Goal: Task Accomplishment & Management: Manage account settings

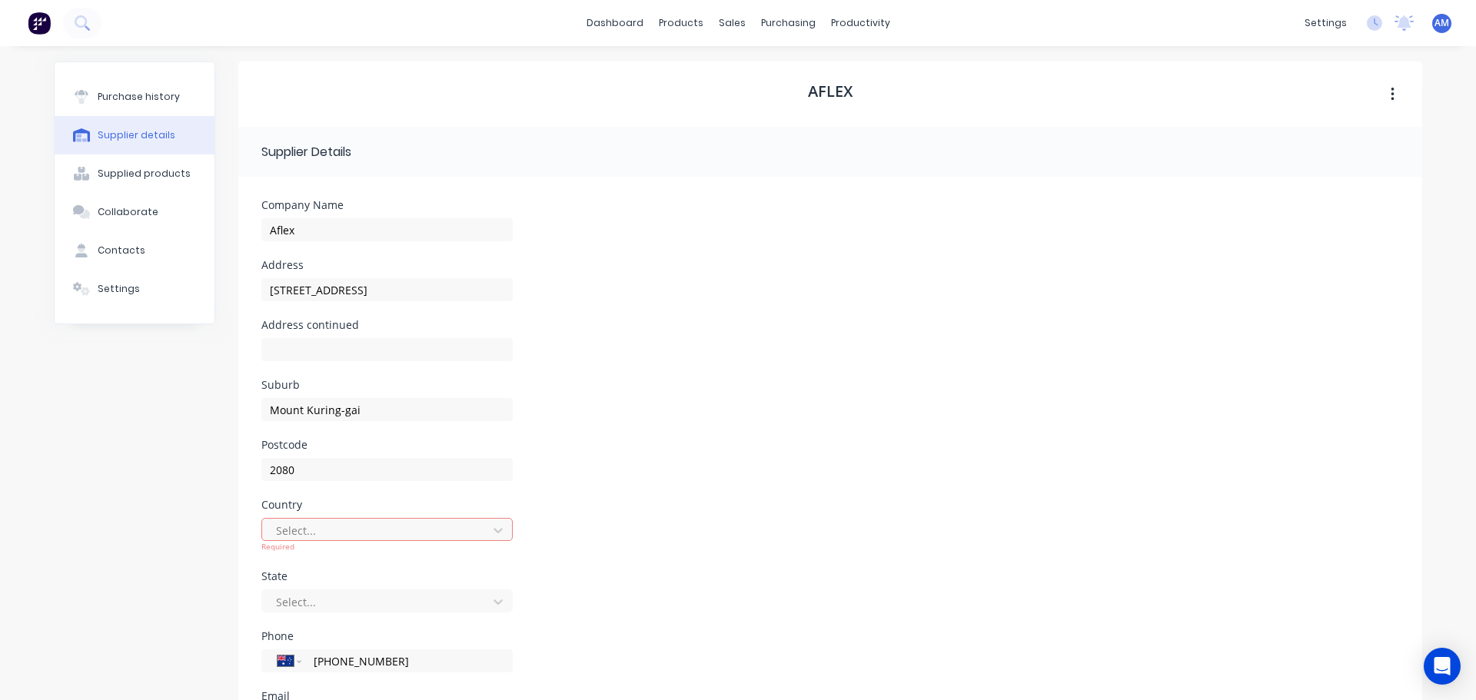
select select "AU"
click at [726, 71] on div "Product Catalogue" at bounding box center [743, 74] width 95 height 14
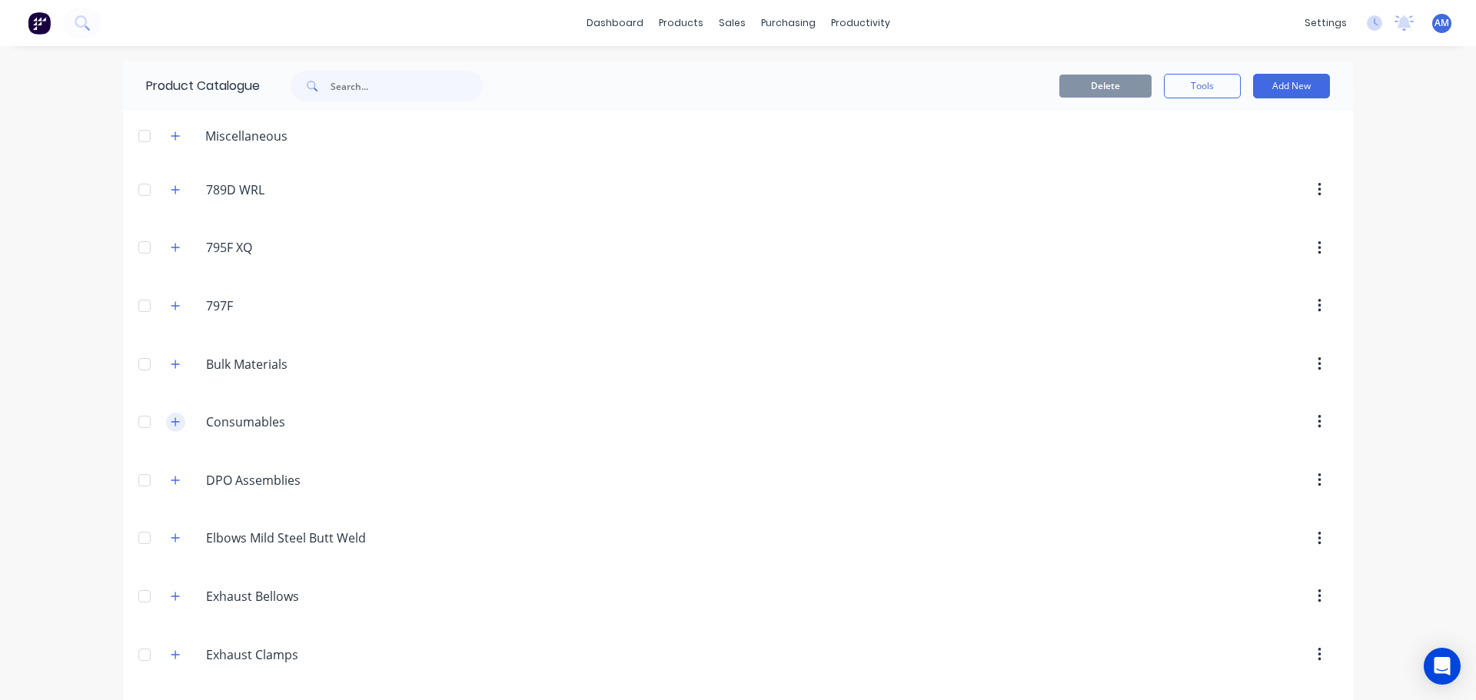
click at [171, 421] on icon "button" at bounding box center [175, 422] width 9 height 11
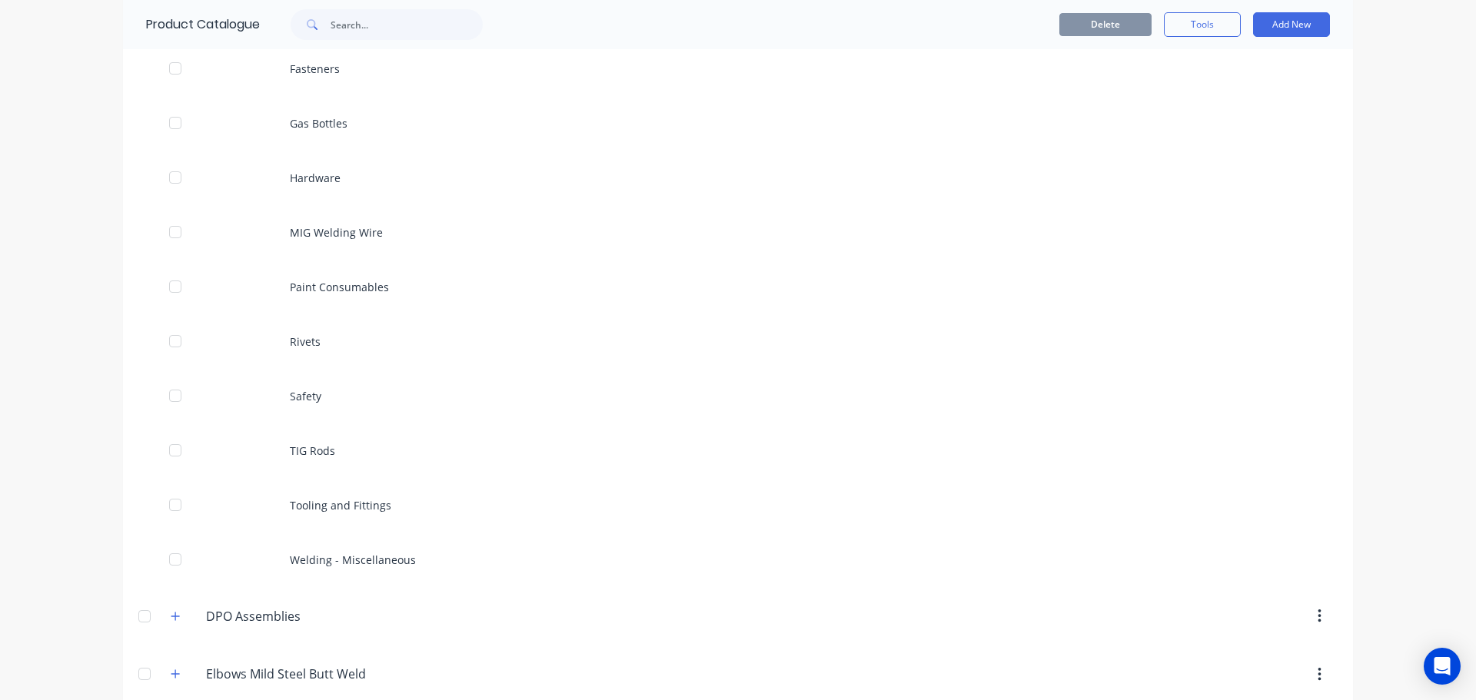
scroll to position [538, 0]
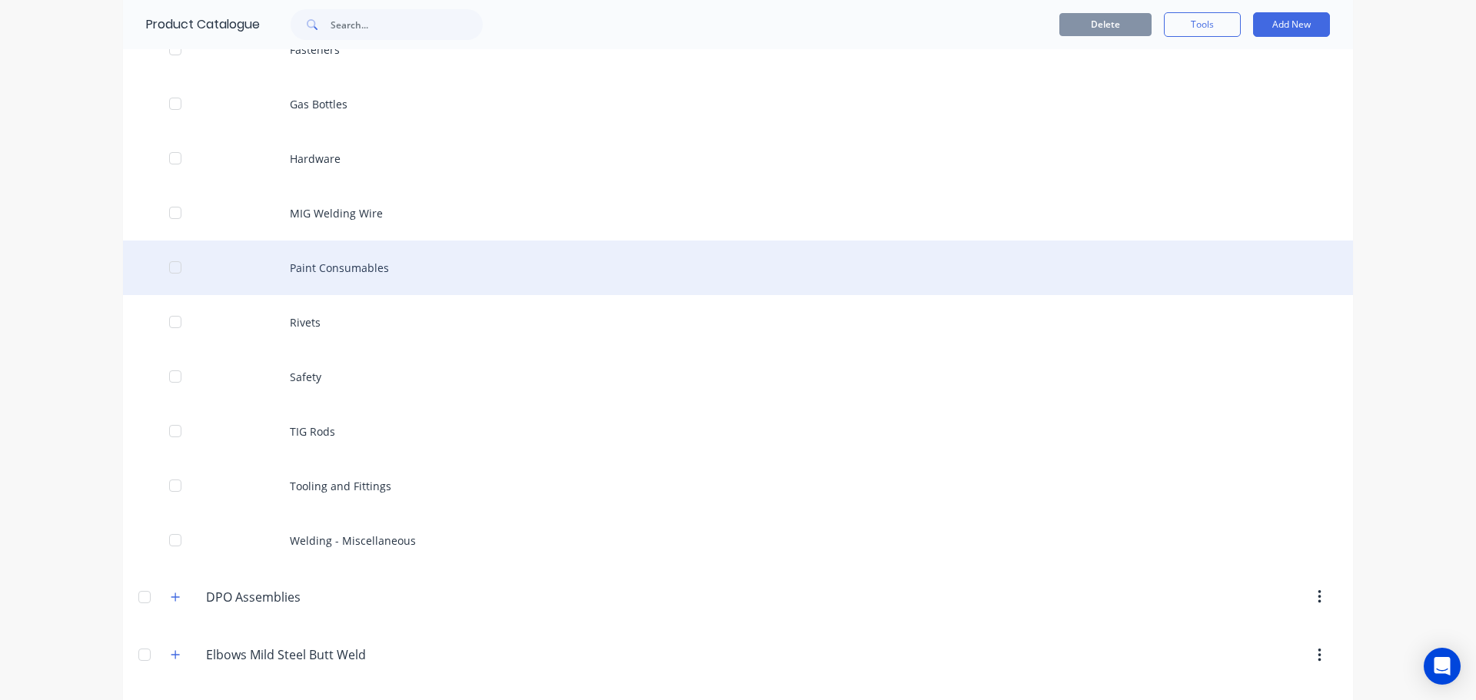
click at [344, 271] on div "Paint Consumables" at bounding box center [738, 268] width 1230 height 55
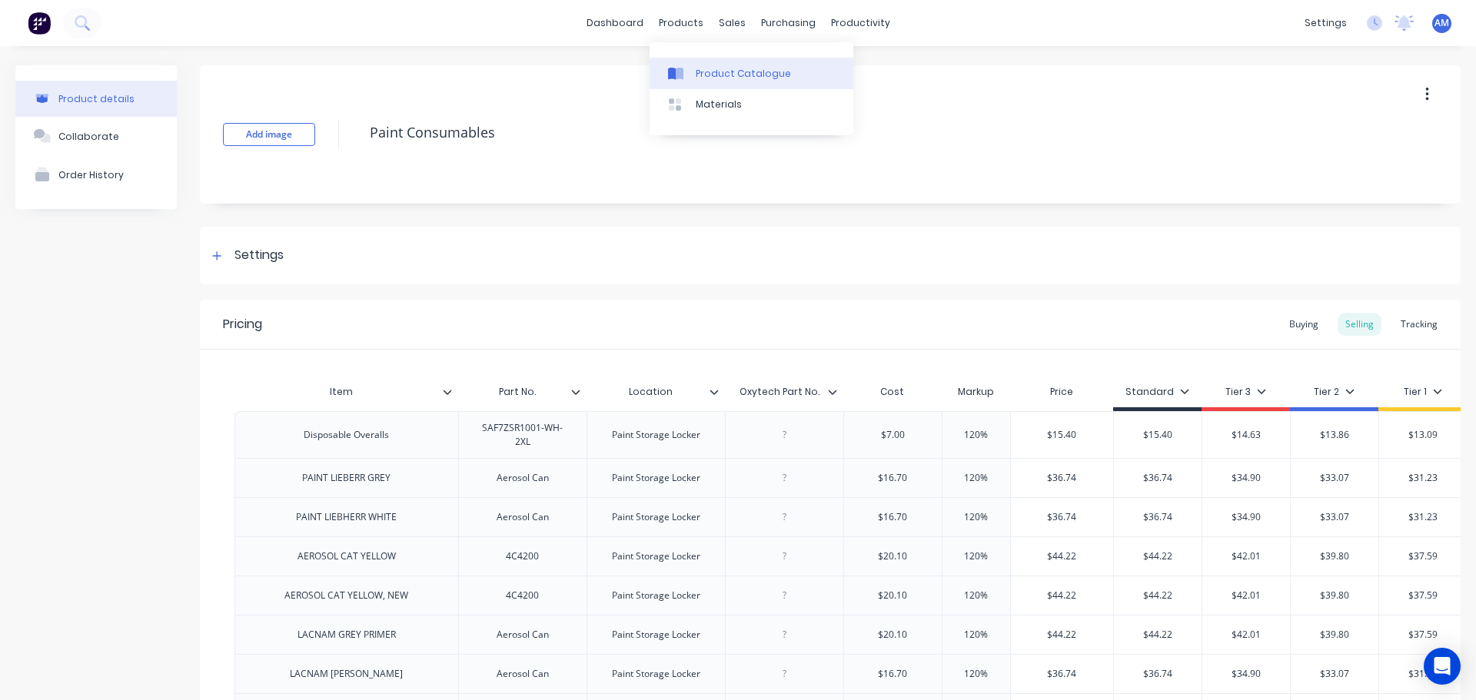
click at [715, 69] on div "Product Catalogue" at bounding box center [743, 74] width 95 height 14
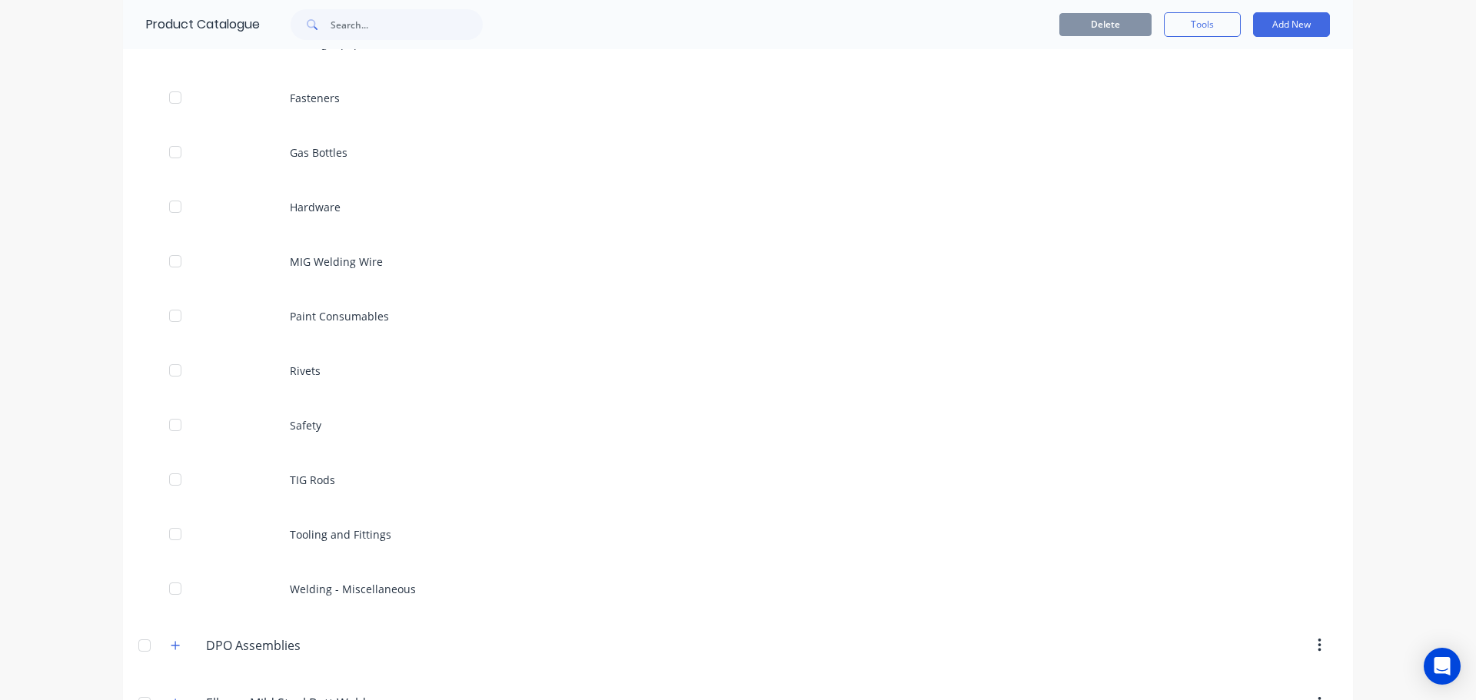
scroll to position [538, 0]
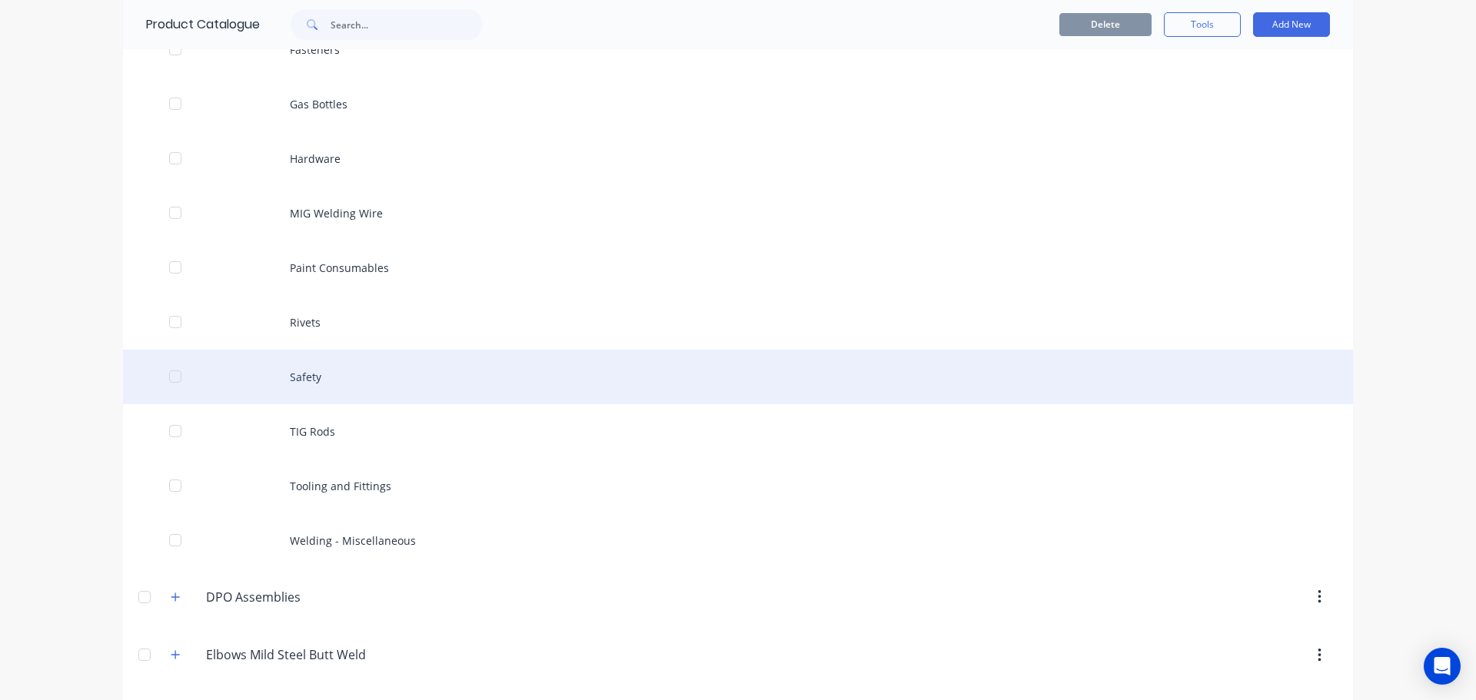
click at [304, 372] on div "Safety" at bounding box center [738, 377] width 1230 height 55
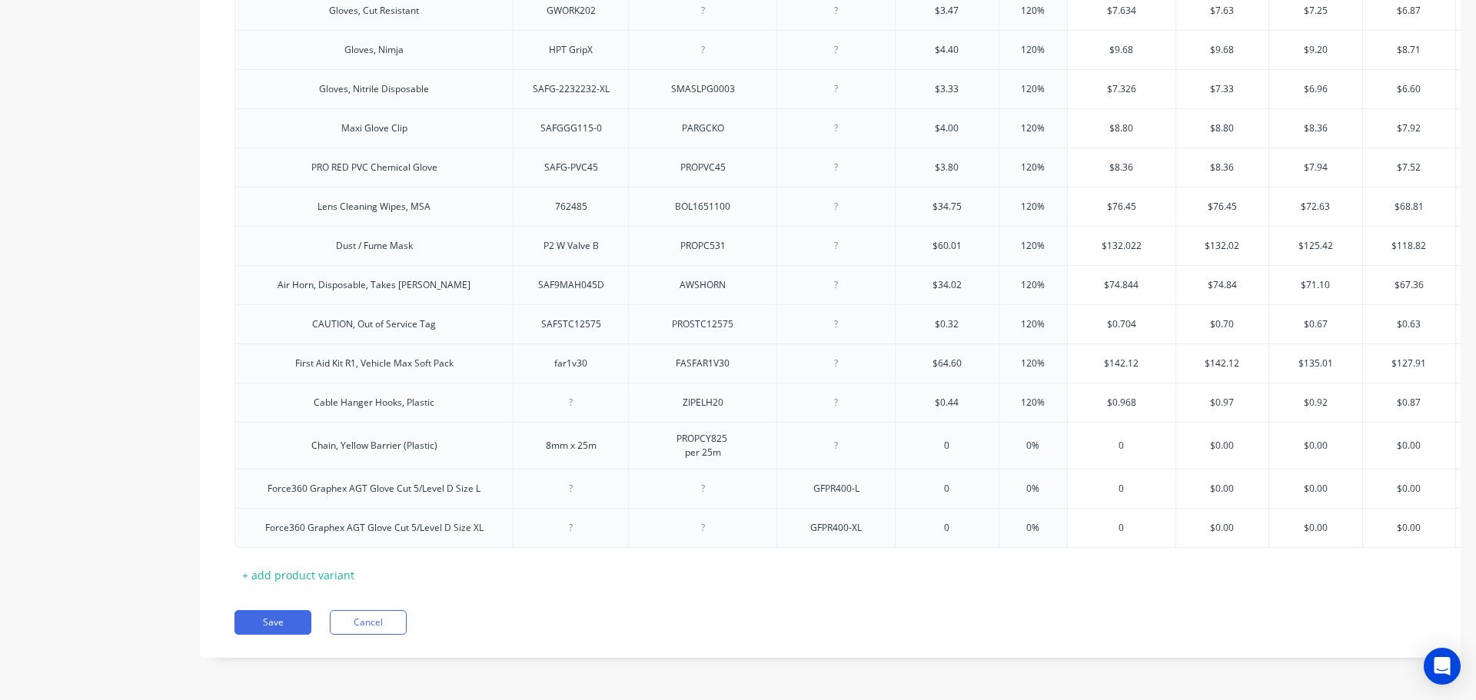
scroll to position [1631, 0]
click at [334, 566] on div "+ add product variant" at bounding box center [298, 575] width 128 height 24
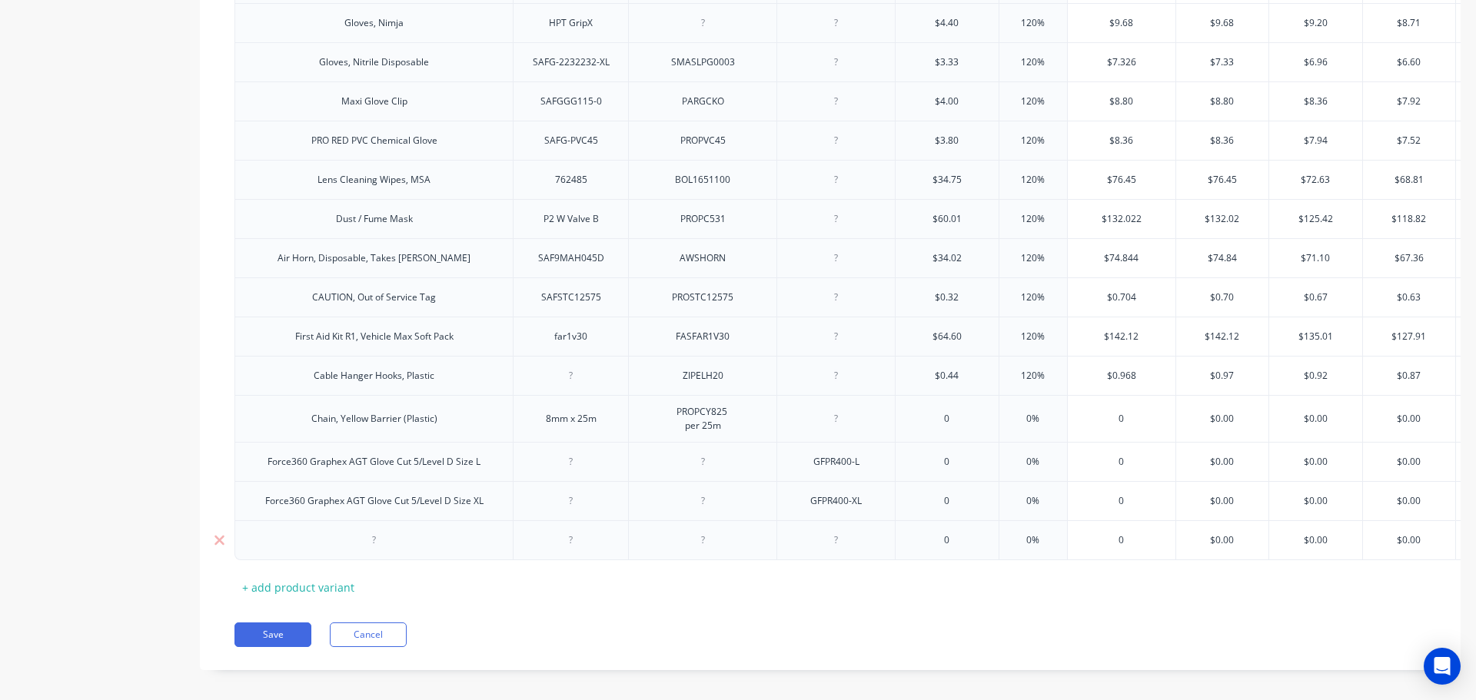
click at [378, 550] on div at bounding box center [374, 540] width 77 height 20
paste div
click at [573, 550] on div at bounding box center [571, 540] width 77 height 20
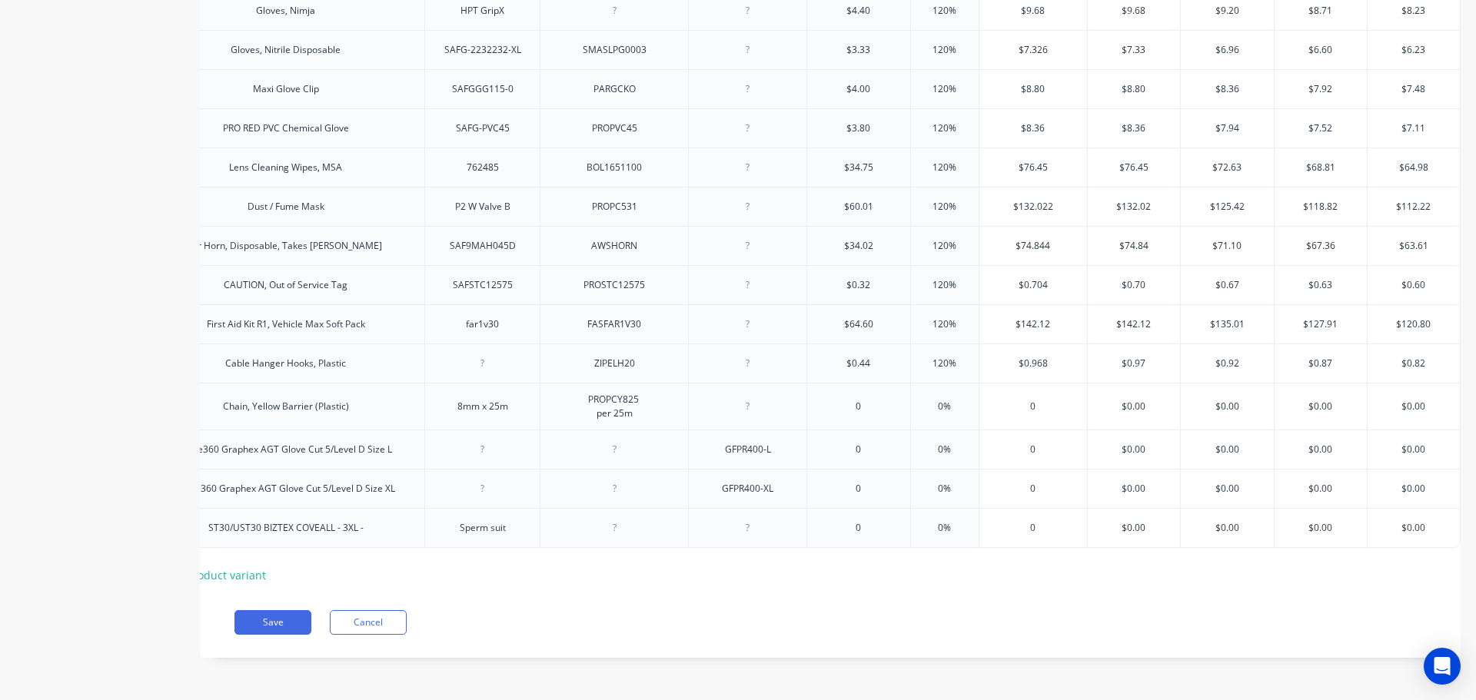
scroll to position [1670, 0]
click at [604, 520] on div at bounding box center [614, 528] width 77 height 20
paste div
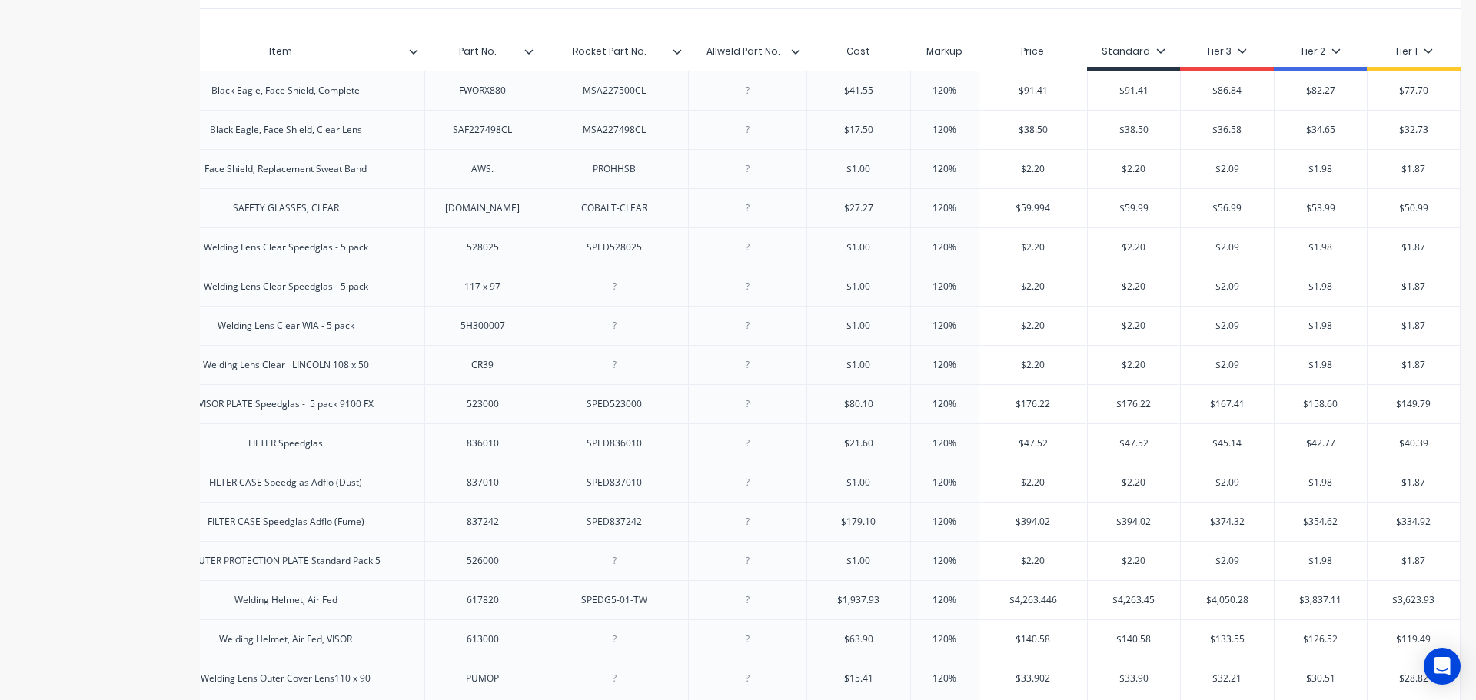
scroll to position [287, 0]
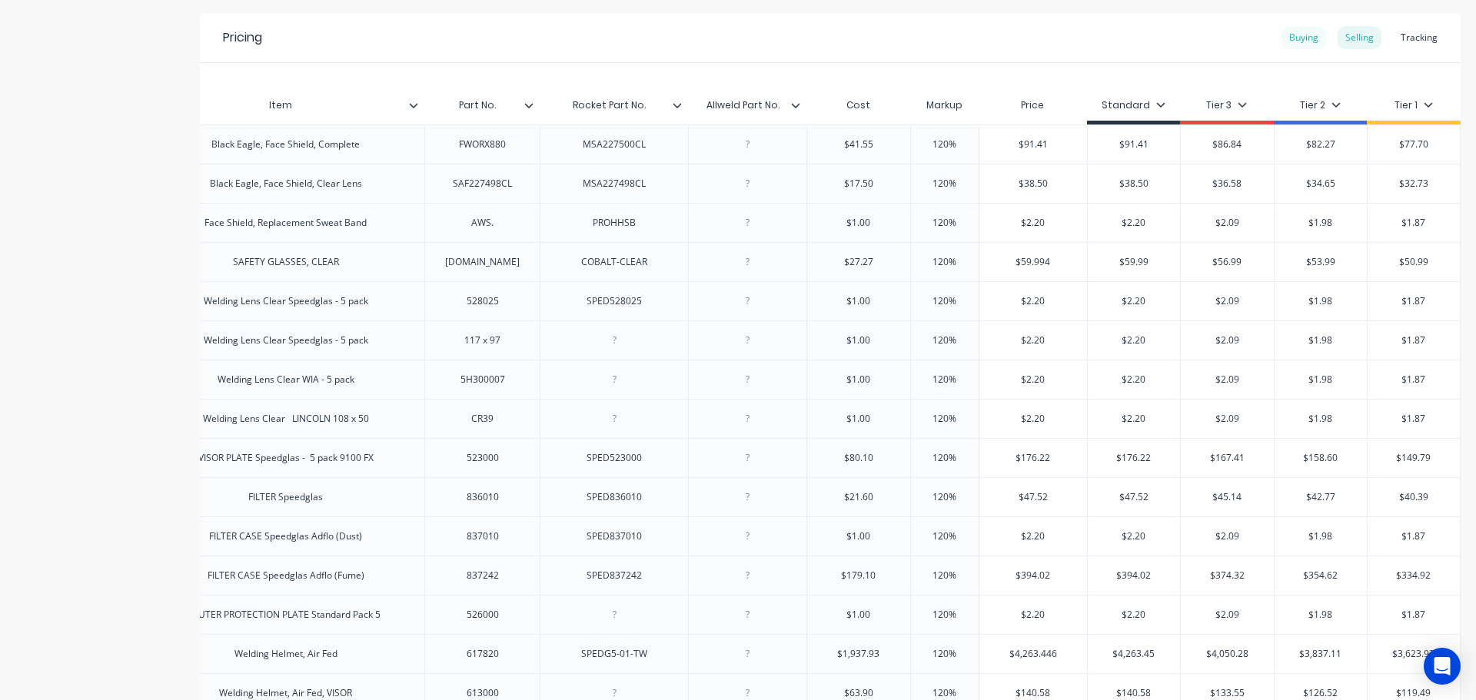
click at [1296, 33] on div "Buying" at bounding box center [1303, 37] width 45 height 23
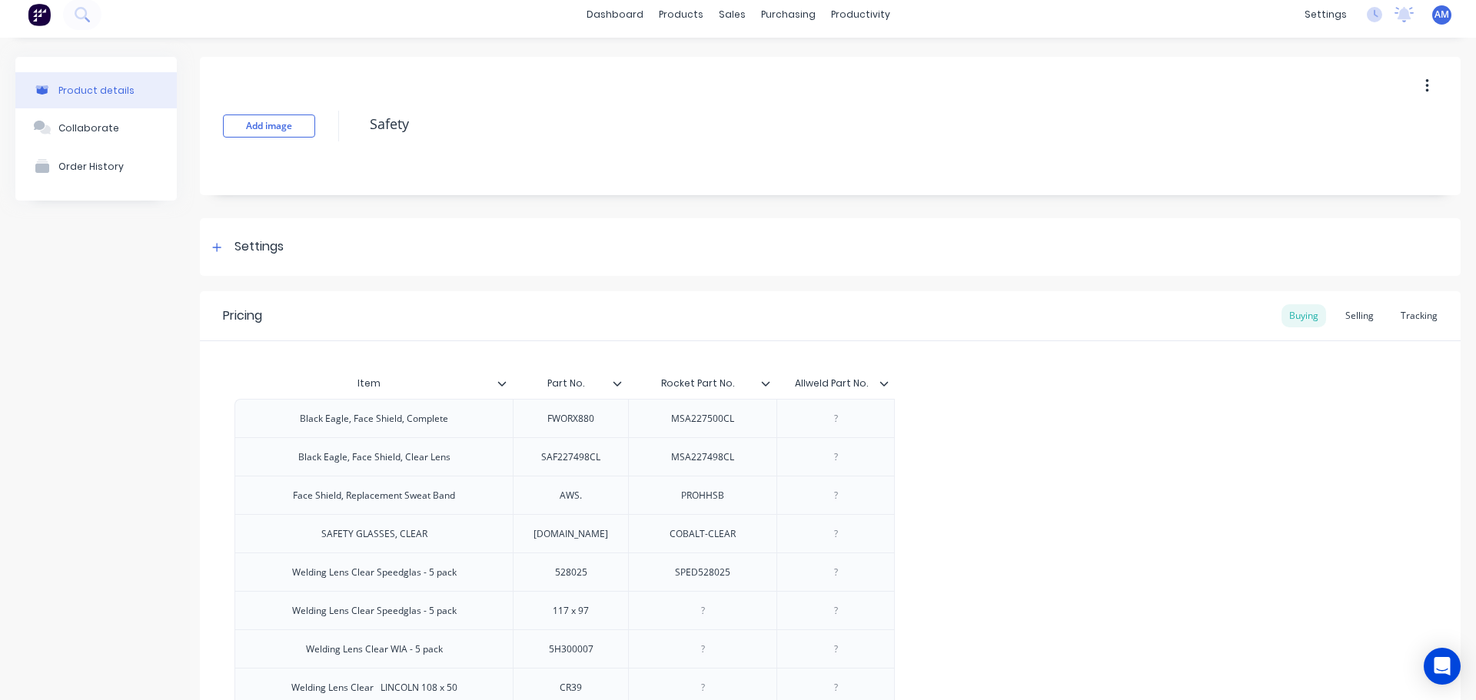
scroll to position [0, 0]
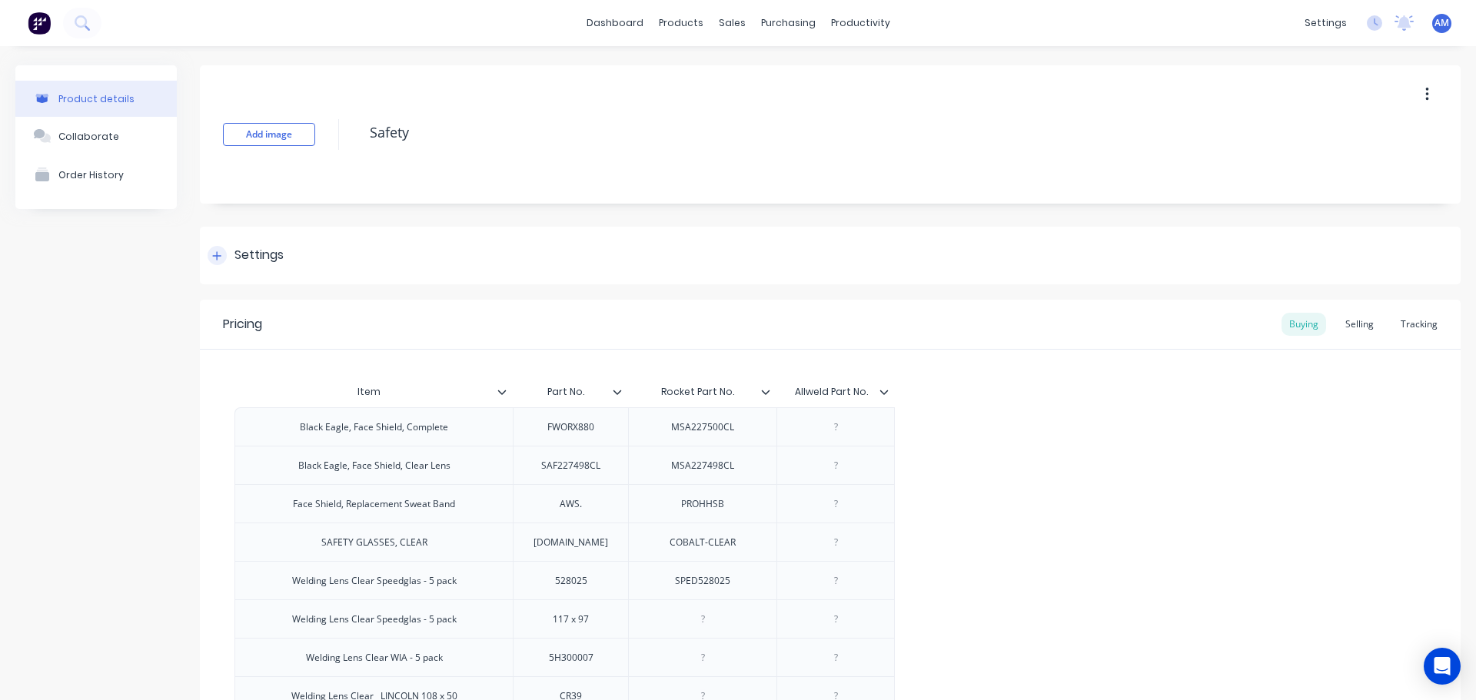
click at [219, 257] on icon at bounding box center [216, 256] width 9 height 11
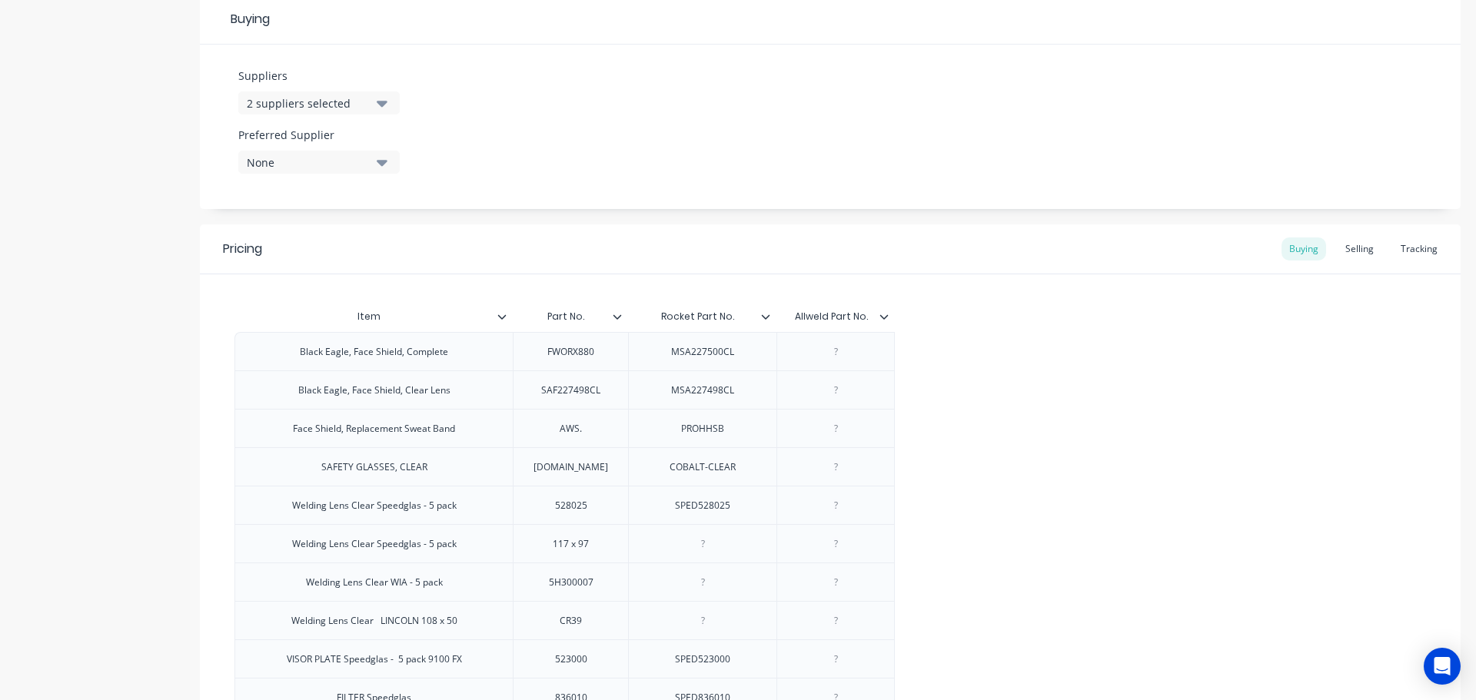
scroll to position [738, 0]
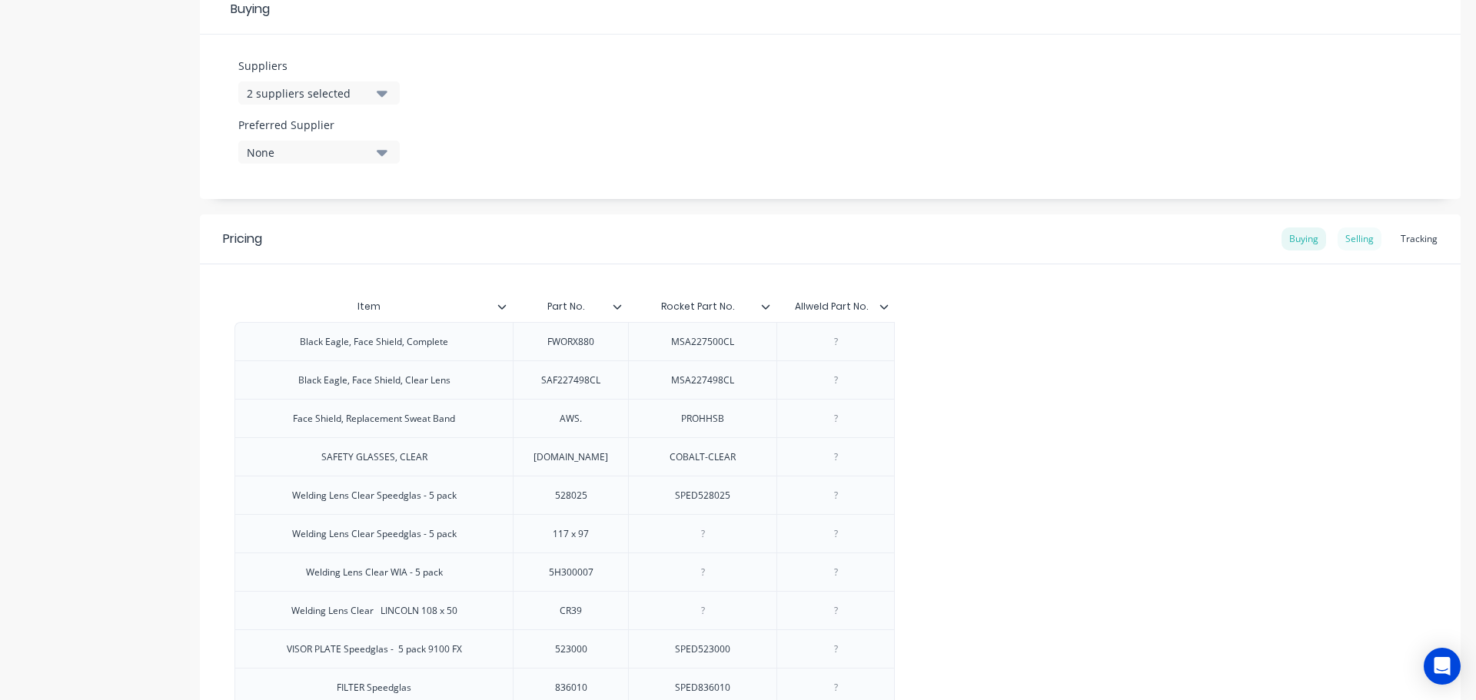
click at [1350, 236] on div "Selling" at bounding box center [1359, 238] width 44 height 23
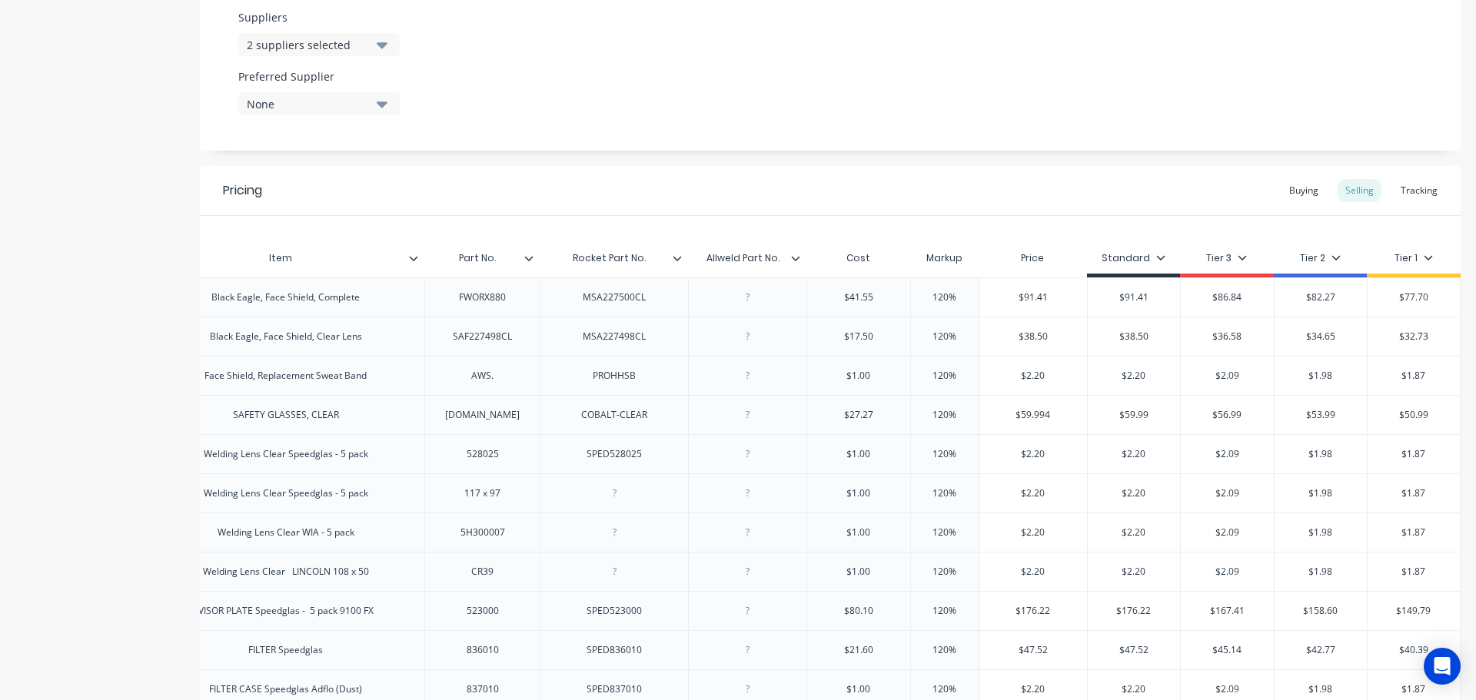
scroll to position [785, 0]
click at [1295, 191] on div "Buying" at bounding box center [1303, 191] width 45 height 23
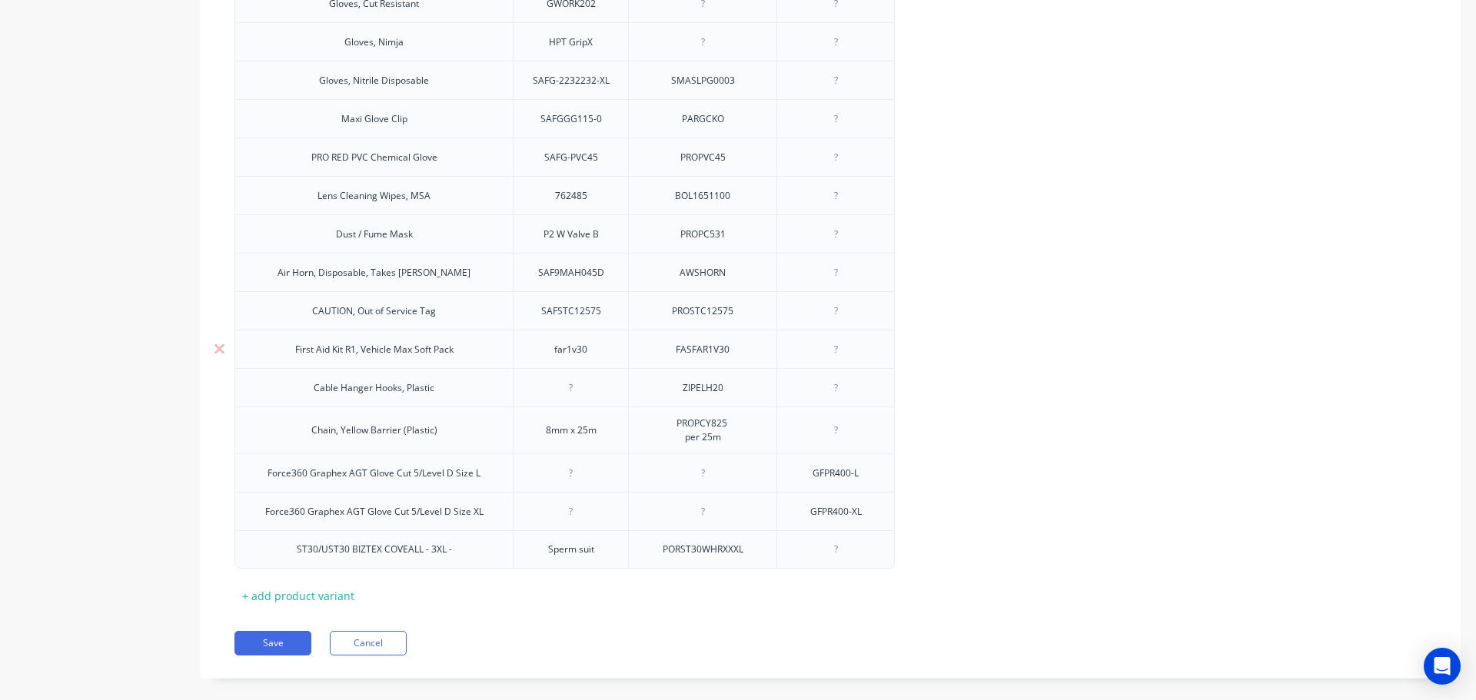
scroll to position [2275, 0]
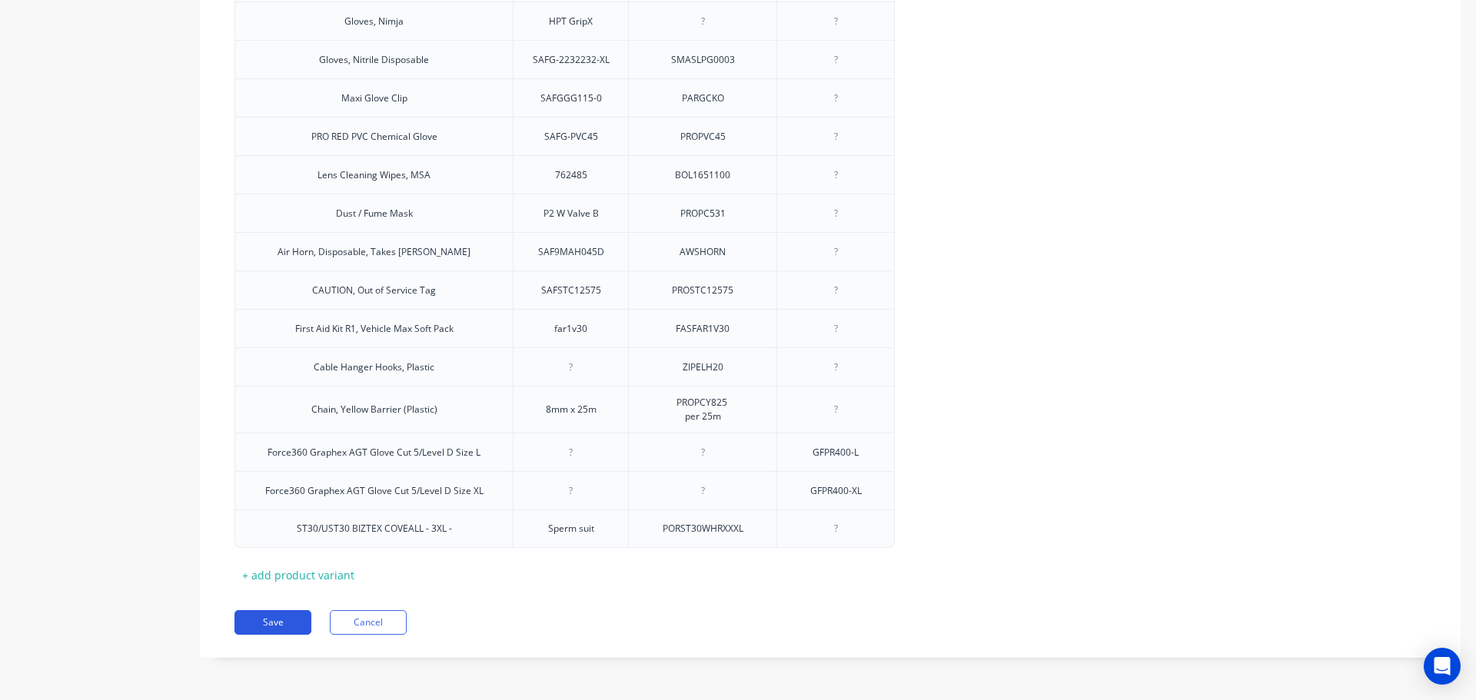
click at [279, 621] on button "Save" at bounding box center [272, 622] width 77 height 25
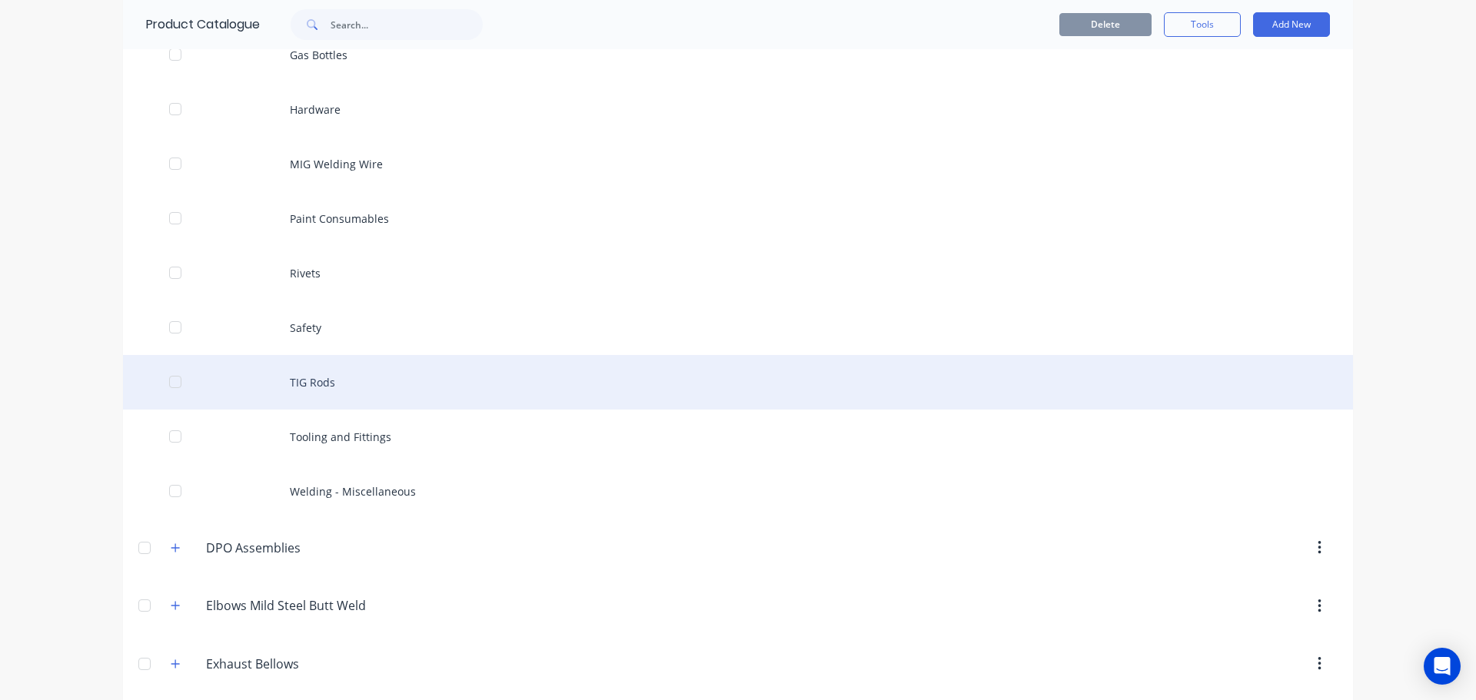
scroll to position [615, 0]
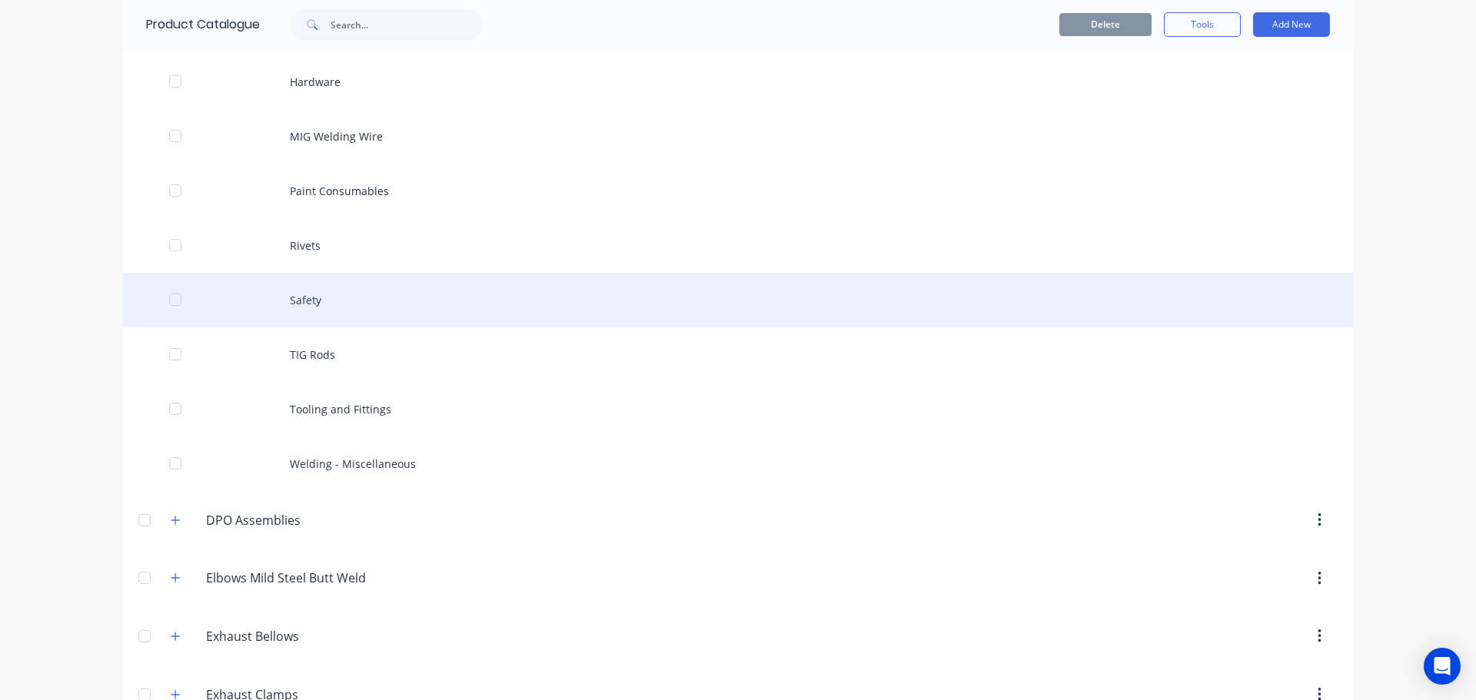
click at [312, 300] on div "Safety" at bounding box center [738, 300] width 1230 height 55
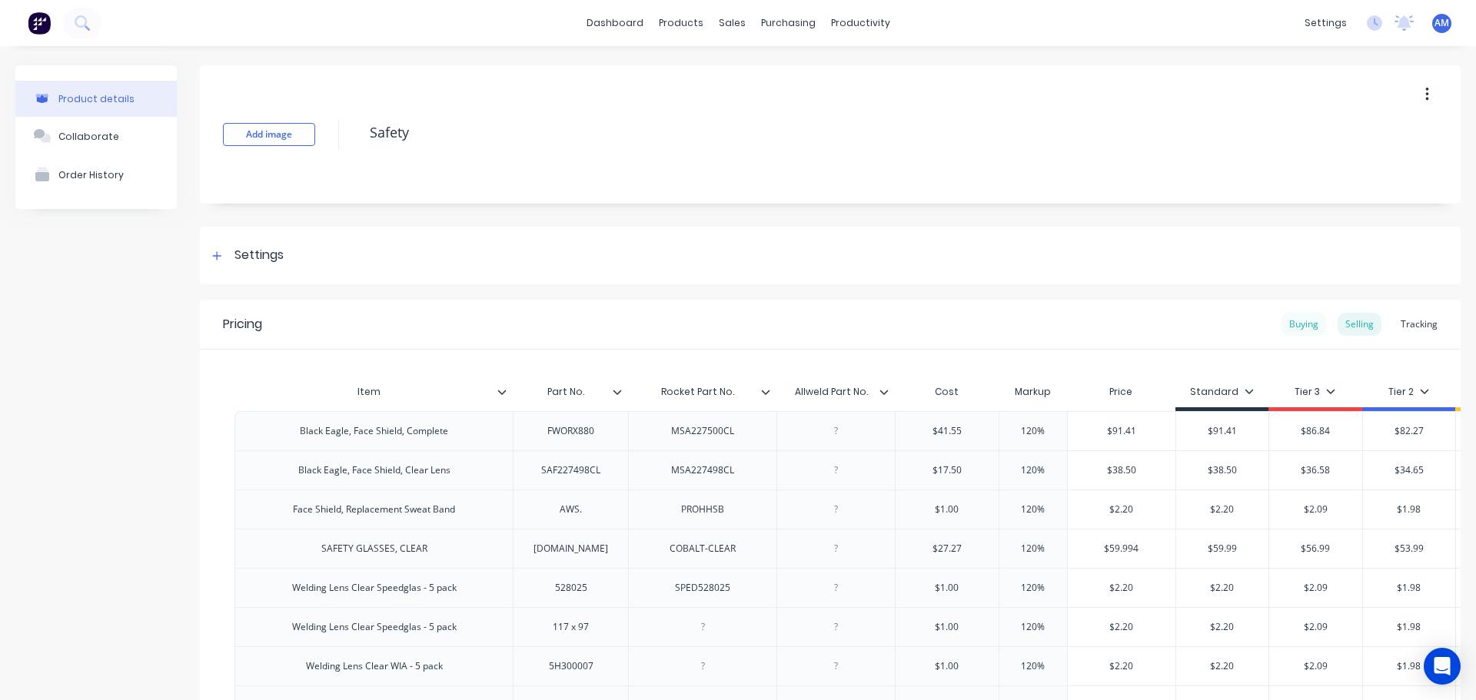
click at [1290, 328] on div "Buying" at bounding box center [1303, 324] width 45 height 23
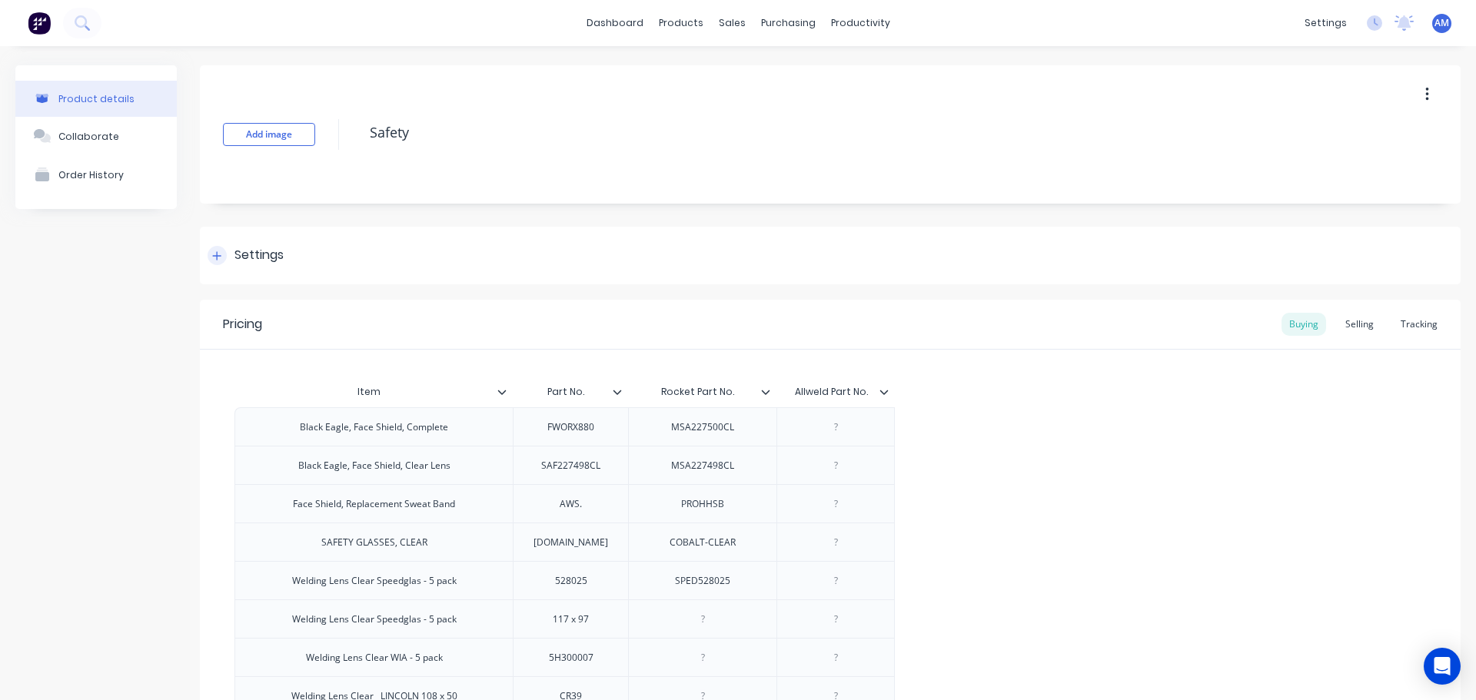
click at [219, 253] on icon at bounding box center [216, 256] width 9 height 11
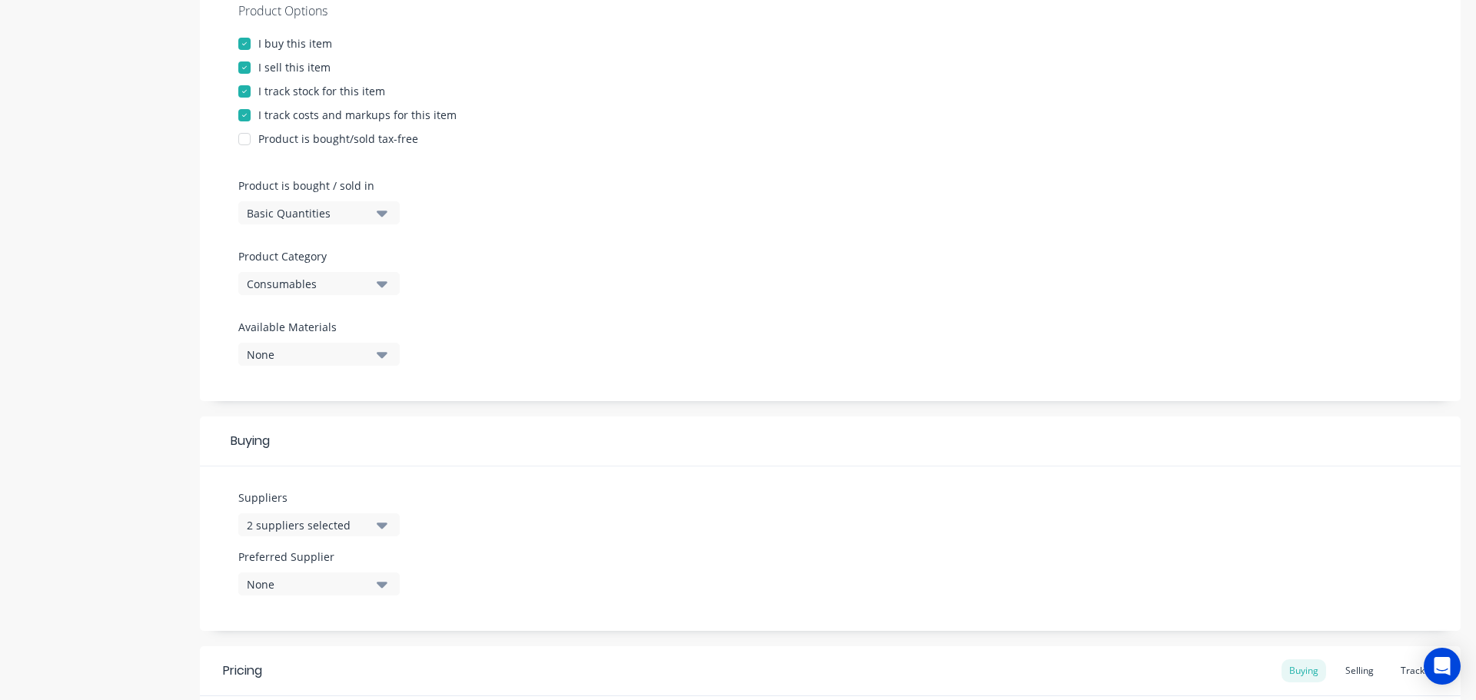
scroll to position [307, 0]
click at [383, 579] on icon "button" at bounding box center [382, 582] width 11 height 17
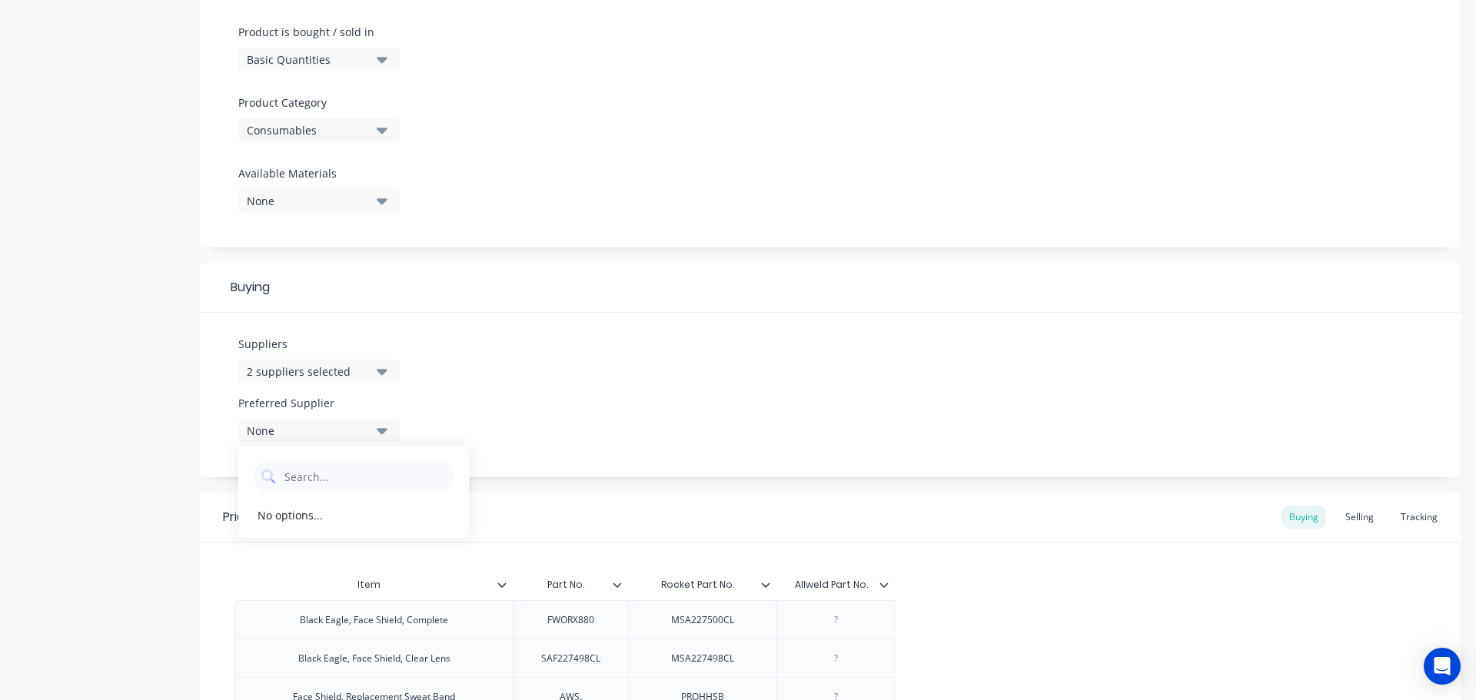
scroll to position [461, 0]
click at [385, 370] on icon "button" at bounding box center [382, 370] width 11 height 6
click at [384, 370] on icon "button" at bounding box center [382, 370] width 11 height 6
click at [378, 430] on icon "button" at bounding box center [382, 428] width 11 height 17
click at [380, 434] on icon "button" at bounding box center [382, 428] width 11 height 17
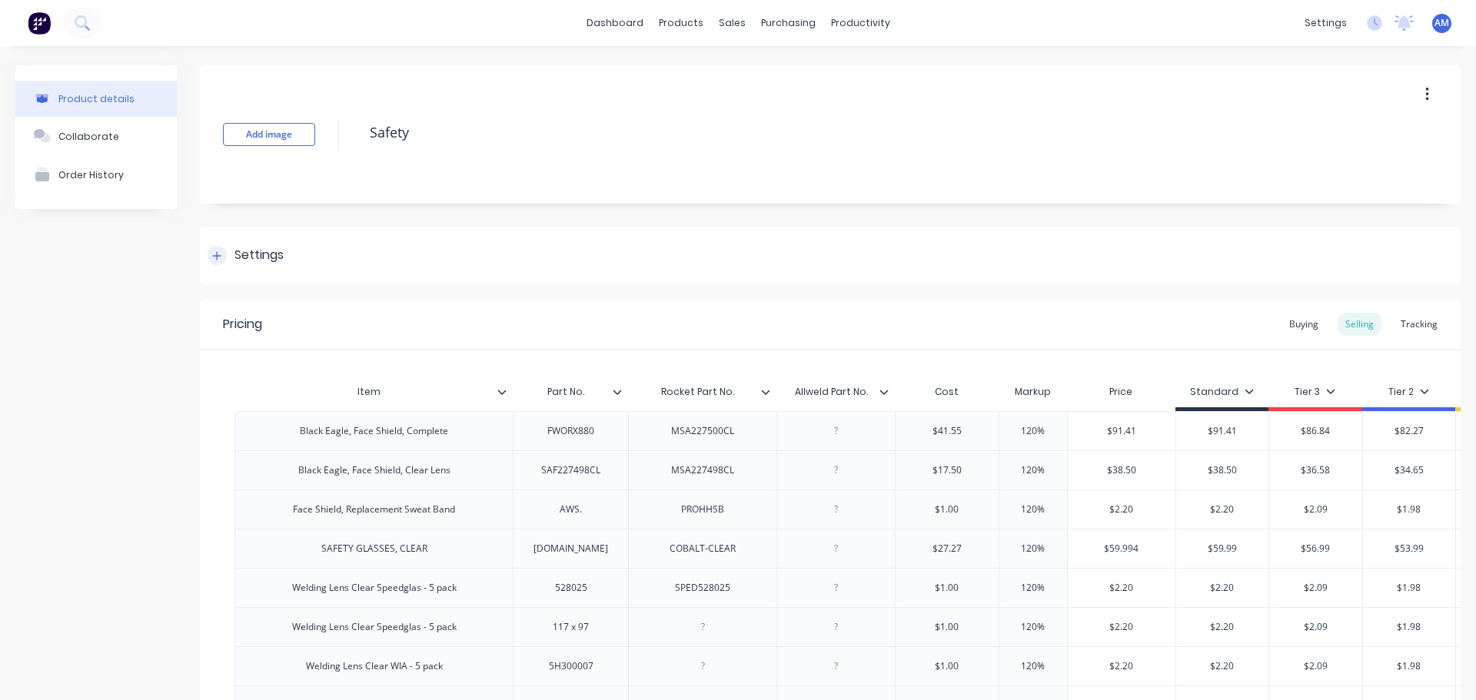
click at [214, 256] on icon at bounding box center [217, 255] width 8 height 8
type textarea "x"
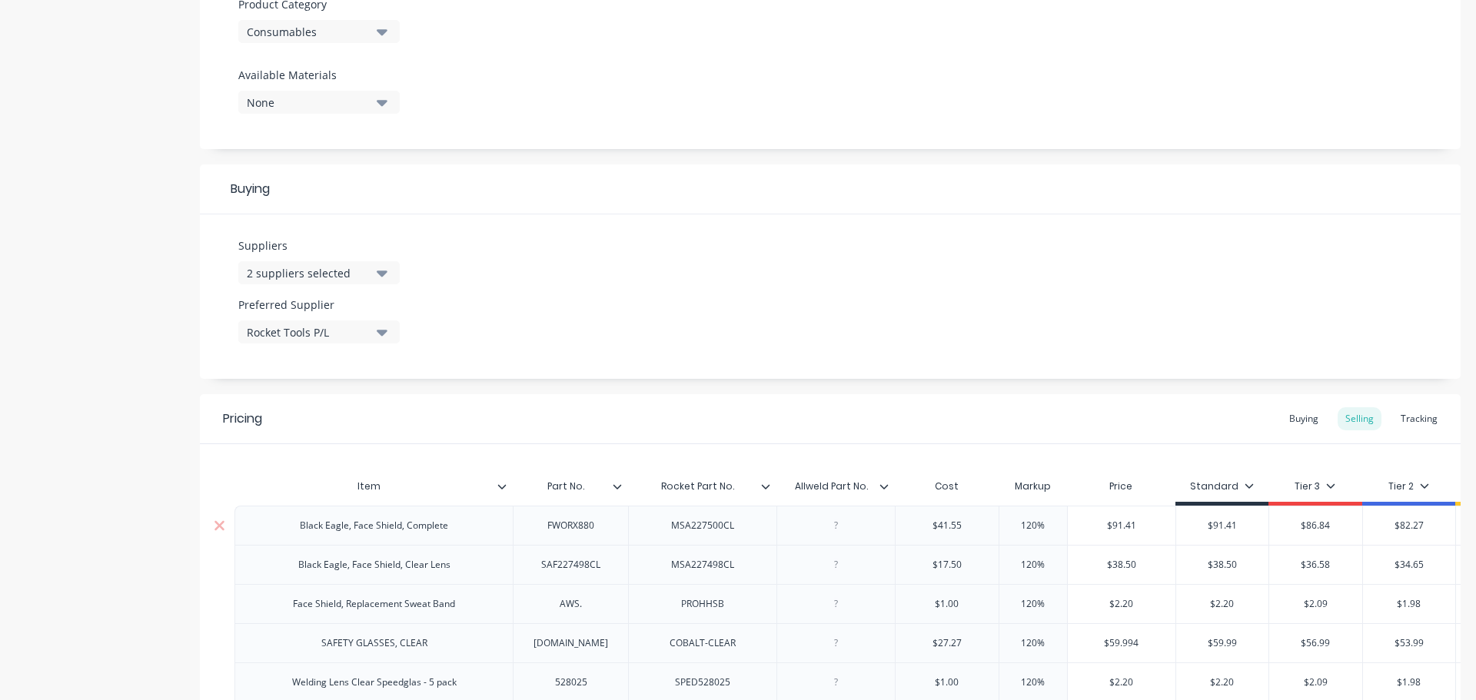
scroll to position [615, 0]
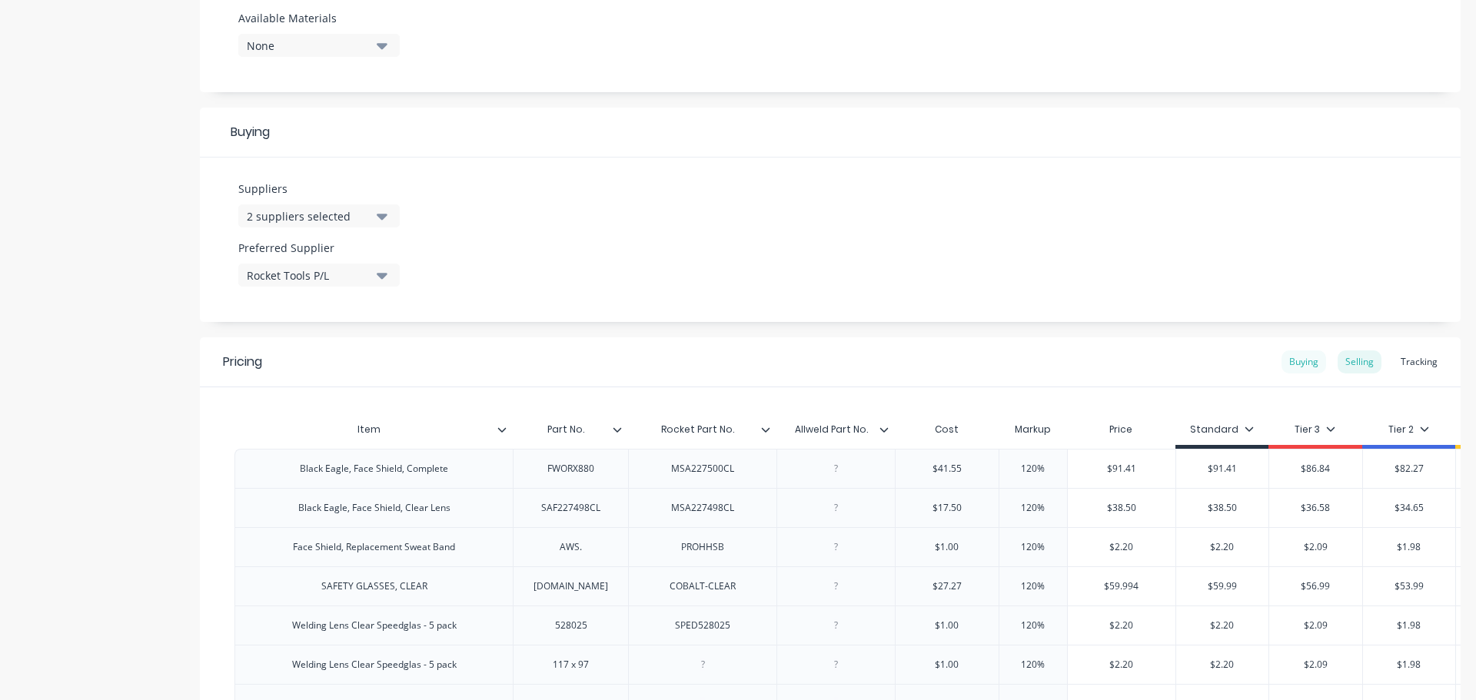
click at [1290, 363] on div "Buying" at bounding box center [1303, 361] width 45 height 23
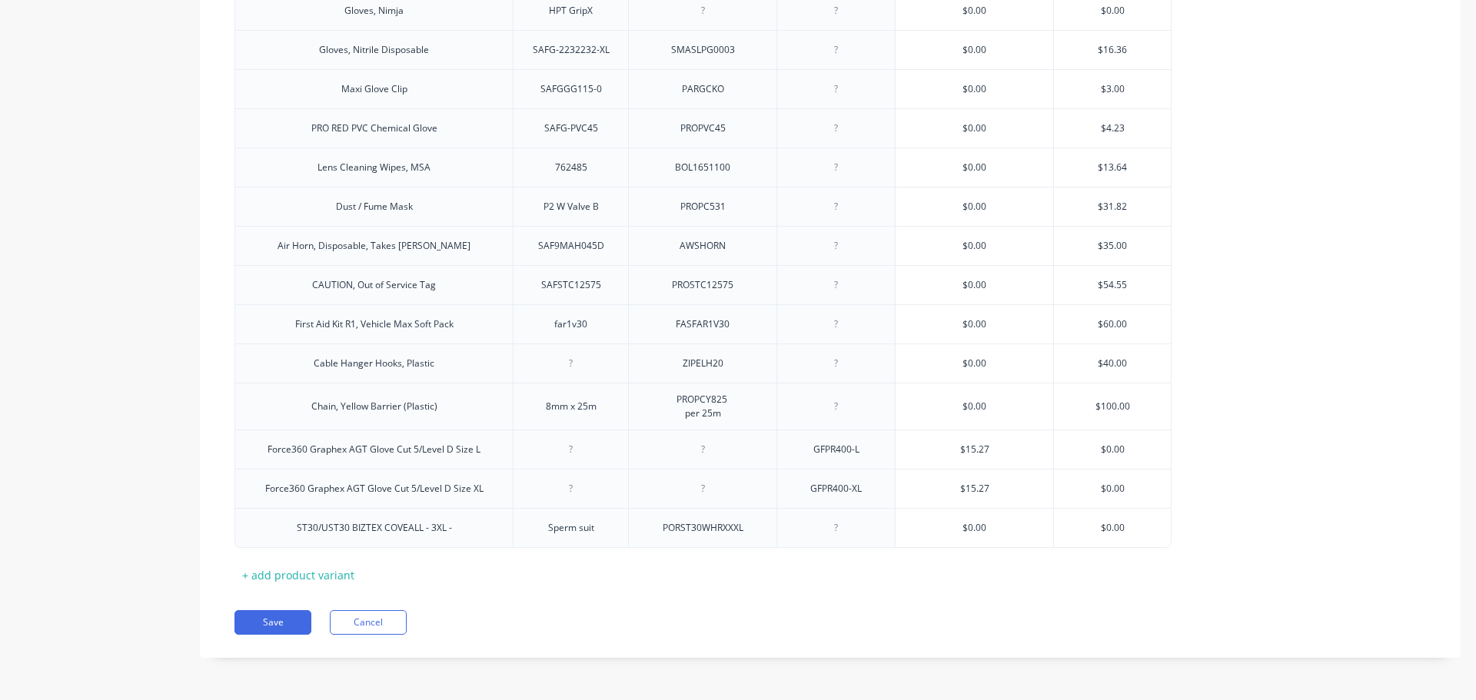
scroll to position [2307, 0]
type input "$0.00"
drag, startPoint x: 1132, startPoint y: 526, endPoint x: 1095, endPoint y: 522, distance: 37.2
click at [1095, 522] on input "$0.00" at bounding box center [1112, 528] width 117 height 14
paste input "6.82"
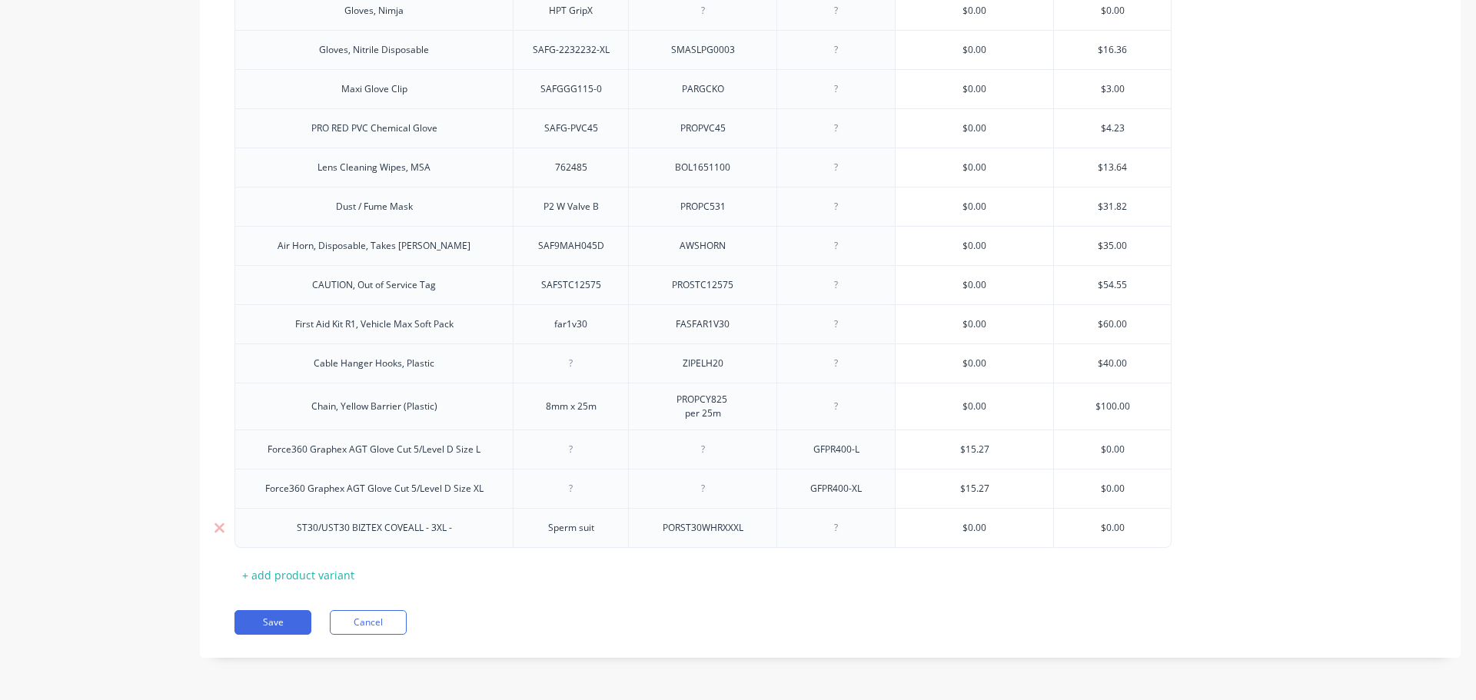
type textarea "x"
type input "6.82"
click at [276, 619] on button "Save" at bounding box center [272, 622] width 77 height 25
type textarea "x"
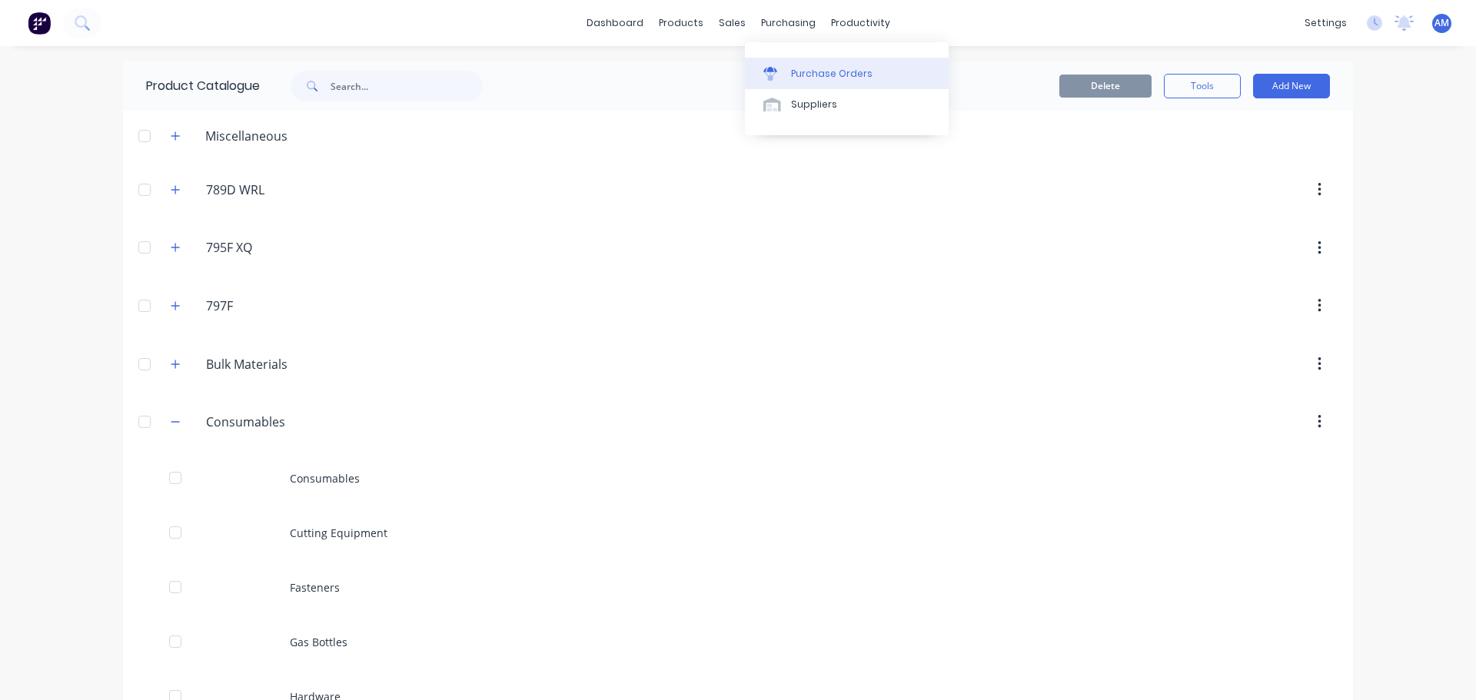
click at [830, 68] on div "Purchase Orders" at bounding box center [831, 74] width 81 height 14
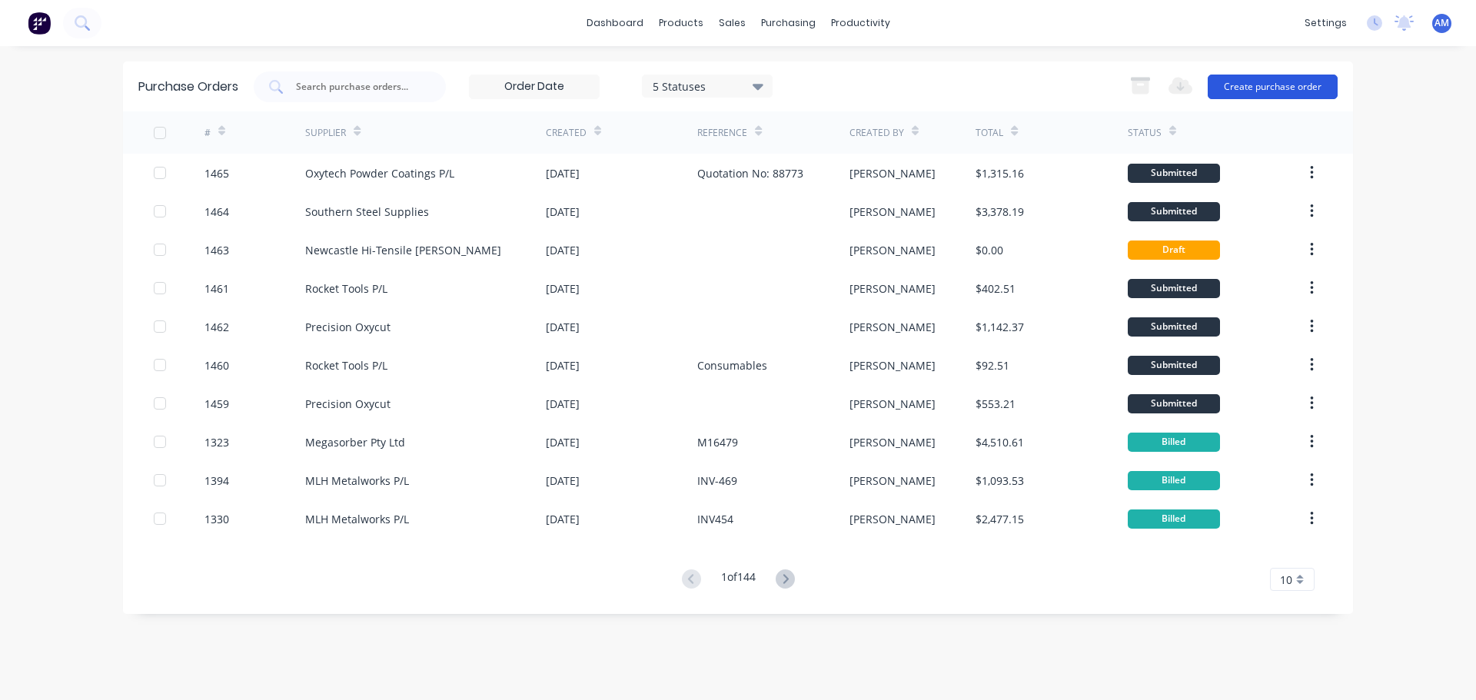
click at [1254, 82] on button "Create purchase order" at bounding box center [1272, 87] width 130 height 25
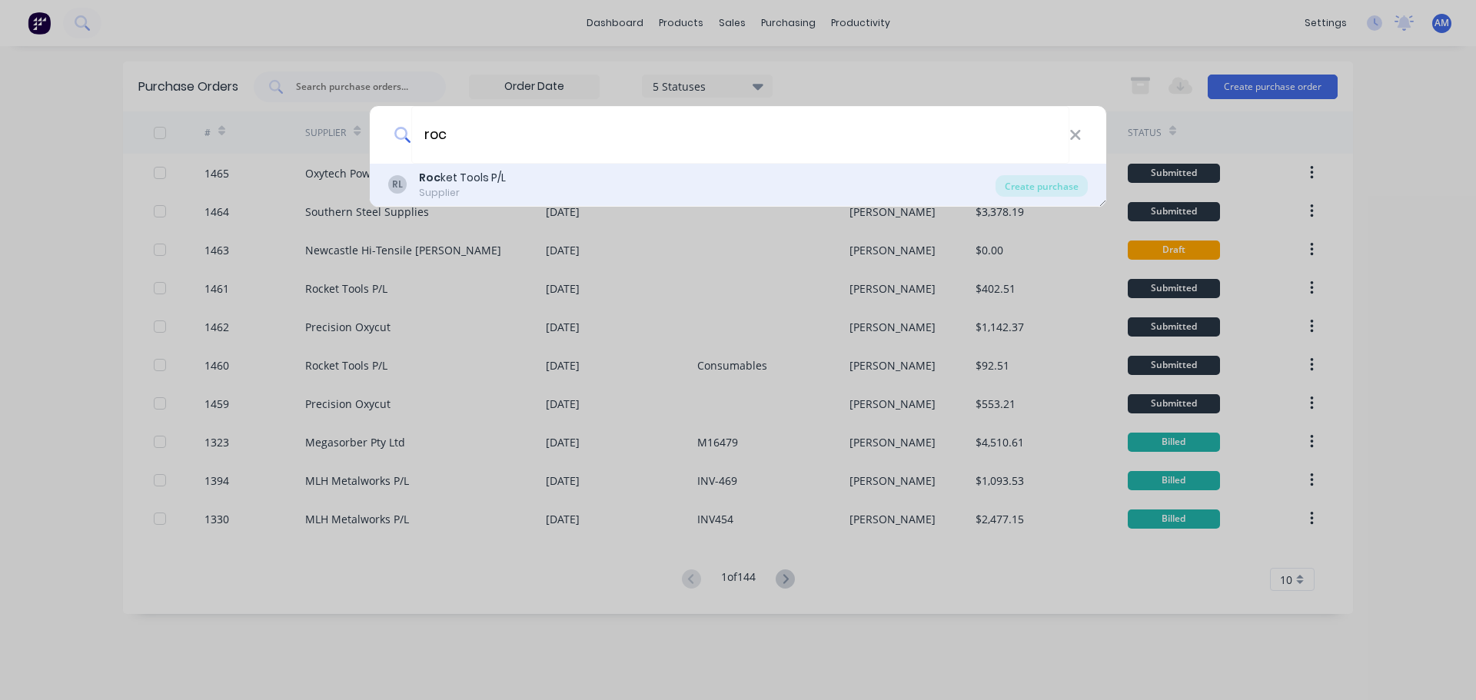
type input "roc"
click at [524, 174] on div "RL Roc ket Tools P/L Supplier" at bounding box center [691, 185] width 607 height 30
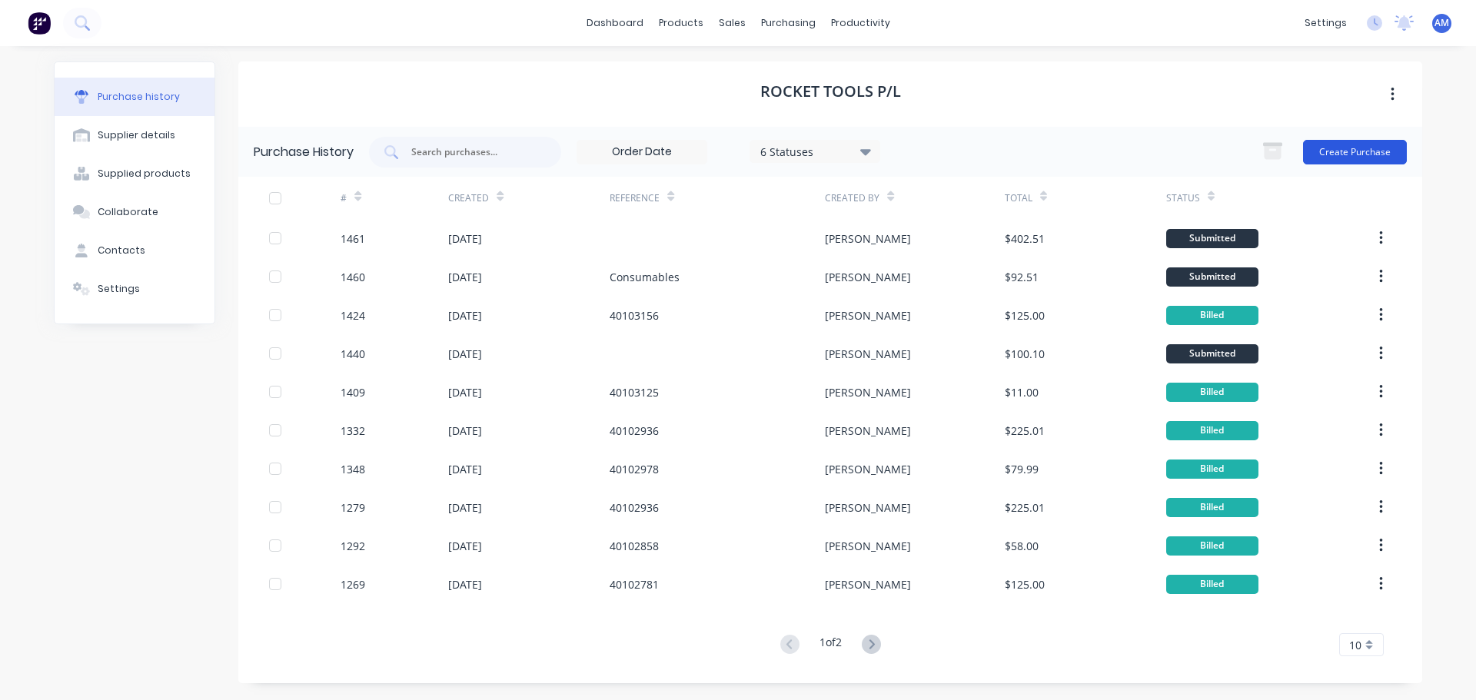
click at [1338, 145] on button "Create Purchase" at bounding box center [1355, 152] width 104 height 25
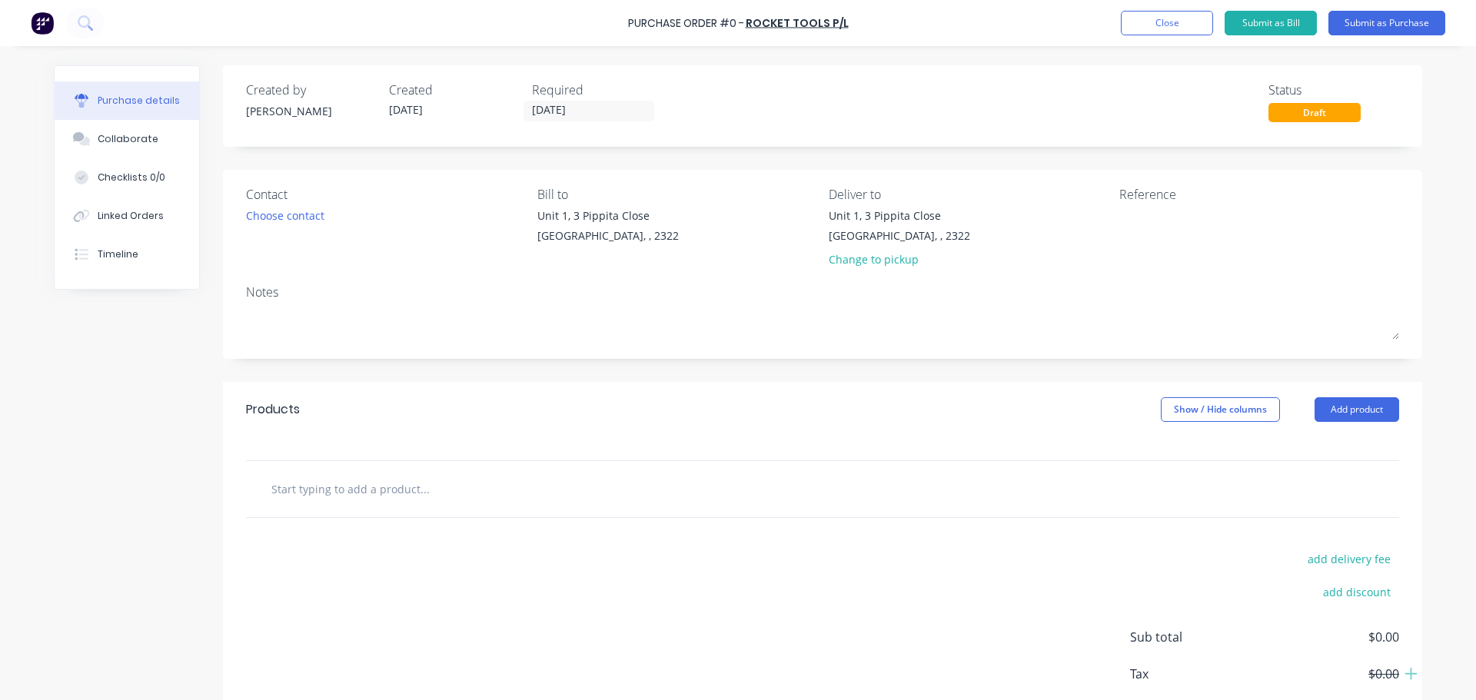
click at [319, 496] on input "text" at bounding box center [424, 488] width 307 height 31
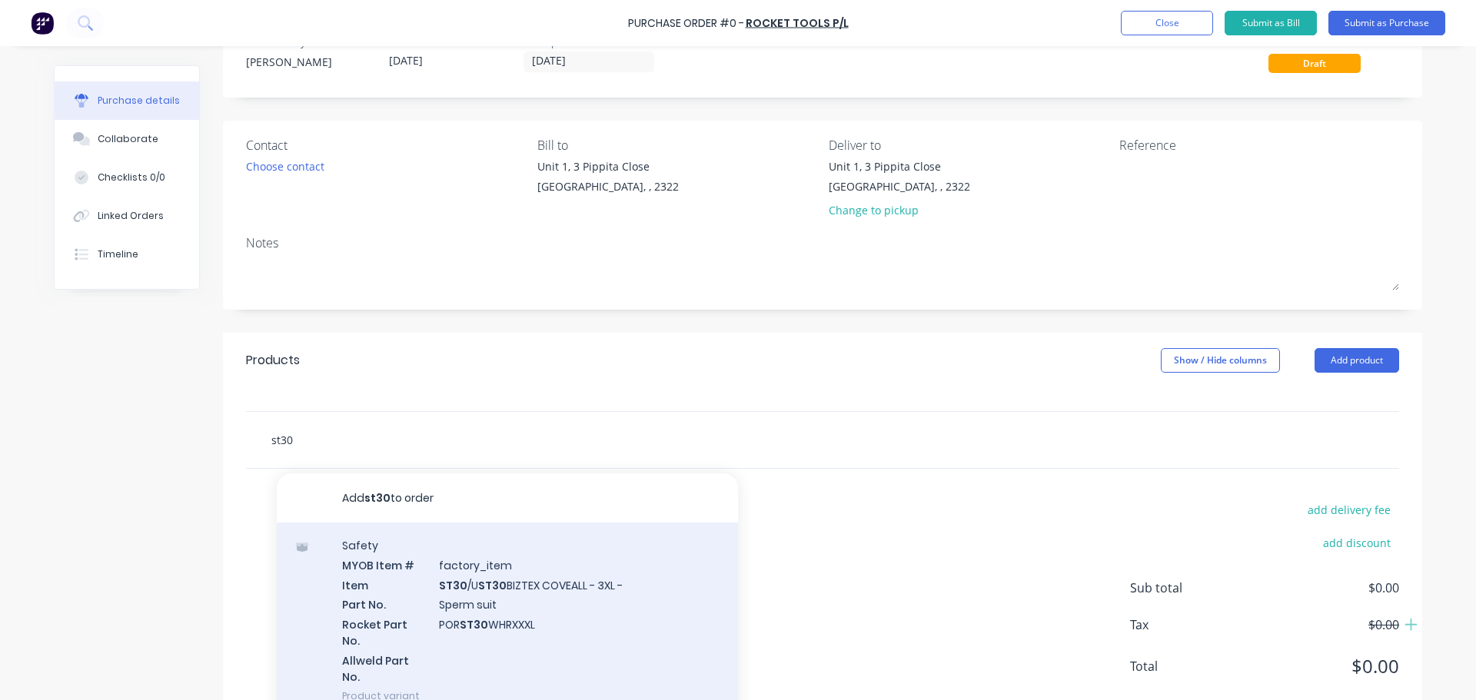
scroll to position [77, 0]
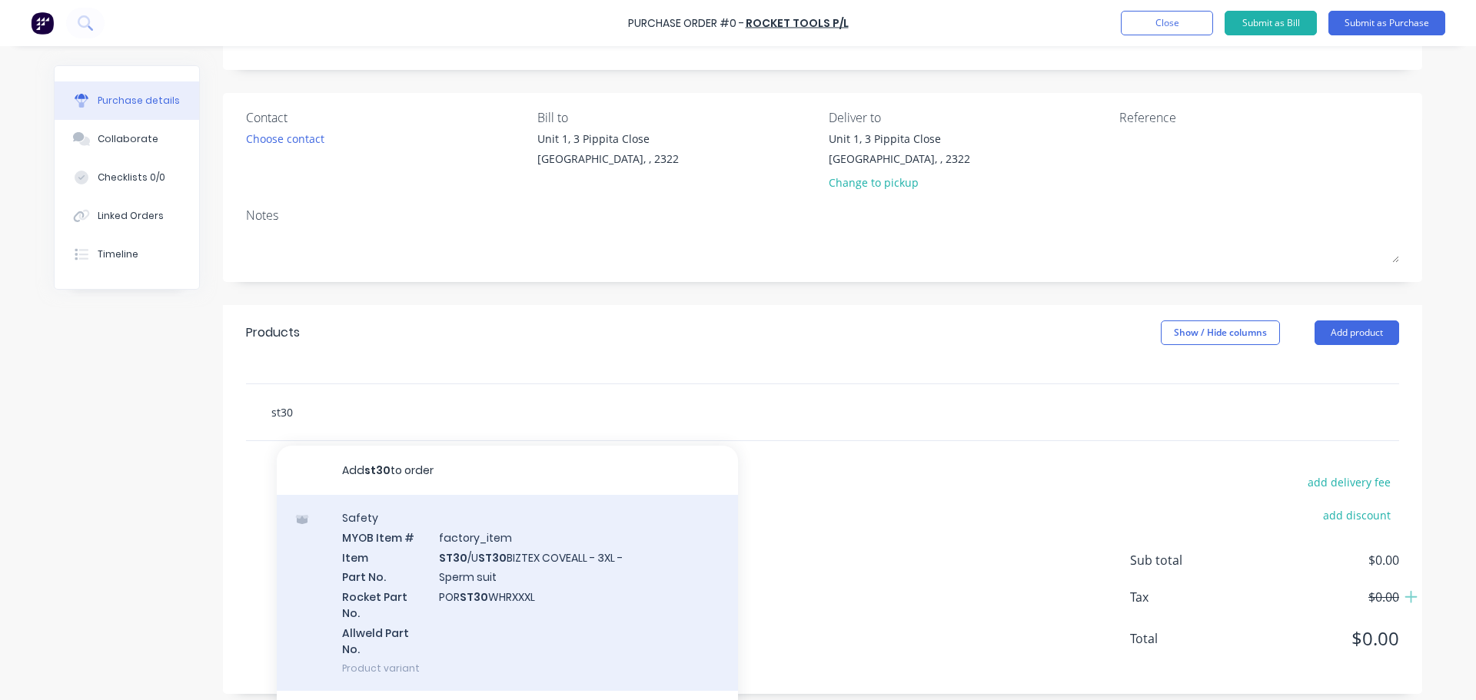
type input "st30"
click at [483, 561] on div "Safety MYOB Item # factory_item Item ST30 /U ST30 BIZTEX COVEALL - 3XL - Part N…" at bounding box center [507, 593] width 461 height 196
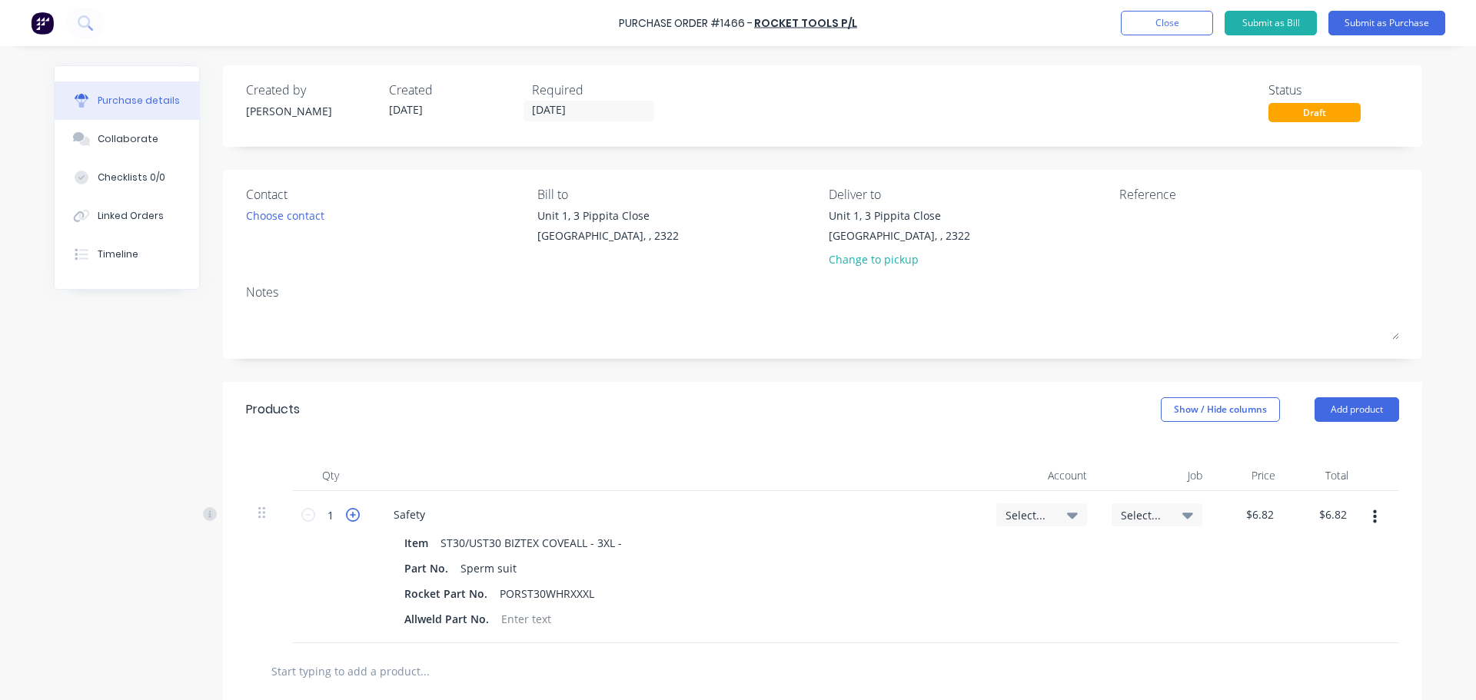
click at [347, 512] on icon at bounding box center [353, 515] width 14 height 14
type input "2"
type input "$13.64"
click at [347, 512] on icon at bounding box center [353, 515] width 14 height 14
type input "3"
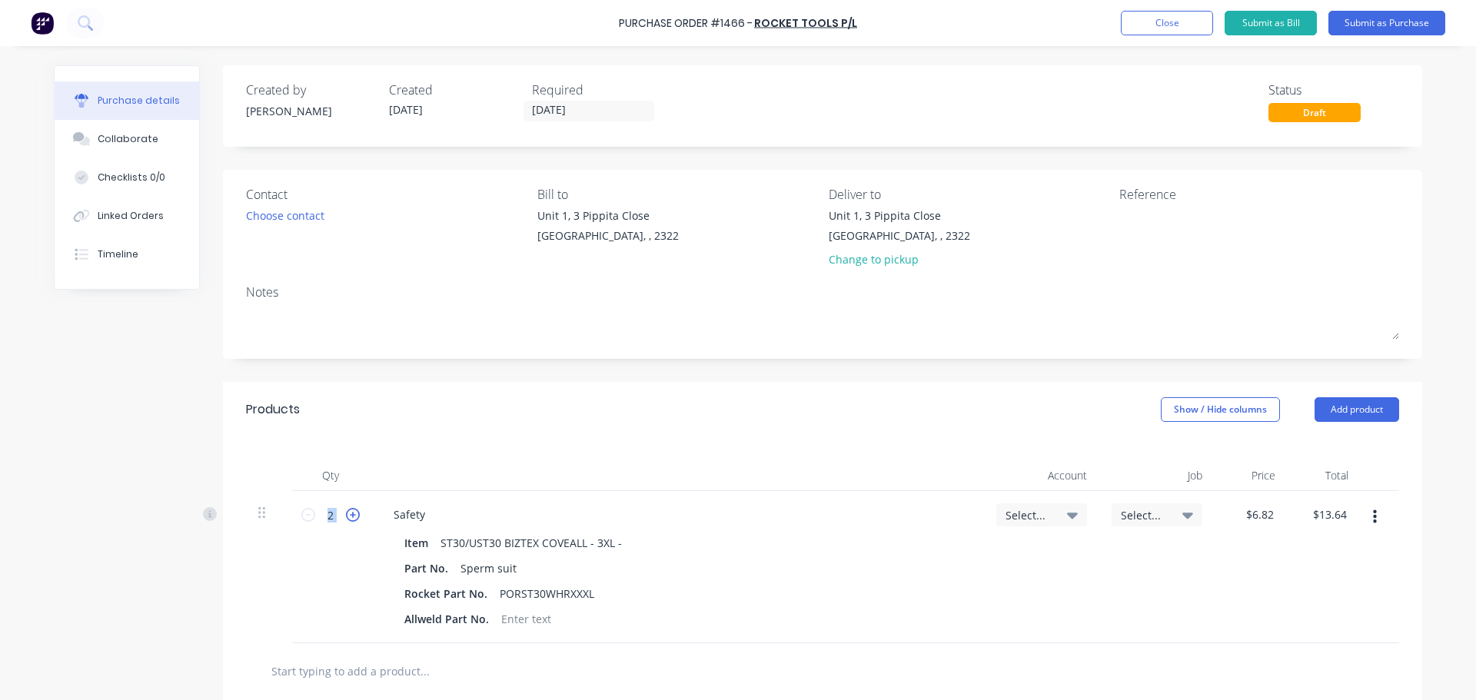
type input "$20.46"
click at [347, 512] on icon at bounding box center [353, 515] width 14 height 14
type input "4"
type input "$27.28"
click at [347, 512] on icon at bounding box center [353, 515] width 14 height 14
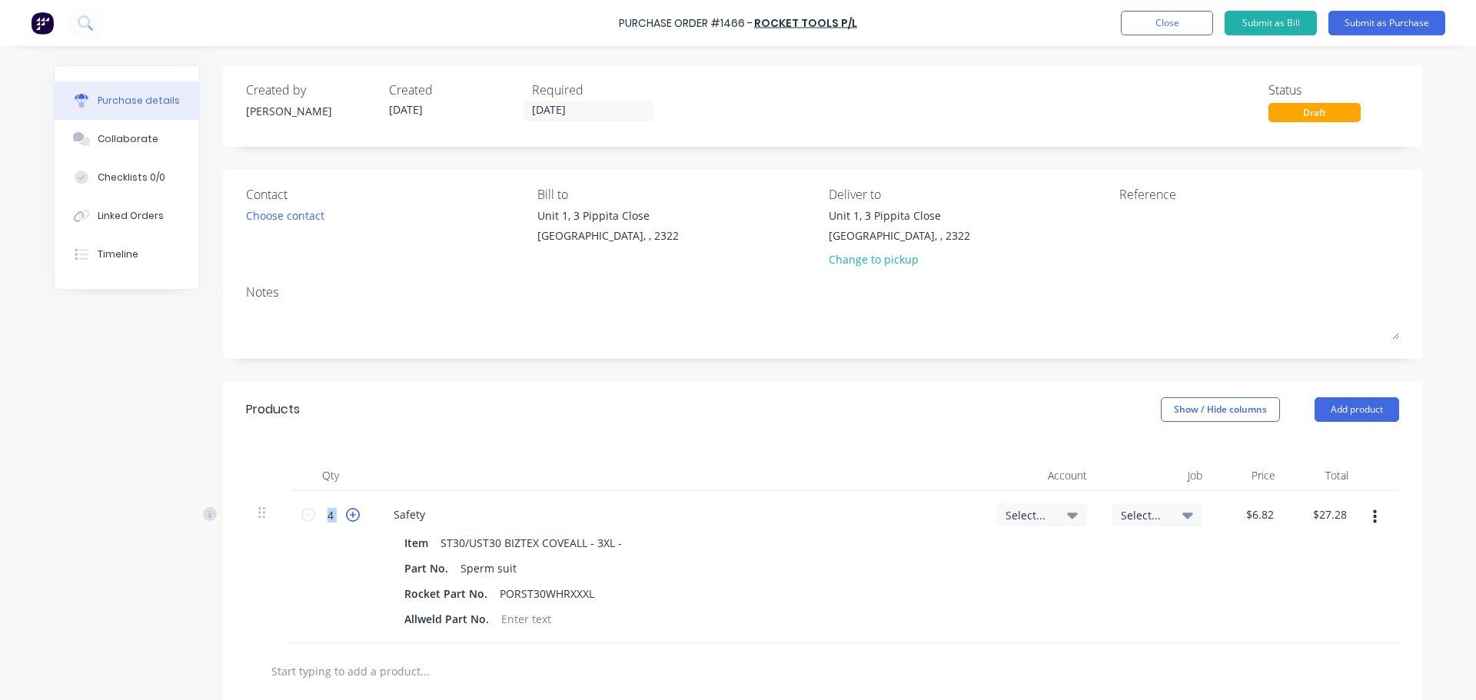
type input "5"
type input "$34.10"
click at [347, 512] on icon at bounding box center [353, 515] width 14 height 14
type input "6"
type input "$40.92"
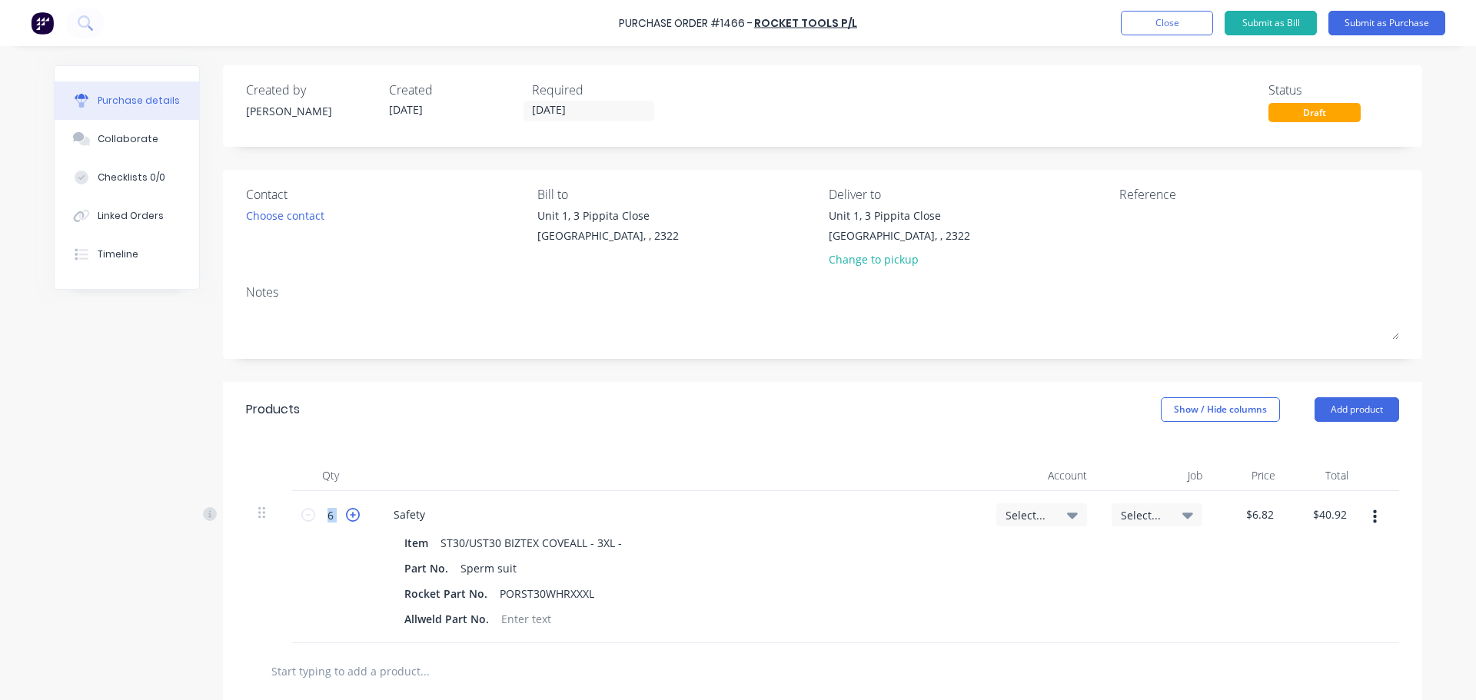
click at [347, 512] on icon at bounding box center [353, 515] width 14 height 14
type input "7"
type input "$47.74"
click at [347, 512] on icon at bounding box center [353, 515] width 14 height 14
type input "8"
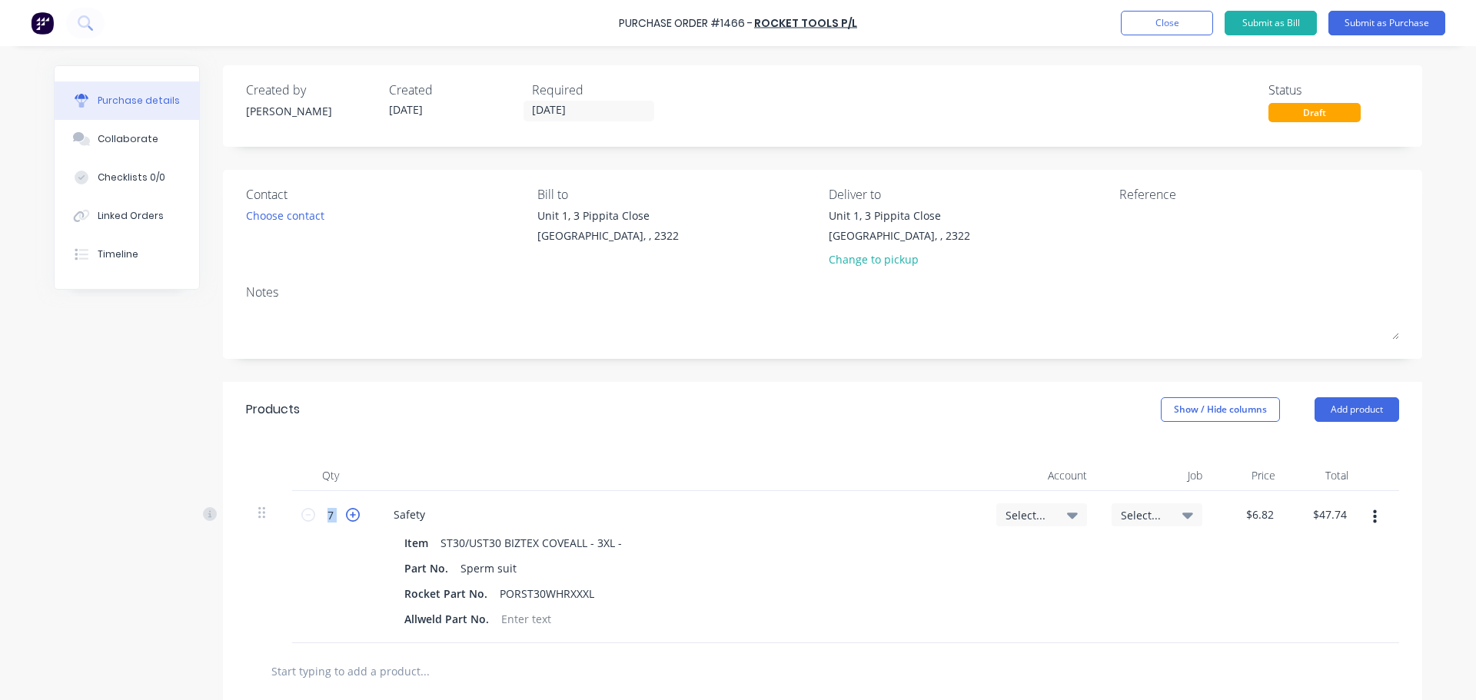
type input "$54.56"
click at [347, 512] on icon at bounding box center [353, 515] width 14 height 14
type input "9"
type input "$61.38"
click at [347, 512] on icon at bounding box center [353, 515] width 14 height 14
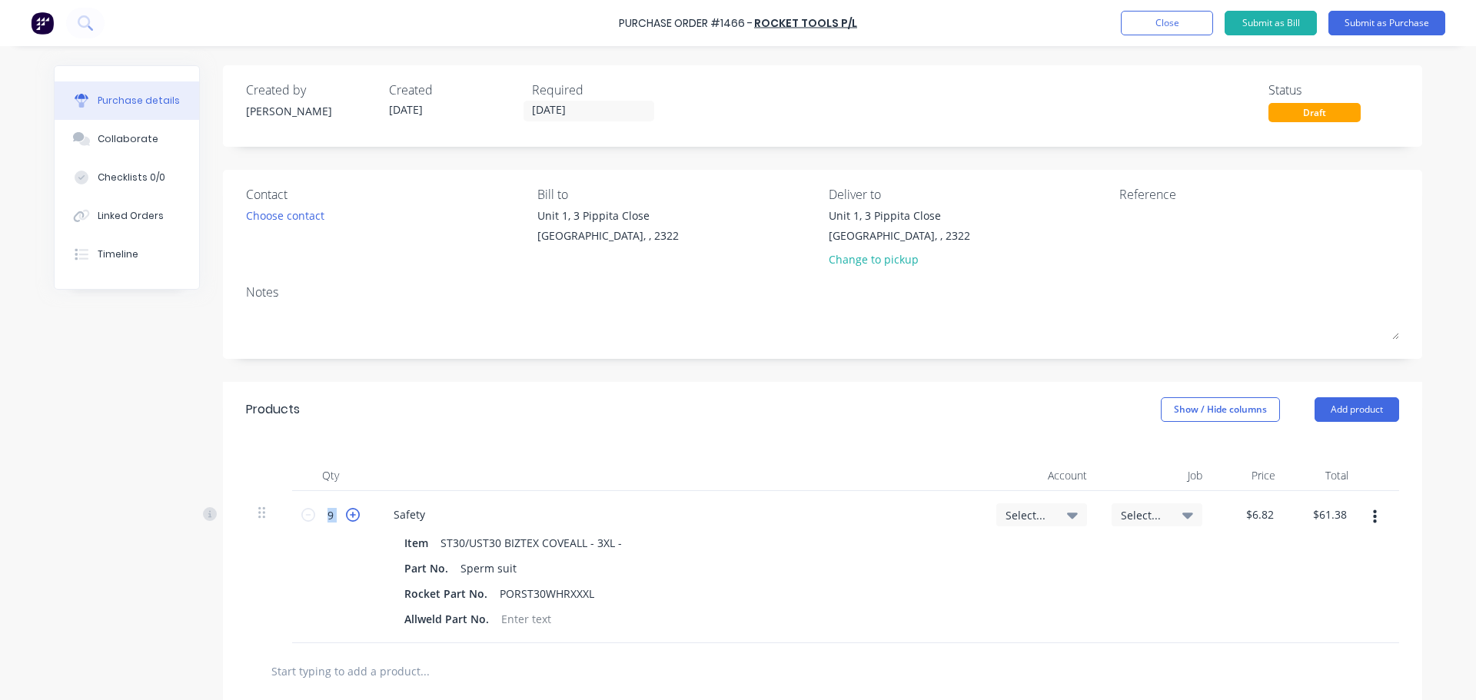
type input "10"
type input "$68.20"
click at [347, 512] on icon at bounding box center [353, 515] width 14 height 14
type input "11"
type input "$75.02"
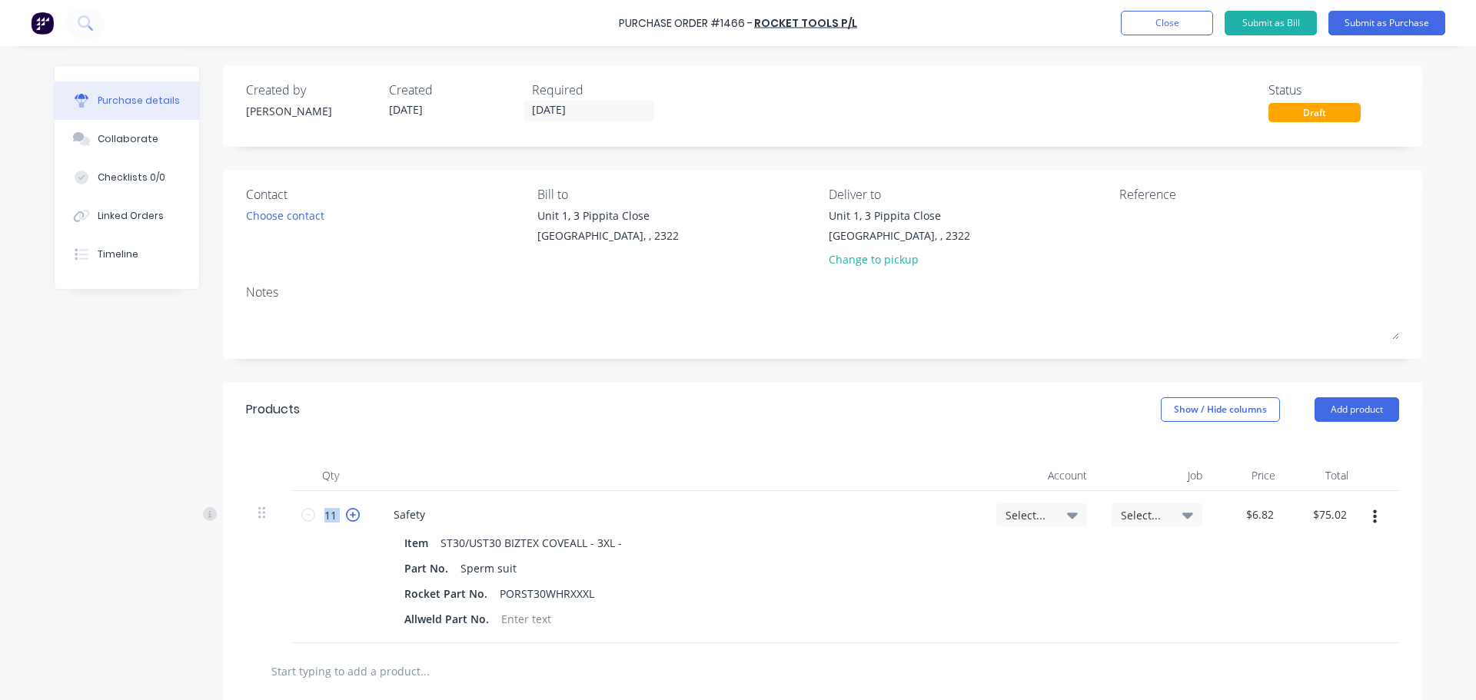
click at [347, 512] on icon at bounding box center [353, 515] width 14 height 14
type input "12"
type input "$81.84"
click at [347, 512] on icon at bounding box center [353, 515] width 14 height 14
type input "13"
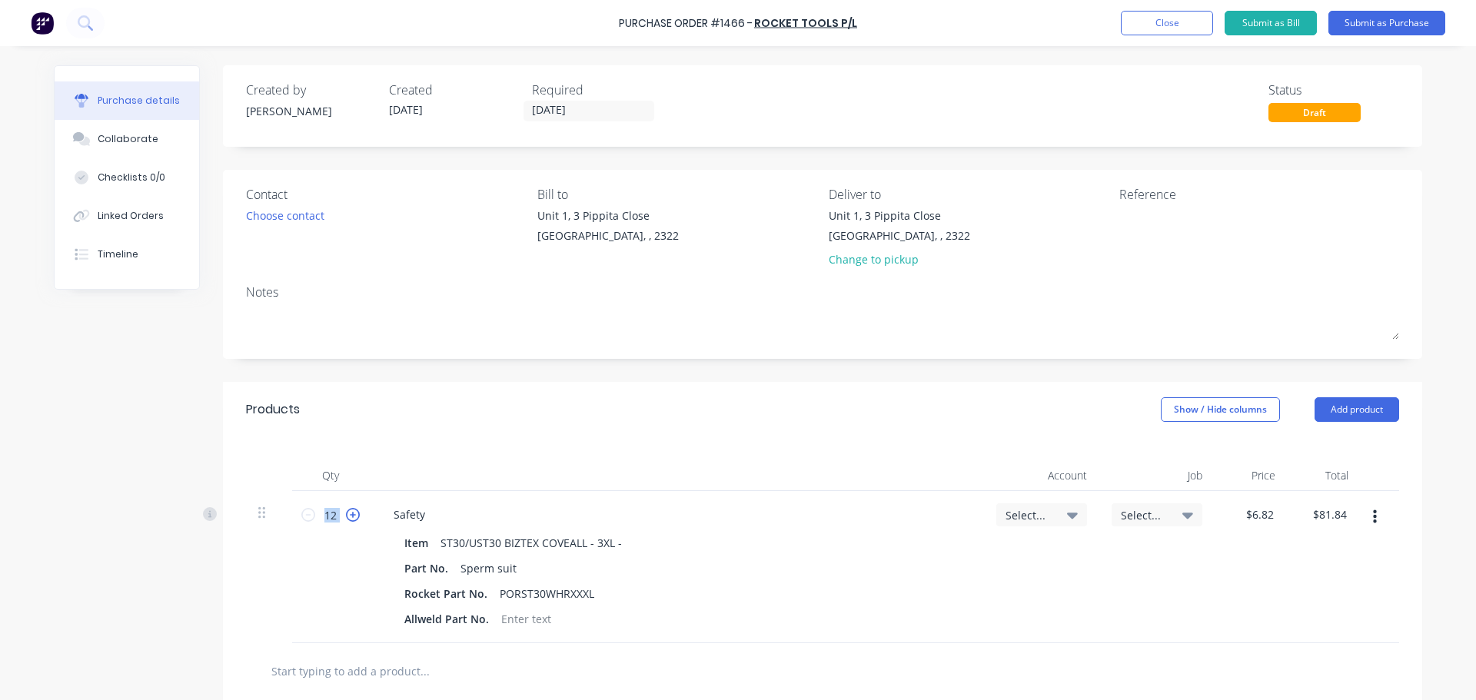
type input "$88.66"
click at [347, 512] on icon at bounding box center [353, 515] width 14 height 14
type input "14"
type input "$95.48"
click at [347, 512] on icon at bounding box center [353, 515] width 14 height 14
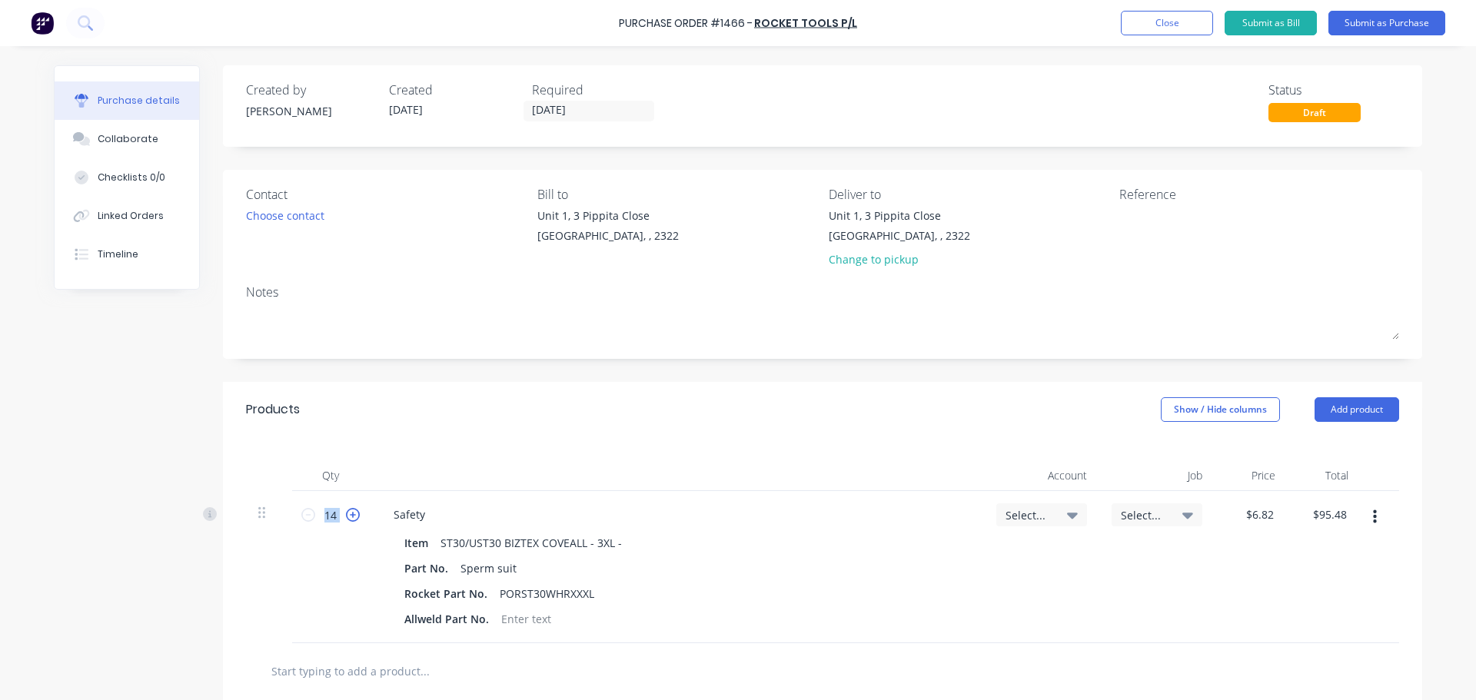
type input "15"
type input "$102.30"
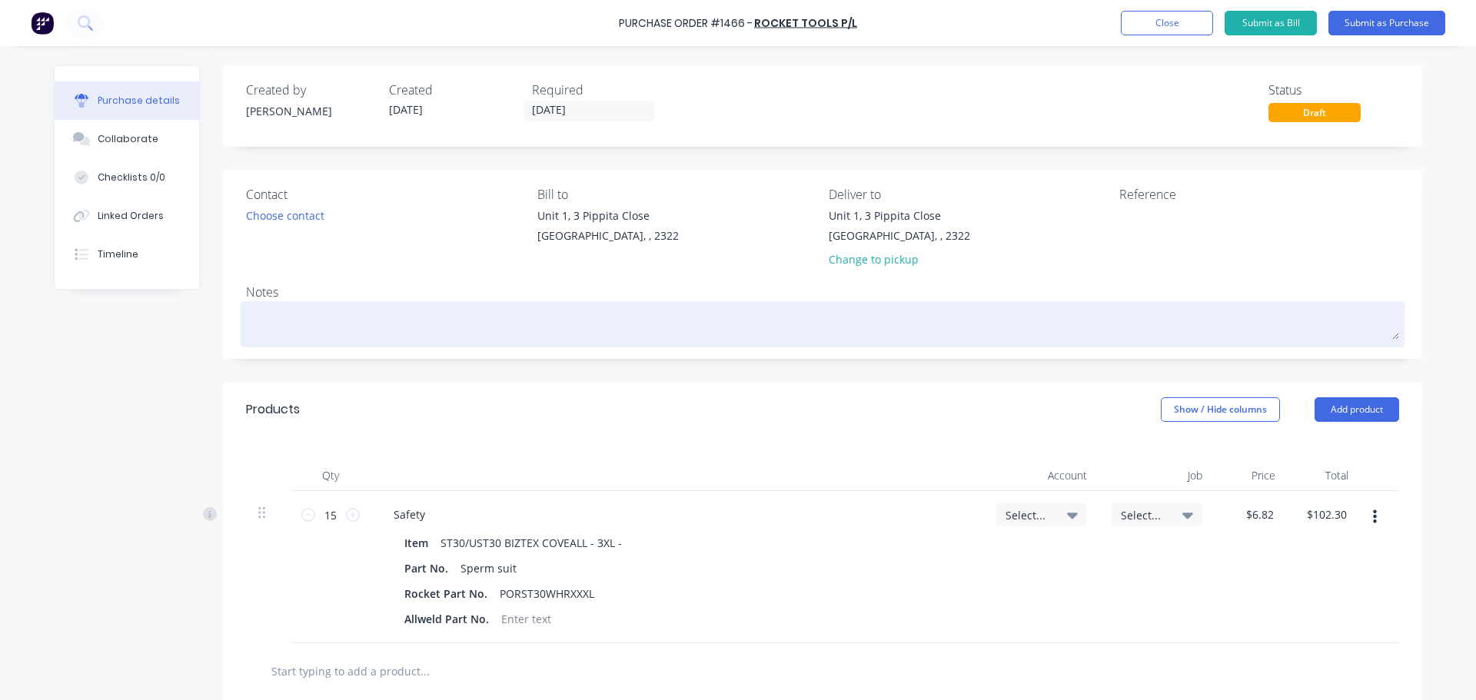
click at [303, 305] on div at bounding box center [822, 324] width 1153 height 38
click at [294, 317] on textarea at bounding box center [822, 322] width 1153 height 35
type textarea "x"
type textarea "A"
type textarea "x"
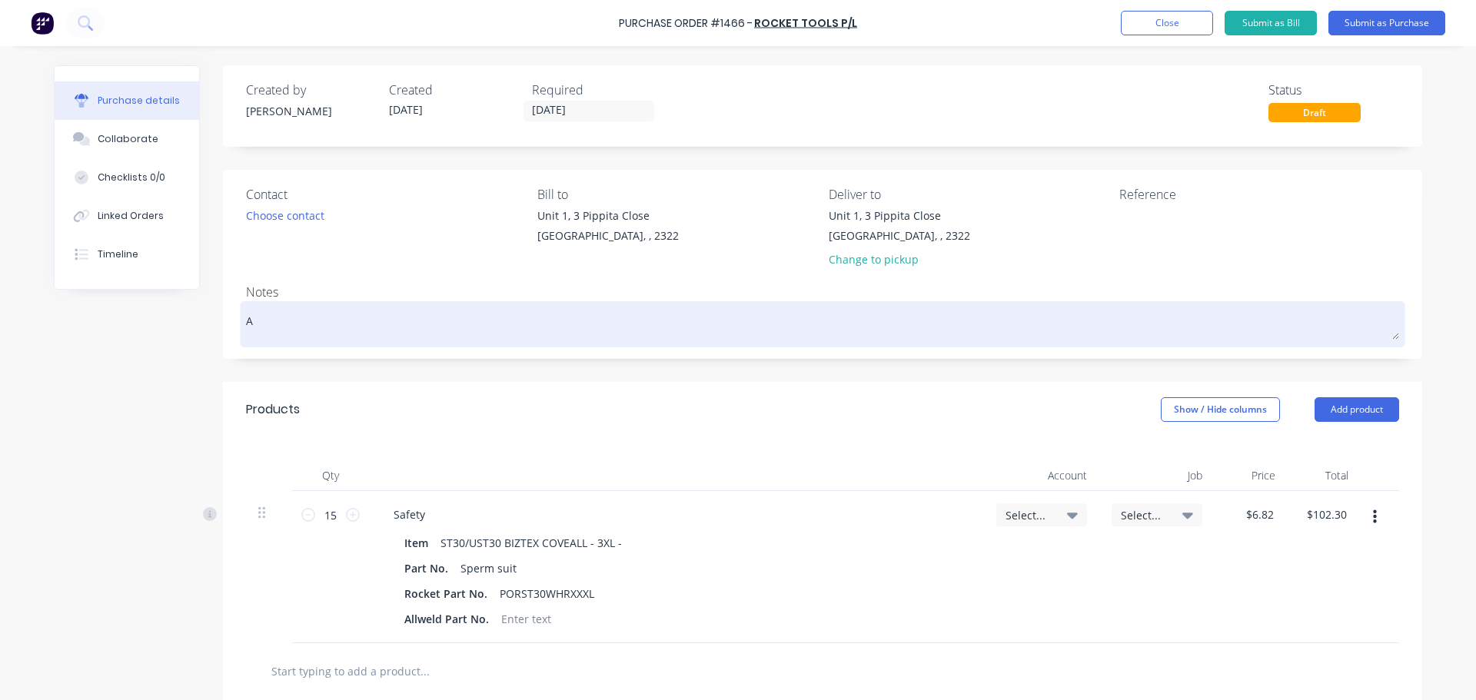
type textarea "As"
type textarea "x"
type textarea "As"
type textarea "x"
type textarea "As P"
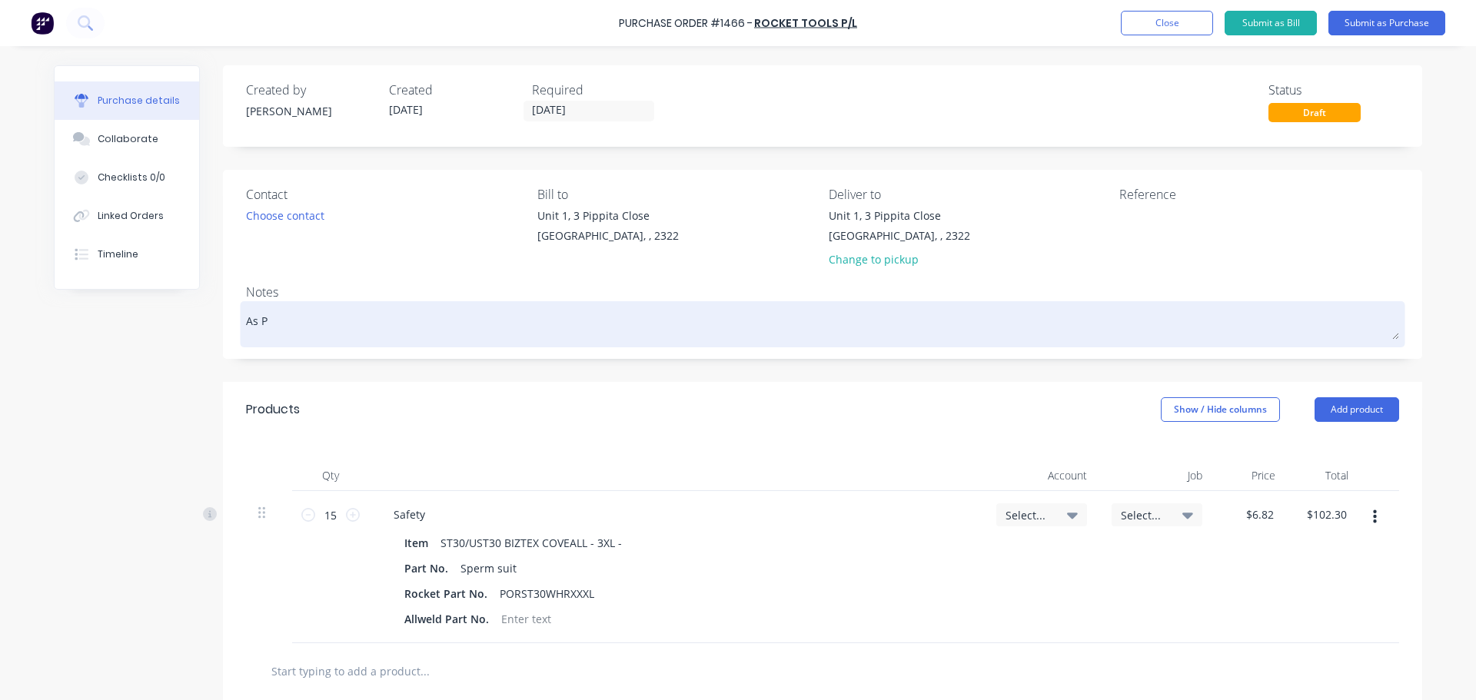
type textarea "x"
type textarea "As Pe"
type textarea "x"
type textarea "As Per"
type textarea "x"
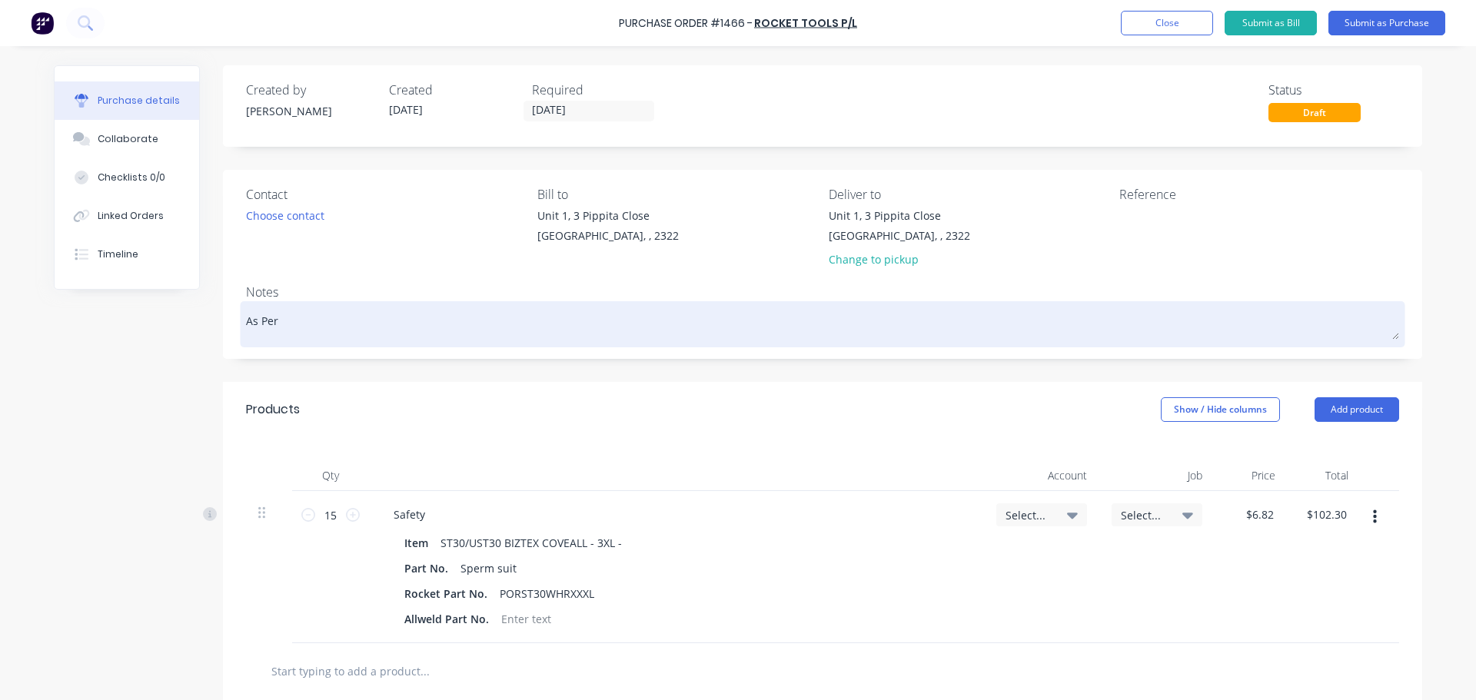
type textarea "As Per"
paste textarea "Quotation No : 40014395"
type textarea "x"
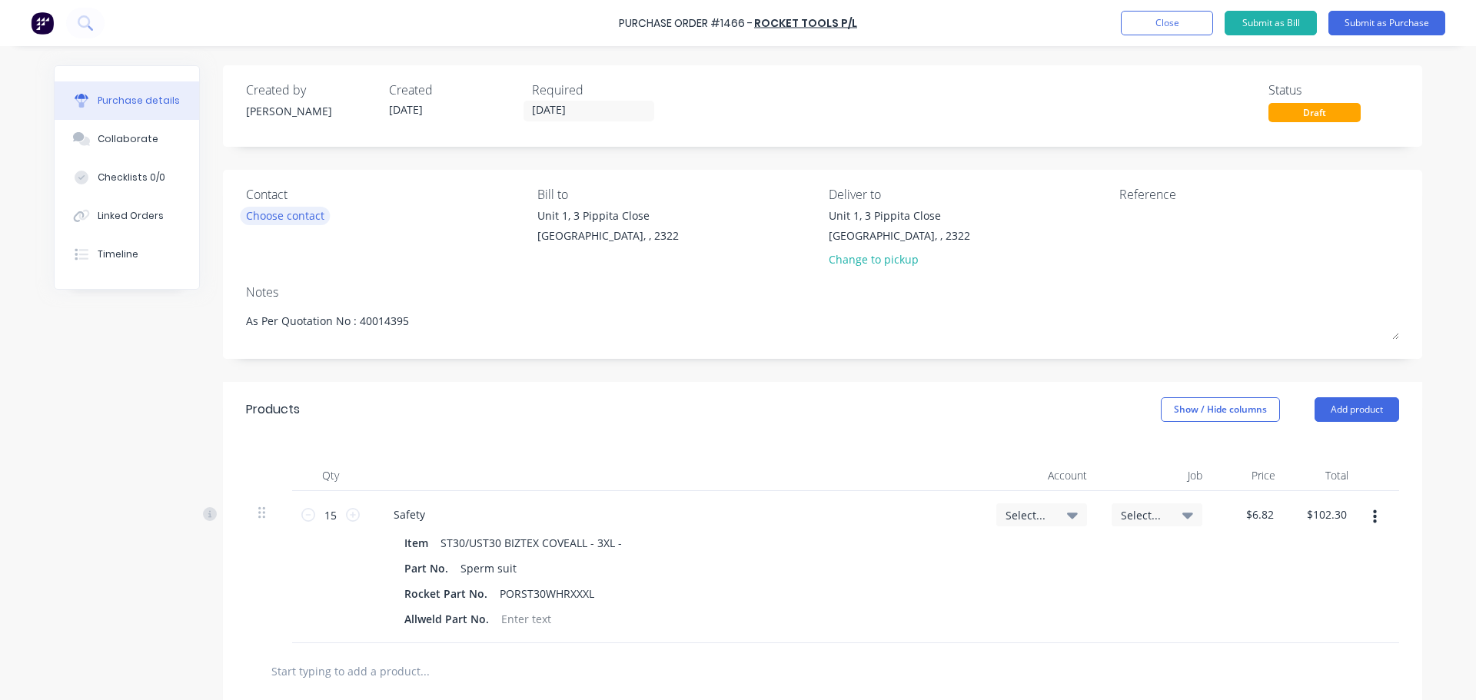
type textarea "As Per Quotation No : 40014395"
type textarea "x"
type textarea "As Per Quotation No : 40014395"
click at [302, 215] on div "Choose contact" at bounding box center [285, 216] width 78 height 16
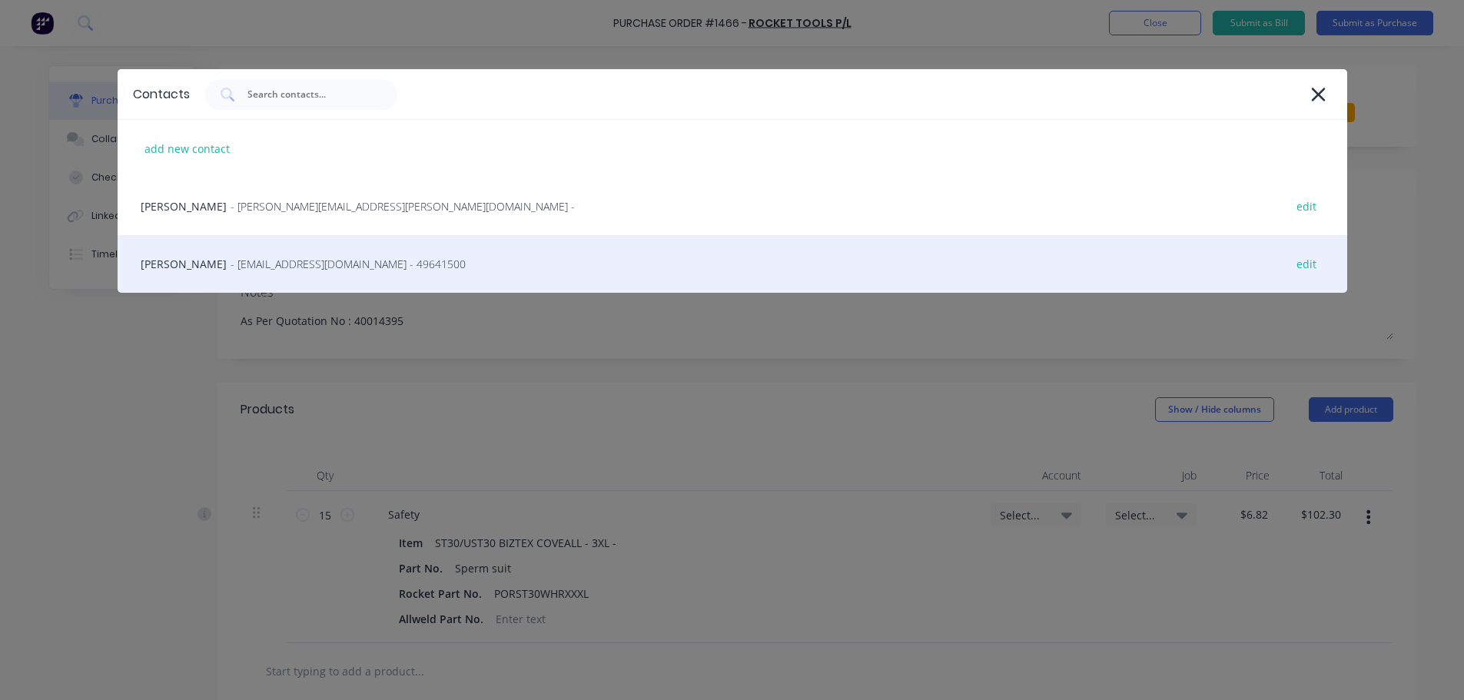
click at [296, 257] on span "- [EMAIL_ADDRESS][DOMAIN_NAME] - 49641500" at bounding box center [348, 264] width 235 height 16
type textarea "x"
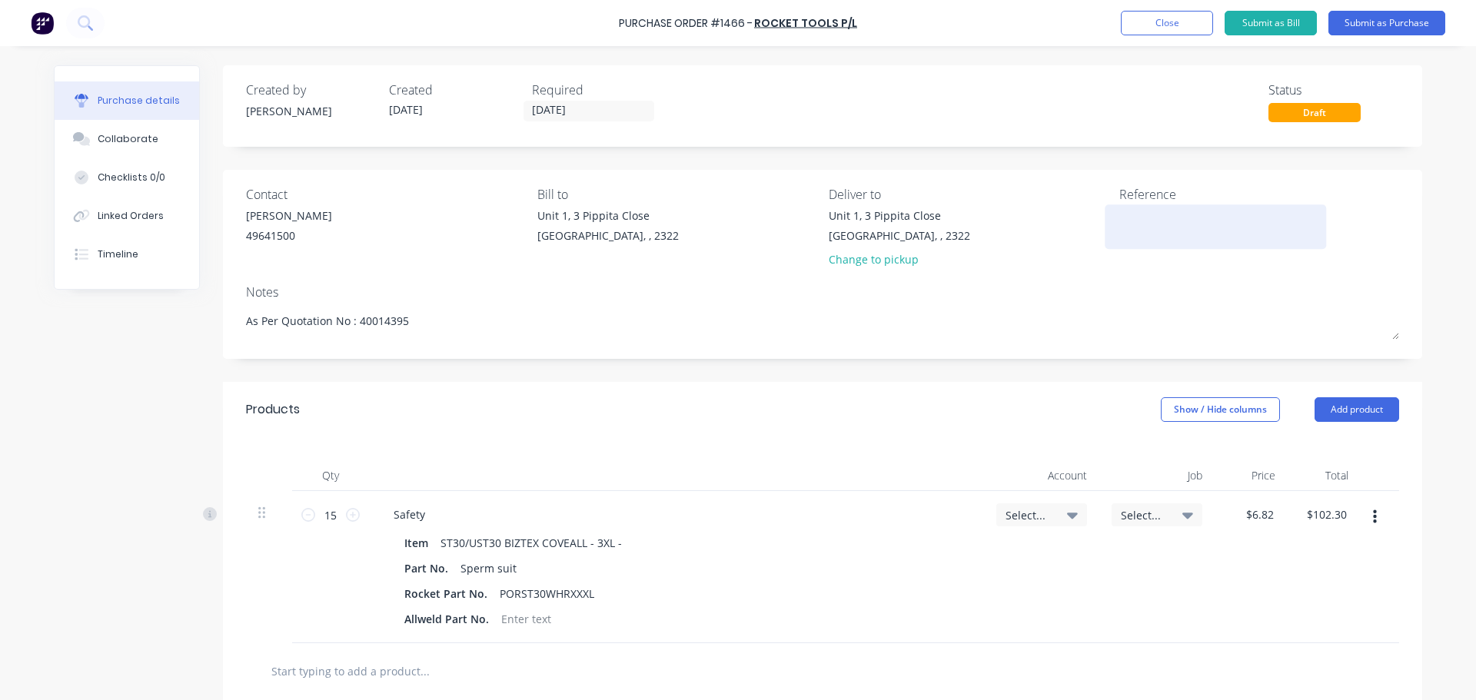
click at [1124, 227] on textarea at bounding box center [1215, 225] width 192 height 35
paste textarea "Quotation No : 40014395"
type textarea "Quotation No : 40014395"
type textarea "x"
type textarea "Quotation No : 40014395"
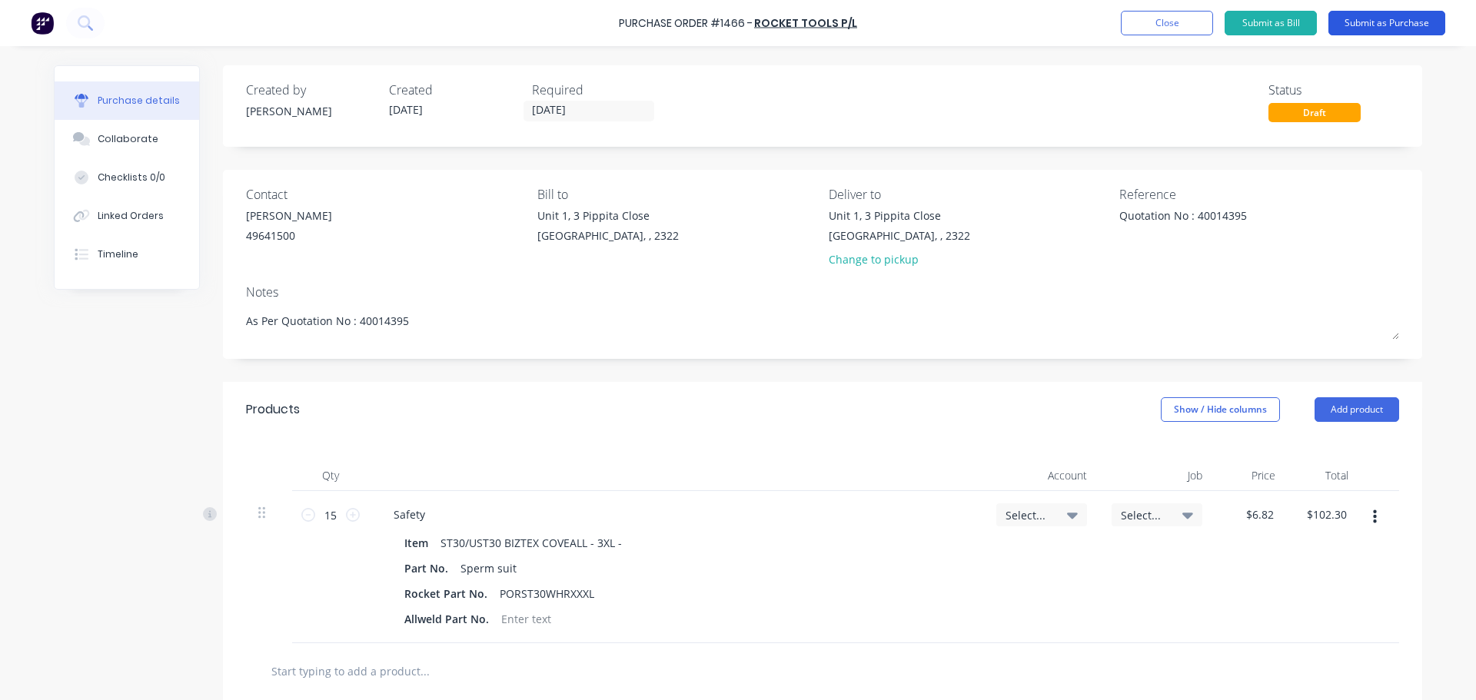
click at [1371, 26] on button "Submit as Purchase" at bounding box center [1386, 23] width 117 height 25
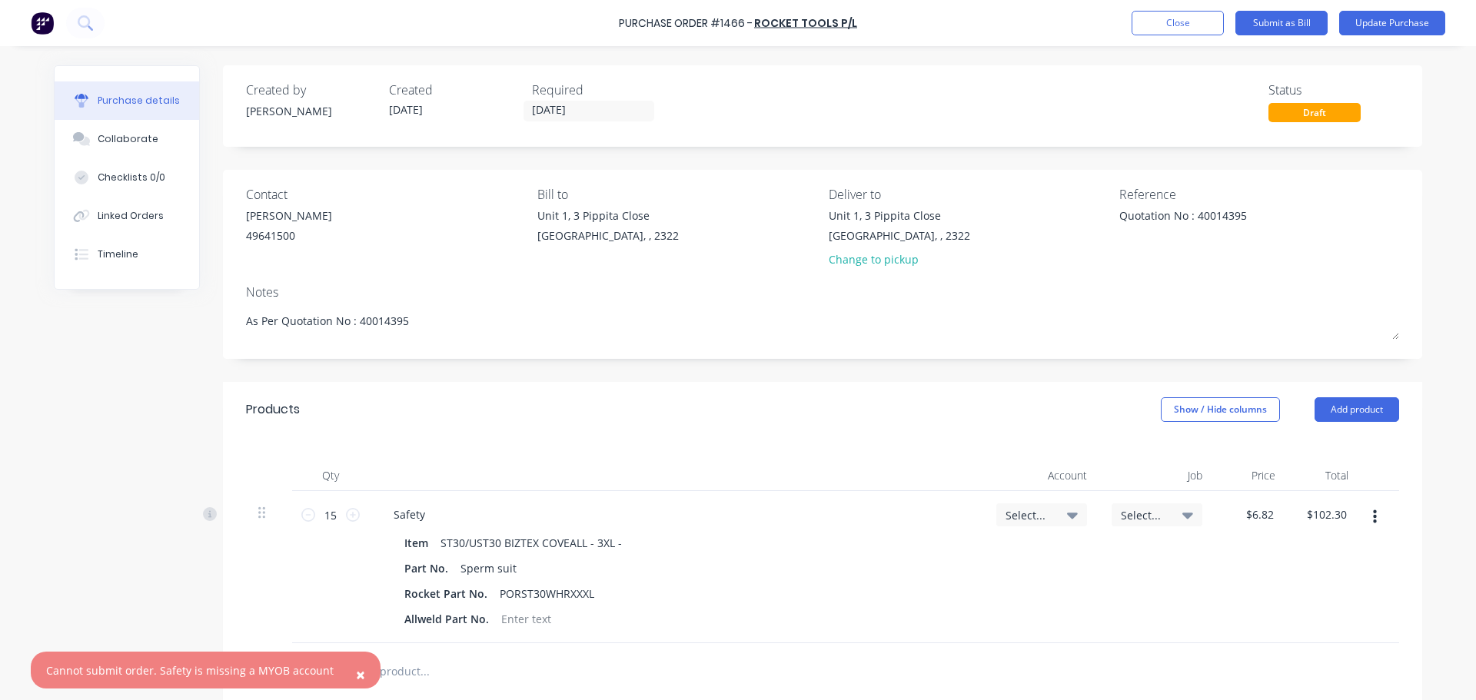
click at [1067, 512] on icon at bounding box center [1072, 514] width 11 height 17
type textarea "x"
click at [958, 569] on input at bounding box center [991, 561] width 158 height 31
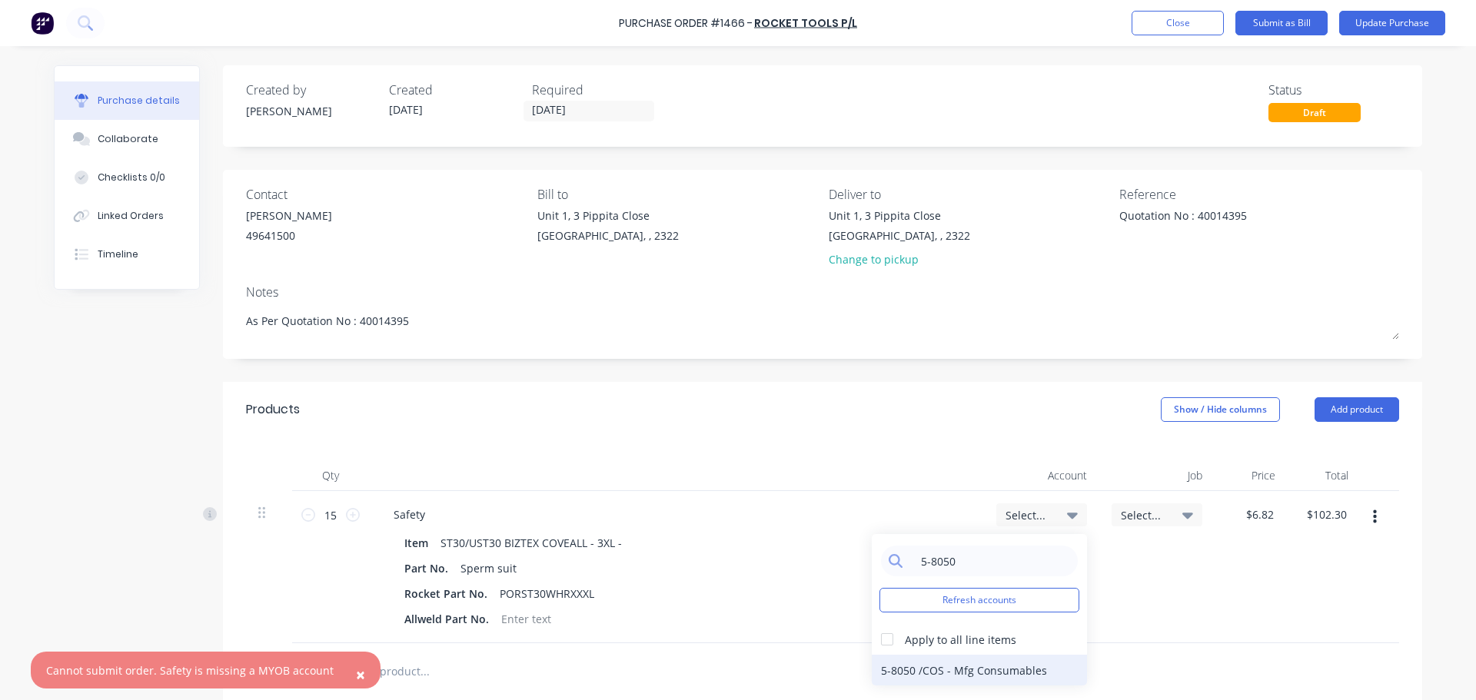
type input "5-8050"
click at [974, 668] on div "5-8050 / COS - Mfg Consumables" at bounding box center [979, 670] width 215 height 31
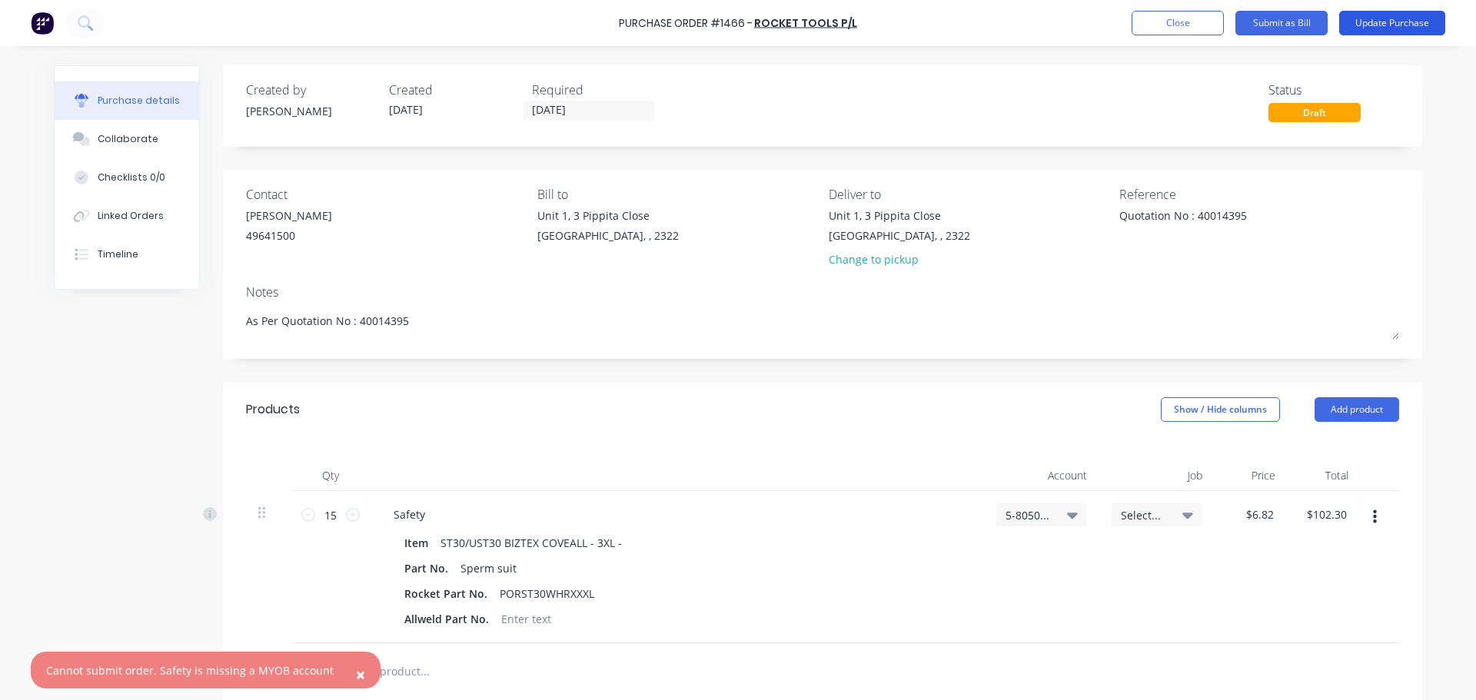
click at [1371, 24] on button "Update Purchase" at bounding box center [1392, 23] width 106 height 25
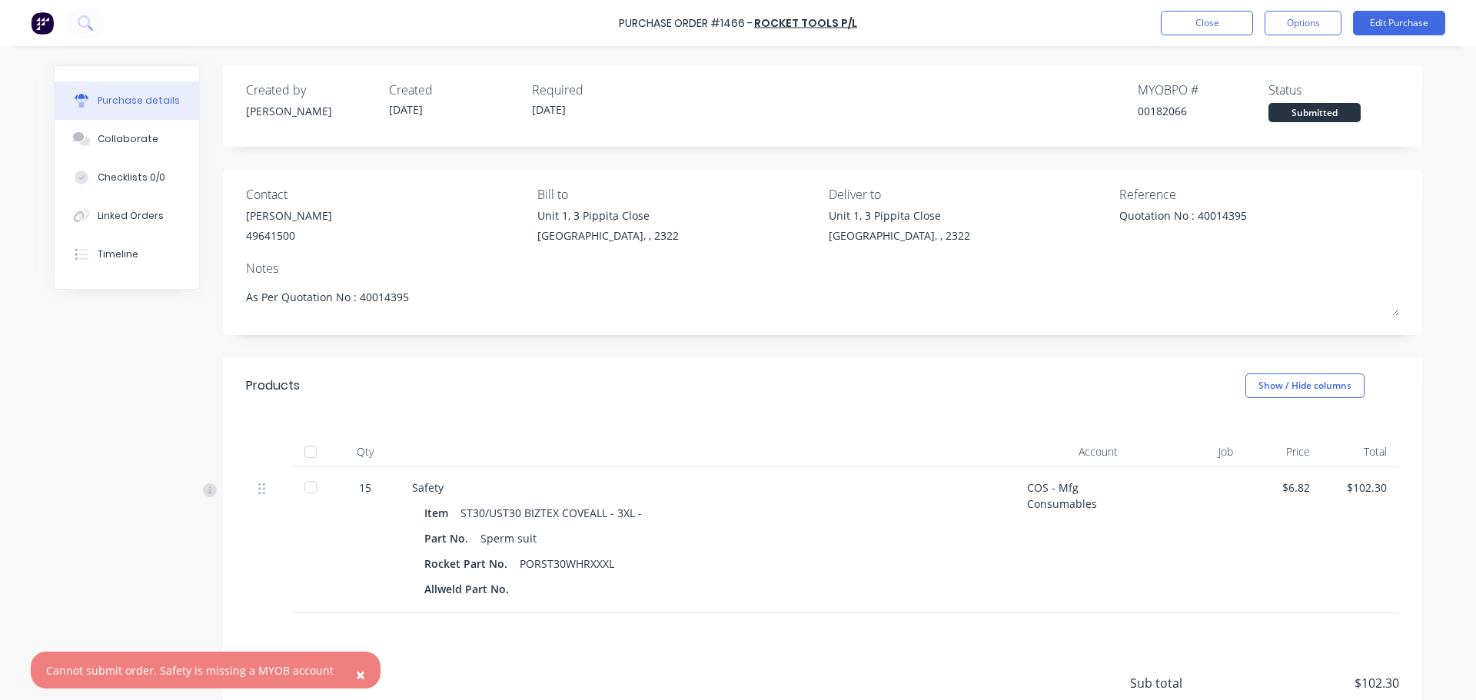
click at [356, 677] on span "×" at bounding box center [360, 675] width 9 height 22
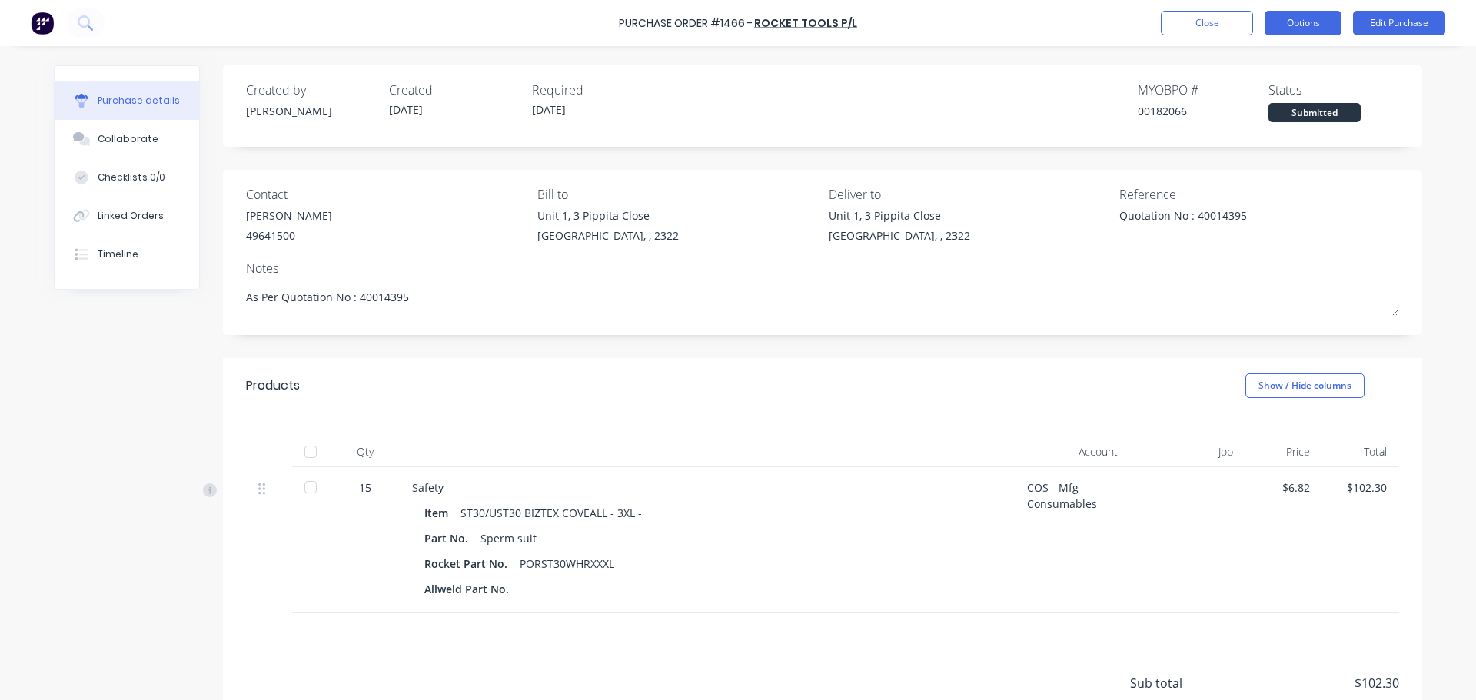
click at [1306, 22] on button "Options" at bounding box center [1302, 23] width 77 height 25
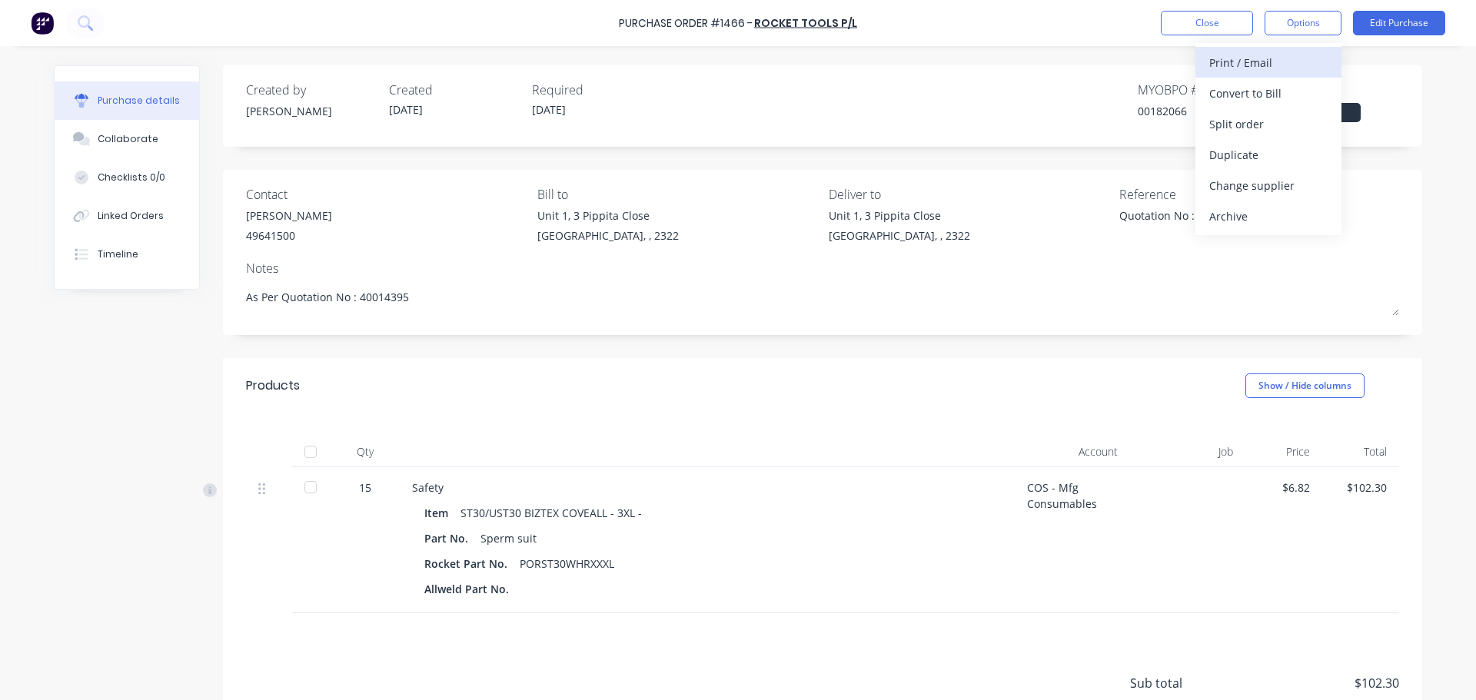
click at [1253, 62] on div "Print / Email" at bounding box center [1268, 62] width 118 height 22
click at [1246, 101] on div "With pricing" at bounding box center [1268, 93] width 118 height 22
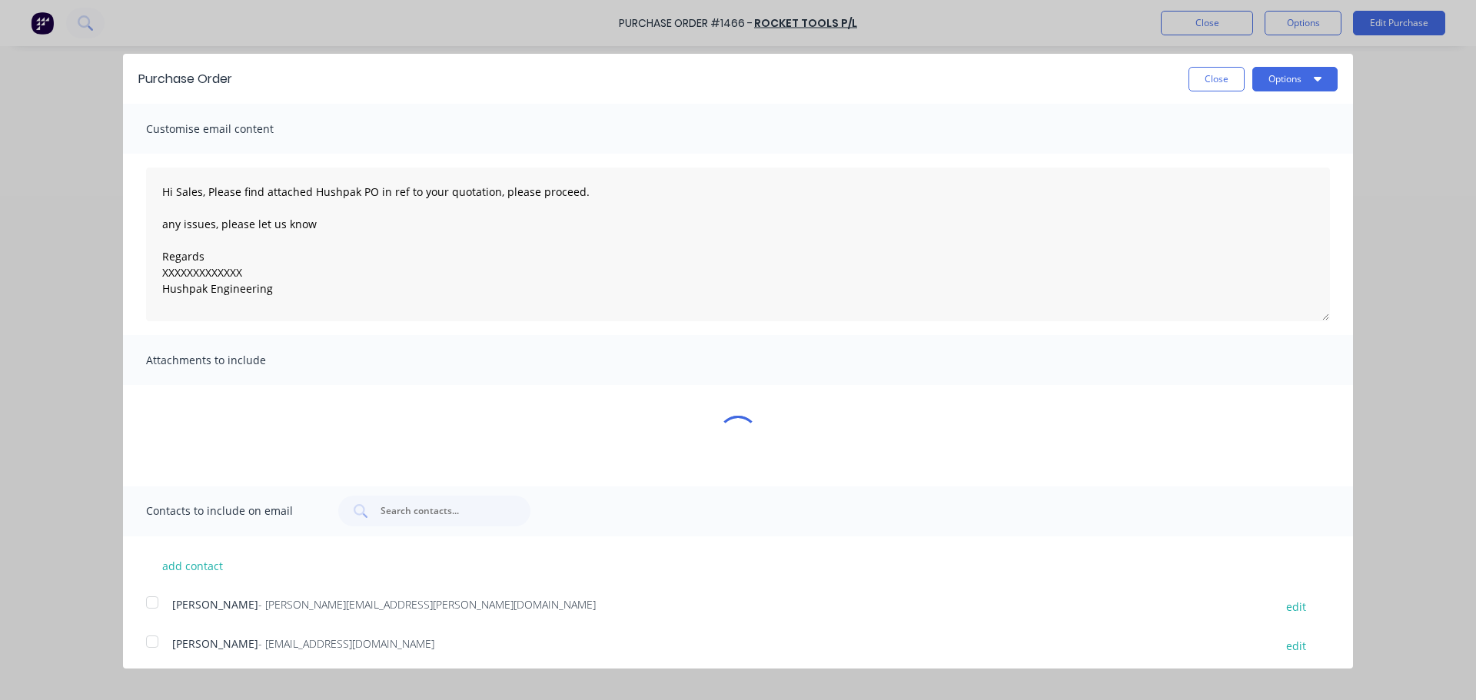
type textarea "x"
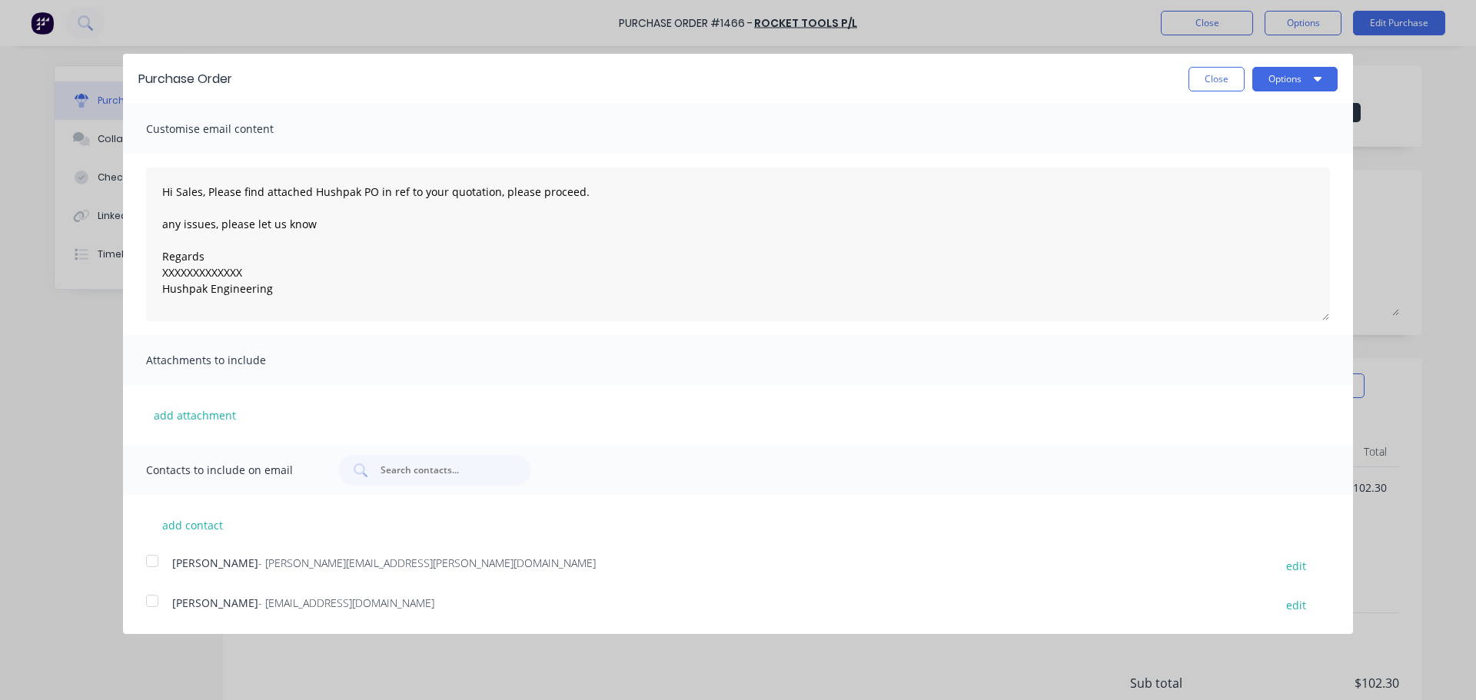
click at [154, 590] on div at bounding box center [152, 601] width 31 height 31
click at [158, 564] on div at bounding box center [152, 561] width 31 height 31
drag, startPoint x: 248, startPoint y: 270, endPoint x: 148, endPoint y: 273, distance: 100.7
click at [148, 273] on textarea "Hi Sales, Please find attached Hushpak PO in ref to your quotation, please proc…" at bounding box center [738, 245] width 1184 height 154
type textarea "Hi Sales, Please find attached Hushpak PO in ref to your quotation, please proc…"
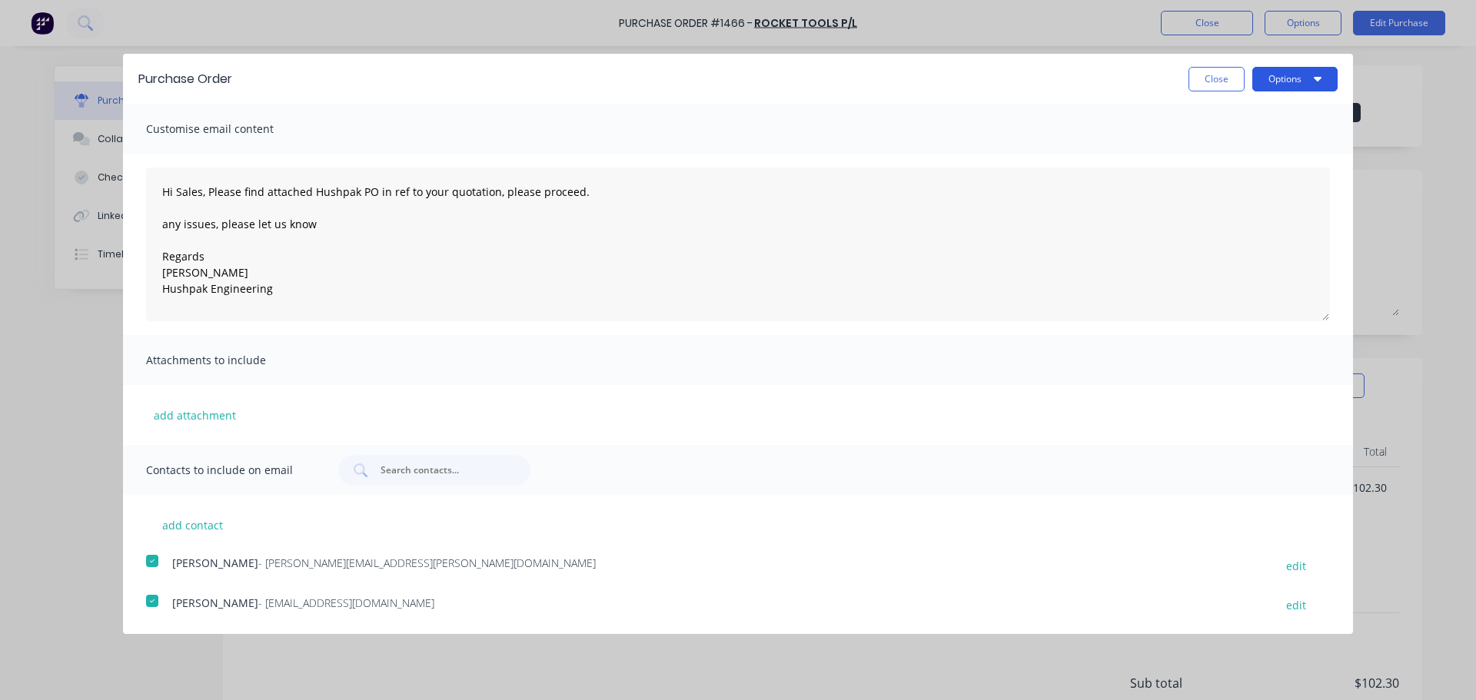
click at [1270, 85] on button "Options" at bounding box center [1294, 79] width 85 height 25
click at [1229, 141] on div "Email" at bounding box center [1264, 149] width 118 height 22
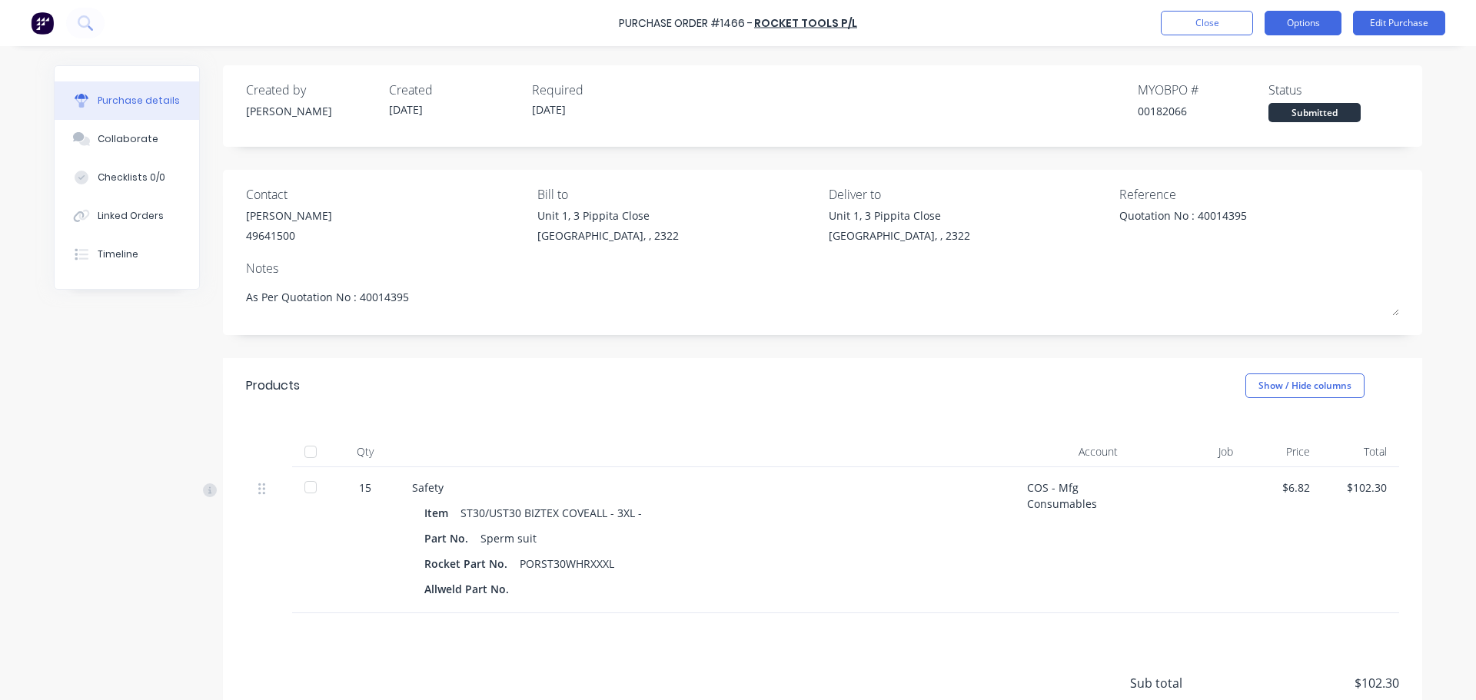
click at [1303, 30] on button "Options" at bounding box center [1302, 23] width 77 height 25
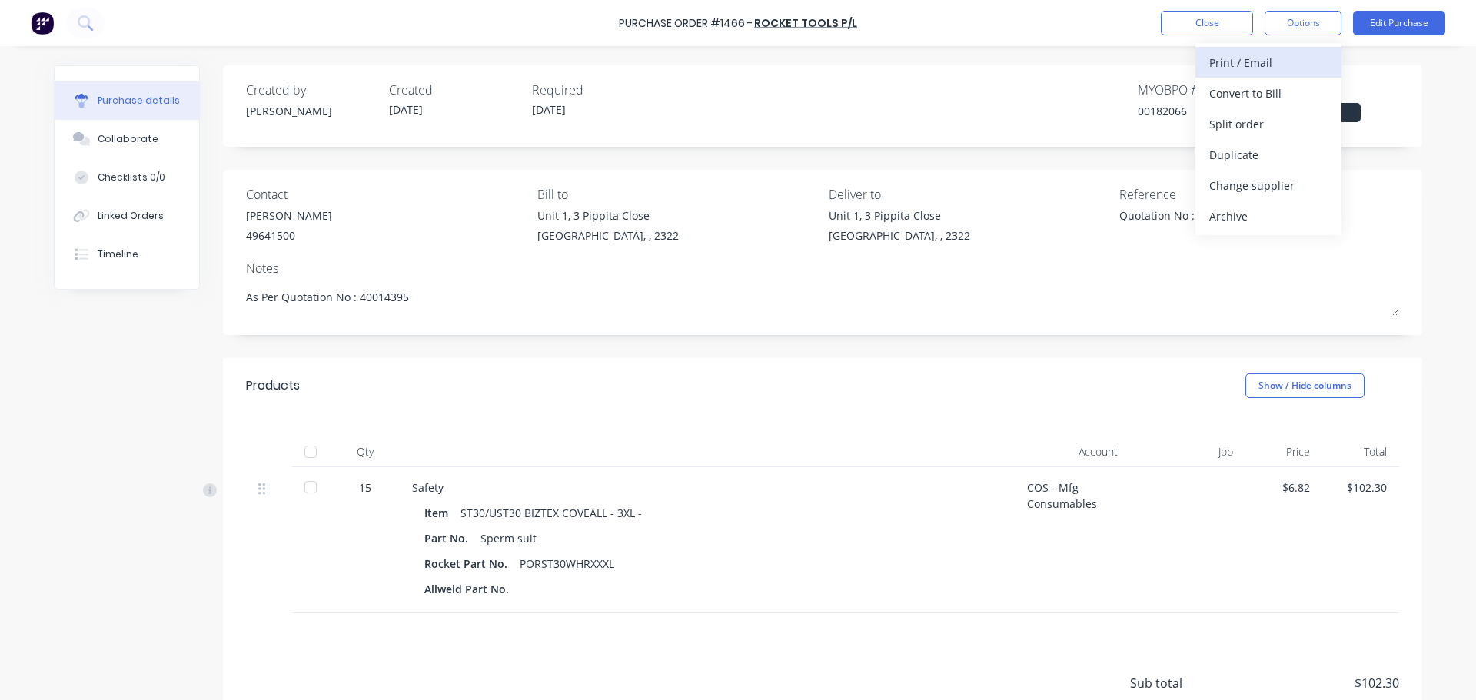
click at [1260, 64] on div "Print / Email" at bounding box center [1268, 62] width 118 height 22
click at [1253, 100] on div "With pricing" at bounding box center [1268, 93] width 118 height 22
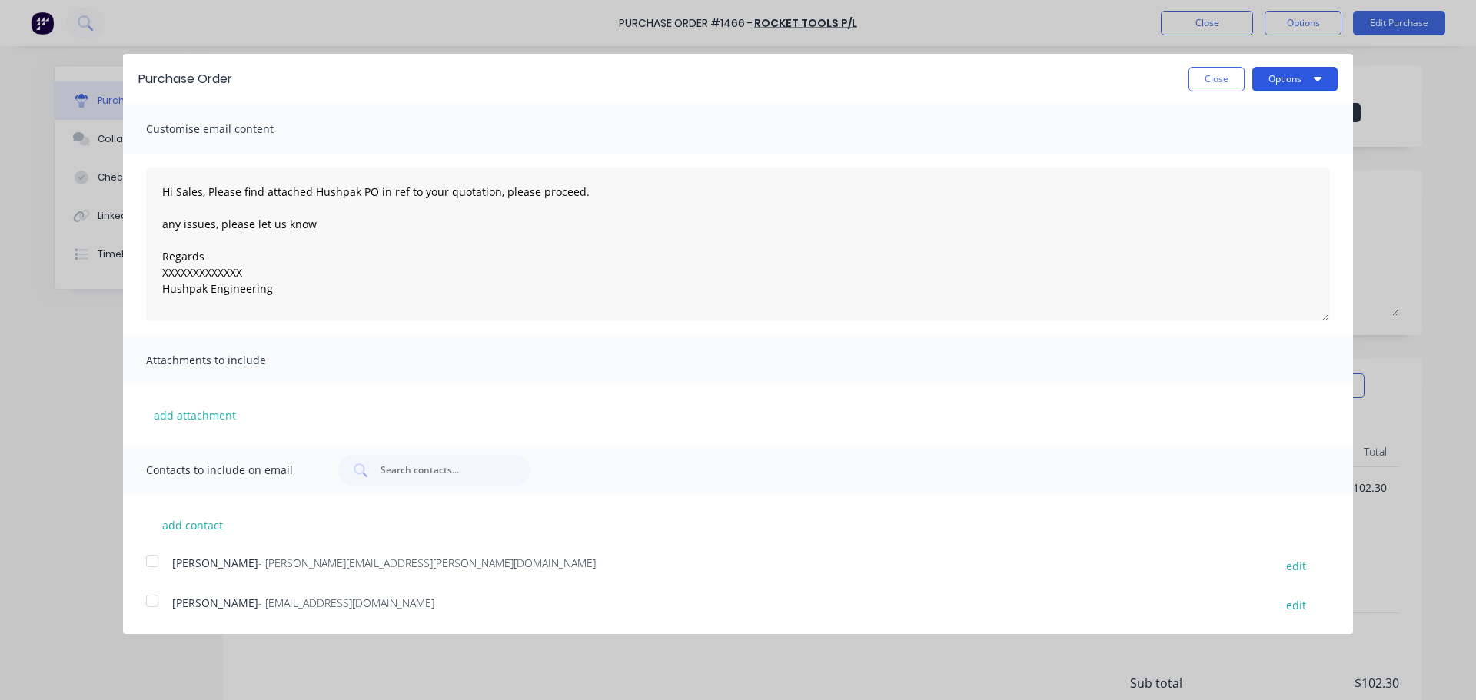
click at [1271, 83] on button "Options" at bounding box center [1294, 79] width 85 height 25
click at [1236, 118] on div "Print" at bounding box center [1264, 118] width 118 height 22
type textarea "x"
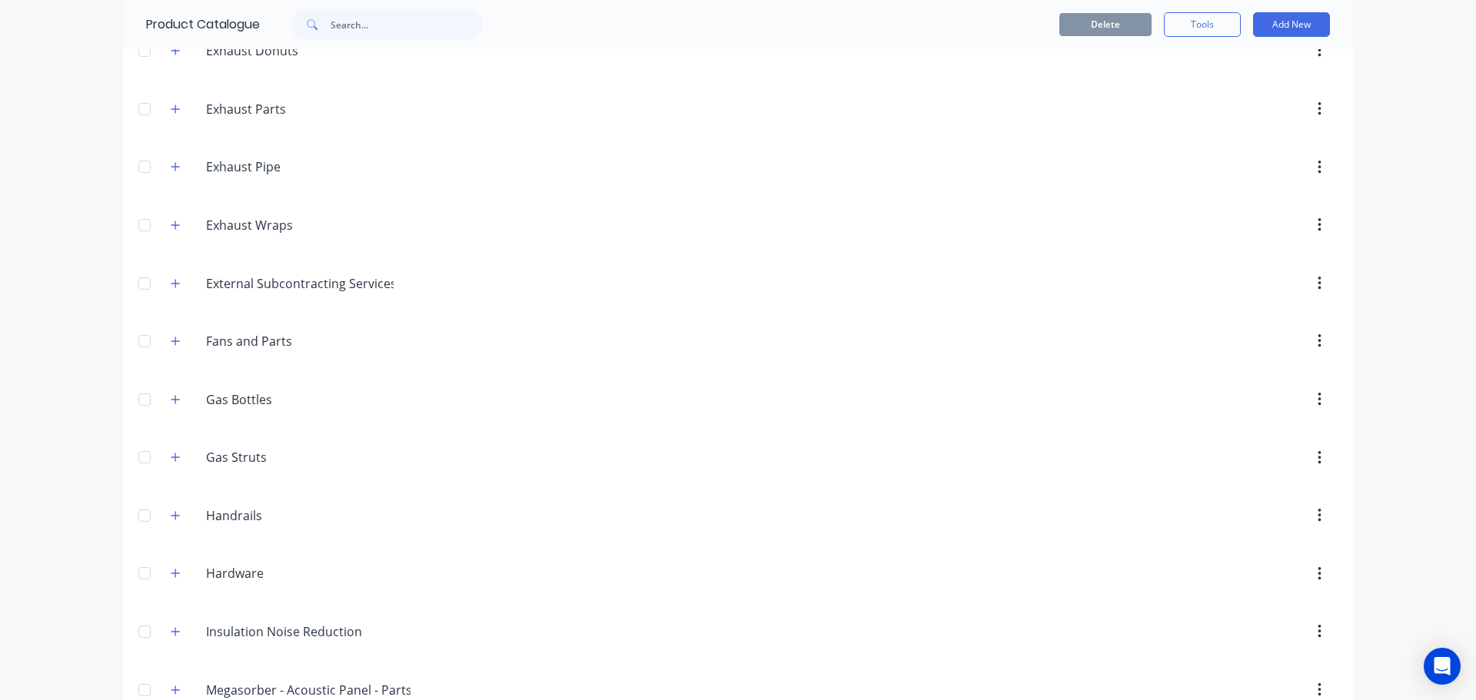
scroll to position [604, 0]
click at [171, 278] on icon "button" at bounding box center [175, 282] width 9 height 11
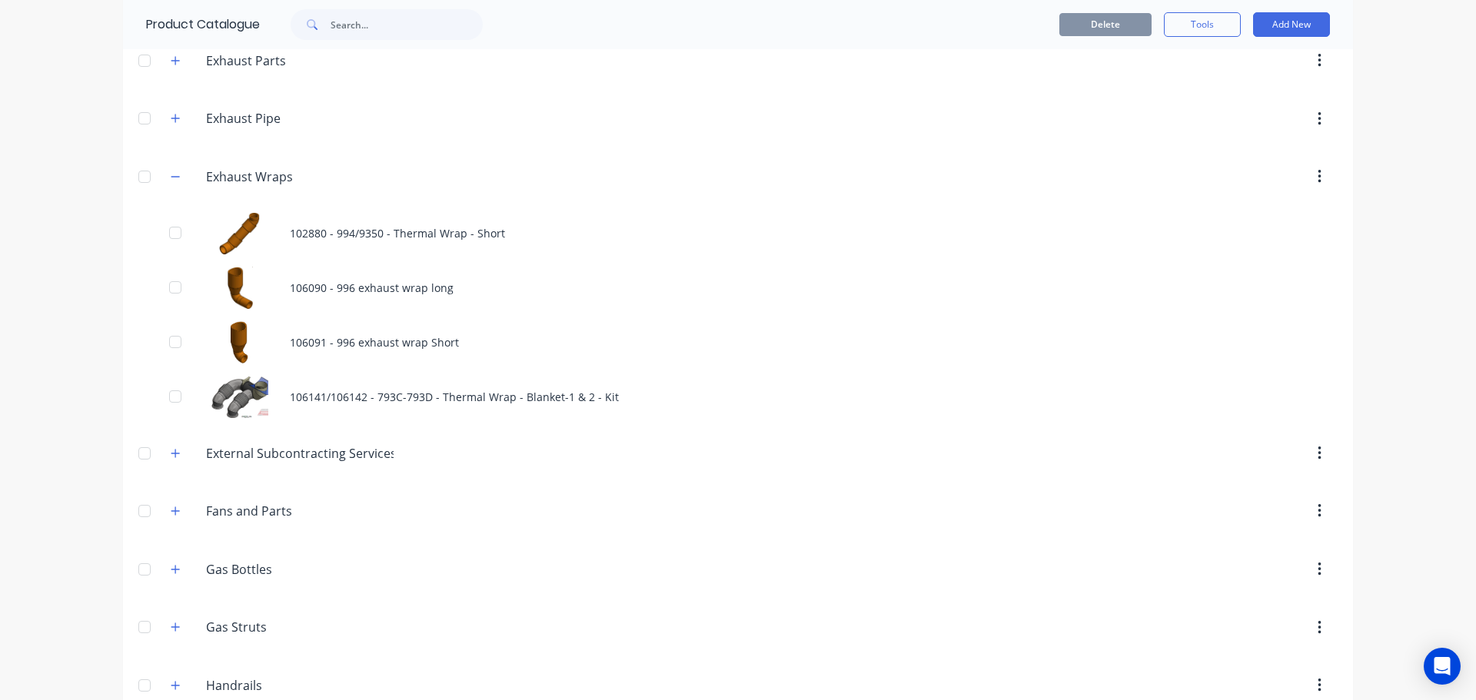
scroll to position [758, 0]
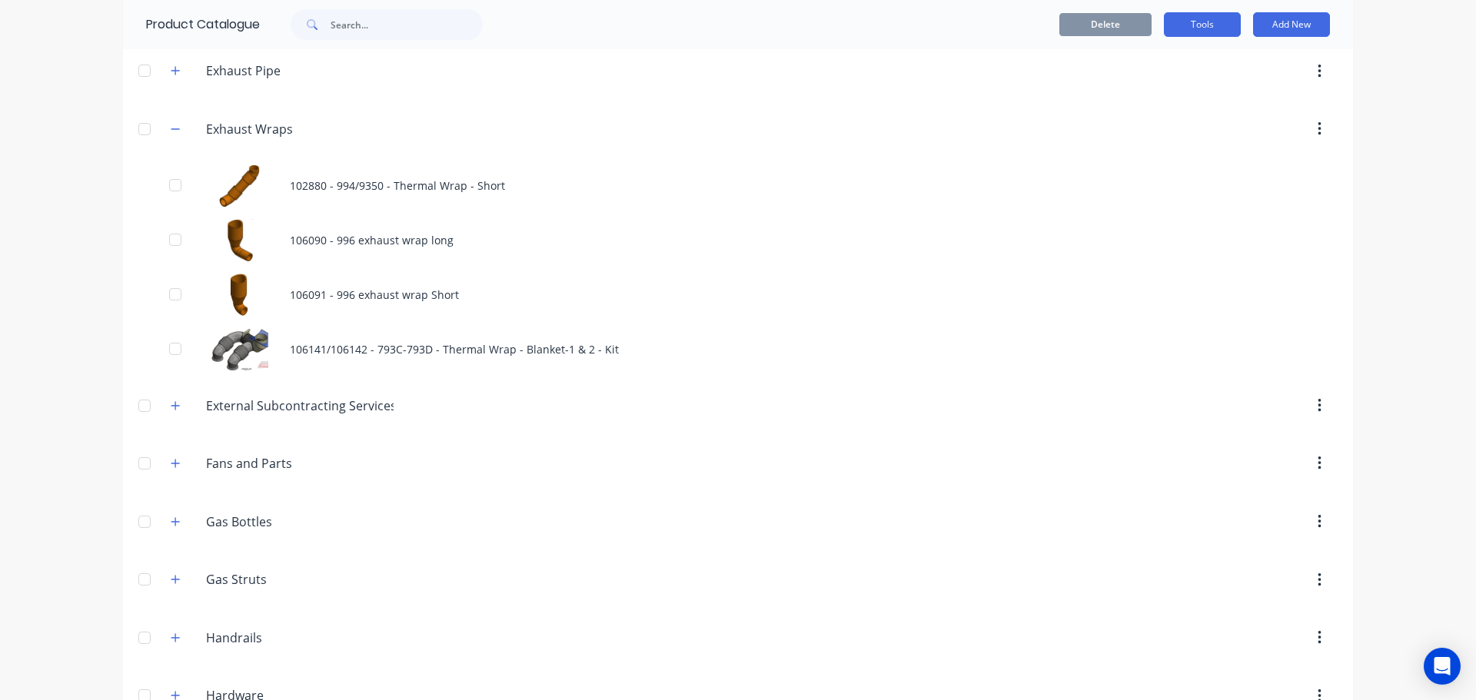
click at [1212, 29] on button "Tools" at bounding box center [1202, 24] width 77 height 25
click at [1299, 25] on button "Add New" at bounding box center [1291, 24] width 77 height 25
click at [171, 127] on icon "button" at bounding box center [175, 129] width 9 height 11
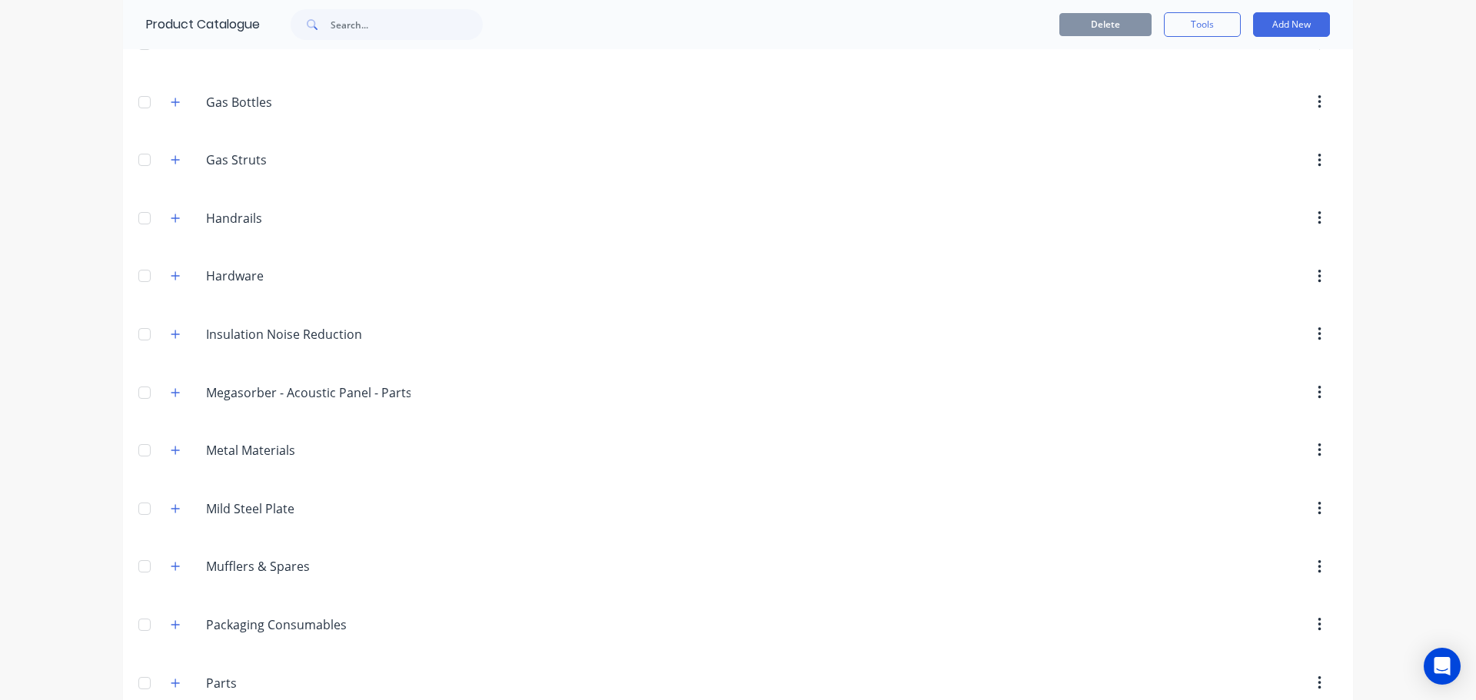
scroll to position [988, 0]
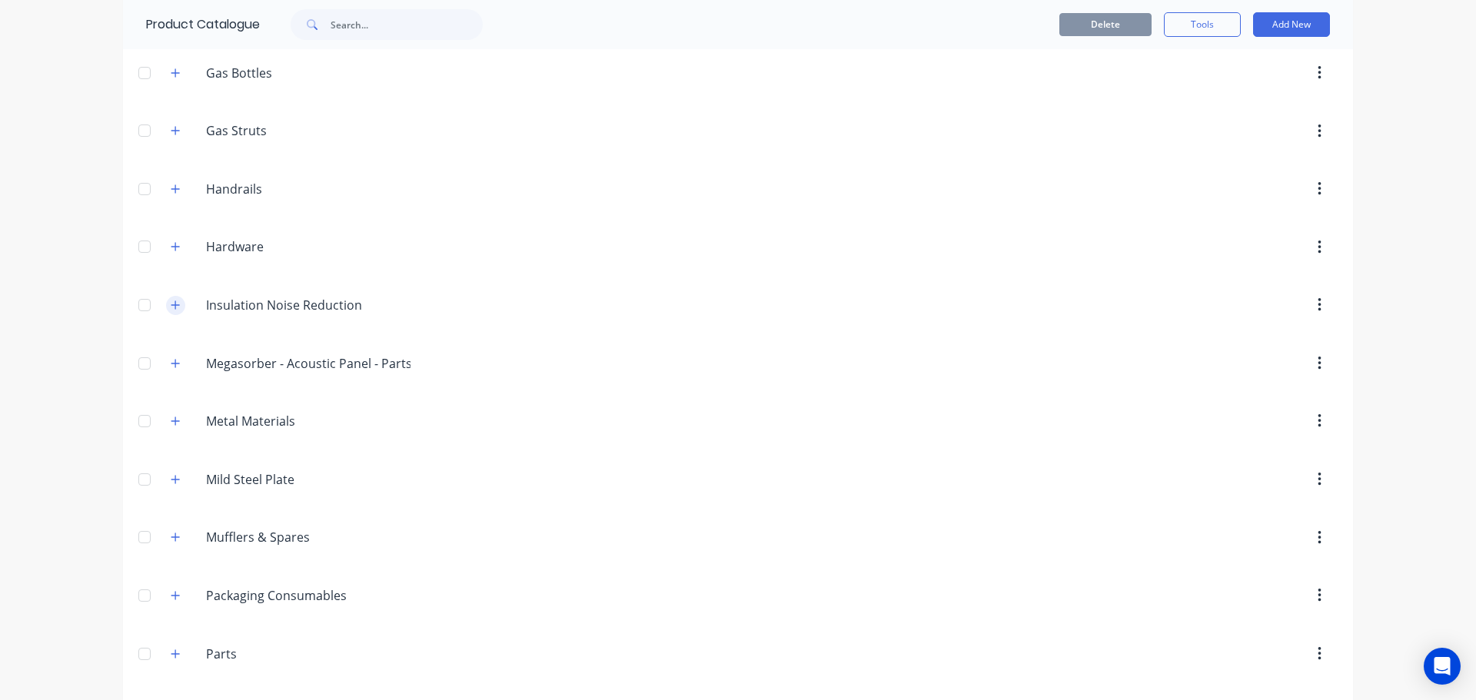
click at [171, 307] on icon "button" at bounding box center [175, 305] width 9 height 11
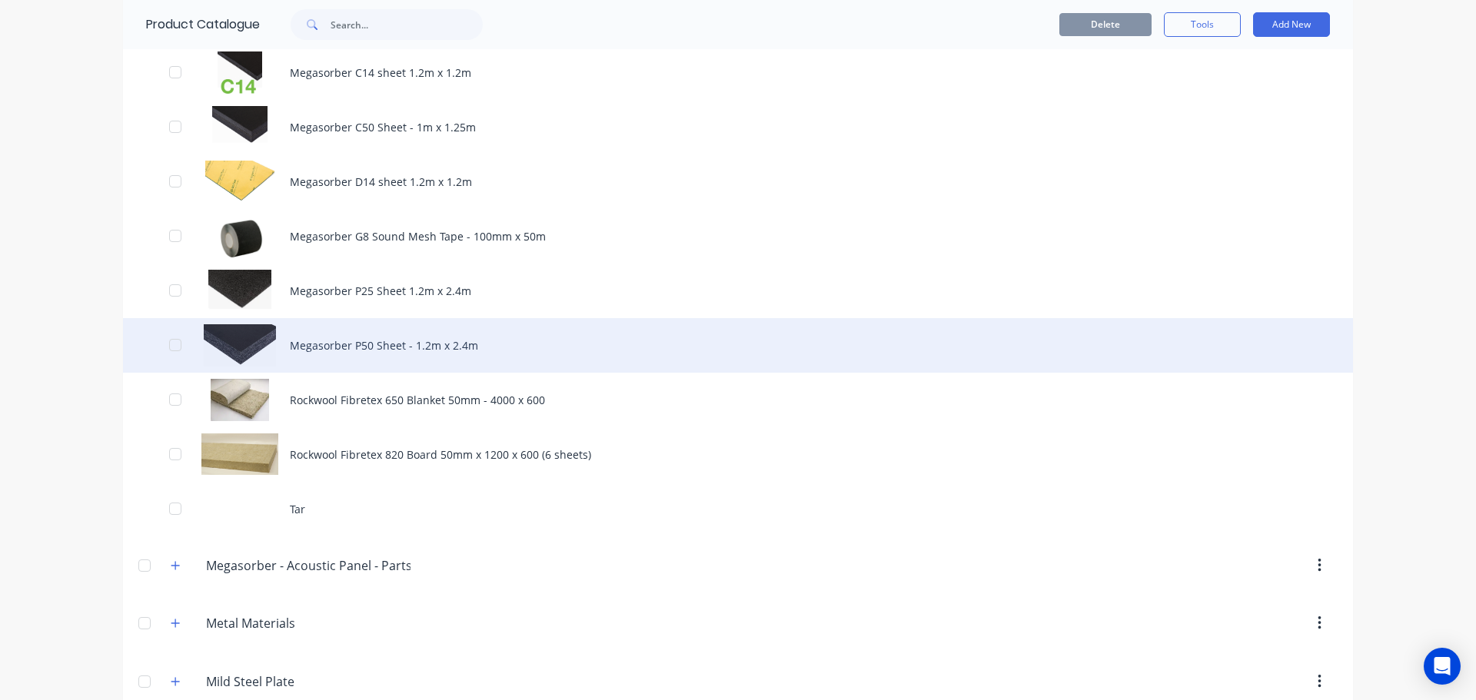
scroll to position [1373, 0]
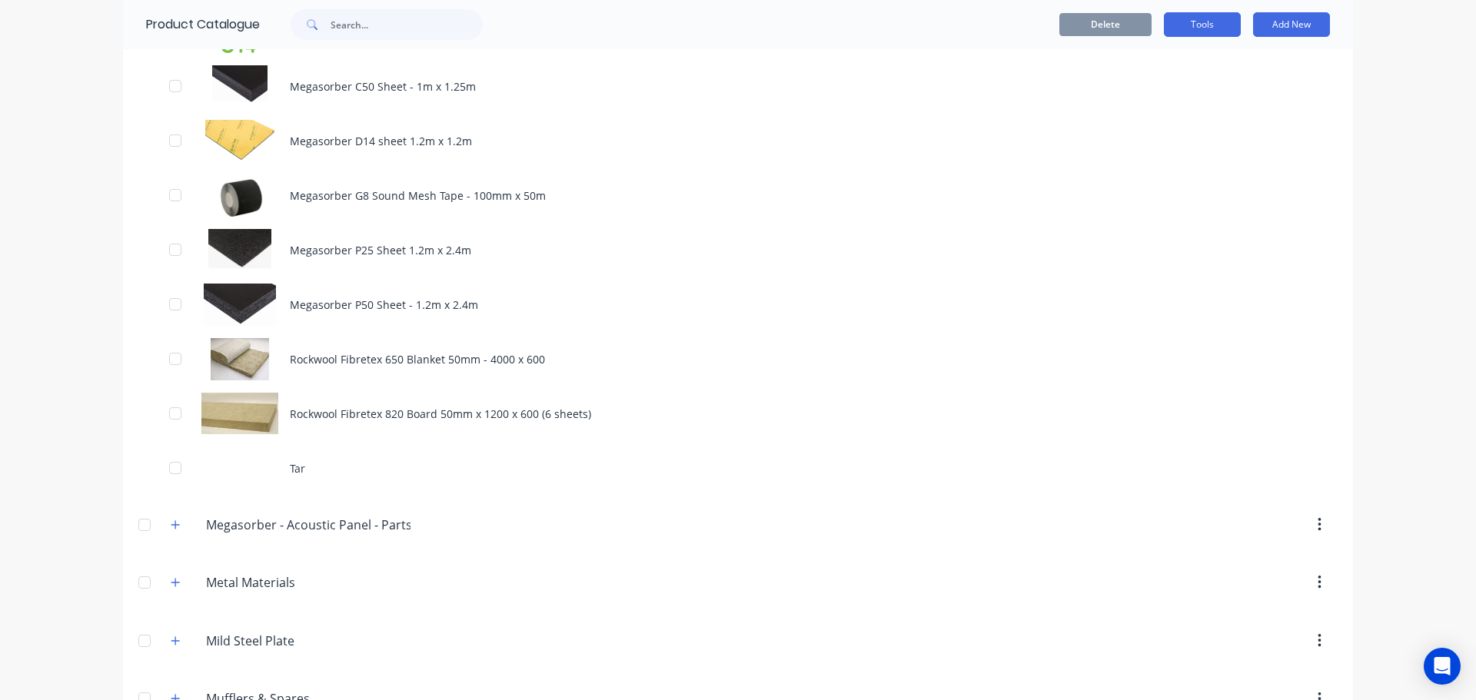
click at [1197, 29] on button "Tools" at bounding box center [1202, 24] width 77 height 25
click at [1286, 32] on button "Add New" at bounding box center [1291, 24] width 77 height 25
click at [1238, 93] on div "Product" at bounding box center [1256, 95] width 118 height 22
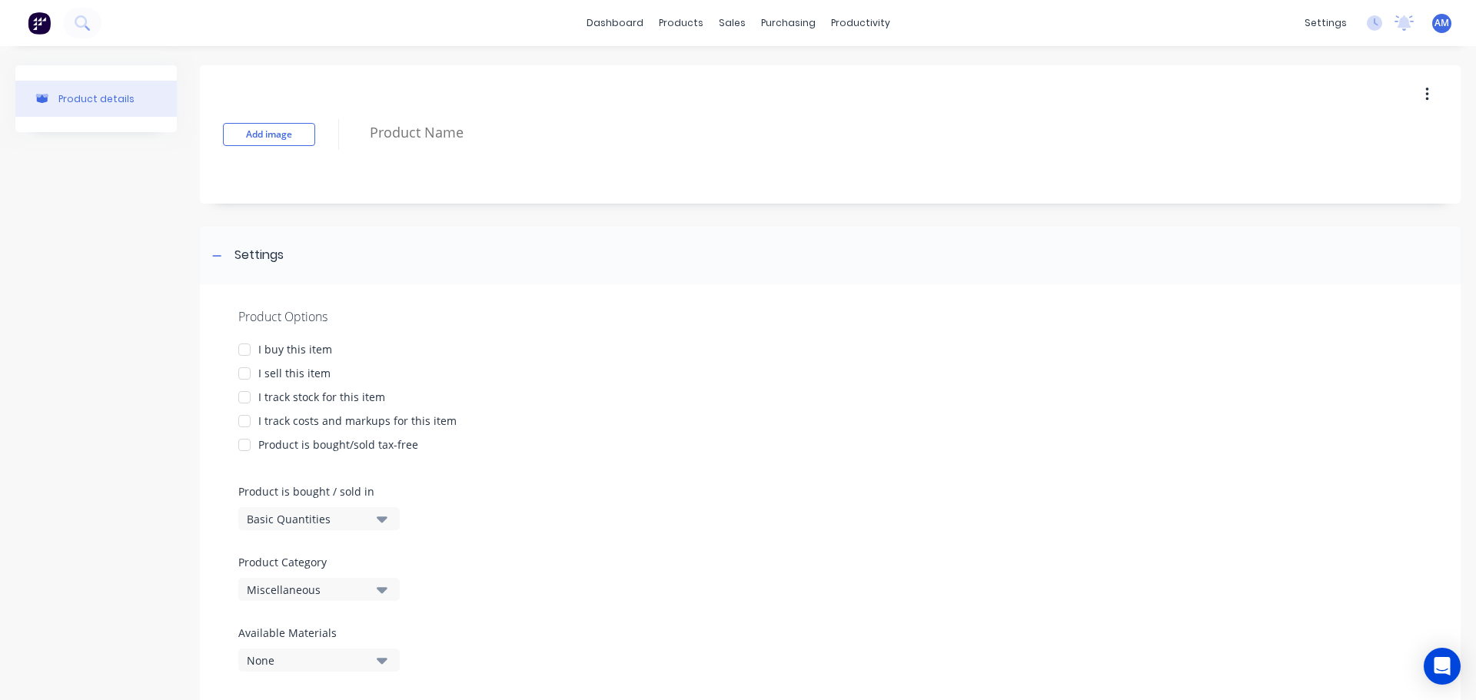
click at [237, 354] on div at bounding box center [244, 349] width 31 height 31
click at [242, 377] on div at bounding box center [244, 373] width 31 height 31
click at [242, 394] on div at bounding box center [244, 397] width 31 height 31
click at [242, 420] on div at bounding box center [244, 421] width 31 height 31
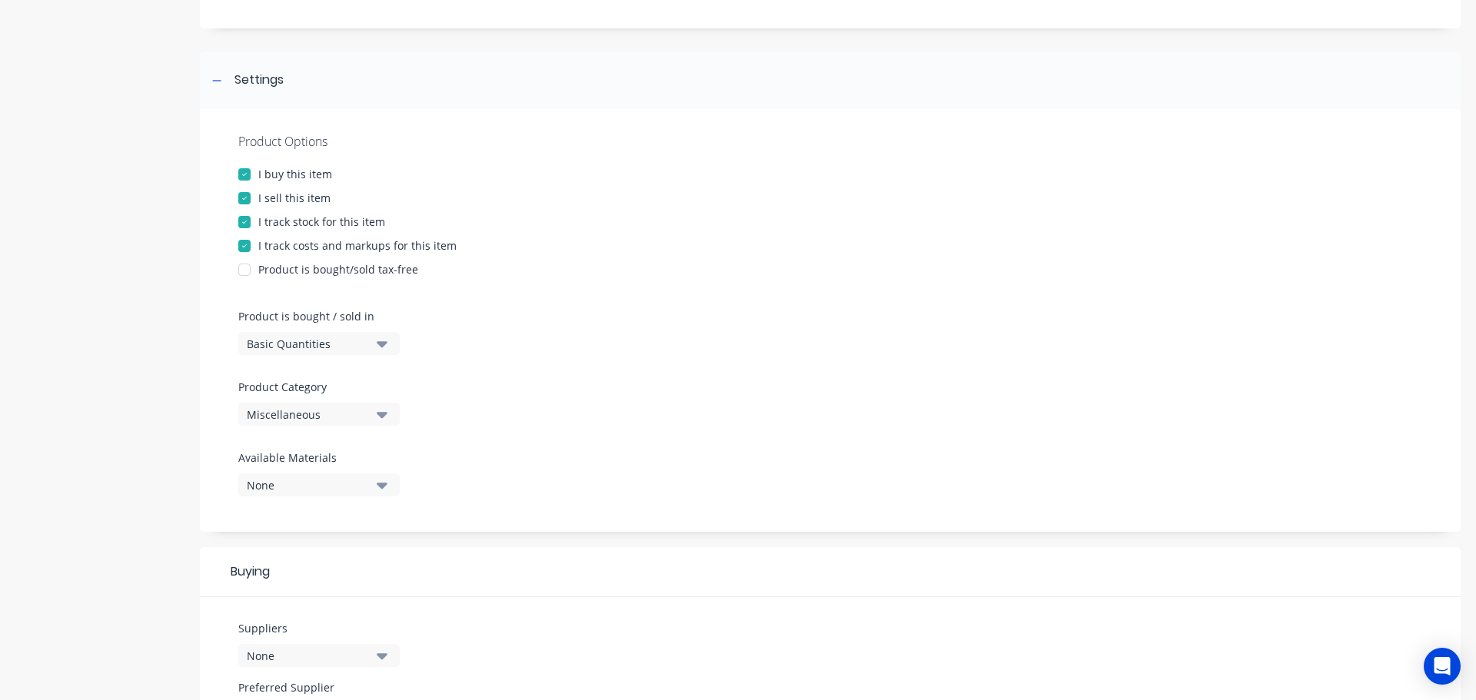
scroll to position [231, 0]
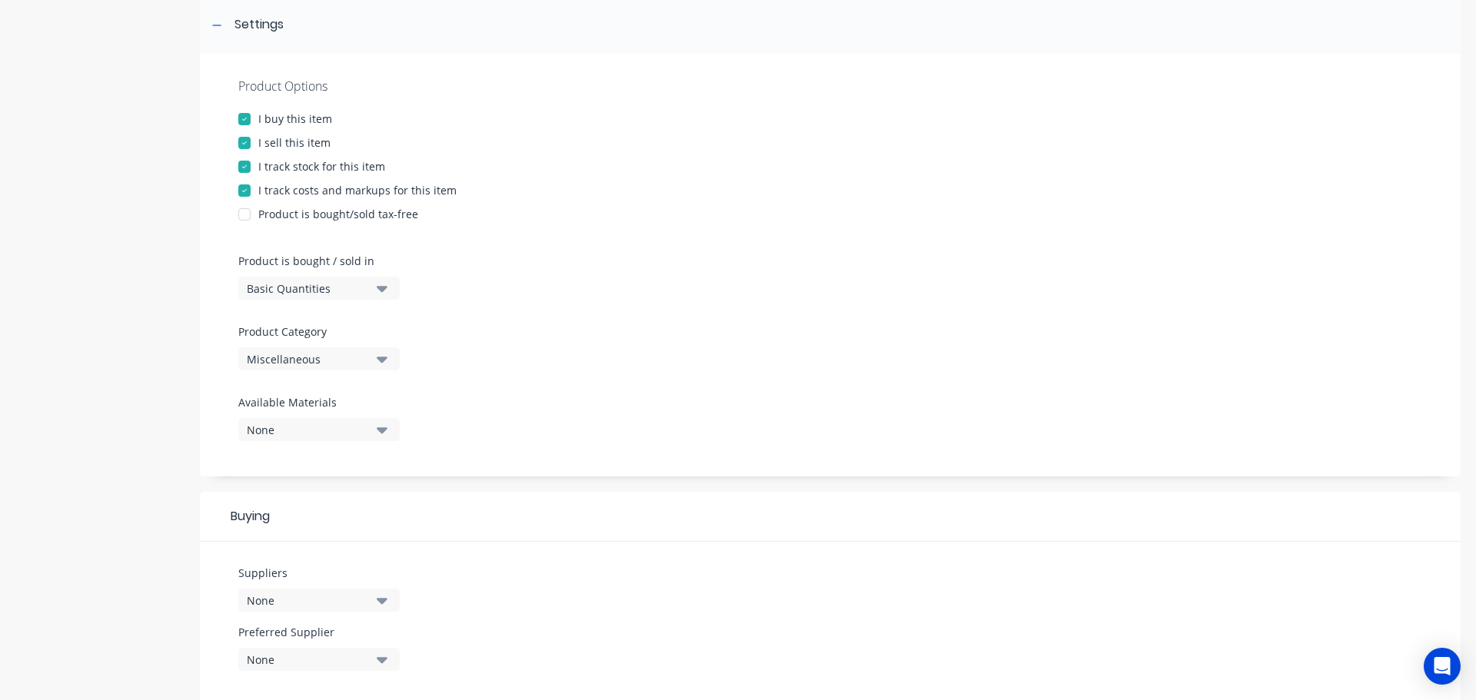
click at [385, 358] on icon "button" at bounding box center [382, 360] width 11 height 6
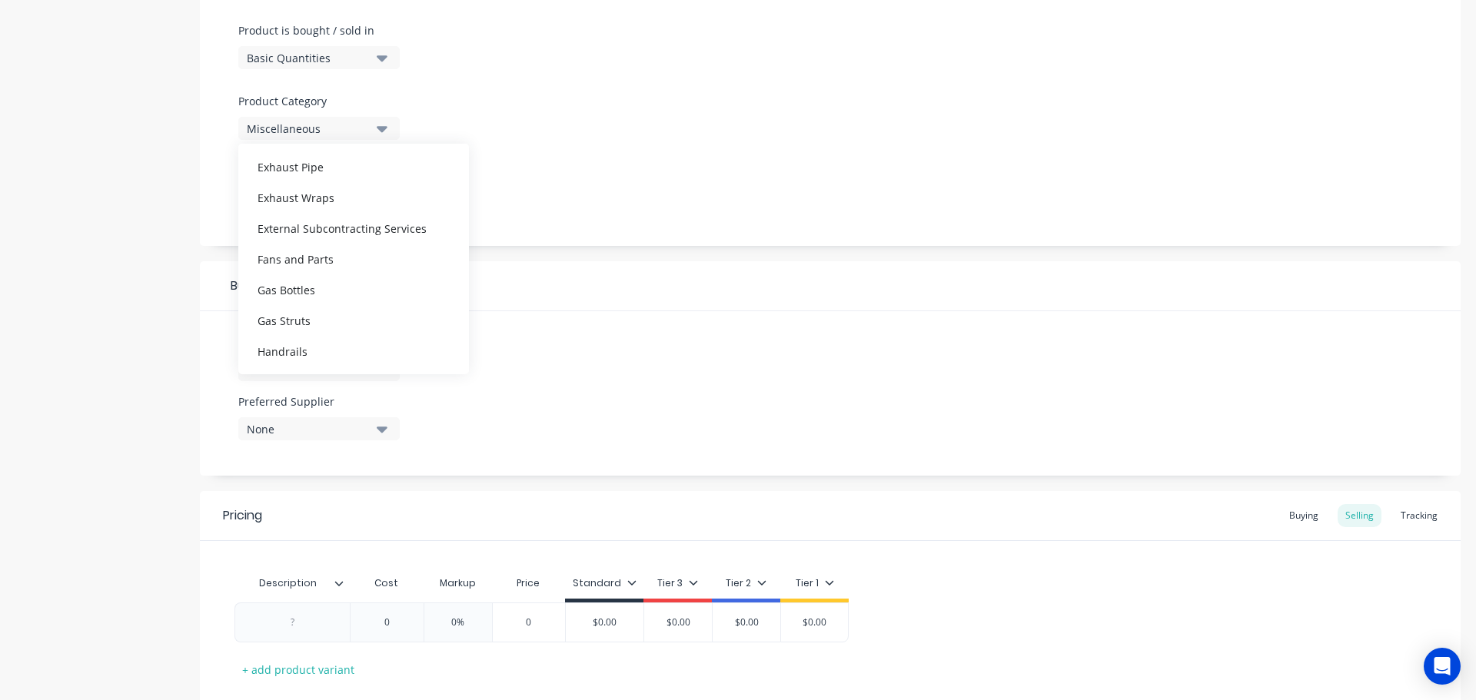
scroll to position [538, 0]
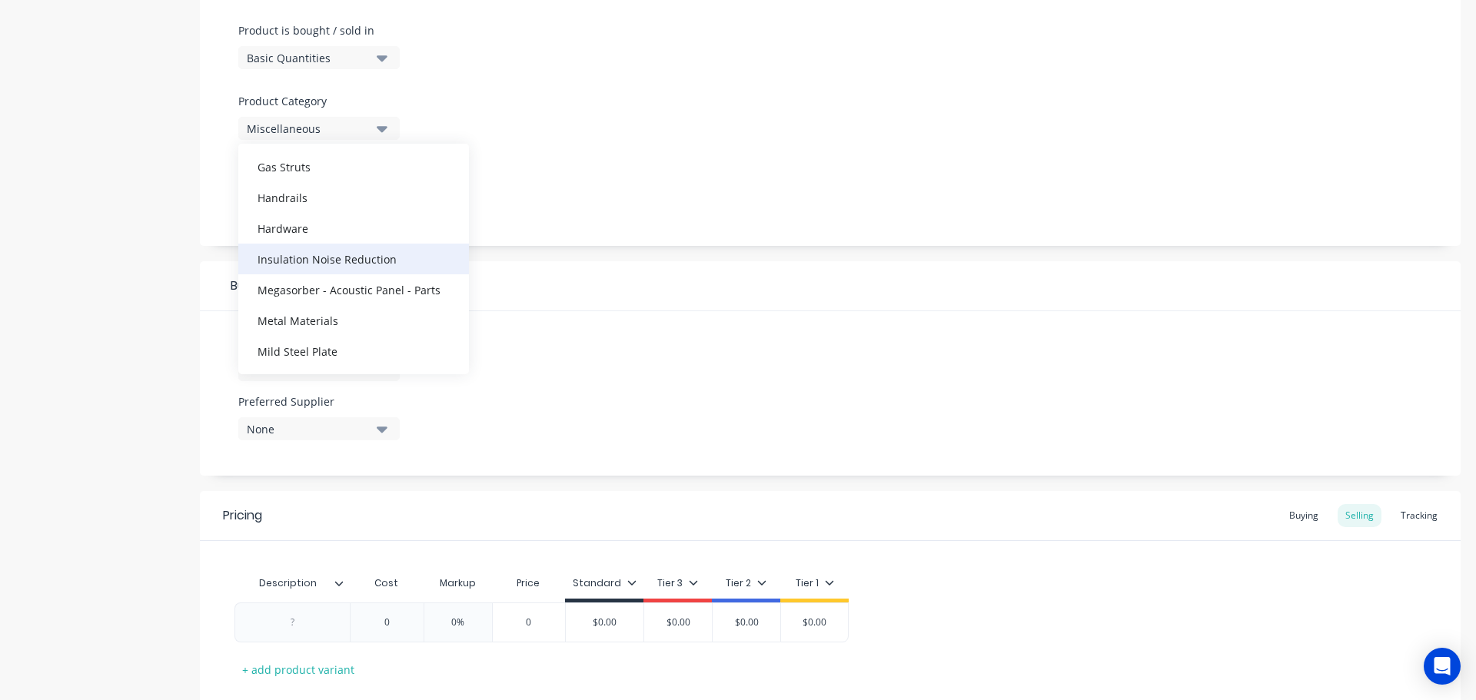
click at [370, 252] on div "Insulation Noise Reduction" at bounding box center [353, 259] width 231 height 31
type textarea "x"
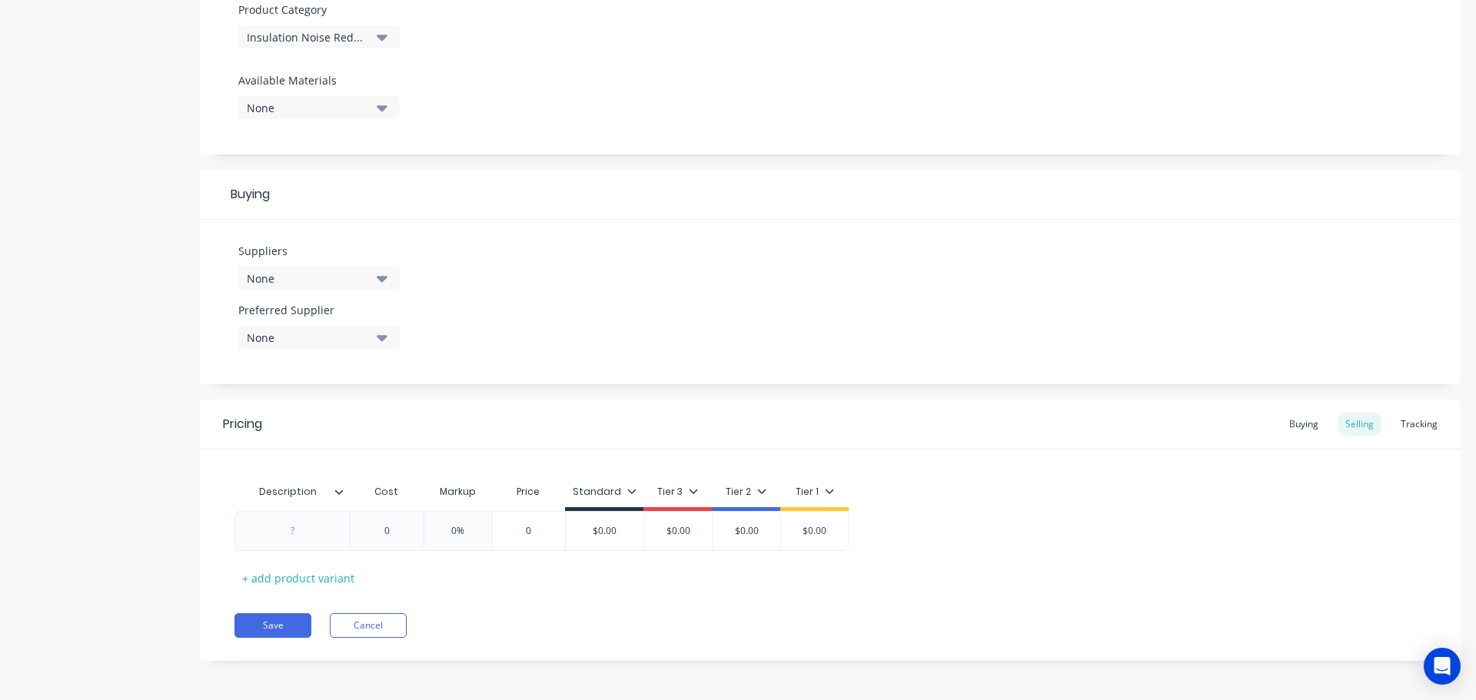
scroll to position [556, 0]
click at [378, 276] on icon "button" at bounding box center [382, 275] width 11 height 17
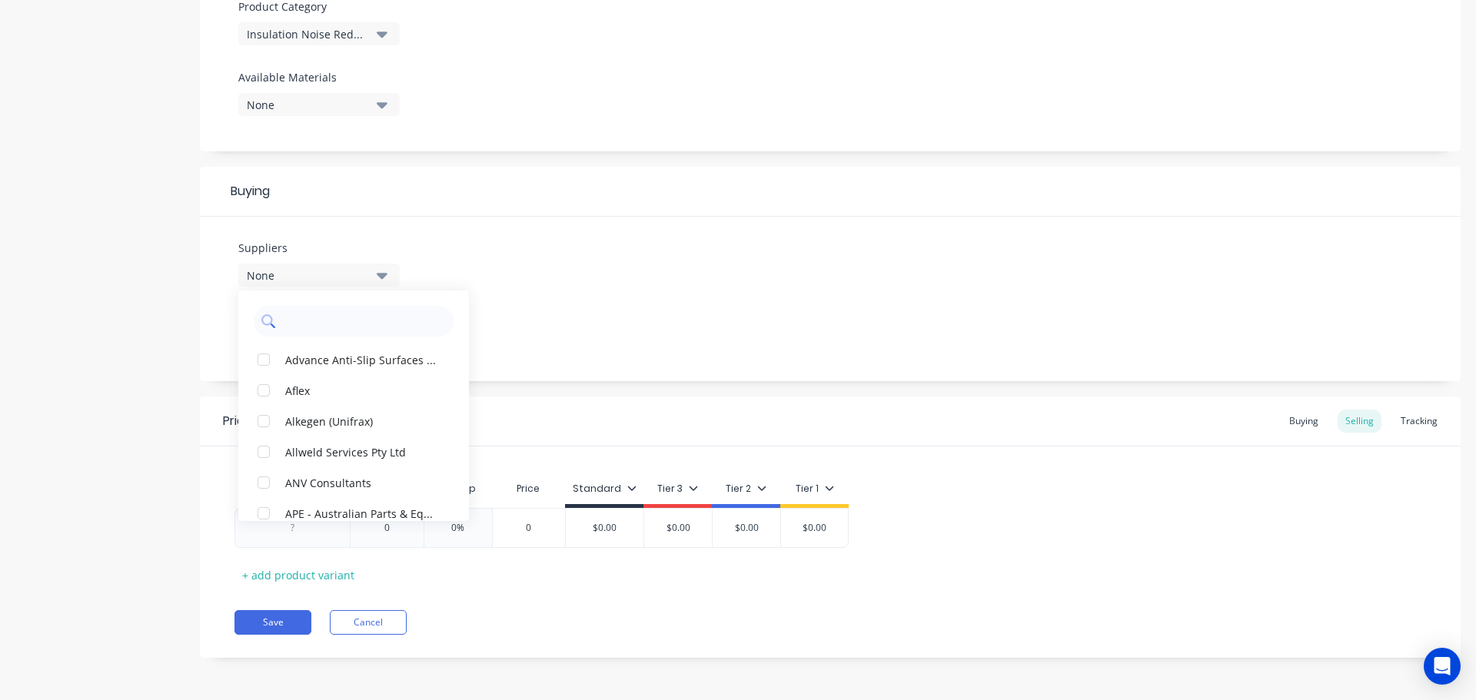
click at [375, 326] on input "text" at bounding box center [364, 321] width 163 height 31
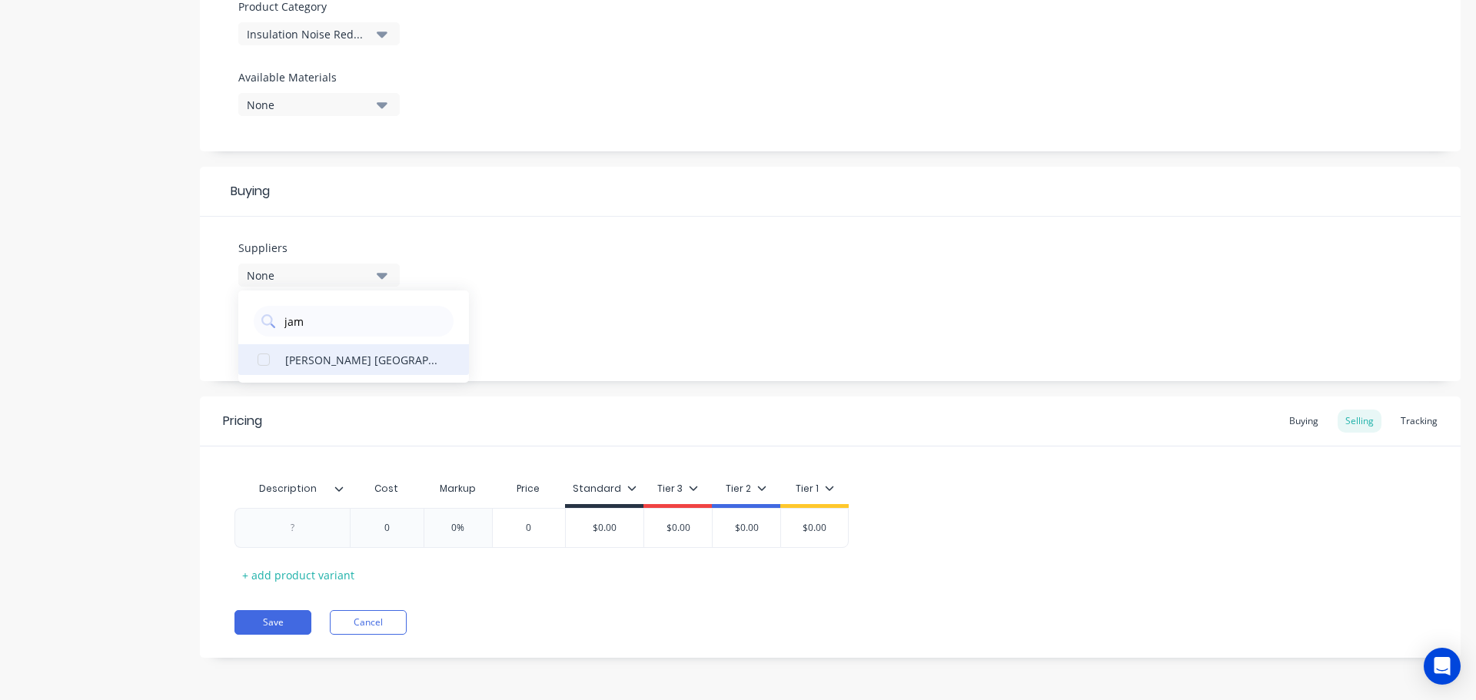
type input "jam"
click at [387, 363] on div "James Walker Australia" at bounding box center [362, 359] width 154 height 16
click at [489, 316] on div "Suppliers 1 suppliers selected jam James Walker Australia Preferred Supplier No…" at bounding box center [830, 299] width 1260 height 164
click at [377, 337] on icon "button" at bounding box center [382, 334] width 11 height 17
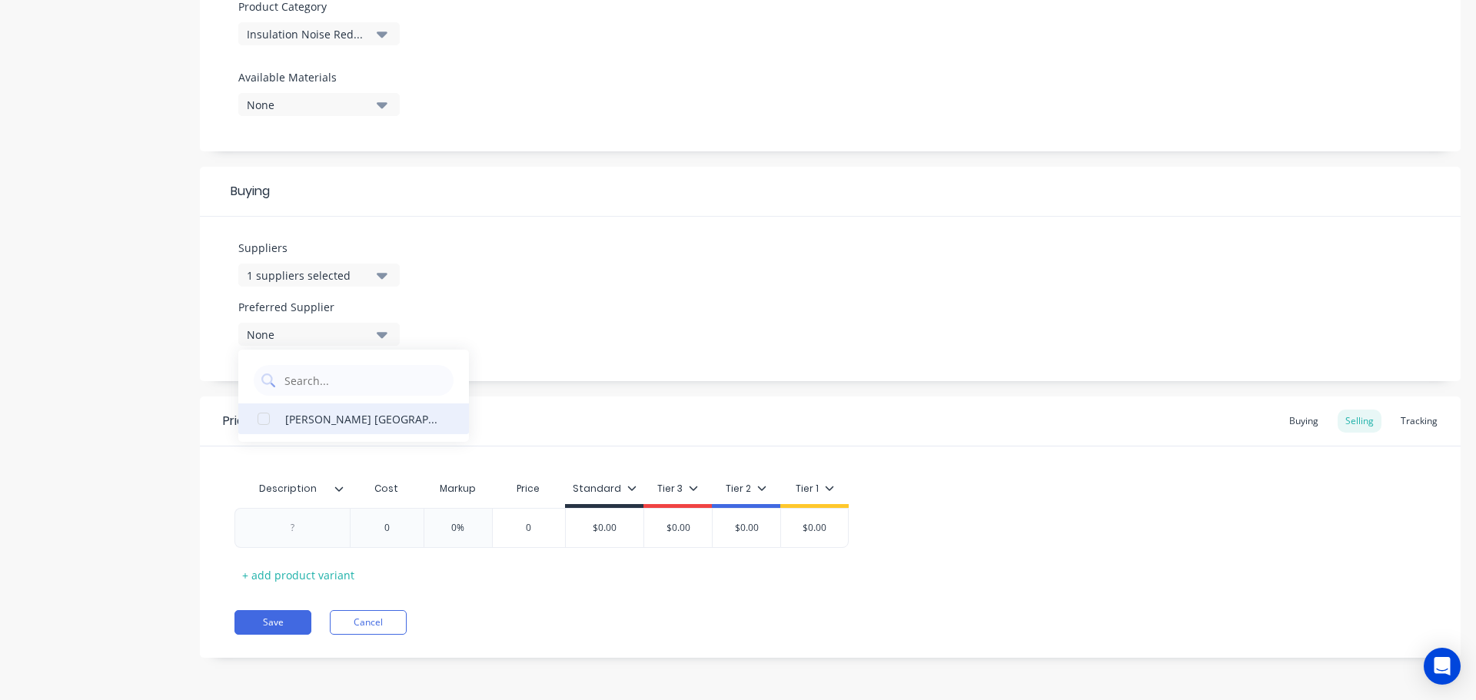
click at [379, 417] on div "James Walker Australia" at bounding box center [362, 418] width 154 height 16
click at [340, 491] on icon at bounding box center [338, 488] width 9 height 9
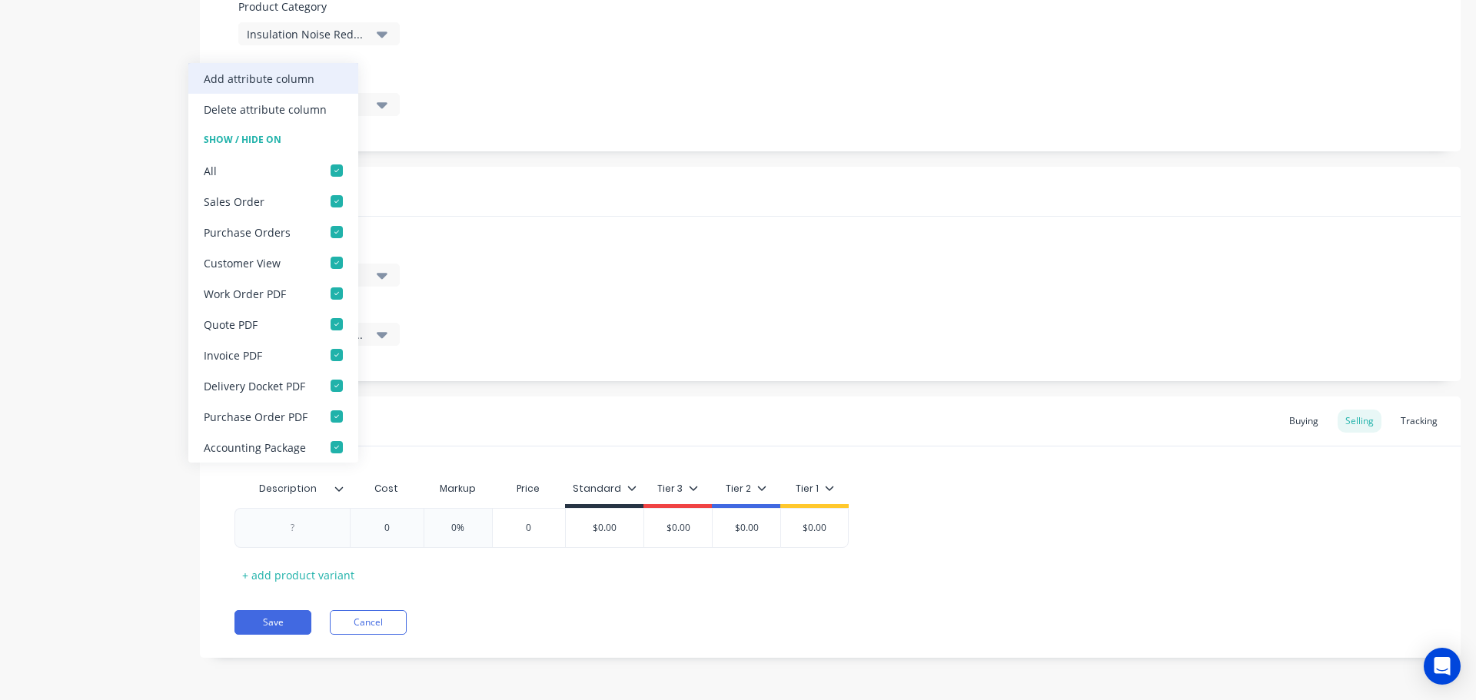
click at [313, 78] on div "Add attribute column" at bounding box center [273, 78] width 170 height 31
type textarea "x"
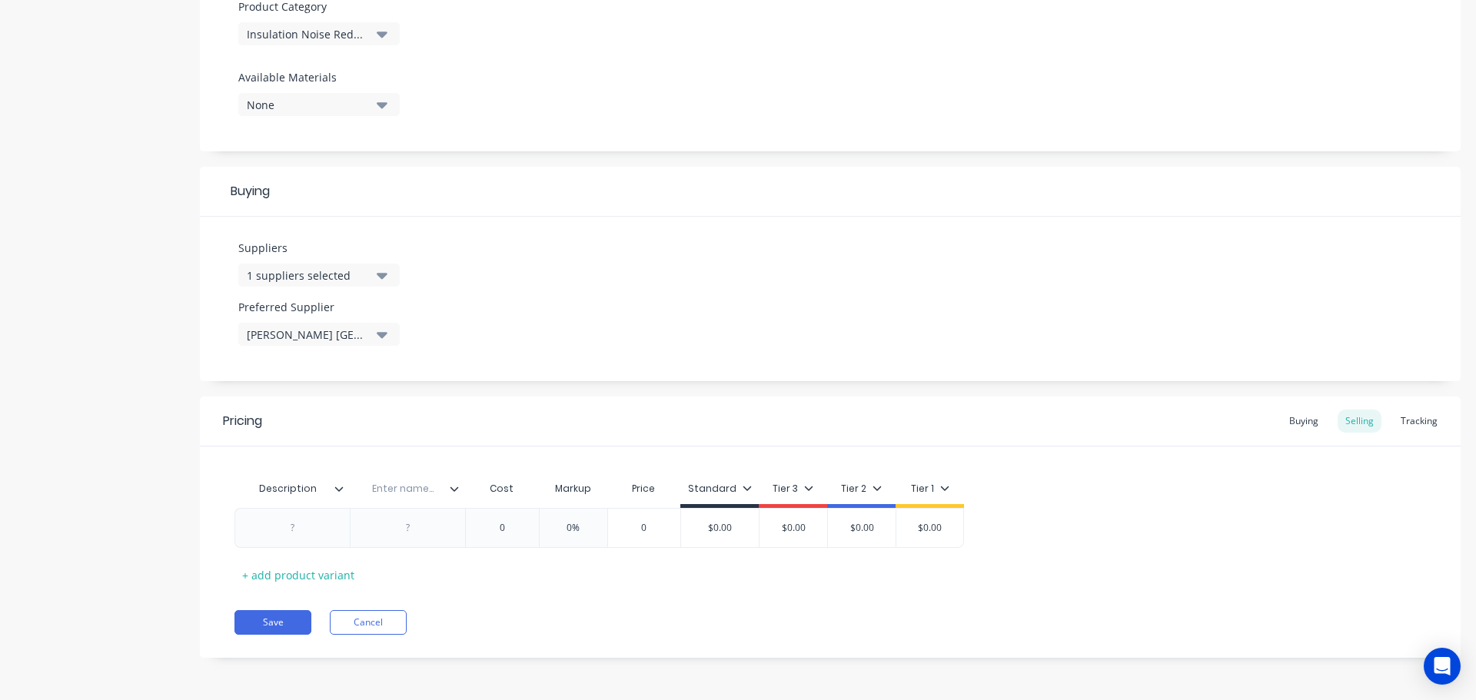
click at [398, 487] on input "text" at bounding box center [403, 489] width 106 height 14
type input "Location"
click at [455, 491] on icon at bounding box center [454, 488] width 9 height 9
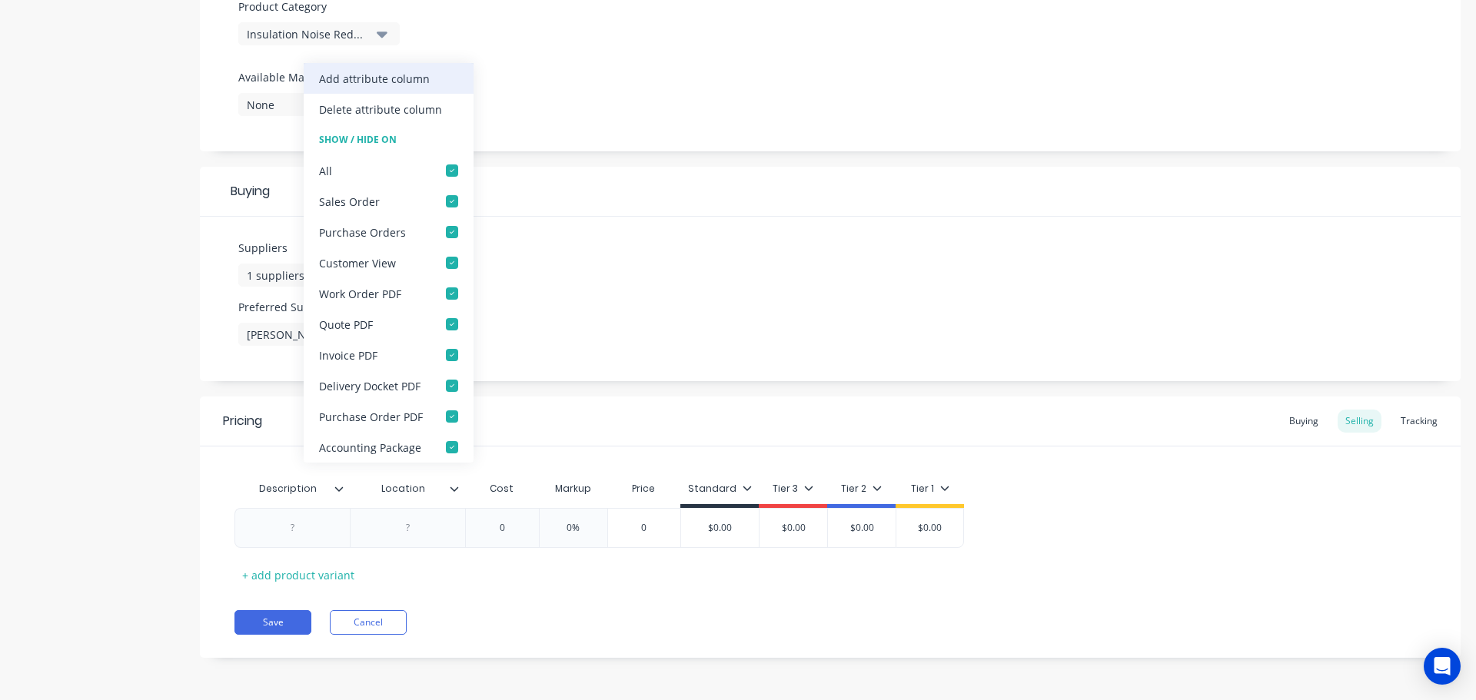
click at [417, 78] on div "Add attribute column" at bounding box center [374, 79] width 111 height 16
type textarea "x"
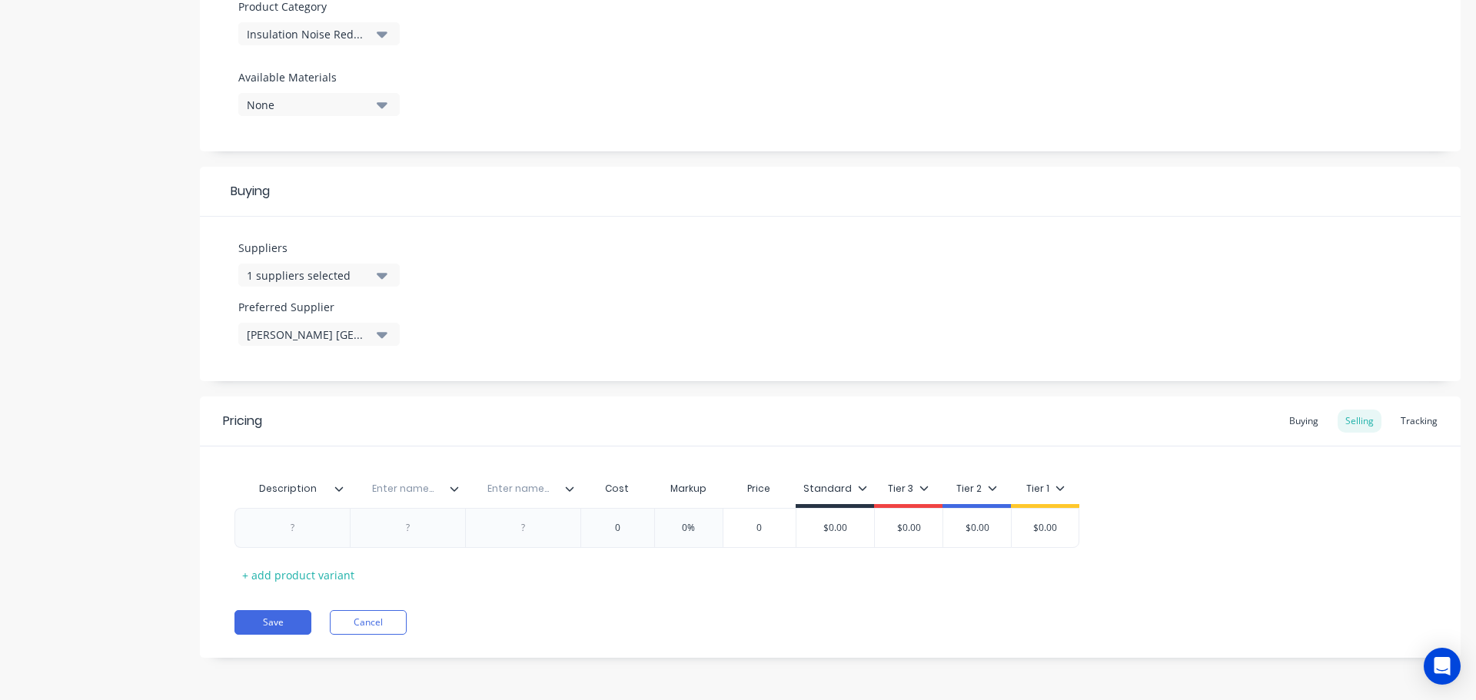
click at [416, 493] on input "text" at bounding box center [403, 489] width 106 height 14
type input "Location"
type textarea "x"
click at [536, 493] on input "text" at bounding box center [518, 489] width 106 height 14
type input "Part No."
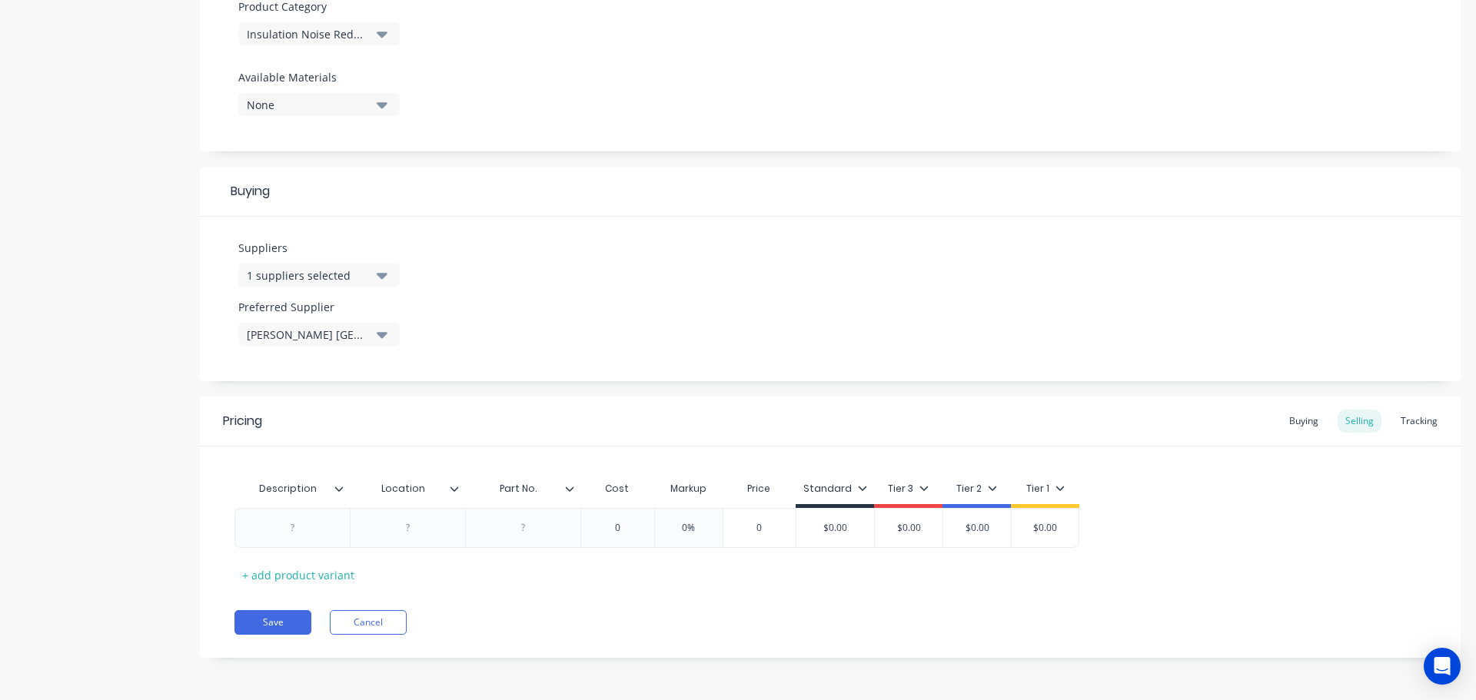
type textarea "x"
drag, startPoint x: 294, startPoint y: 526, endPoint x: 306, endPoint y: 531, distance: 13.4
click at [294, 526] on div at bounding box center [292, 528] width 77 height 20
paste div
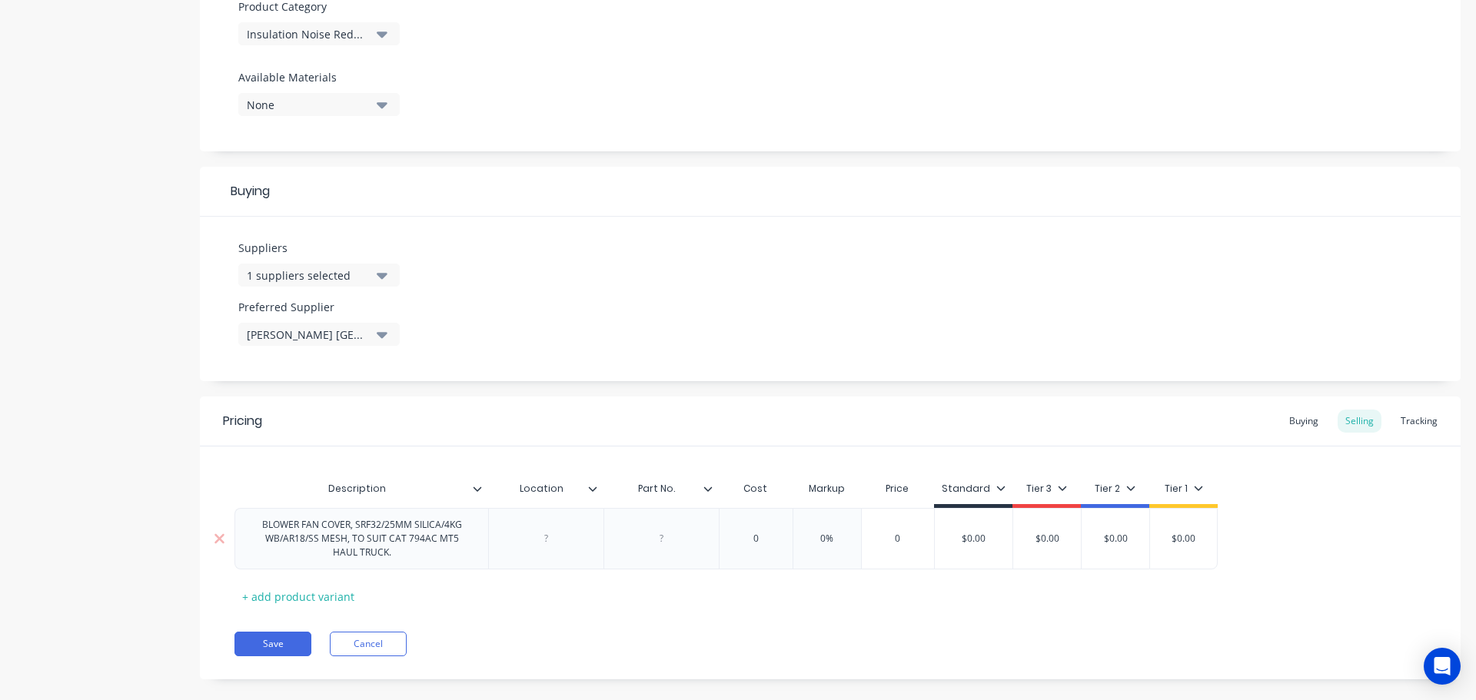
type textarea "x"
click at [546, 543] on div at bounding box center [546, 539] width 77 height 20
paste div
type textarea "x"
click at [663, 544] on div at bounding box center [661, 539] width 77 height 20
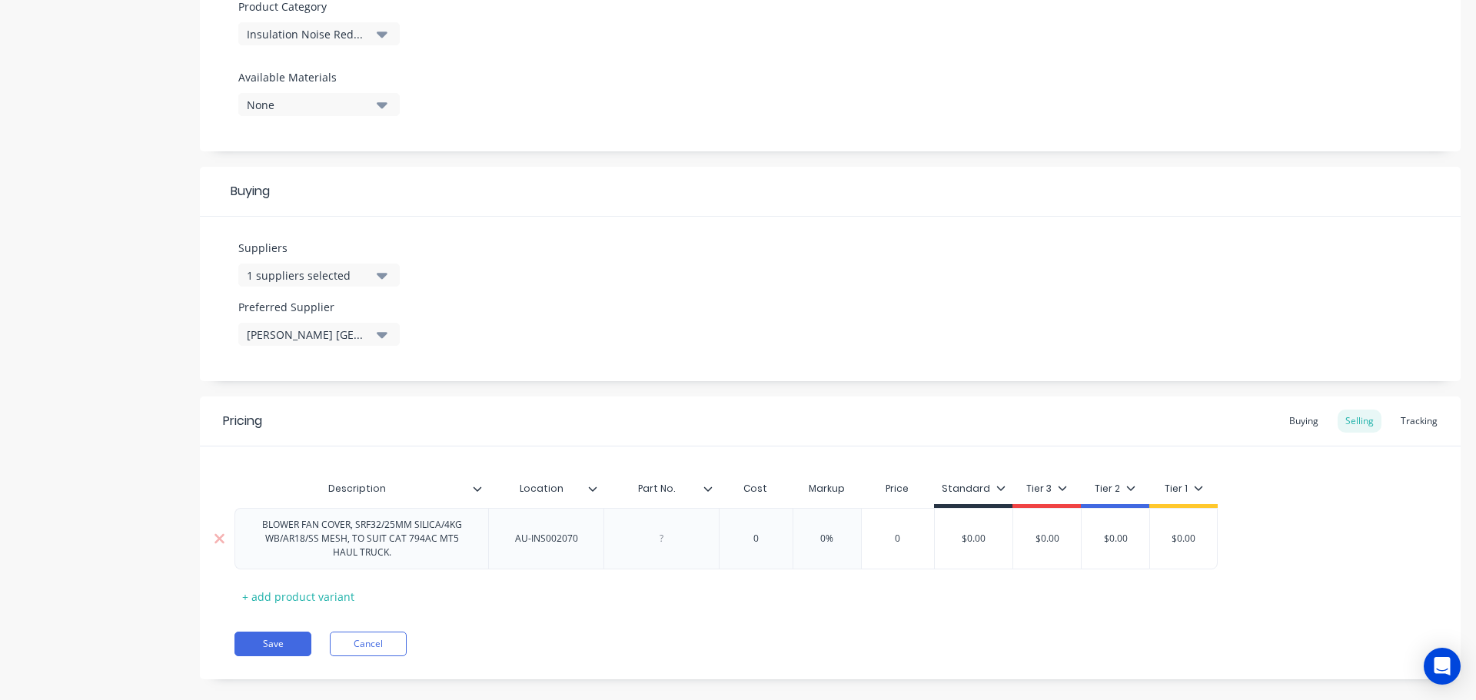
paste div
drag, startPoint x: 583, startPoint y: 543, endPoint x: 505, endPoint y: 543, distance: 77.6
click at [505, 543] on div "AU-INS002070" at bounding box center [547, 539] width 88 height 20
type textarea "x"
click at [1297, 420] on div "Buying" at bounding box center [1303, 421] width 45 height 23
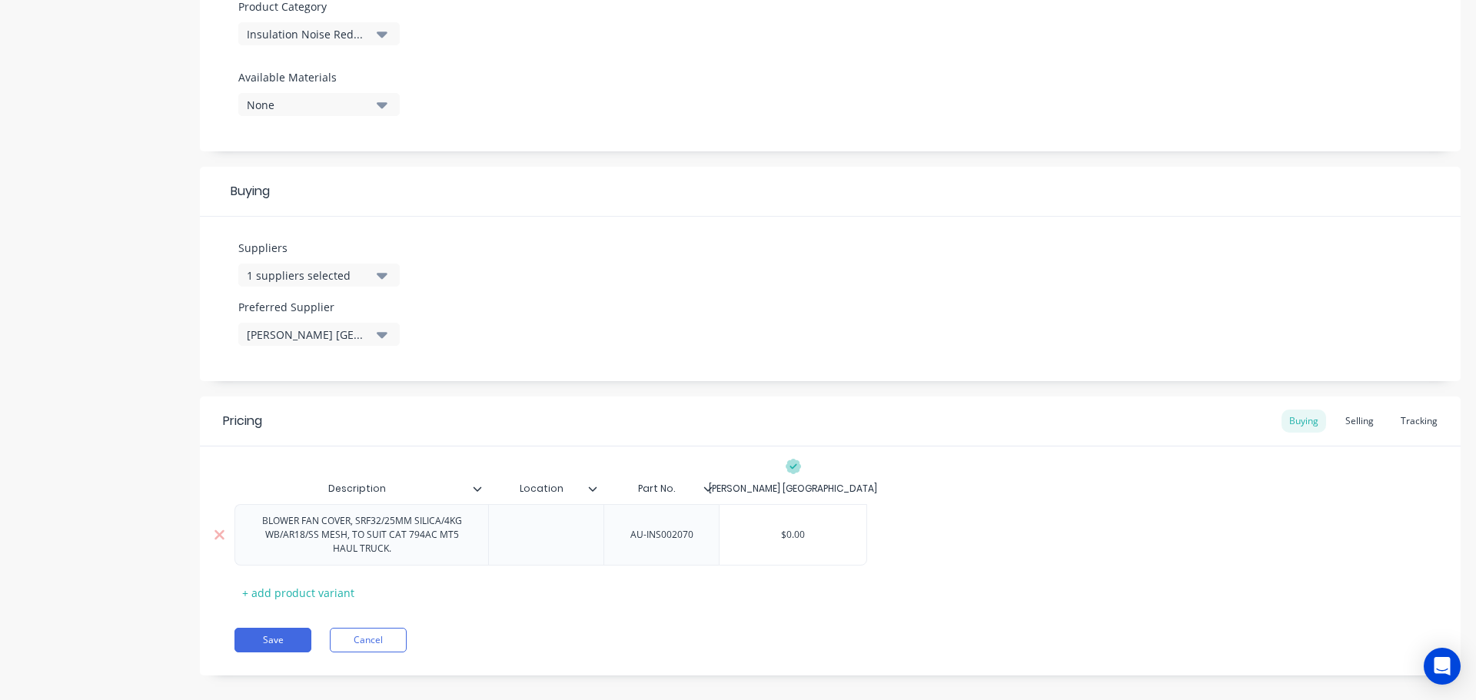
type input "$0.00"
drag, startPoint x: 780, startPoint y: 536, endPoint x: 816, endPoint y: 533, distance: 36.3
click at [816, 533] on input "$0.00" at bounding box center [792, 535] width 147 height 14
paste input "2,186.91"
type textarea "x"
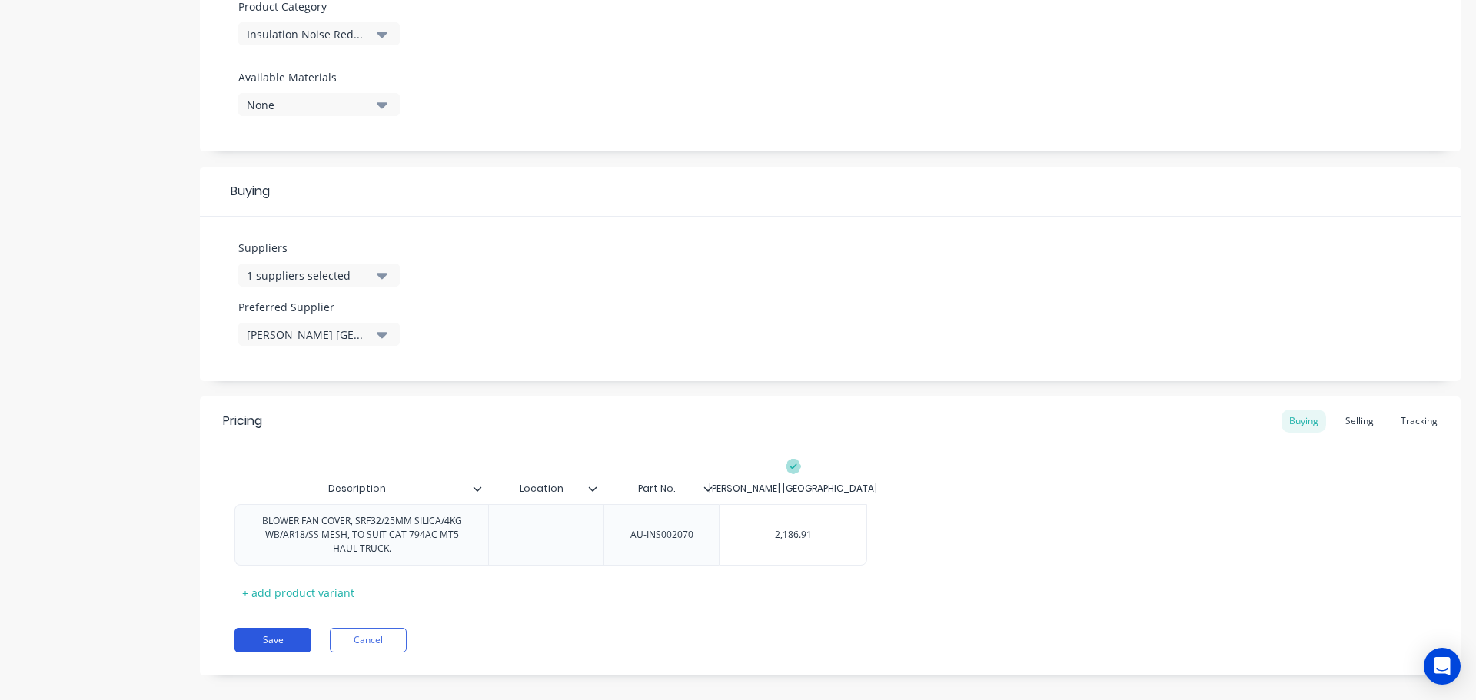
type input "2,186.91"
click at [289, 642] on button "Save" at bounding box center [272, 640] width 77 height 25
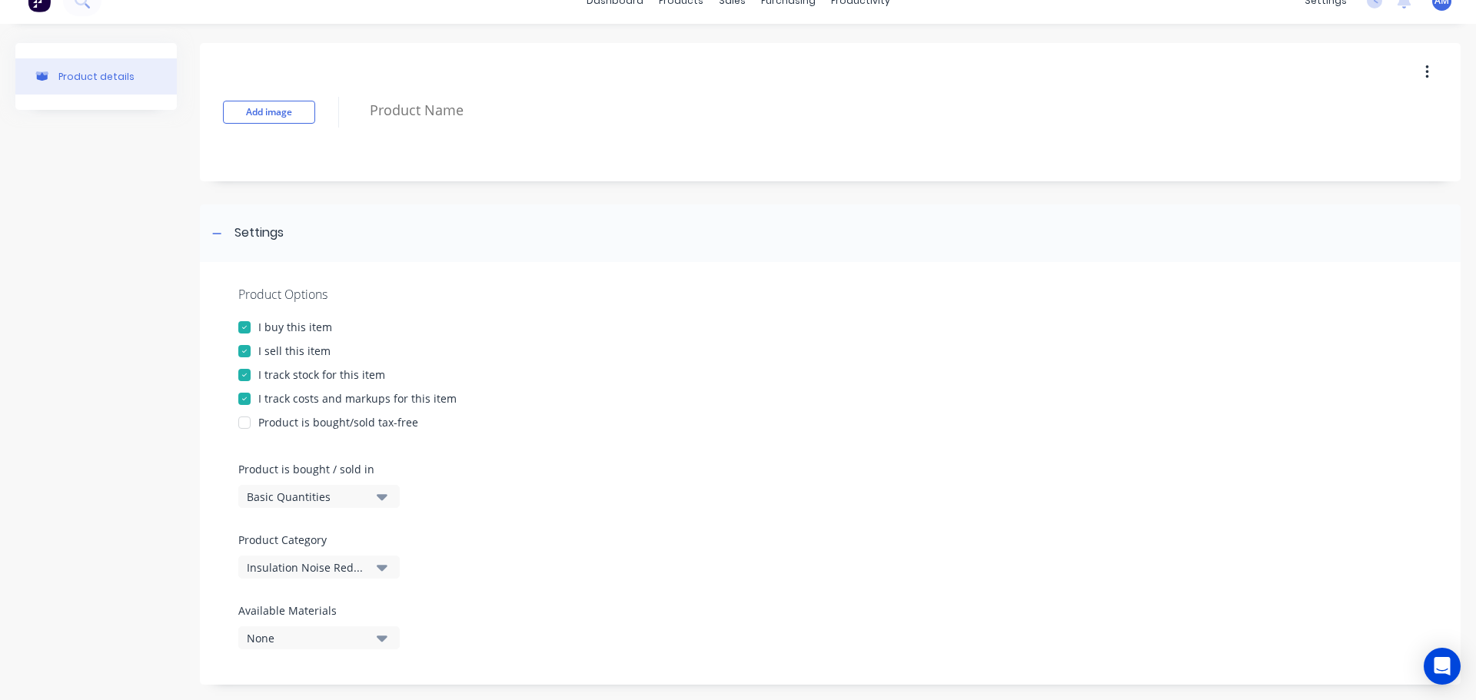
scroll to position [18, 0]
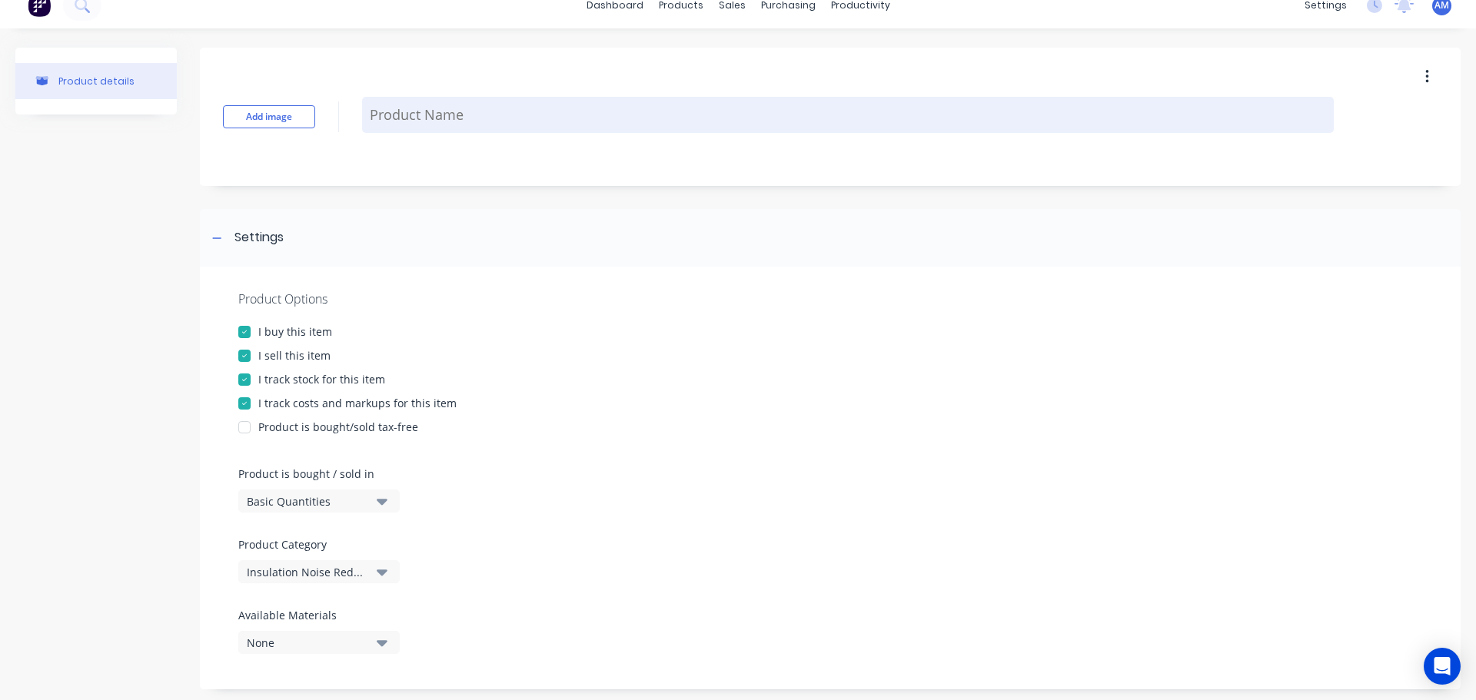
click at [455, 116] on textarea at bounding box center [847, 115] width 971 height 36
click at [434, 120] on textarea at bounding box center [847, 115] width 971 height 36
paste textarea "BLOWER FAN COVER, SRF32/25MM SILICA/4KG WB/AR18/SS MESH"
type textarea "x"
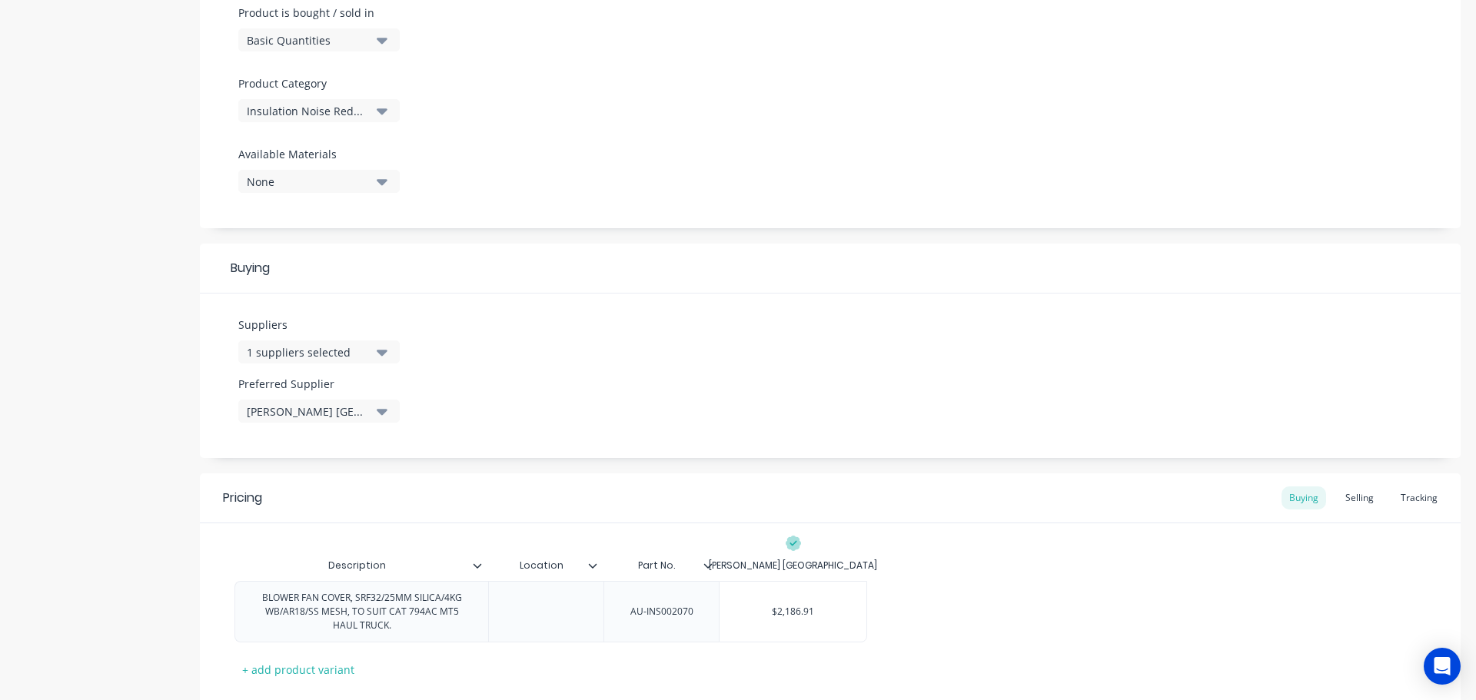
scroll to position [573, 0]
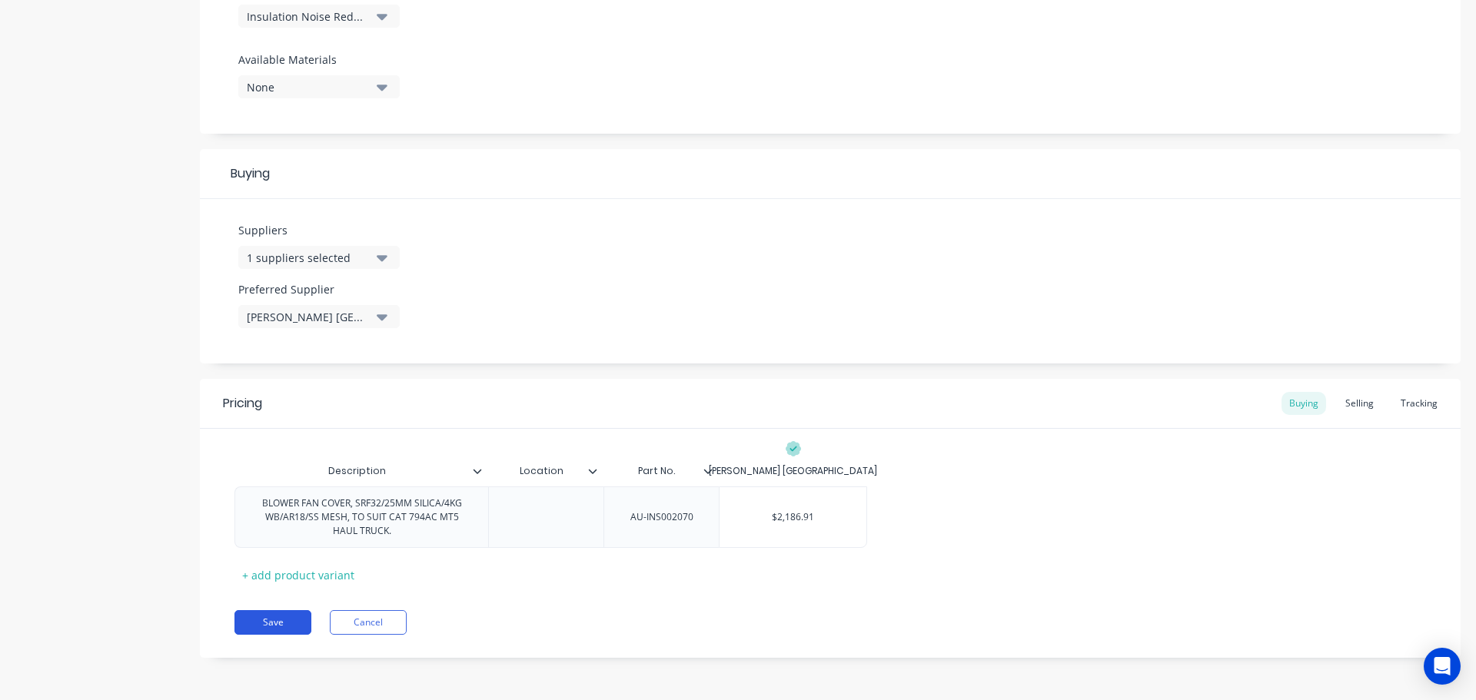
type textarea "BLOWER FAN COVER, SRF32/25MM SILICA/4KG WB/AR18/SS MESH"
type textarea "x"
type textarea "BLOWER FAN COVER, SRF32/25MM SILICA/4KG WB/AR18/SS MESH"
click at [273, 621] on button "Save" at bounding box center [272, 622] width 77 height 25
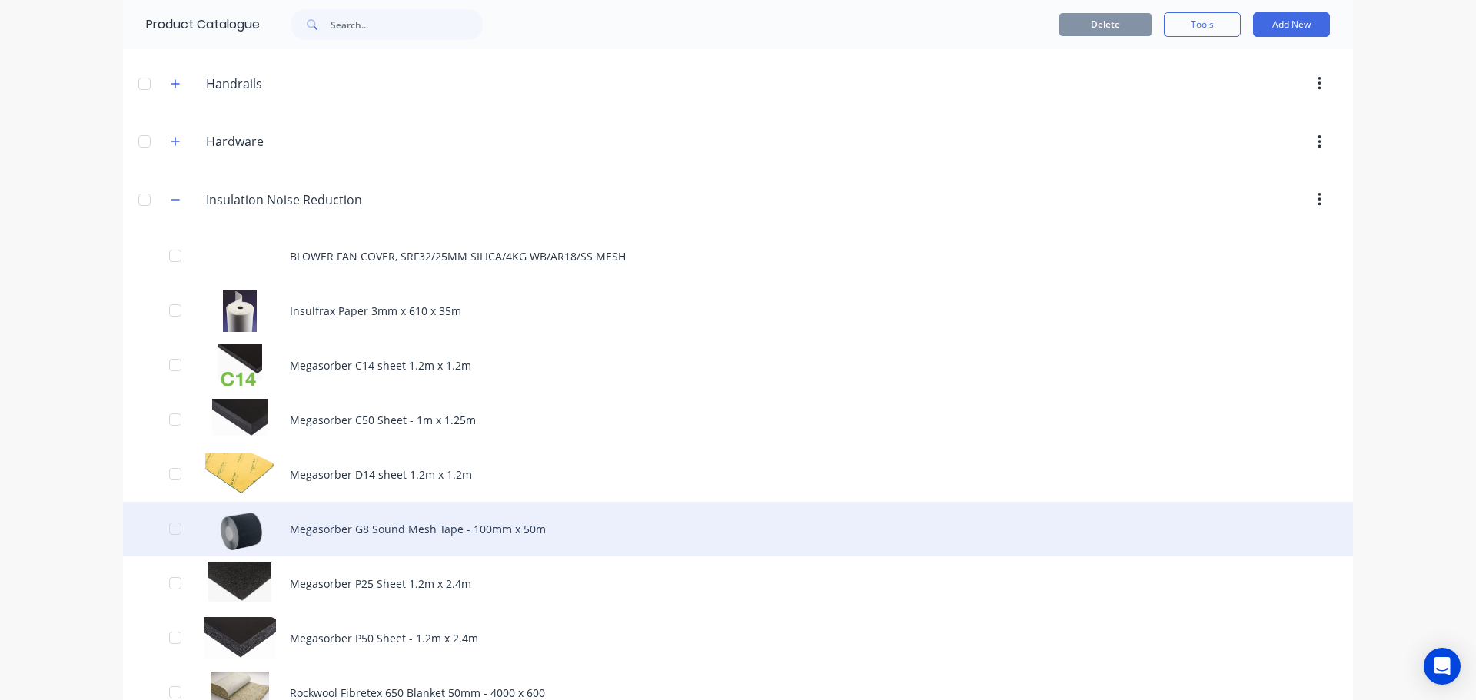
scroll to position [1076, 0]
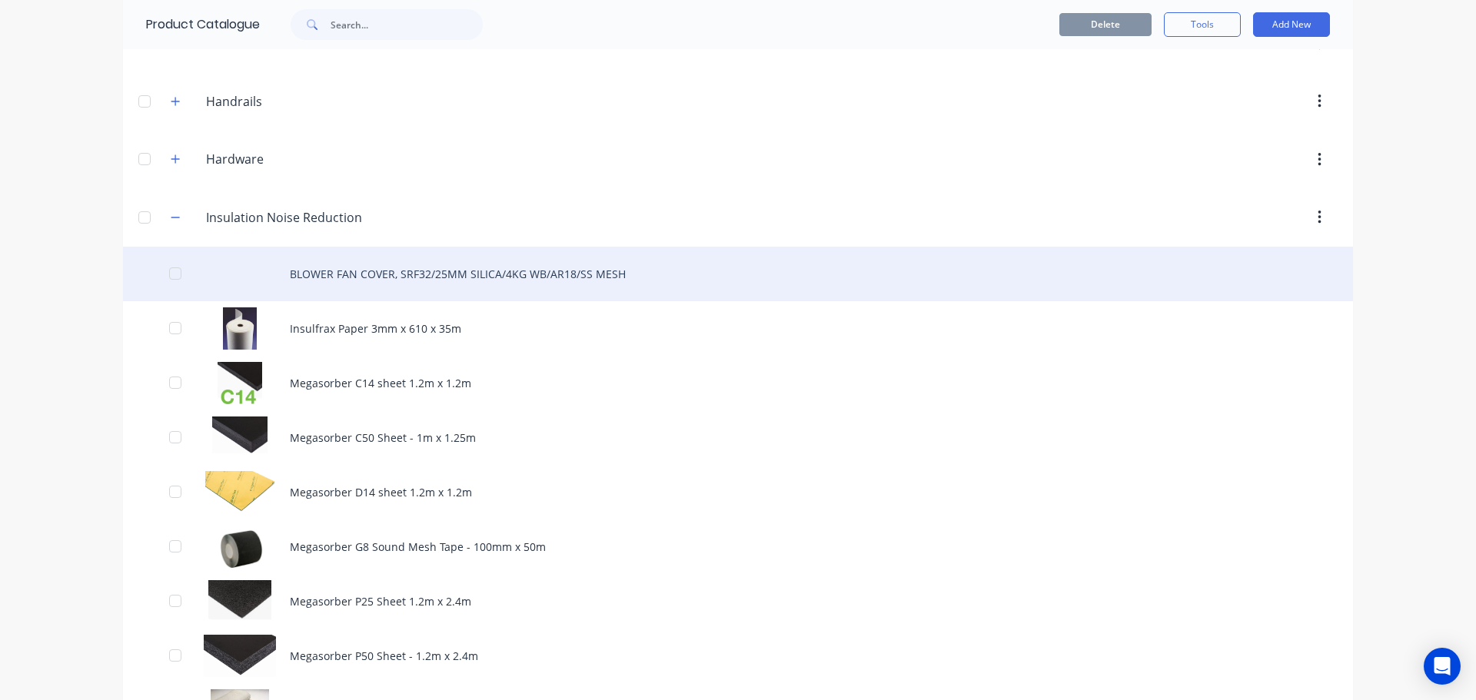
click at [589, 269] on div "BLOWER FAN COVER, SRF32/25MM SILICA/4KG WB/AR18/SS MESH" at bounding box center [738, 274] width 1230 height 55
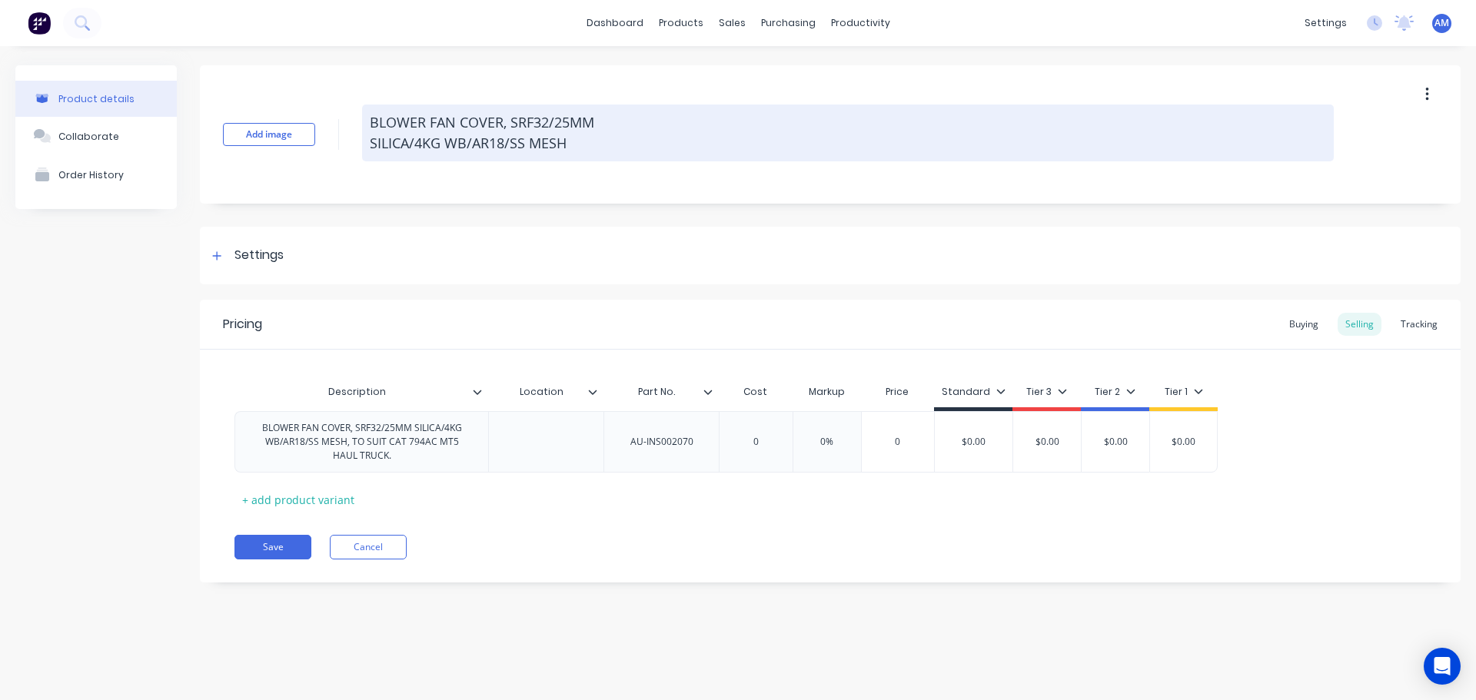
click at [578, 141] on textarea "BLOWER FAN COVER, SRF32/25MM SILICA/4KG WB/AR18/SS MESH" at bounding box center [847, 133] width 971 height 57
type textarea "x"
type textarea "BLOWER FAN COVER, SRF32/25MM SILICA/4KG WB/AR18/SS MESH"
paste textarea ", TO SUIT CAT 794AC MT5 HAUL TRUCK"
type textarea "x"
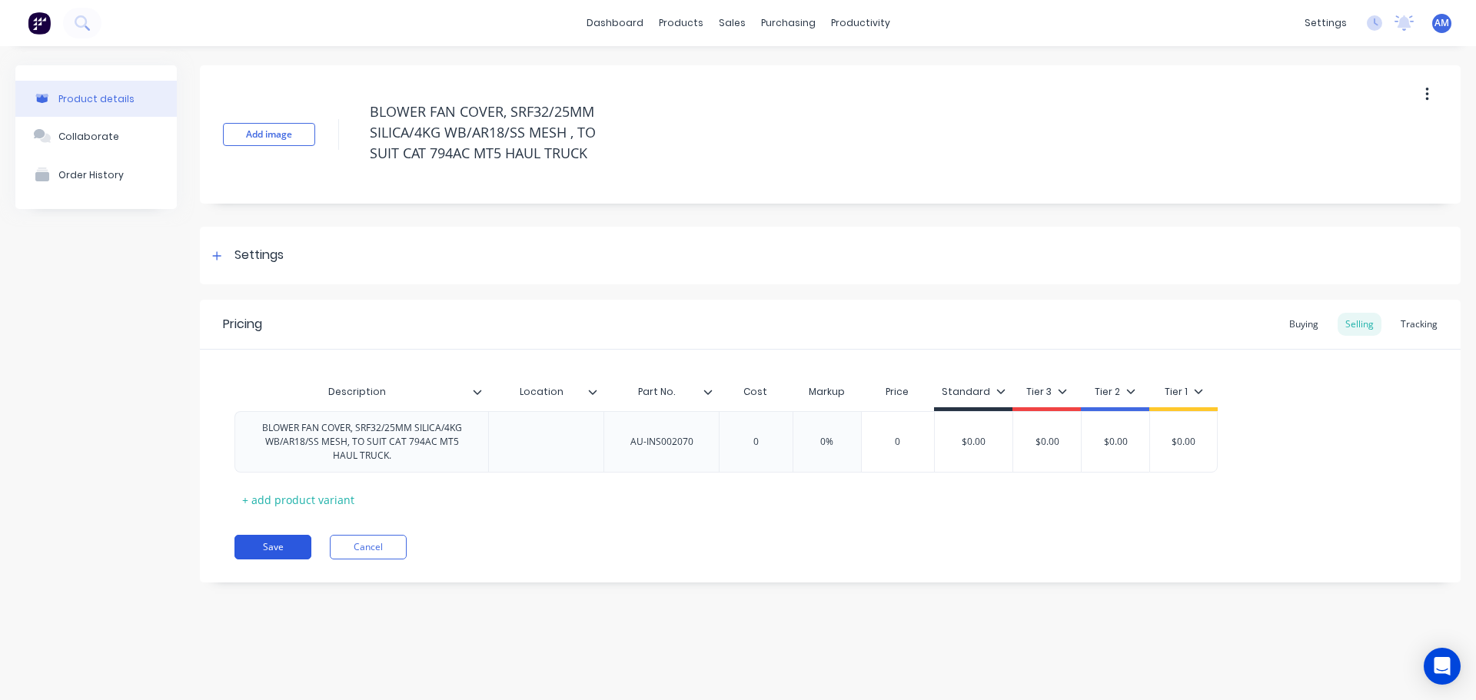
type textarea "BLOWER FAN COVER, SRF32/25MM SILICA/4KG WB/AR18/SS MESH , TO SUIT CAT 794AC MT5…"
type textarea "x"
type textarea "BLOWER FAN COVER, SRF32/25MM SILICA/4KG WB/AR18/SS MESH , TO SUIT CAT 794AC MT5…"
click at [267, 550] on button "Save" at bounding box center [272, 547] width 77 height 25
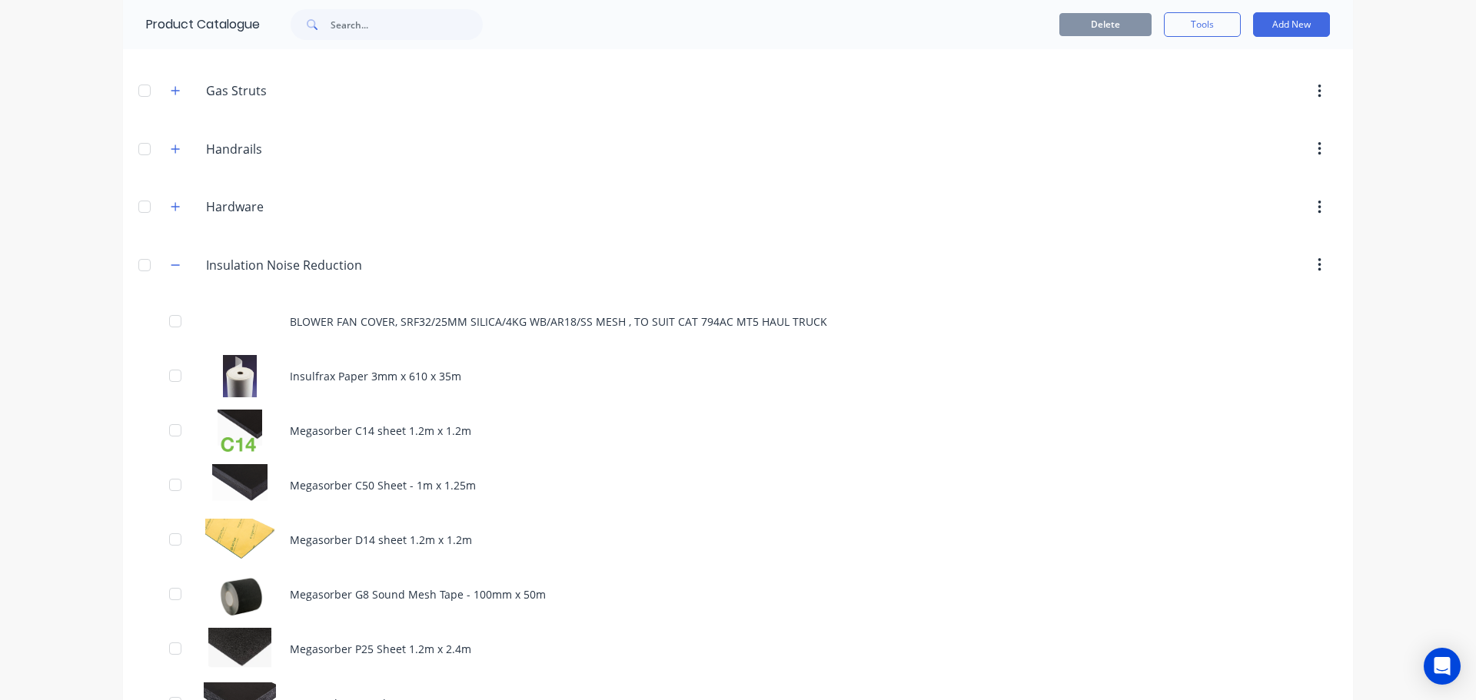
scroll to position [1076, 0]
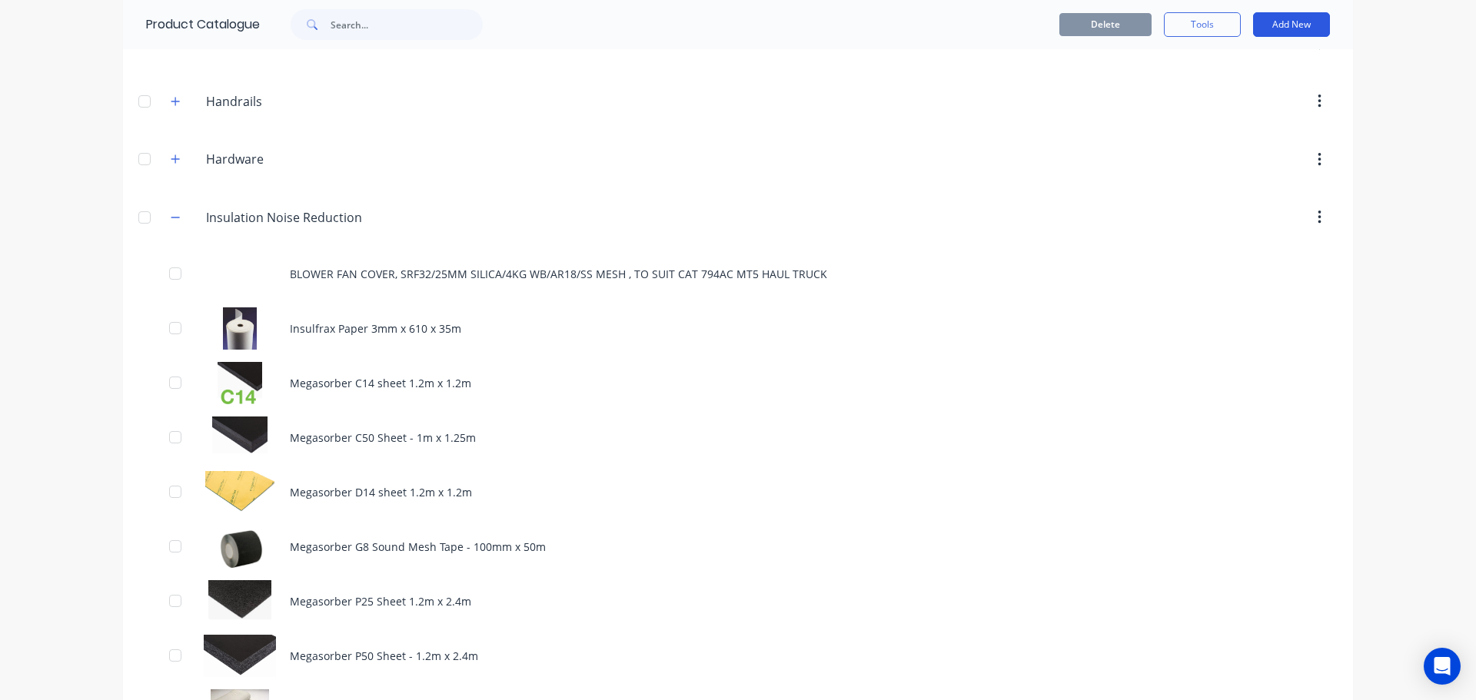
click at [1282, 25] on button "Add New" at bounding box center [1291, 24] width 77 height 25
click at [1209, 94] on div "Product" at bounding box center [1256, 95] width 118 height 22
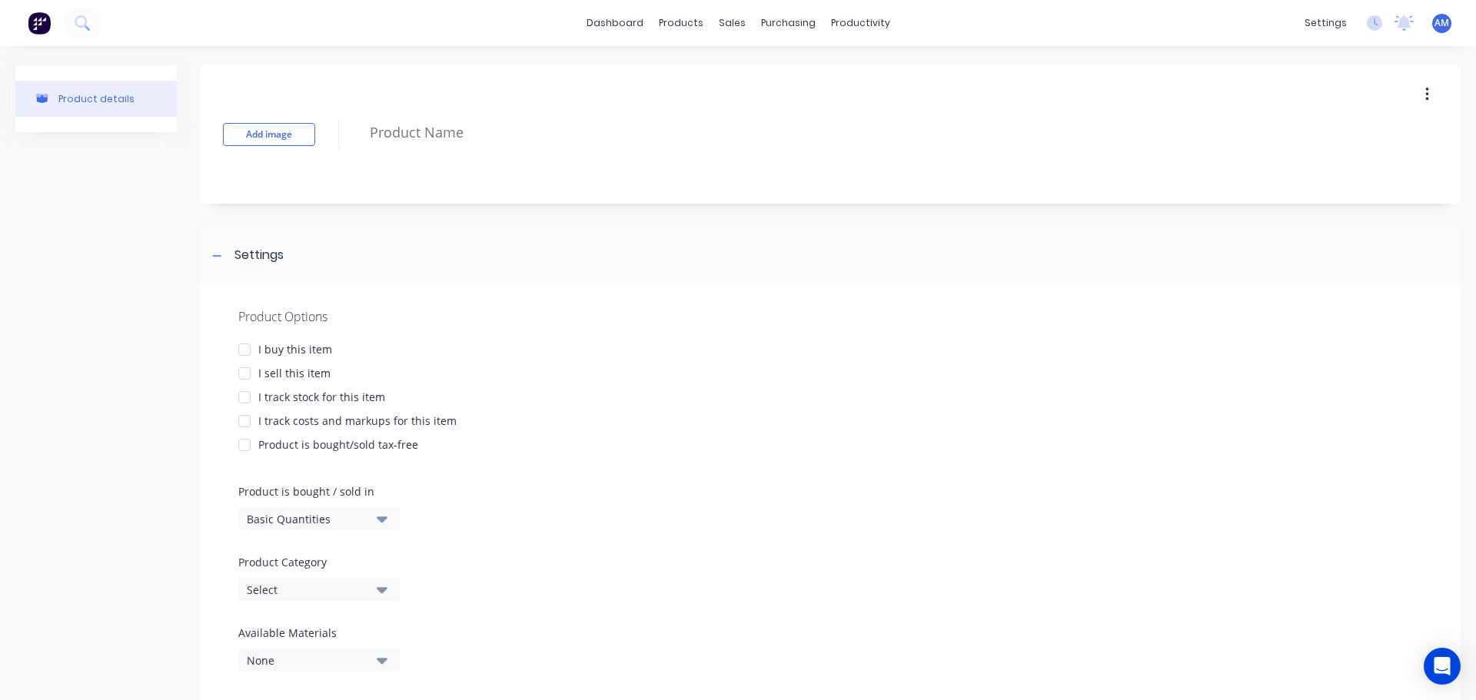
click at [247, 350] on div at bounding box center [244, 349] width 31 height 31
click at [242, 372] on div at bounding box center [244, 373] width 31 height 31
click at [241, 390] on div at bounding box center [244, 397] width 31 height 31
click at [241, 413] on div at bounding box center [244, 421] width 31 height 31
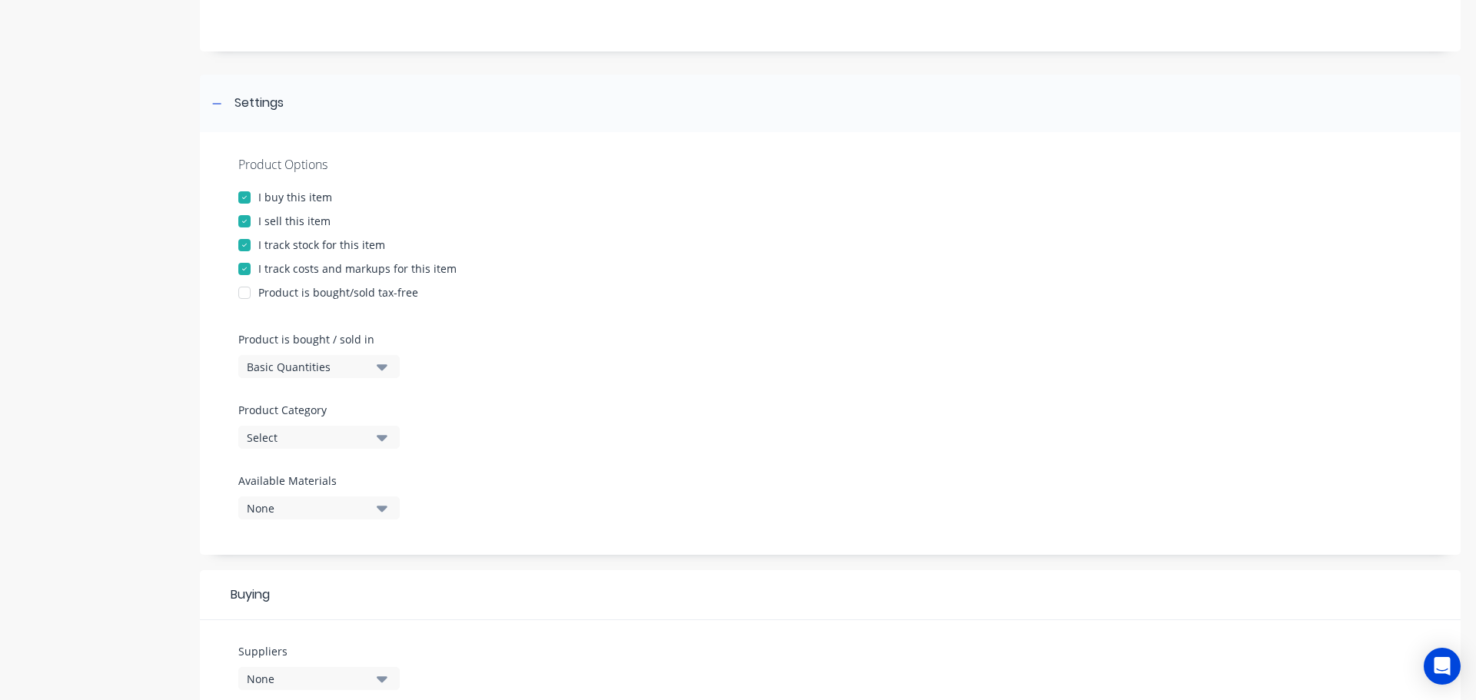
scroll to position [154, 0]
click at [378, 440] on icon "button" at bounding box center [382, 435] width 11 height 17
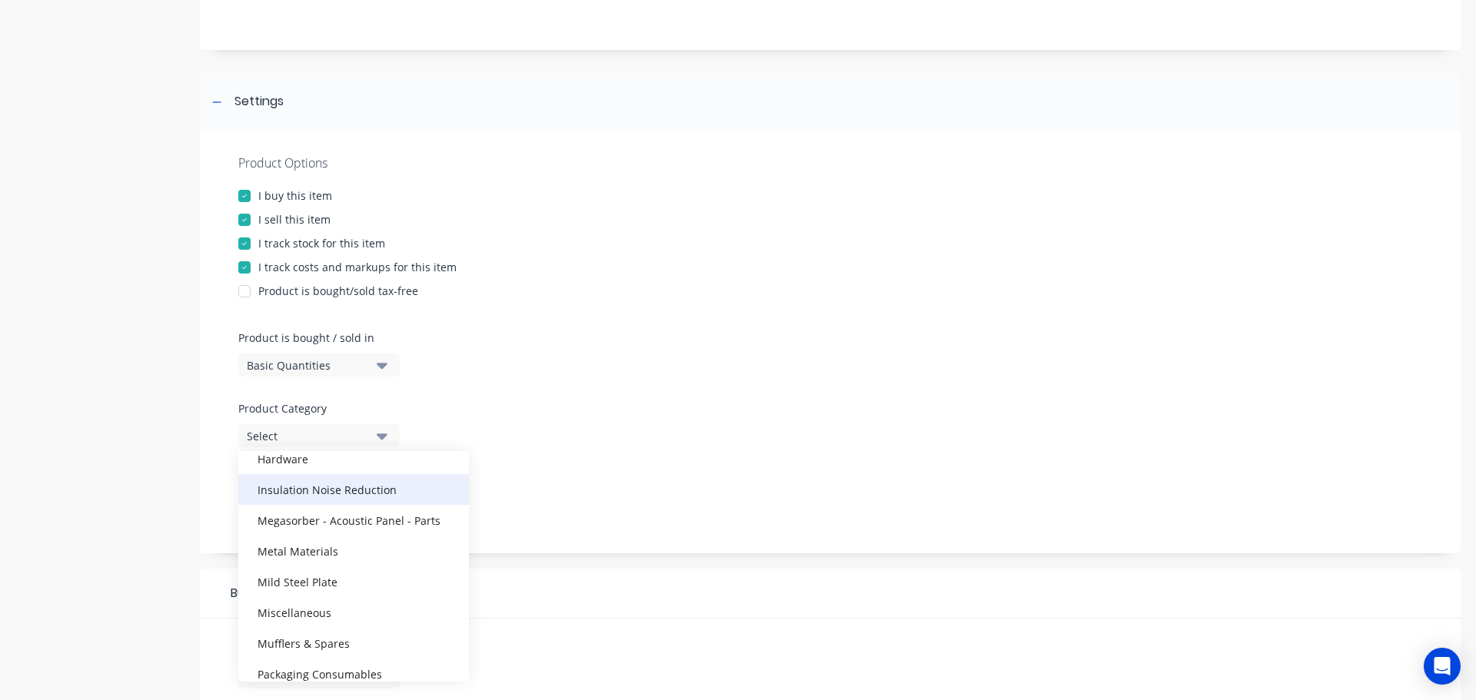
click at [377, 485] on div "Insulation Noise Reduction" at bounding box center [353, 489] width 231 height 31
type textarea "x"
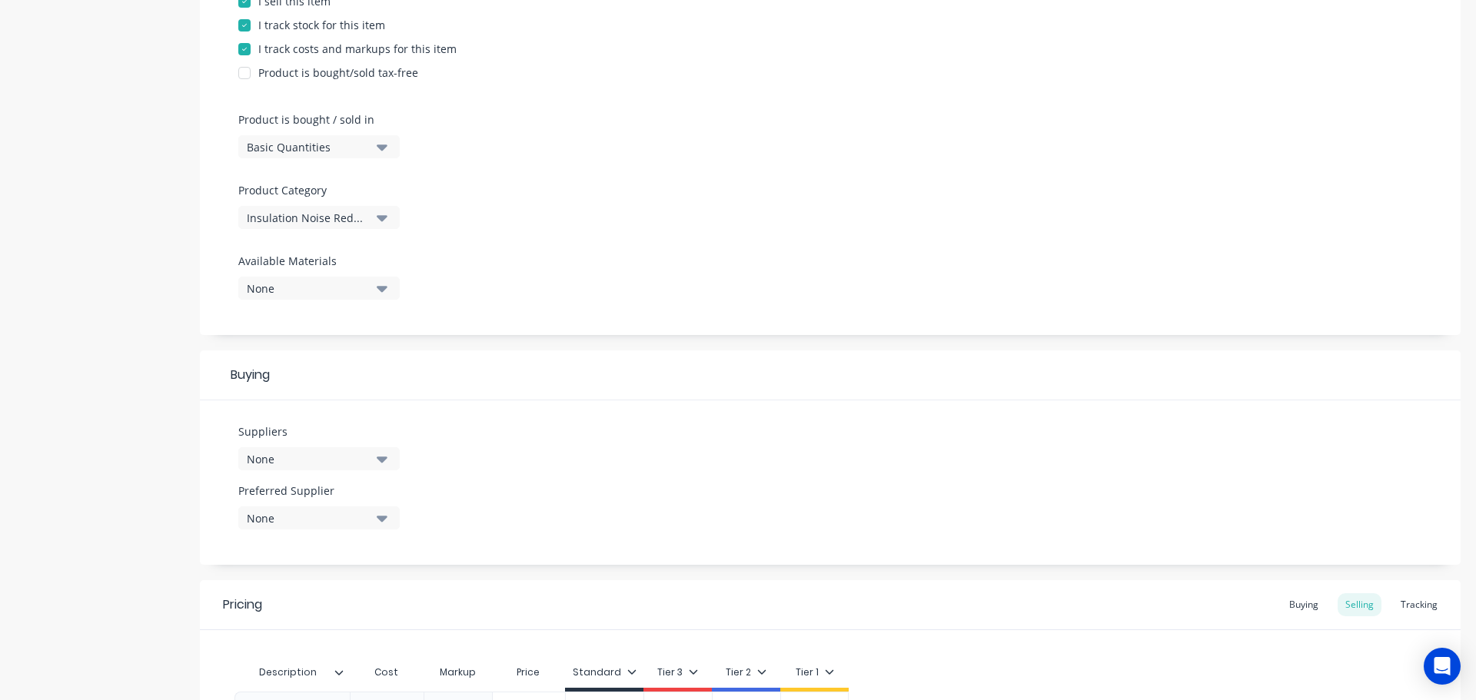
scroll to position [384, 0]
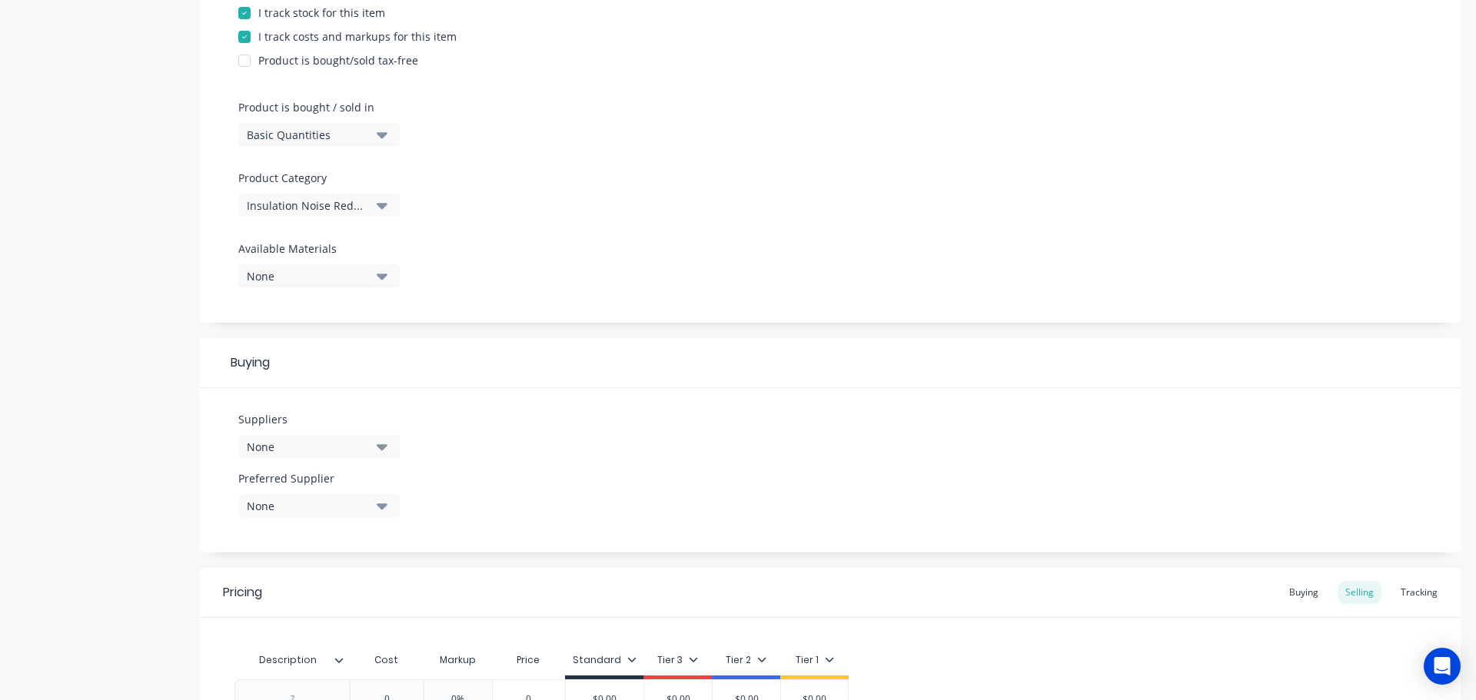
click at [383, 448] on icon "button" at bounding box center [382, 447] width 11 height 6
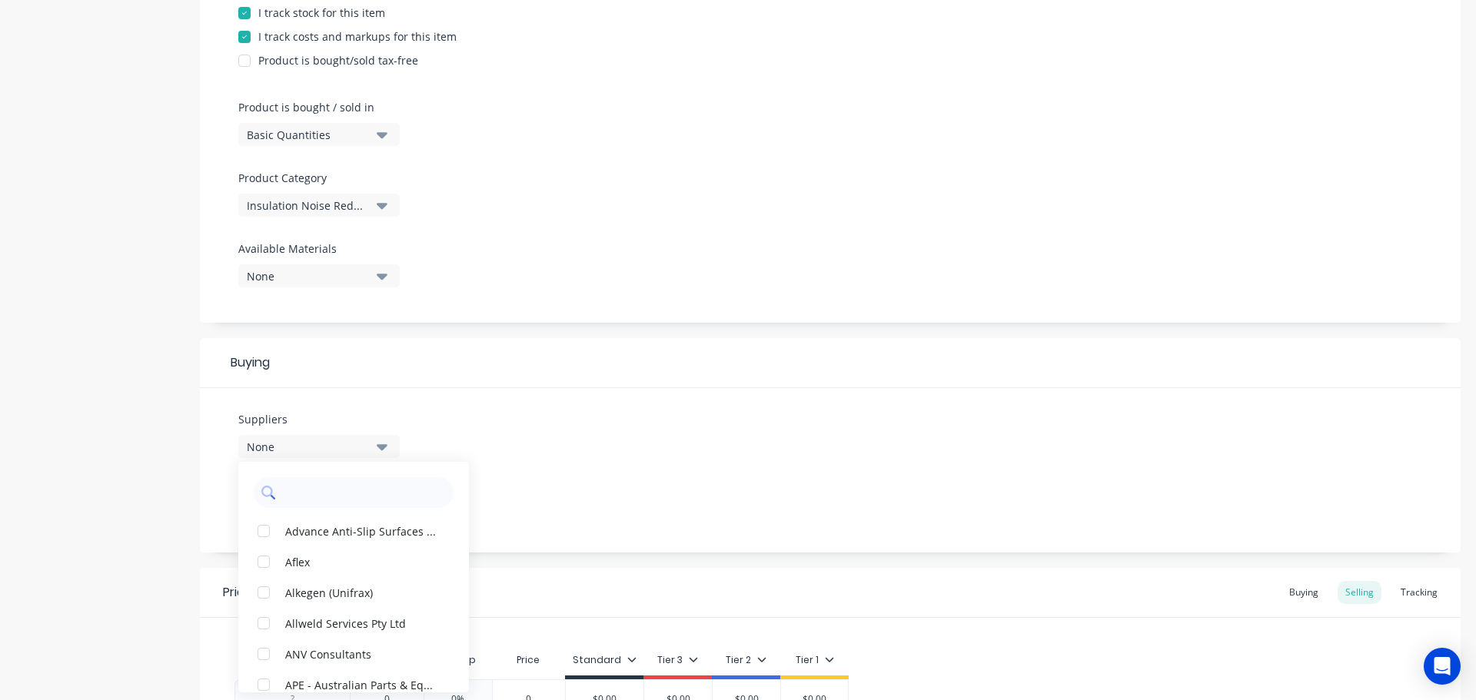
click at [314, 485] on input "text" at bounding box center [364, 492] width 163 height 31
type input "jam"
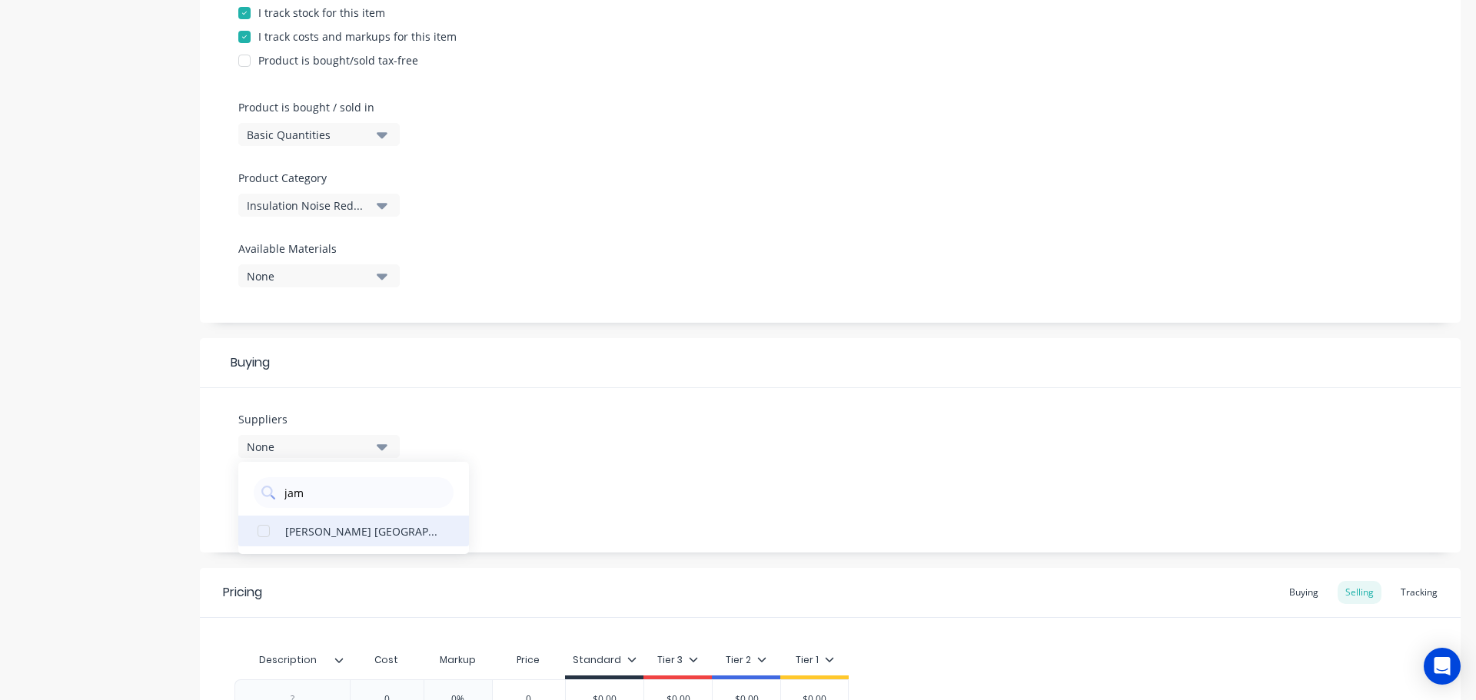
click at [357, 528] on div "James Walker Australia" at bounding box center [362, 531] width 154 height 16
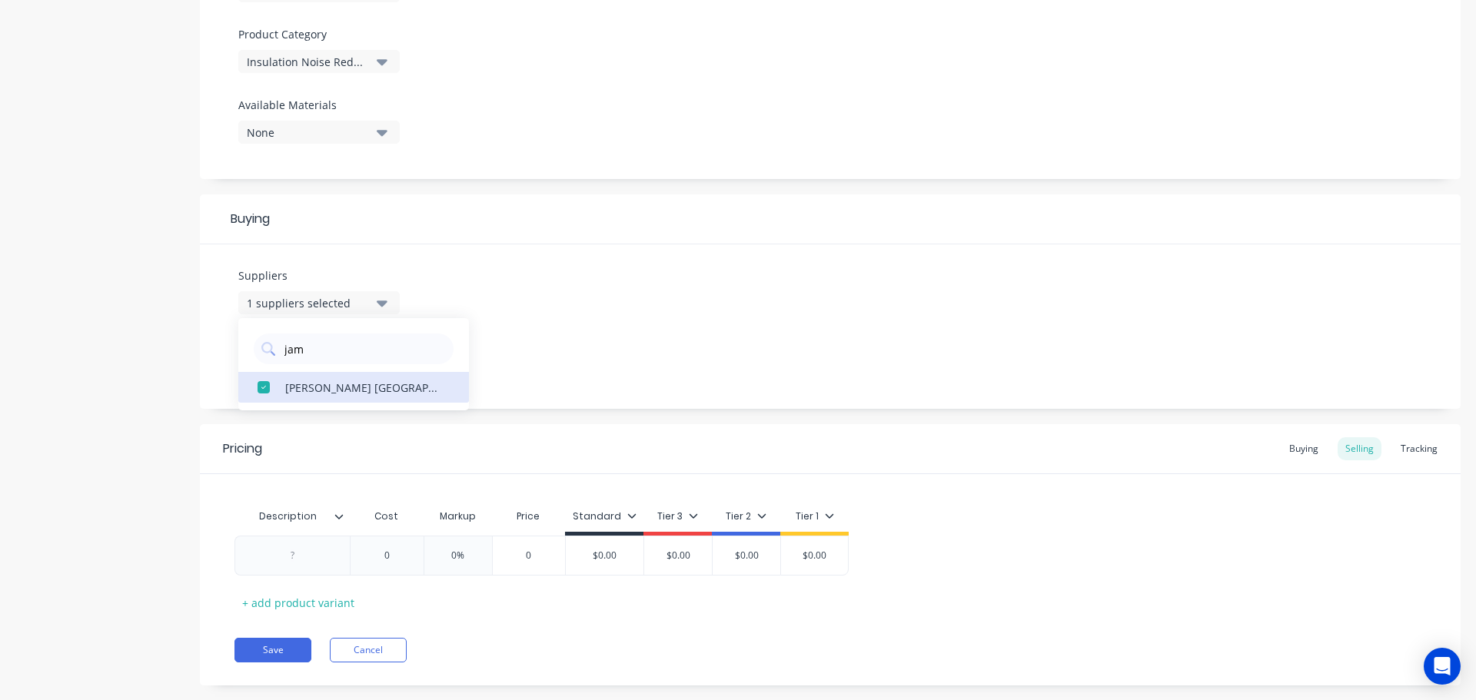
scroll to position [538, 0]
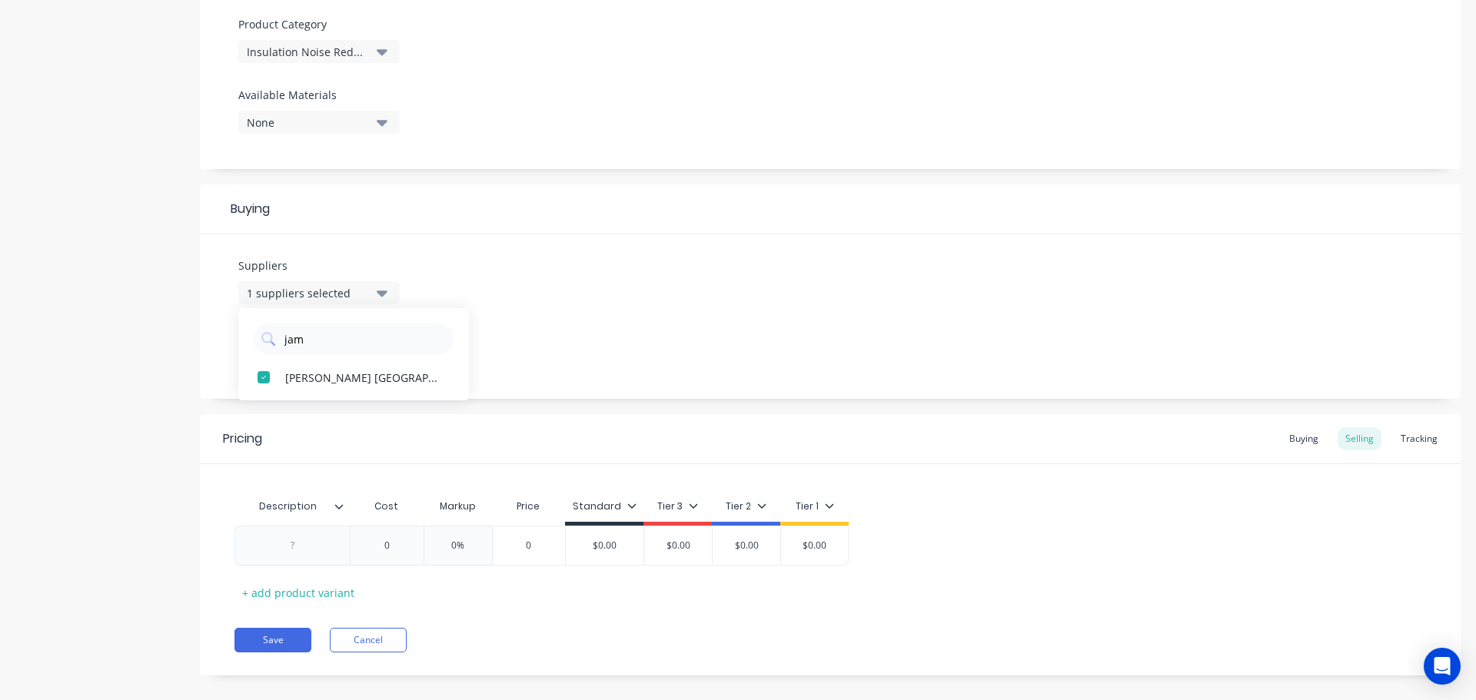
click at [549, 344] on div "Suppliers 1 suppliers selected jam James Walker Australia Preferred Supplier No…" at bounding box center [830, 316] width 1260 height 164
click at [387, 350] on button "None" at bounding box center [318, 351] width 161 height 23
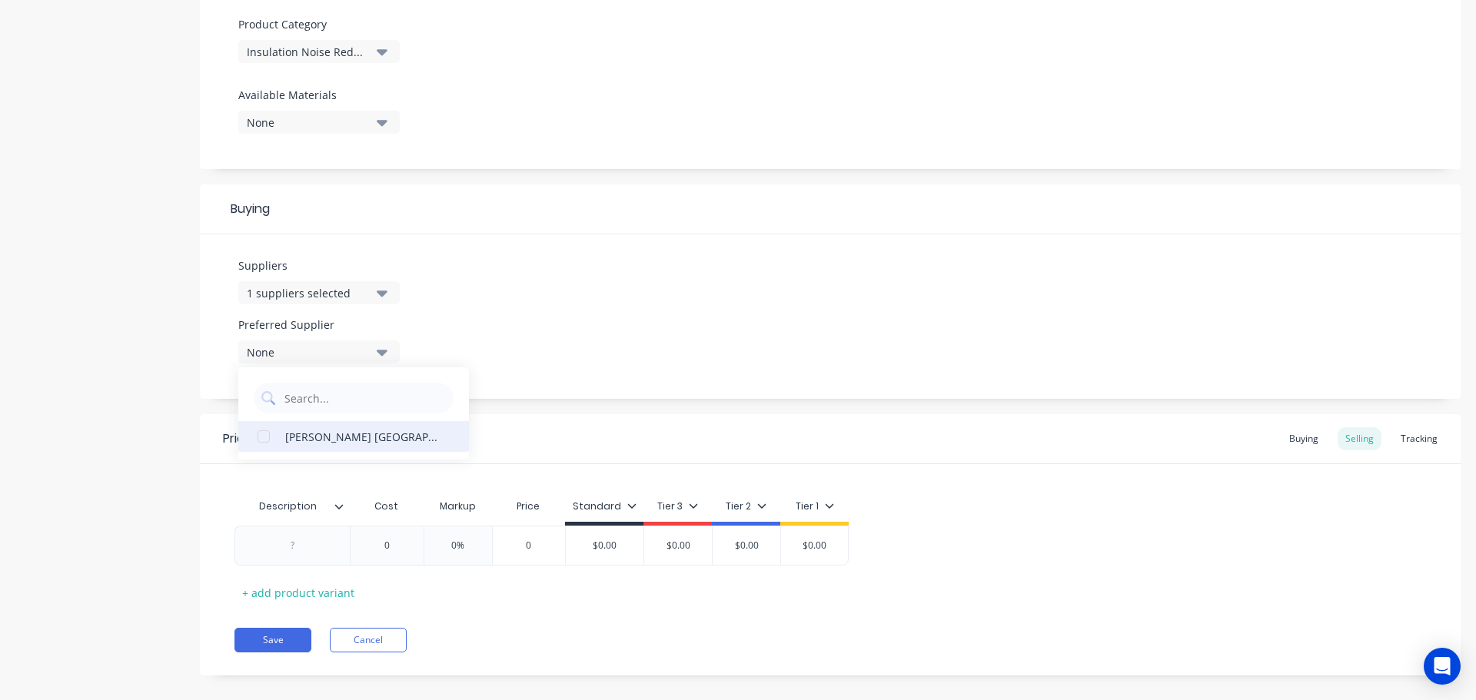
click at [264, 433] on div "button" at bounding box center [263, 436] width 31 height 31
click at [339, 509] on icon at bounding box center [339, 506] width 8 height 5
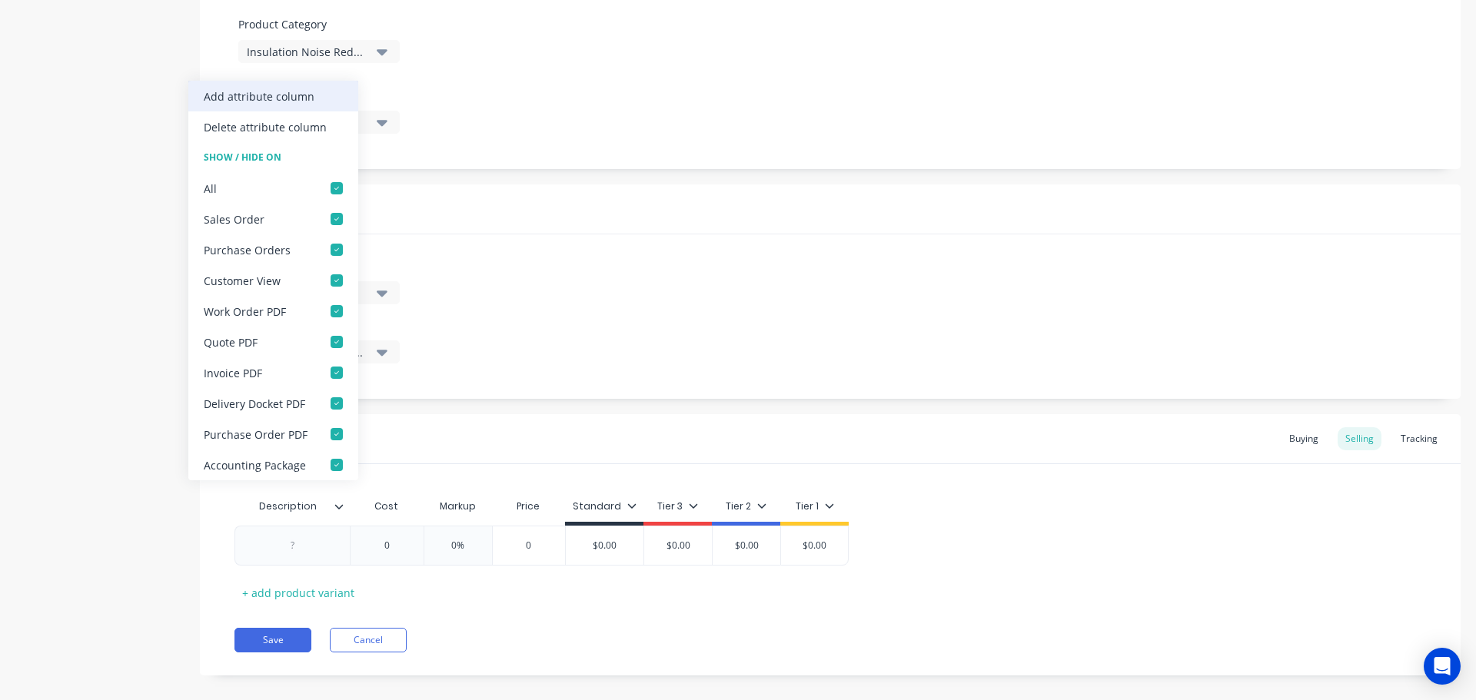
click at [299, 96] on div "Add attribute column" at bounding box center [259, 96] width 111 height 16
type textarea "x"
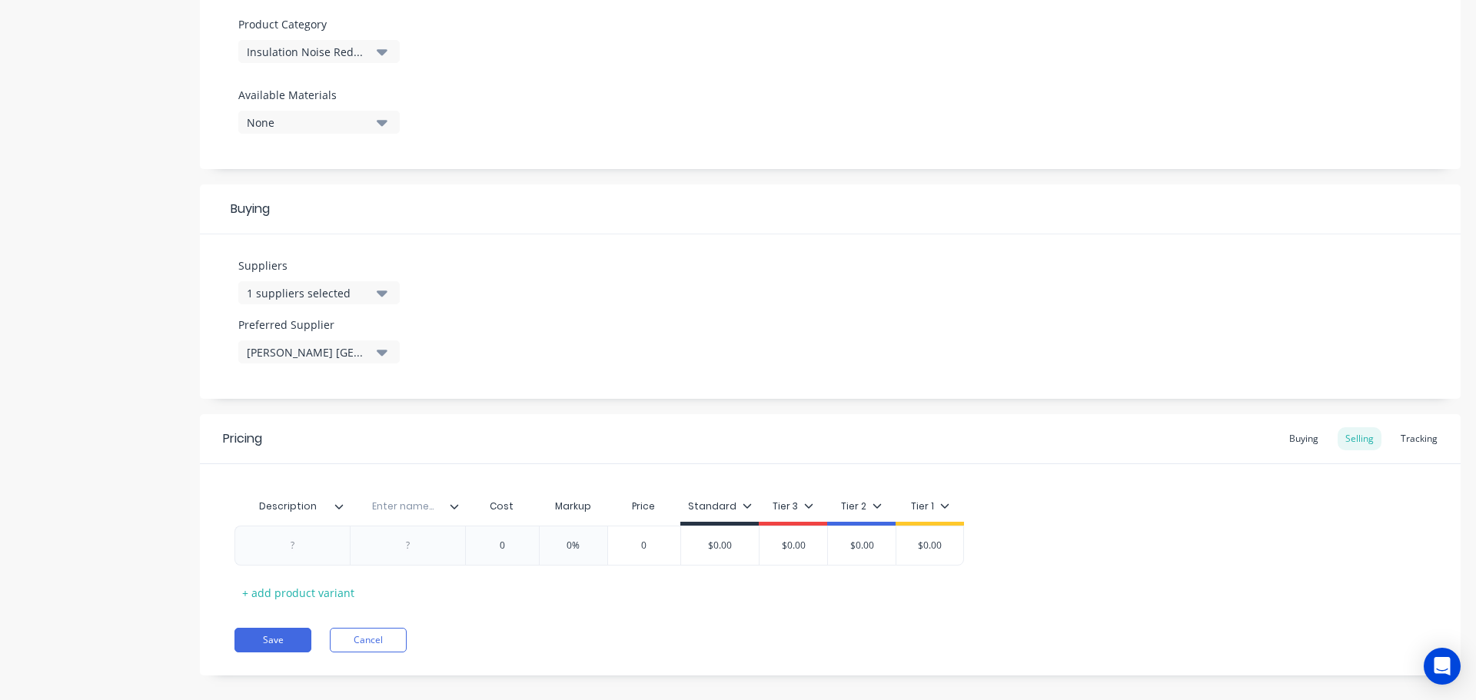
click at [455, 509] on icon at bounding box center [454, 506] width 9 height 9
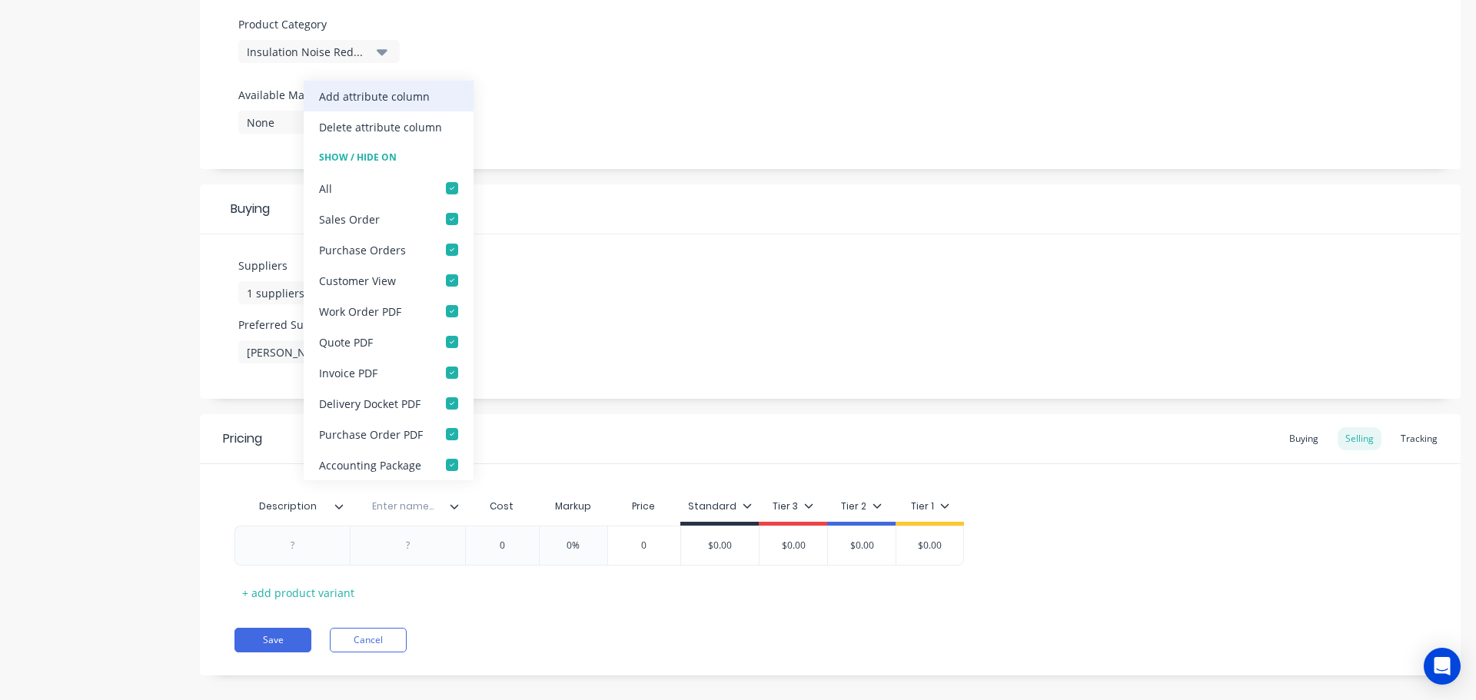
click at [380, 94] on div "Add attribute column" at bounding box center [374, 96] width 111 height 16
type textarea "x"
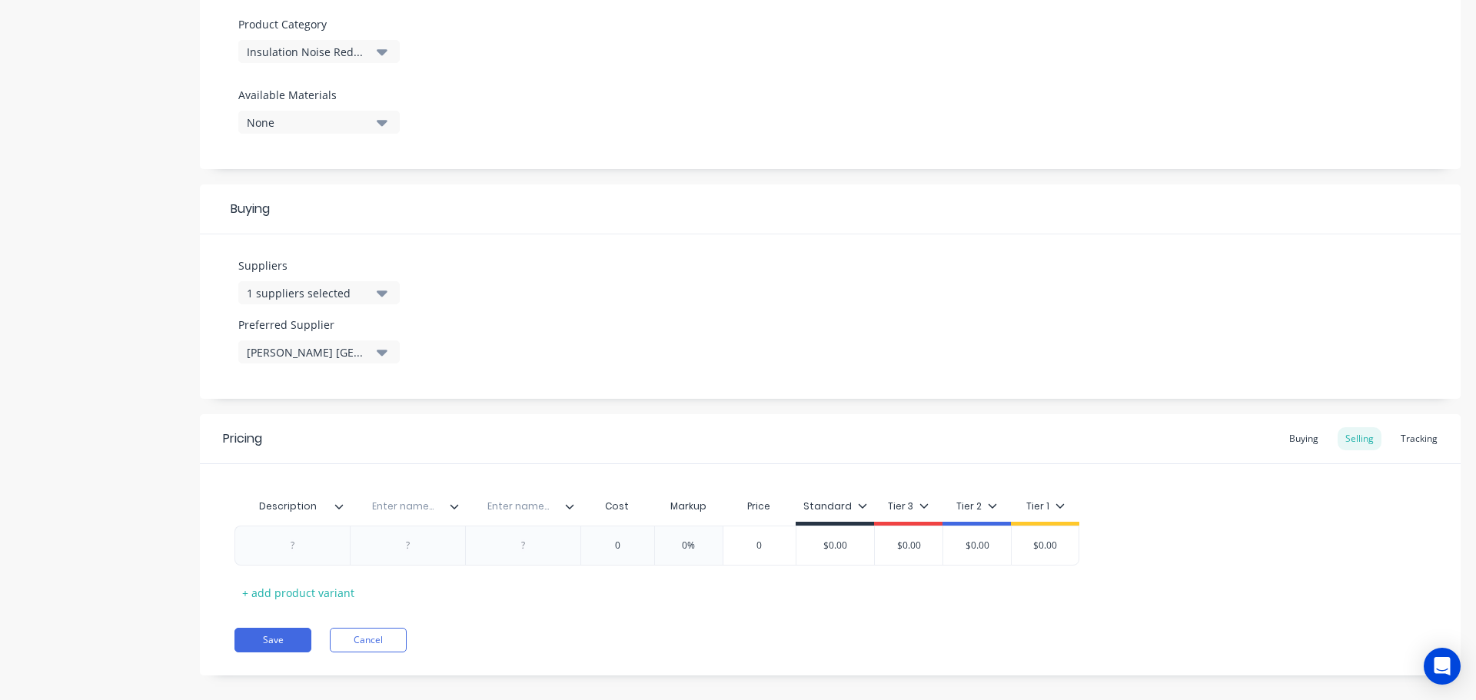
click at [402, 510] on input "text" at bounding box center [403, 507] width 106 height 14
type input "Location"
type textarea "x"
click at [516, 510] on input "text" at bounding box center [518, 507] width 106 height 14
type input "Part No."
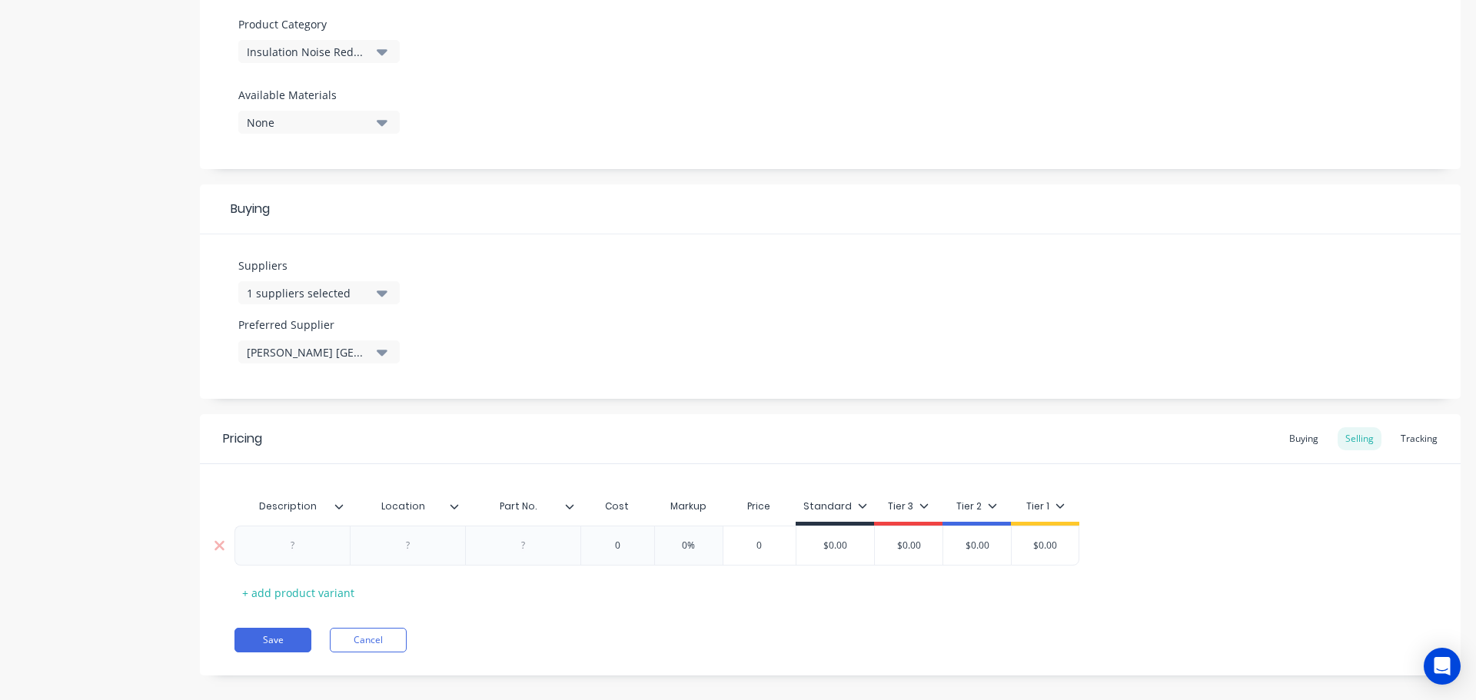
type textarea "x"
click at [296, 549] on div at bounding box center [292, 546] width 77 height 20
paste div
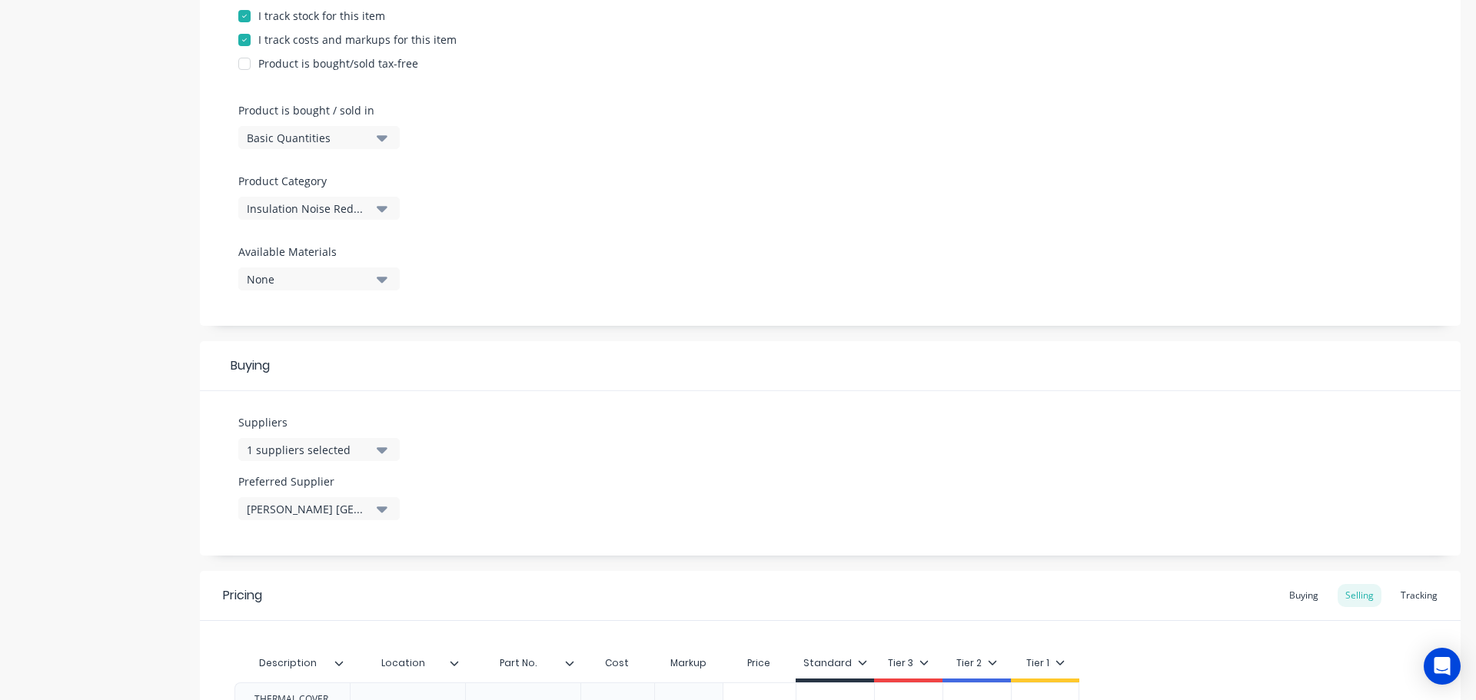
scroll to position [77, 0]
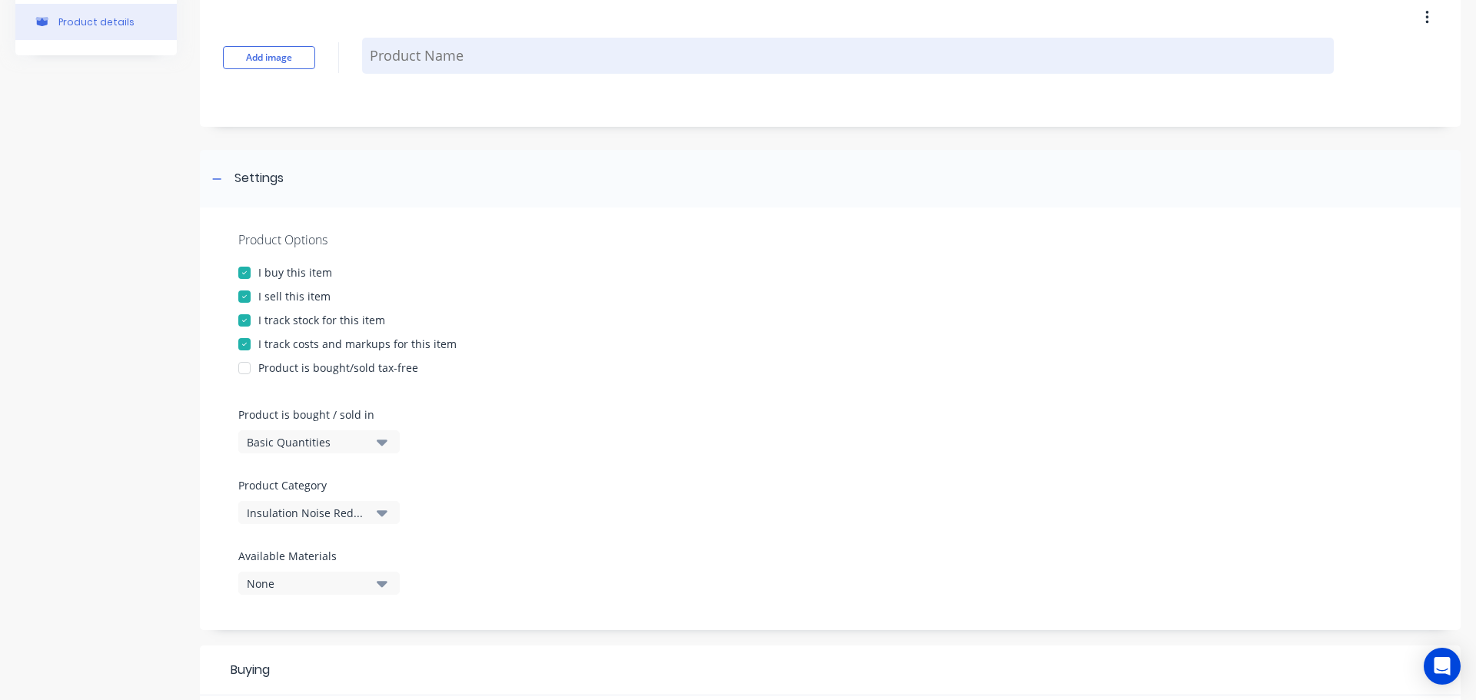
click at [447, 57] on textarea at bounding box center [847, 56] width 971 height 36
paste textarea "THERMAL COVER, SRF32/4KG WAVE BAR WITH VELCRO. TO SUIT CAT 794AC MT5 JUNCTION."
type textarea "x"
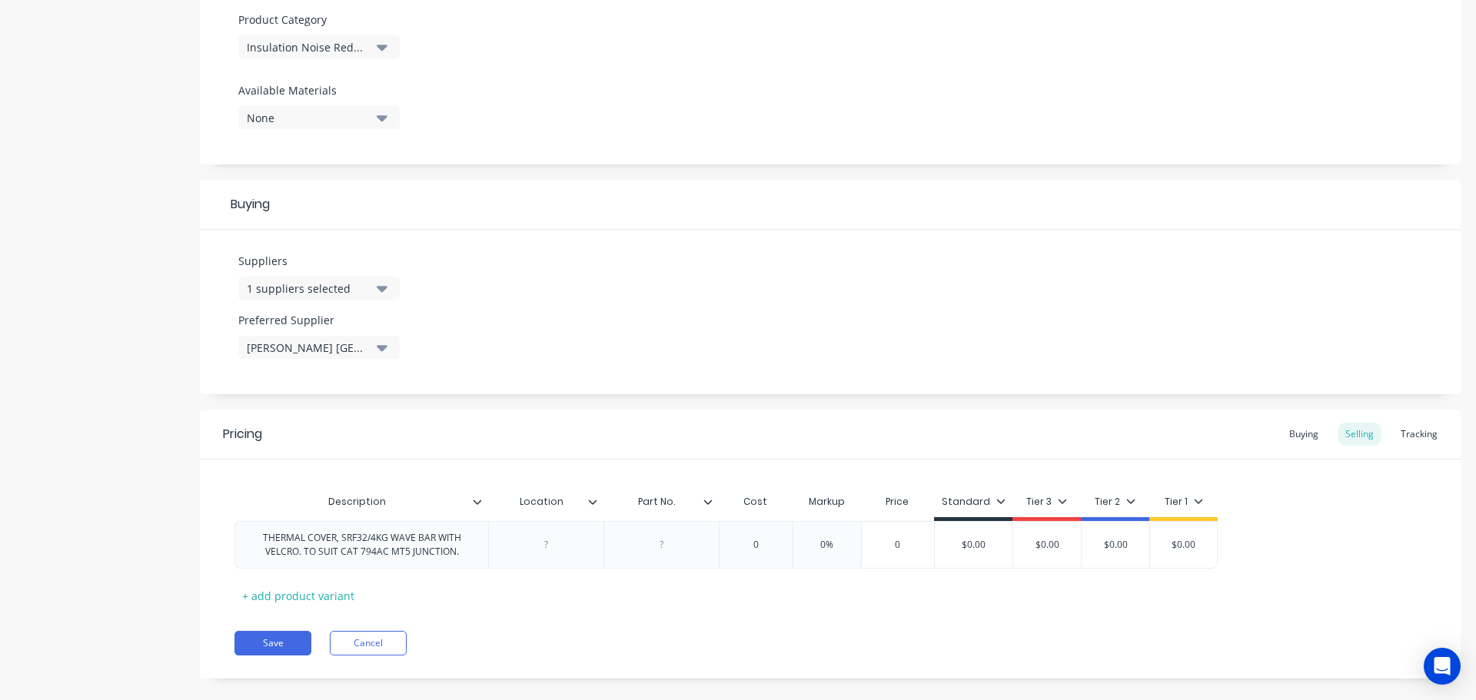
scroll to position [563, 0]
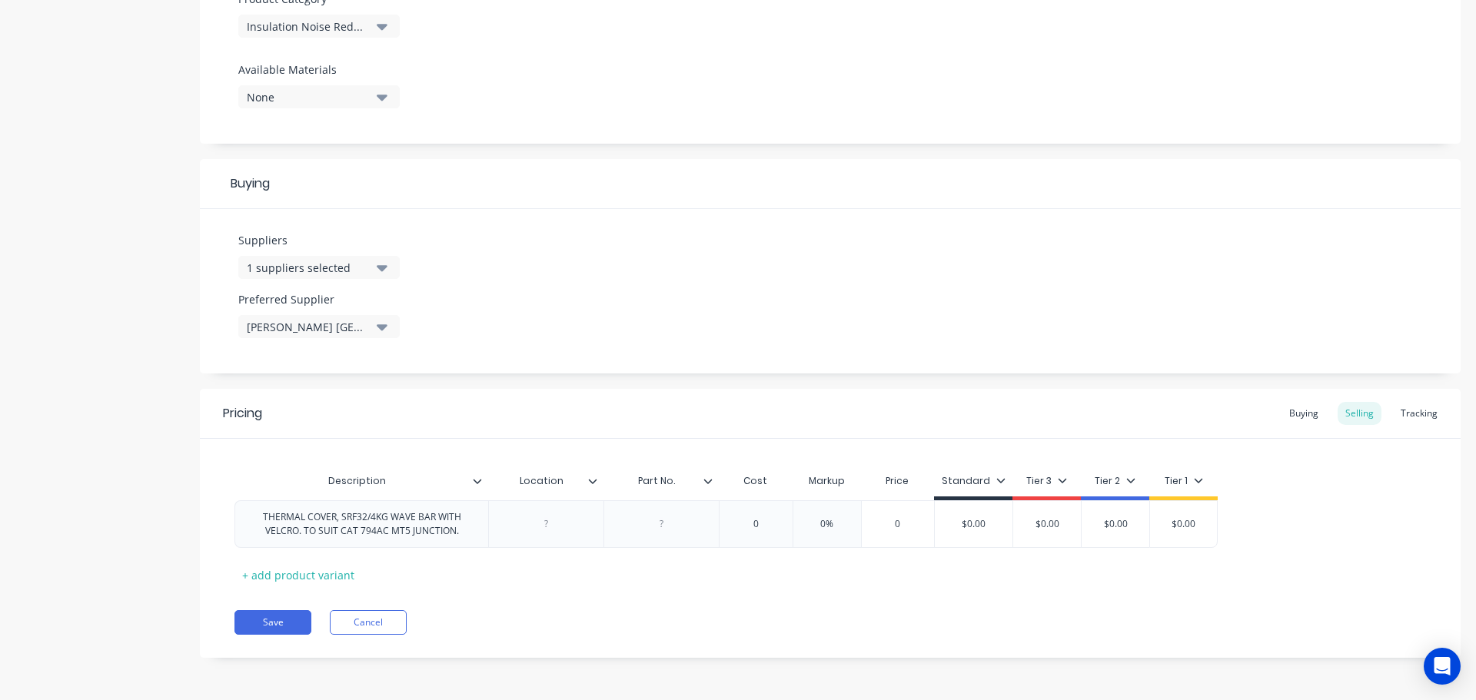
type textarea "THERMAL COVER, SRF32/4KG WAVE BAR WITH VELCRO. TO SUIT CAT 794AC MT5 JUNCTION."
type textarea "x"
type textarea "THERMAL COVER, SRF32/4KG WAVE BAR WITH VELCRO. TO SUIT CAT 794AC MT5 JUNCTION."
type textarea "x"
click at [658, 532] on div at bounding box center [661, 524] width 77 height 20
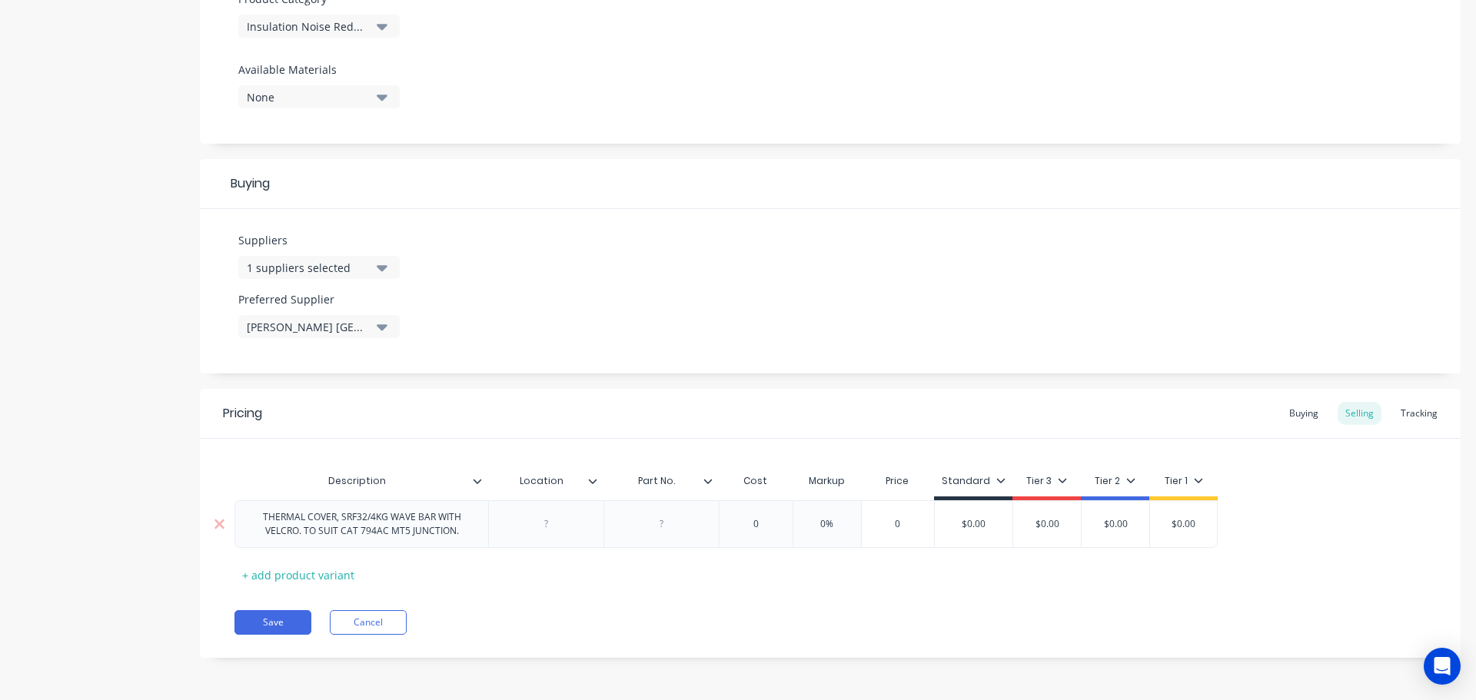
paste div
type textarea "x"
type input "0"
drag, startPoint x: 772, startPoint y: 526, endPoint x: 752, endPoint y: 522, distance: 21.1
click at [752, 522] on input "0" at bounding box center [755, 524] width 77 height 14
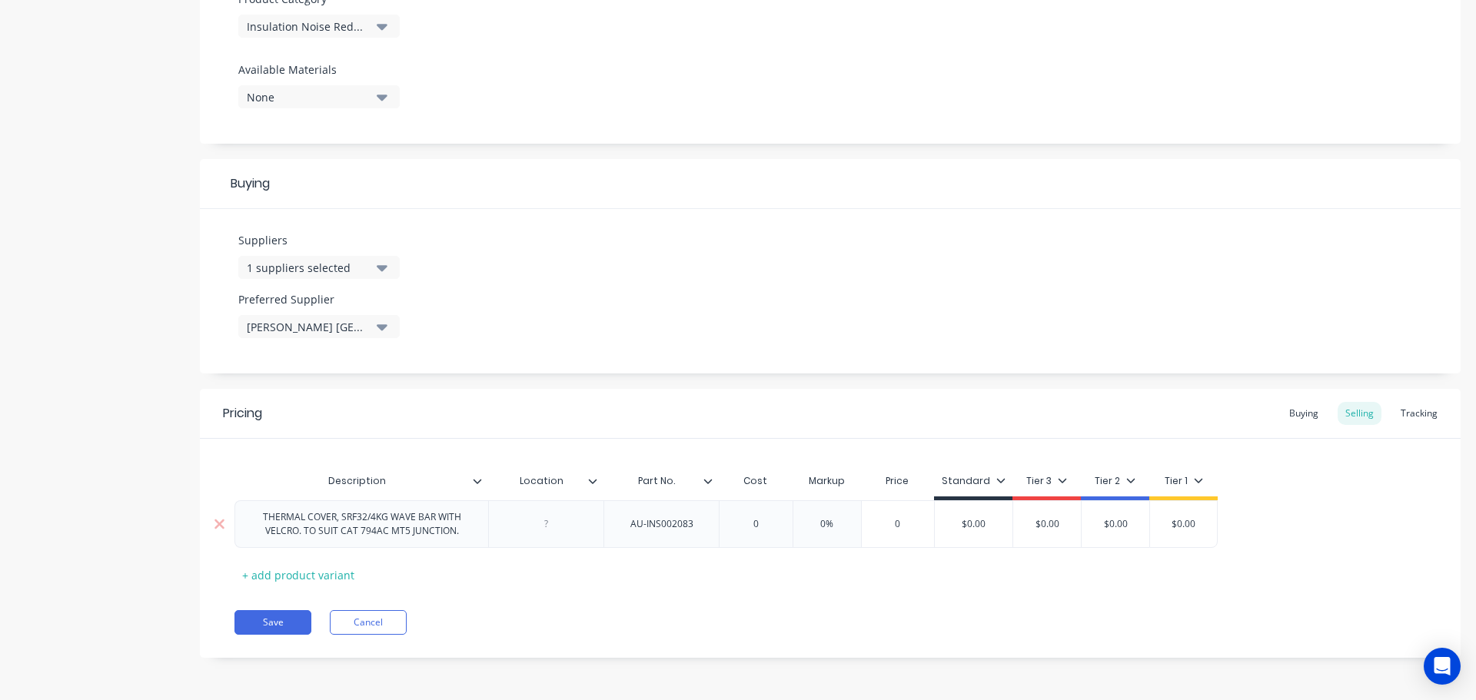
paste input "763.76"
type textarea "x"
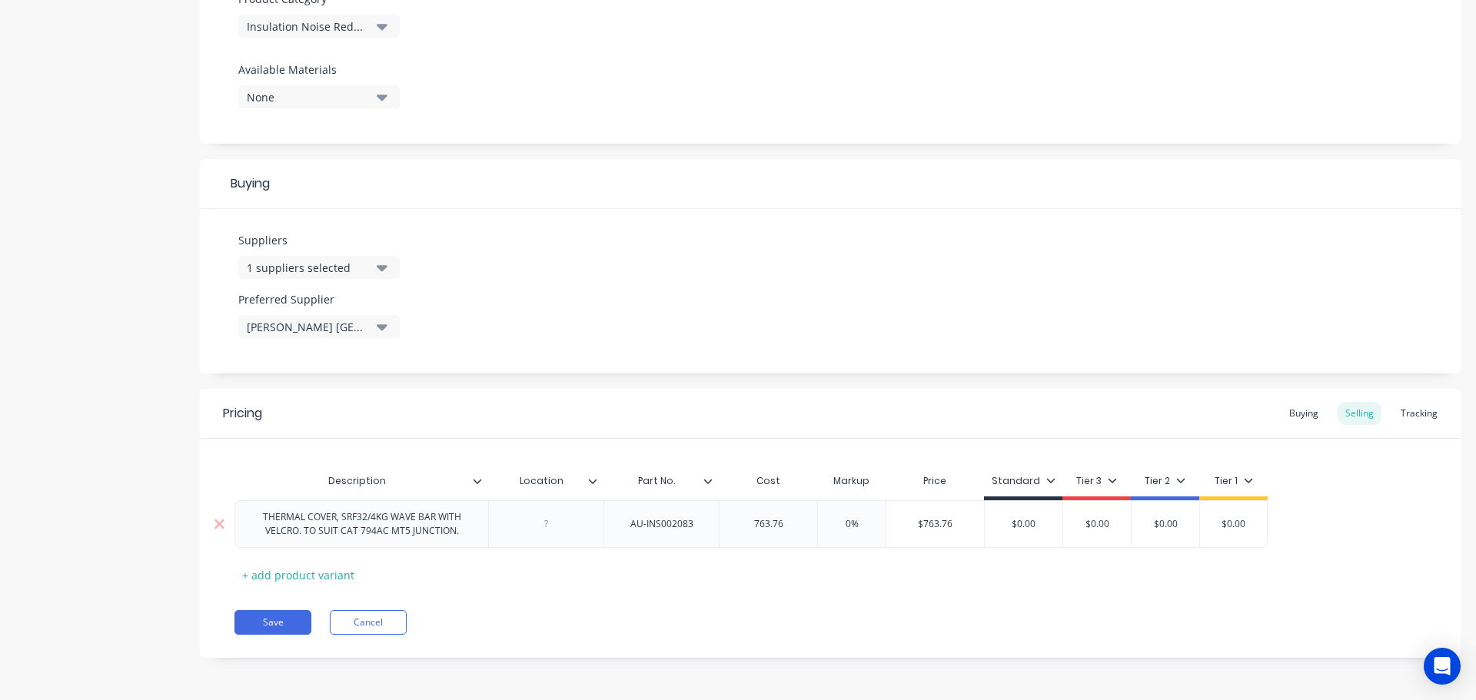
type input "763.76"
type input "0%"
drag, startPoint x: 861, startPoint y: 521, endPoint x: 828, endPoint y: 516, distance: 32.6
click at [828, 516] on div "0% 0%" at bounding box center [851, 524] width 77 height 38
type textarea "x"
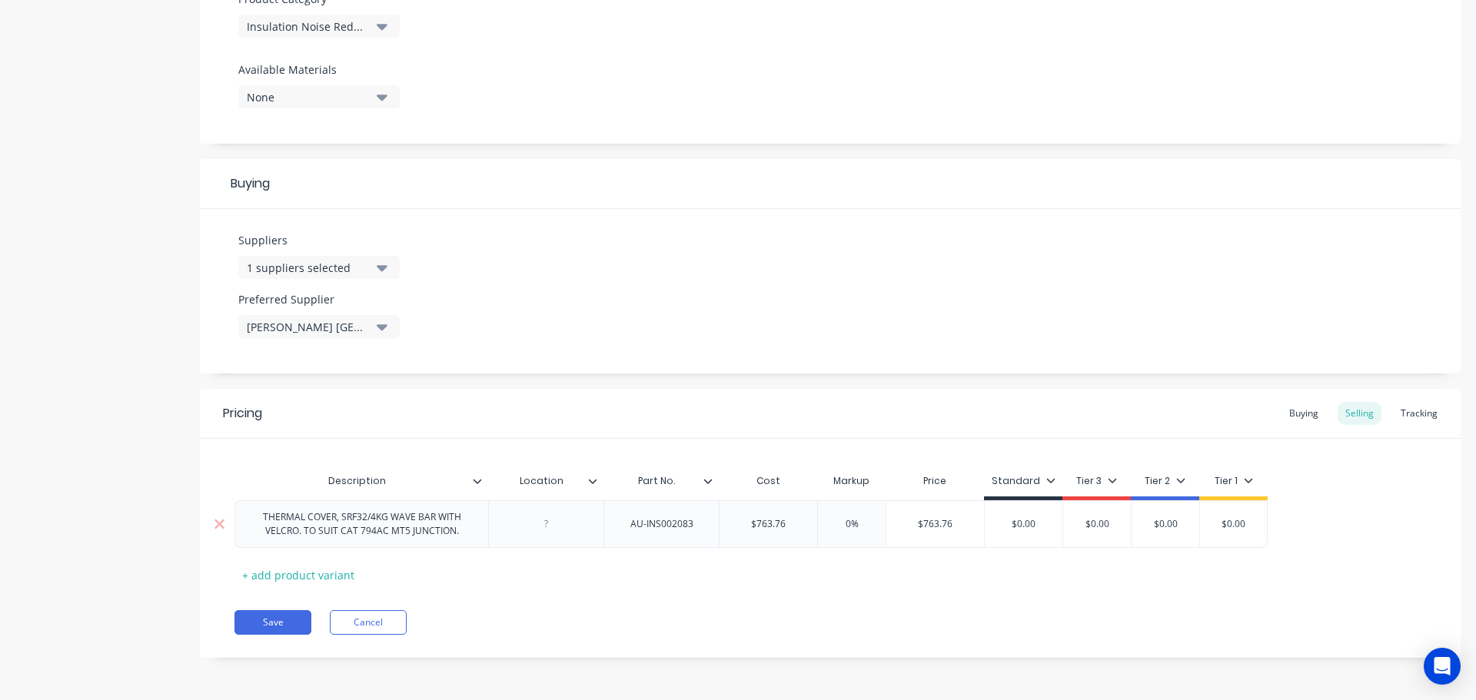
type input "1"
type textarea "x"
type input "12"
type textarea "x"
type input "120"
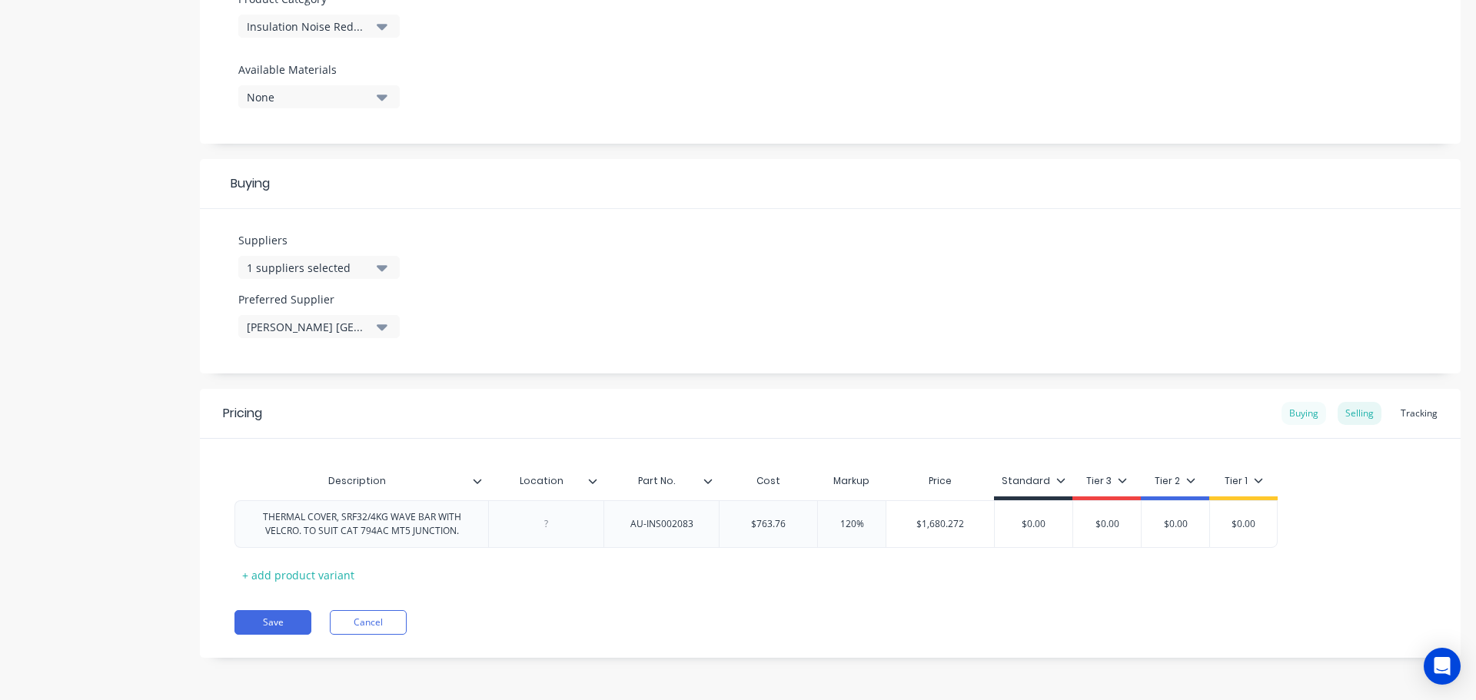
click at [1287, 419] on div "Buying" at bounding box center [1303, 413] width 45 height 23
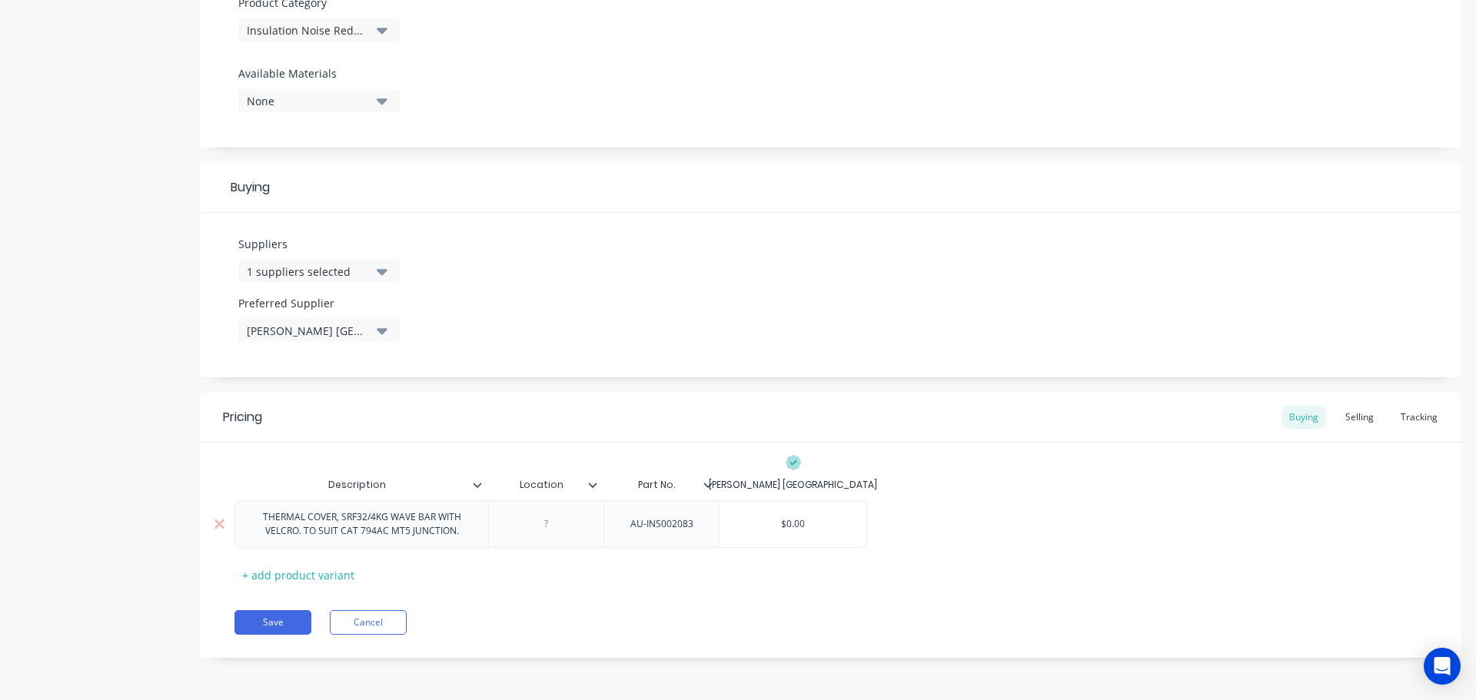
type input "$0.00"
drag, startPoint x: 810, startPoint y: 519, endPoint x: 777, endPoint y: 525, distance: 33.6
click at [777, 525] on input "$0.00" at bounding box center [792, 524] width 147 height 14
paste input "763.76"
type textarea "x"
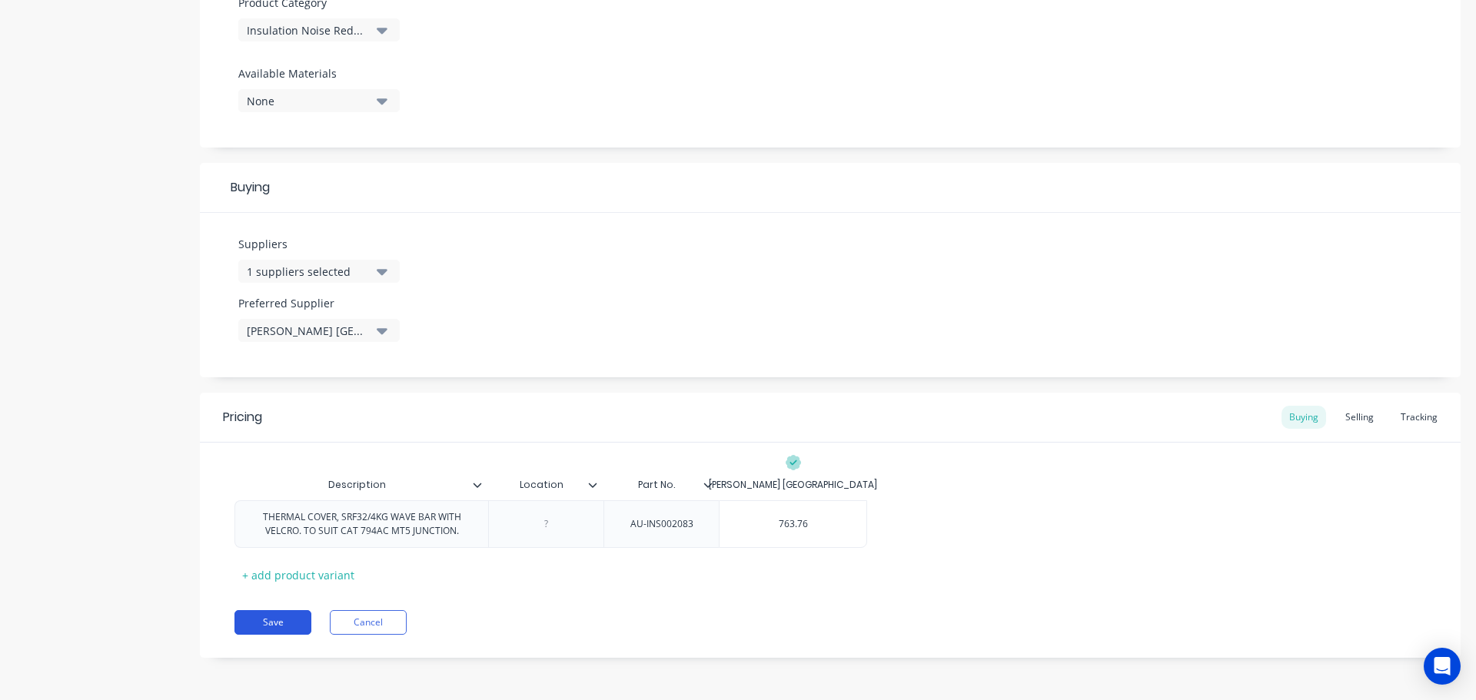
type input "763.76"
click at [278, 616] on button "Save" at bounding box center [272, 622] width 77 height 25
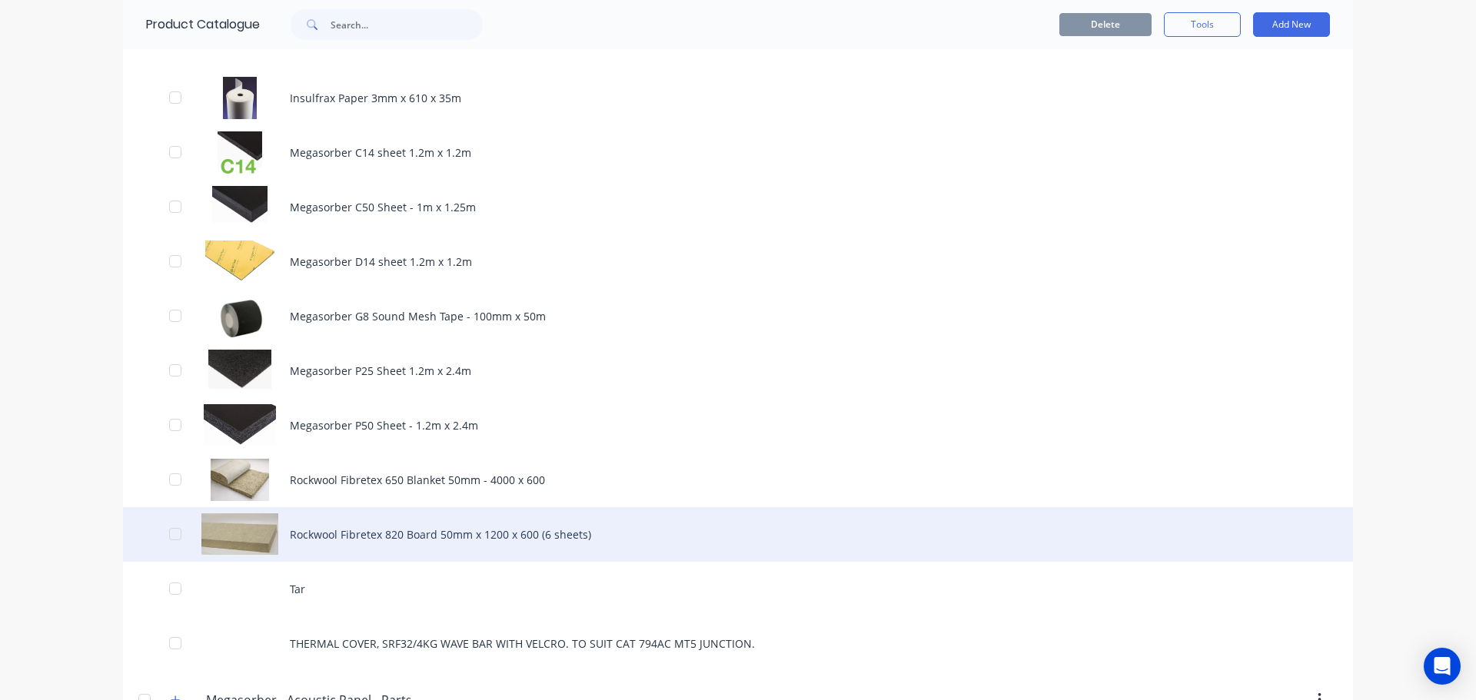
scroll to position [1383, 0]
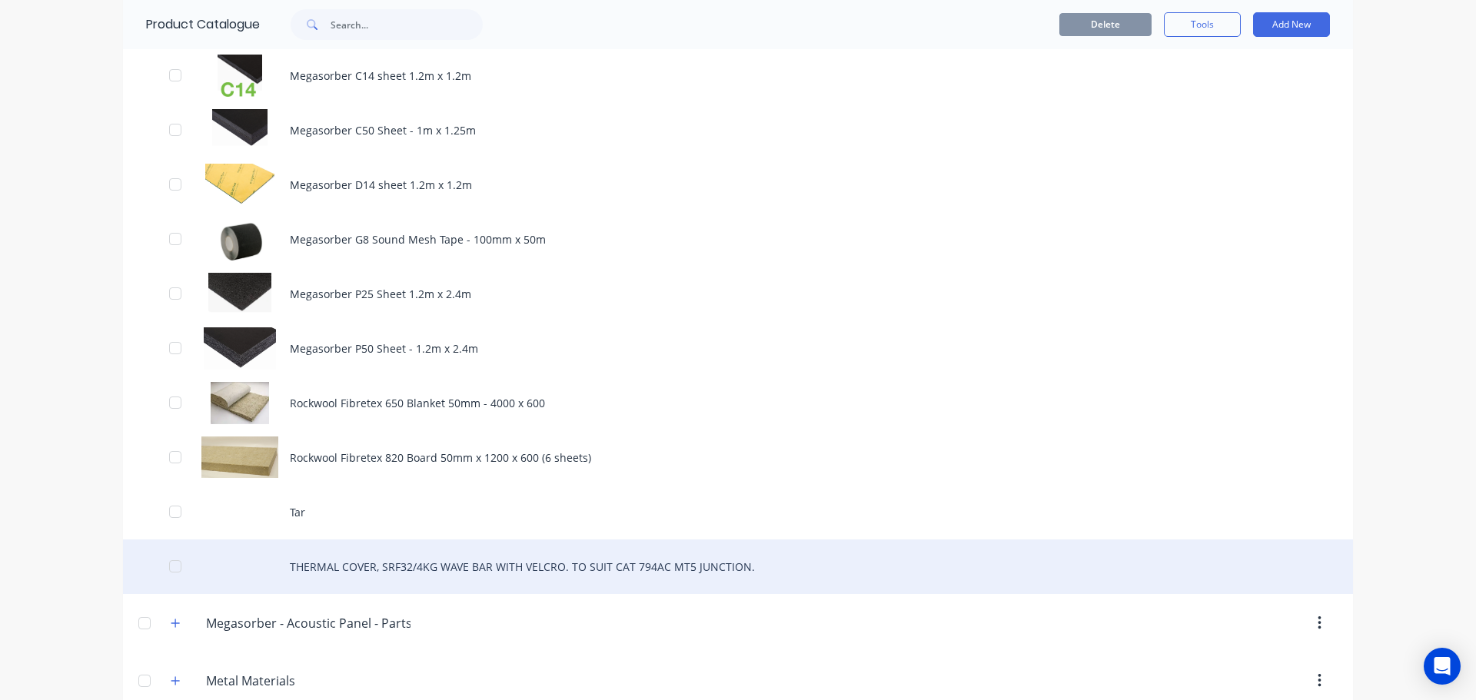
click at [497, 563] on div "THERMAL COVER, SRF32/4KG WAVE BAR WITH VELCRO. TO SUIT CAT 794AC MT5 JUNCTION." at bounding box center [738, 567] width 1230 height 55
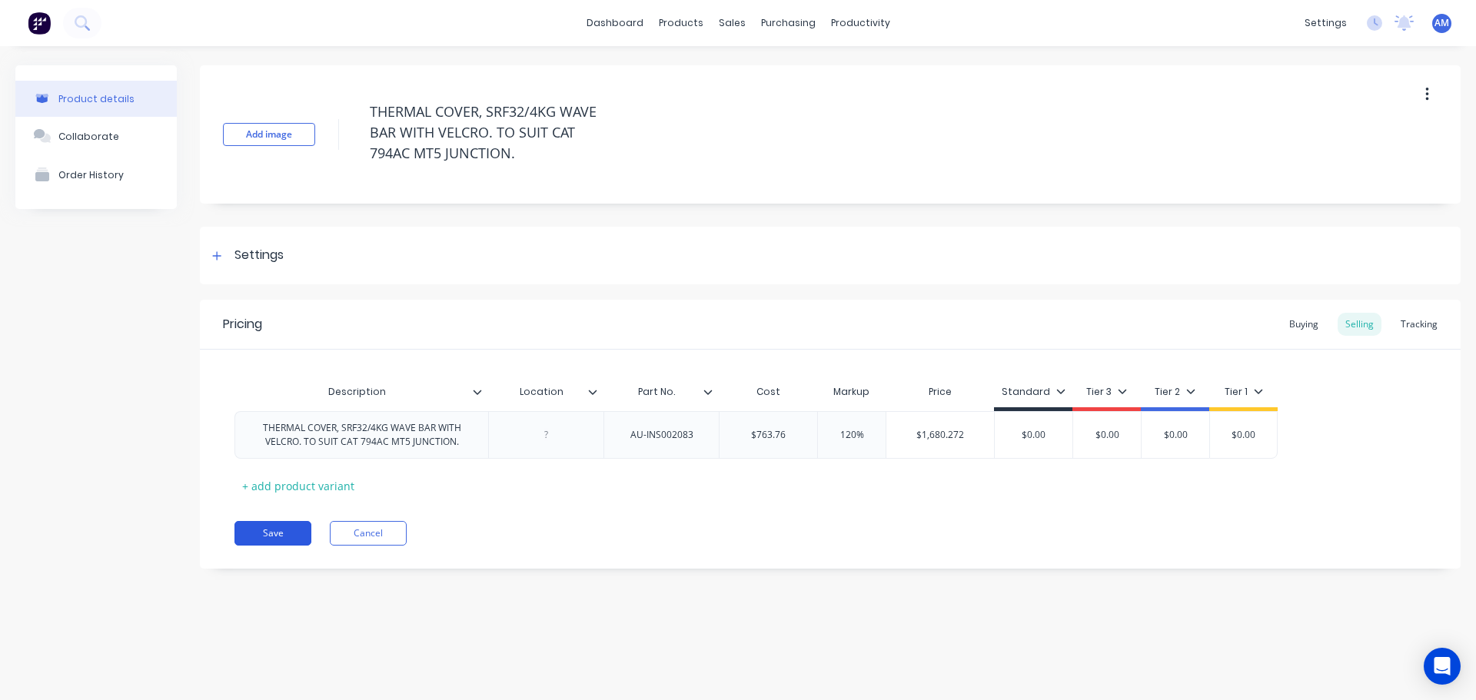
click at [268, 532] on button "Save" at bounding box center [272, 533] width 77 height 25
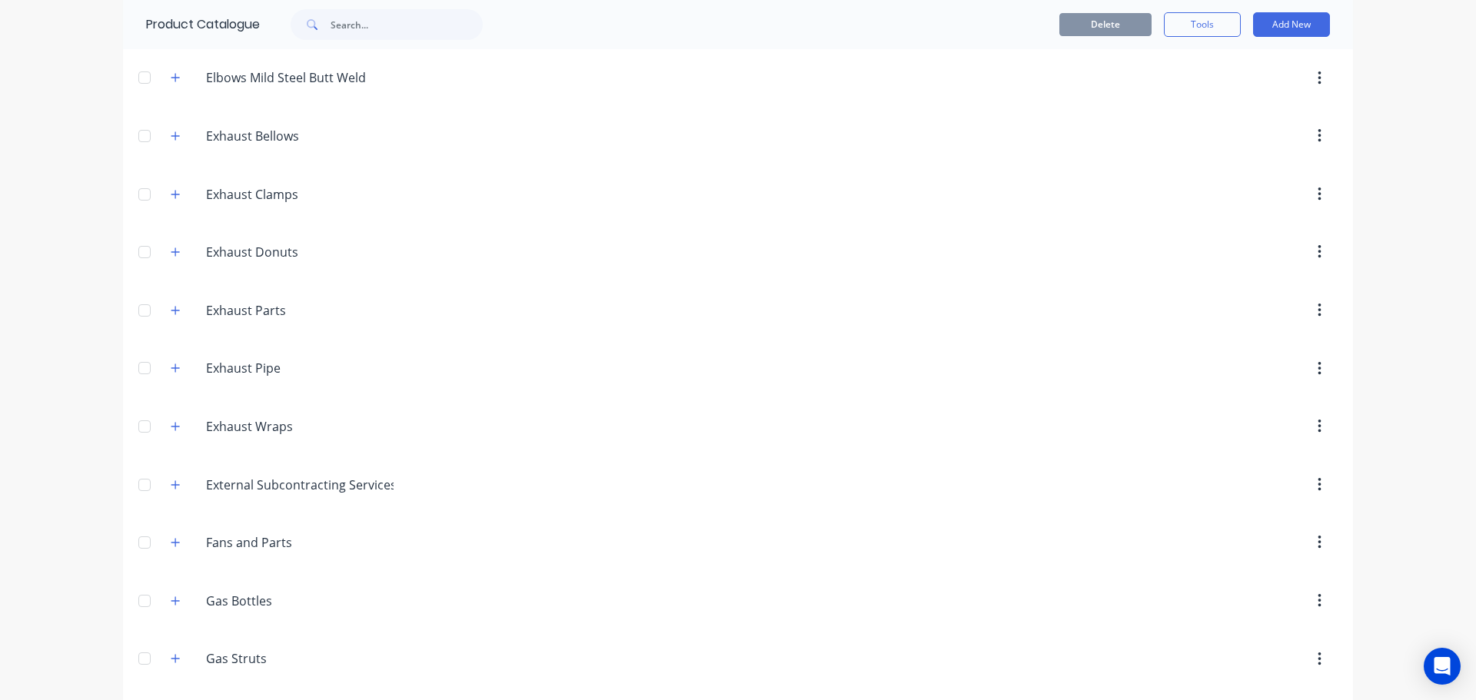
scroll to position [461, 0]
click at [1282, 29] on button "Add New" at bounding box center [1291, 24] width 77 height 25
click at [1230, 91] on div "Product" at bounding box center [1256, 95] width 118 height 22
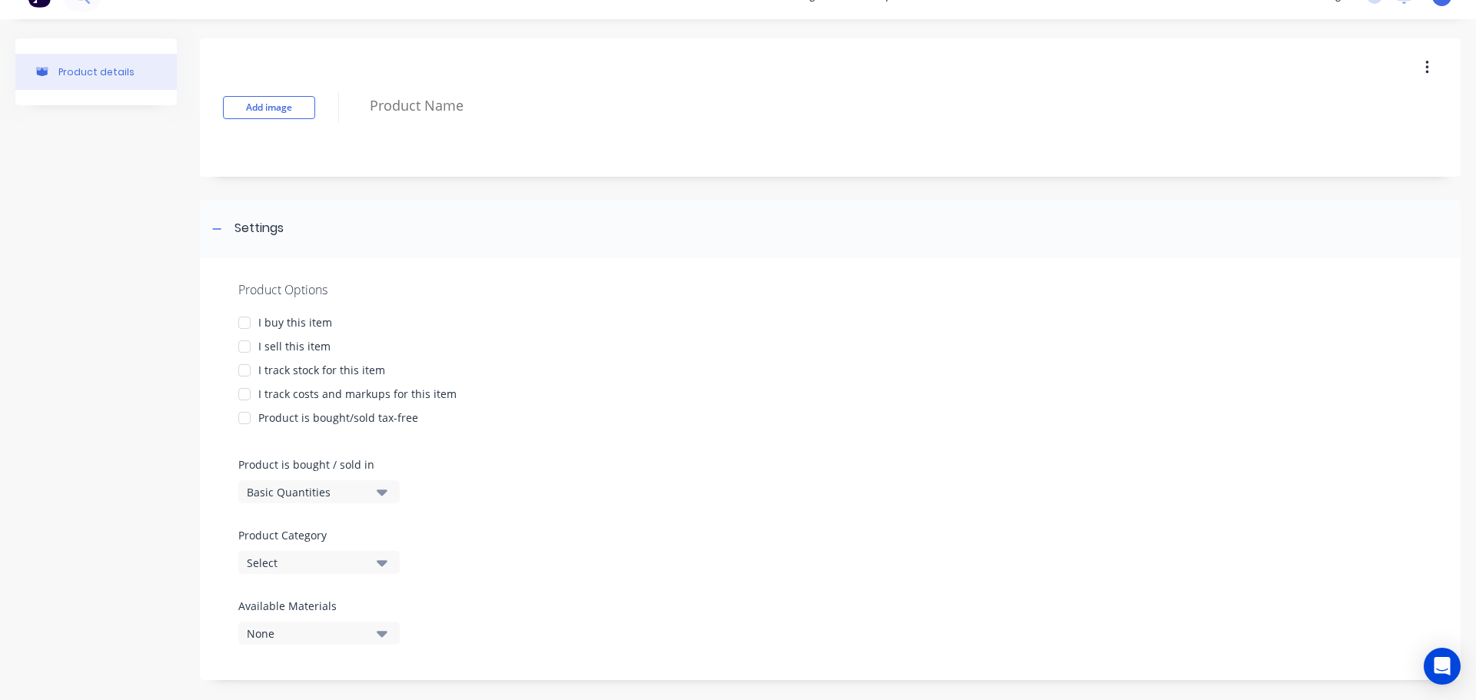
scroll to position [42, 0]
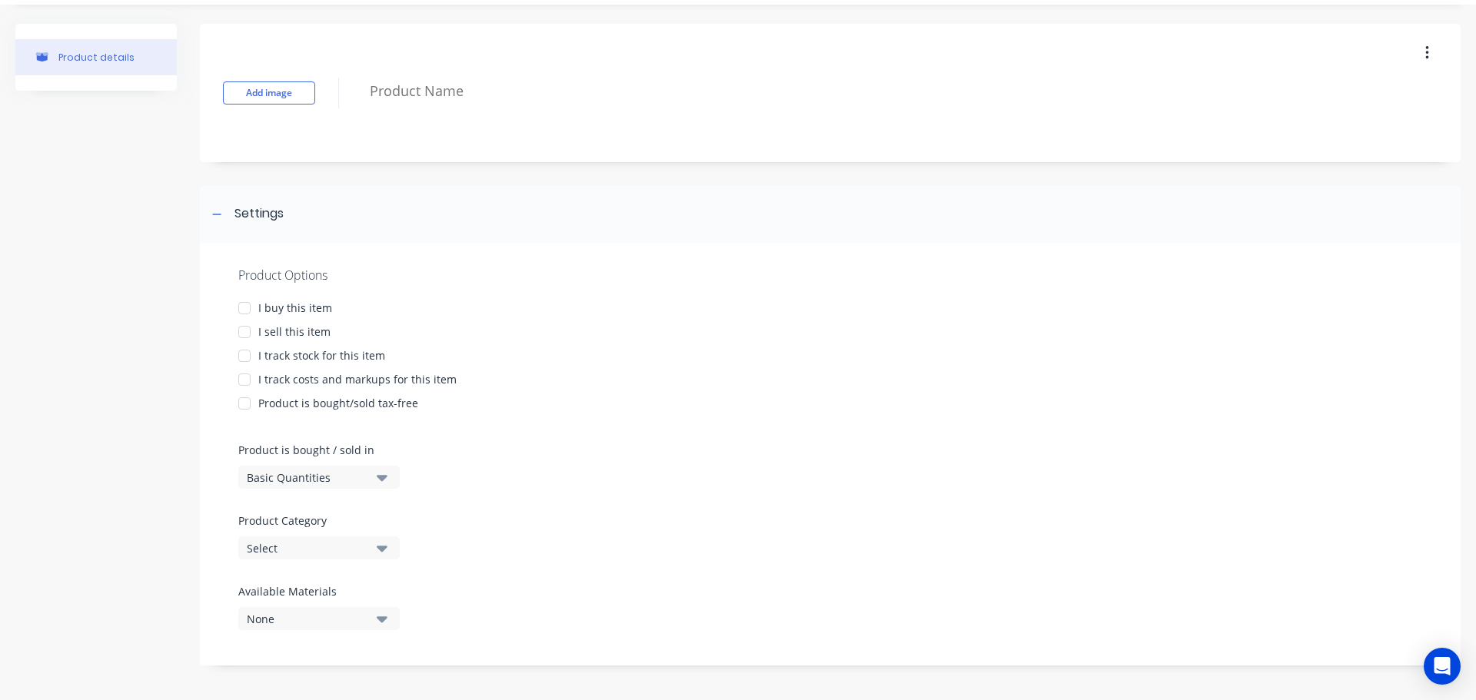
click at [247, 307] on div at bounding box center [244, 308] width 31 height 31
click at [239, 334] on div at bounding box center [244, 332] width 31 height 31
click at [244, 360] on div at bounding box center [244, 355] width 31 height 31
click at [244, 383] on div at bounding box center [244, 379] width 31 height 31
click at [381, 549] on icon "button" at bounding box center [382, 549] width 11 height 6
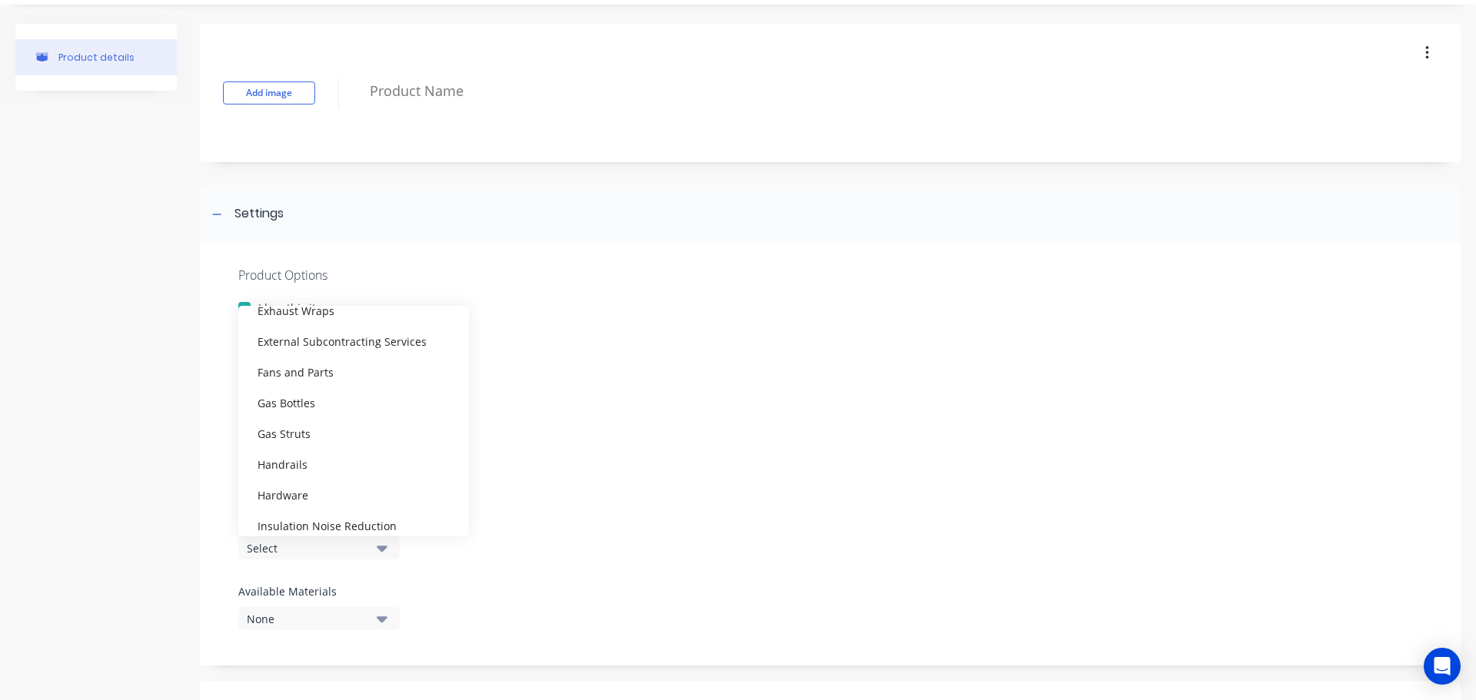
scroll to position [461, 0]
click at [367, 503] on div "Insulation Noise Reduction" at bounding box center [353, 498] width 231 height 31
type textarea "x"
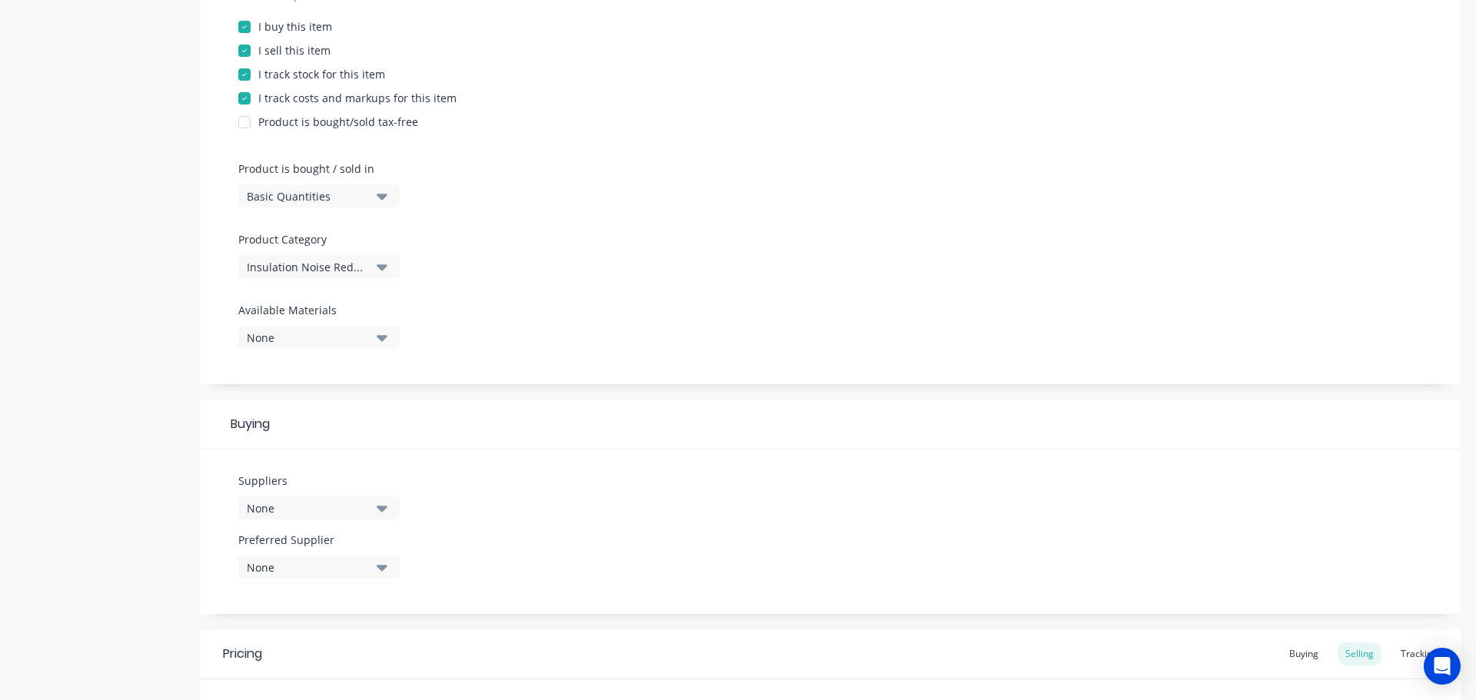
scroll to position [349, 0]
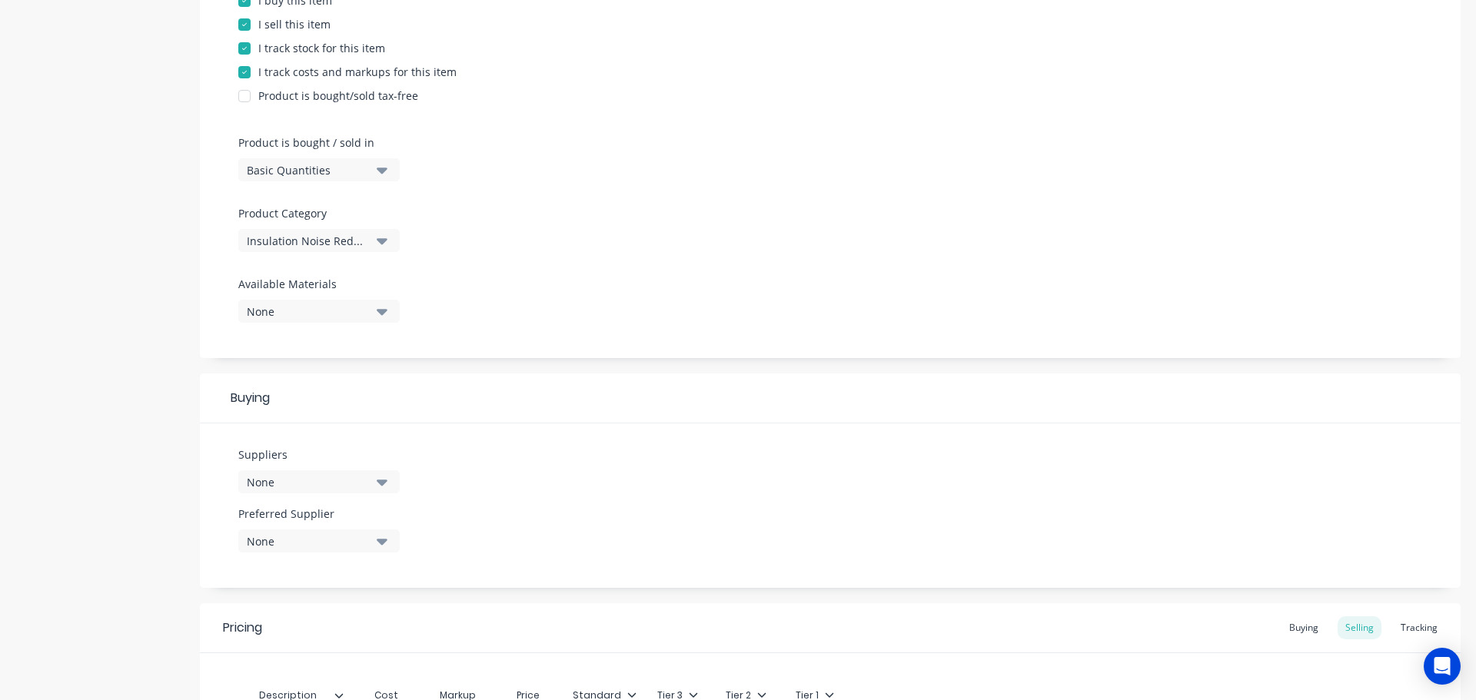
click at [384, 483] on icon "button" at bounding box center [382, 483] width 11 height 6
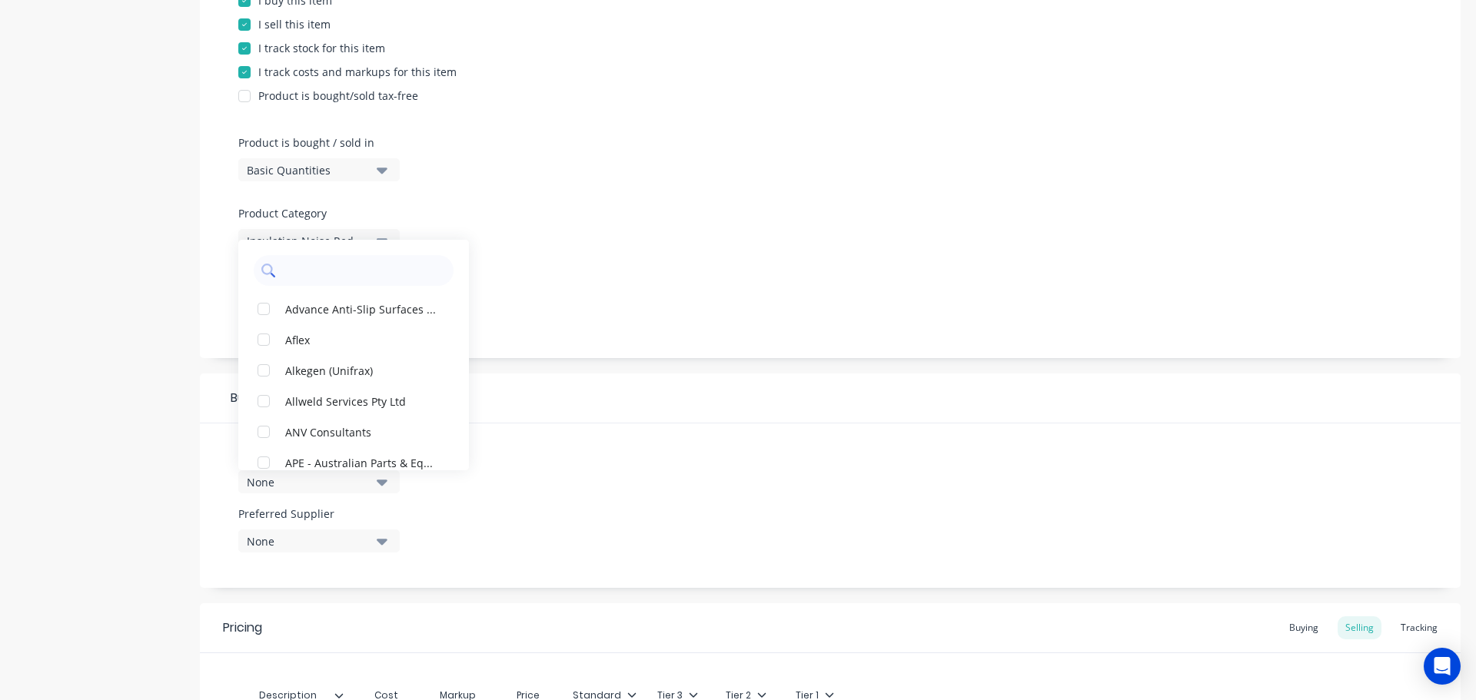
click at [336, 261] on input "text" at bounding box center [364, 270] width 163 height 31
type input "jam"
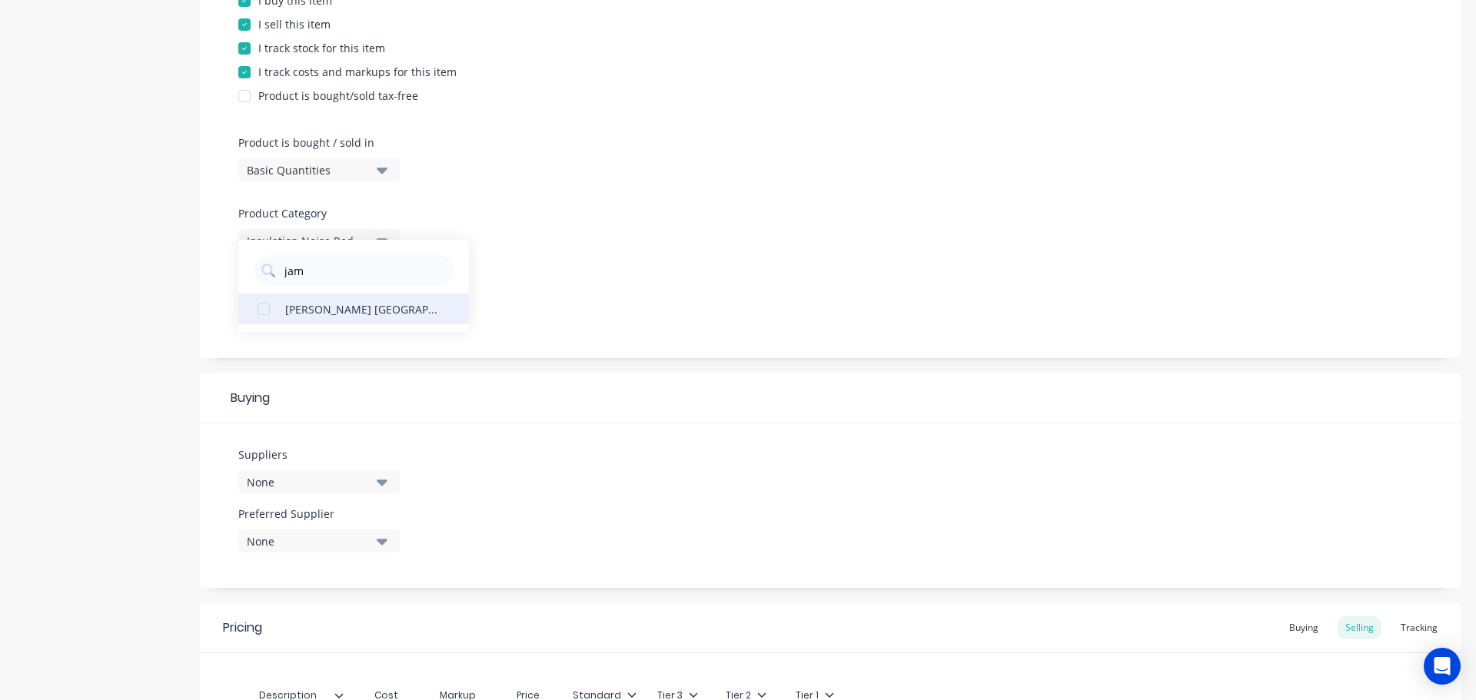
click at [350, 314] on div "James Walker Australia" at bounding box center [362, 308] width 154 height 16
click at [380, 539] on icon "button" at bounding box center [382, 541] width 11 height 17
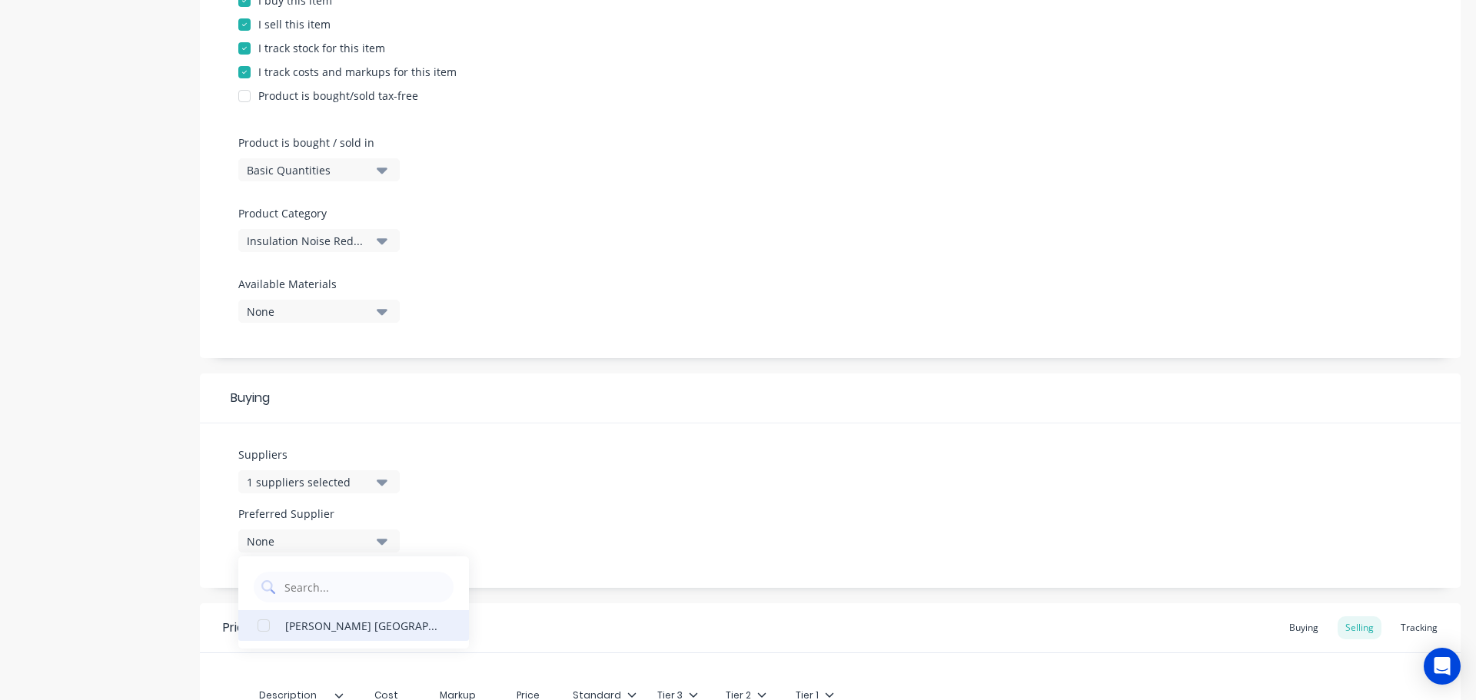
click at [320, 625] on div "James Walker Australia" at bounding box center [362, 625] width 154 height 16
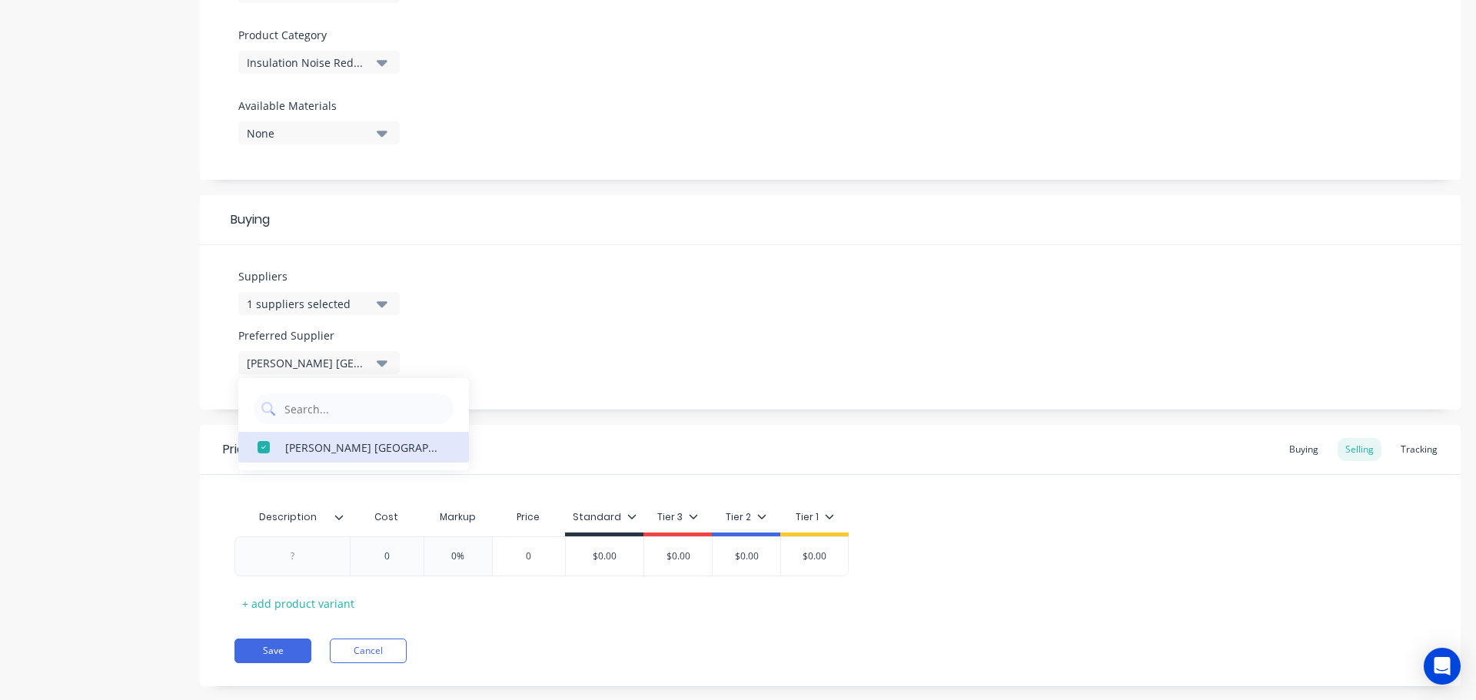
scroll to position [556, 0]
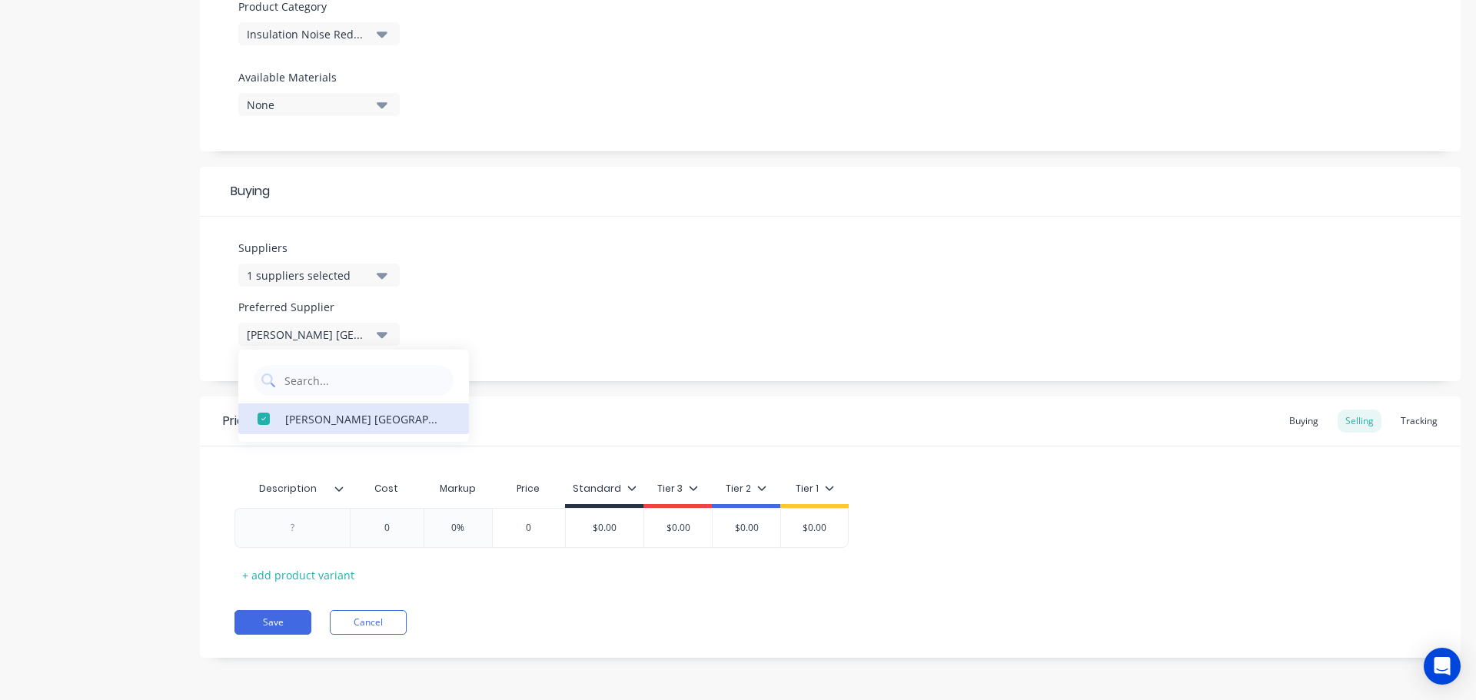
click at [342, 492] on icon at bounding box center [338, 488] width 9 height 9
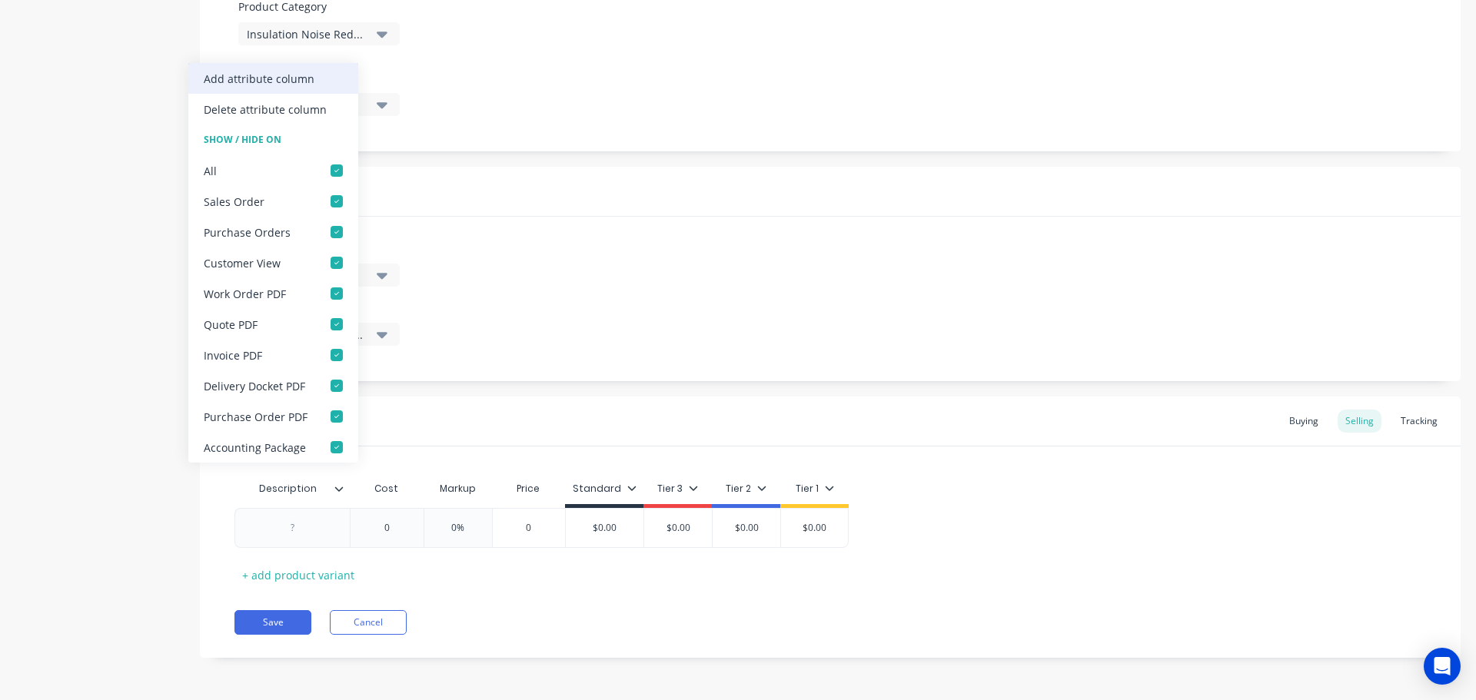
click at [279, 81] on div "Add attribute column" at bounding box center [259, 79] width 111 height 16
type textarea "x"
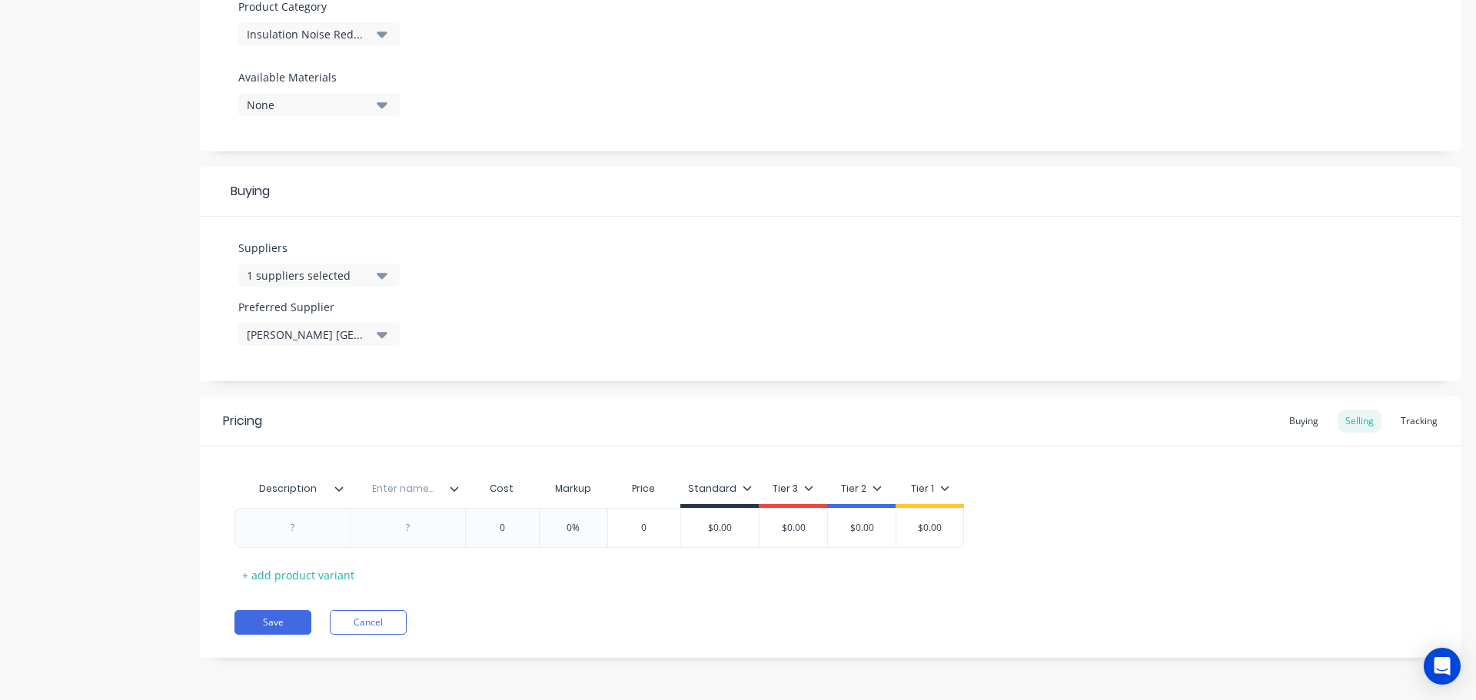
click at [410, 490] on input "text" at bounding box center [403, 489] width 106 height 14
type input "Location"
click at [455, 493] on icon at bounding box center [454, 488] width 9 height 9
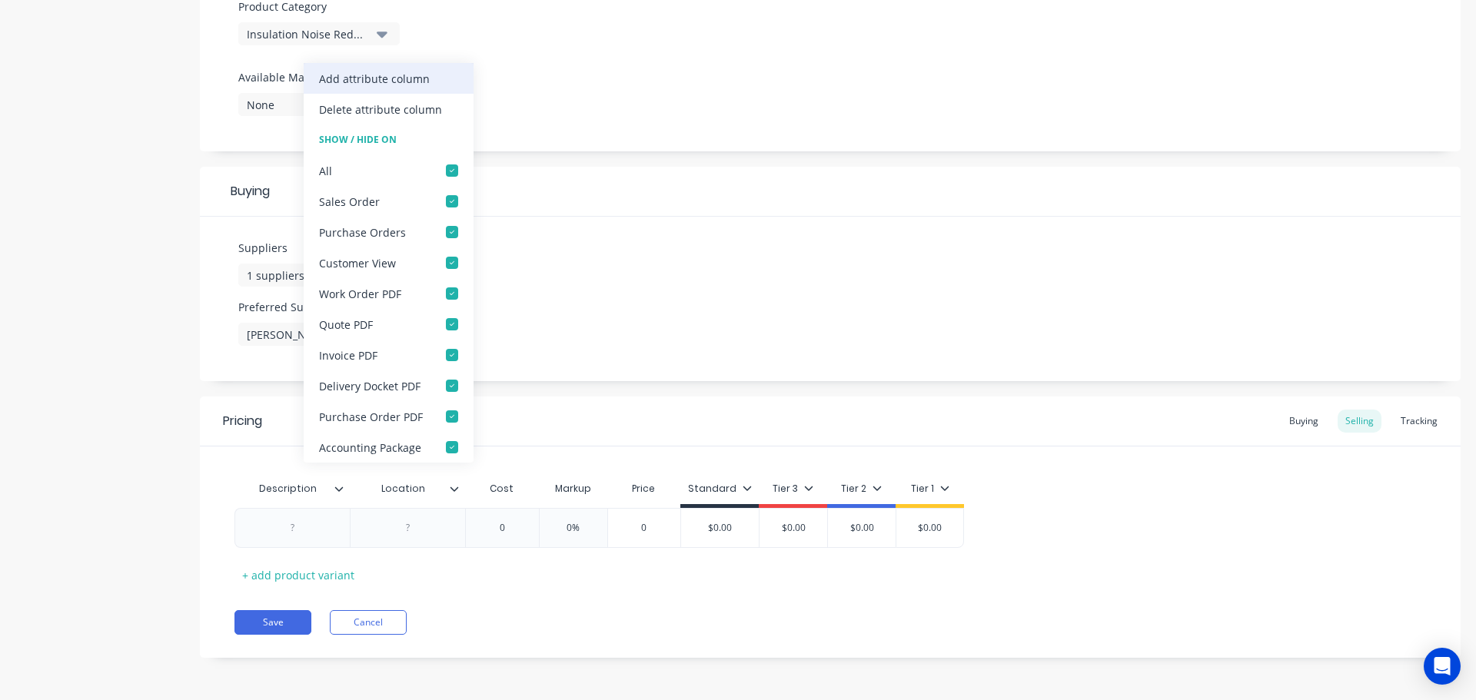
click at [407, 76] on div "Add attribute column" at bounding box center [374, 79] width 111 height 16
type textarea "x"
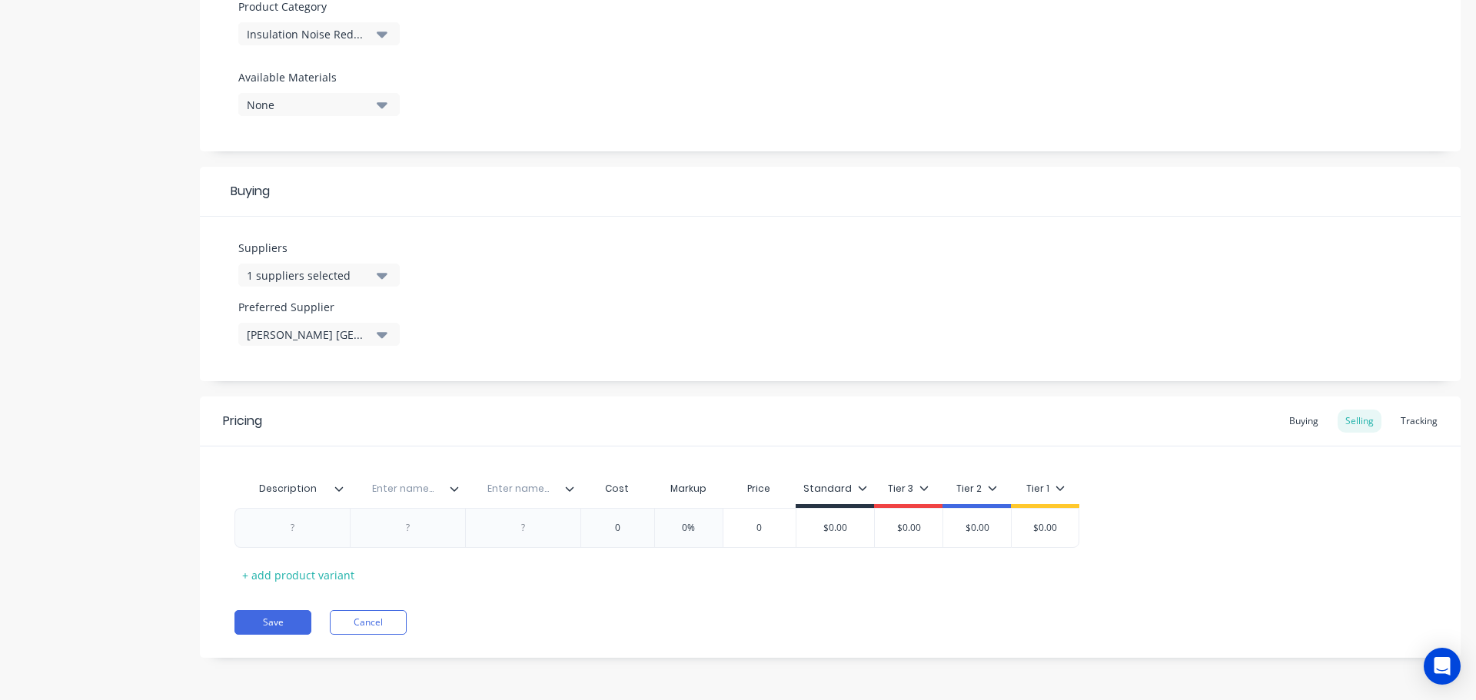
click at [413, 495] on input "text" at bounding box center [403, 489] width 106 height 14
type input "Location"
type textarea "x"
click at [503, 476] on div "Enter name..." at bounding box center [518, 489] width 106 height 38
type input "Part No."
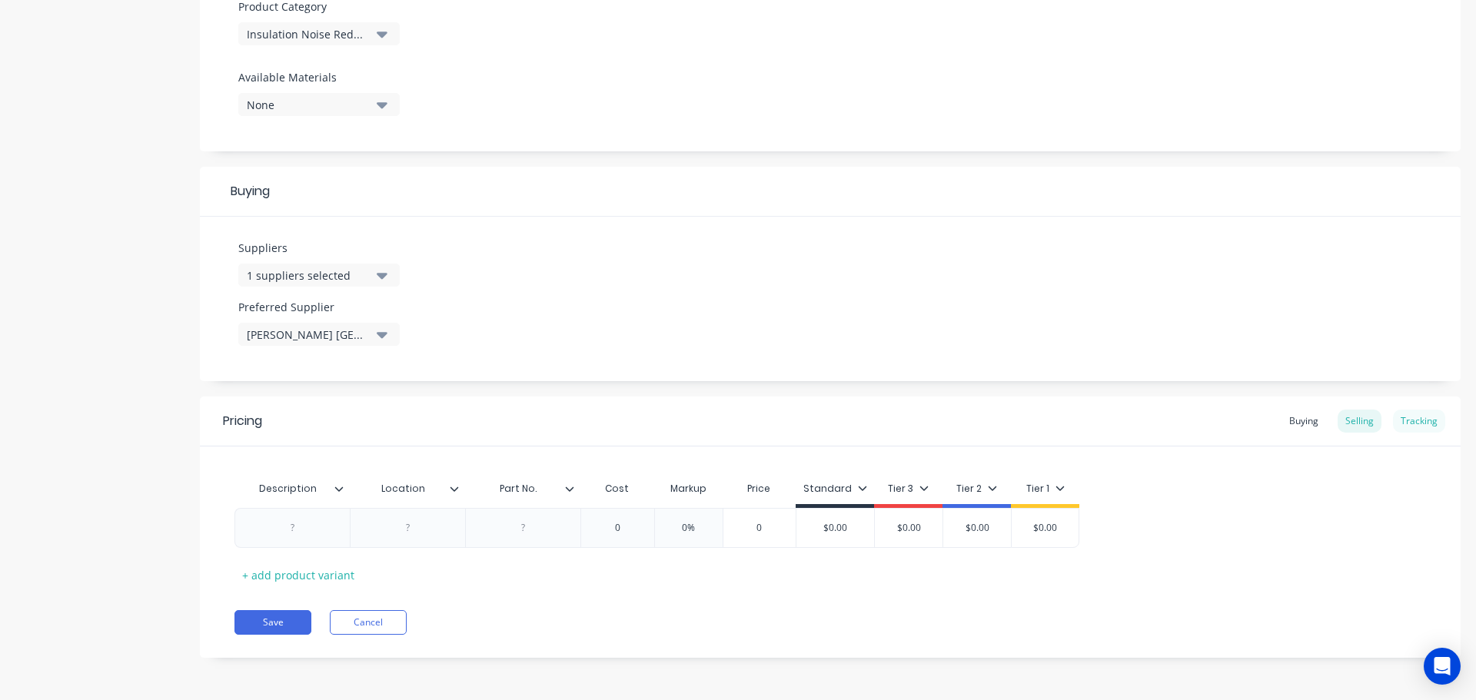
type textarea "x"
drag, startPoint x: 292, startPoint y: 530, endPoint x: 301, endPoint y: 530, distance: 9.2
click at [292, 530] on div at bounding box center [292, 528] width 77 height 20
paste div
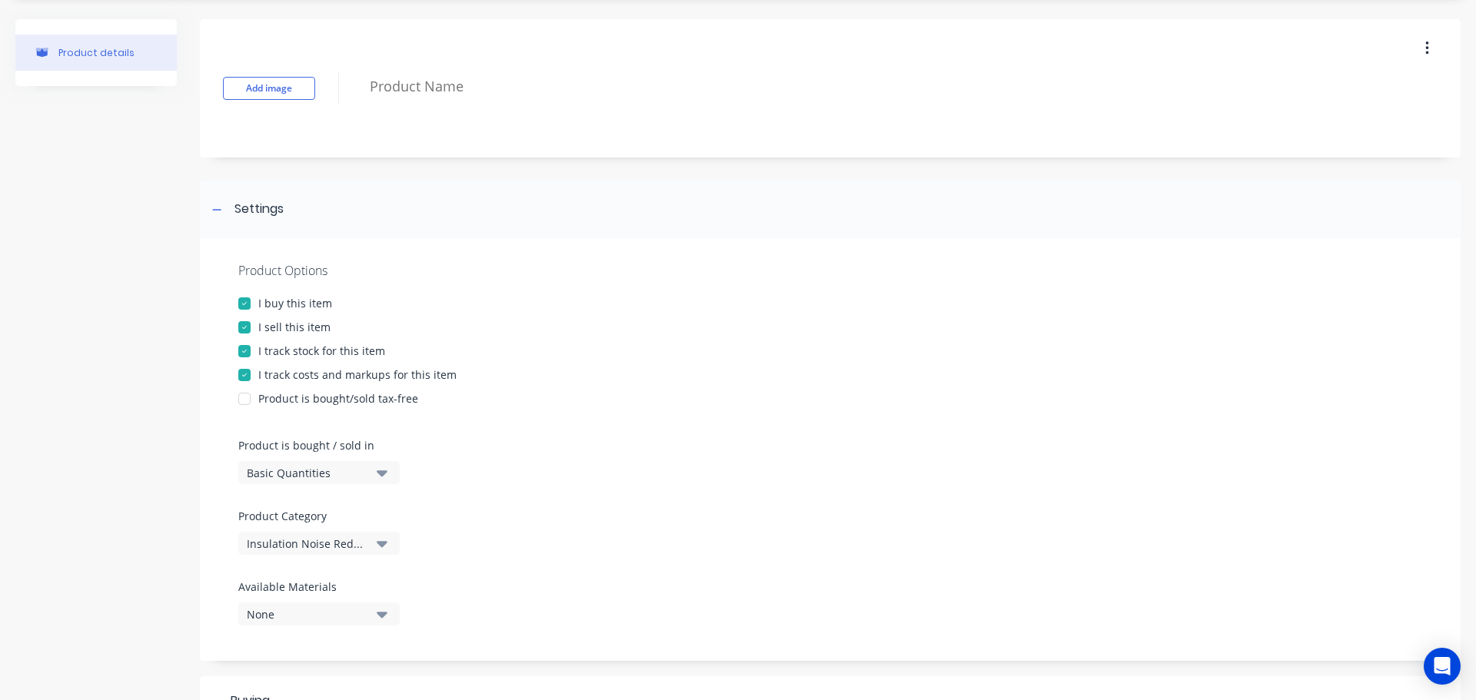
scroll to position [0, 0]
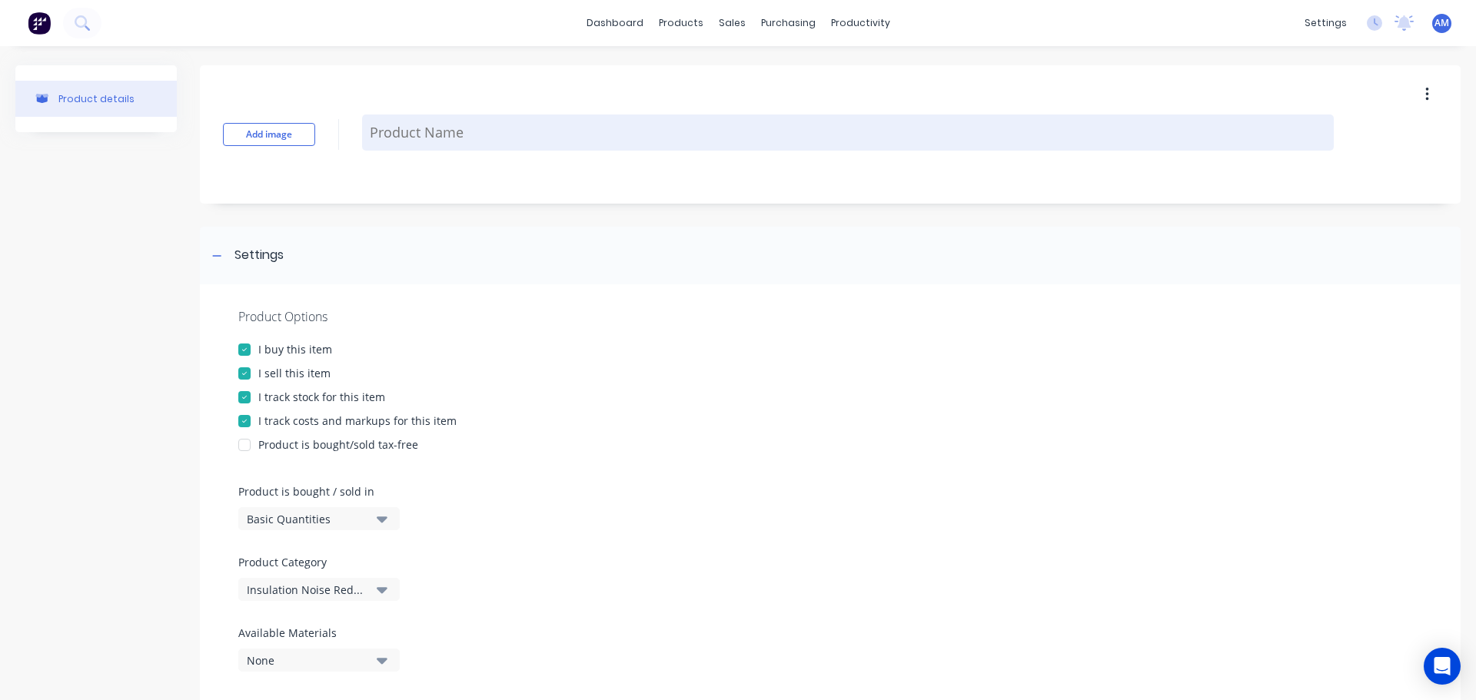
click at [427, 125] on textarea at bounding box center [847, 133] width 971 height 36
paste textarea "THERMAL COVER, SRF32/4KG WAVE BAR WITH VELCRO. TO SUIT CAT 794AC MT5 BEND BOX."
type textarea "x"
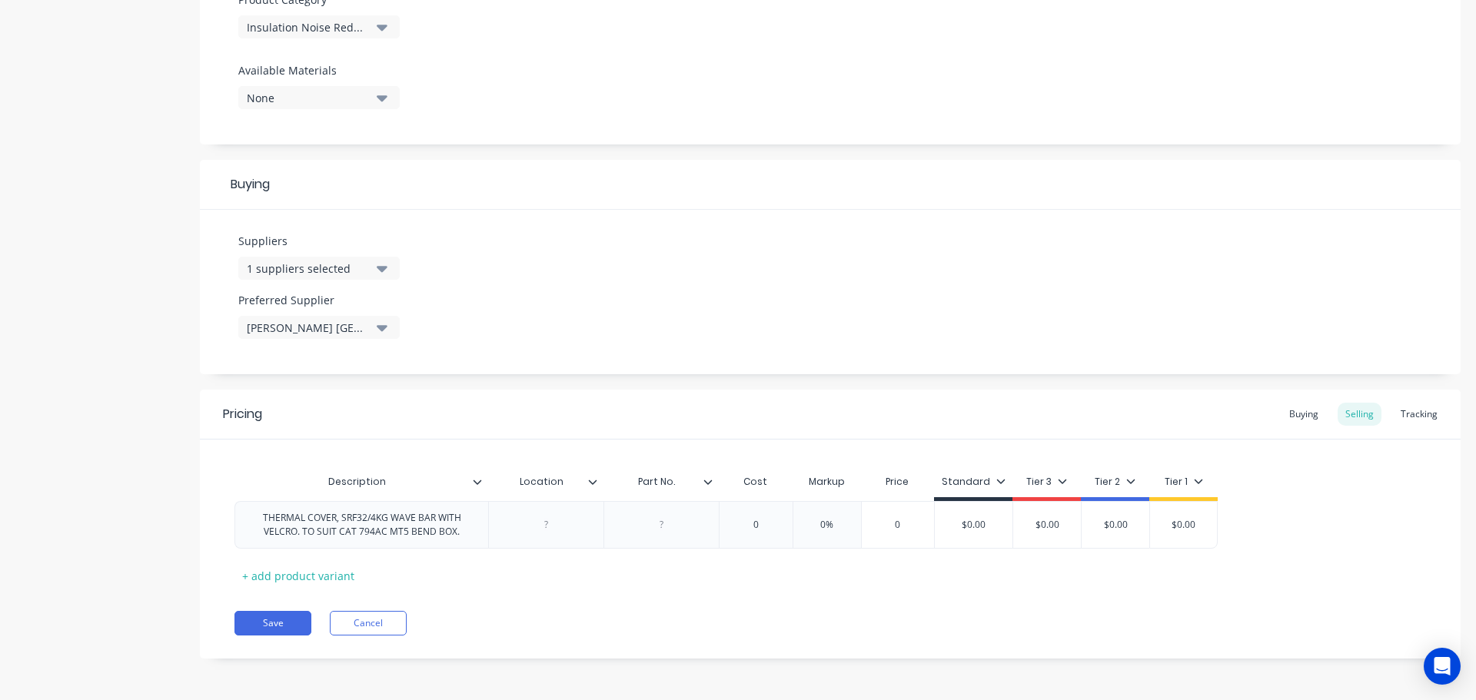
scroll to position [563, 0]
type textarea "THERMAL COVER, SRF32/4KG WAVE BAR WITH VELCRO. TO SUIT CAT 794AC MT5 BEND BOX."
type textarea "x"
type textarea "THERMAL COVER, SRF32/4KG WAVE BAR WITH VELCRO. TO SUIT CAT 794AC MT5 BEND BOX."
type textarea "x"
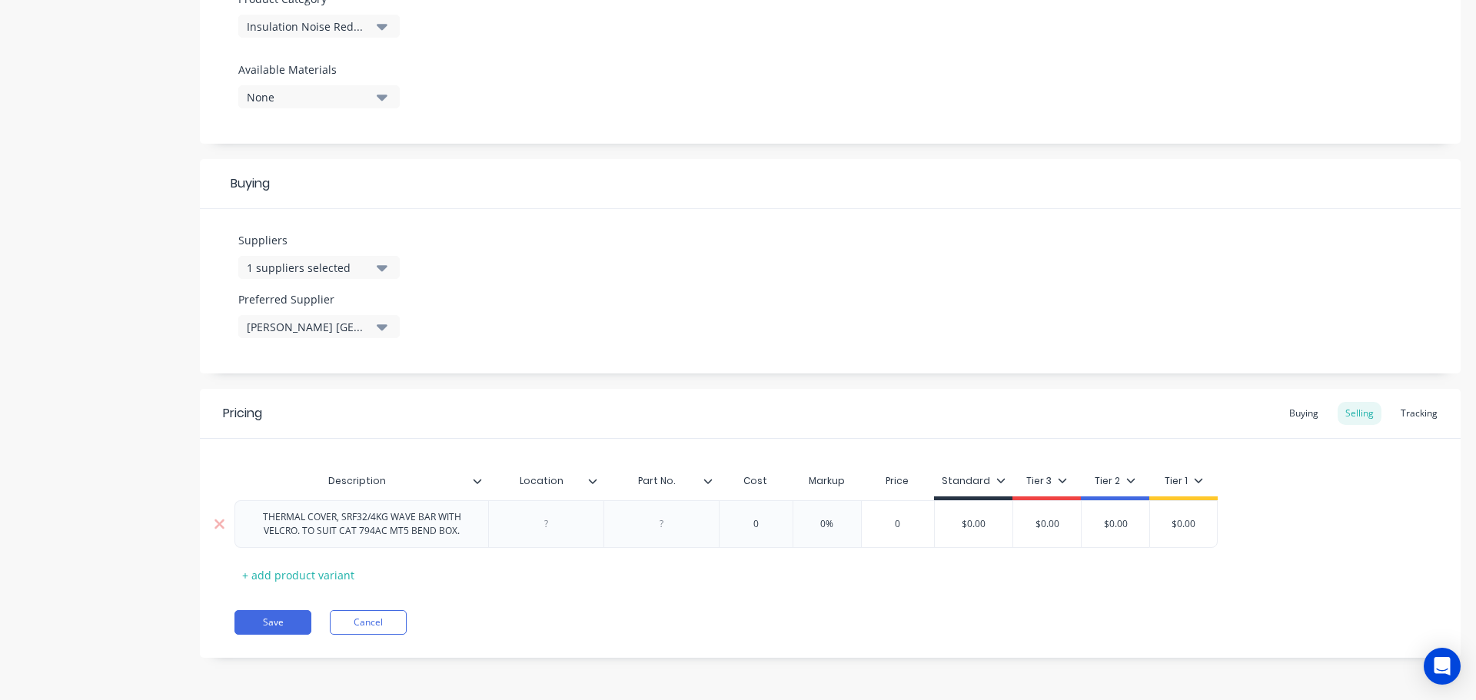
click at [662, 526] on div at bounding box center [661, 524] width 77 height 20
paste div
type textarea "x"
type input "0"
drag, startPoint x: 741, startPoint y: 528, endPoint x: 758, endPoint y: 524, distance: 17.3
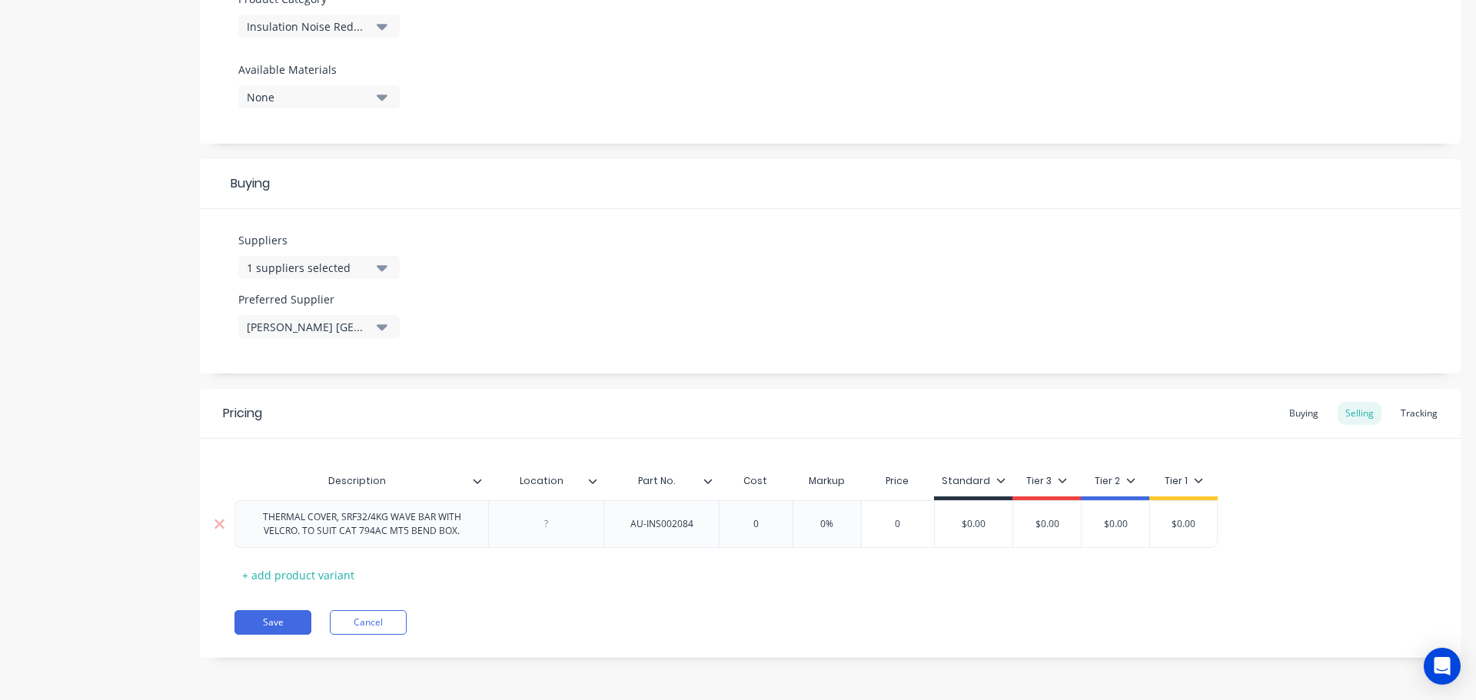
click at [758, 524] on input "0" at bounding box center [755, 524] width 77 height 14
paste input "378.94"
type textarea "x"
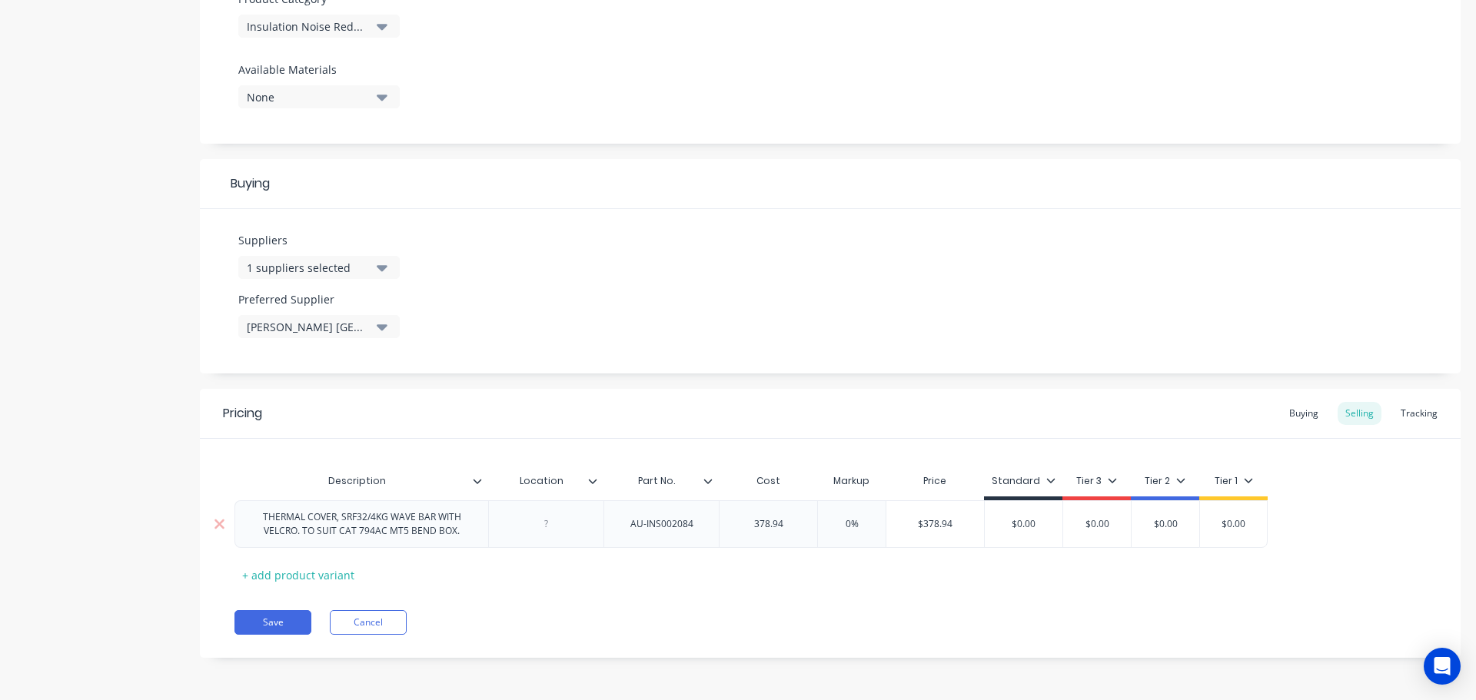
type input "378.94"
type input "0%"
click at [864, 525] on input "0%" at bounding box center [851, 524] width 77 height 14
drag, startPoint x: 864, startPoint y: 524, endPoint x: 845, endPoint y: 523, distance: 19.3
click at [845, 523] on input "0%" at bounding box center [851, 524] width 77 height 14
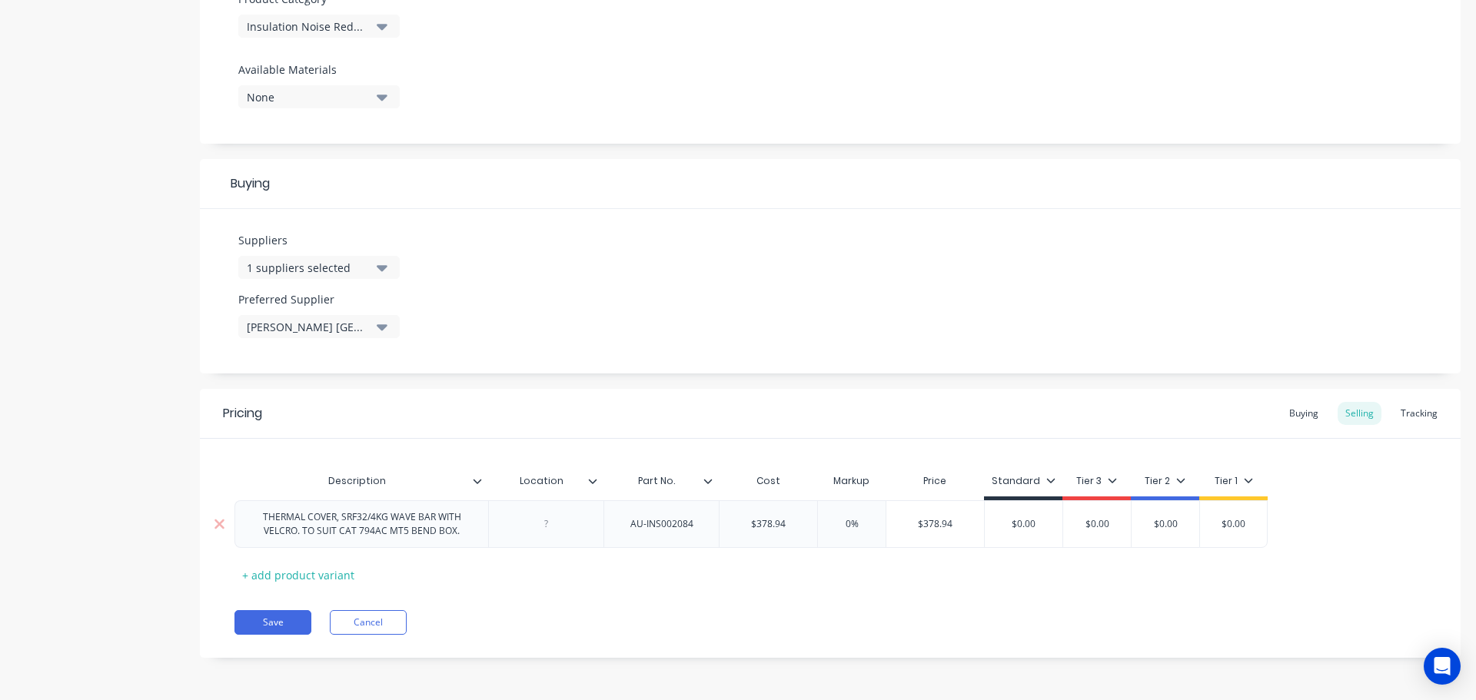
type textarea "x"
type input "1"
type textarea "x"
type input "12"
type textarea "x"
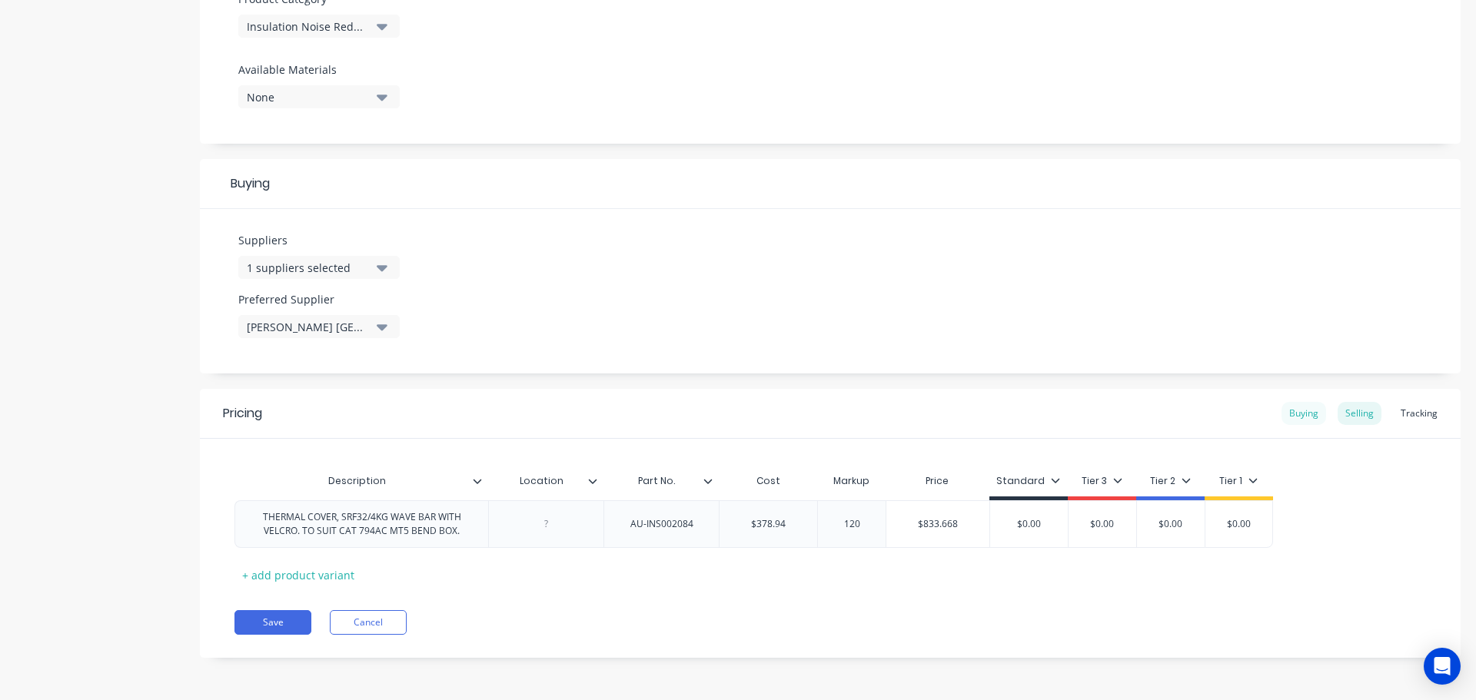
type input "120"
click at [1293, 413] on div "Buying" at bounding box center [1303, 413] width 45 height 23
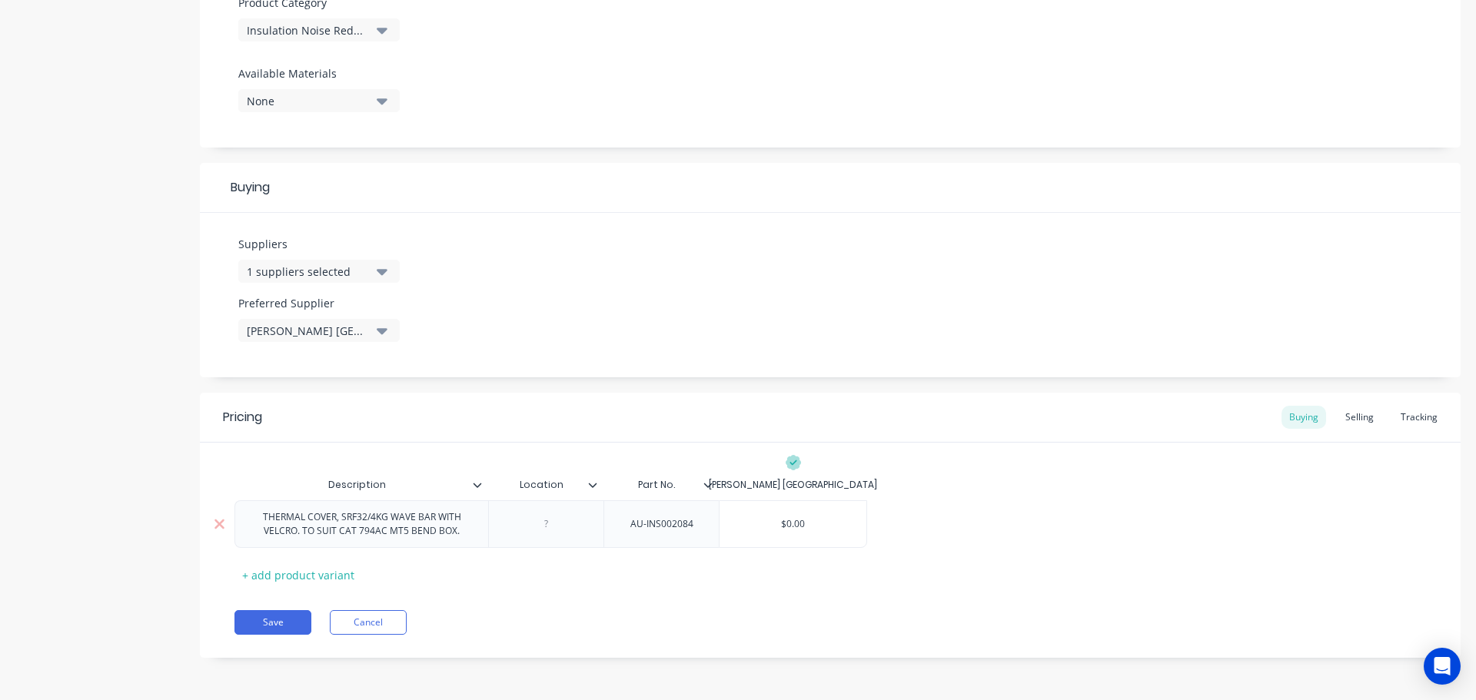
type input "$0.00"
drag, startPoint x: 779, startPoint y: 525, endPoint x: 826, endPoint y: 523, distance: 47.7
click at [826, 523] on input "$0.00" at bounding box center [792, 524] width 147 height 14
paste input "378.94"
type textarea "x"
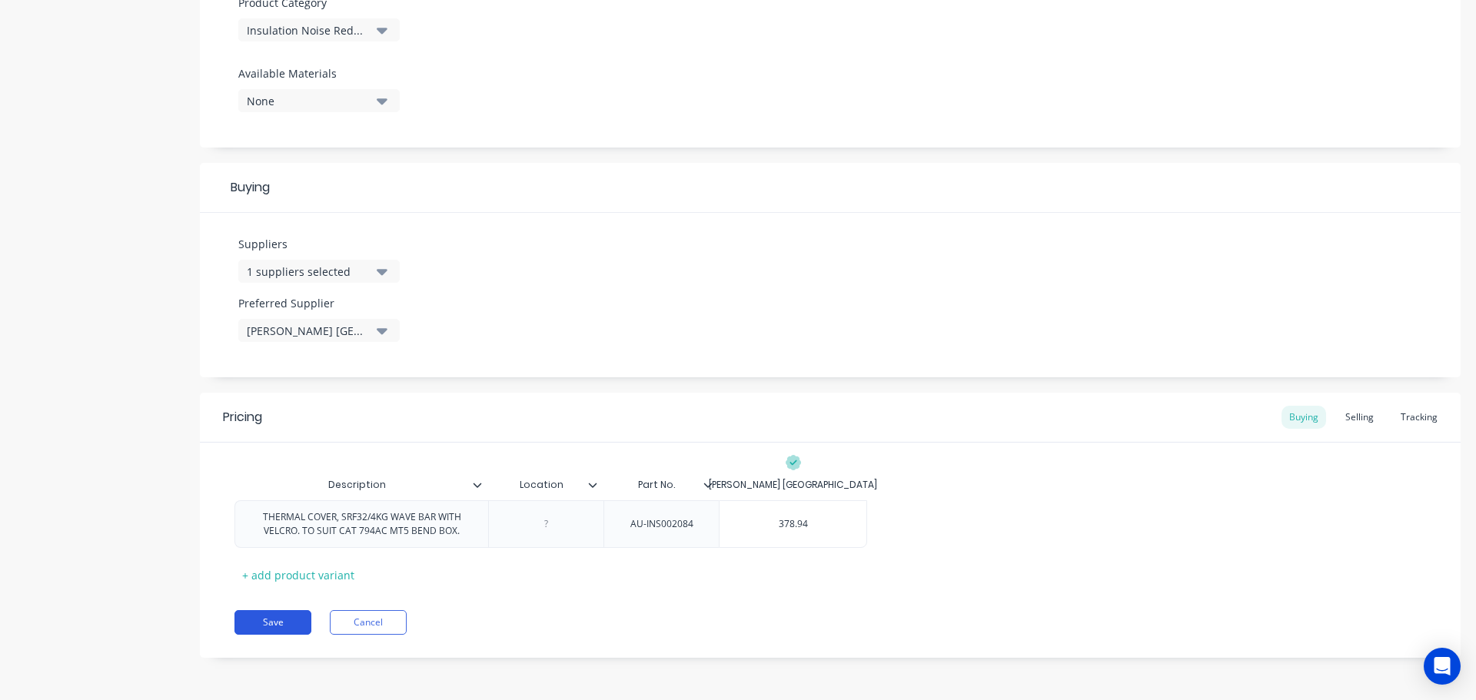
type input "378.94"
click at [290, 618] on button "Save" at bounding box center [272, 622] width 77 height 25
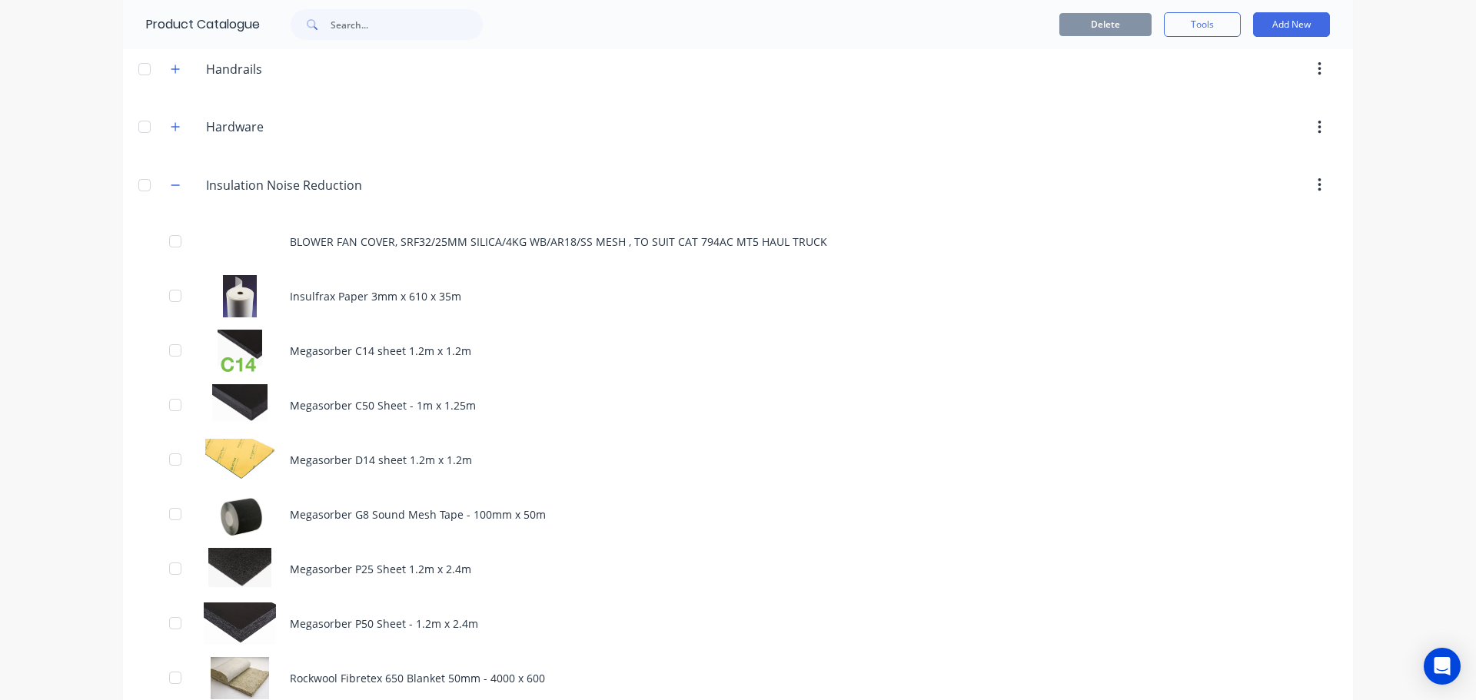
scroll to position [1076, 0]
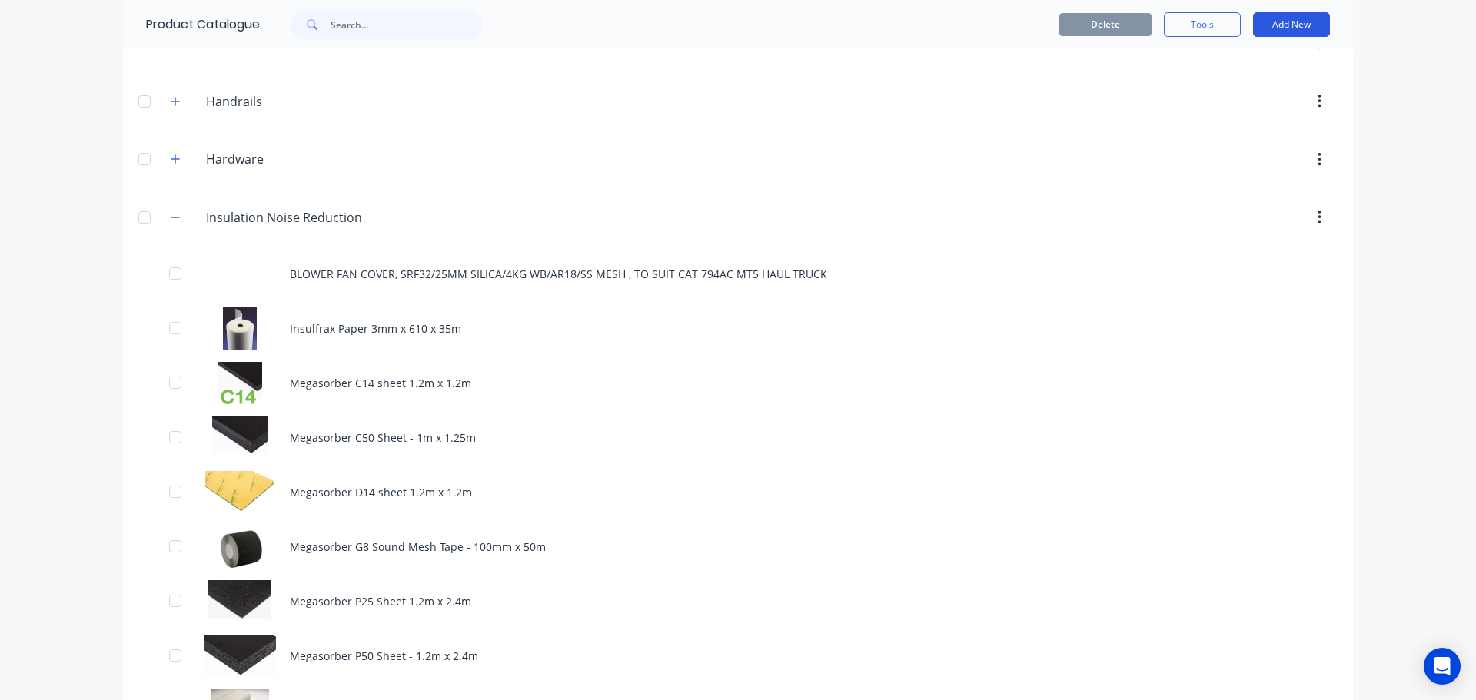
click at [1289, 26] on button "Add New" at bounding box center [1291, 24] width 77 height 25
click at [1225, 97] on div "Product" at bounding box center [1256, 95] width 118 height 22
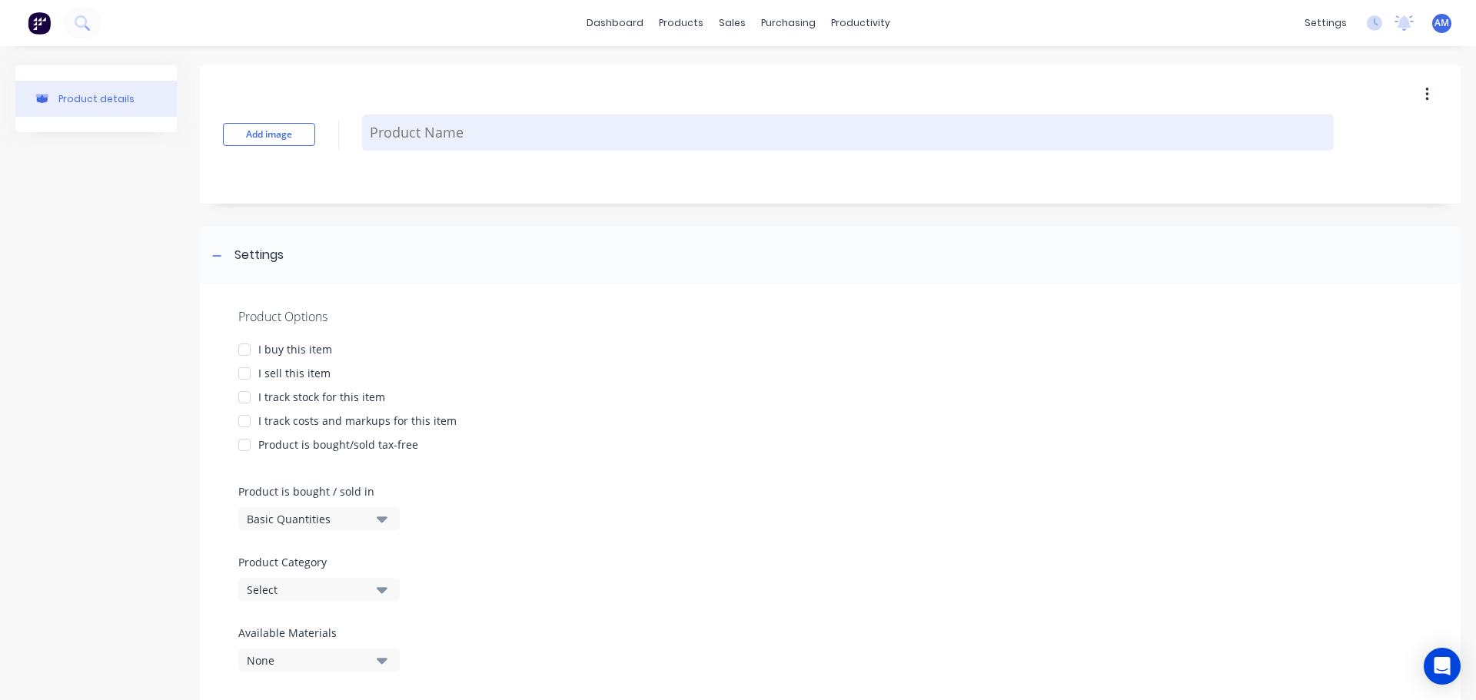
click at [426, 133] on textarea at bounding box center [847, 133] width 971 height 36
paste textarea "THERMAL COVER, SRF32/4KG WAVE BAR/25MM SILICA MAT WITH VELCRO. TO SUIT CAT 794A…"
type textarea "x"
type textarea "THERMAL COVER, SRF32/4KG WAVE BAR/25MM SILICA MAT WITH VELCRO. TO SUIT CAT 794A…"
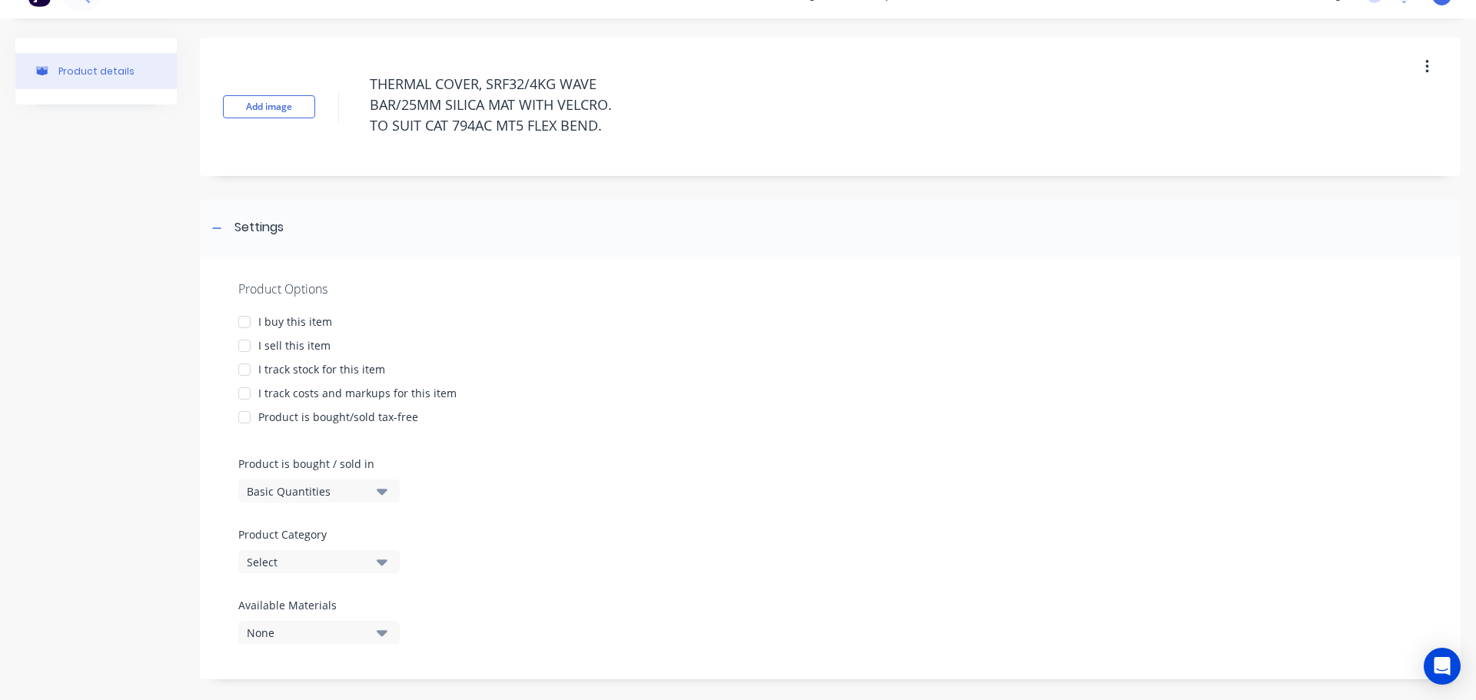
scroll to position [42, 0]
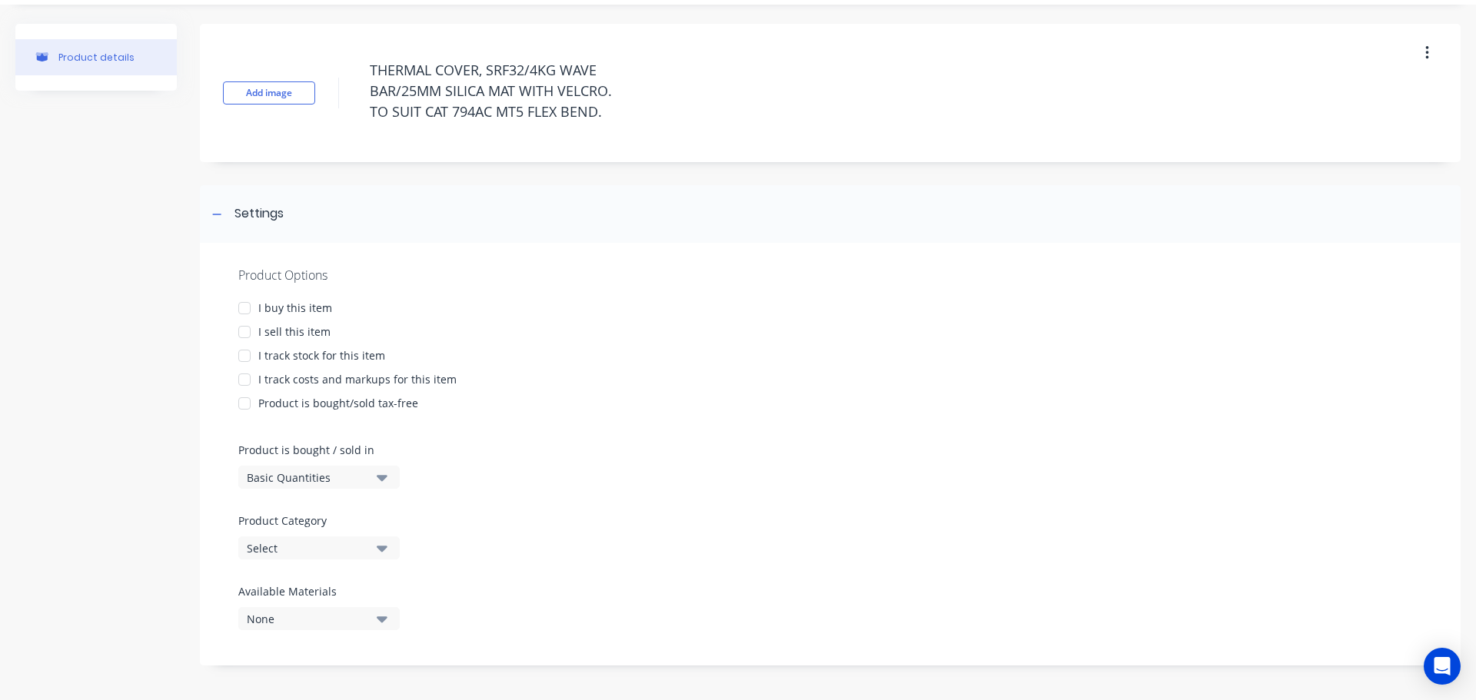
click at [242, 305] on div at bounding box center [244, 308] width 31 height 31
click at [244, 330] on div at bounding box center [244, 332] width 31 height 31
click at [247, 353] on div at bounding box center [244, 355] width 31 height 31
click at [244, 377] on div at bounding box center [244, 379] width 31 height 31
type textarea "x"
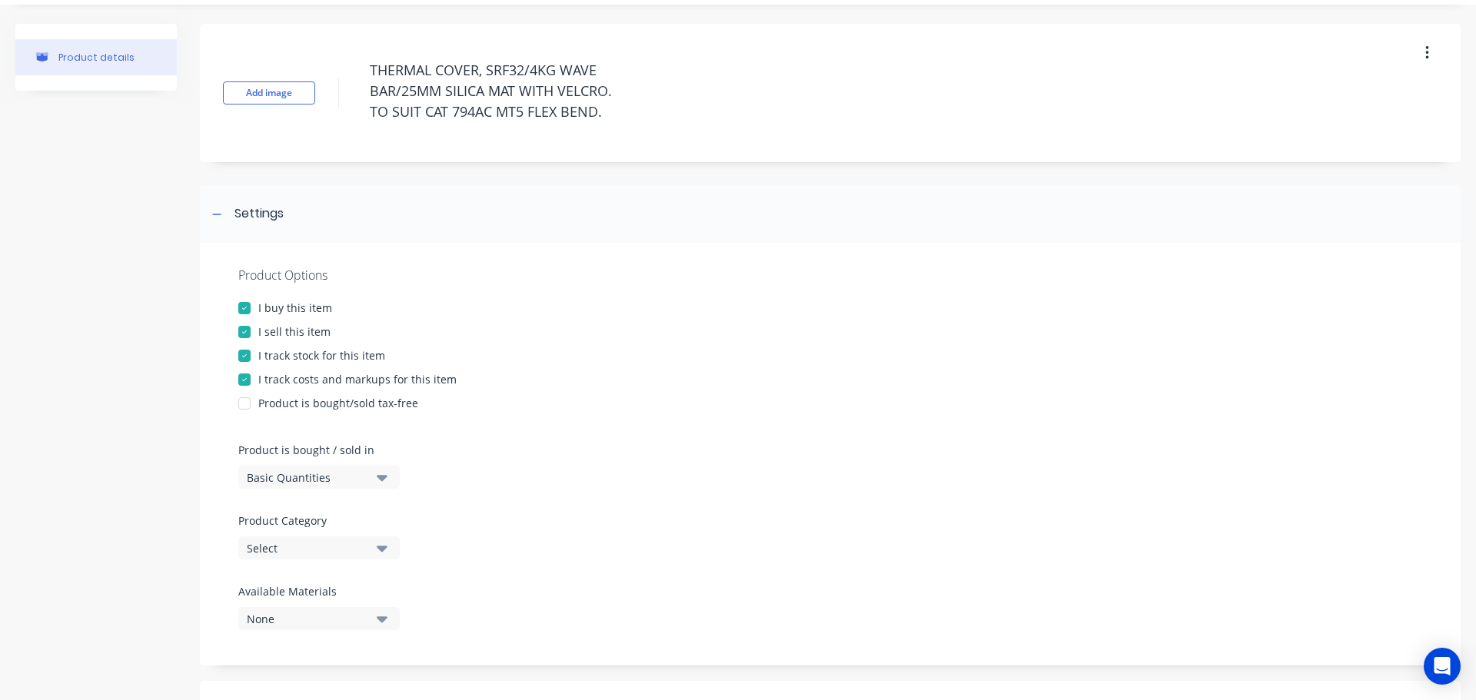
type textarea "THERMAL COVER, SRF32/4KG WAVE BAR/25MM SILICA MAT WITH VELCRO. TO SUIT CAT 794A…"
type textarea "x"
type textarea "THERMAL COVER, SRF32/4KG WAVE BAR/25MM SILICA MAT WITH VELCRO. TO SUIT CAT 794A…"
click at [378, 552] on icon "button" at bounding box center [382, 548] width 11 height 17
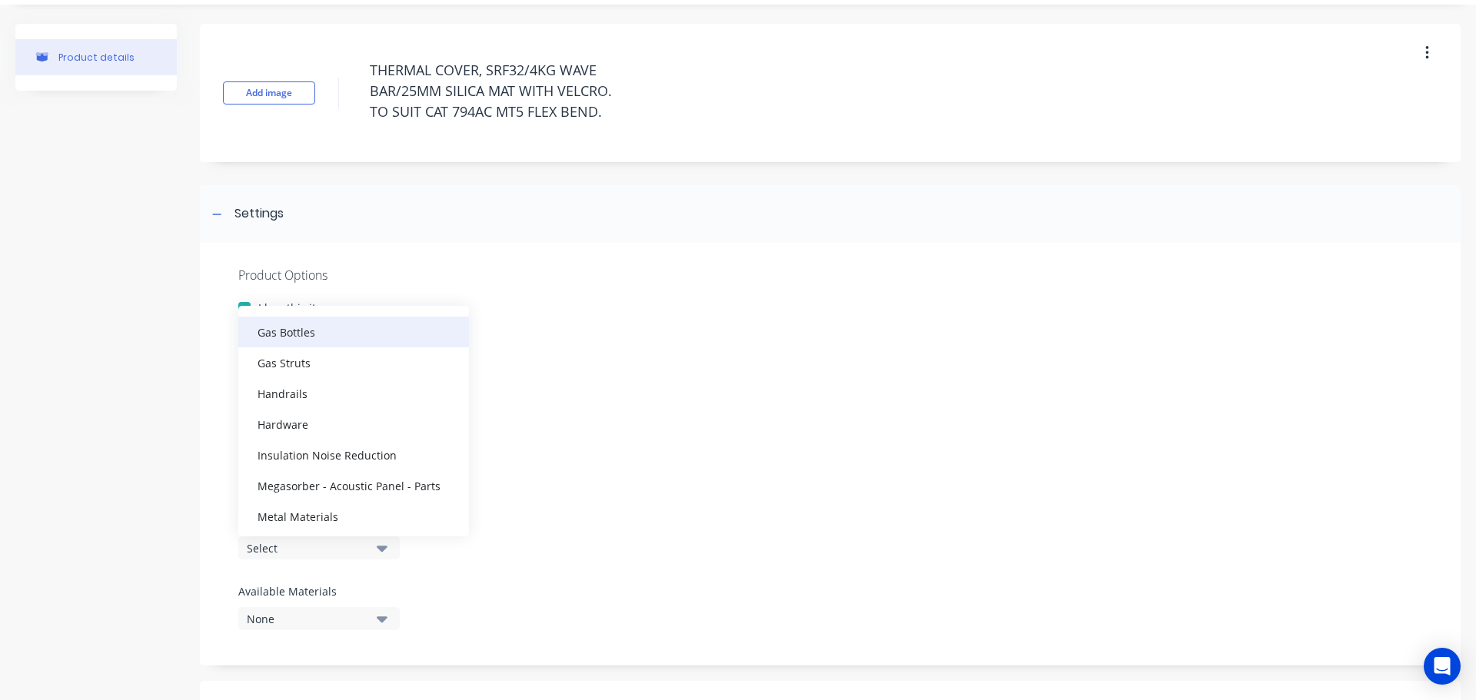
scroll to position [538, 0]
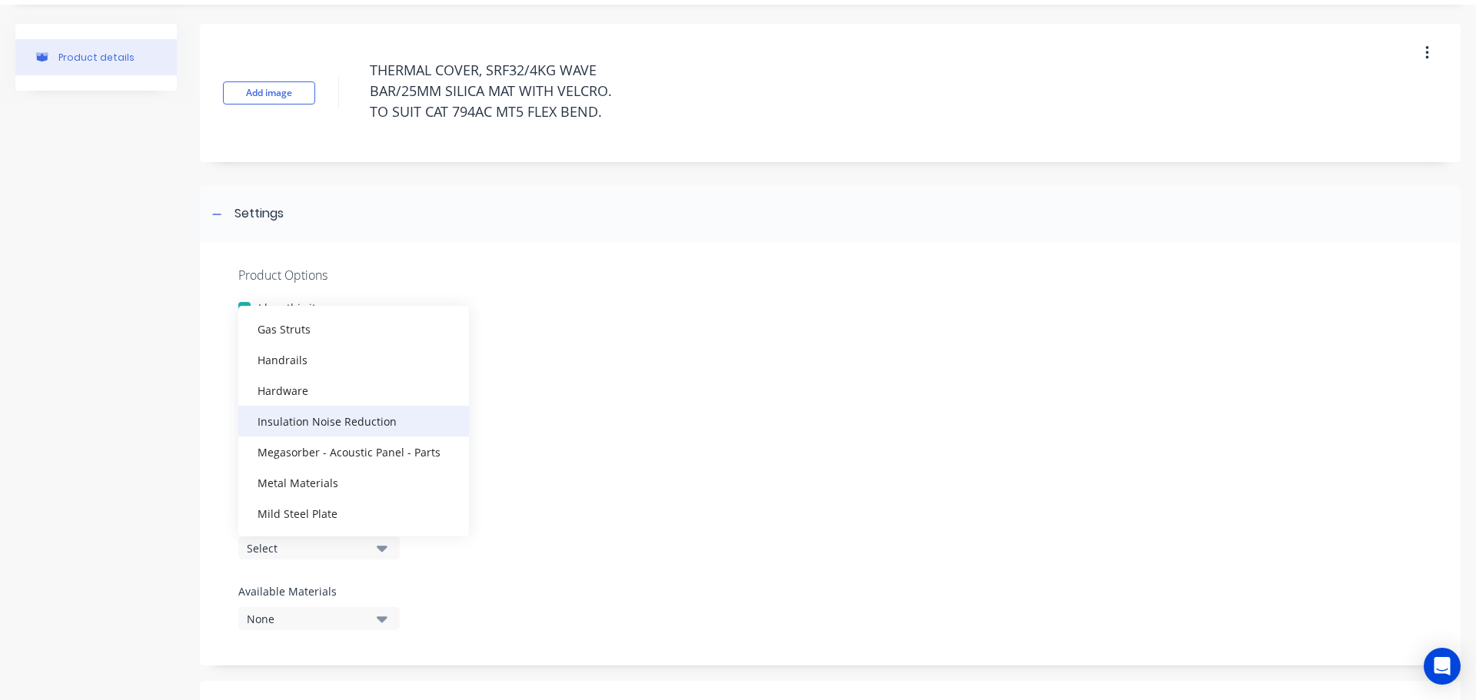
click at [367, 421] on div "Insulation Noise Reduction" at bounding box center [353, 421] width 231 height 31
type textarea "x"
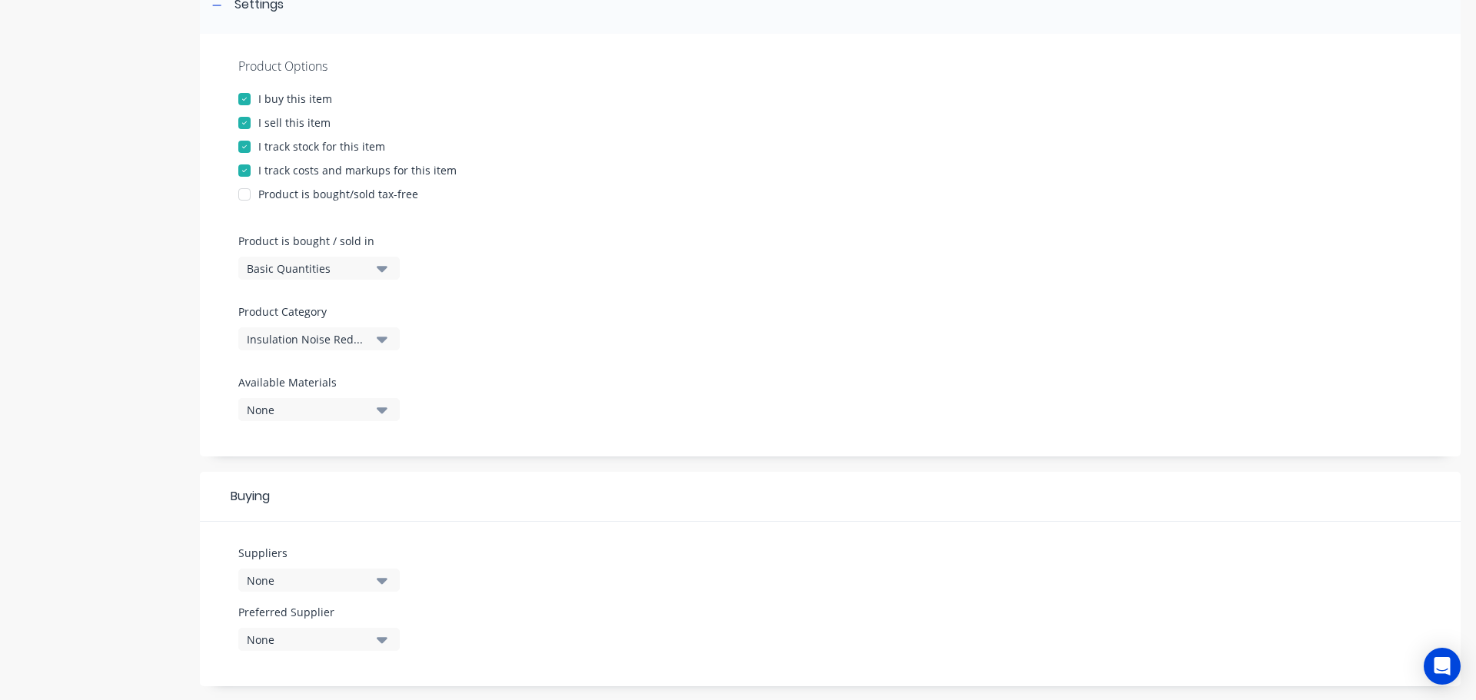
scroll to position [272, 0]
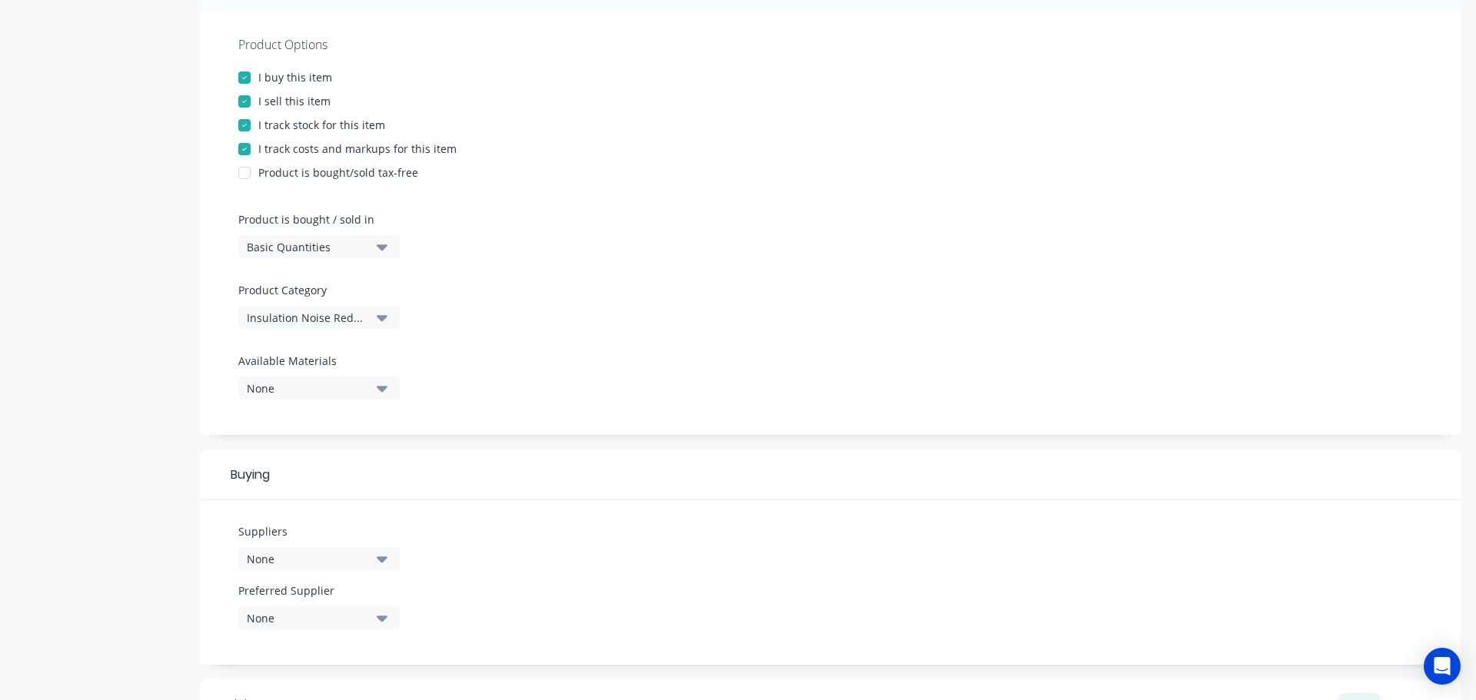
click at [379, 562] on icon "button" at bounding box center [382, 558] width 11 height 17
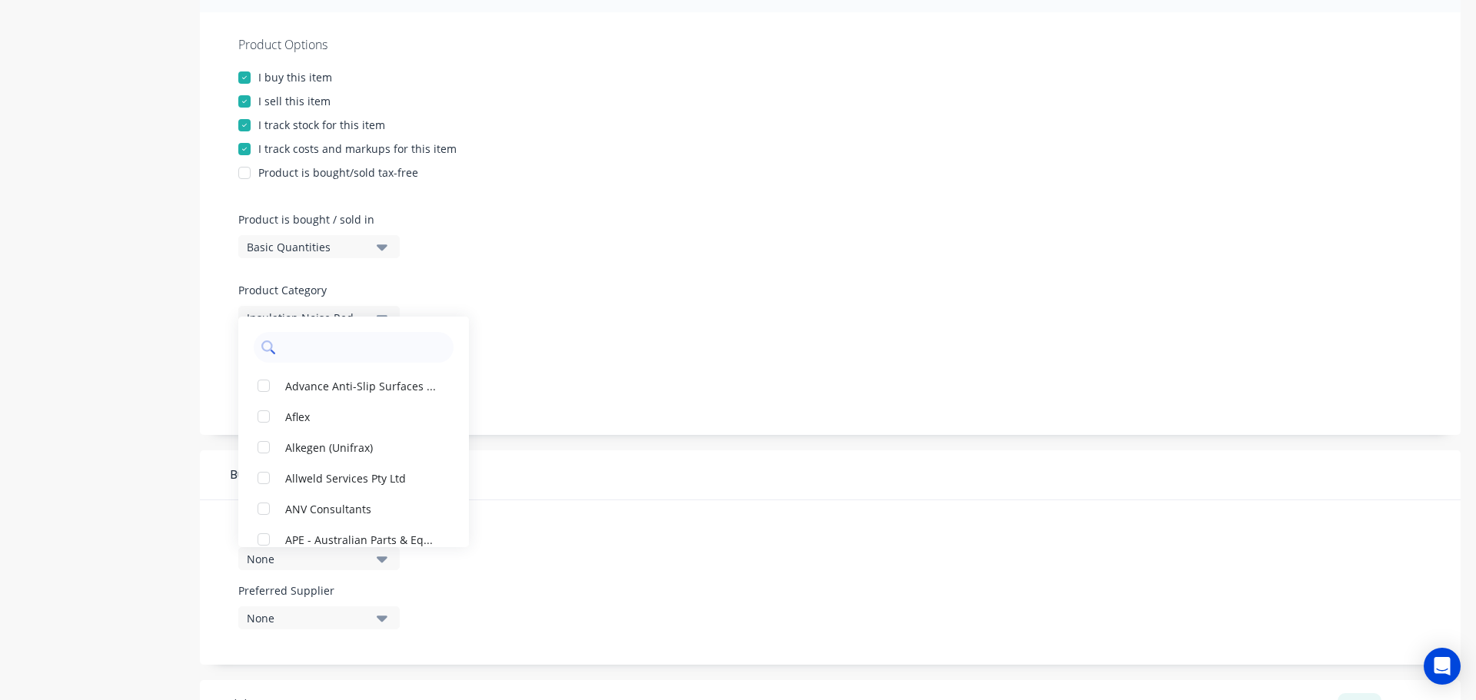
click at [341, 341] on input "text" at bounding box center [364, 347] width 163 height 31
type input "jam"
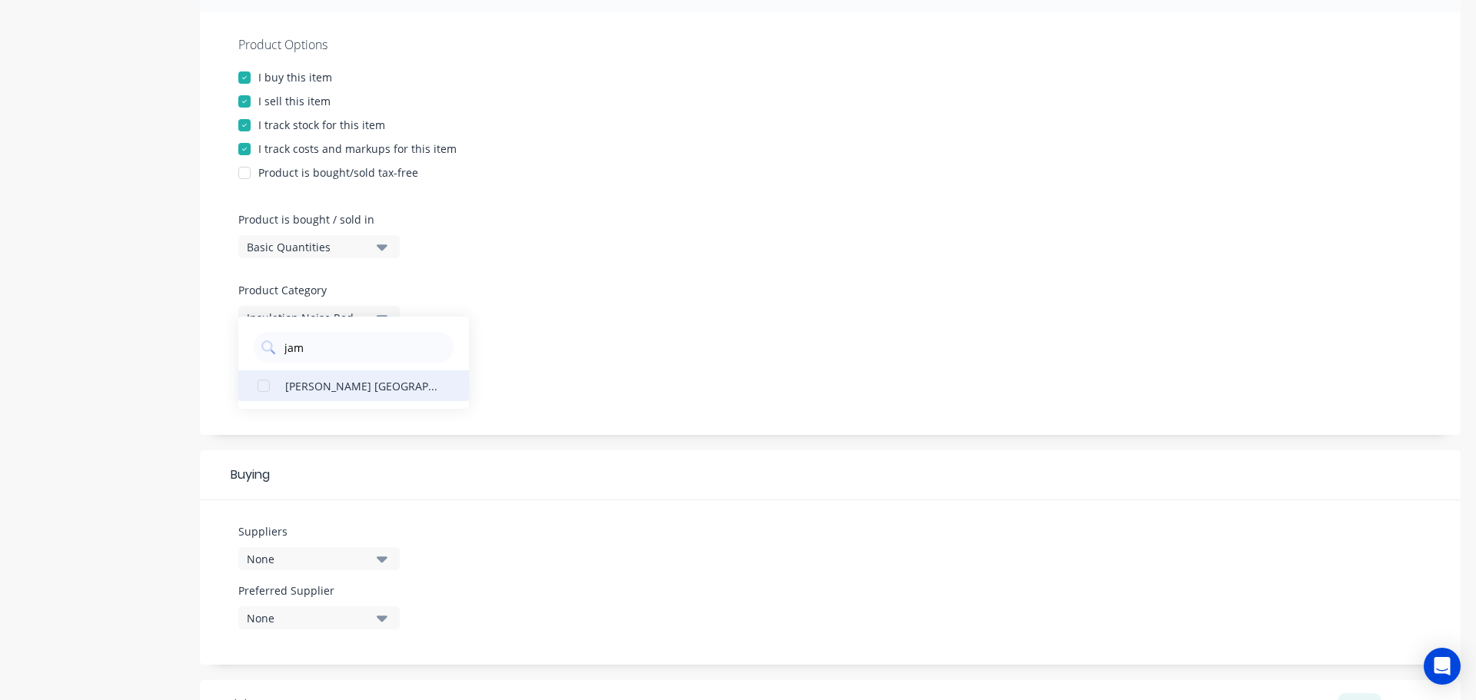
click at [367, 377] on button "James Walker Australia" at bounding box center [353, 385] width 231 height 31
click at [375, 614] on button "None" at bounding box center [318, 617] width 161 height 23
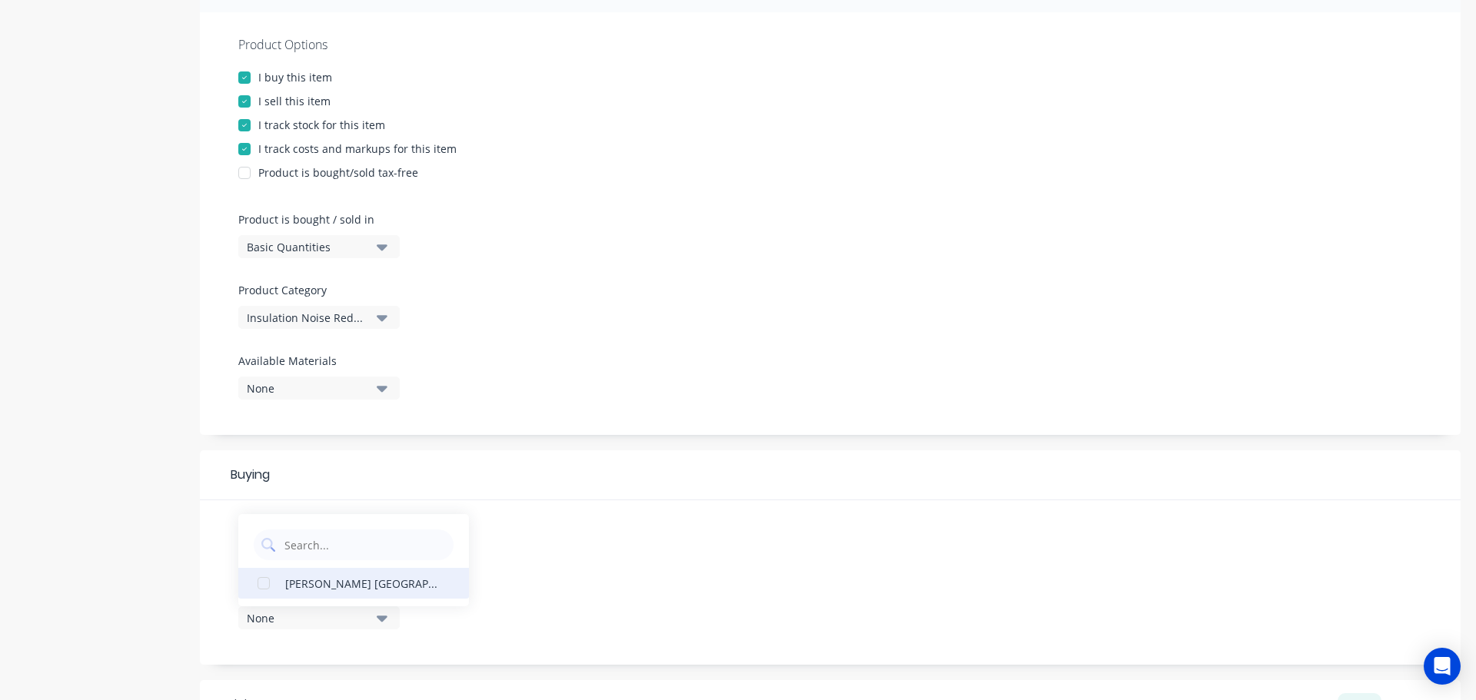
click at [352, 576] on div "James Walker Australia" at bounding box center [362, 583] width 154 height 16
type textarea "x"
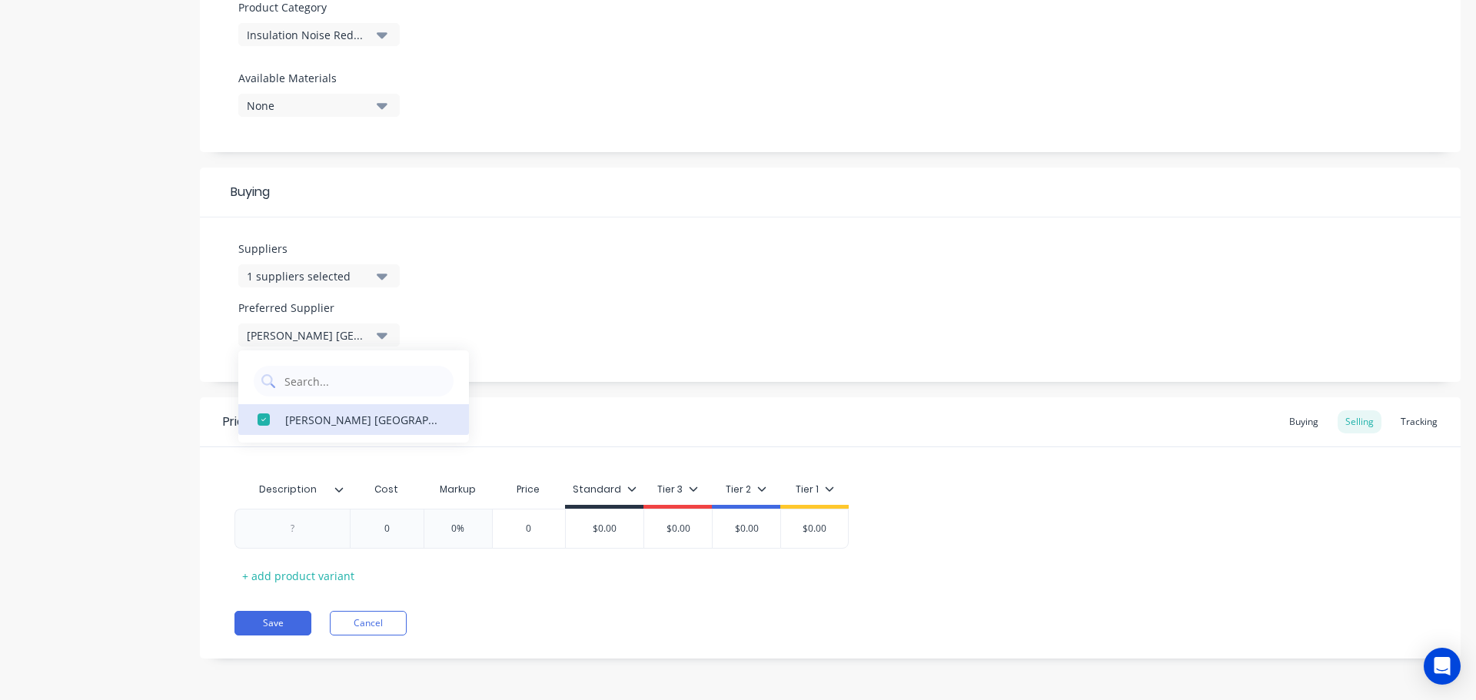
scroll to position [556, 0]
click at [338, 496] on div "Description" at bounding box center [287, 489] width 106 height 38
type input "Description"
type textarea "x"
click at [292, 530] on div at bounding box center [292, 528] width 77 height 20
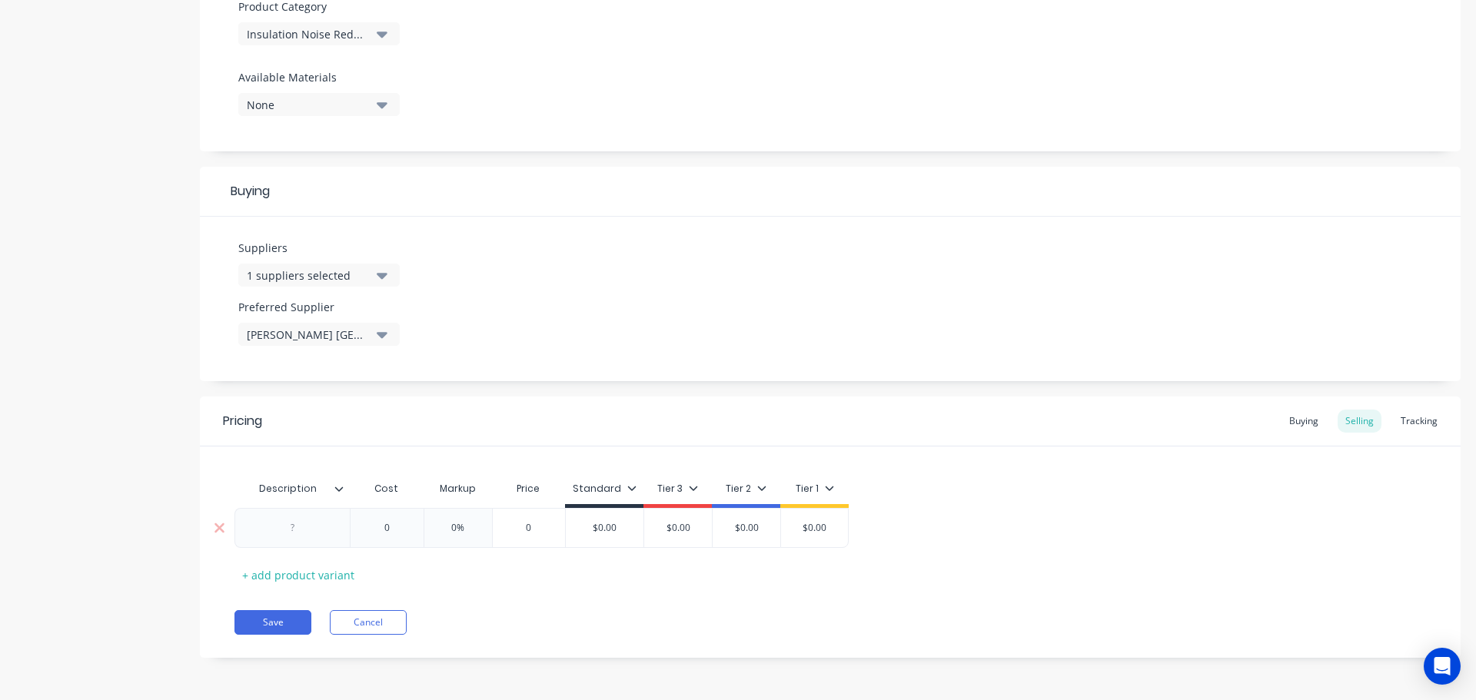
paste div
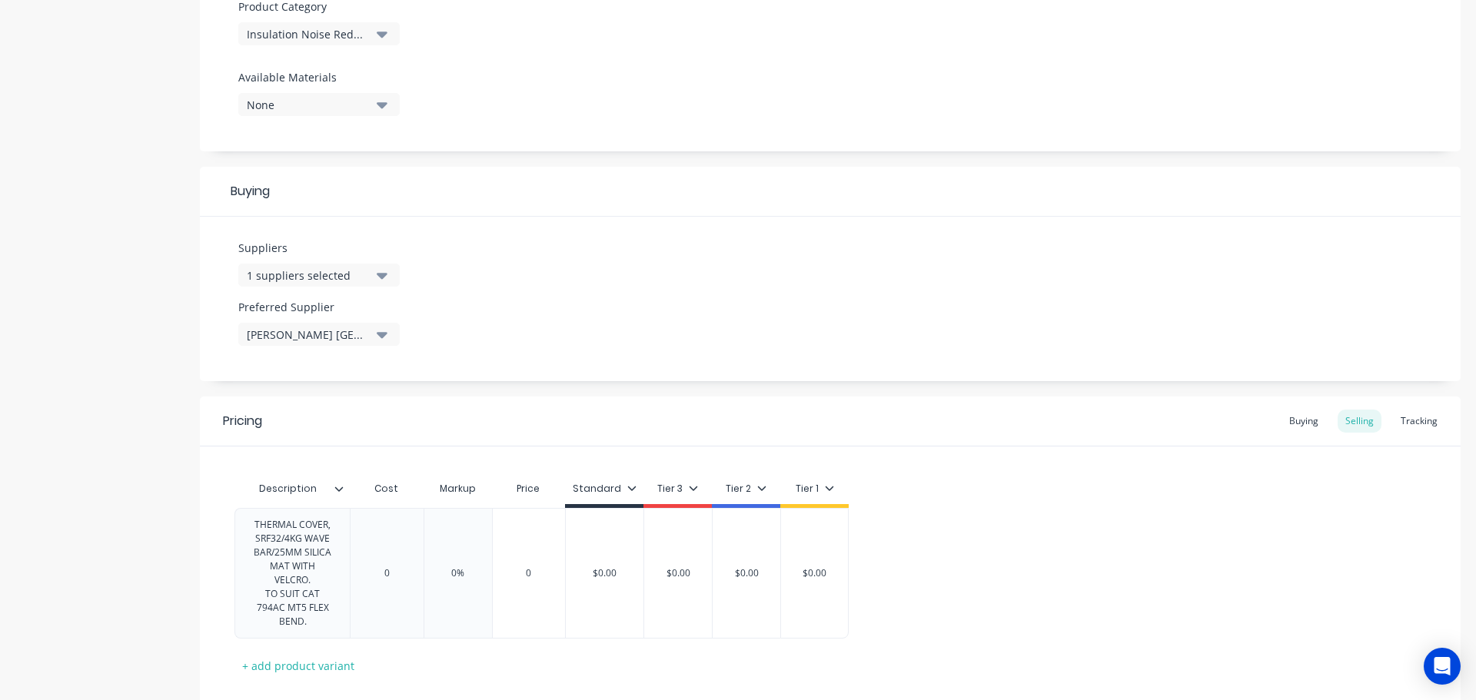
click at [336, 487] on icon at bounding box center [339, 488] width 8 height 5
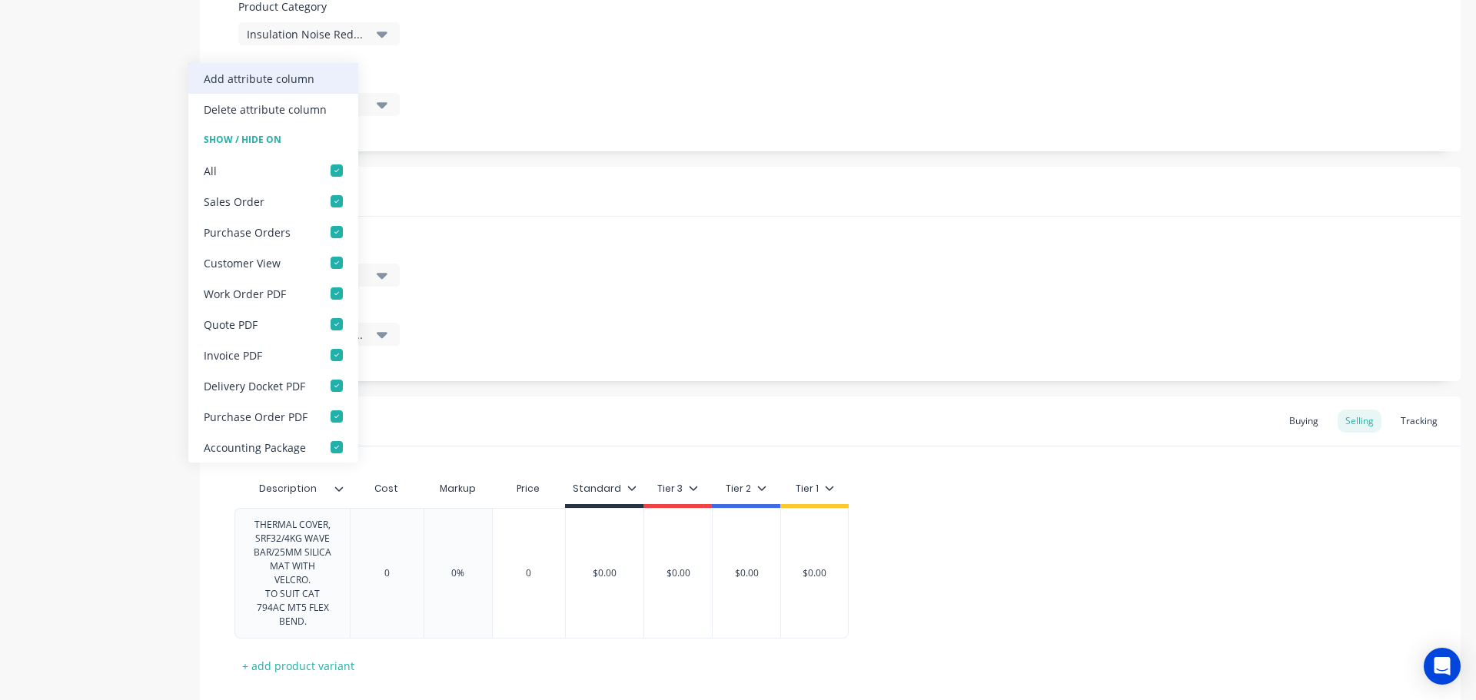
click at [291, 76] on div "Add attribute column" at bounding box center [259, 79] width 111 height 16
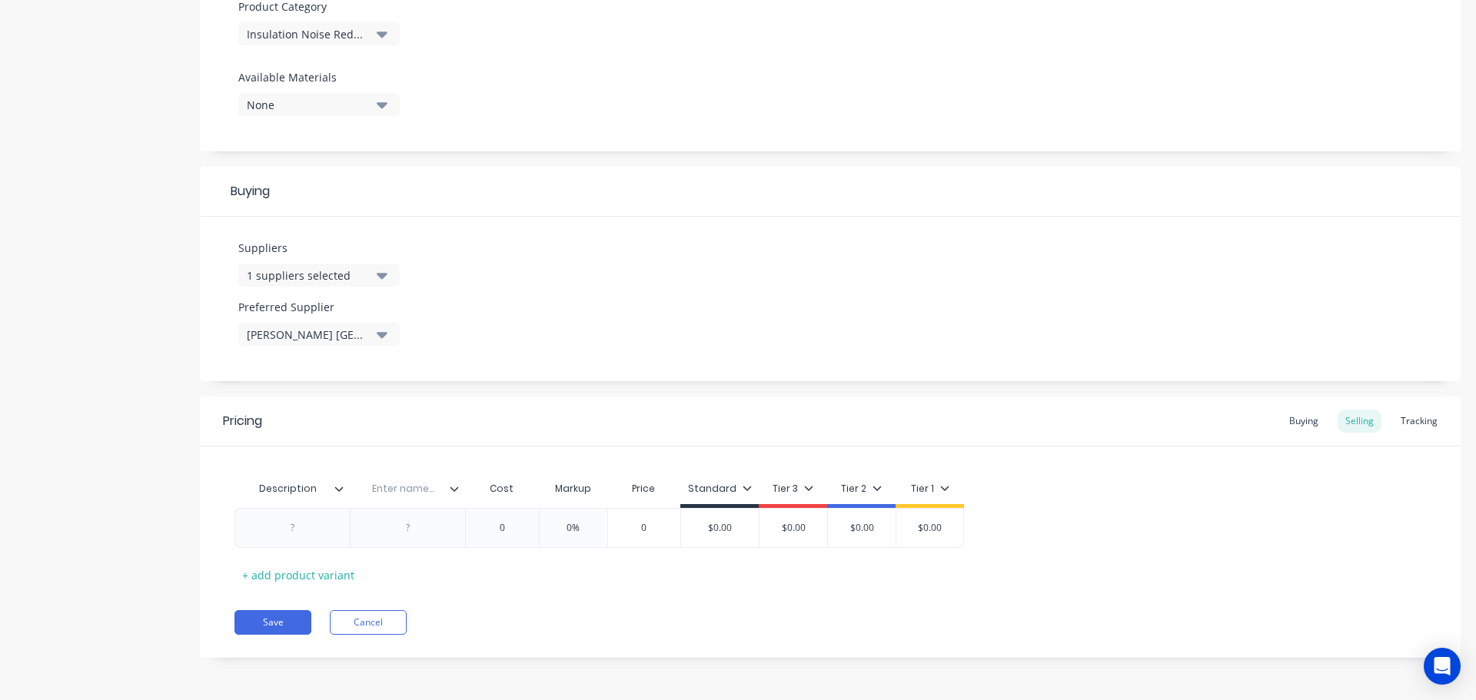
click at [339, 490] on icon at bounding box center [338, 488] width 9 height 9
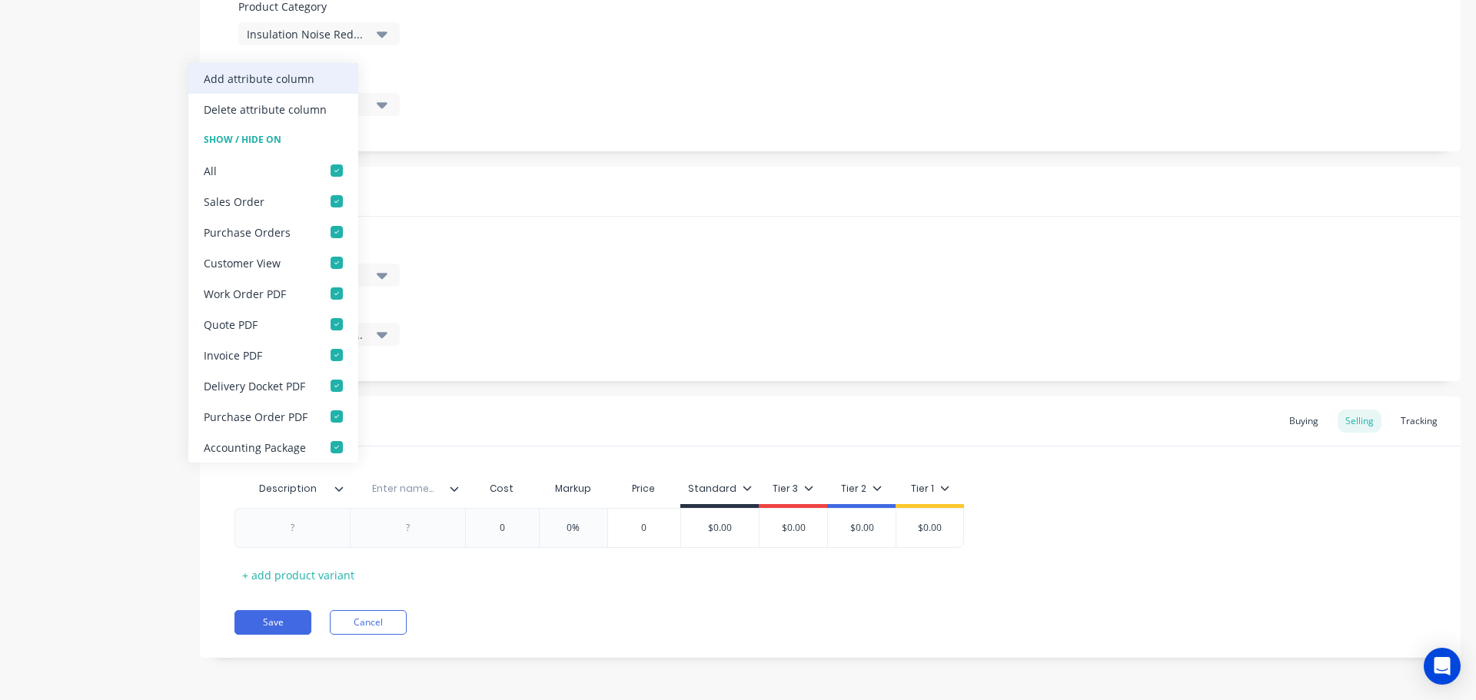
click at [309, 77] on div "Add attribute column" at bounding box center [259, 79] width 111 height 16
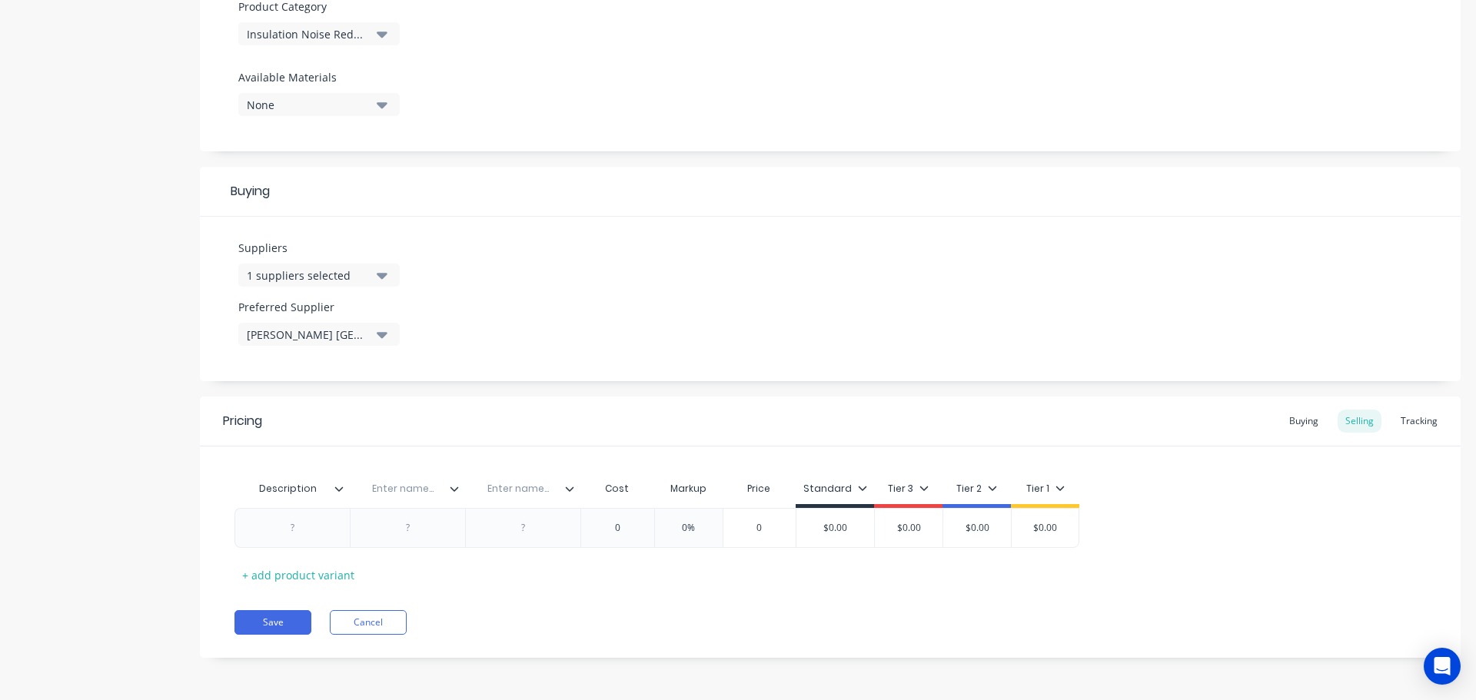
type textarea "x"
click at [414, 488] on input "text" at bounding box center [403, 489] width 106 height 14
type input "Location"
type textarea "x"
click at [530, 490] on input "text" at bounding box center [518, 489] width 106 height 14
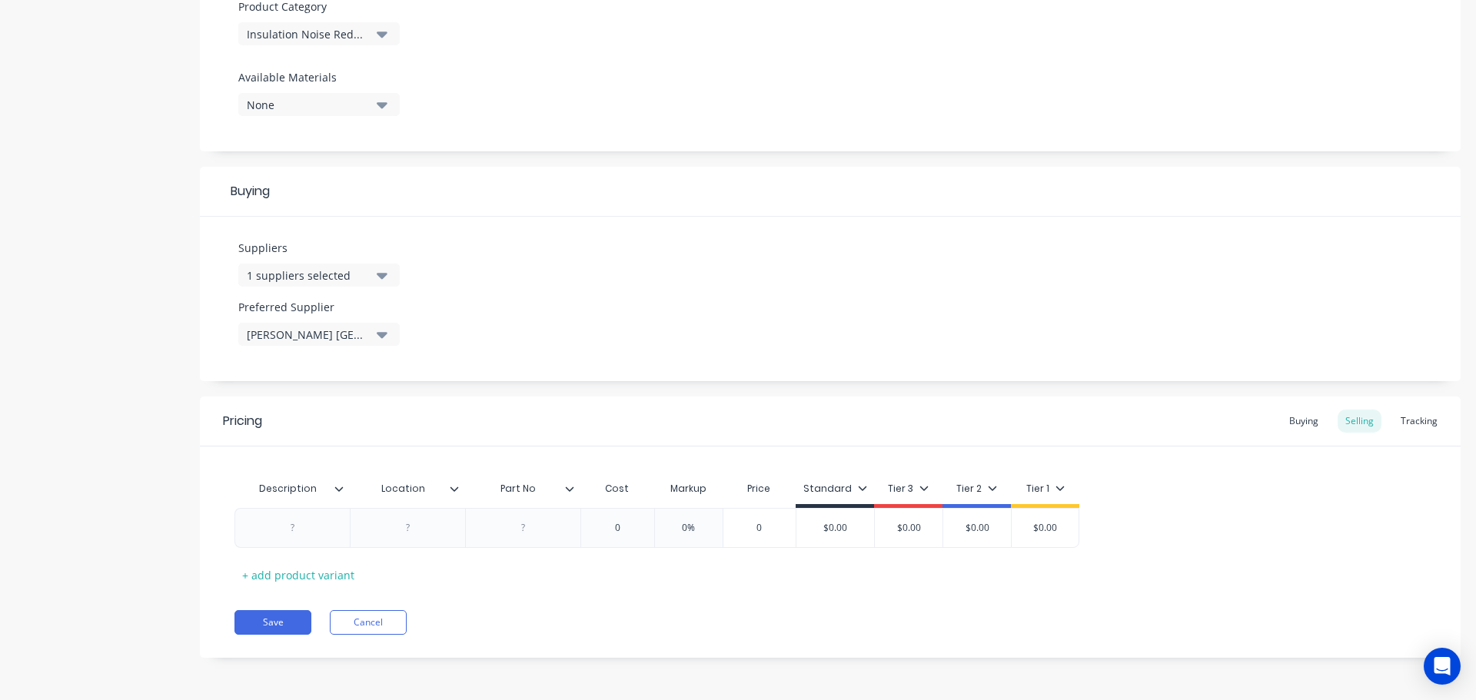
type input "Part No."
click at [297, 529] on div at bounding box center [292, 528] width 77 height 20
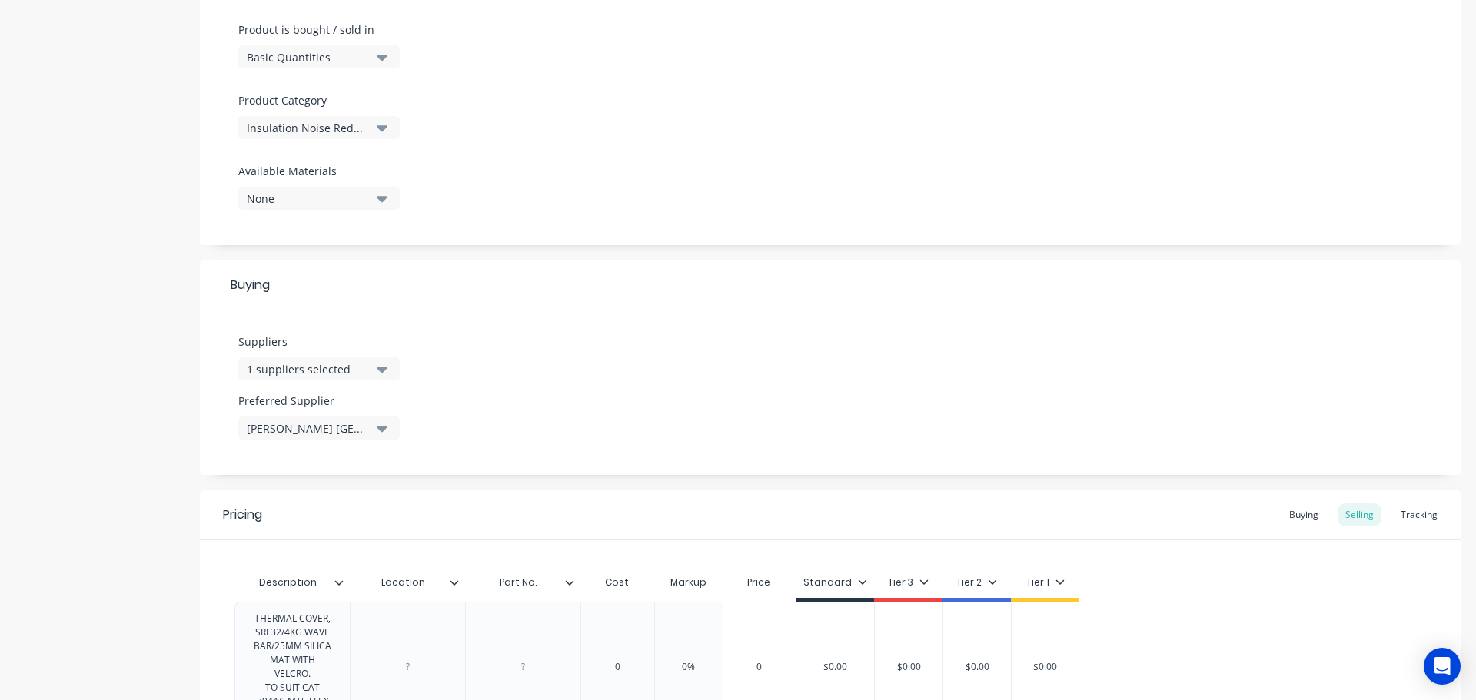
scroll to position [479, 0]
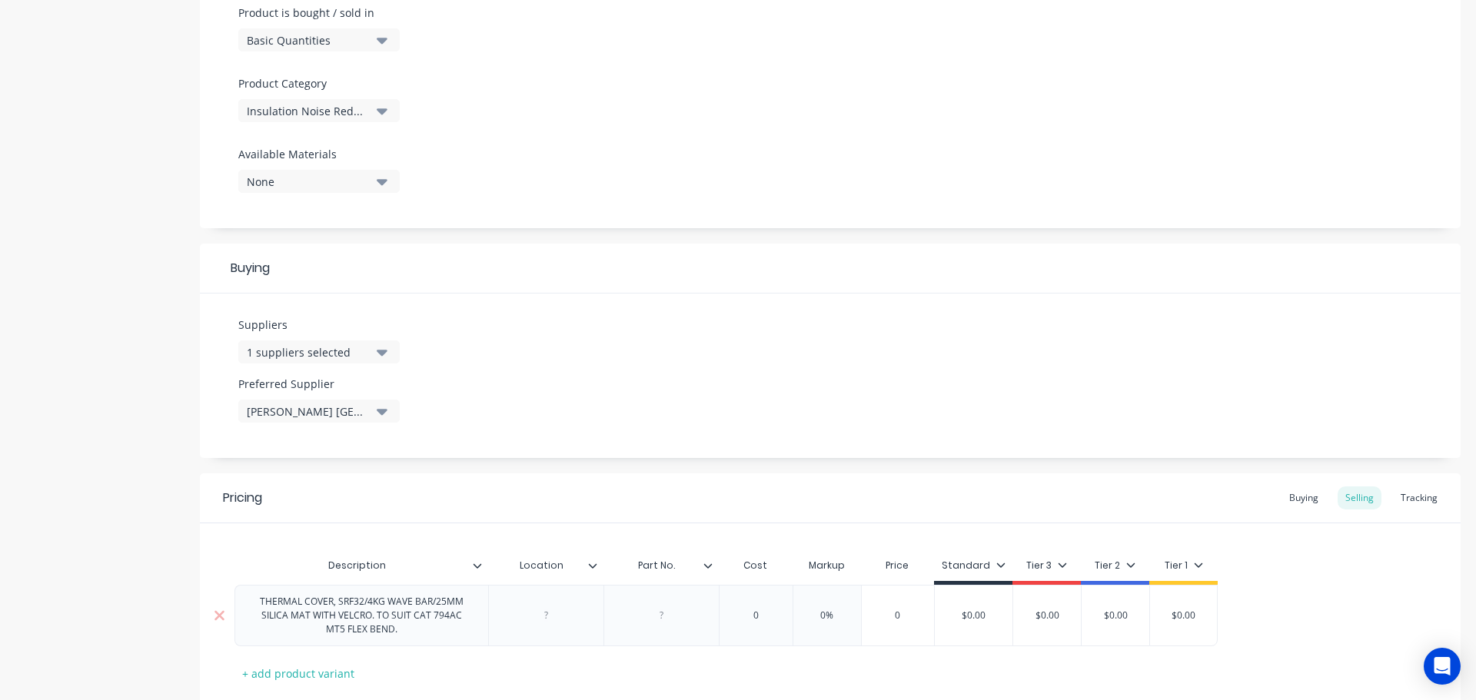
type textarea "x"
click at [666, 616] on div at bounding box center [661, 616] width 77 height 20
paste div
type textarea "x"
type input "0"
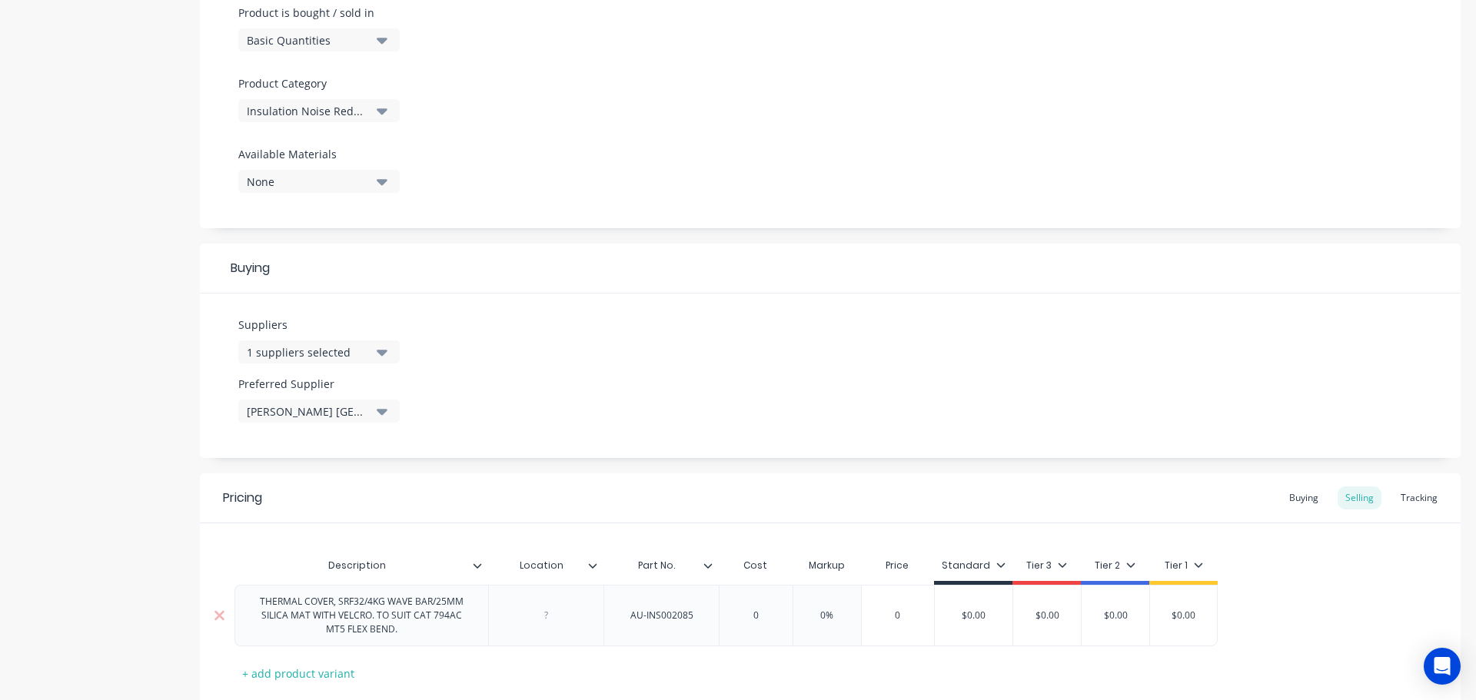
drag, startPoint x: 758, startPoint y: 615, endPoint x: 736, endPoint y: 616, distance: 21.5
click at [736, 616] on input "0" at bounding box center [755, 616] width 77 height 14
paste input "958.45"
type textarea "x"
type input "958.45"
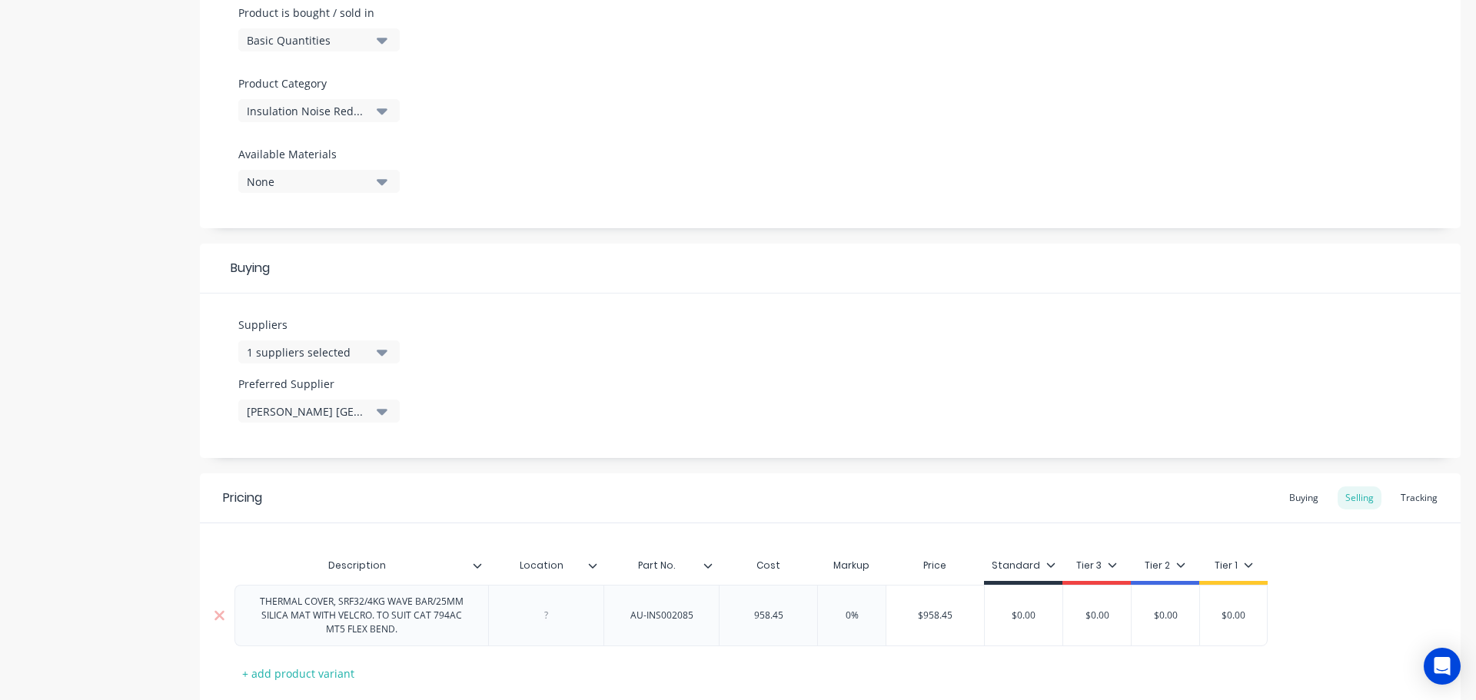
type input "0%"
drag, startPoint x: 855, startPoint y: 617, endPoint x: 834, endPoint y: 614, distance: 21.7
click at [835, 614] on input "0%" at bounding box center [851, 616] width 77 height 14
type textarea "x"
type input "1"
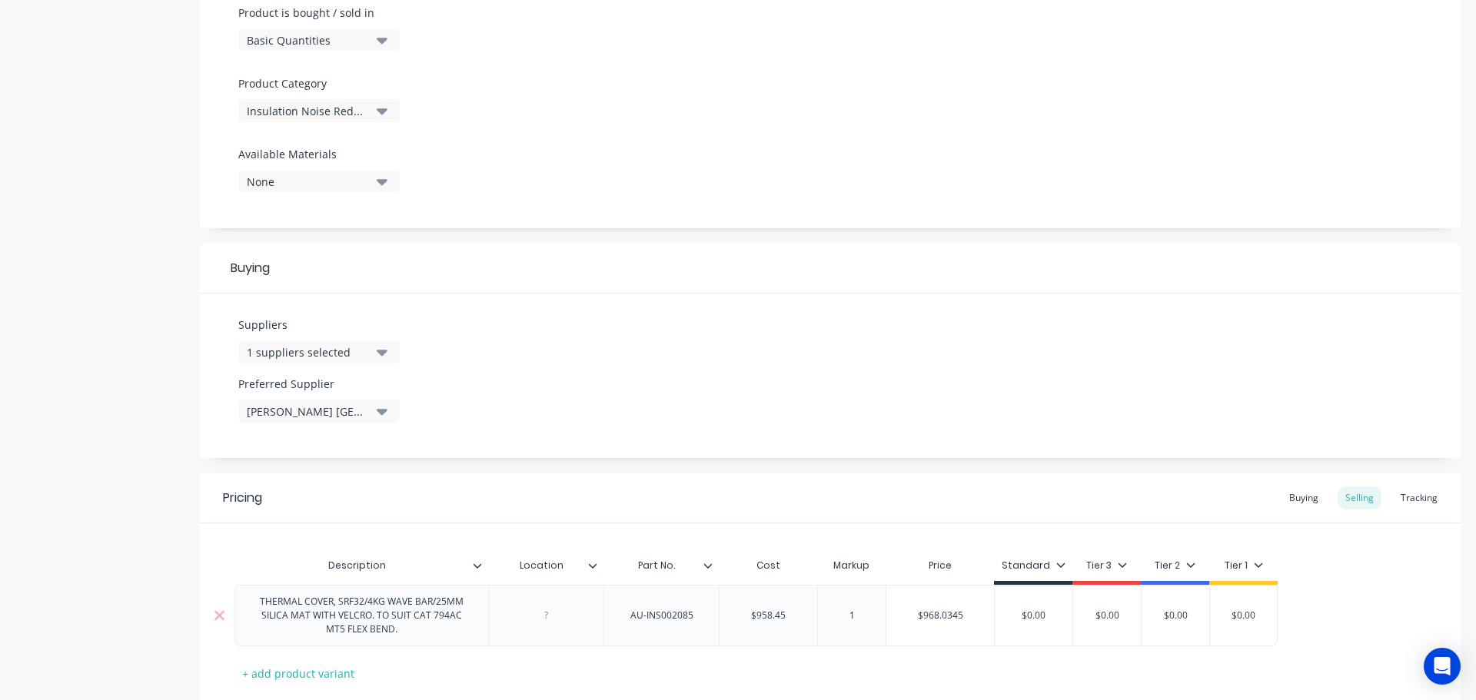
type textarea "x"
type input "12"
type textarea "x"
type input "120"
click at [1295, 493] on div "Buying" at bounding box center [1303, 497] width 45 height 23
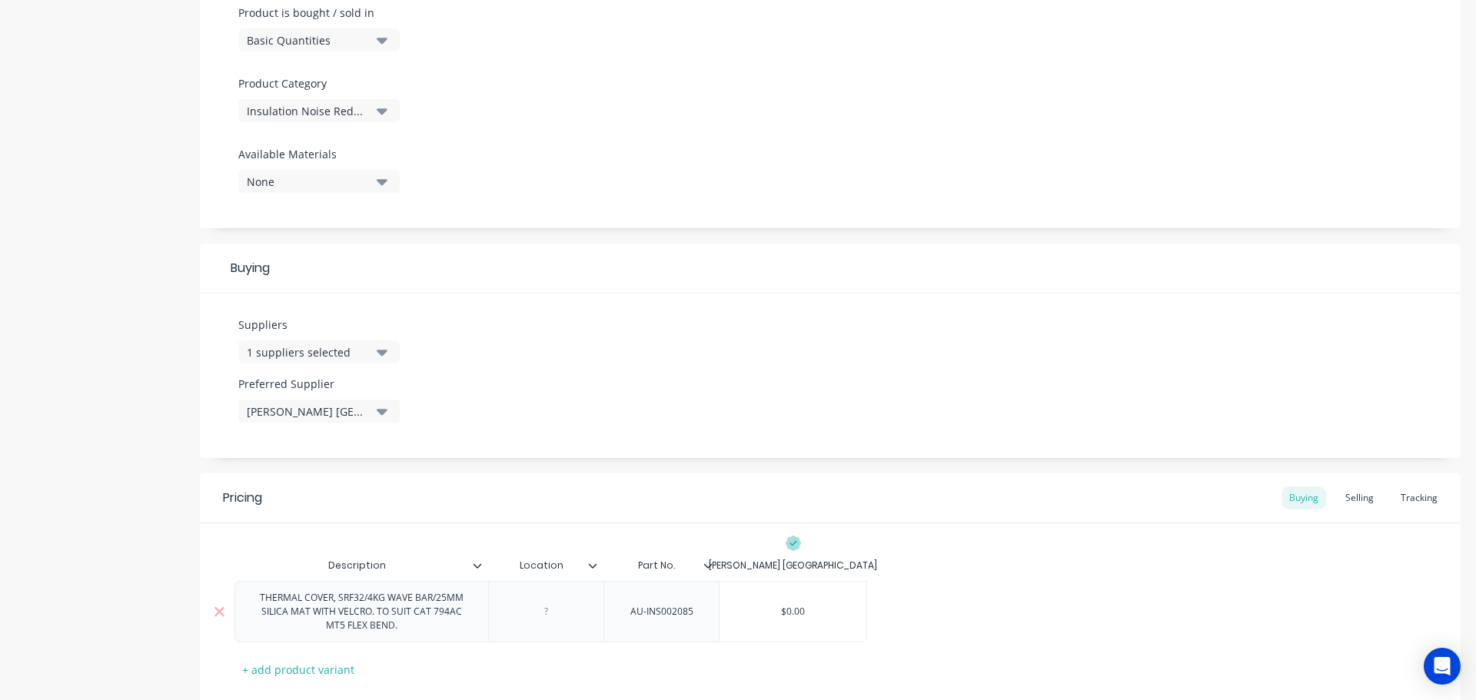
type input "$0.00"
drag, startPoint x: 778, startPoint y: 614, endPoint x: 828, endPoint y: 611, distance: 50.0
click at [825, 611] on input "$0.00" at bounding box center [792, 612] width 147 height 14
paste input "958.45"
type textarea "x"
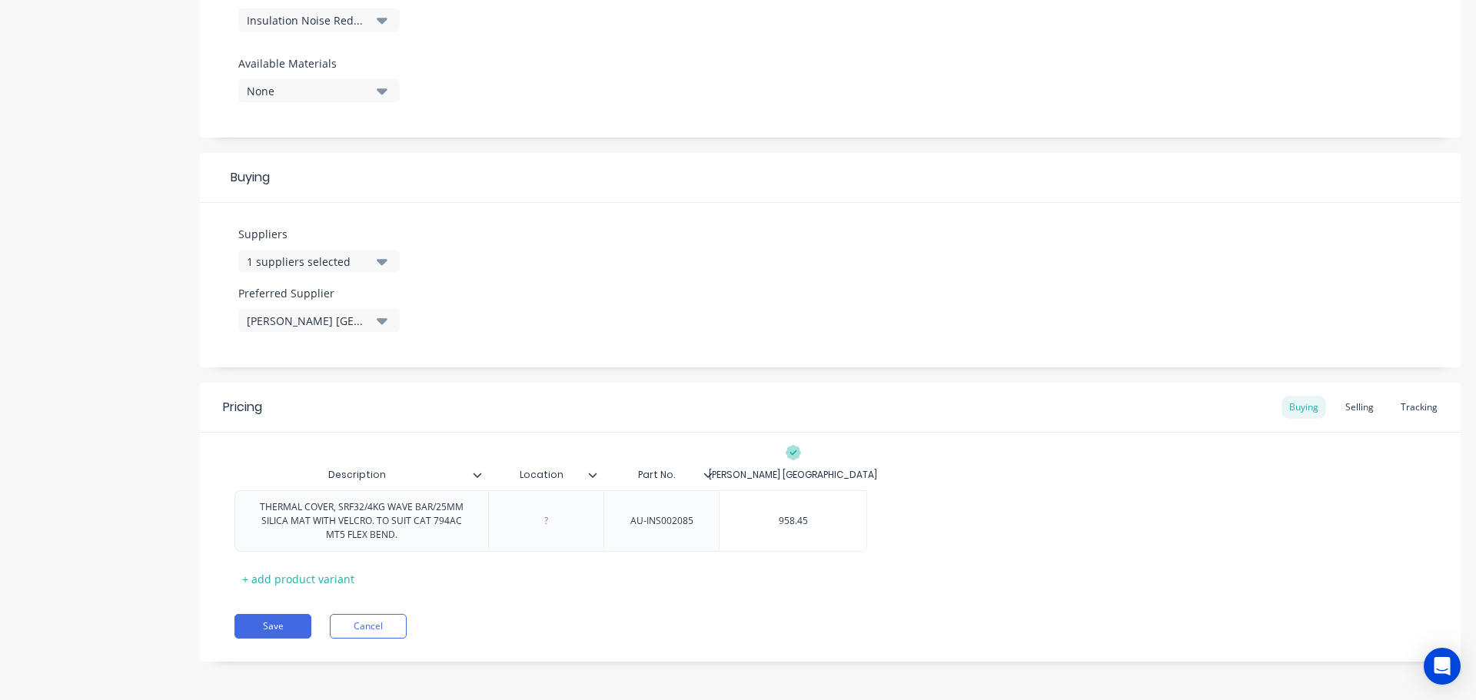
scroll to position [573, 0]
type input "958.45"
click at [274, 623] on button "Save" at bounding box center [272, 622] width 77 height 25
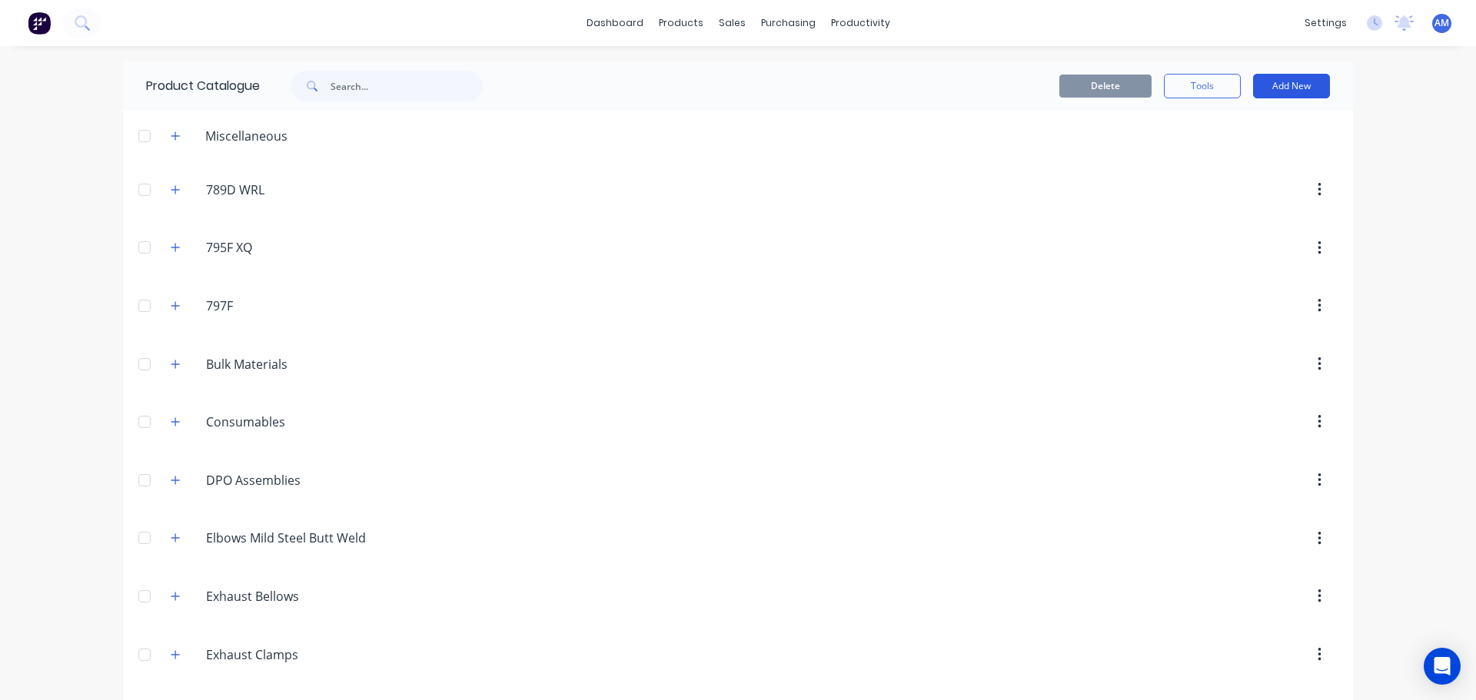
click at [1279, 88] on button "Add New" at bounding box center [1291, 86] width 77 height 25
click at [1217, 150] on div "Product" at bounding box center [1256, 156] width 118 height 22
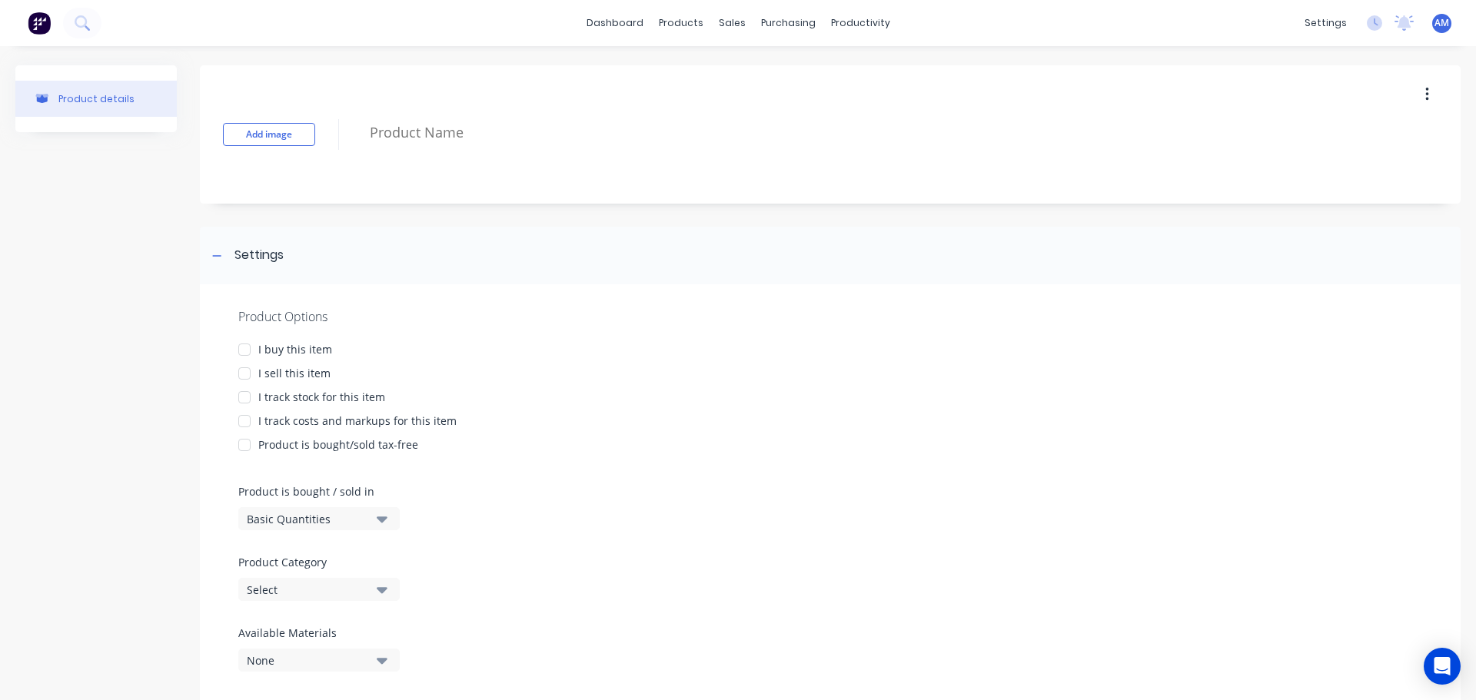
click at [242, 350] on div at bounding box center [244, 349] width 31 height 31
click at [248, 376] on div at bounding box center [244, 373] width 31 height 31
click at [244, 397] on div at bounding box center [244, 397] width 31 height 31
click at [241, 421] on div at bounding box center [244, 421] width 31 height 31
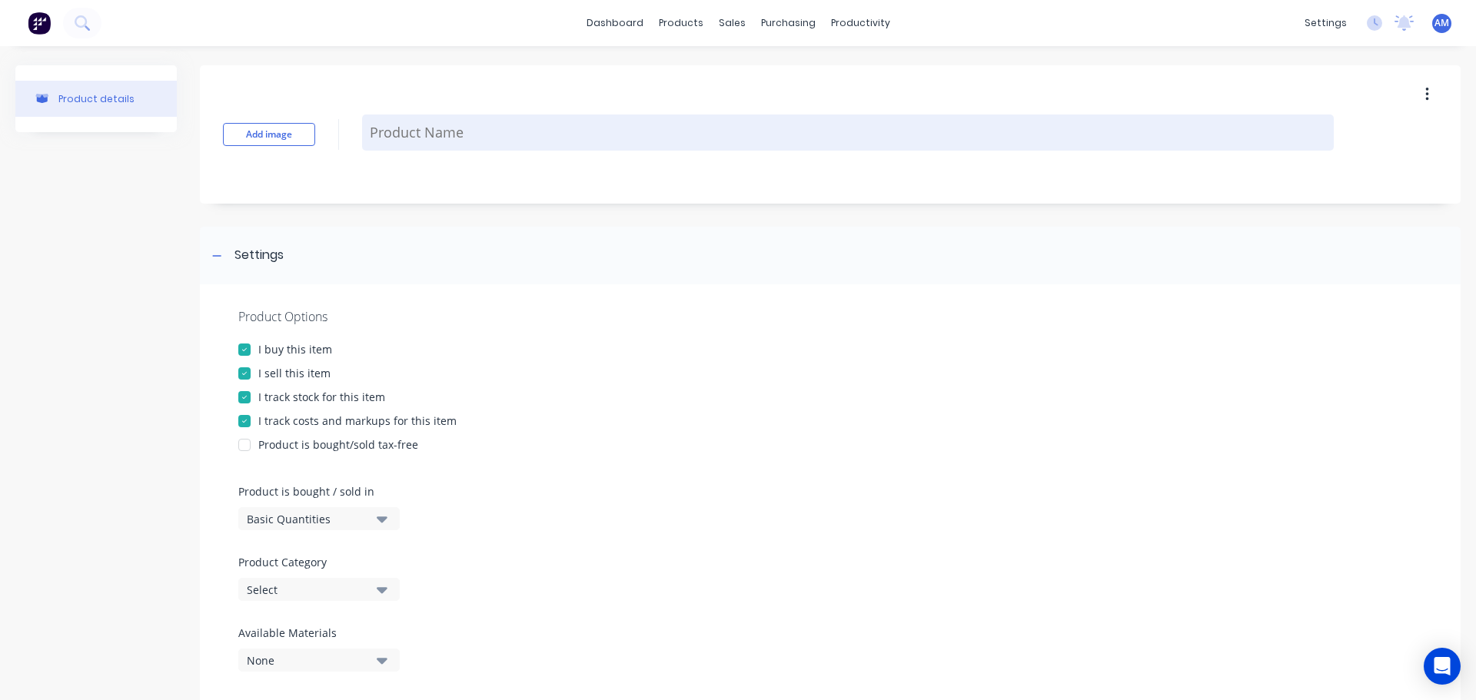
click at [457, 125] on textarea at bounding box center [847, 133] width 971 height 36
paste textarea "INSULATION COVER SET, SRF32/ 2KG WB/ 25MM SILICA/ AR18/SS MESH, TO SUIT CAT 794…"
type textarea "x"
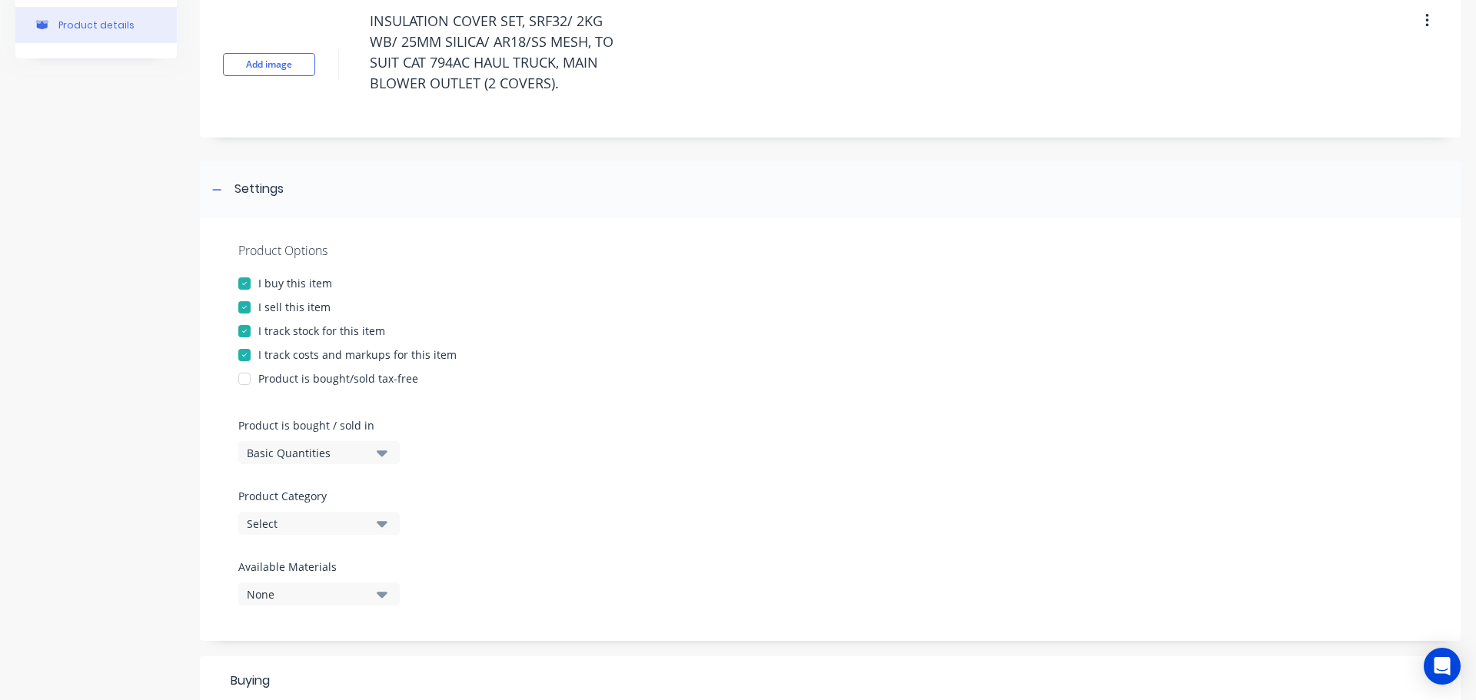
scroll to position [384, 0]
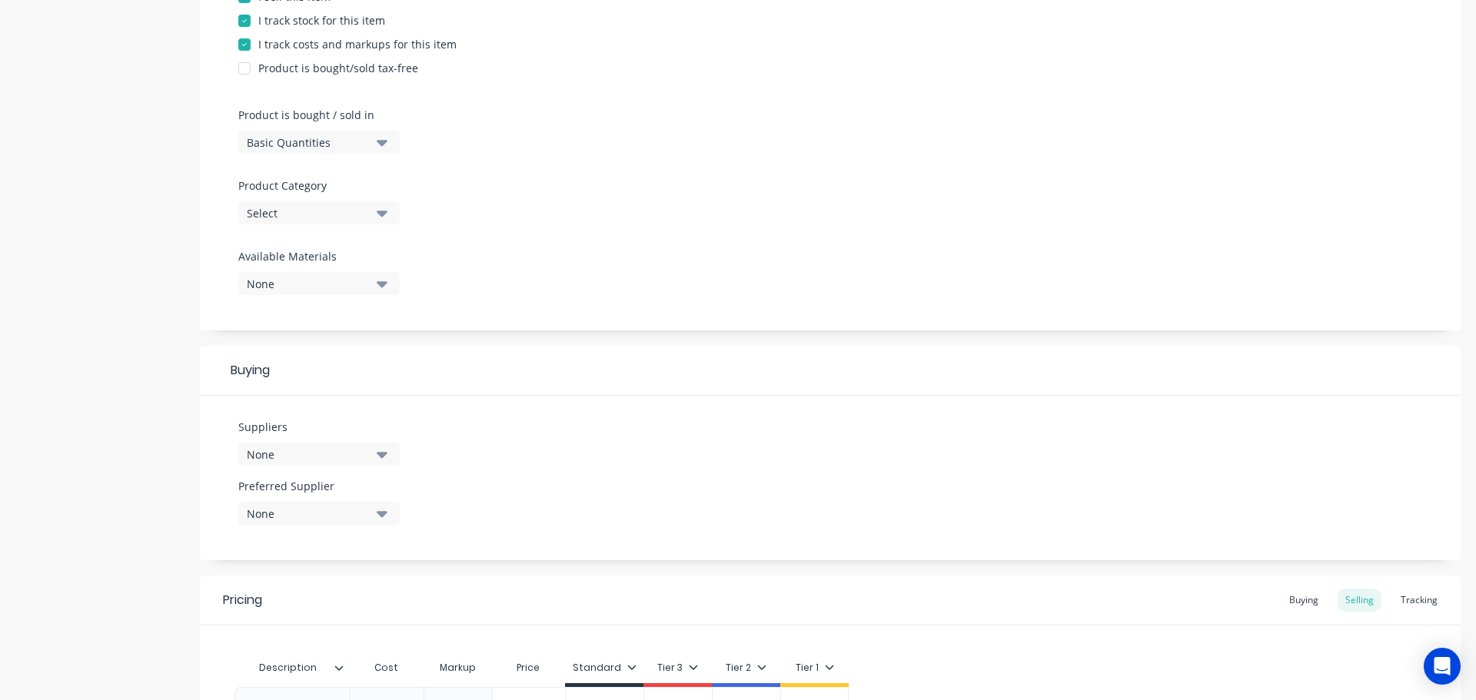
type textarea "INSULATION COVER SET, SRF32/ 2KG WB/ 25MM SILICA/ AR18/SS MESH, TO SUIT CAT 794…"
type textarea "x"
type textarea "INSULATION COVER SET, SRF32/ 2KG WB/ 25MM SILICA/ AR18/SS MESH, TO SUIT CAT 794…"
click at [379, 213] on icon "button" at bounding box center [382, 214] width 11 height 6
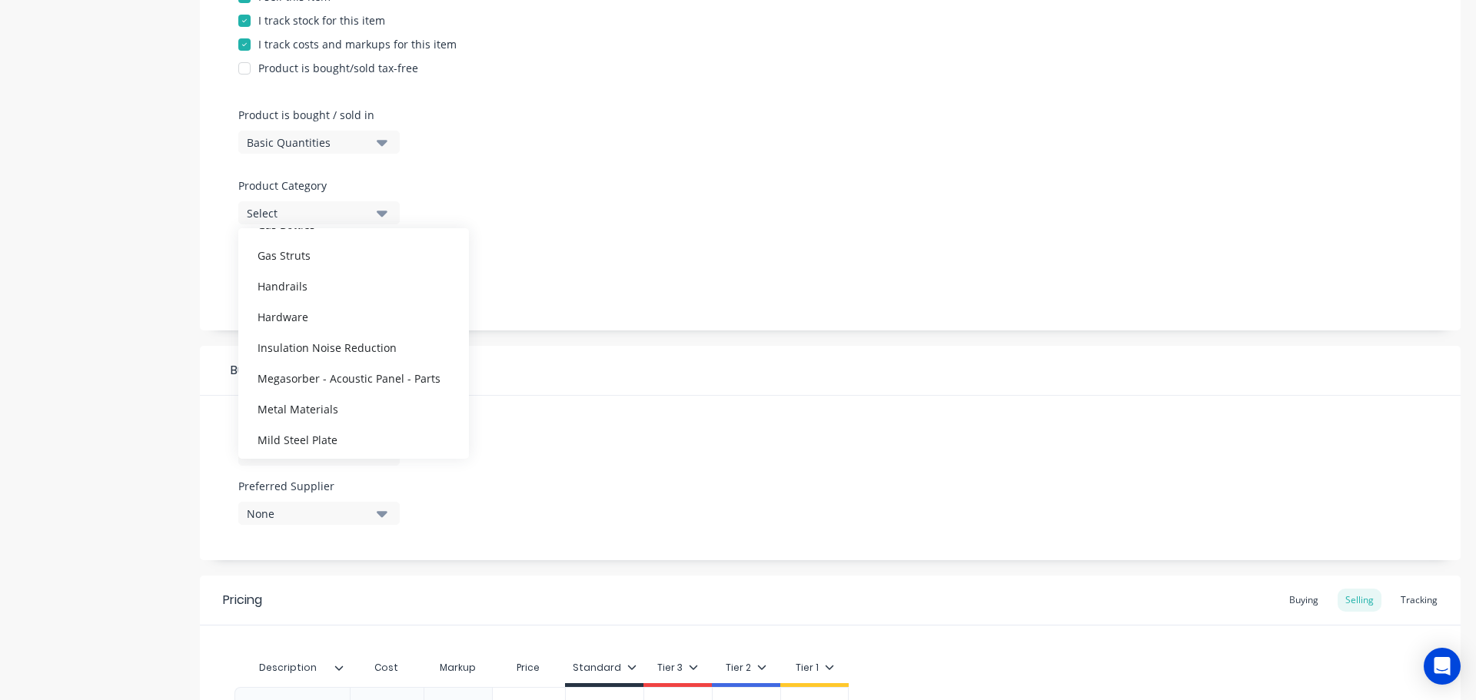
scroll to position [538, 0]
click at [346, 341] on div "Insulation Noise Reduction" at bounding box center [353, 343] width 231 height 31
type textarea "x"
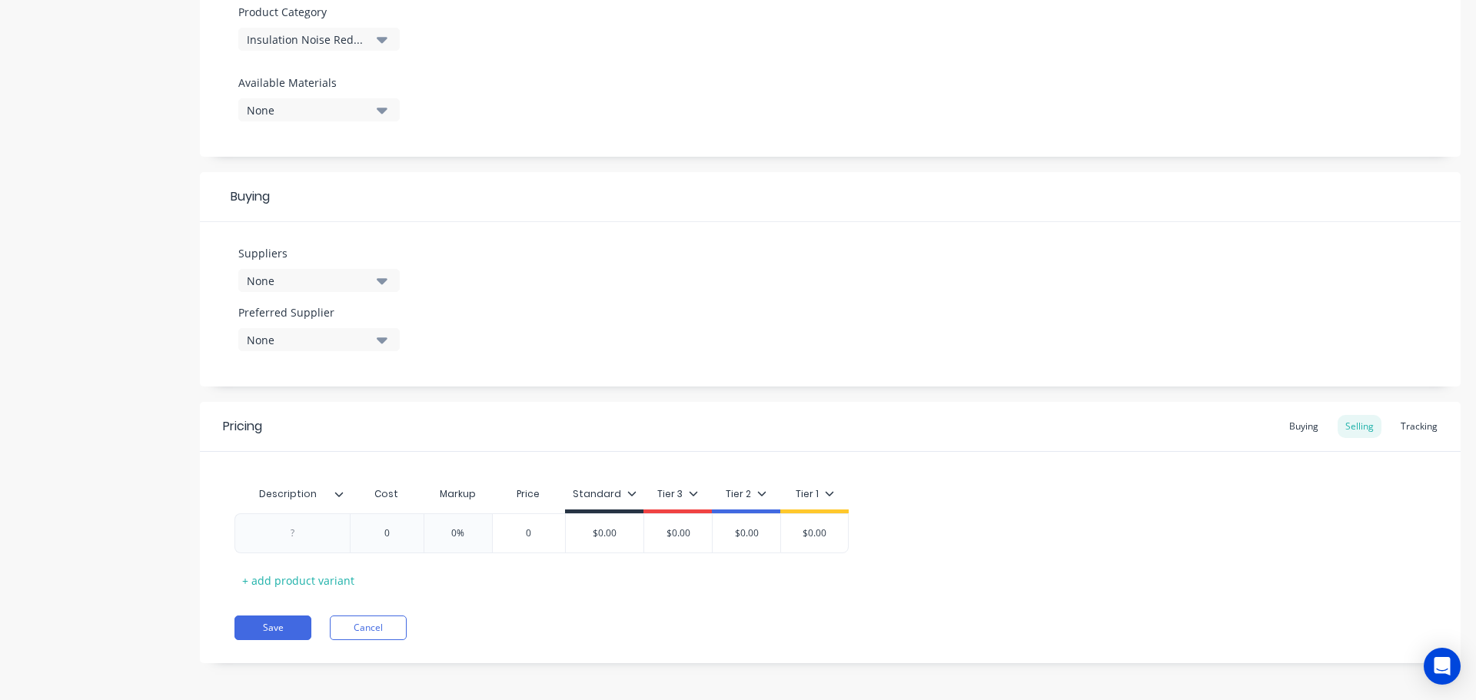
scroll to position [563, 0]
click at [387, 270] on icon "button" at bounding box center [382, 275] width 11 height 17
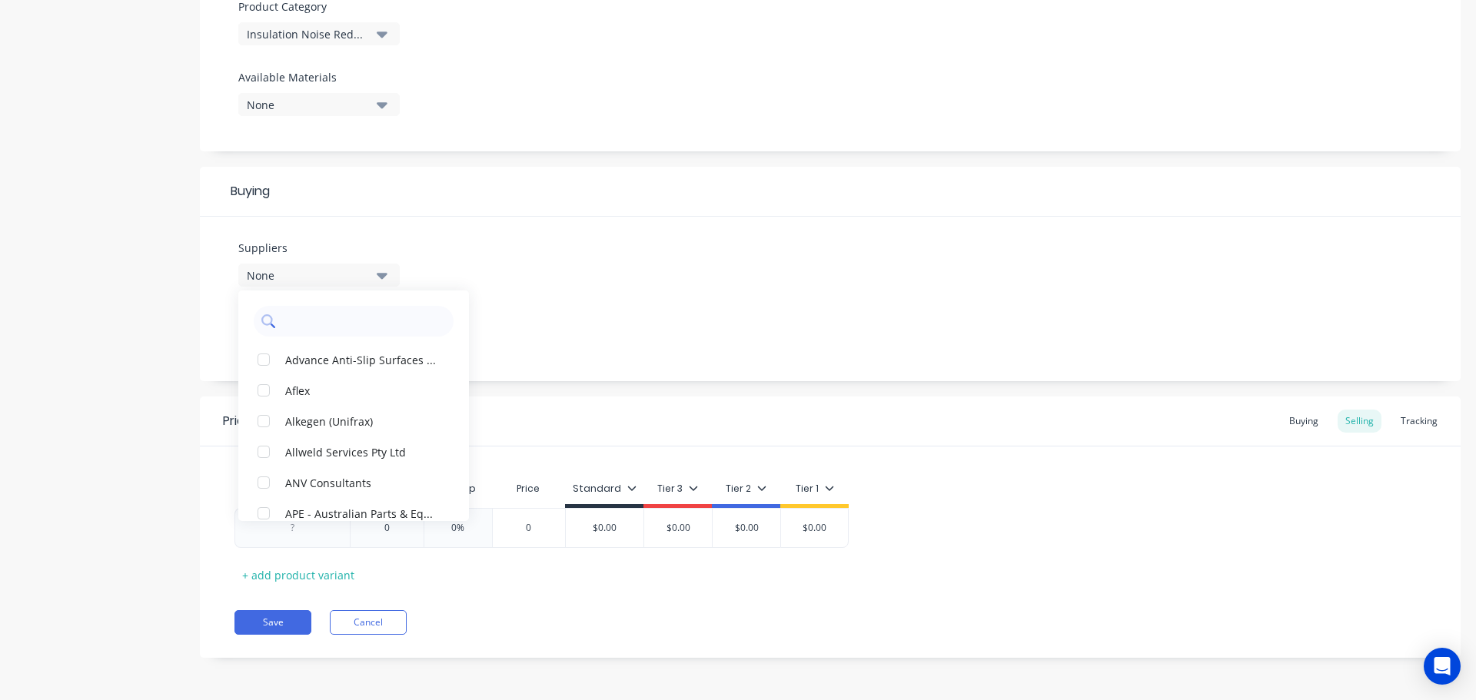
click at [360, 310] on input "text" at bounding box center [364, 321] width 163 height 31
type input "jam"
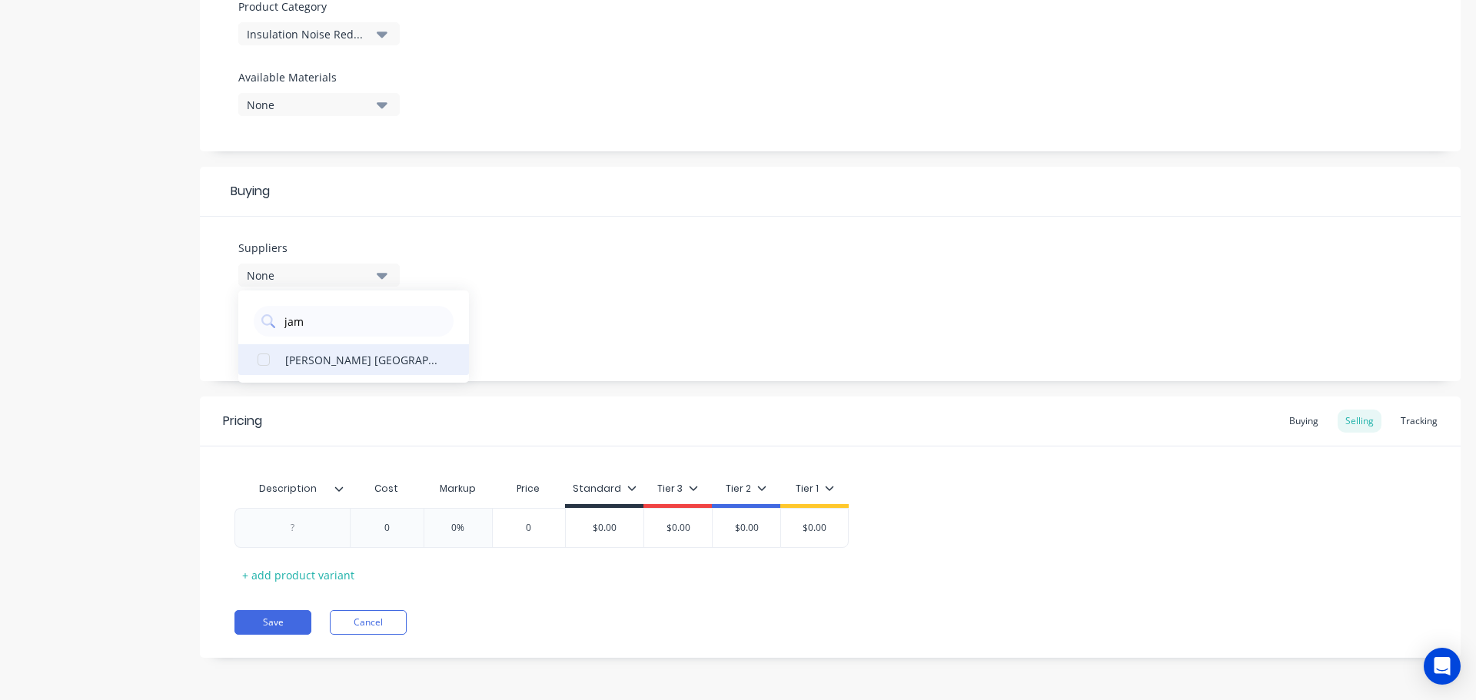
click at [377, 361] on div "James Walker Australia" at bounding box center [362, 359] width 154 height 16
click at [618, 376] on div "Suppliers 1 suppliers selected jam James Walker Australia Preferred Supplier No…" at bounding box center [830, 299] width 1260 height 164
click at [389, 336] on button "None" at bounding box center [318, 334] width 161 height 23
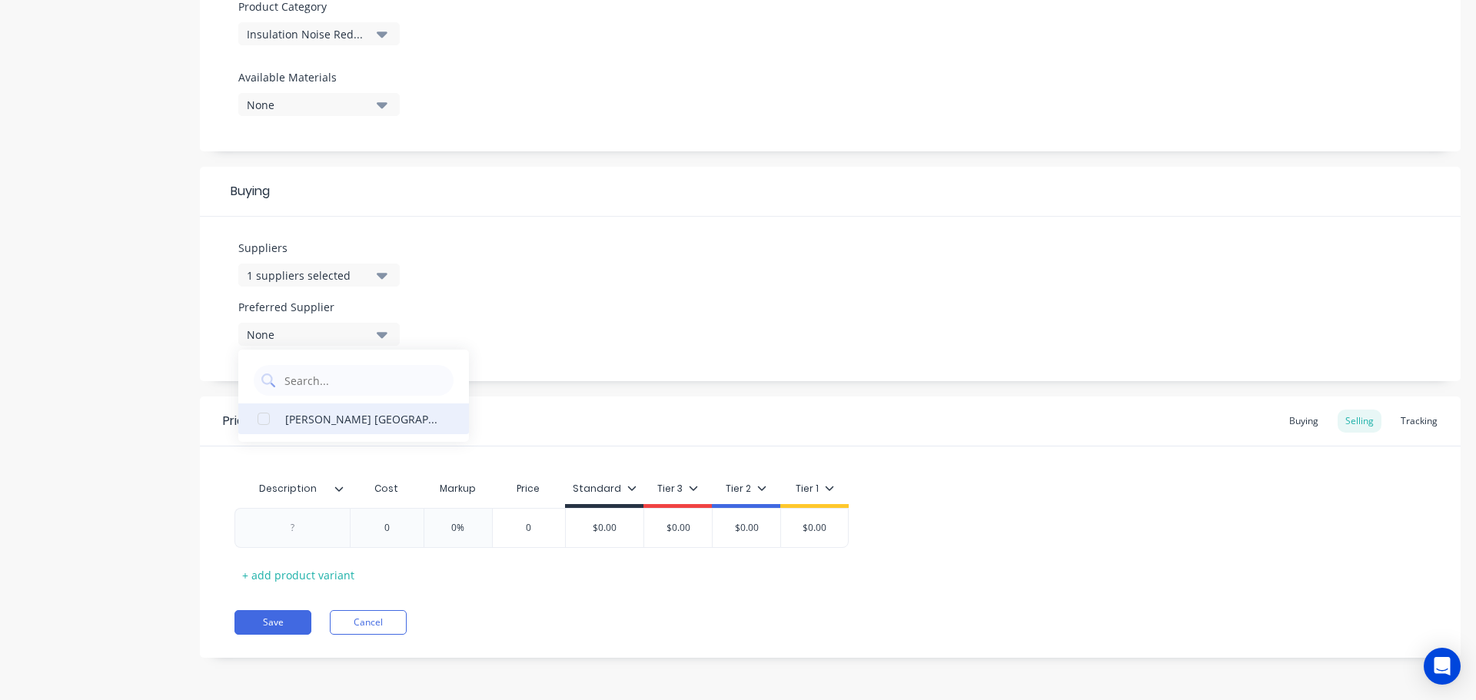
click at [380, 420] on div "James Walker Australia" at bounding box center [362, 418] width 154 height 16
click at [340, 492] on icon at bounding box center [338, 488] width 9 height 9
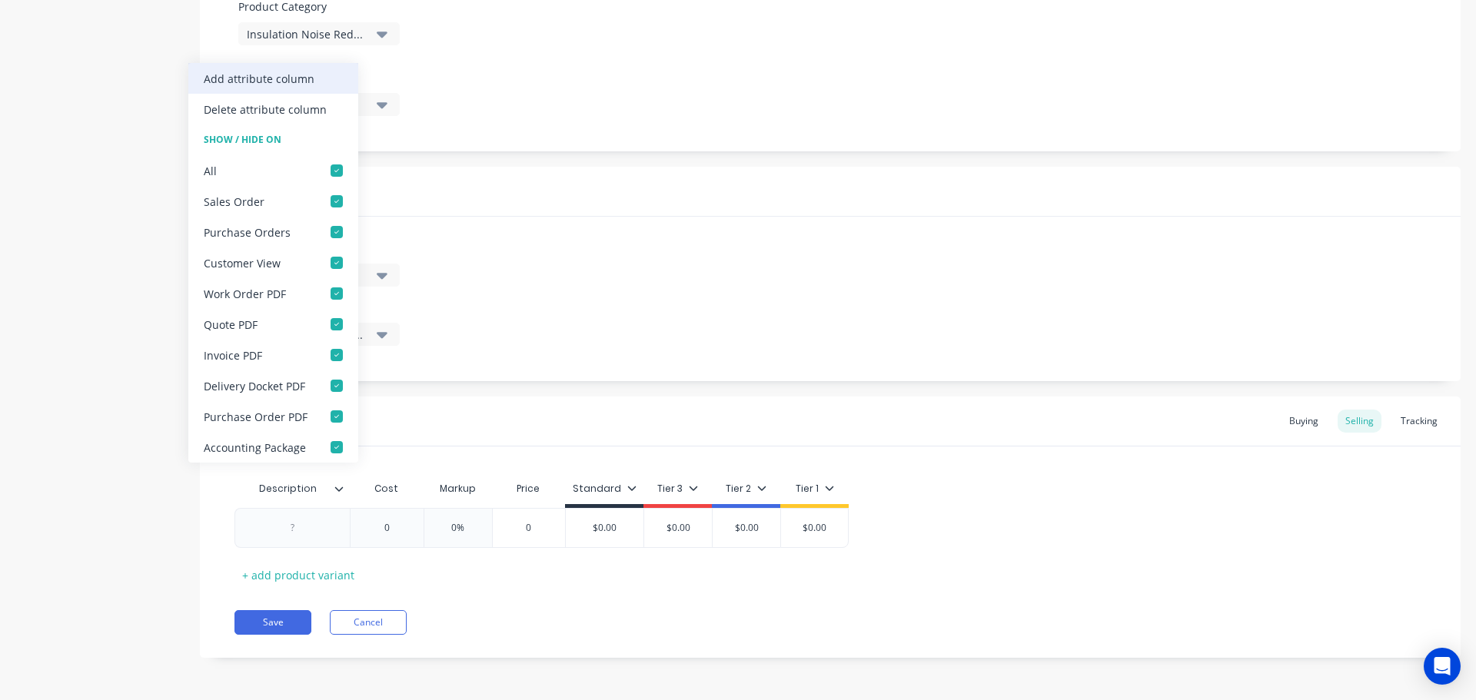
click at [306, 80] on div "Add attribute column" at bounding box center [259, 79] width 111 height 16
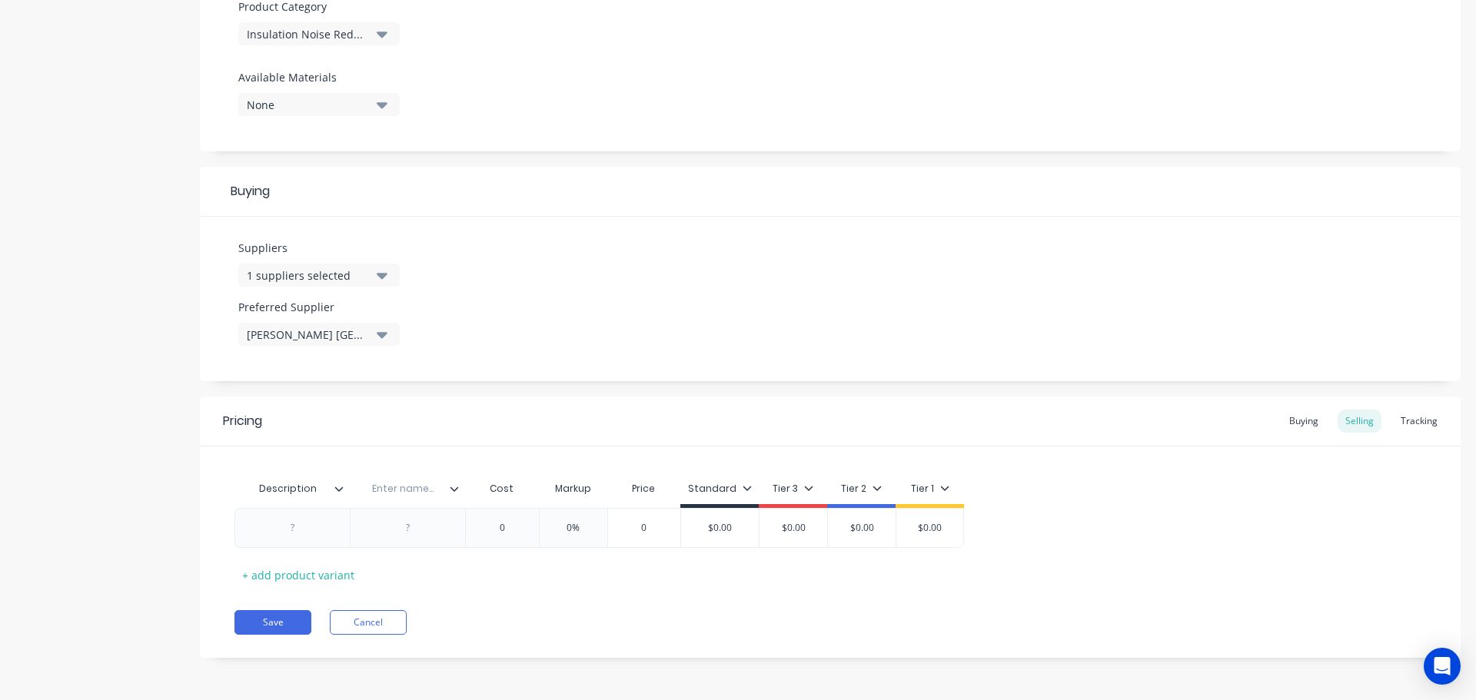
click at [453, 488] on icon at bounding box center [454, 488] width 9 height 9
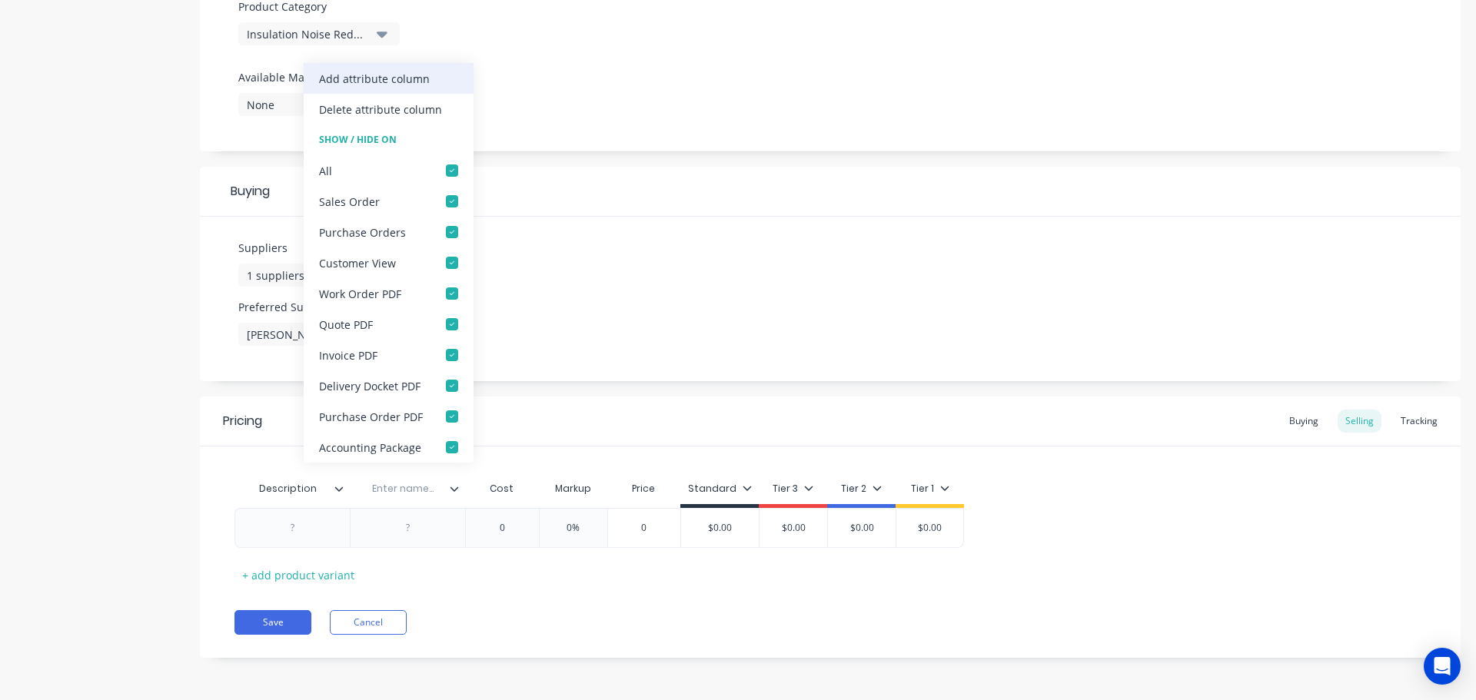
click at [404, 80] on div "Add attribute column" at bounding box center [374, 79] width 111 height 16
type textarea "x"
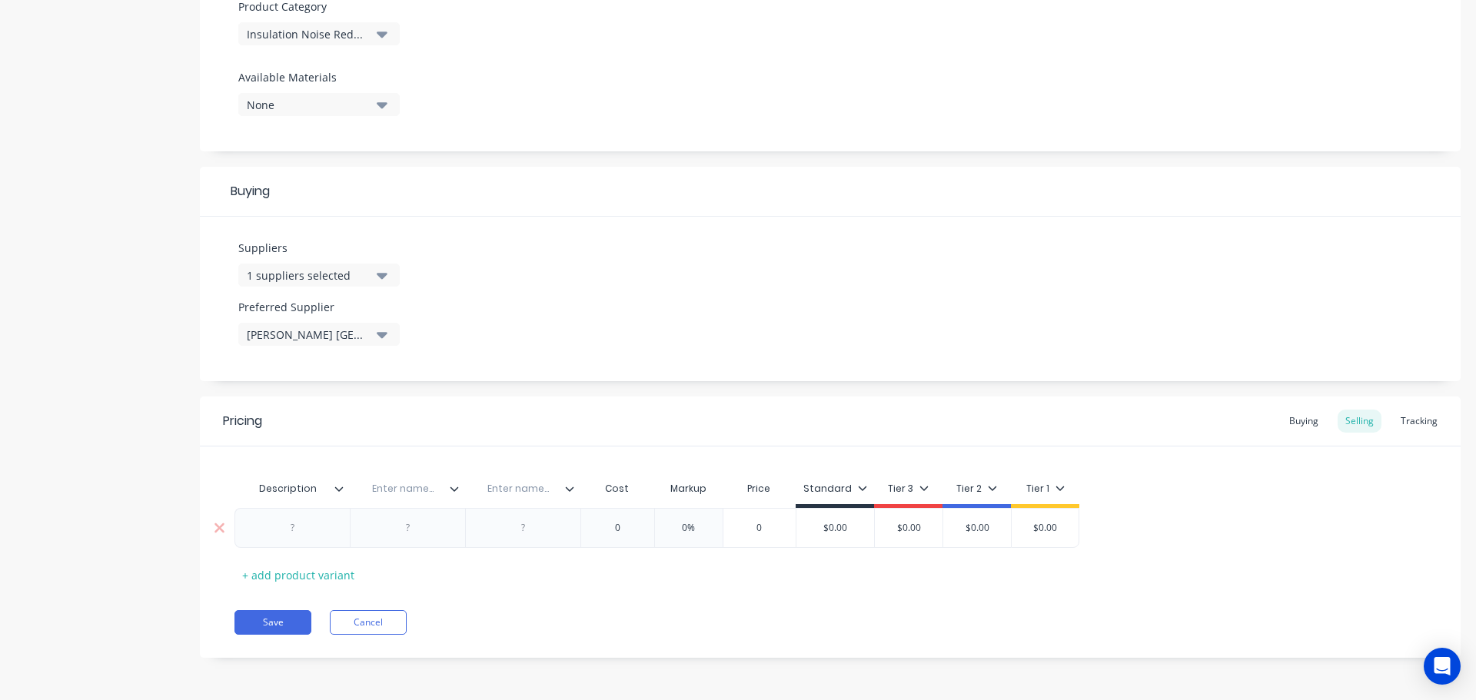
click at [295, 528] on div at bounding box center [292, 528] width 77 height 20
paste div
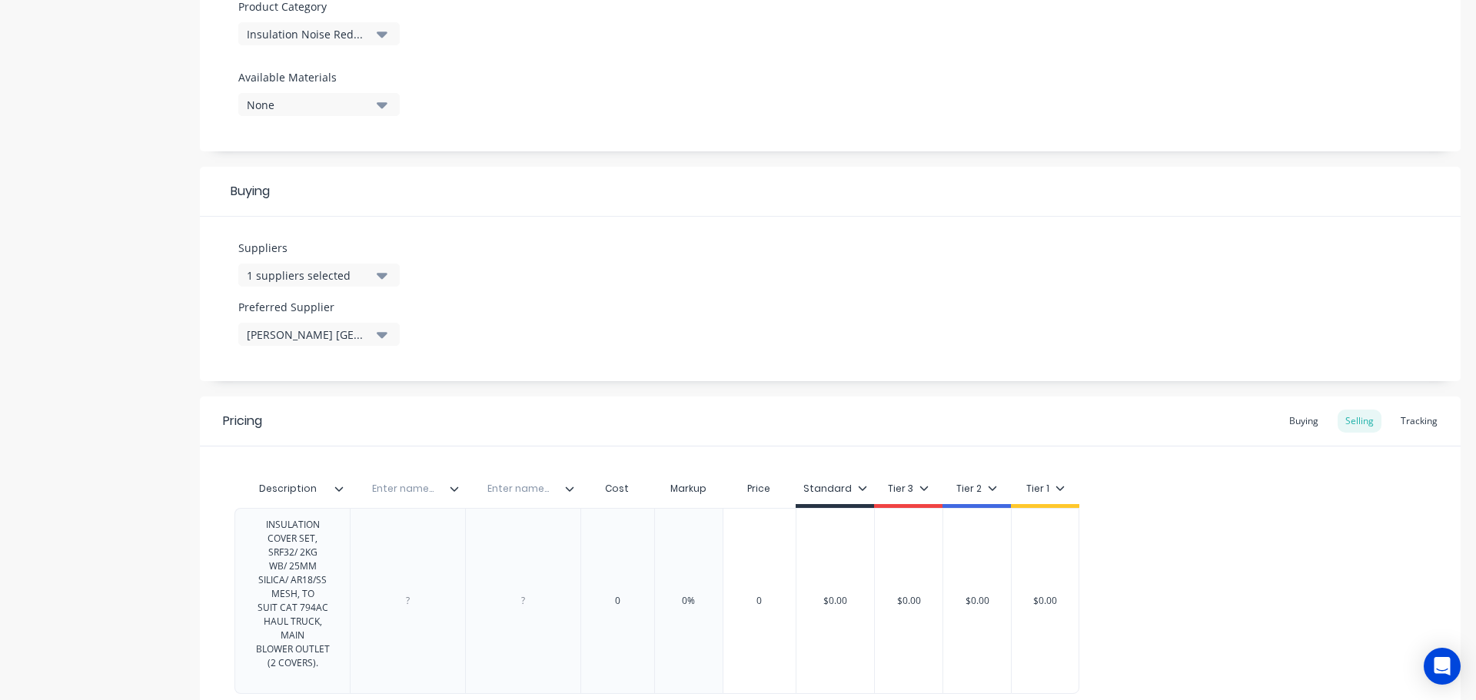
type textarea "x"
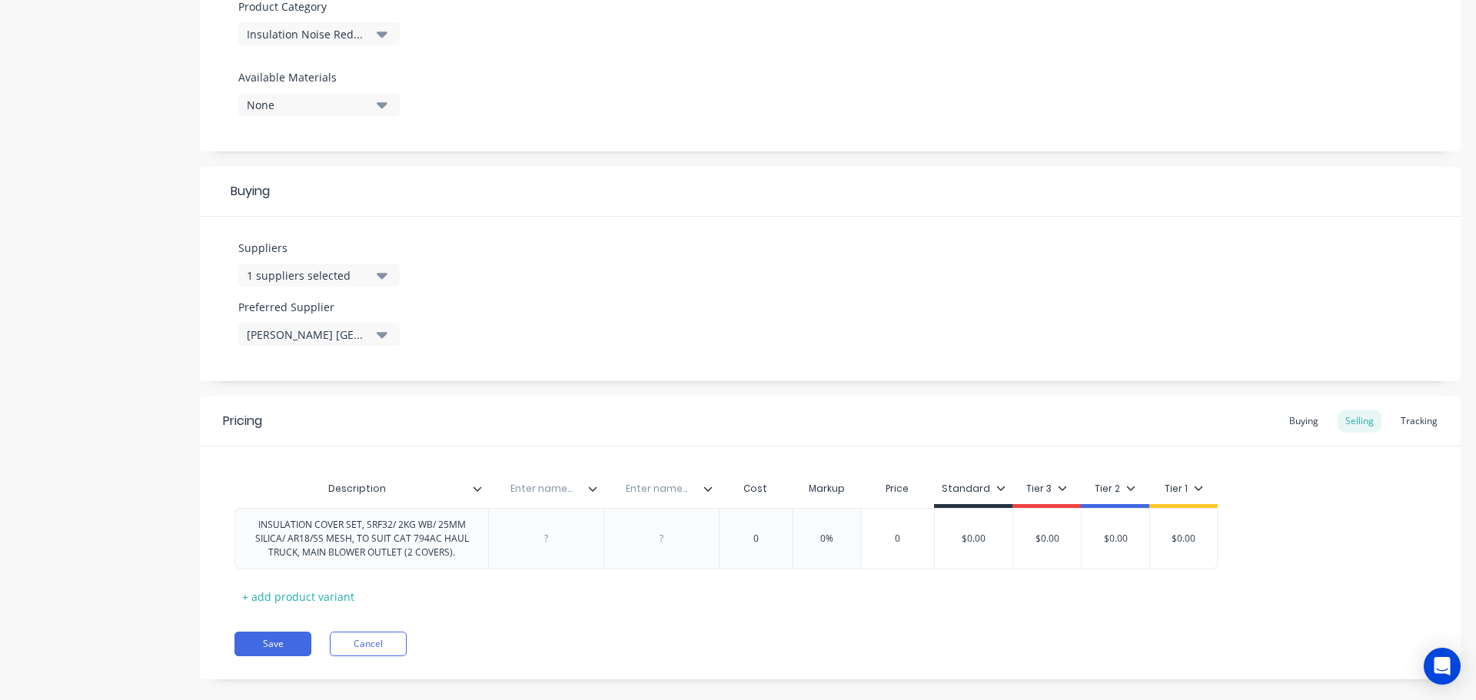
click at [548, 490] on input "text" at bounding box center [541, 489] width 106 height 14
type input "Location"
type textarea "x"
drag, startPoint x: 652, startPoint y: 480, endPoint x: 666, endPoint y: 498, distance: 22.4
click at [654, 483] on div "Enter name..." at bounding box center [656, 489] width 106 height 38
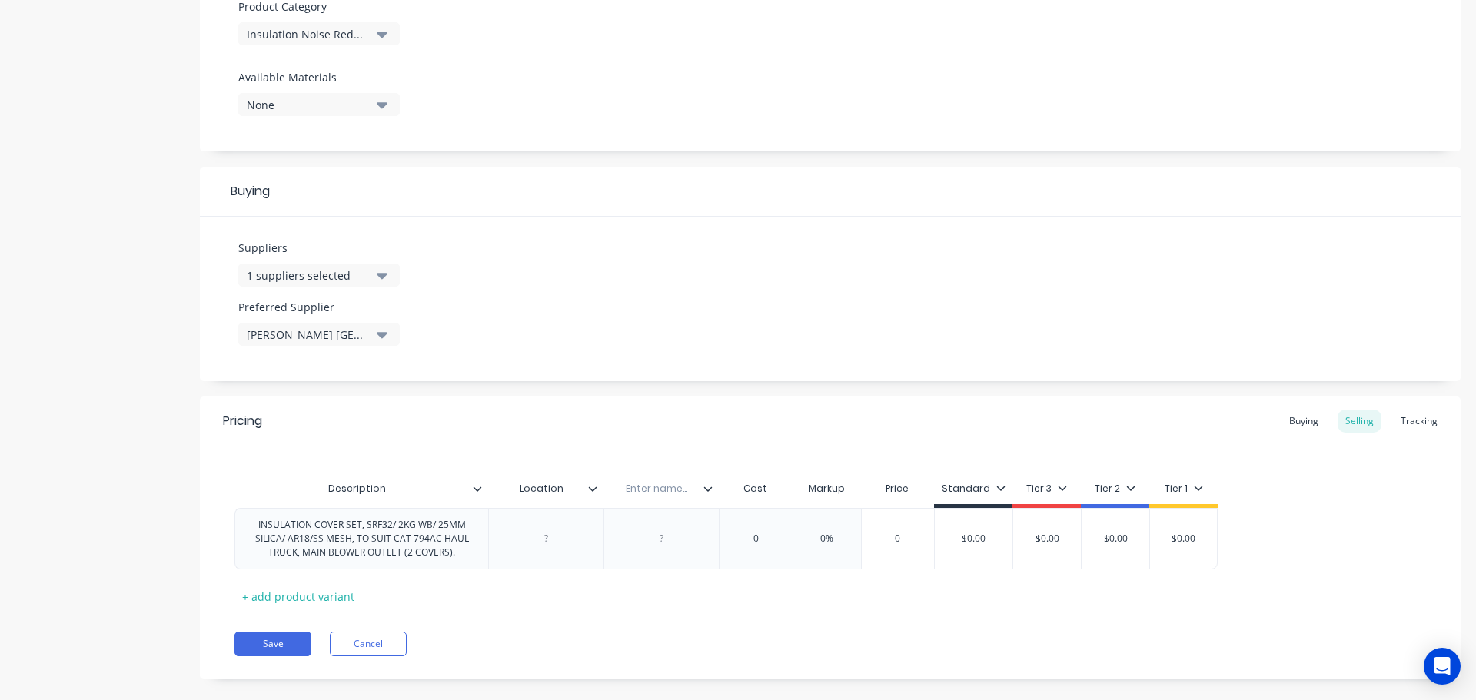
click at [664, 496] on div "Enter name..." at bounding box center [656, 489] width 106 height 38
type input "Part No."
type textarea "x"
drag, startPoint x: 664, startPoint y: 541, endPoint x: 671, endPoint y: 546, distance: 8.8
click at [664, 541] on div at bounding box center [661, 539] width 77 height 20
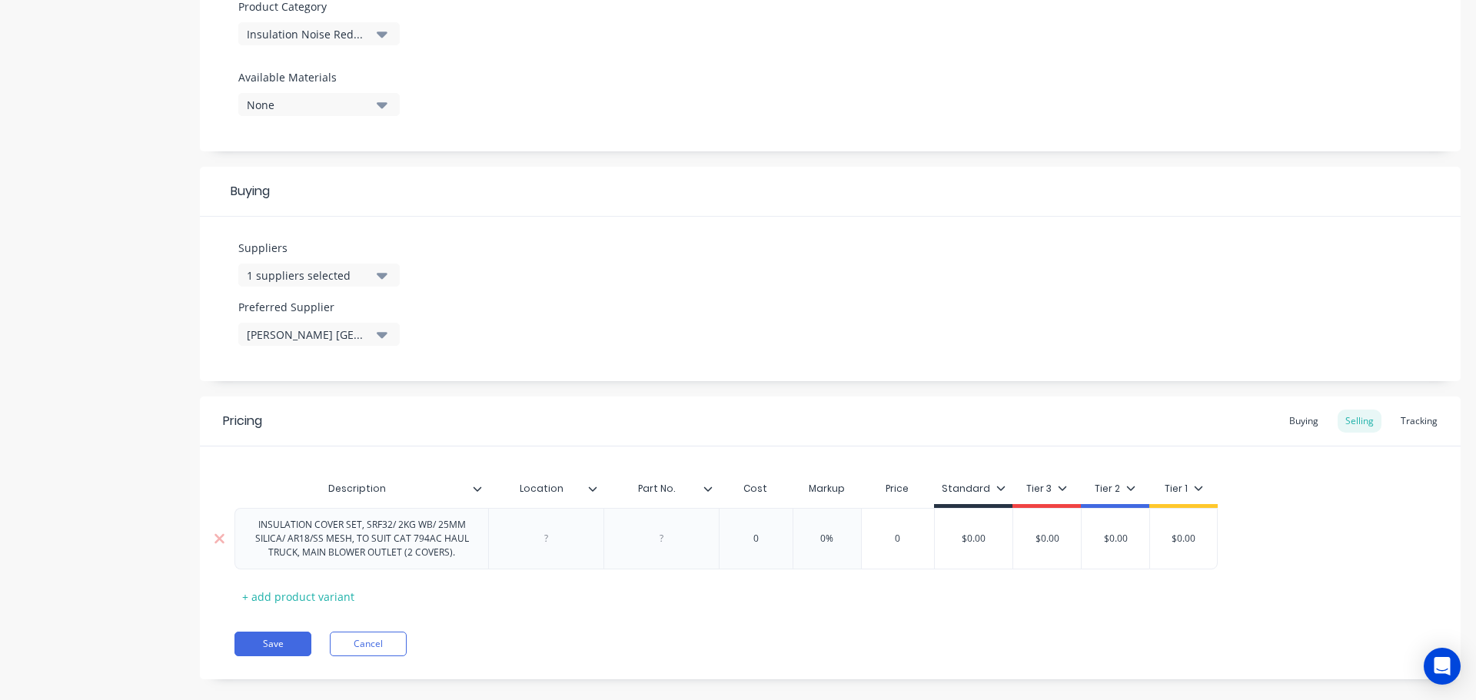
paste div
type textarea "x"
type input "0"
drag, startPoint x: 772, startPoint y: 538, endPoint x: 748, endPoint y: 535, distance: 24.0
click at [748, 535] on input "0" at bounding box center [755, 539] width 77 height 14
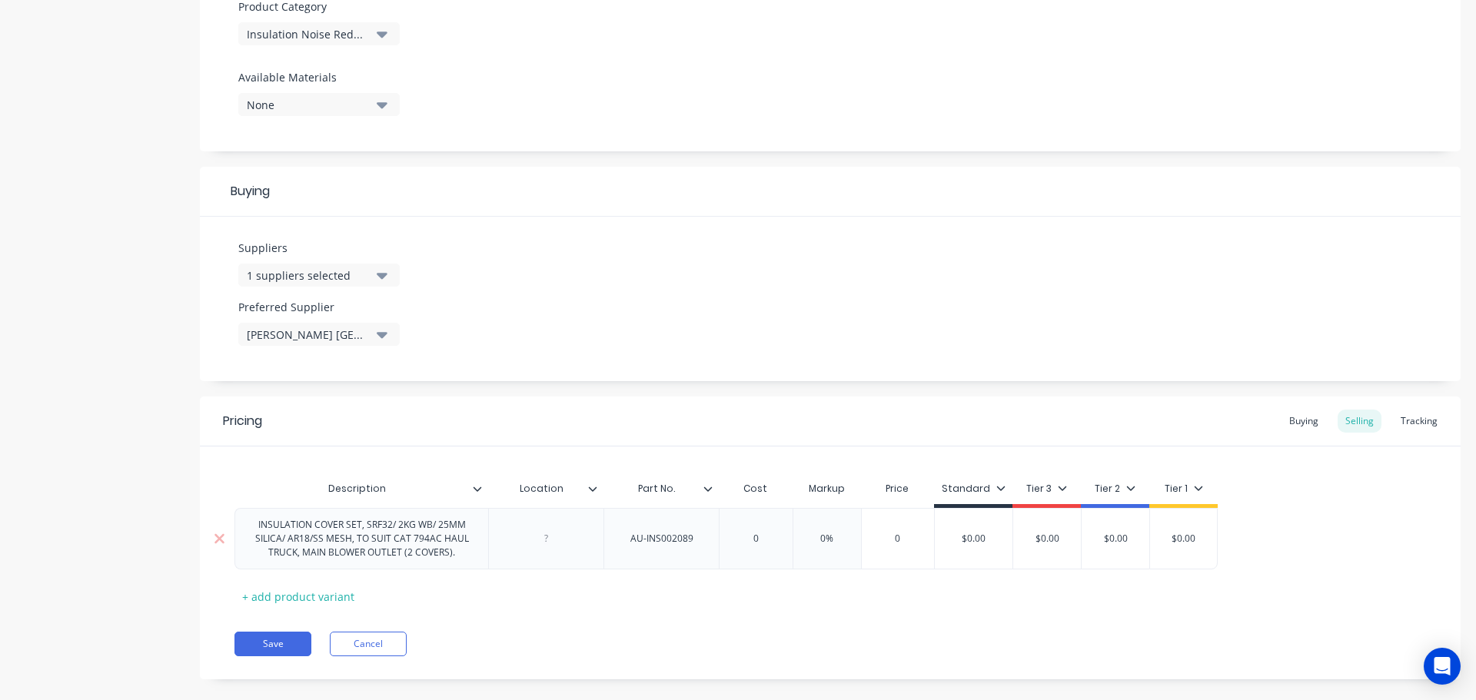
paste input "1,388.87"
type textarea "x"
type input "1,388.87"
type input "0%"
drag, startPoint x: 862, startPoint y: 538, endPoint x: 838, endPoint y: 537, distance: 23.1
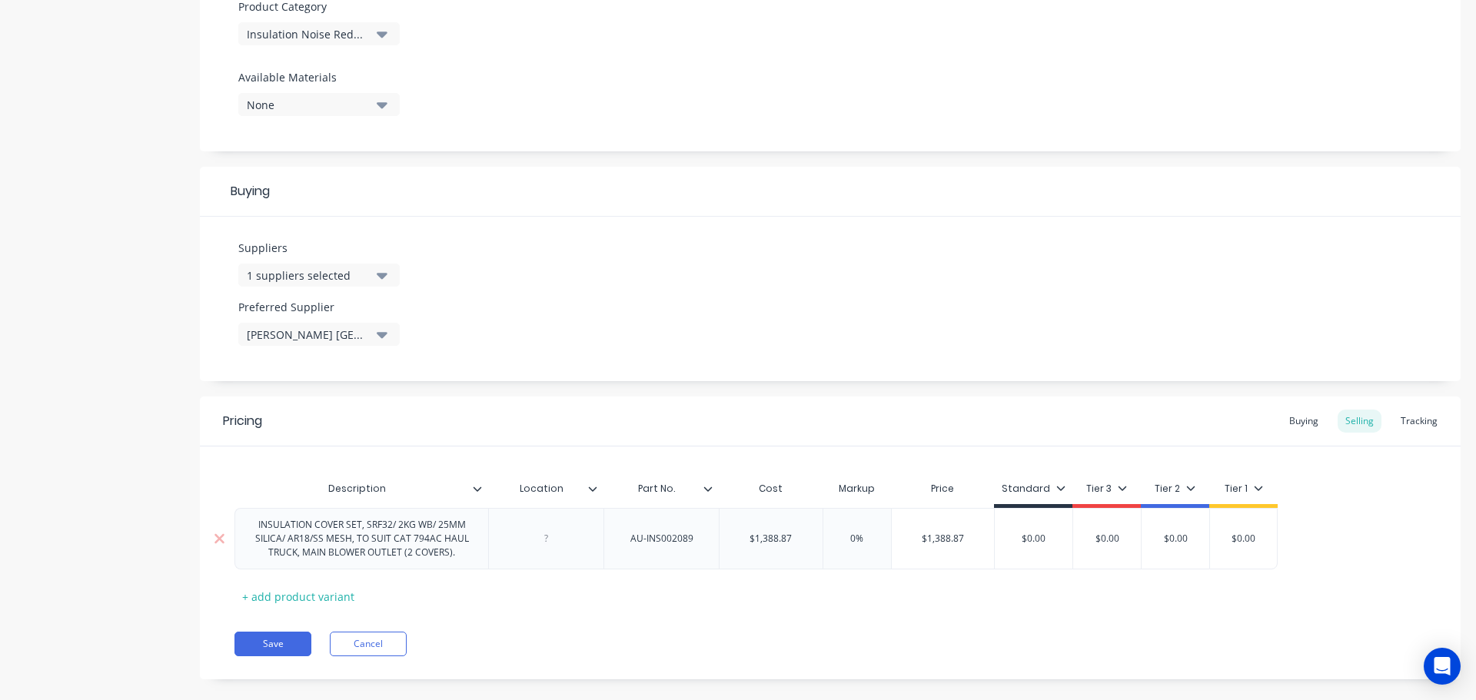
click at [838, 537] on input "0%" at bounding box center [856, 539] width 77 height 14
type textarea "x"
type input "1"
type textarea "x"
type input "12"
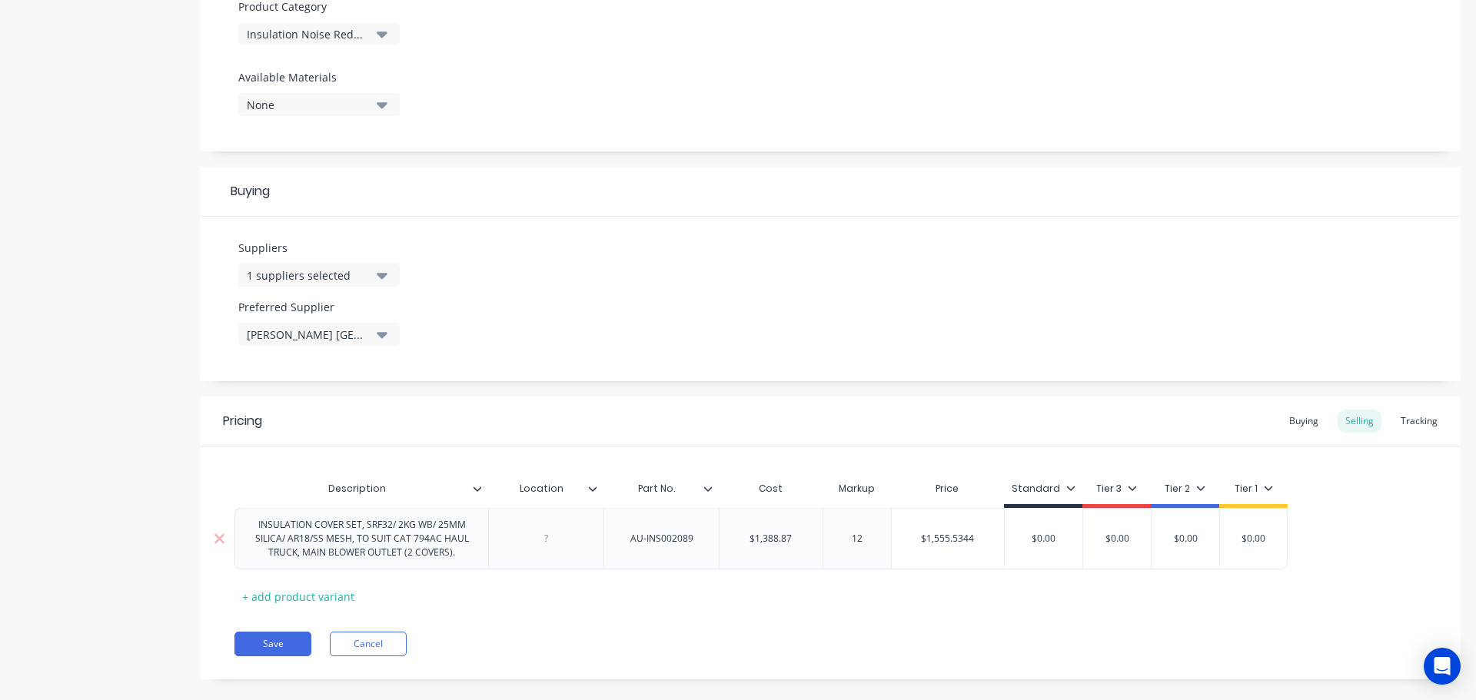
type textarea "x"
type input "120"
click at [1288, 419] on div "Buying" at bounding box center [1303, 421] width 45 height 23
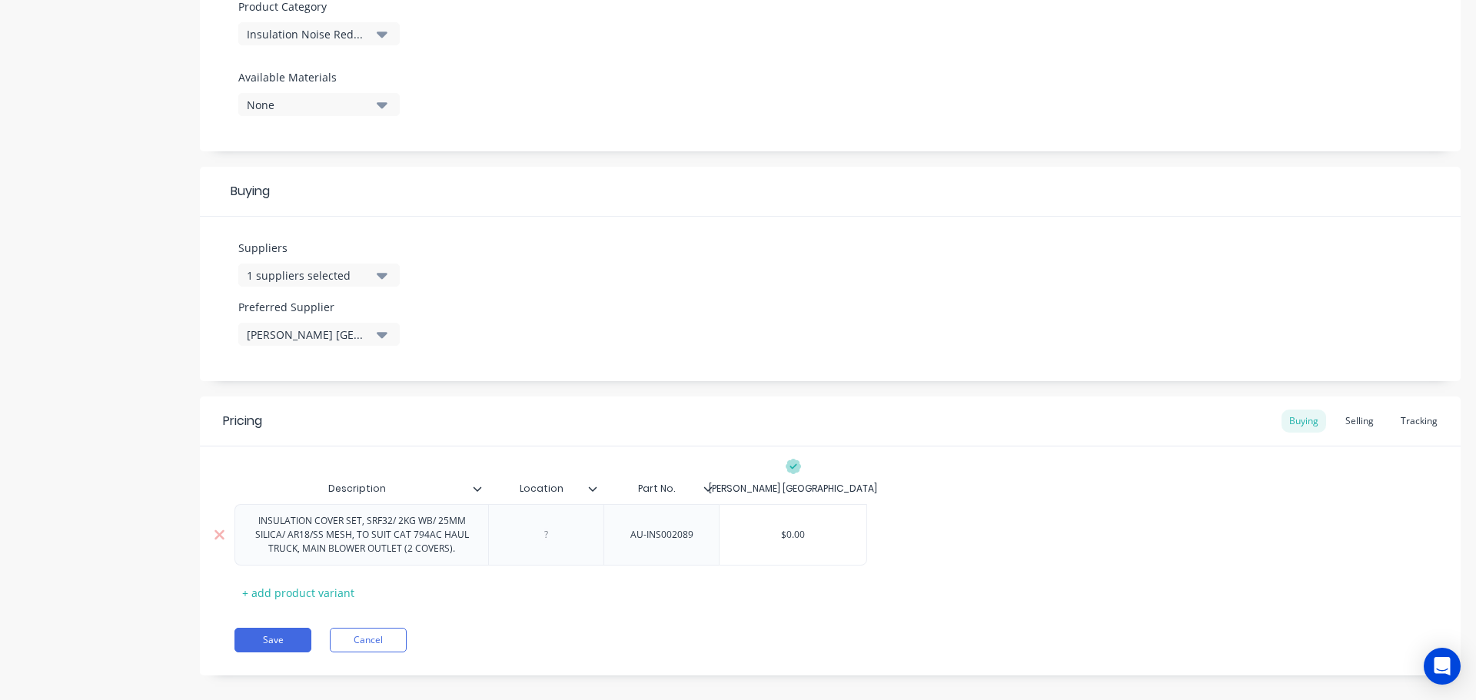
type input "$0.00"
drag, startPoint x: 772, startPoint y: 536, endPoint x: 837, endPoint y: 537, distance: 65.3
click at [836, 537] on input "$0.00" at bounding box center [792, 535] width 147 height 14
paste input "1,388.87"
type textarea "x"
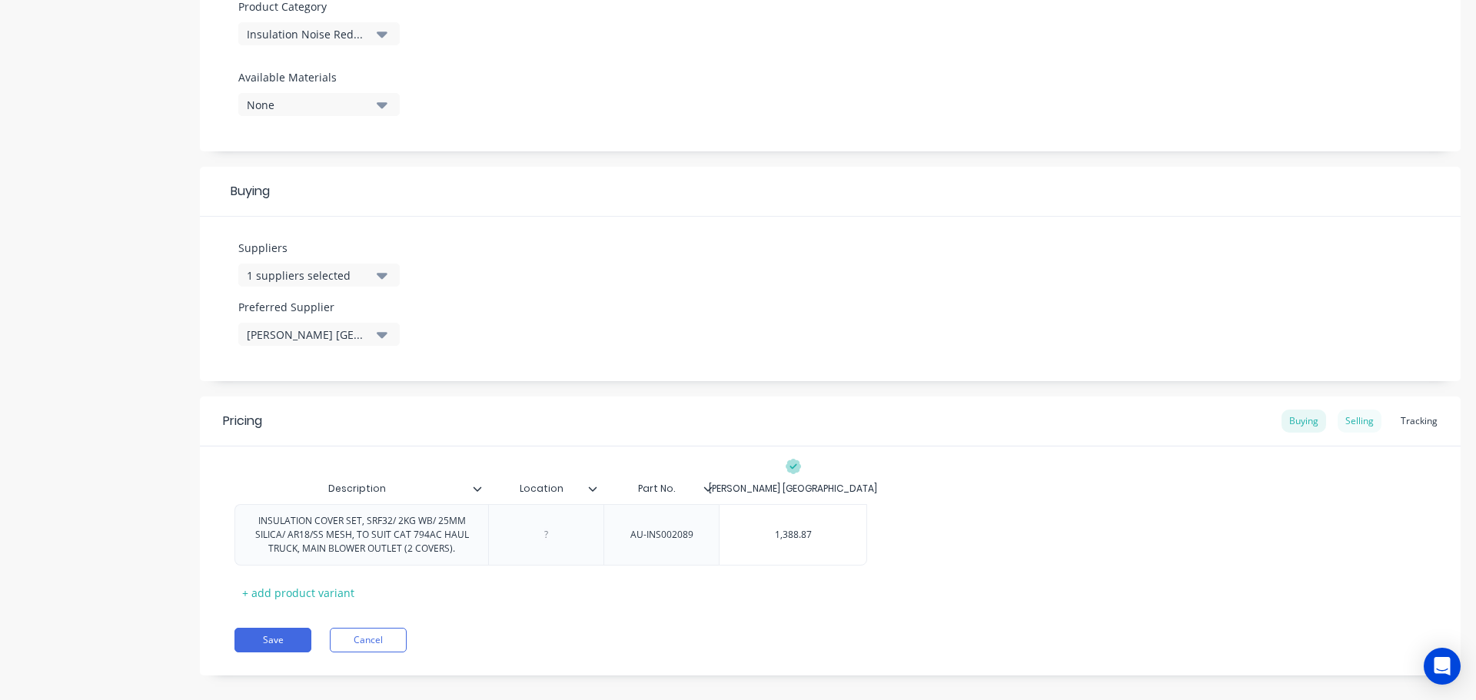
type input "1,388.87"
click at [1355, 423] on div "Selling" at bounding box center [1359, 421] width 44 height 23
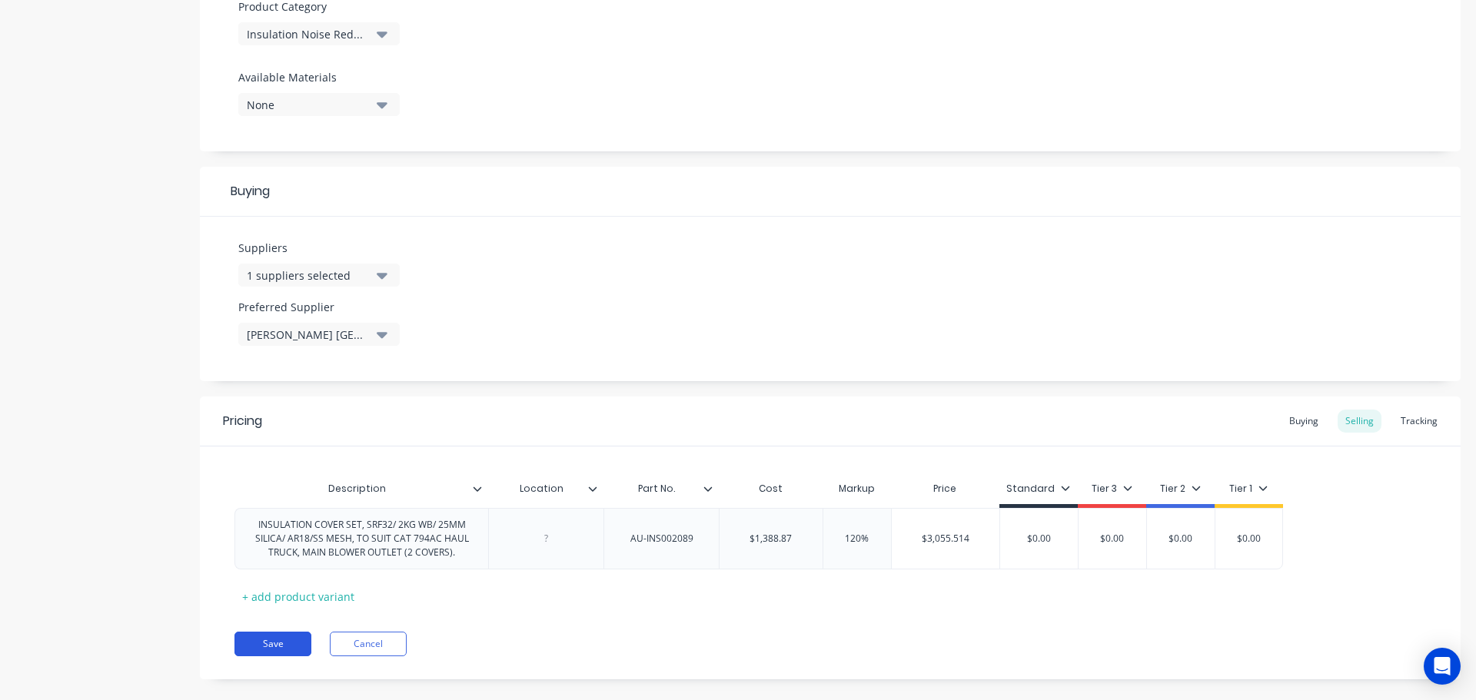
click at [264, 642] on button "Save" at bounding box center [272, 644] width 77 height 25
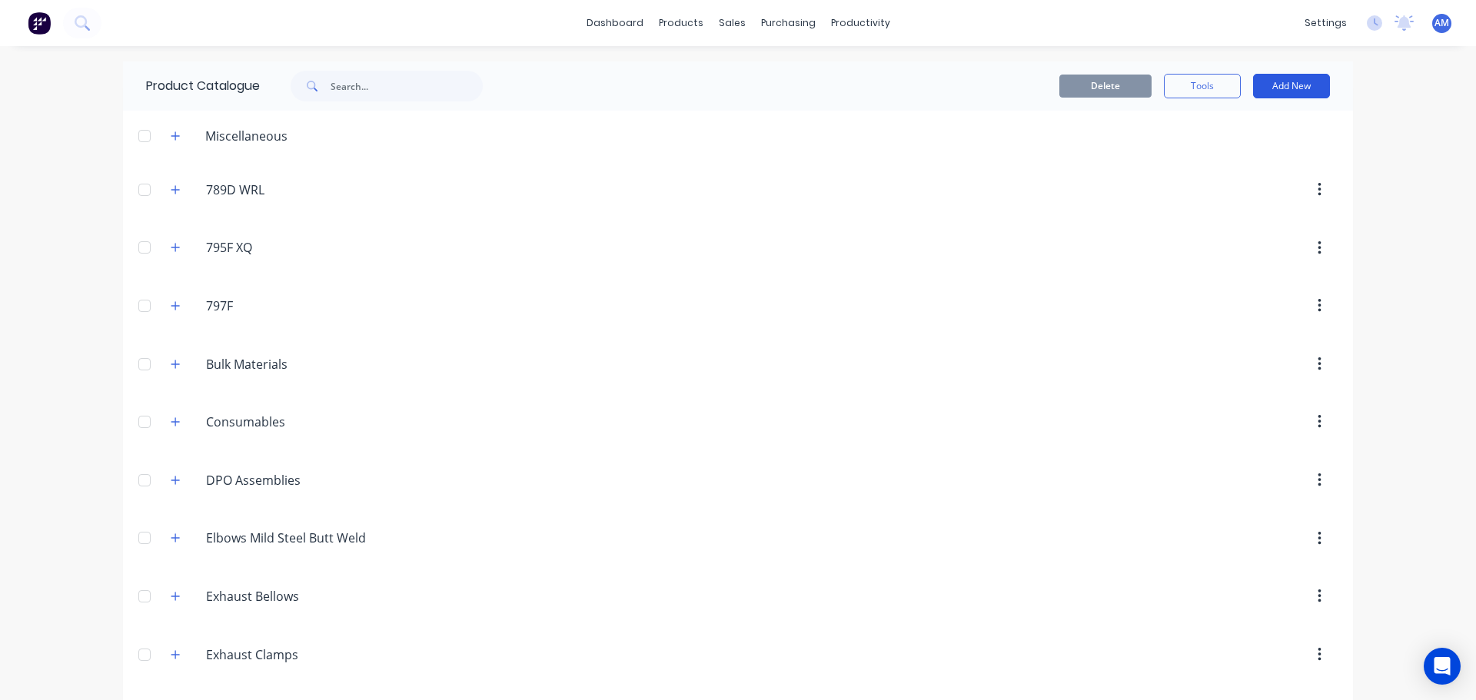
click at [1296, 84] on button "Add New" at bounding box center [1291, 86] width 77 height 25
click at [1227, 154] on div "Product" at bounding box center [1256, 156] width 118 height 22
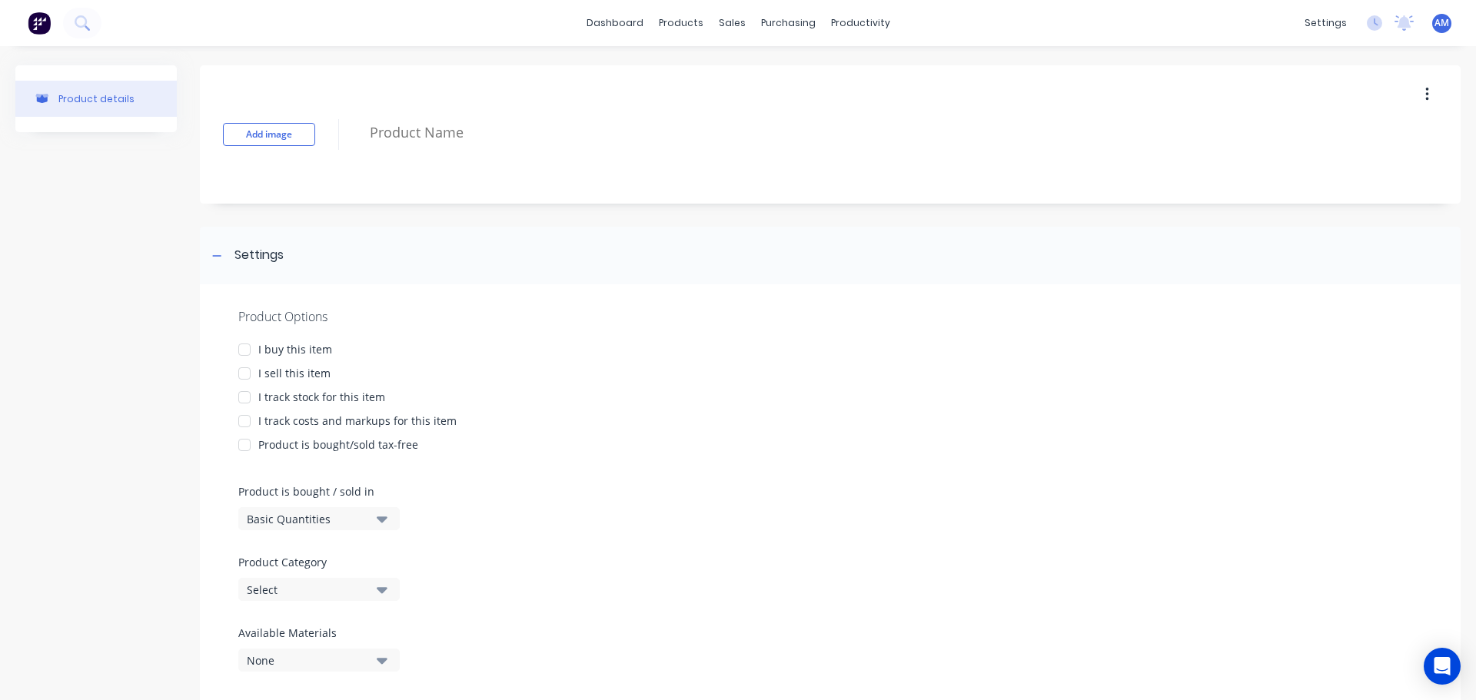
click at [241, 347] on div at bounding box center [244, 349] width 31 height 31
click at [243, 373] on div at bounding box center [244, 373] width 31 height 31
click at [238, 395] on div at bounding box center [244, 397] width 31 height 31
click at [240, 419] on div at bounding box center [244, 421] width 31 height 31
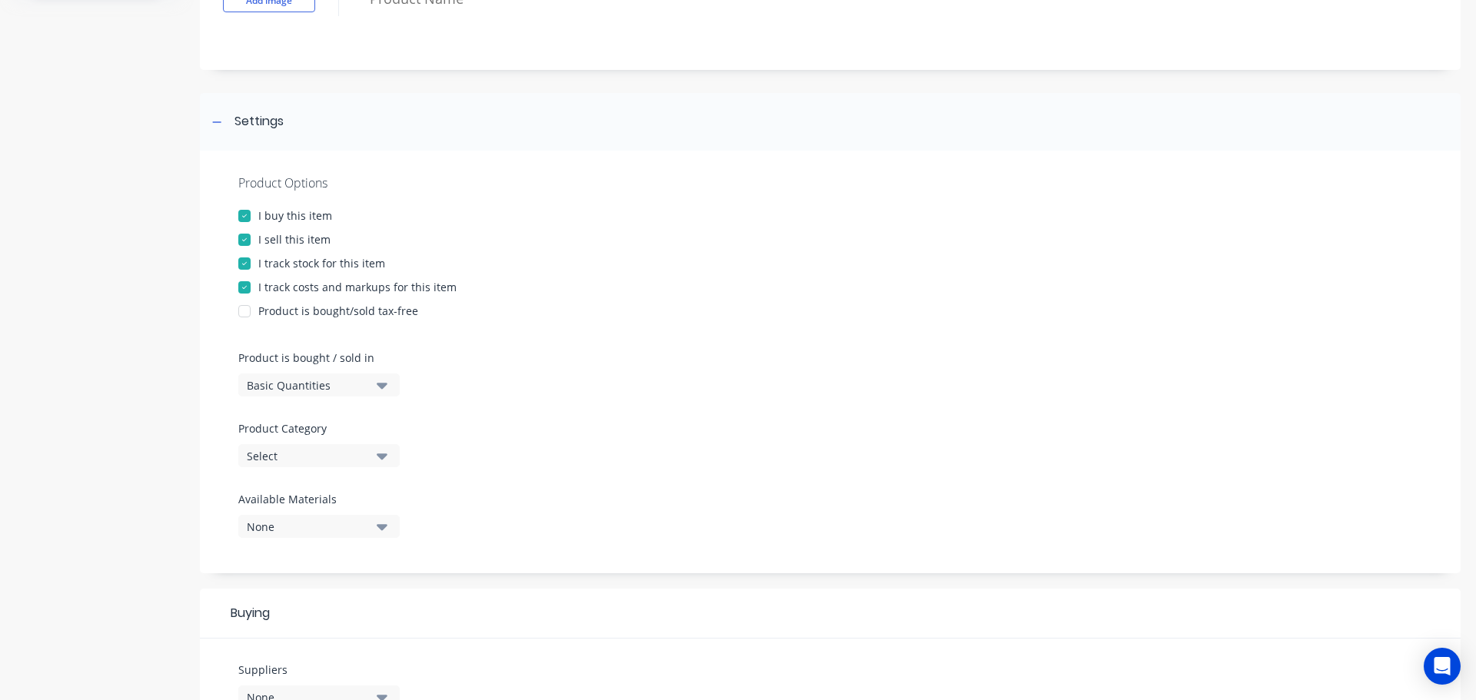
scroll to position [154, 0]
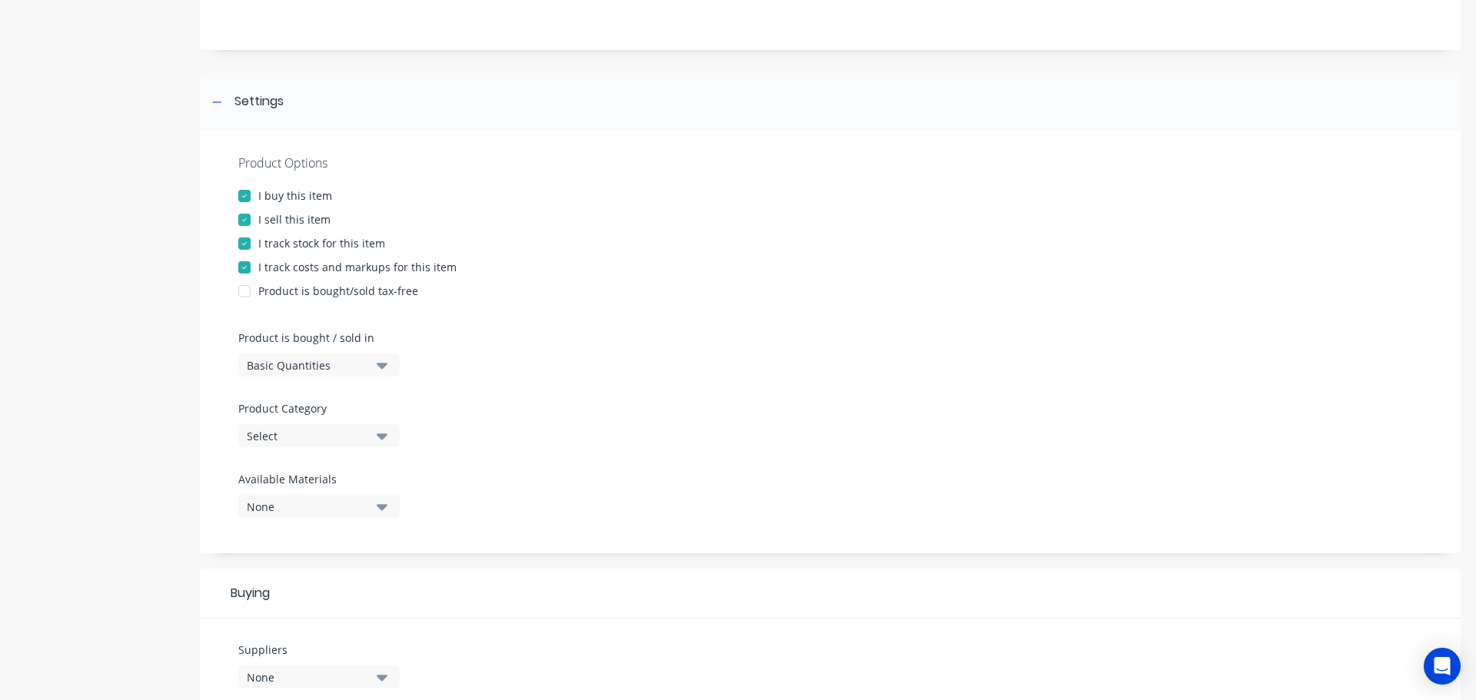
click at [384, 438] on icon "button" at bounding box center [382, 436] width 11 height 6
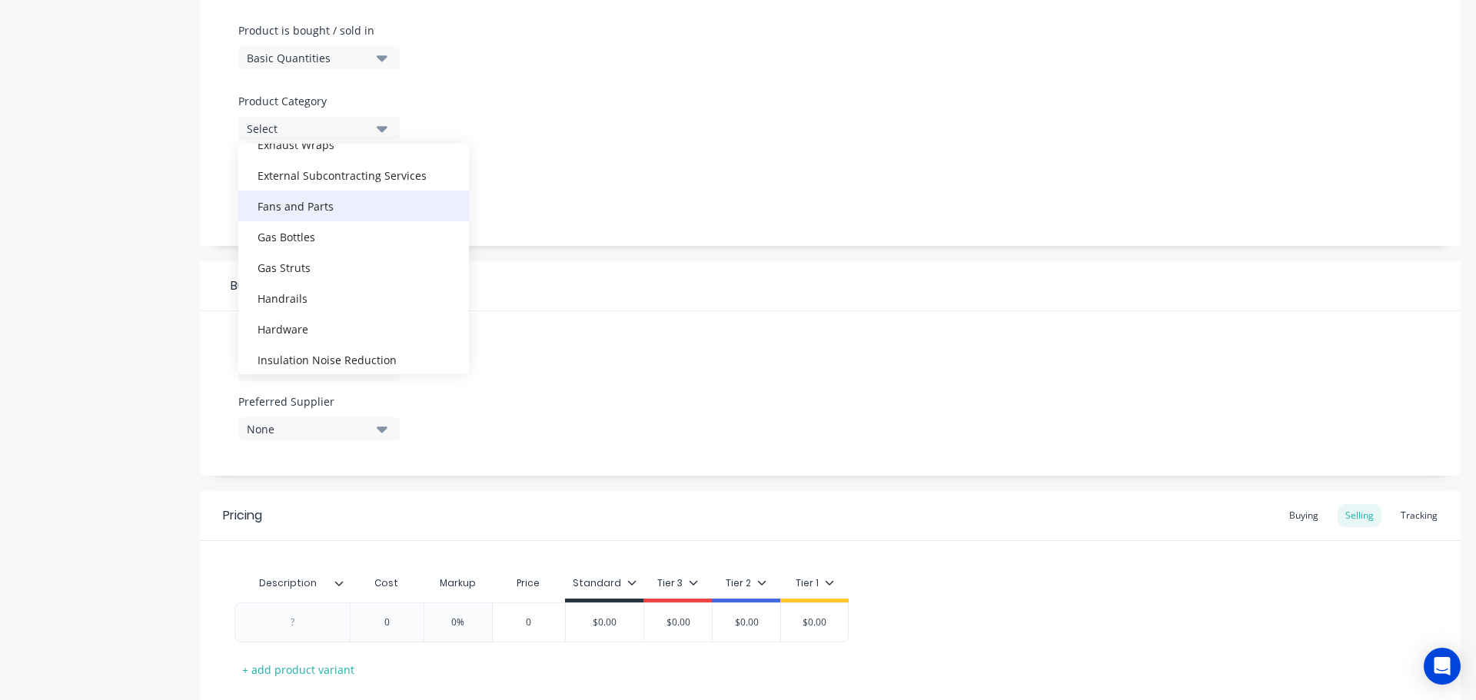
scroll to position [461, 0]
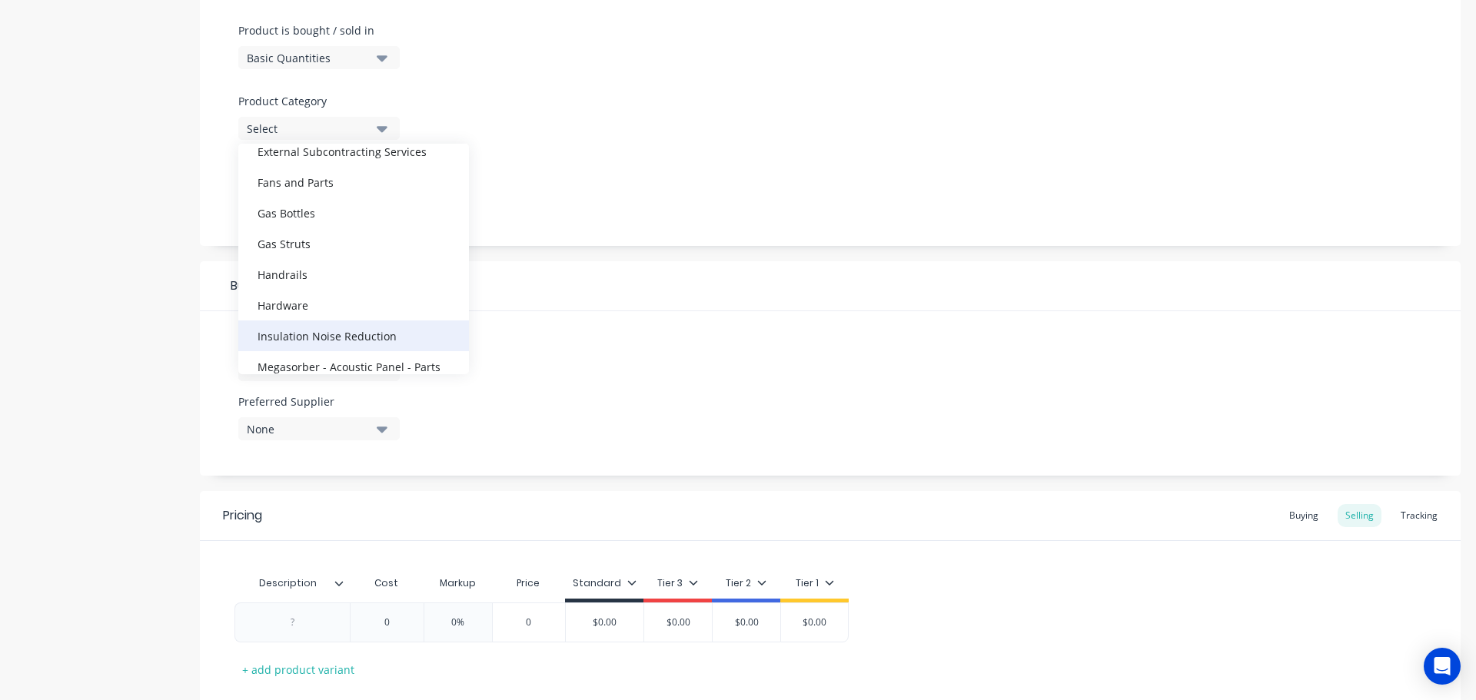
click at [354, 330] on div "Insulation Noise Reduction" at bounding box center [353, 335] width 231 height 31
type textarea "x"
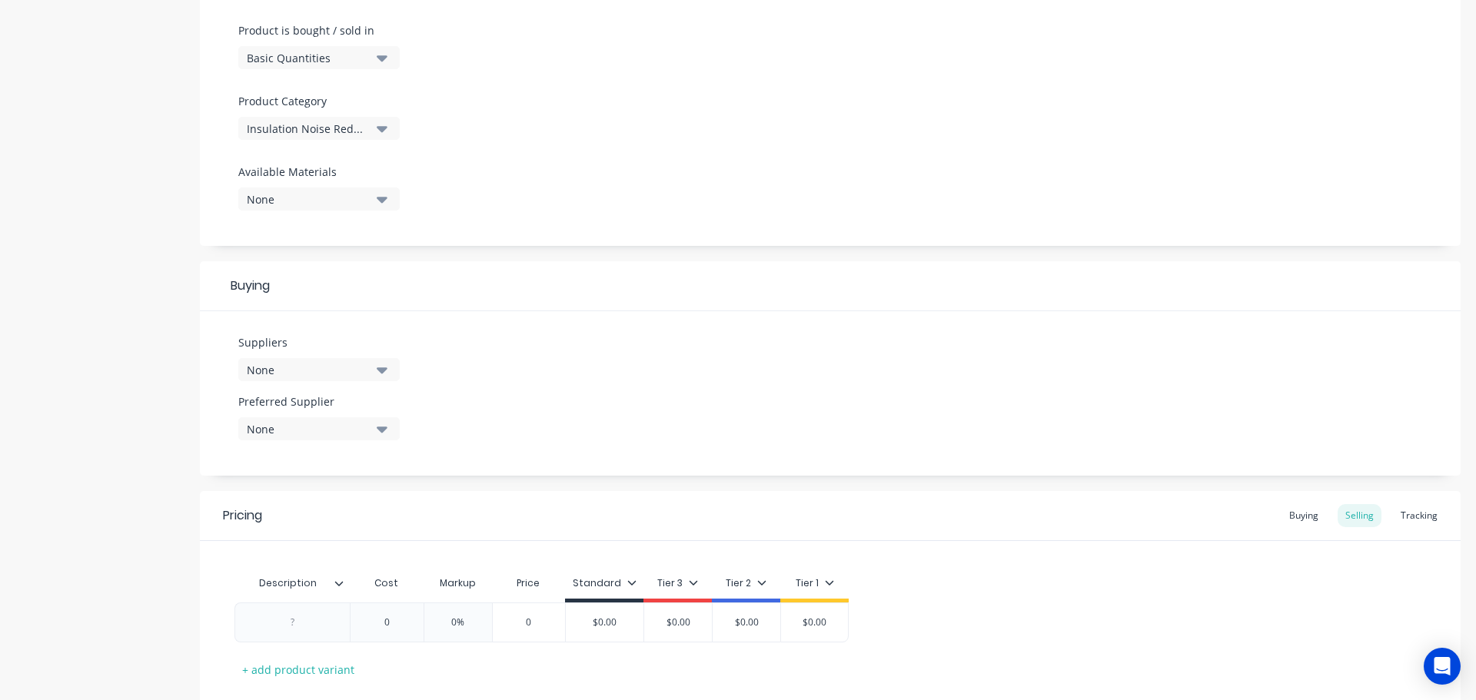
click at [383, 368] on icon "button" at bounding box center [382, 370] width 11 height 6
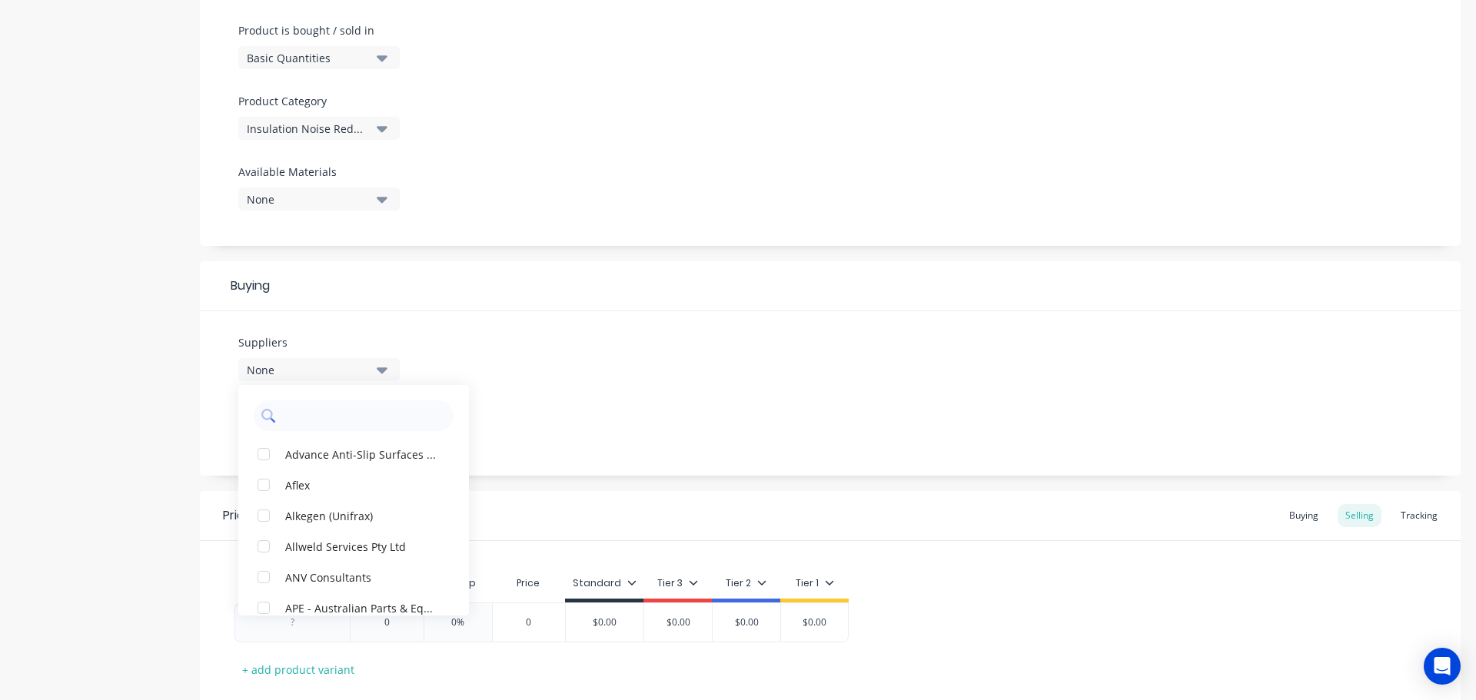
click at [355, 430] on input "text" at bounding box center [364, 415] width 163 height 31
type input "jam"
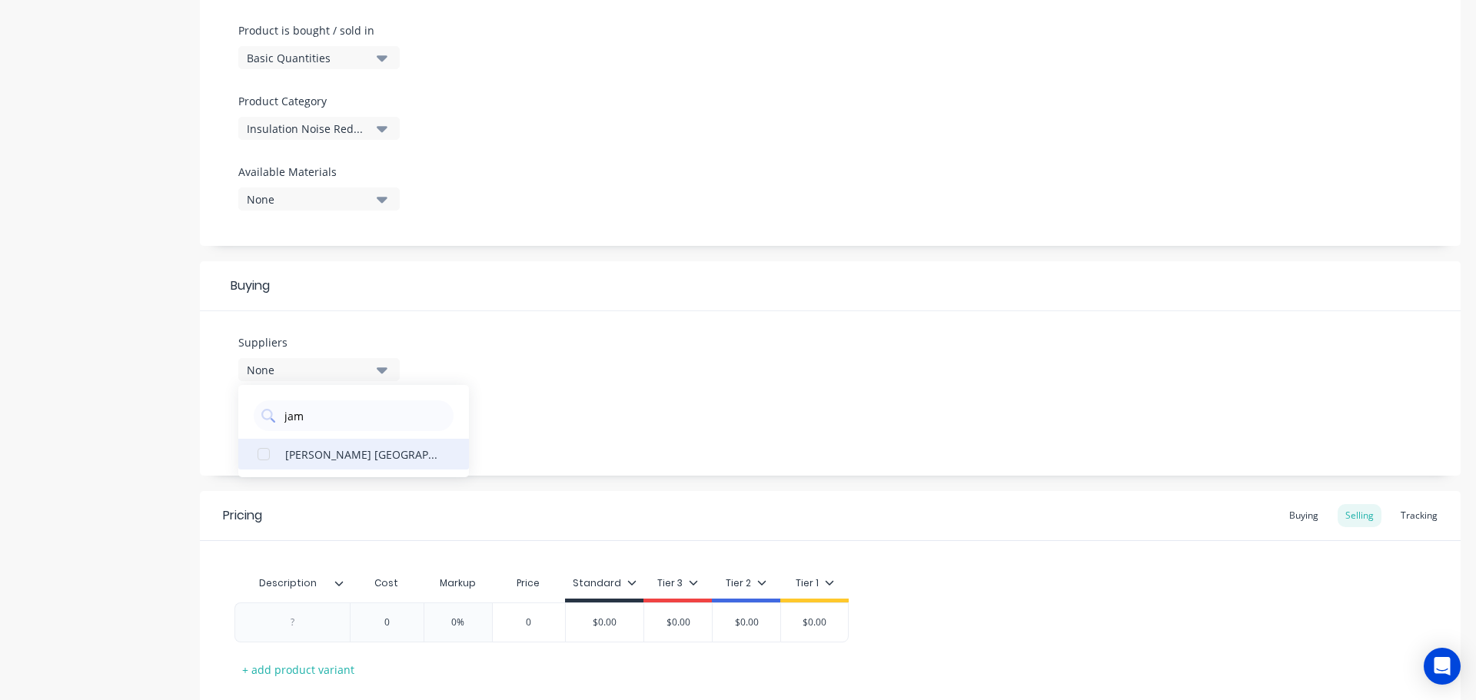
click at [387, 455] on div "James Walker Australia" at bounding box center [362, 454] width 154 height 16
click at [563, 390] on div "Suppliers 1 suppliers selected jam James Walker Australia Preferred Supplier No…" at bounding box center [830, 393] width 1260 height 164
click at [392, 430] on button "None" at bounding box center [318, 428] width 161 height 23
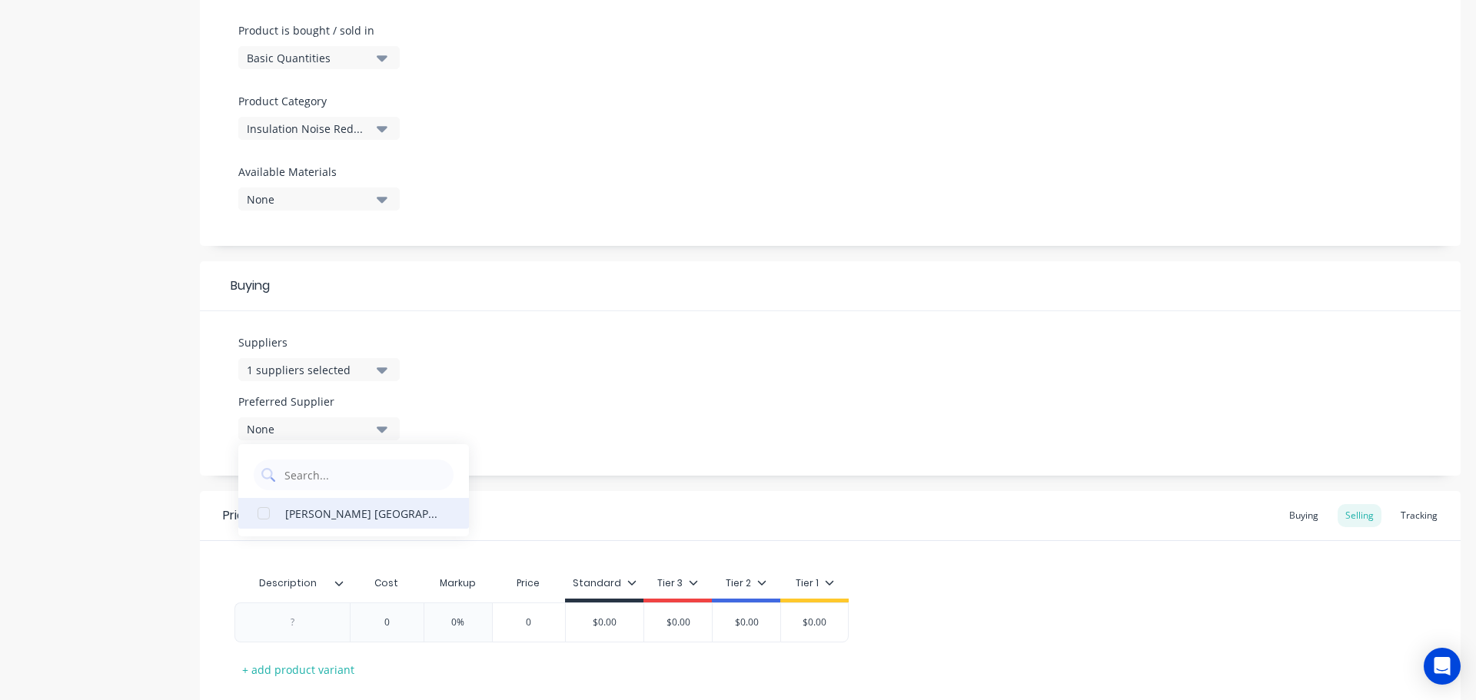
click at [387, 506] on div "James Walker Australia" at bounding box center [362, 513] width 154 height 16
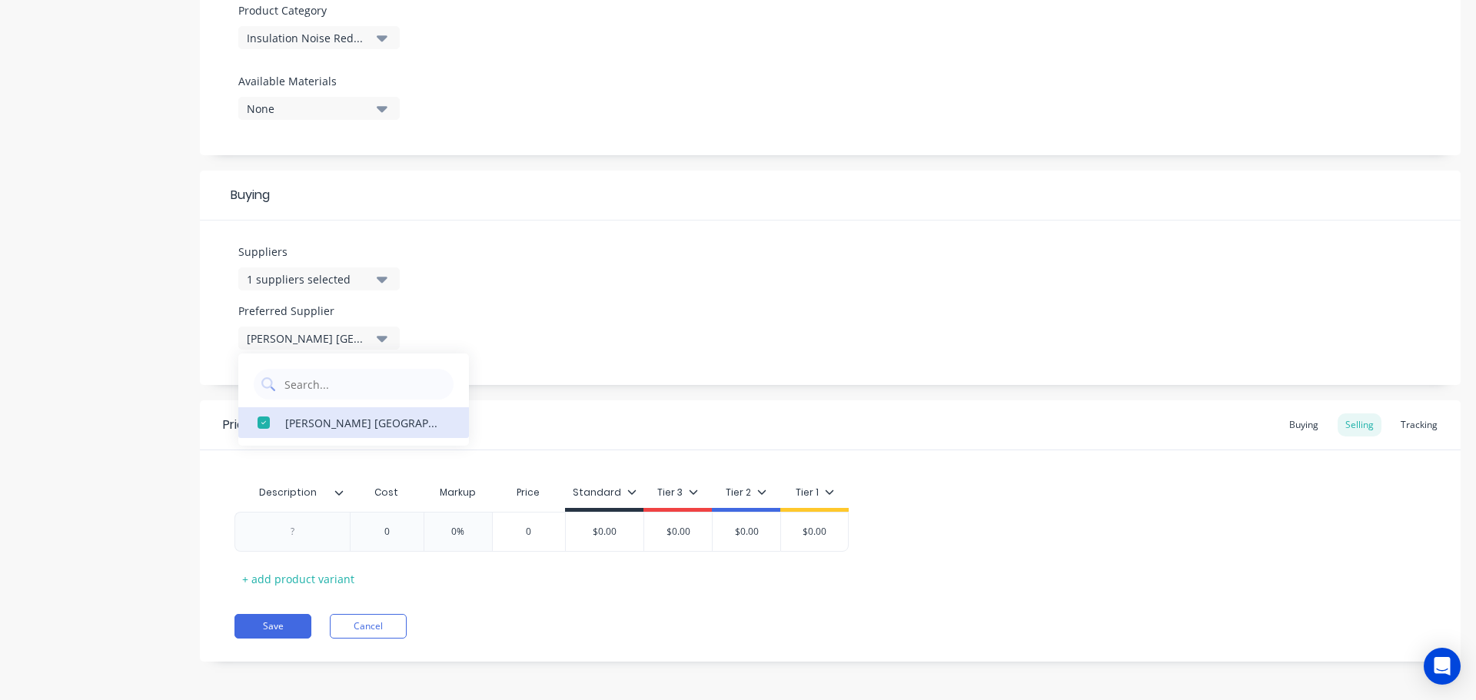
scroll to position [556, 0]
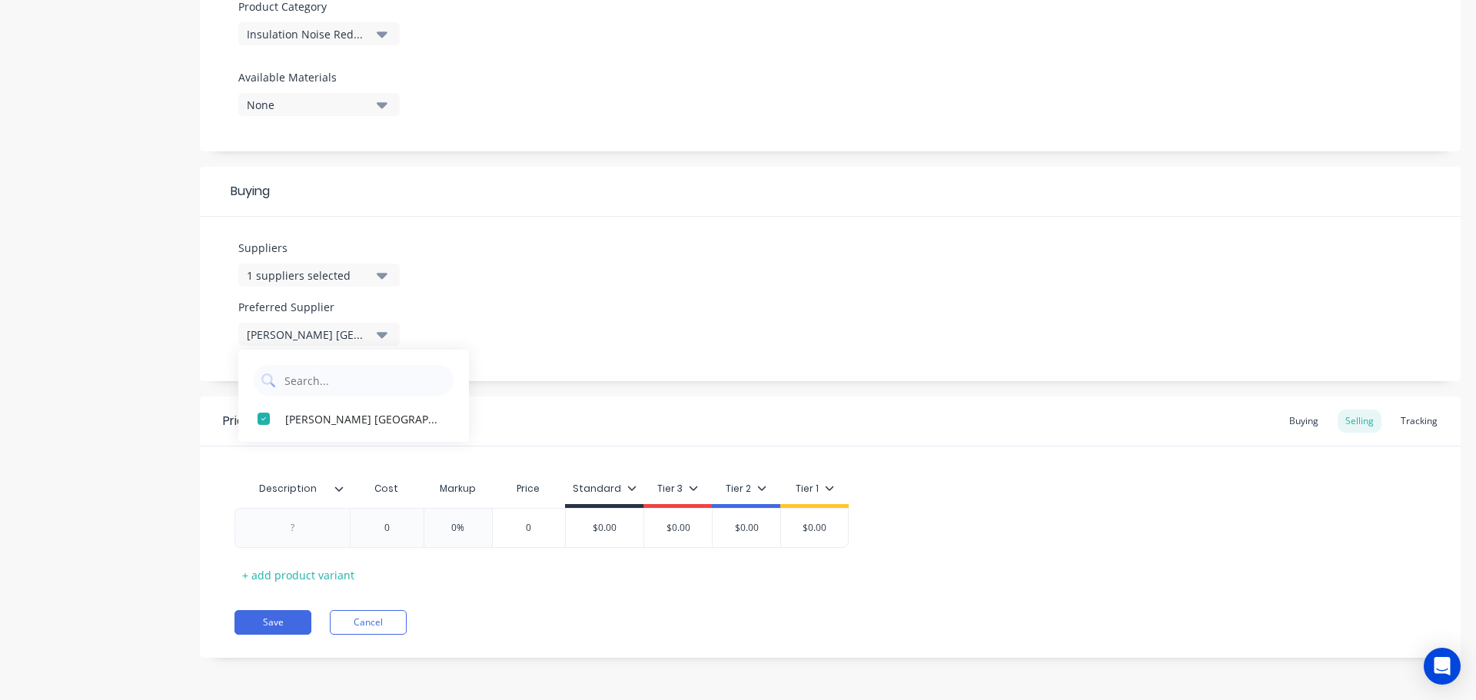
click at [571, 315] on div "Suppliers 1 suppliers selected jam Preferred Supplier James Walker Australia Ja…" at bounding box center [830, 299] width 1260 height 164
click at [342, 490] on icon at bounding box center [338, 488] width 9 height 9
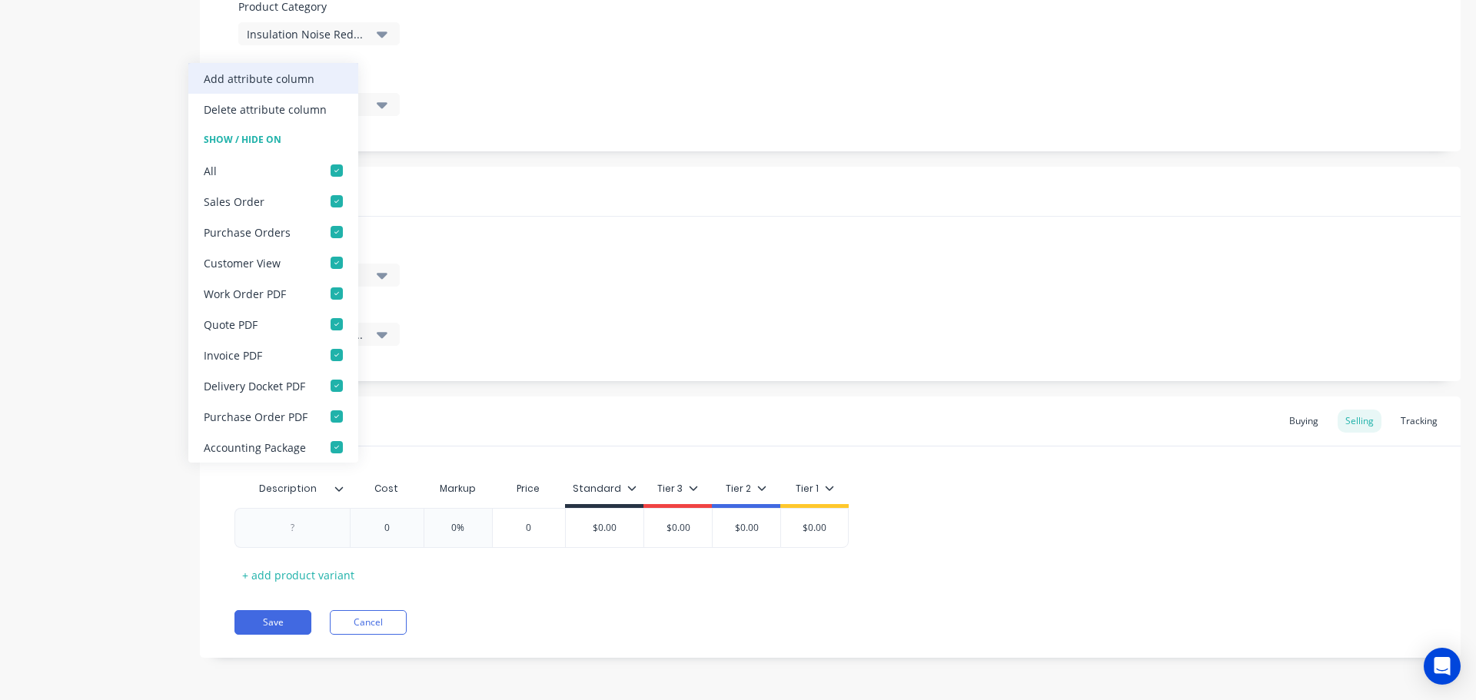
click at [300, 76] on div "Add attribute column" at bounding box center [259, 79] width 111 height 16
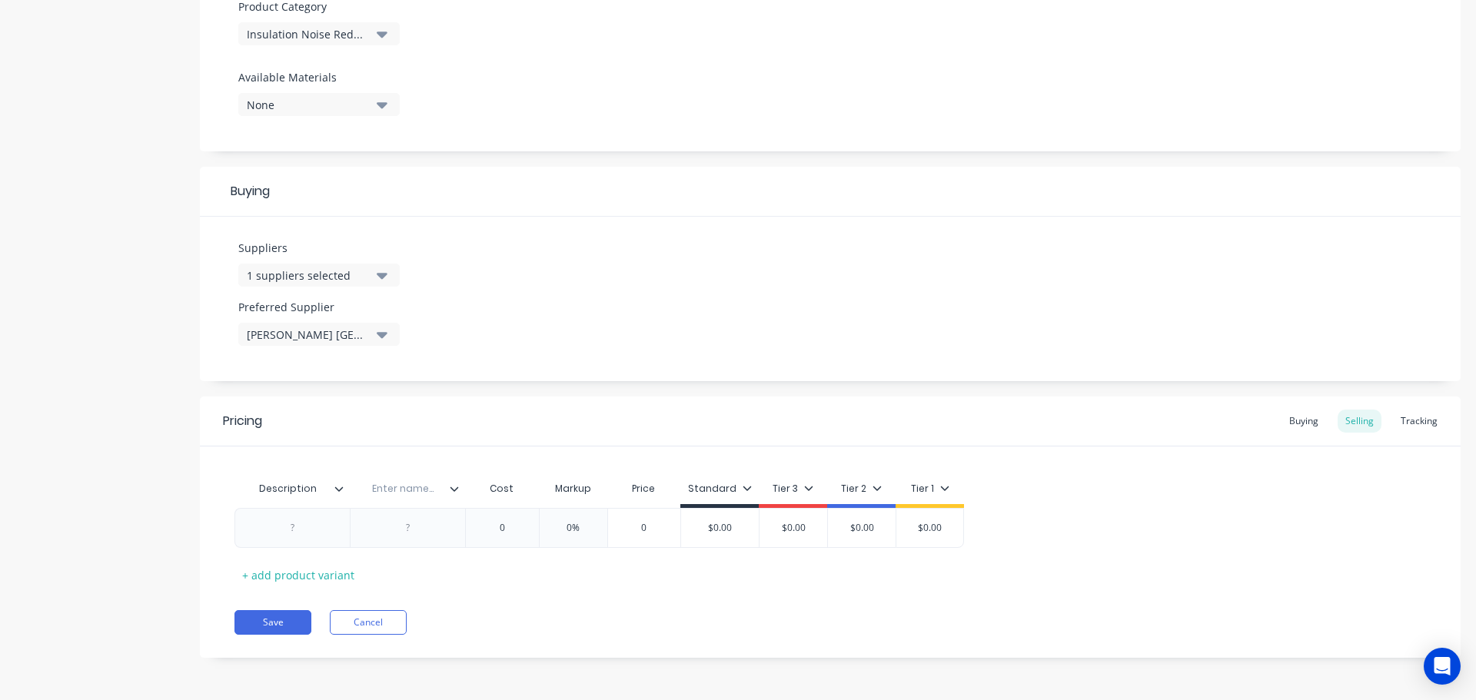
click at [450, 490] on icon at bounding box center [454, 488] width 9 height 9
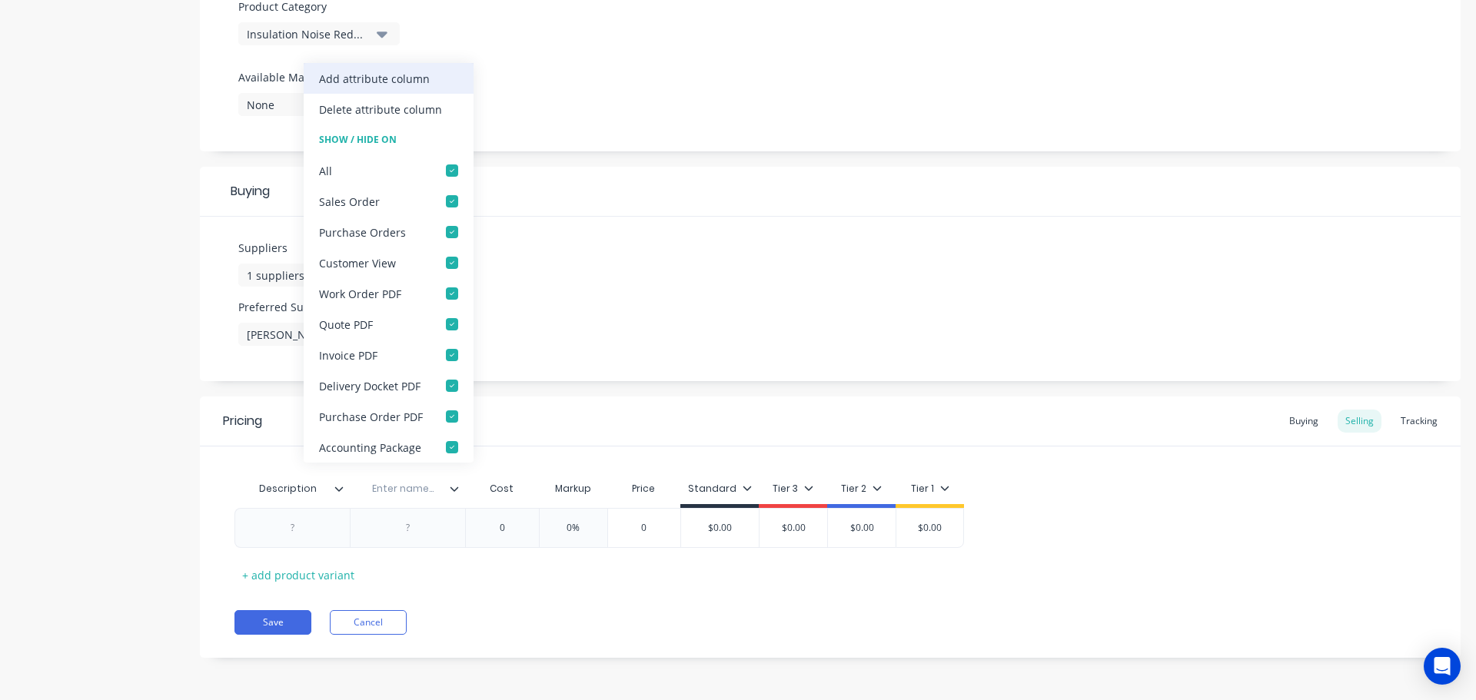
click at [400, 73] on div "Add attribute column" at bounding box center [374, 79] width 111 height 16
type textarea "x"
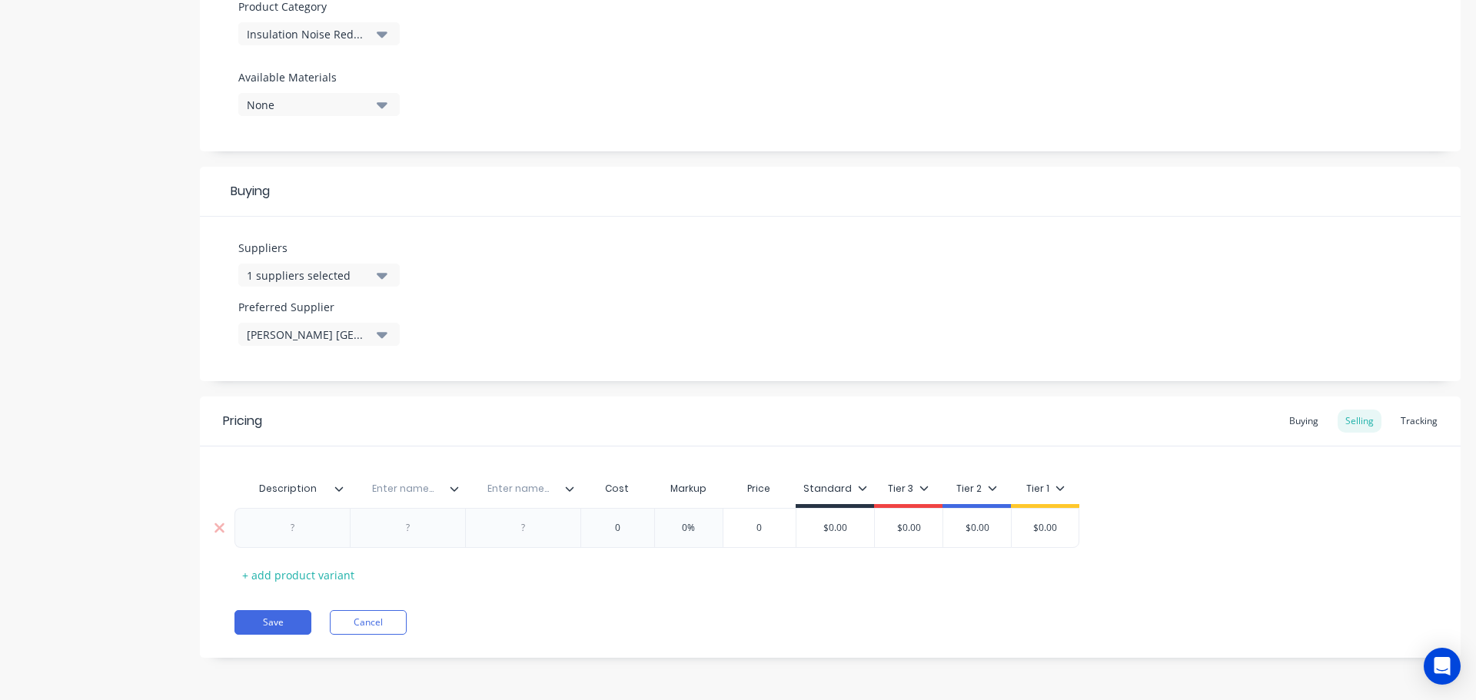
click at [292, 530] on div at bounding box center [292, 528] width 77 height 20
paste div
drag, startPoint x: 329, startPoint y: 533, endPoint x: 272, endPoint y: 523, distance: 57.6
click at [272, 523] on div "1,388.87" at bounding box center [292, 532] width 77 height 34
drag, startPoint x: 295, startPoint y: 525, endPoint x: 308, endPoint y: 527, distance: 13.3
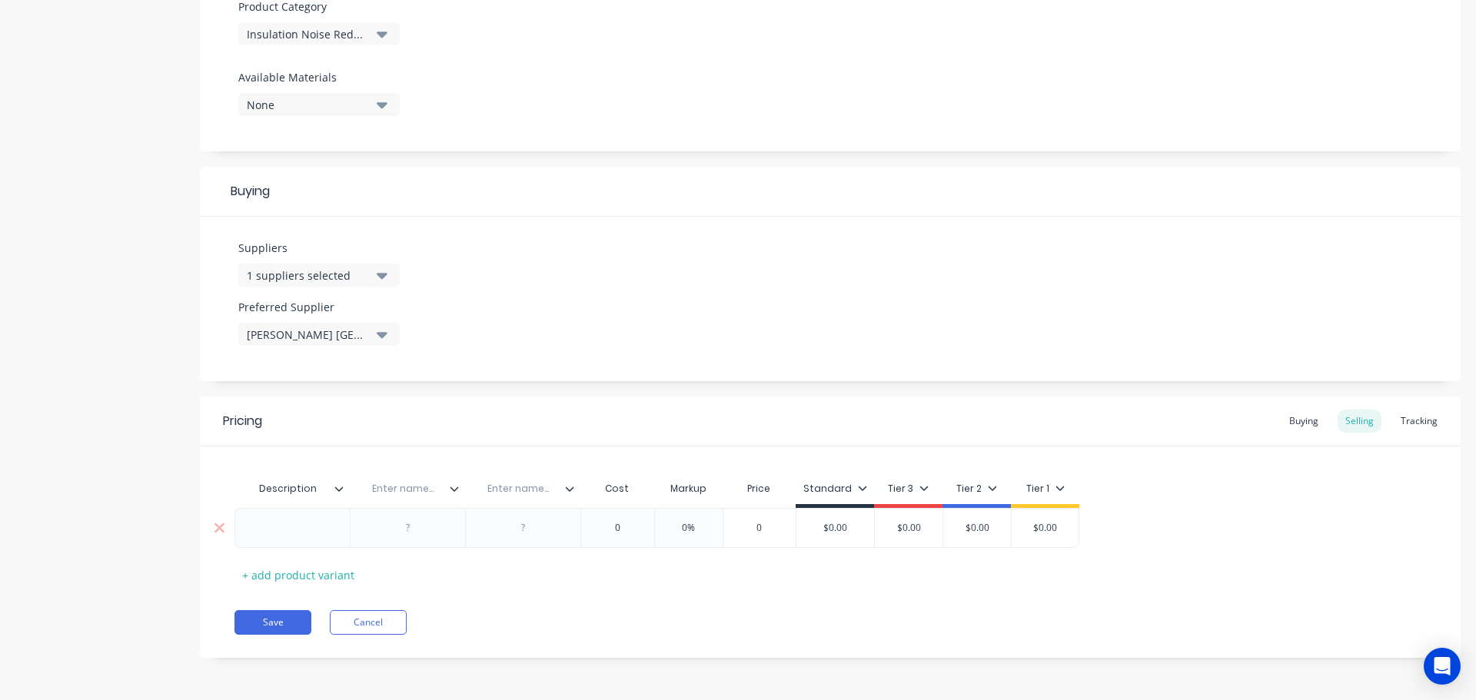
click at [295, 525] on div at bounding box center [292, 528] width 77 height 20
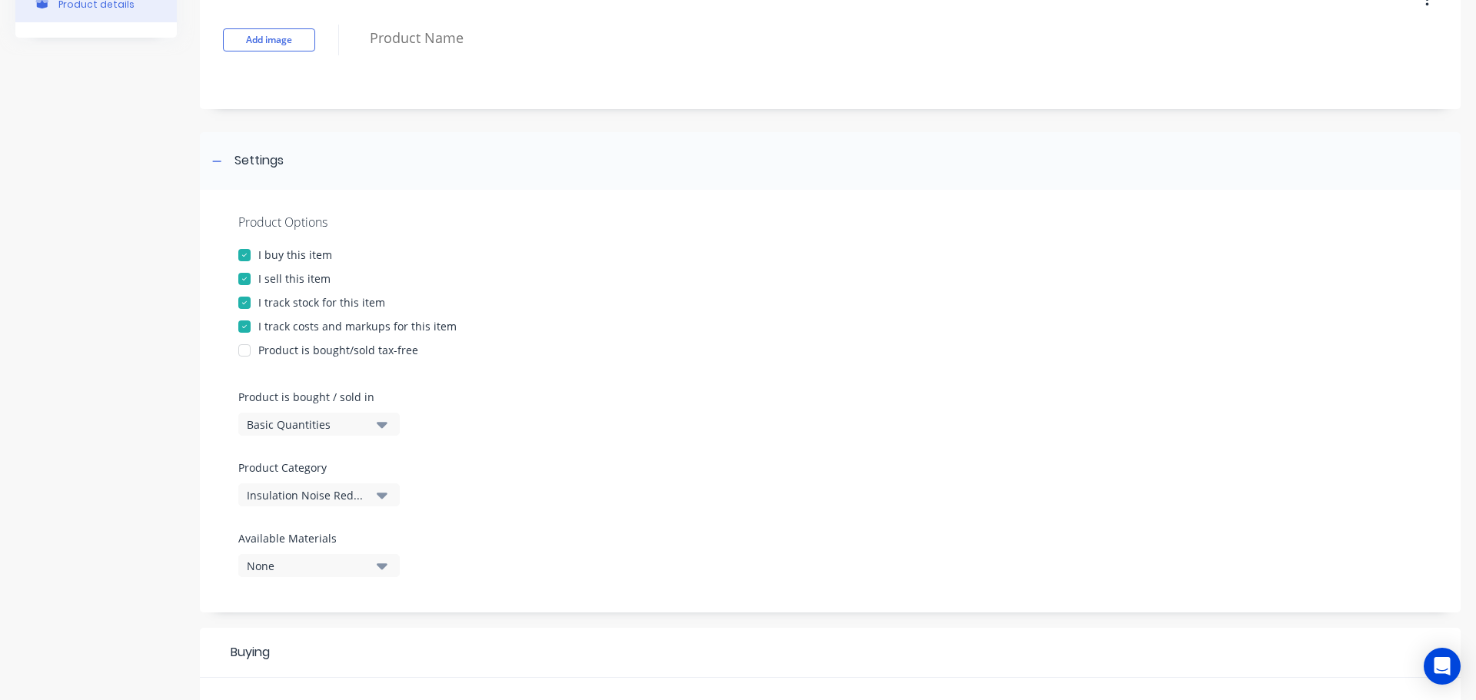
scroll to position [0, 0]
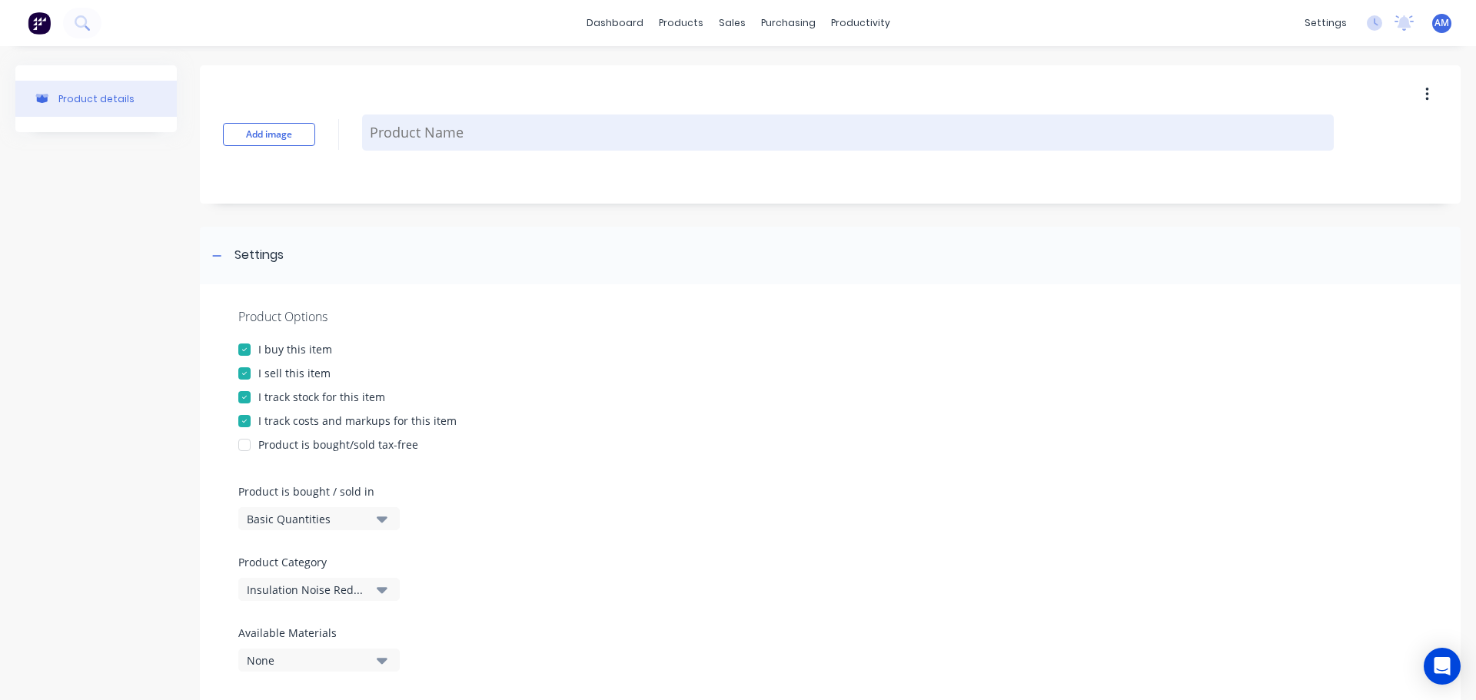
click at [422, 131] on textarea at bounding box center [847, 133] width 971 height 36
paste textarea "INSULATION COVER SET, SRF32/2KG WB/25MM SILICA/AR18/SS MESH, TO SUIT CAT 794AC …"
type textarea "x"
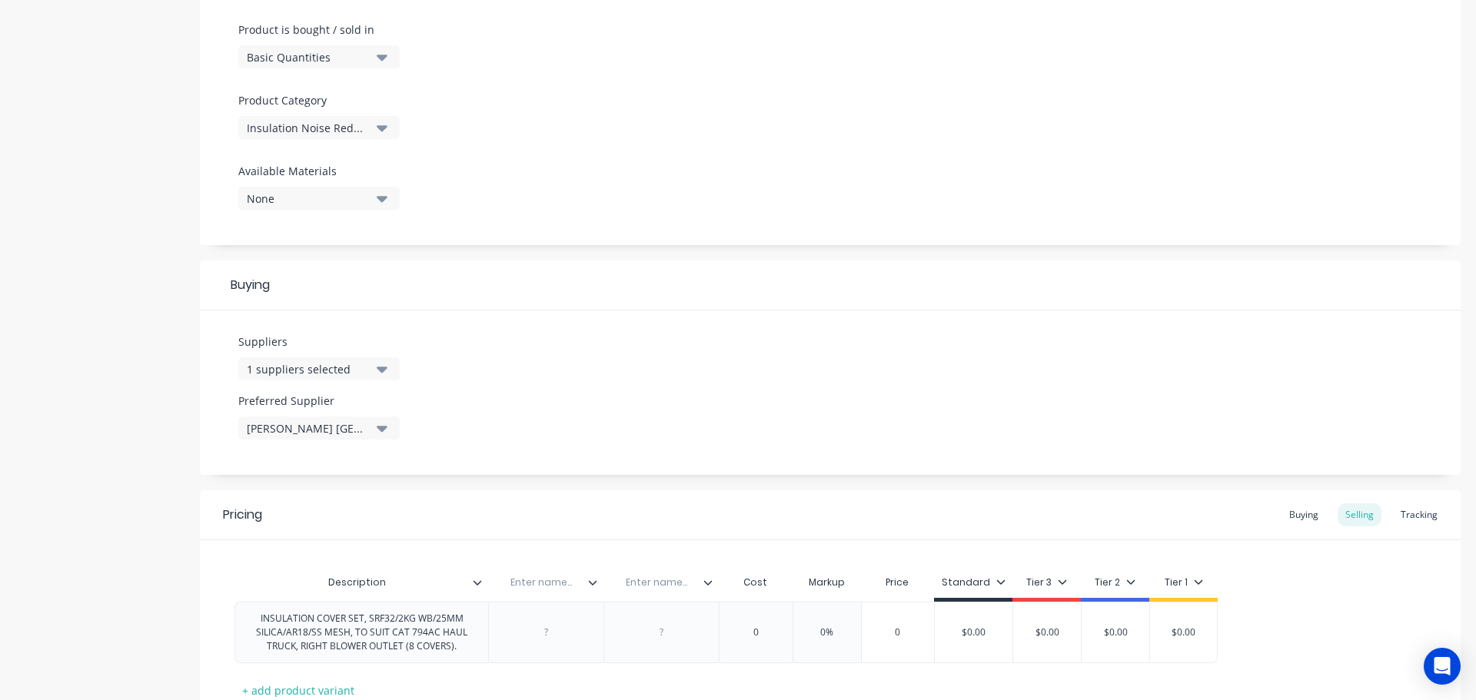
scroll to position [577, 0]
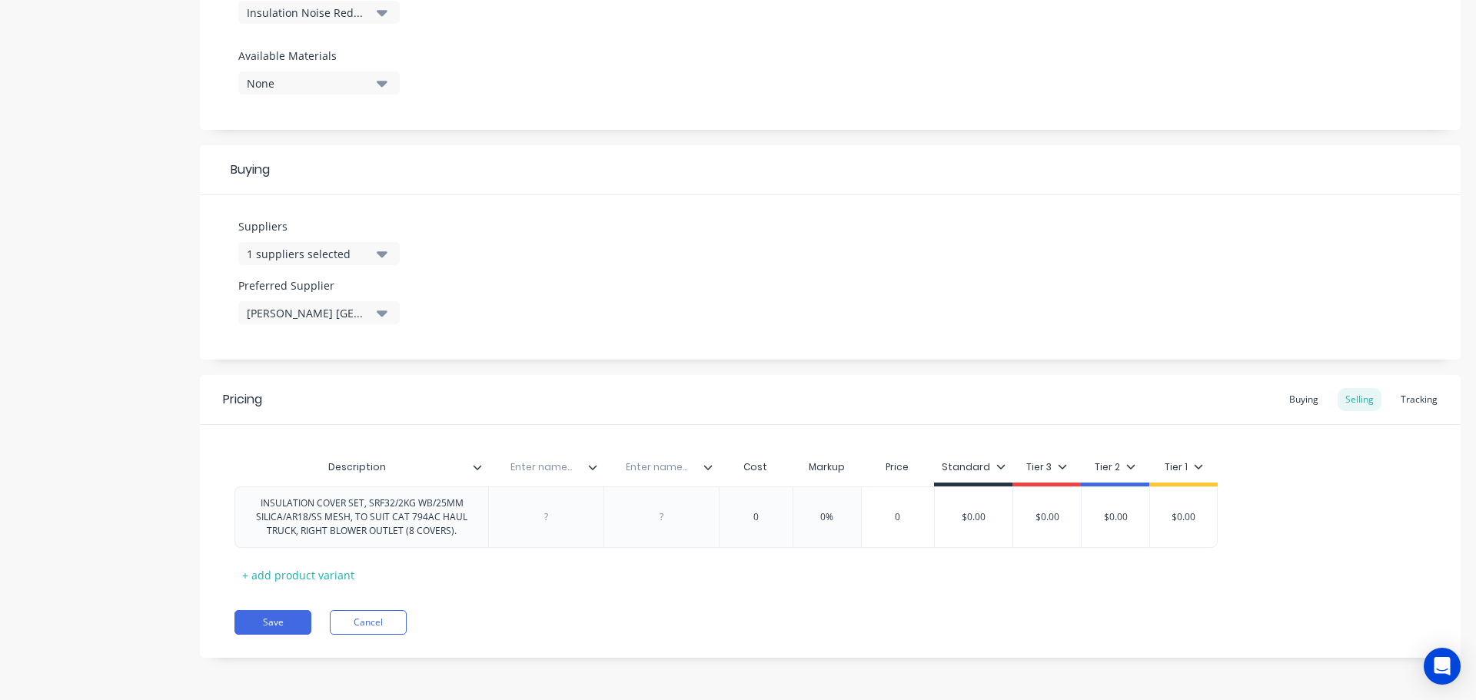
type textarea "INSULATION COVER SET, SRF32/2KG WB/25MM SILICA/AR18/SS MESH, TO SUIT CAT 794AC …"
type textarea "x"
type textarea "INSULATION COVER SET, SRF32/2KG WB/25MM SILICA/AR18/SS MESH, TO SUIT CAT 794AC …"
click at [556, 467] on input "text" at bounding box center [541, 467] width 106 height 14
type input "Location"
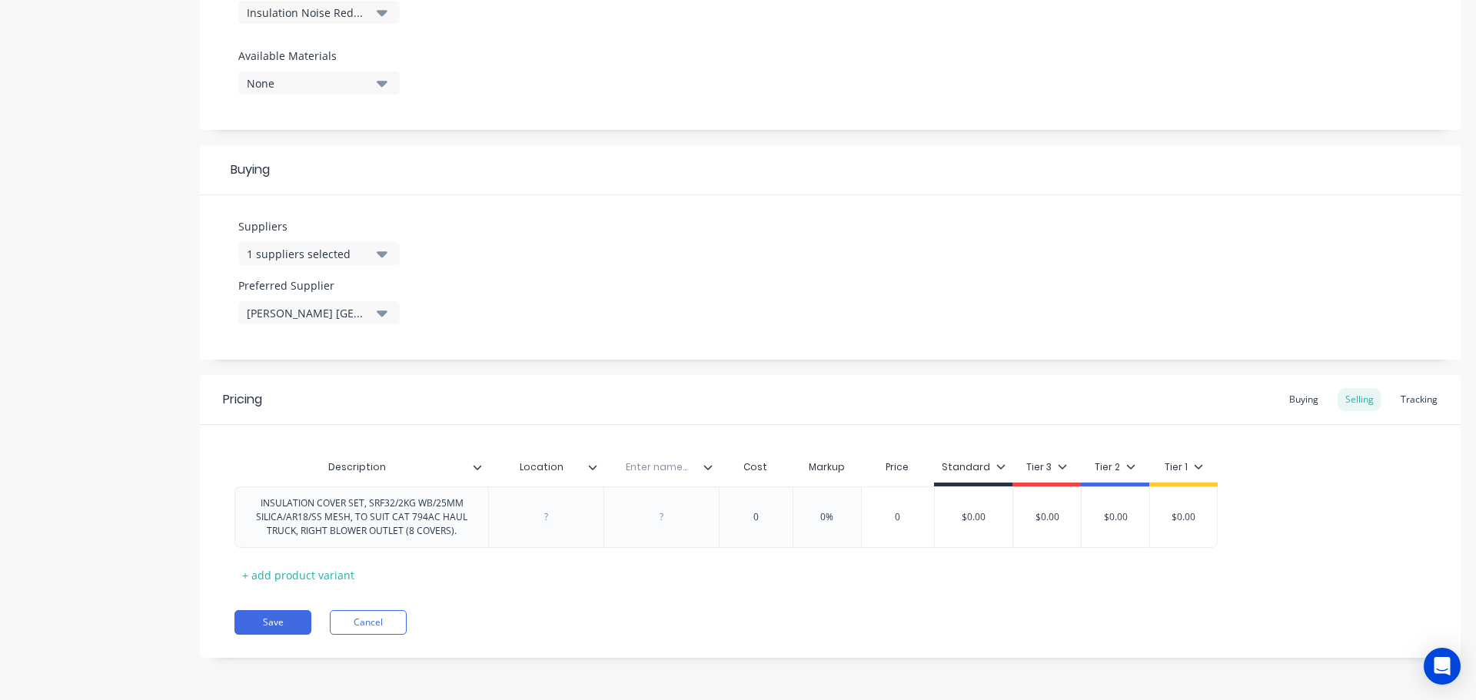
click at [666, 469] on input "text" at bounding box center [656, 467] width 106 height 14
type textarea "x"
click at [669, 474] on div "Enter name..." at bounding box center [656, 467] width 106 height 38
type input "Part No."
type textarea "x"
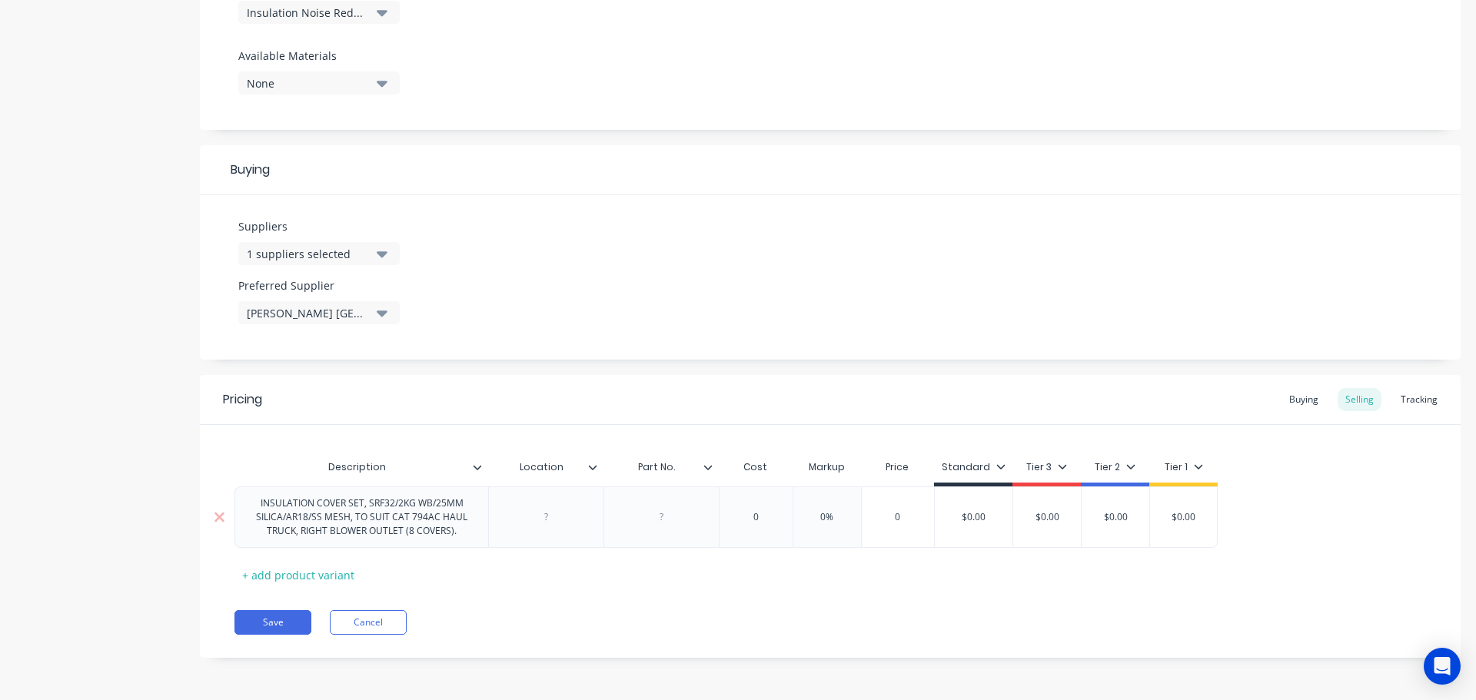
click at [662, 523] on div at bounding box center [661, 517] width 77 height 20
paste div
type textarea "x"
type input "0"
drag, startPoint x: 764, startPoint y: 516, endPoint x: 750, endPoint y: 516, distance: 13.9
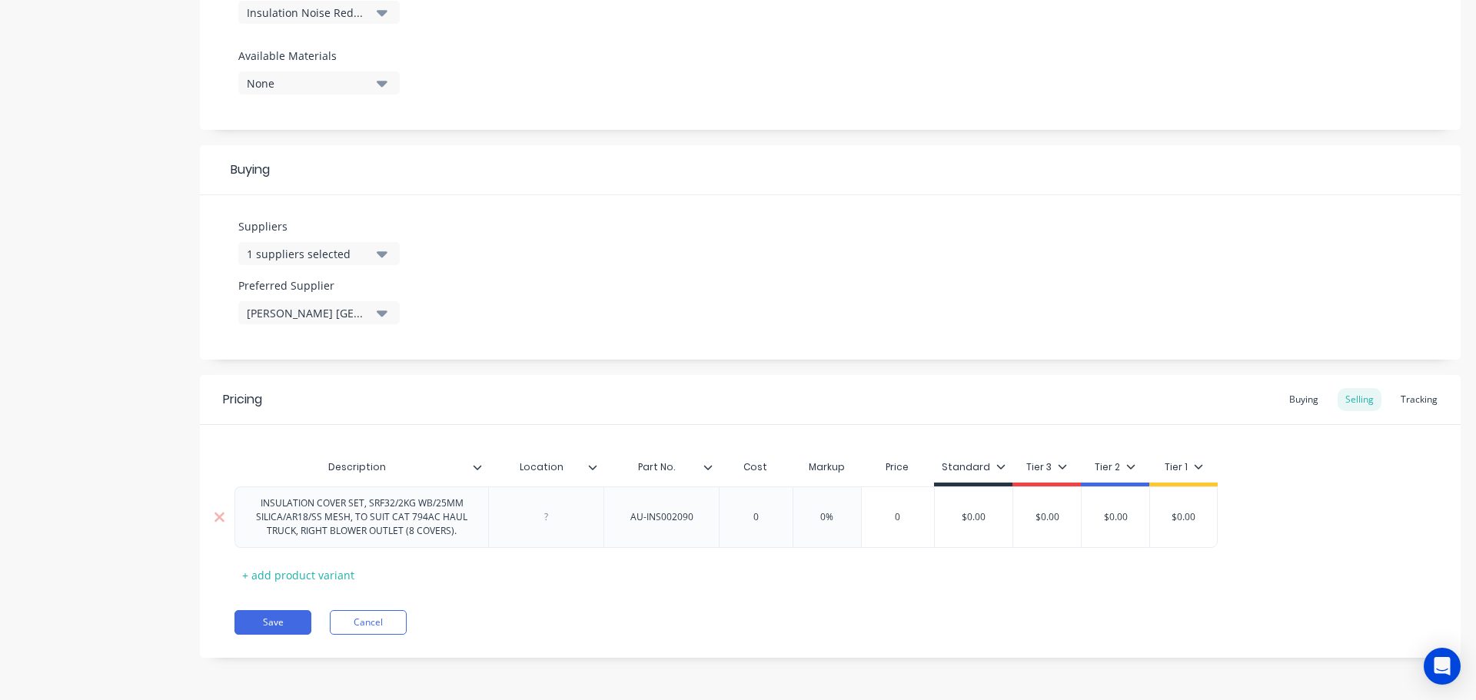
click at [750, 516] on input "0" at bounding box center [755, 517] width 77 height 14
paste input "1,859.25"
type textarea "x"
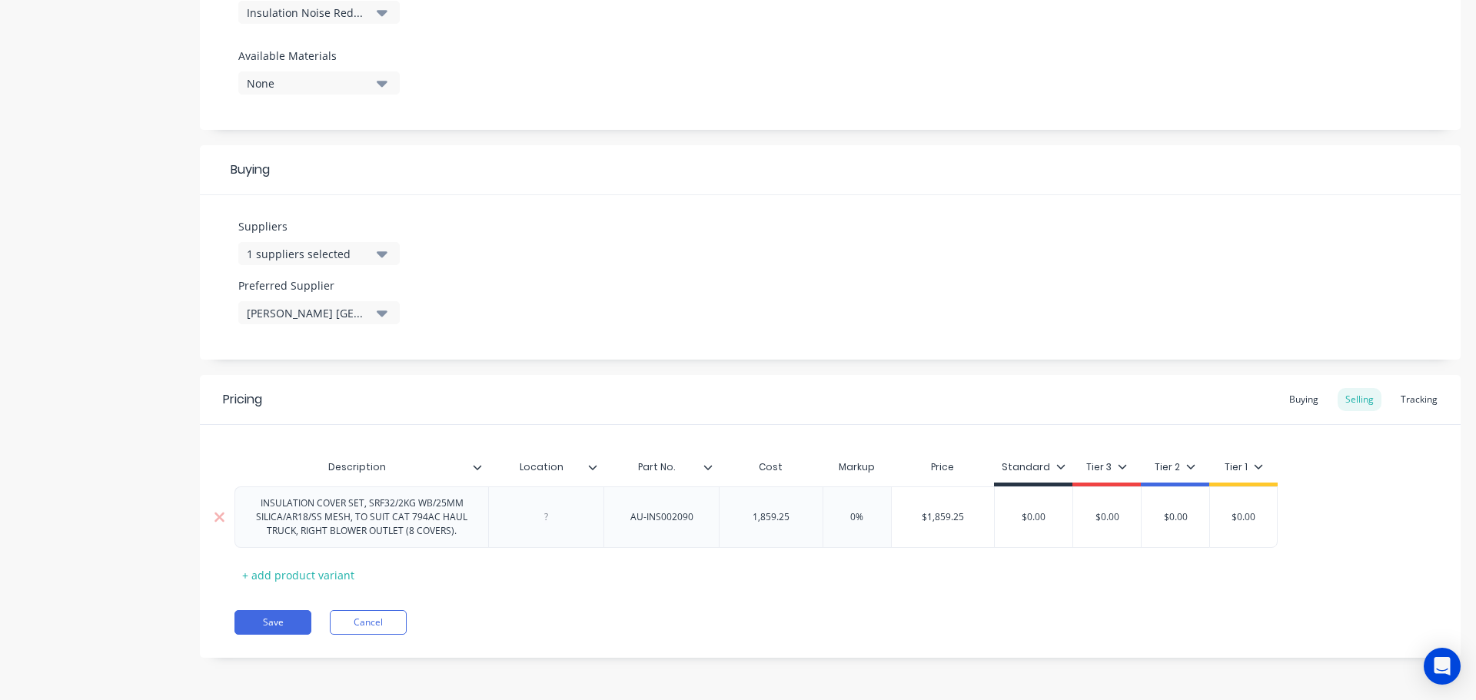
type input "1,859.25"
type input "0%"
drag, startPoint x: 870, startPoint y: 514, endPoint x: 836, endPoint y: 513, distance: 33.8
click at [836, 513] on input "0%" at bounding box center [856, 517] width 77 height 14
type textarea "x"
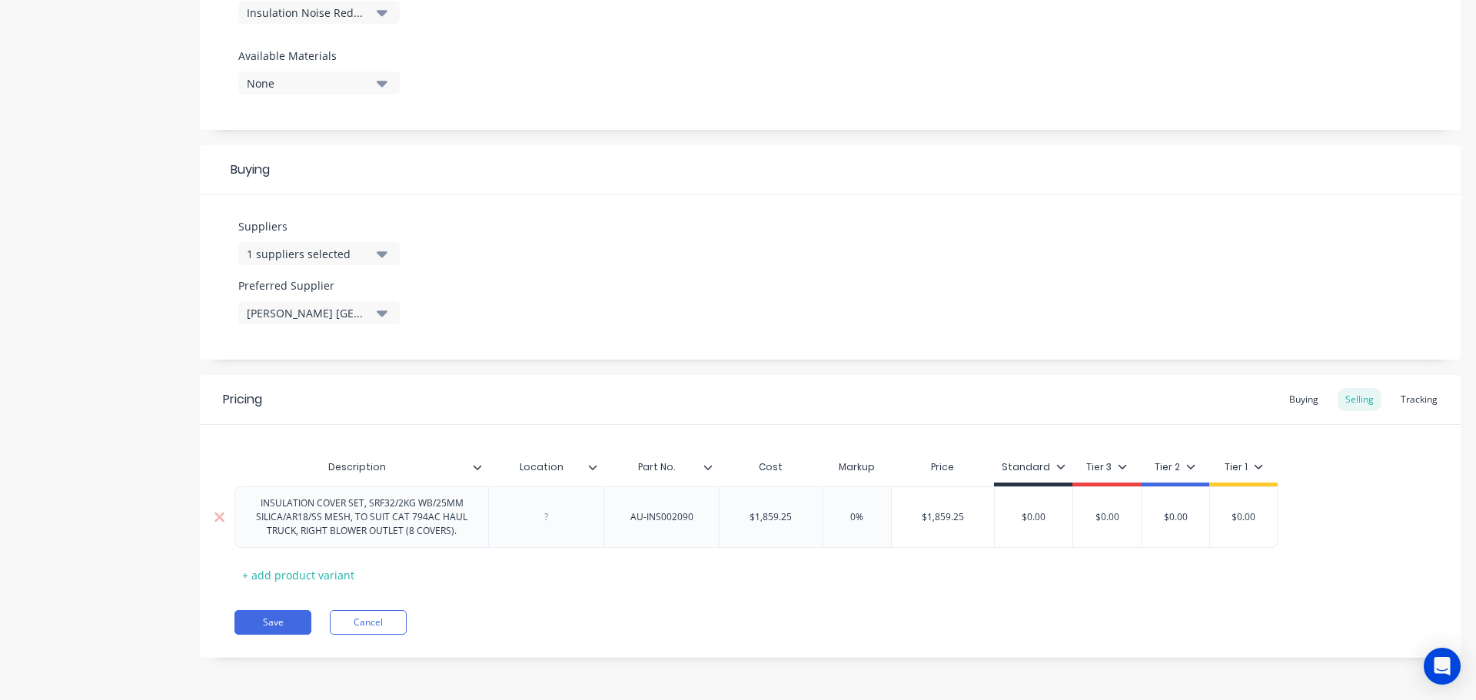
type input "1"
type textarea "x"
type input "12"
type textarea "x"
type input "120"
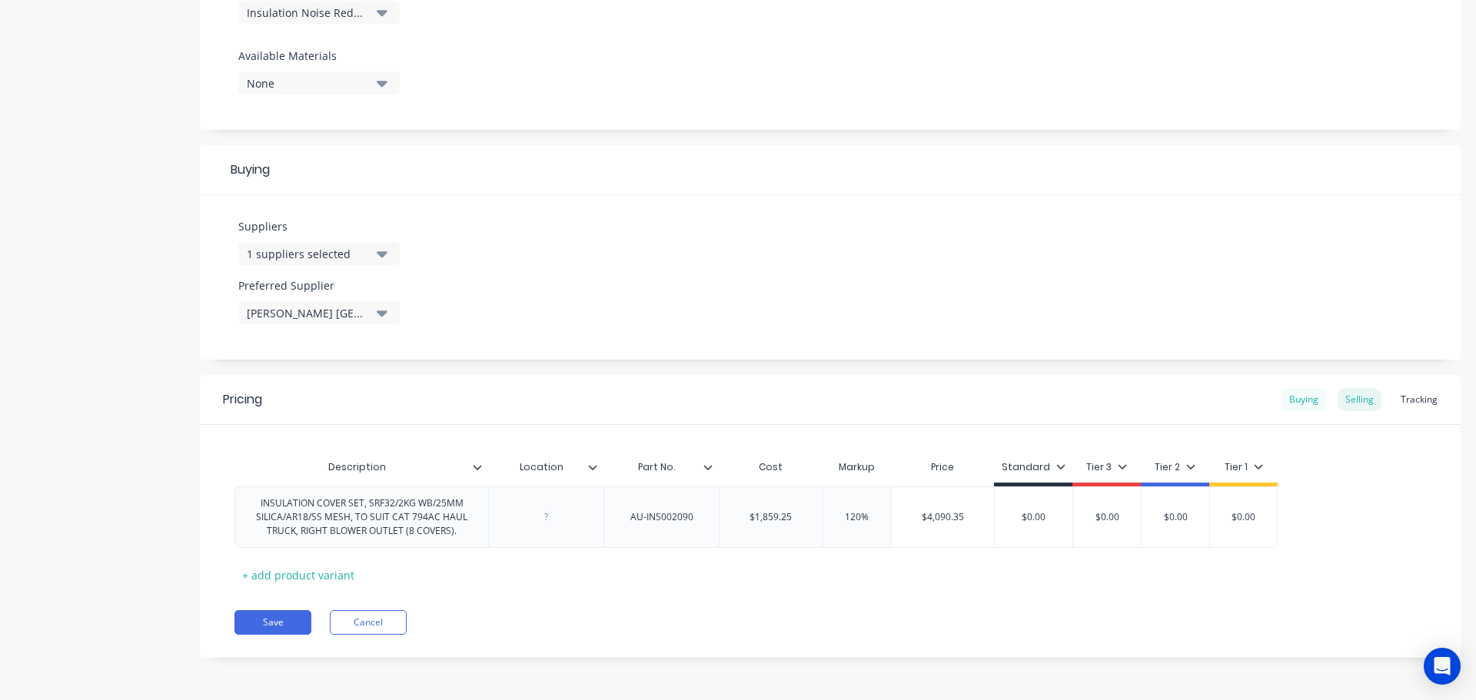
click at [1290, 397] on div "Buying" at bounding box center [1303, 399] width 45 height 23
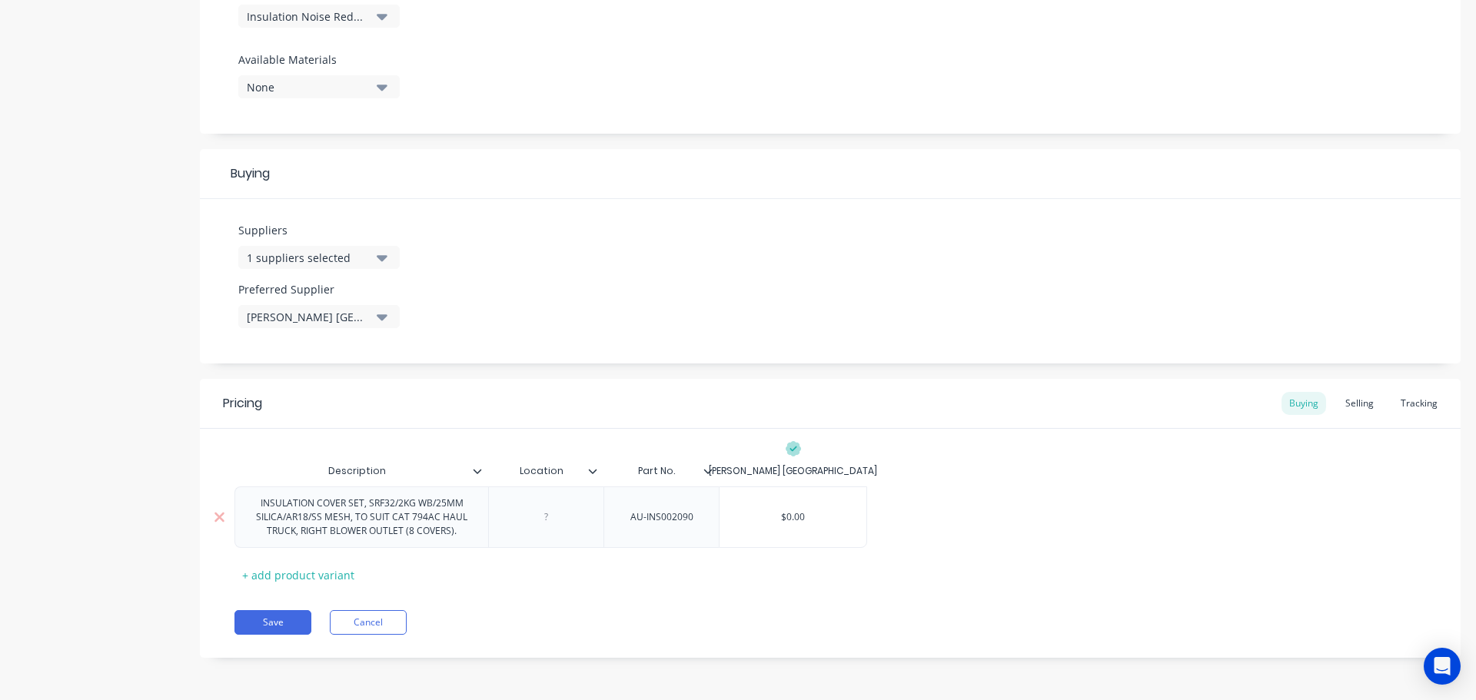
type input "$0.00"
drag, startPoint x: 760, startPoint y: 512, endPoint x: 828, endPoint y: 521, distance: 69.0
click at [828, 521] on input "$0.00" at bounding box center [792, 517] width 147 height 14
paste input "1,859.25"
type textarea "x"
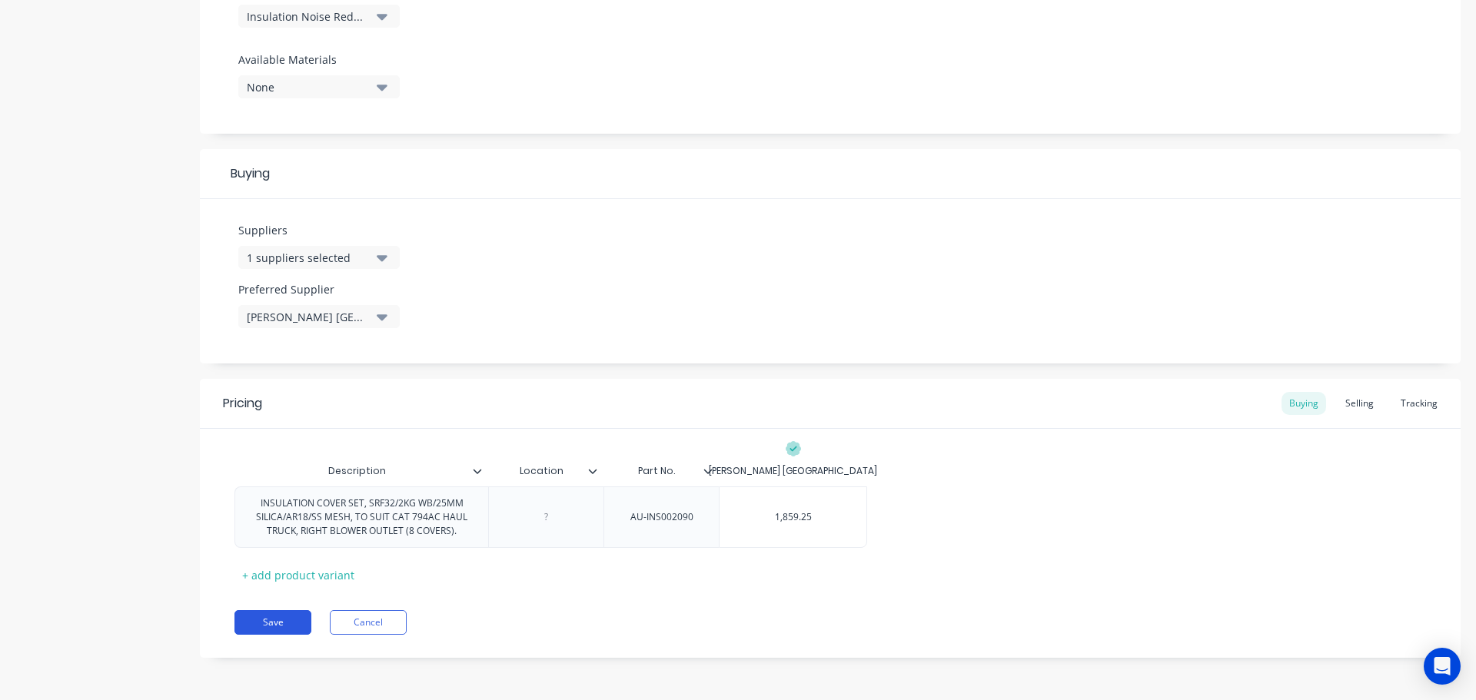
type input "1,859.25"
click at [267, 615] on button "Save" at bounding box center [272, 622] width 77 height 25
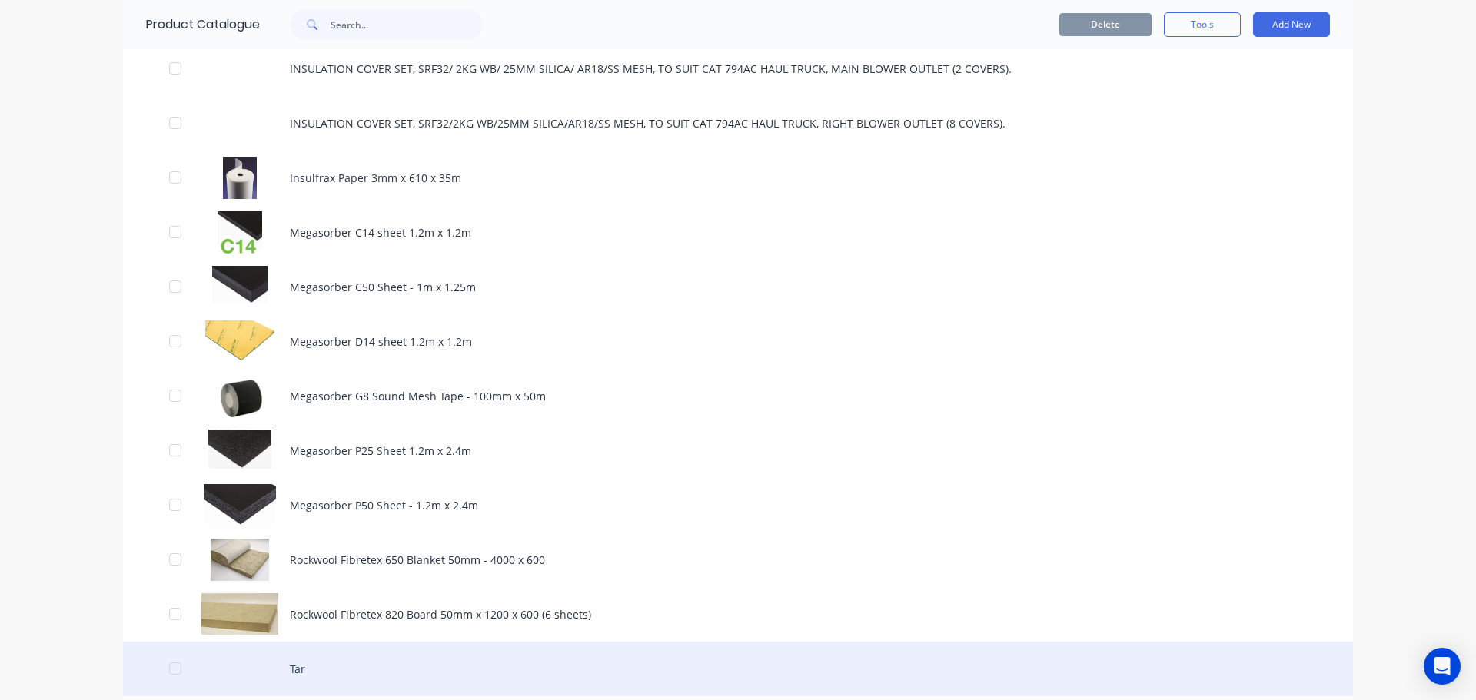
scroll to position [1306, 0]
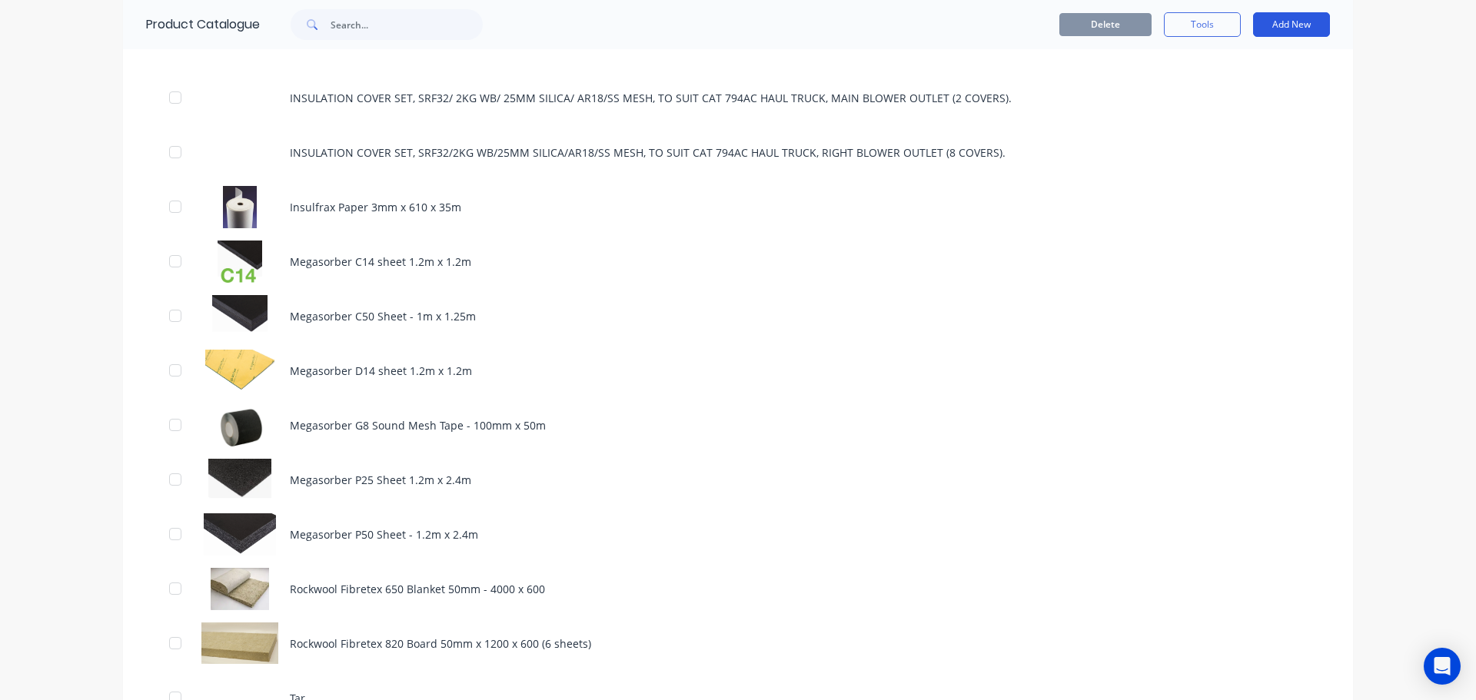
click at [1274, 22] on button "Add New" at bounding box center [1291, 24] width 77 height 25
click at [1219, 91] on div "Product" at bounding box center [1256, 95] width 118 height 22
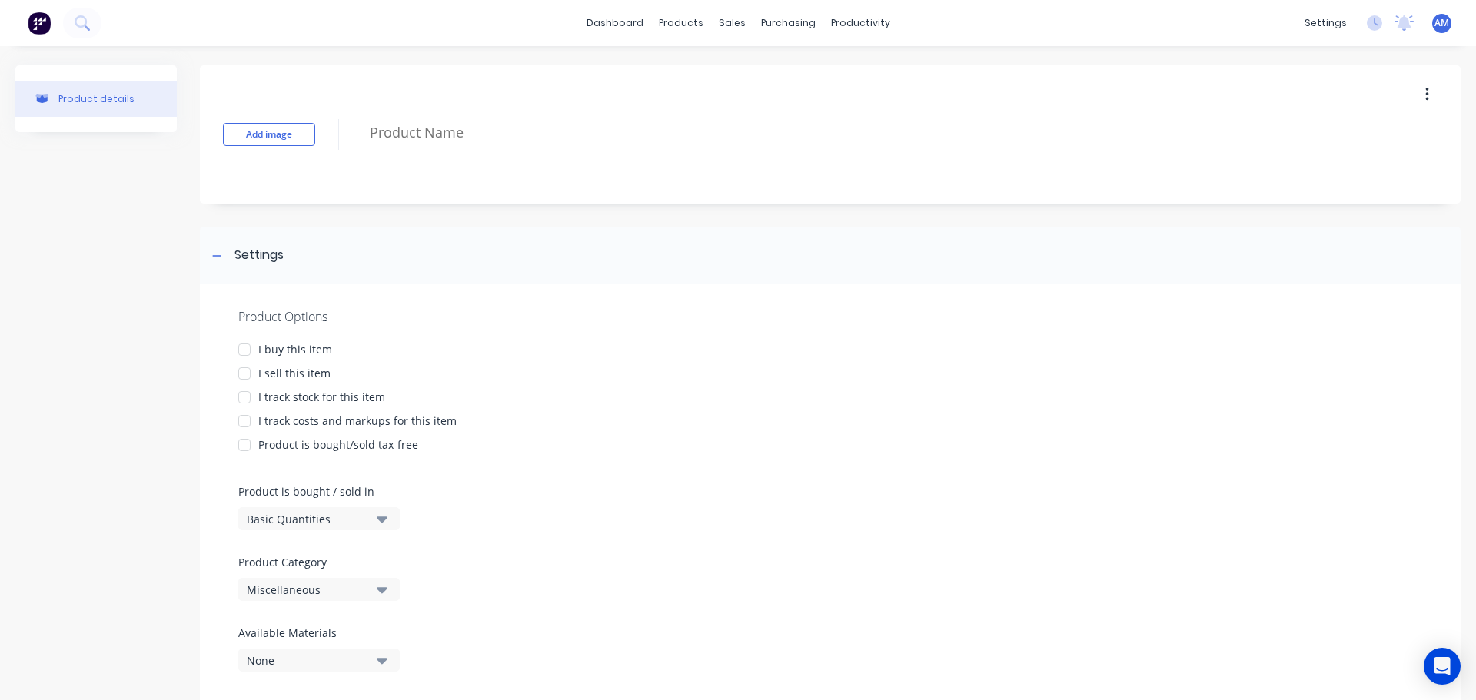
click at [245, 354] on div at bounding box center [244, 349] width 31 height 31
click at [242, 375] on div at bounding box center [244, 373] width 31 height 31
click at [243, 399] on div at bounding box center [244, 397] width 31 height 31
click at [241, 420] on div at bounding box center [244, 421] width 31 height 31
click at [369, 587] on div "Miscellaneous" at bounding box center [308, 590] width 123 height 16
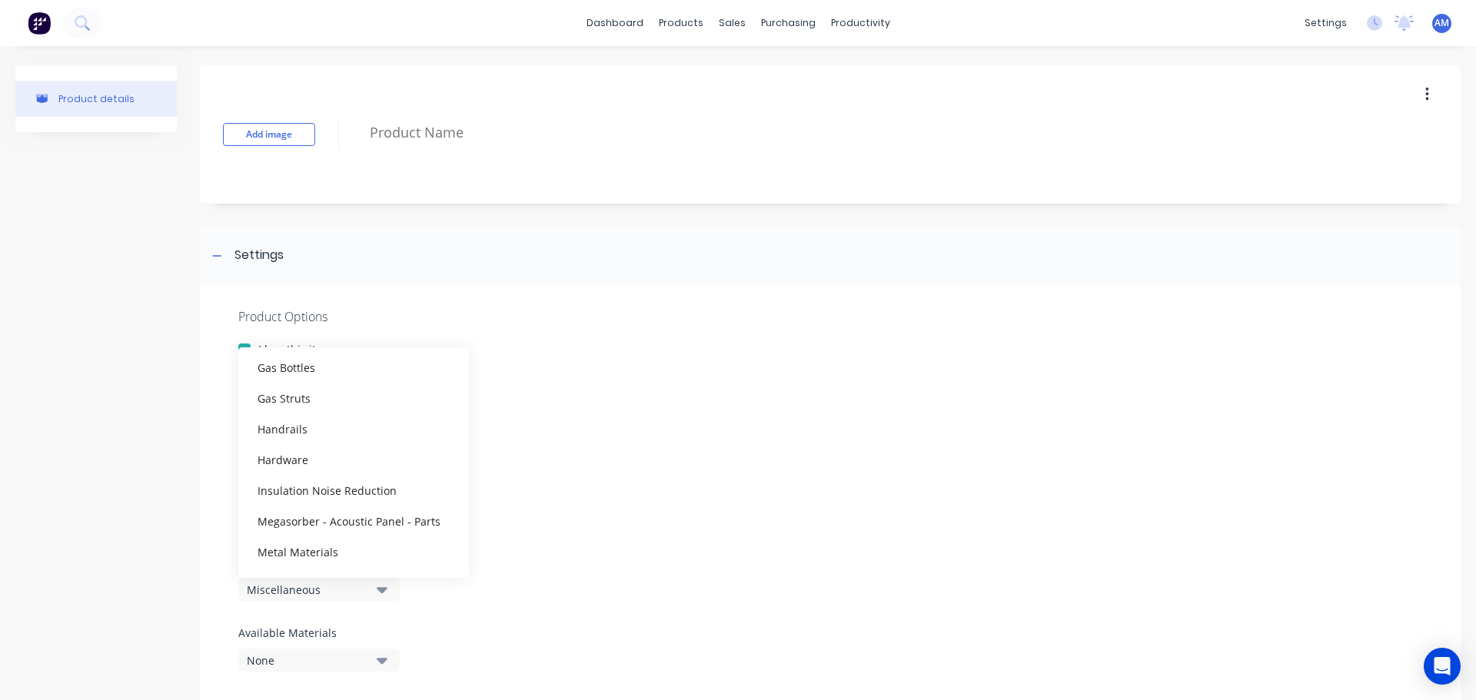
scroll to position [538, 0]
click at [340, 458] on div "Insulation Noise Reduction" at bounding box center [353, 462] width 231 height 31
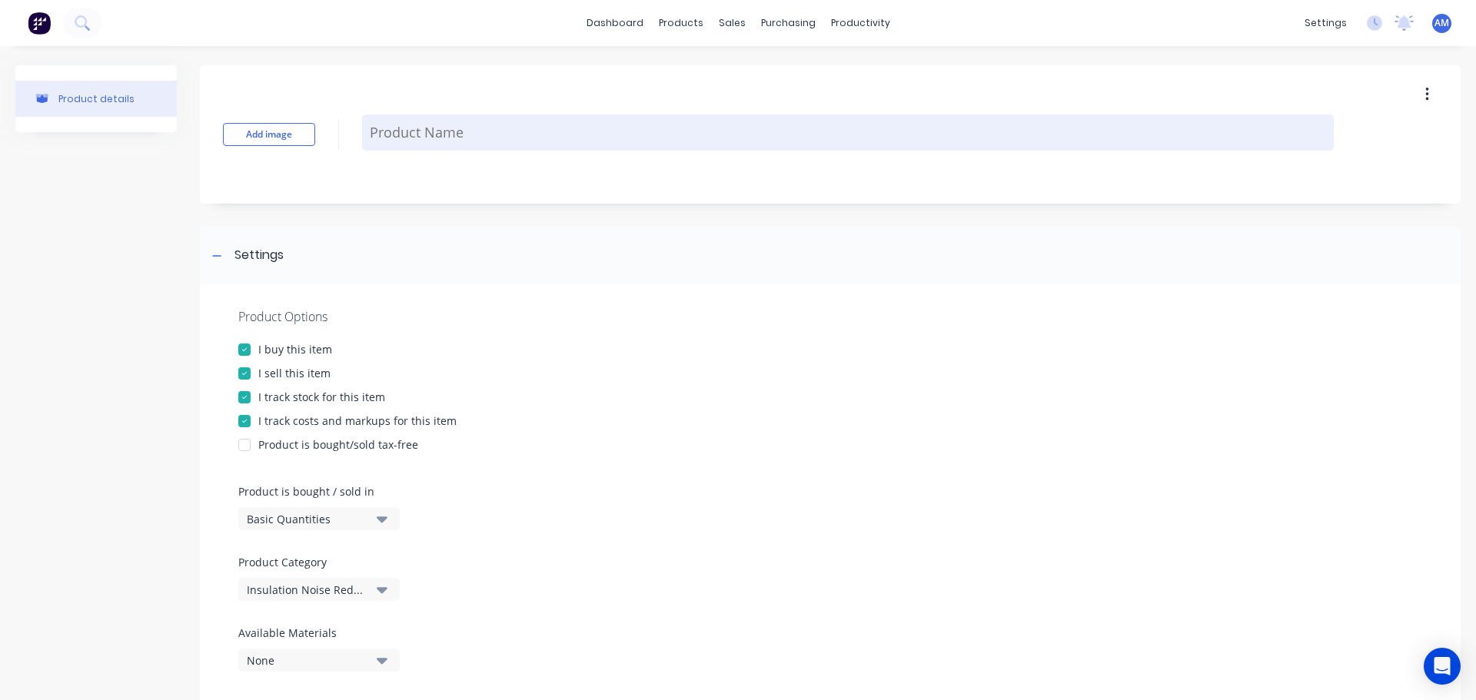
click at [424, 134] on textarea at bounding box center [847, 133] width 971 height 36
paste textarea "INSULATION COVER SET, SRF32/2KG WB/25MM SILICA/AR18/SS MESH, TO SUIT CAT 794AC …"
type textarea "x"
type textarea "INSULATION COVER SET, SRF32/2KG WB/25MM SILICA/AR18/SS MESH, TO SUIT CAT 794AC …"
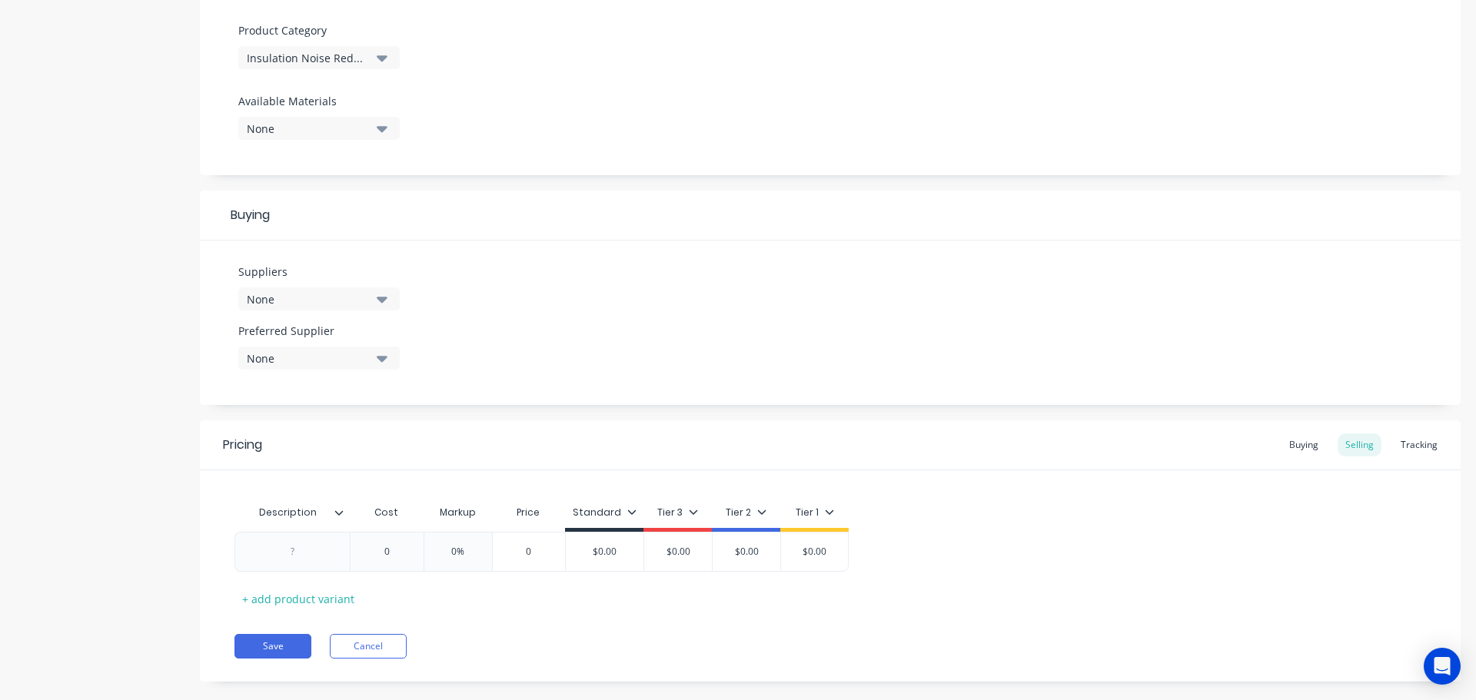
scroll to position [556, 0]
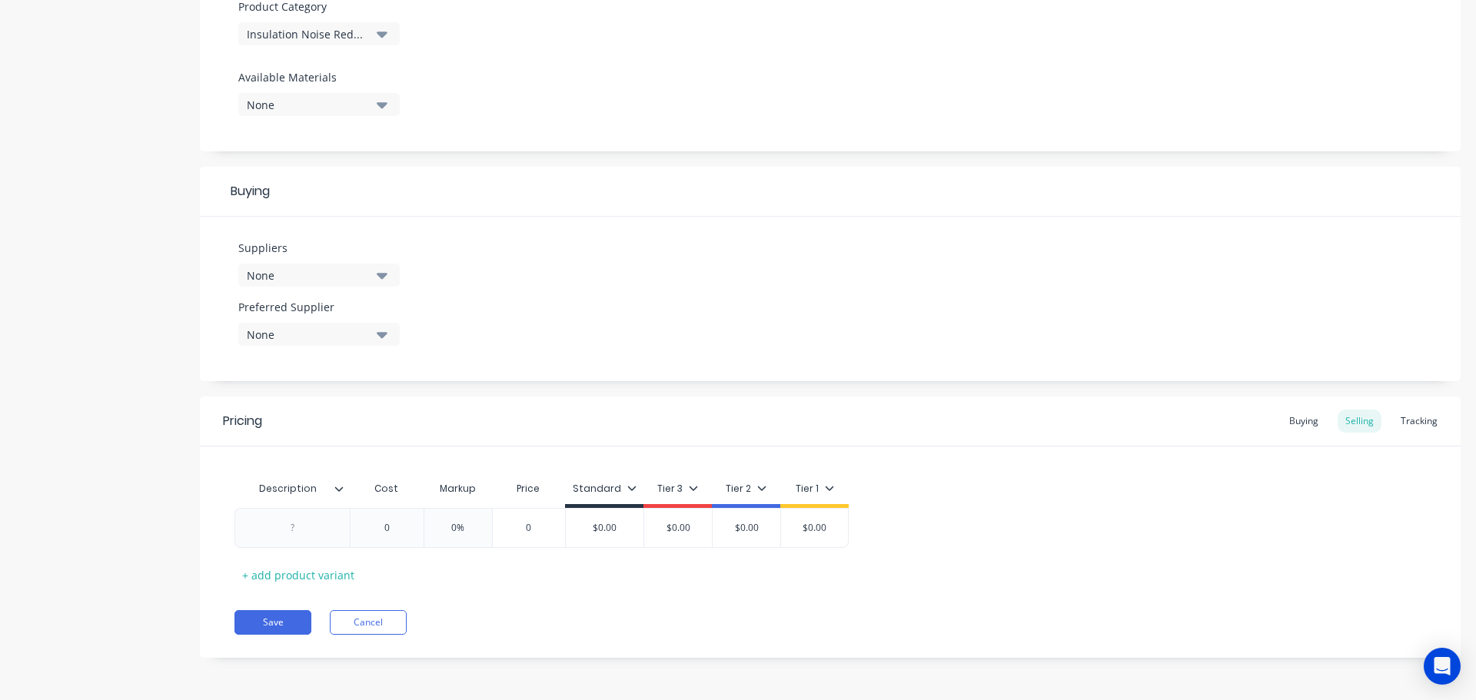
click at [340, 490] on icon at bounding box center [339, 488] width 8 height 5
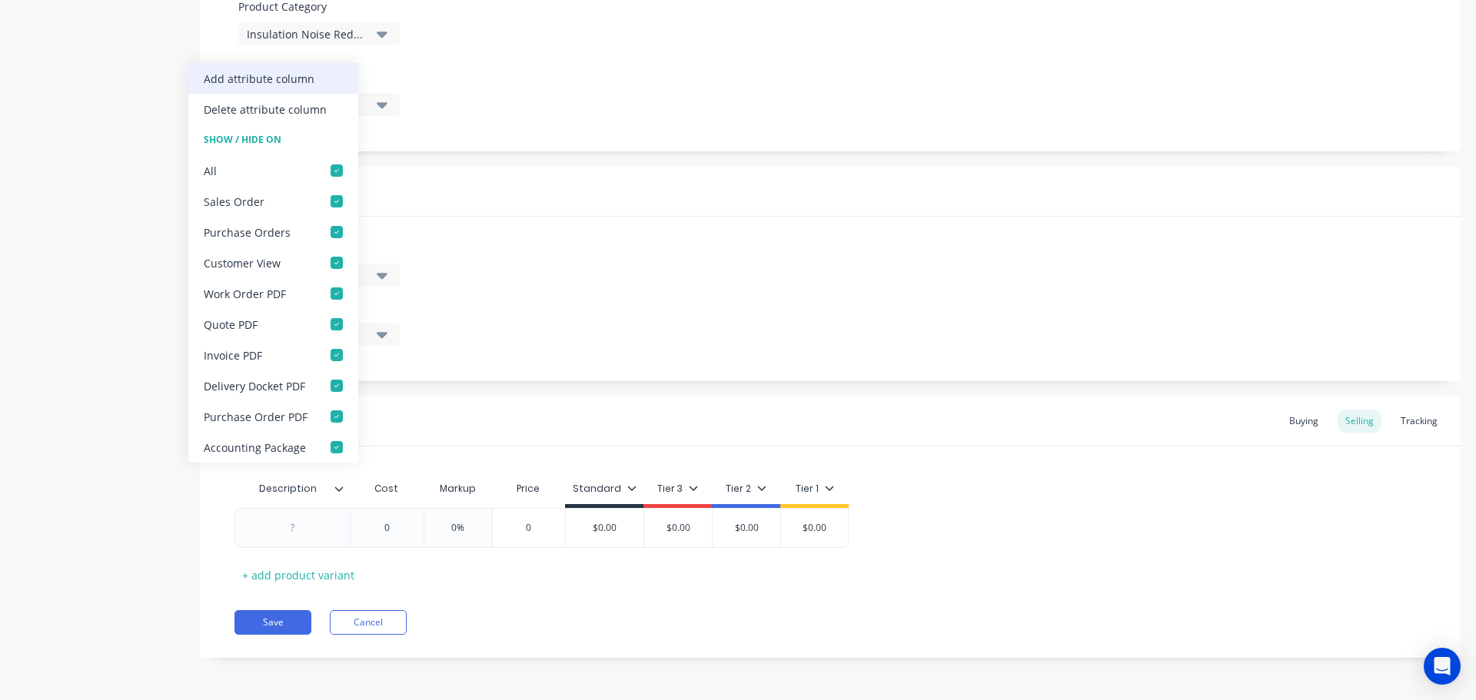
click at [312, 74] on div "Add attribute column" at bounding box center [273, 78] width 170 height 31
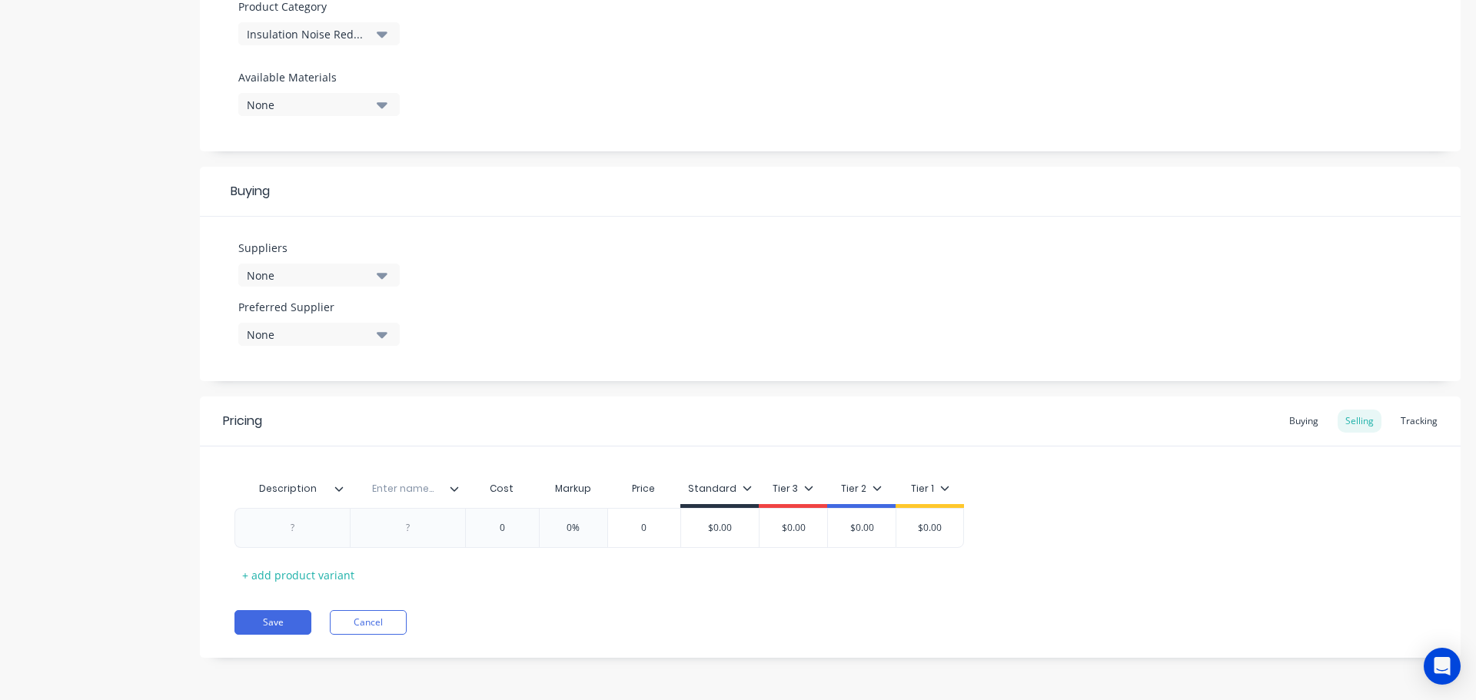
click at [454, 492] on icon at bounding box center [454, 488] width 9 height 9
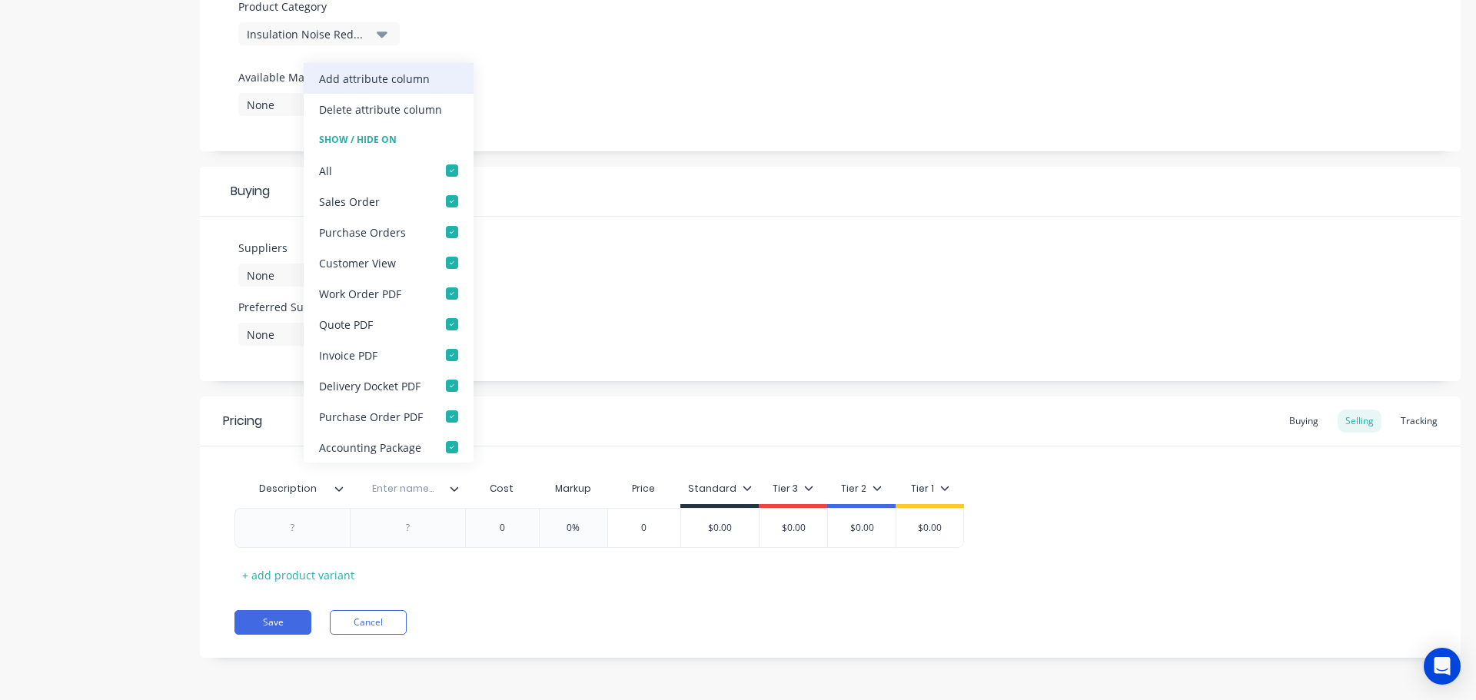
click at [387, 77] on div "Add attribute column" at bounding box center [374, 79] width 111 height 16
type textarea "x"
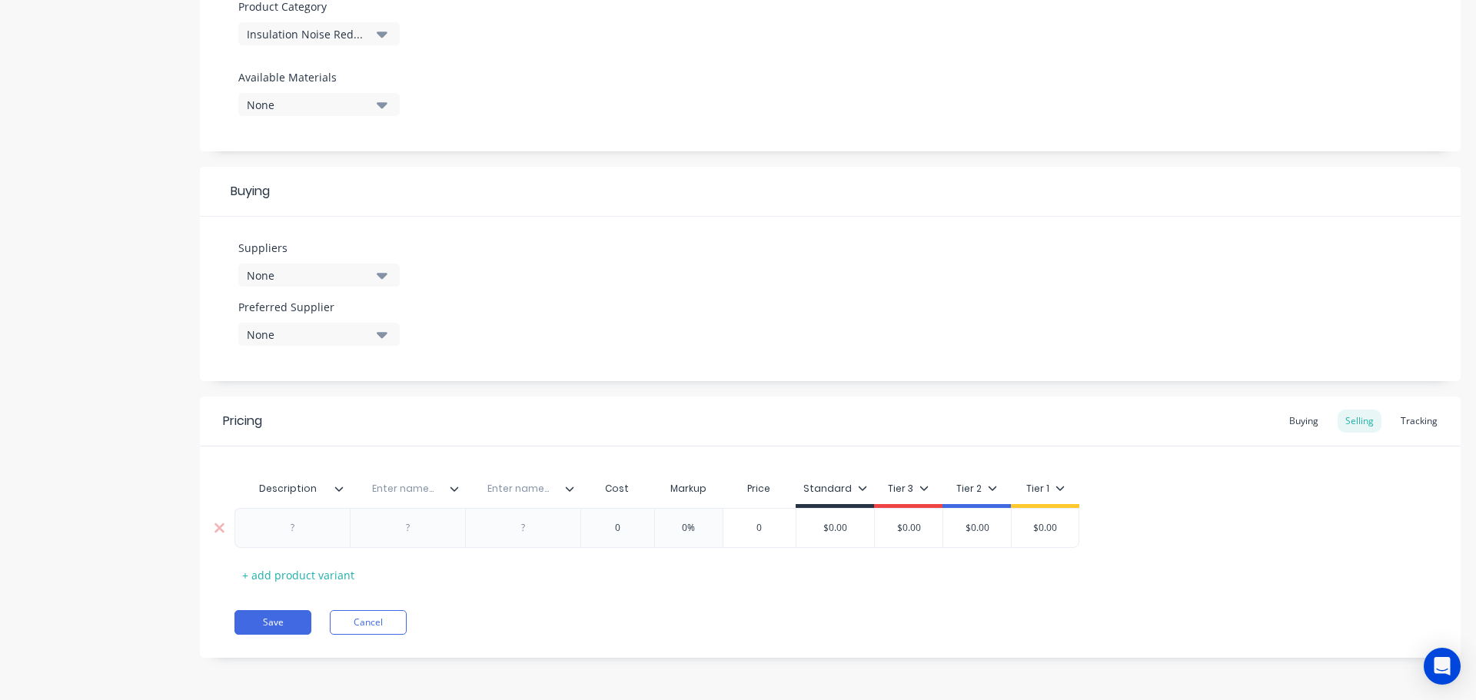
type textarea "INSULATION COVER SET, SRF32/2KG WB/25MM SILICA/AR18/SS MESH, TO SUIT CAT 794AC …"
type textarea "x"
type textarea "INSULATION COVER SET, SRF32/2KG WB/25MM SILICA/AR18/SS MESH, TO SUIT CAT 794AC …"
click at [294, 535] on div at bounding box center [292, 528] width 77 height 20
paste div
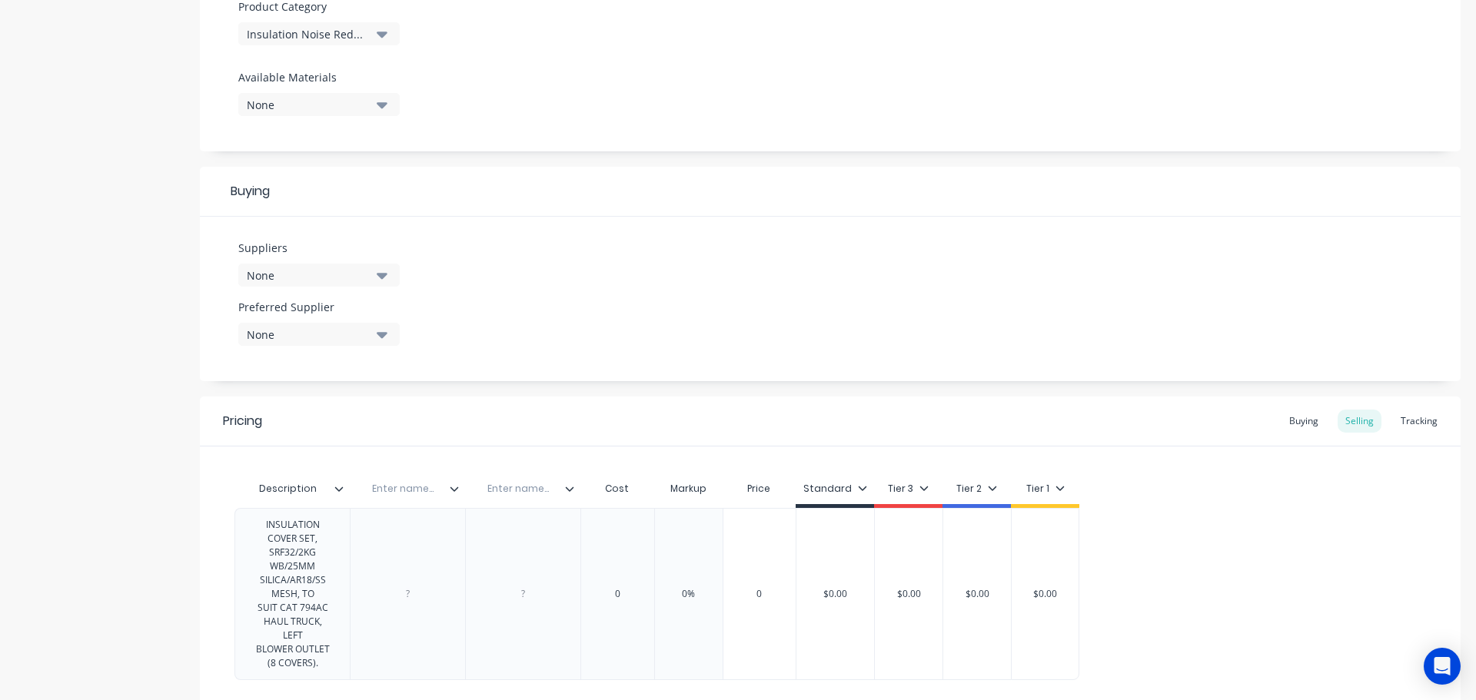
type textarea "x"
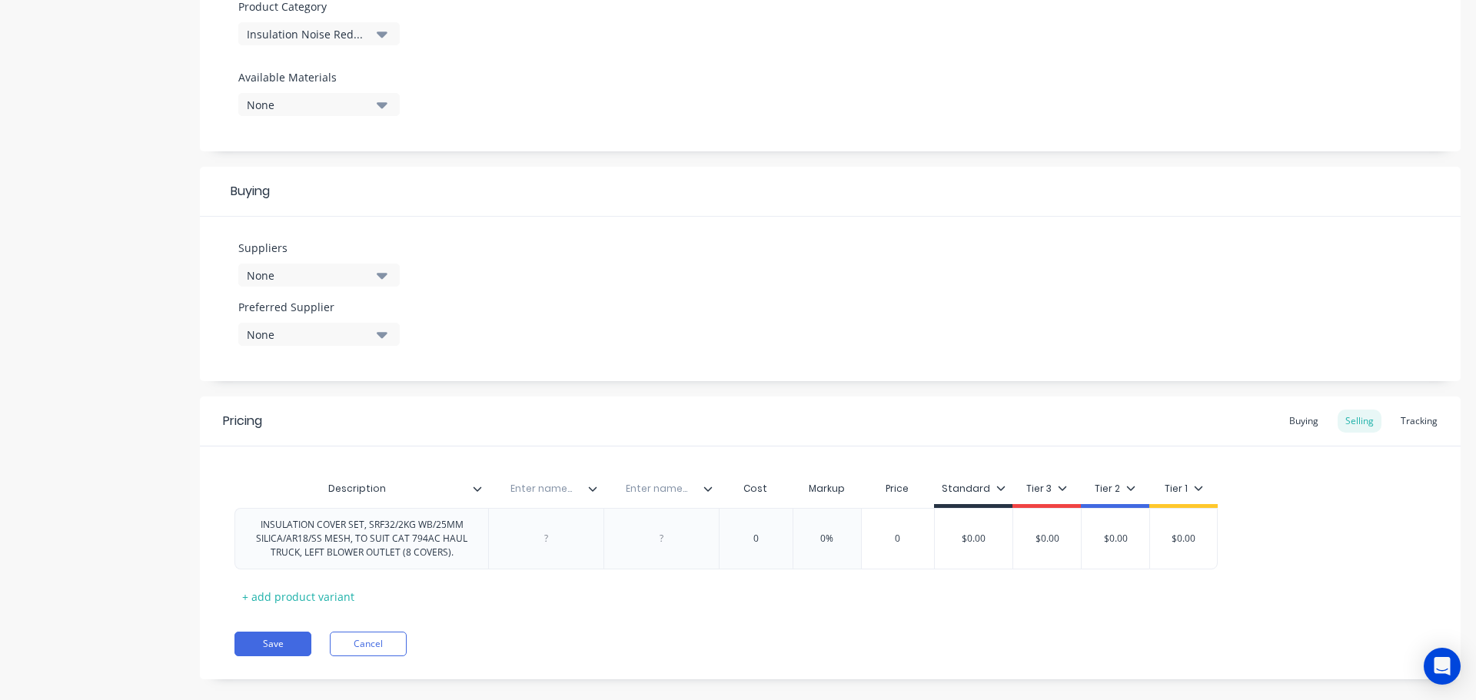
click at [546, 482] on input "text" at bounding box center [541, 489] width 106 height 14
type input "Location"
type textarea "x"
click at [661, 486] on input "text" at bounding box center [656, 489] width 106 height 14
type input "Part No."
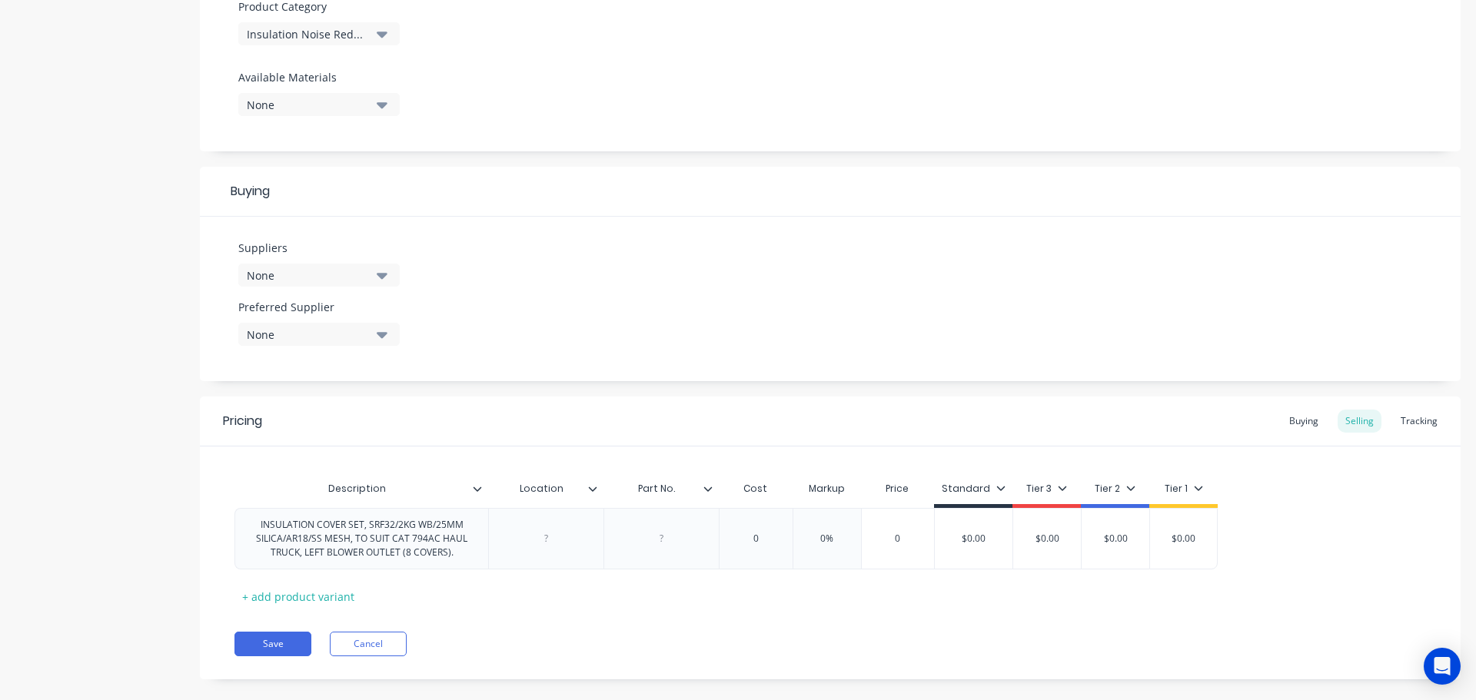
type textarea "x"
click at [659, 549] on div at bounding box center [660, 538] width 115 height 61
click at [667, 543] on div at bounding box center [661, 539] width 77 height 20
paste div
type textarea "x"
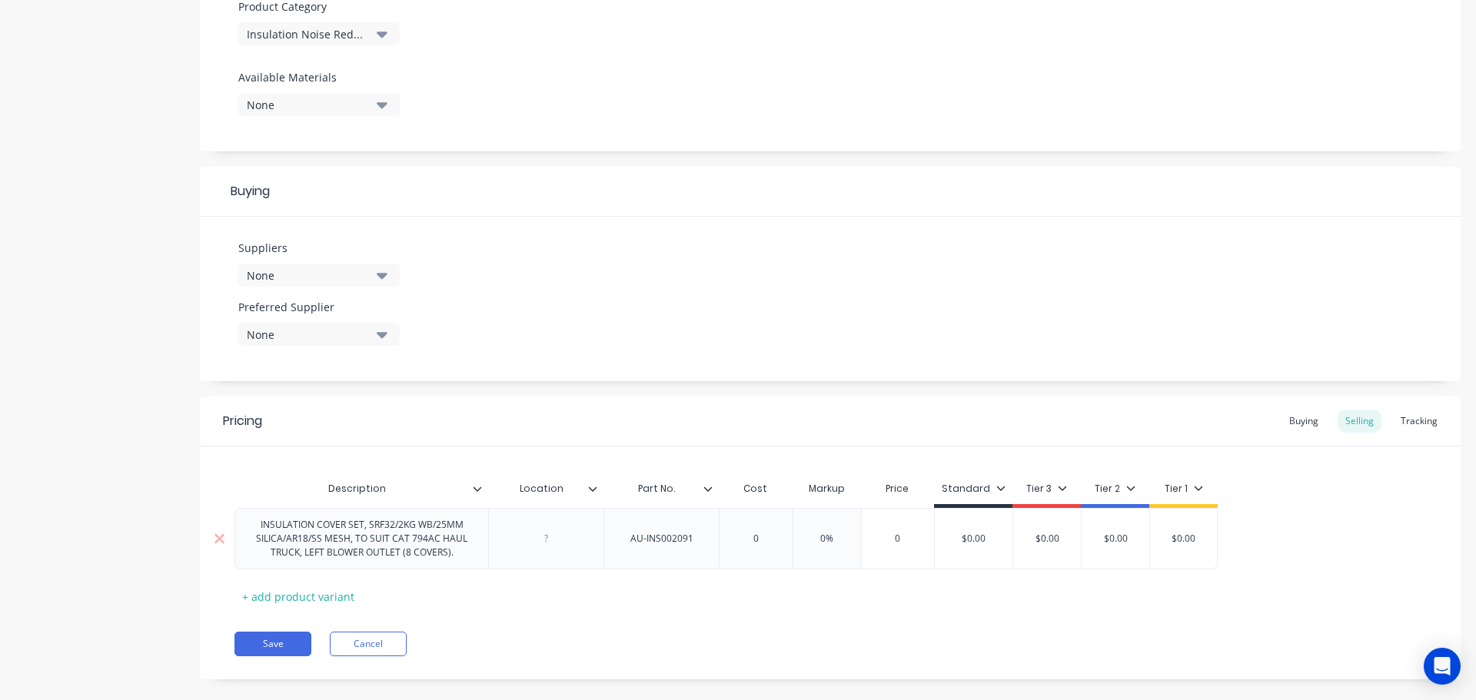
type input "0"
drag, startPoint x: 761, startPoint y: 536, endPoint x: 749, endPoint y: 536, distance: 12.3
click at [749, 536] on input "0" at bounding box center [755, 539] width 77 height 14
paste input "1,925.92"
type textarea "x"
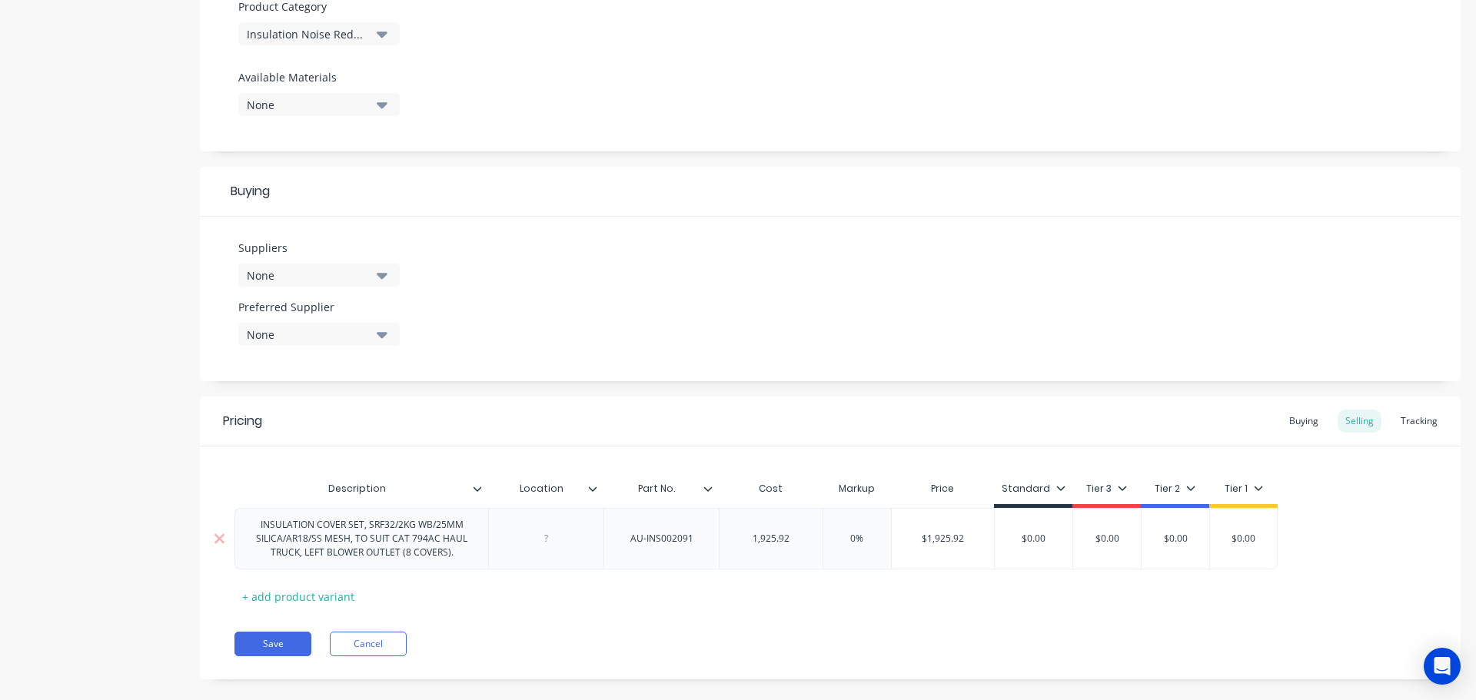
type input "1,925.92"
type input "0%"
drag, startPoint x: 865, startPoint y: 537, endPoint x: 843, endPoint y: 537, distance: 22.3
click at [843, 537] on input "0%" at bounding box center [856, 539] width 77 height 14
type textarea "x"
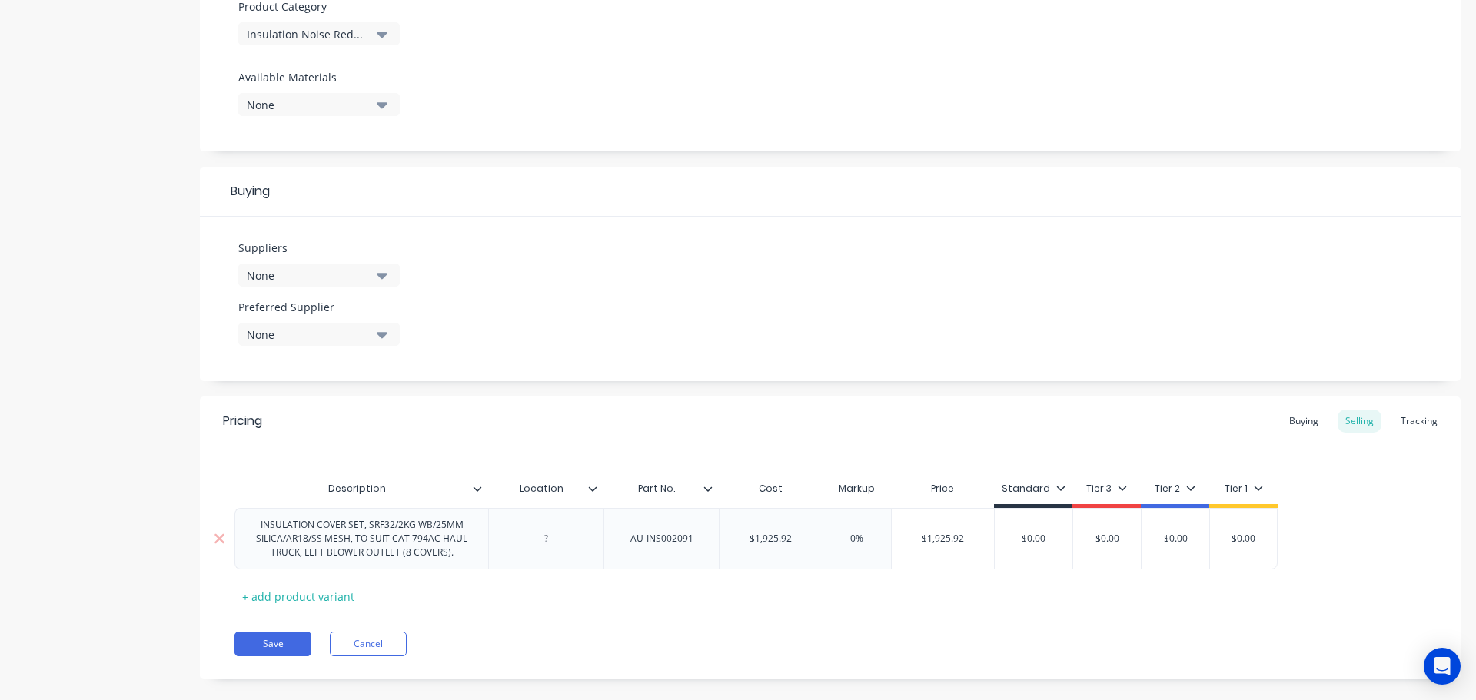
type input "1"
type textarea "x"
type input "12"
type textarea "x"
type input "120"
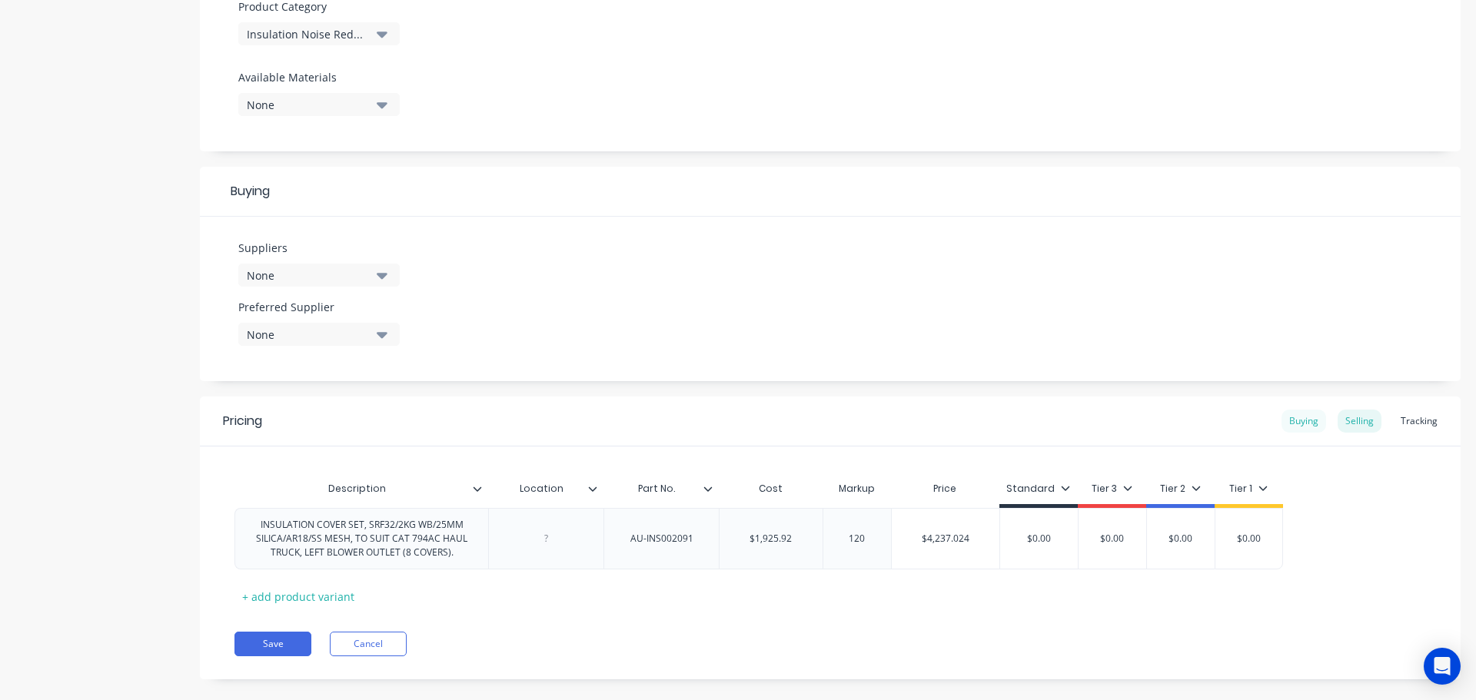
click at [1296, 420] on div "Buying" at bounding box center [1303, 421] width 45 height 23
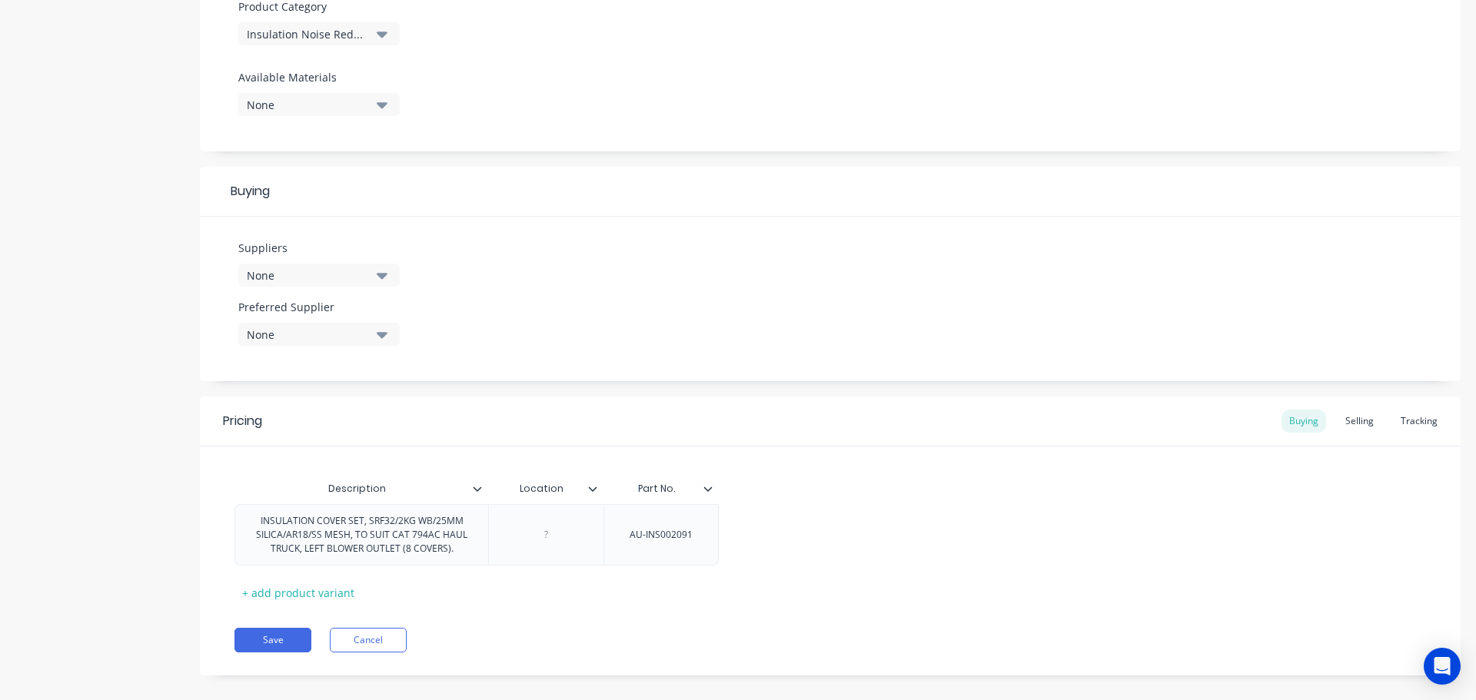
click at [384, 278] on icon "button" at bounding box center [382, 275] width 11 height 17
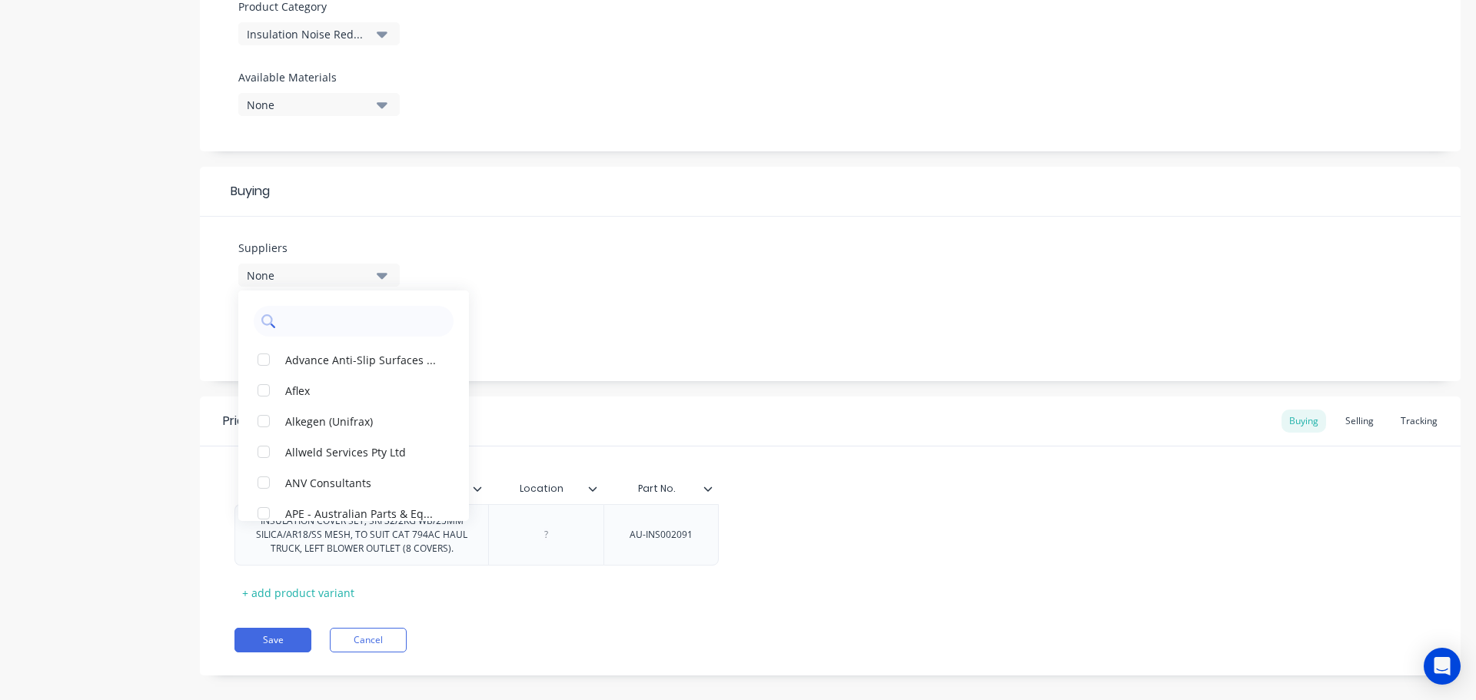
click at [323, 322] on input "text" at bounding box center [364, 321] width 163 height 31
type input "jam"
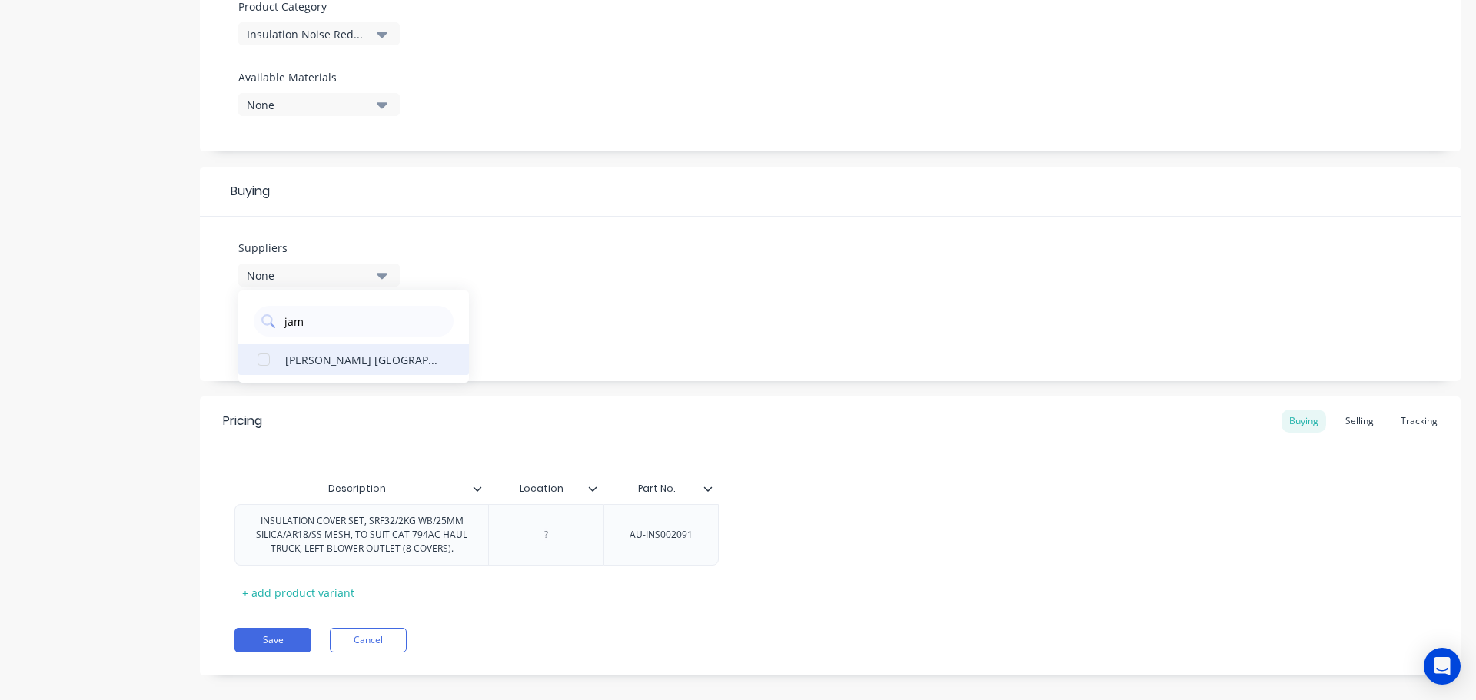
click at [362, 365] on div "James Walker Australia" at bounding box center [362, 359] width 154 height 16
click at [481, 319] on div "Suppliers 1 suppliers selected jam James Walker Australia Preferred Supplier No…" at bounding box center [830, 299] width 1260 height 164
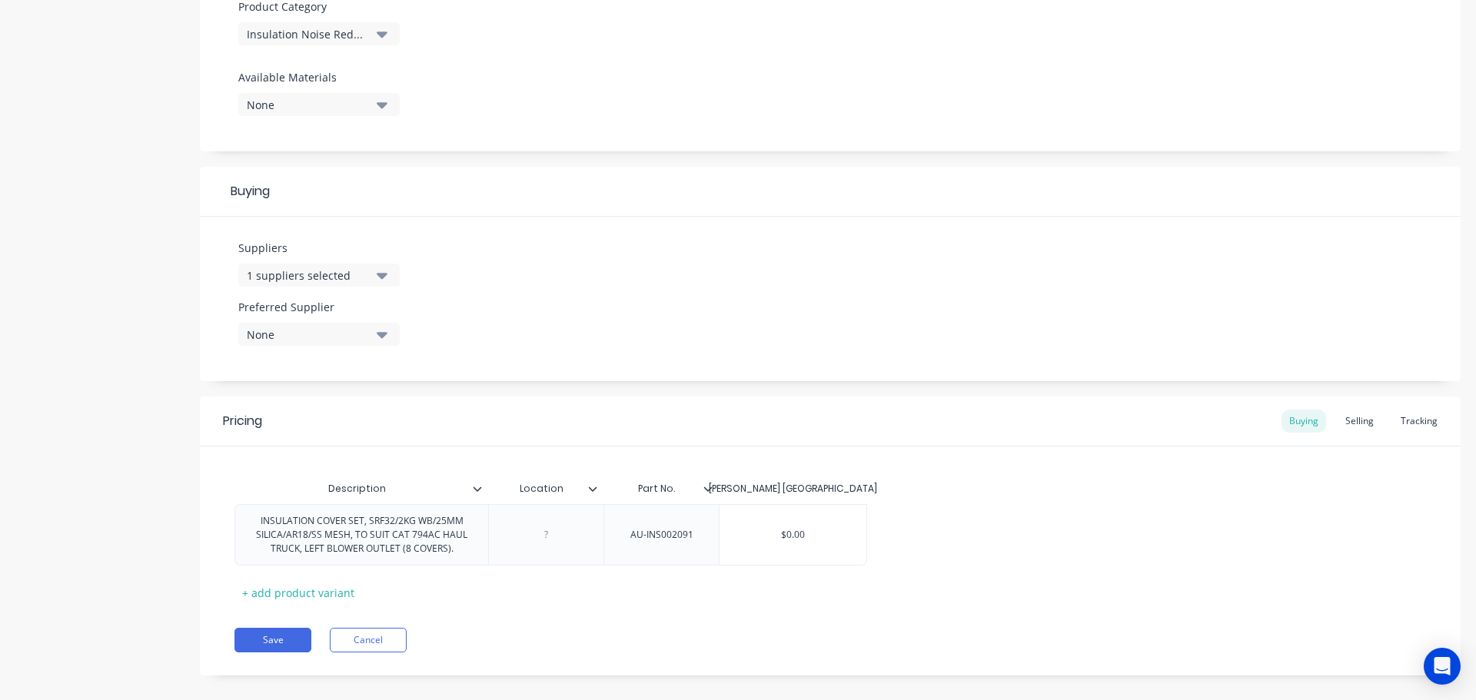
click at [389, 340] on button "None" at bounding box center [318, 334] width 161 height 23
click at [340, 376] on Supplier "text" at bounding box center [364, 380] width 163 height 31
click at [352, 413] on div "James Walker Australia" at bounding box center [362, 418] width 154 height 16
drag, startPoint x: 810, startPoint y: 533, endPoint x: 777, endPoint y: 530, distance: 33.3
click at [777, 530] on input "$0.00" at bounding box center [792, 535] width 147 height 14
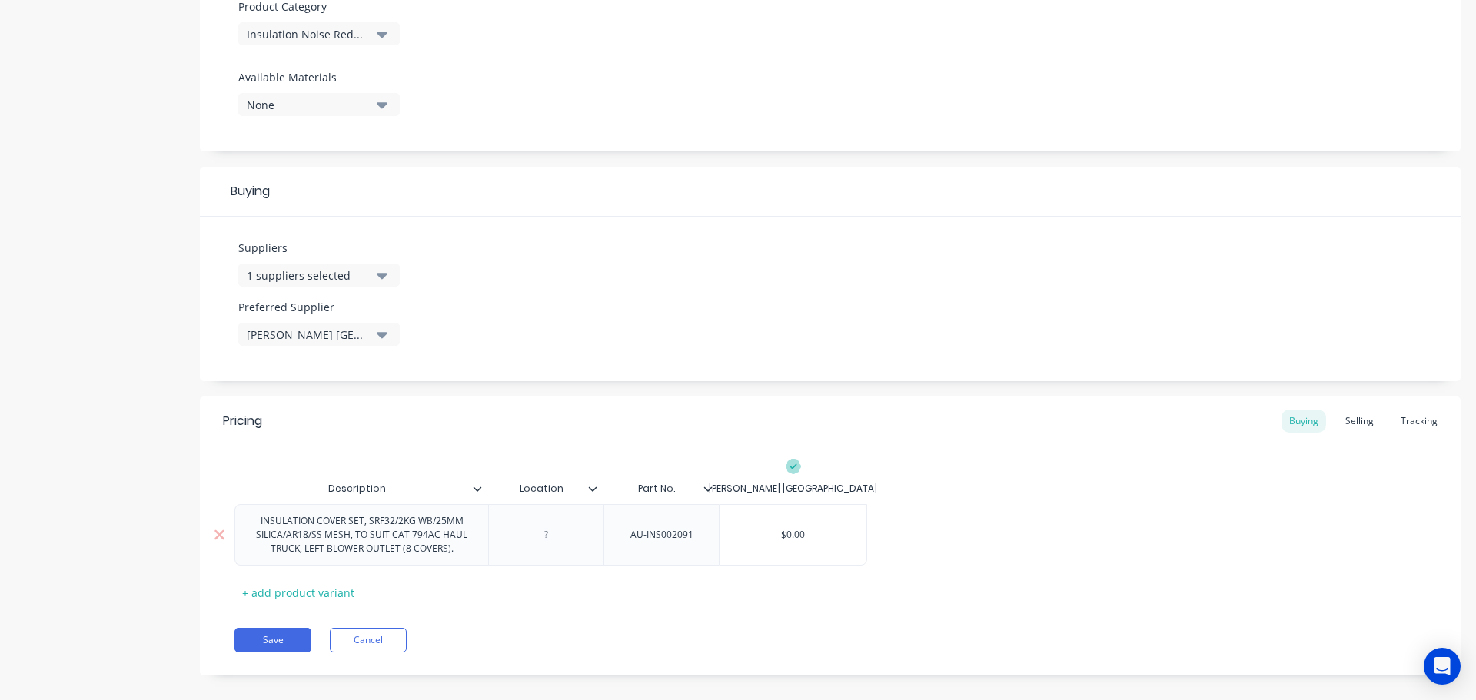
paste input "1,925.92"
click at [281, 636] on button "Save" at bounding box center [272, 640] width 77 height 25
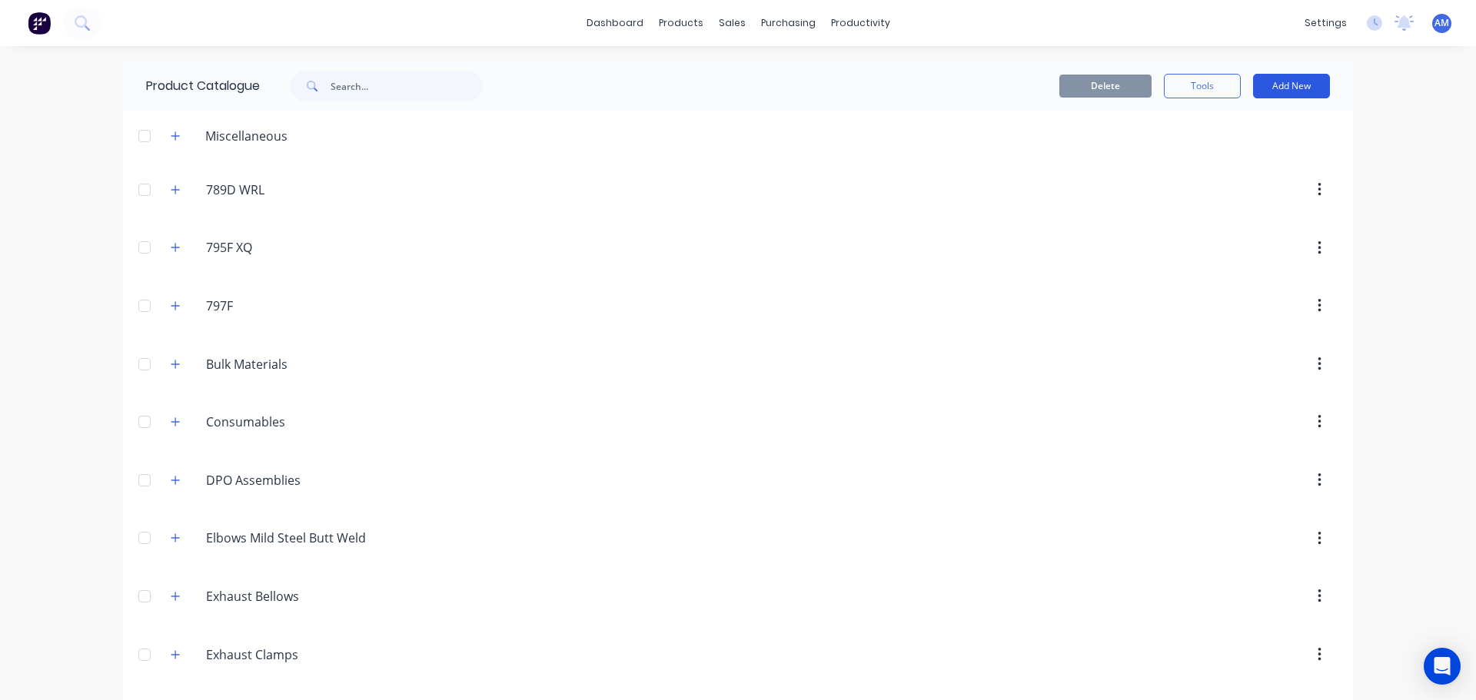
click at [1279, 90] on button "Add New" at bounding box center [1291, 86] width 77 height 25
click at [1227, 157] on div "Product" at bounding box center [1256, 156] width 118 height 22
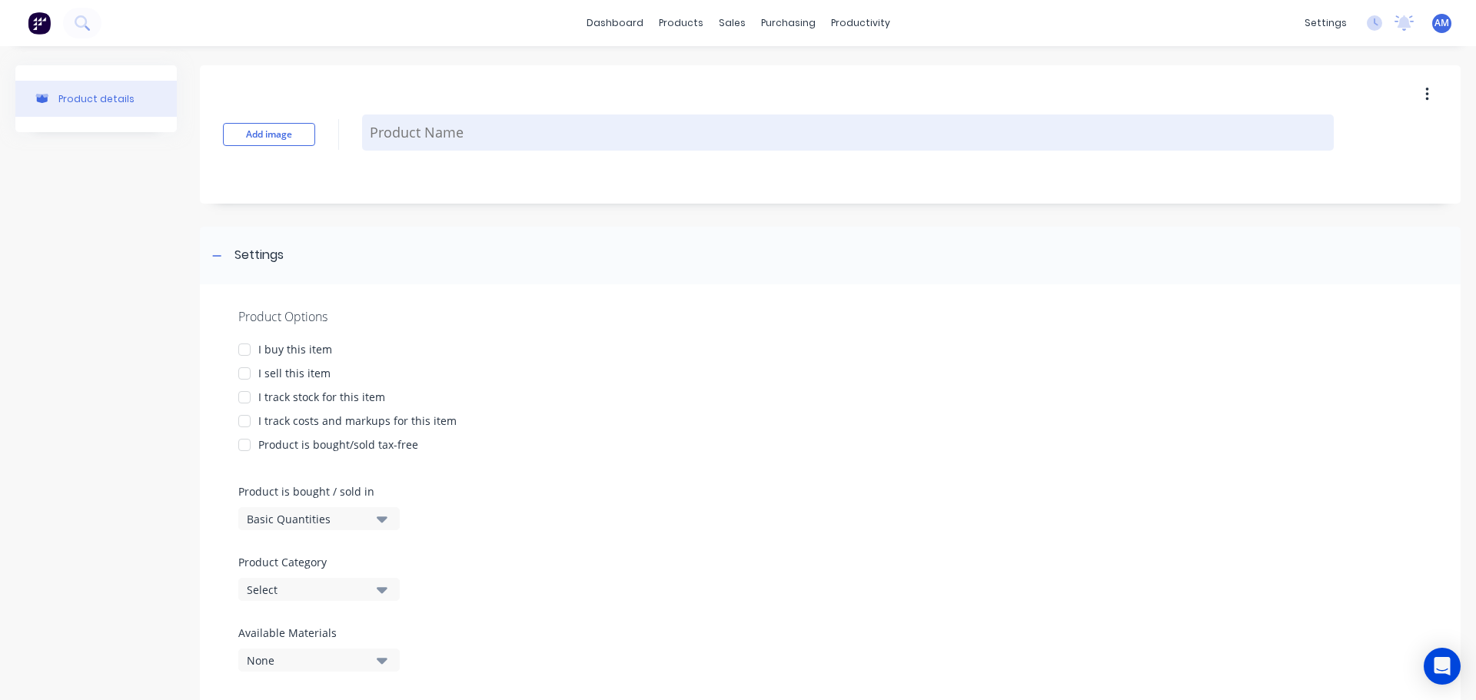
click at [430, 134] on textarea at bounding box center [847, 133] width 971 height 36
paste textarea "INSULATION COVER SET, SRF32/2KG WB/25MM SILICA/AR18/SS MESH, TO SUIT CAT 794AC …"
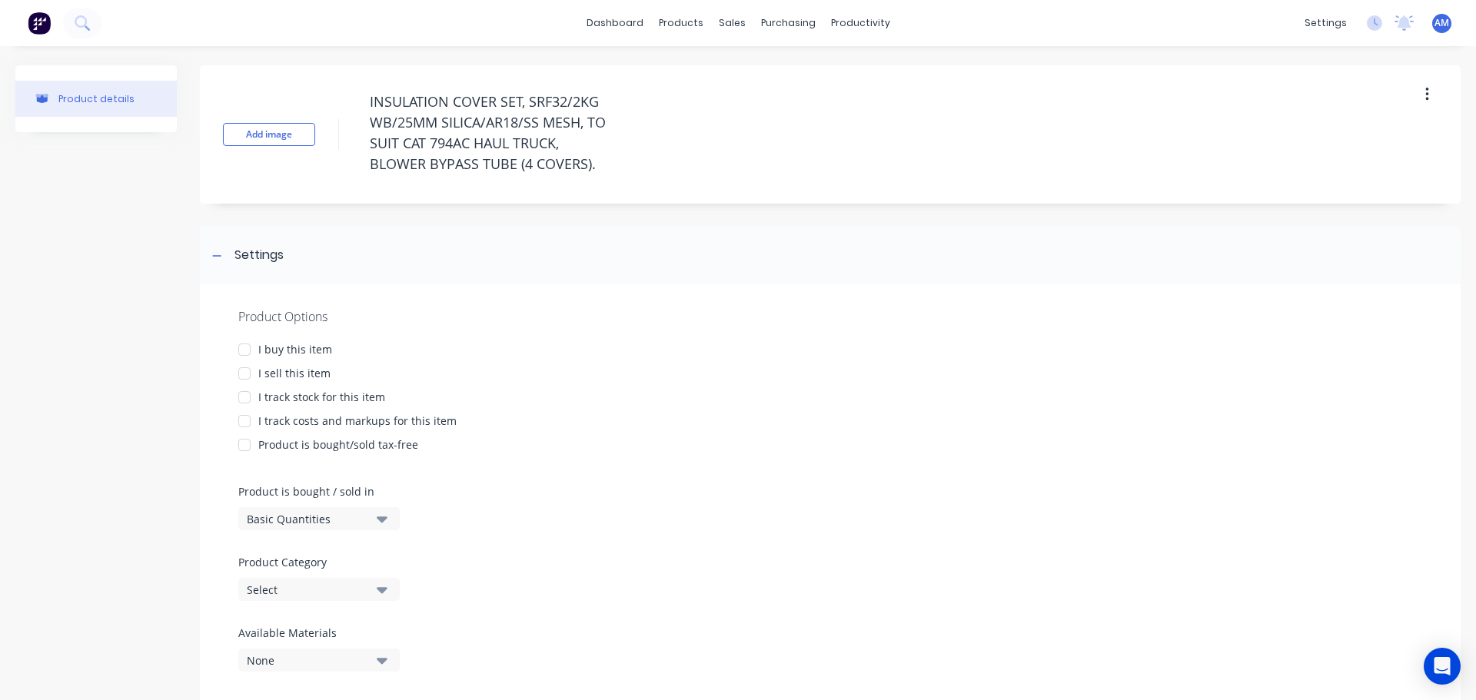
click at [382, 592] on icon "button" at bounding box center [382, 590] width 11 height 6
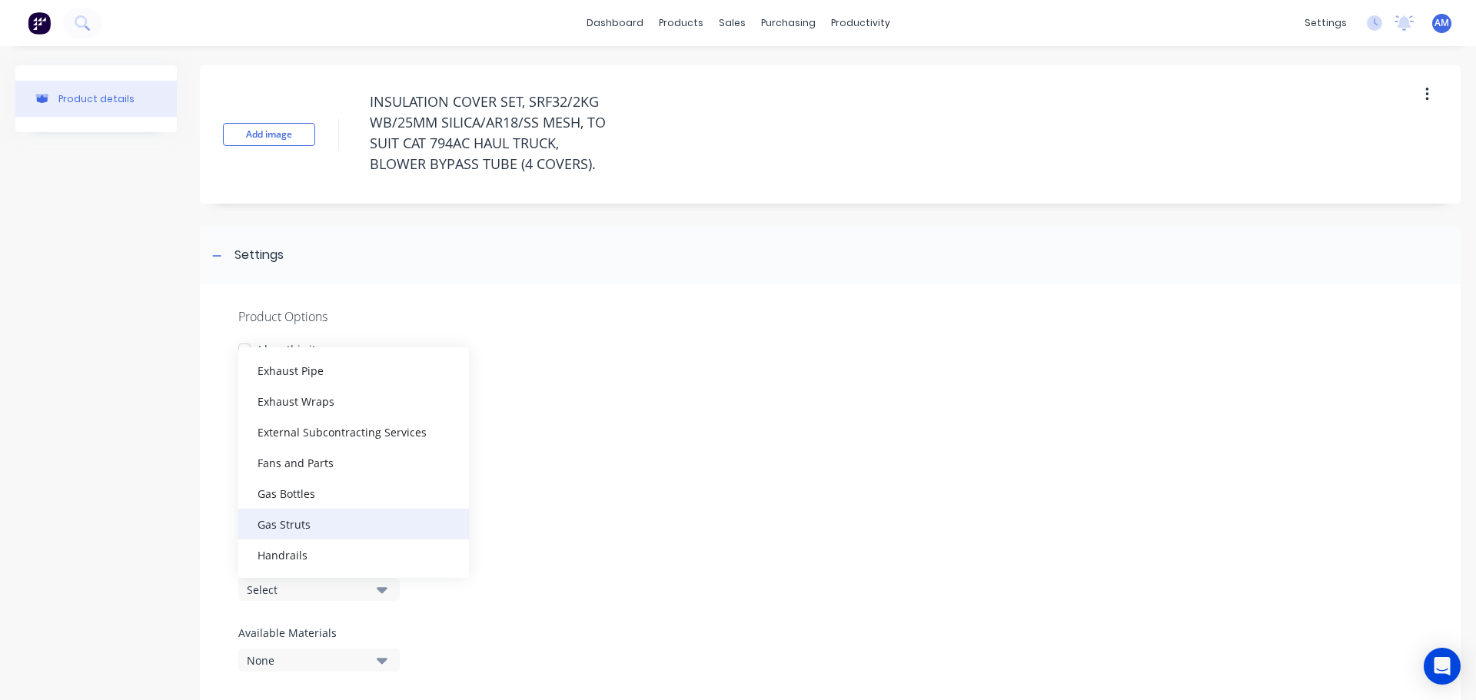
scroll to position [461, 0]
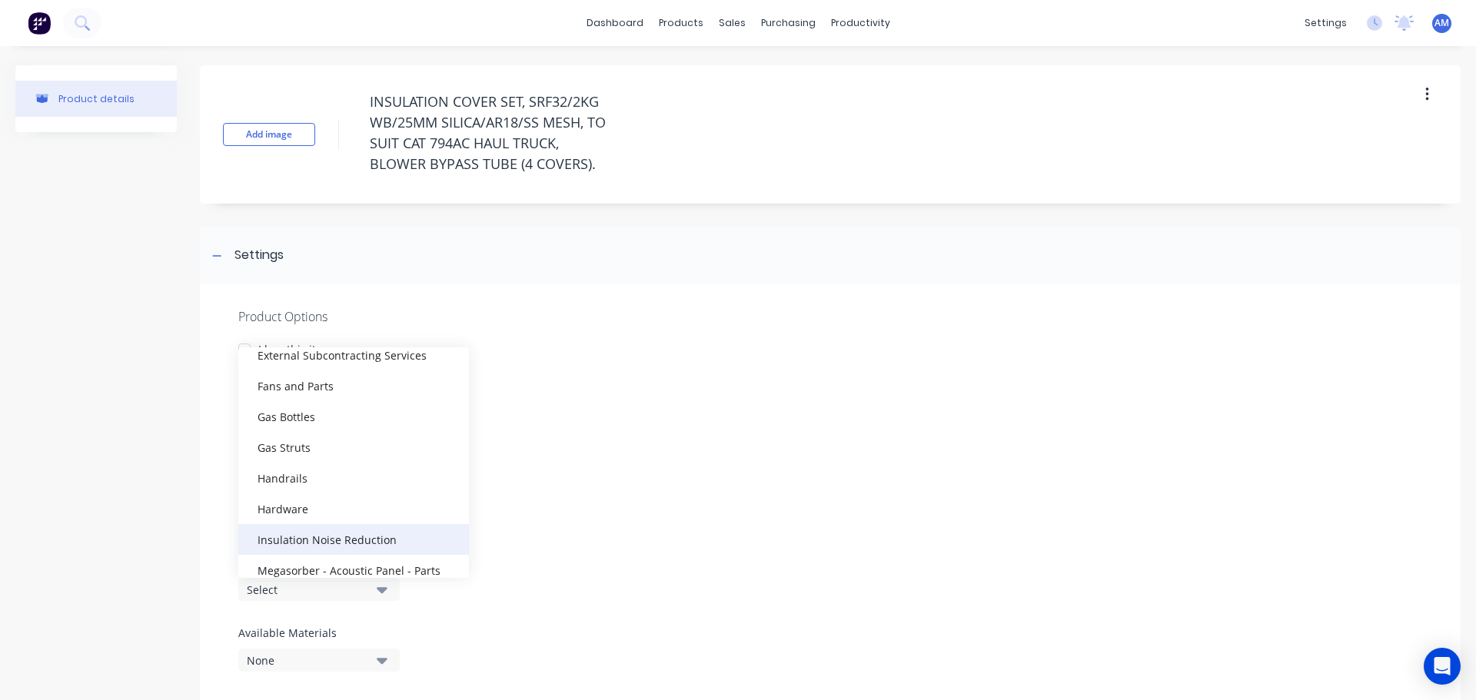
click at [360, 536] on div "Insulation Noise Reduction" at bounding box center [353, 539] width 231 height 31
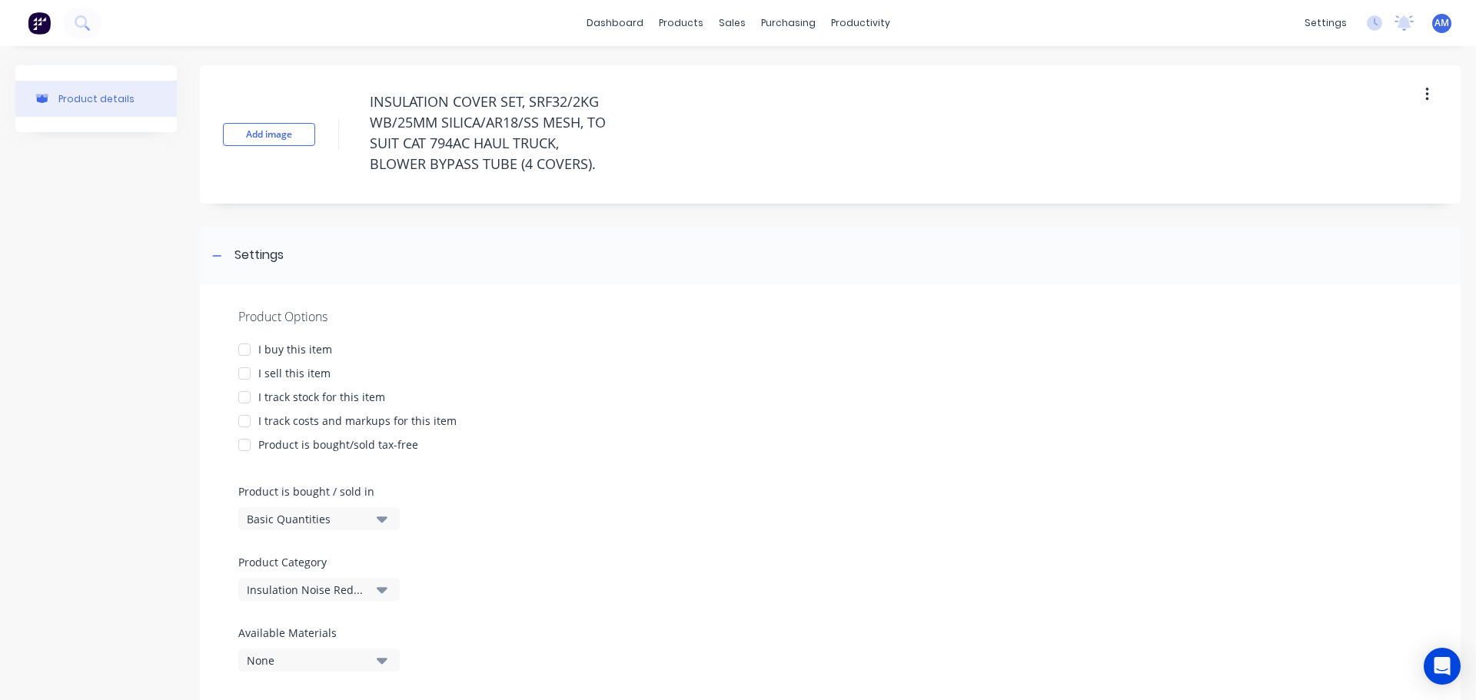
click at [245, 346] on div at bounding box center [244, 349] width 31 height 31
click at [241, 376] on div at bounding box center [244, 373] width 31 height 31
click at [245, 398] on div at bounding box center [244, 397] width 31 height 31
click at [244, 426] on div at bounding box center [244, 421] width 31 height 31
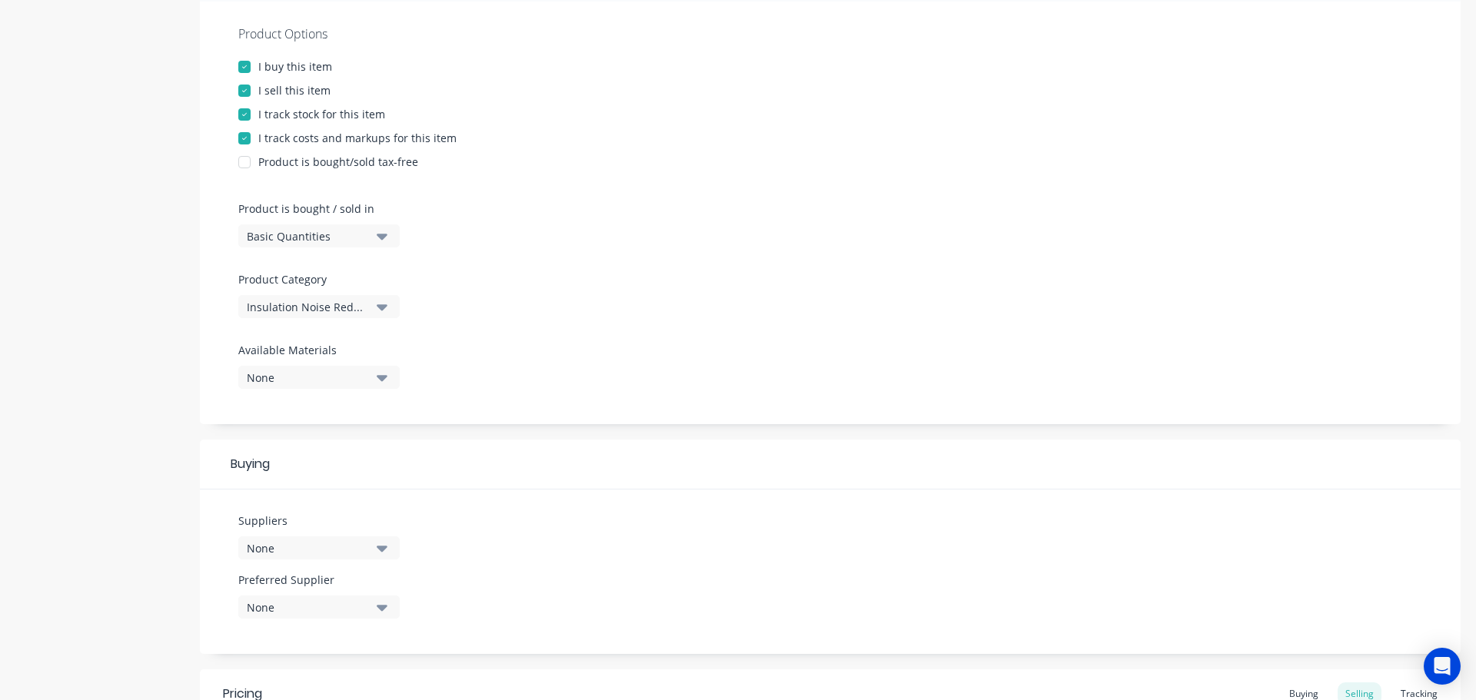
scroll to position [384, 0]
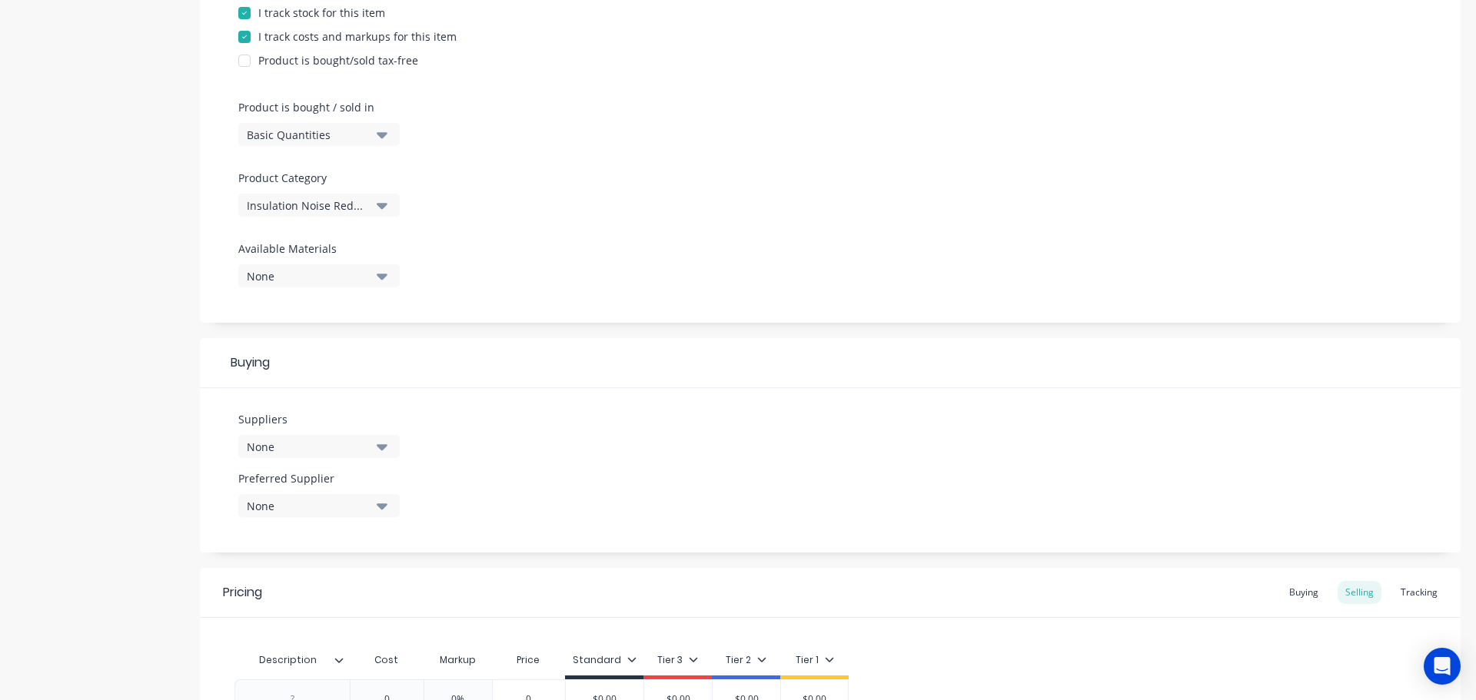
click at [383, 445] on icon "button" at bounding box center [382, 447] width 11 height 6
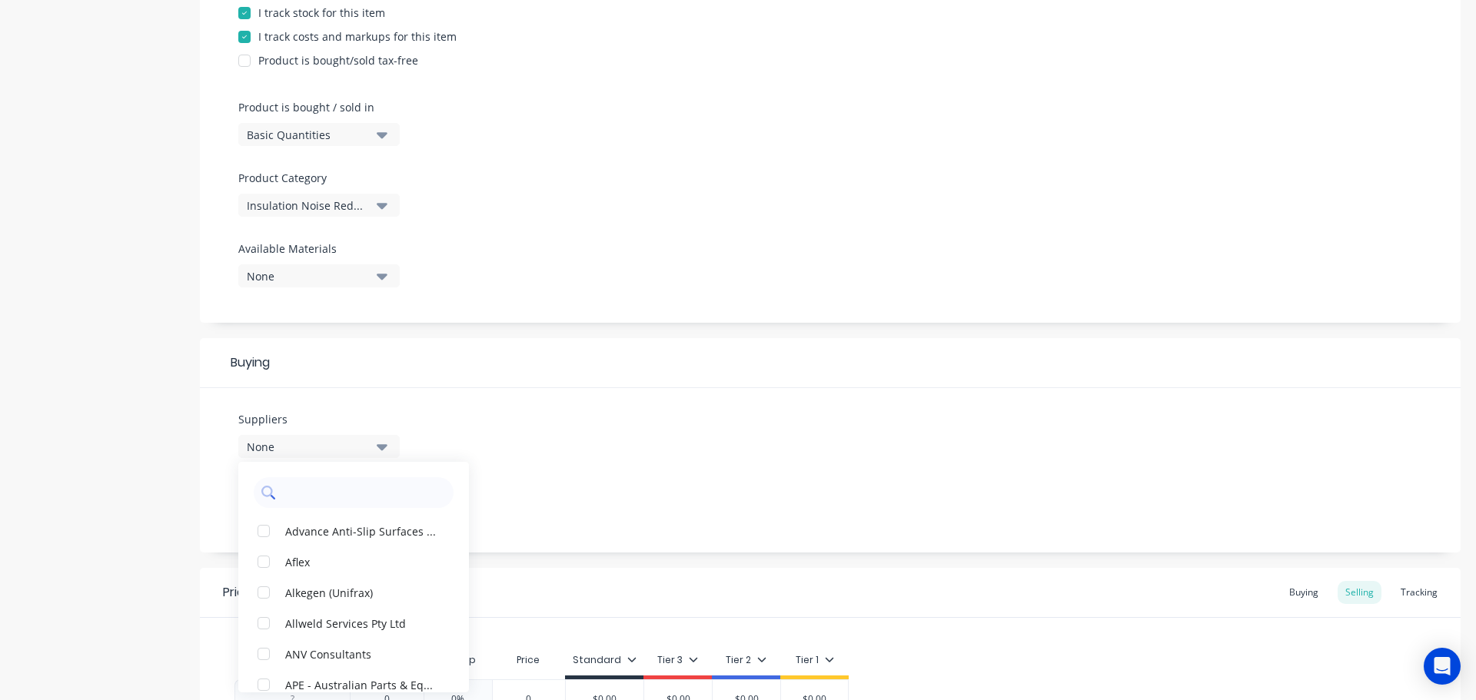
click at [329, 502] on input "text" at bounding box center [364, 492] width 163 height 31
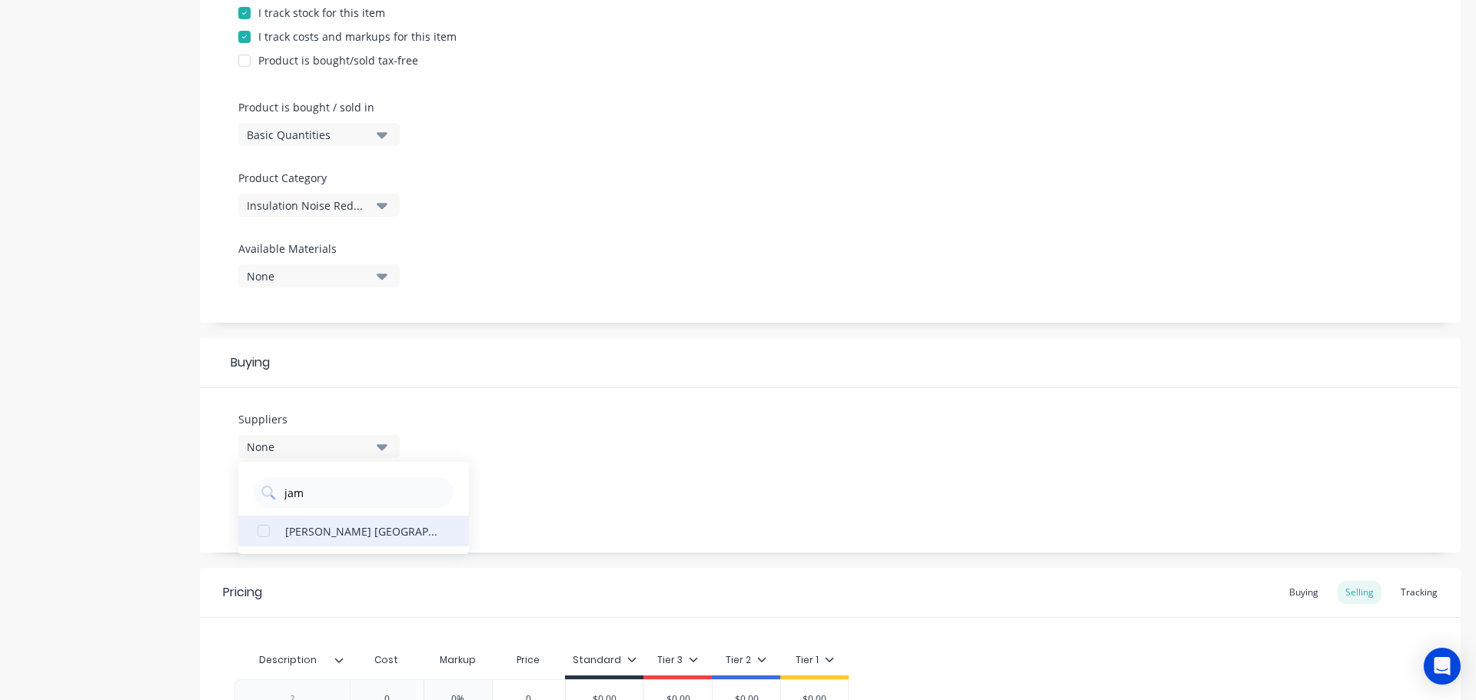
click at [377, 536] on div "James Walker Australia" at bounding box center [362, 531] width 154 height 16
click at [483, 483] on div "Suppliers 1 suppliers selected jam James Walker Australia Preferred Supplier No…" at bounding box center [830, 470] width 1260 height 164
click at [370, 511] on button "None" at bounding box center [318, 505] width 161 height 23
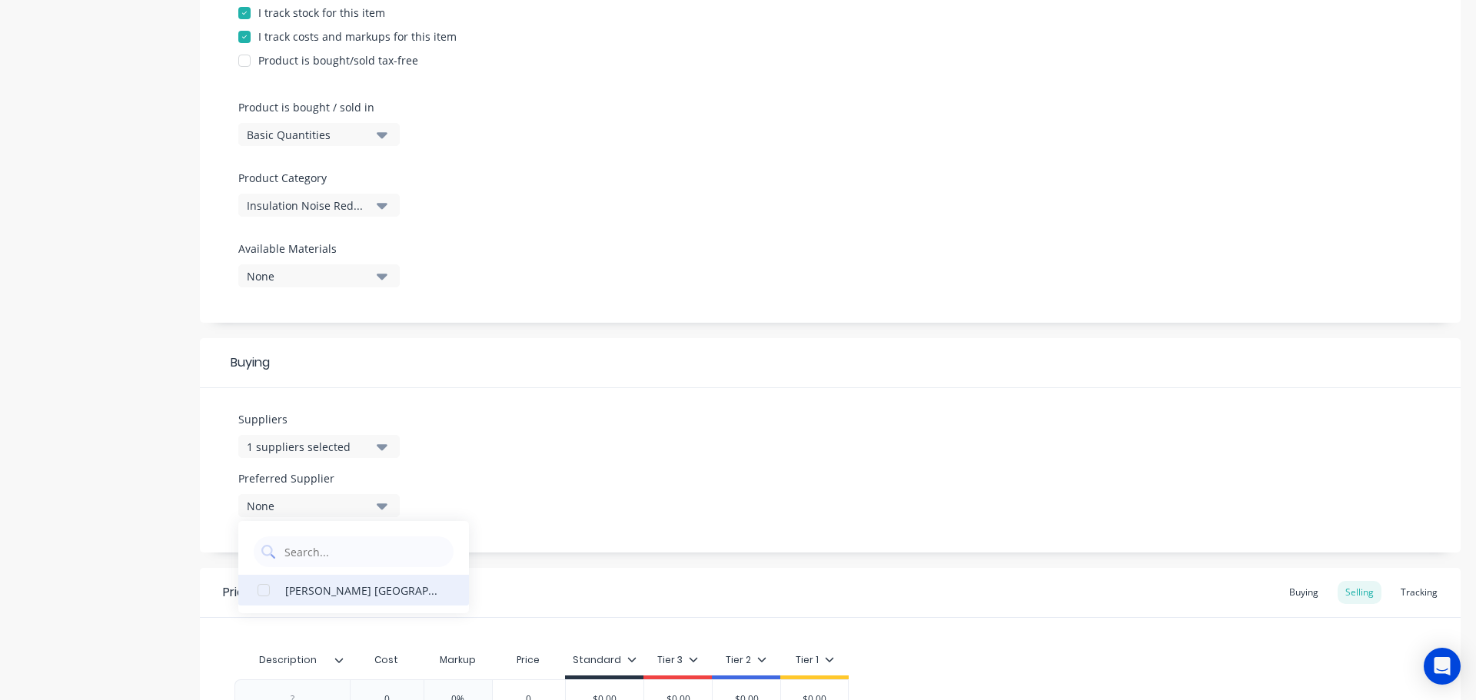
click at [348, 593] on div "James Walker Australia" at bounding box center [362, 590] width 154 height 16
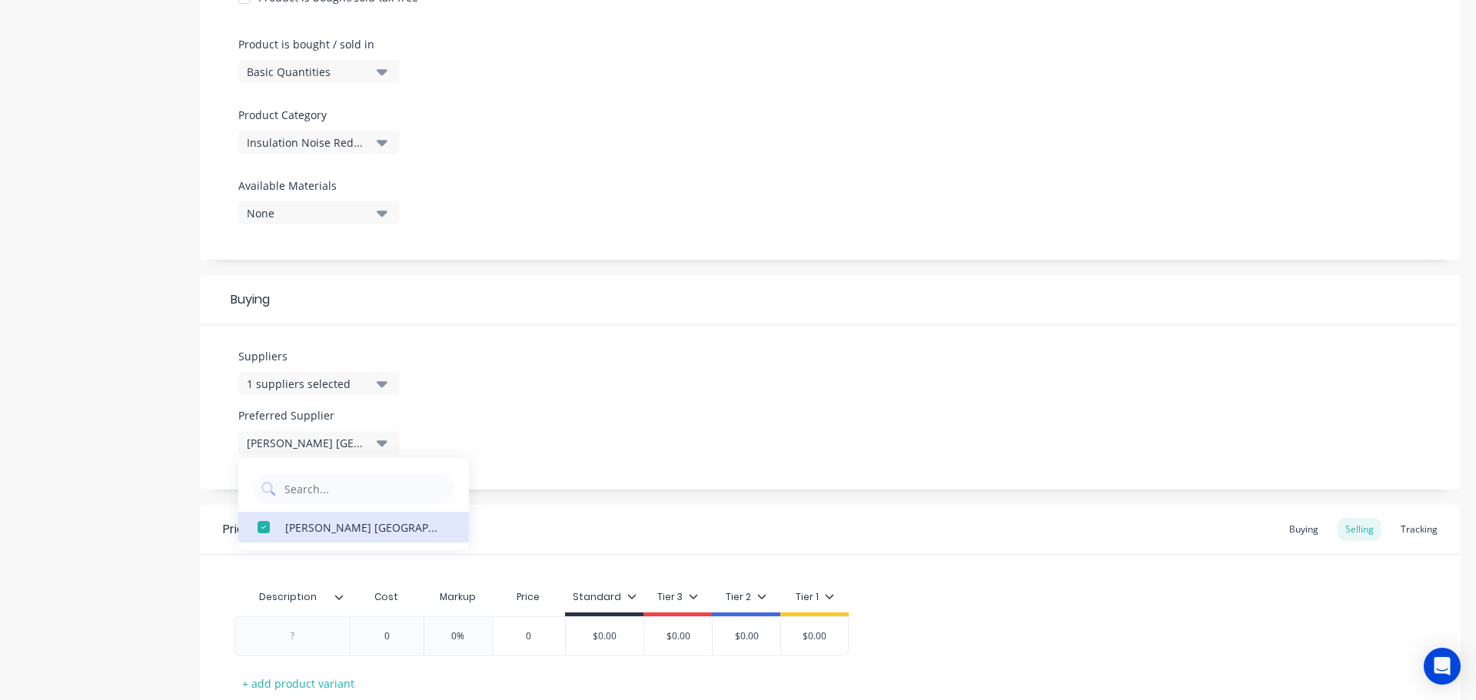
scroll to position [538, 0]
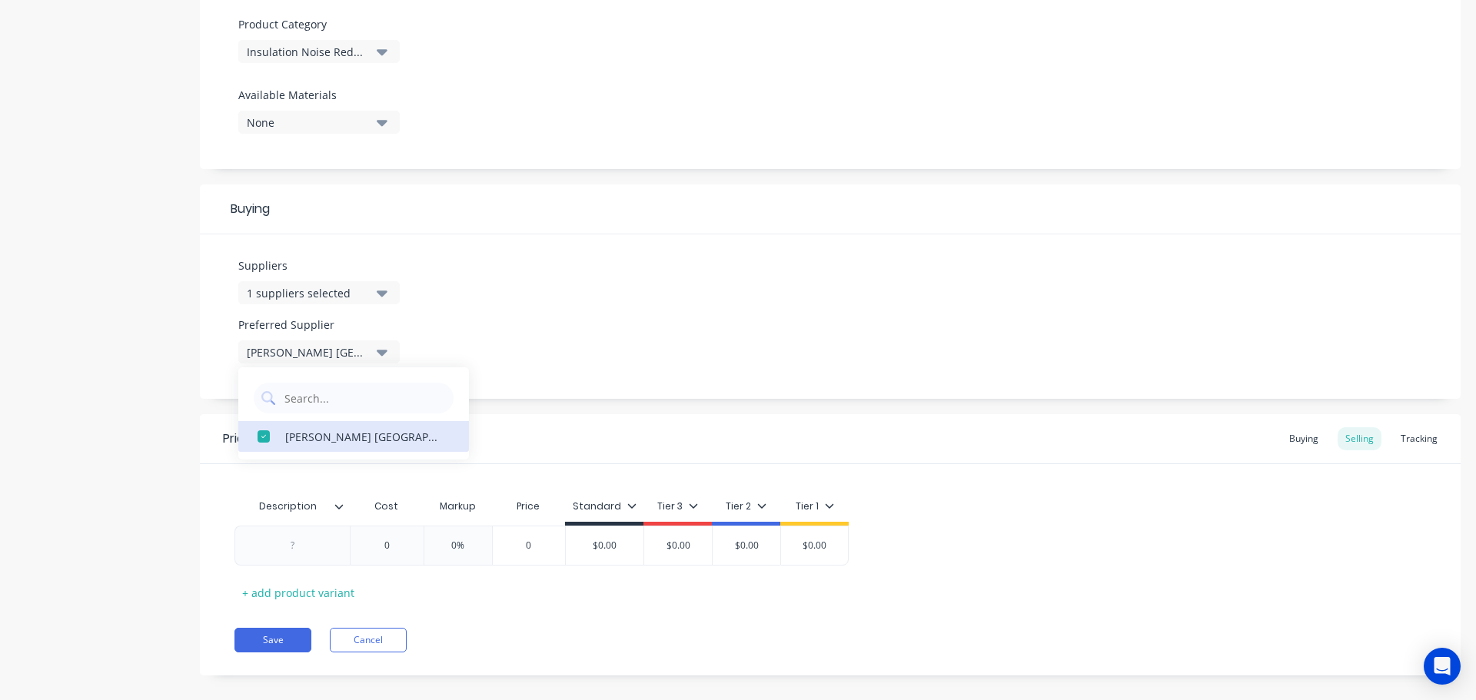
click at [344, 506] on div at bounding box center [344, 507] width 9 height 14
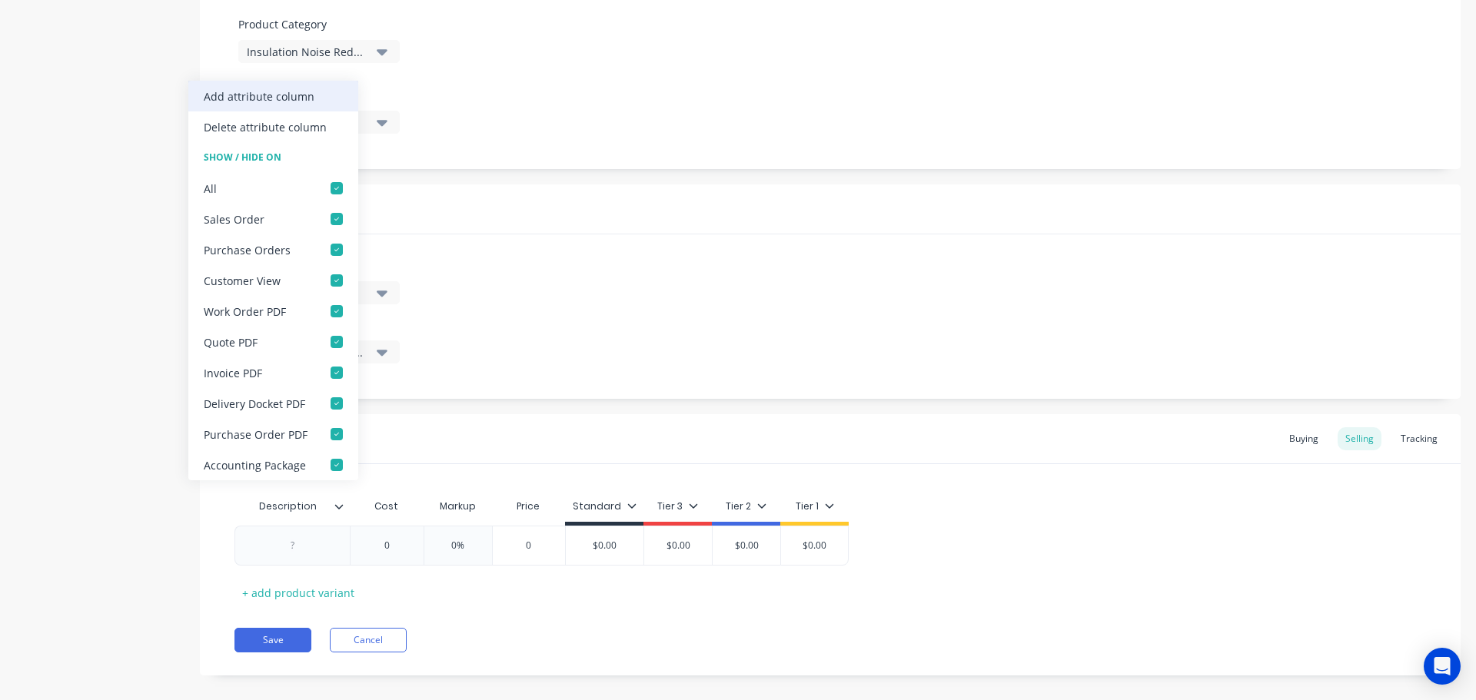
click at [302, 95] on div "Add attribute column" at bounding box center [259, 96] width 111 height 16
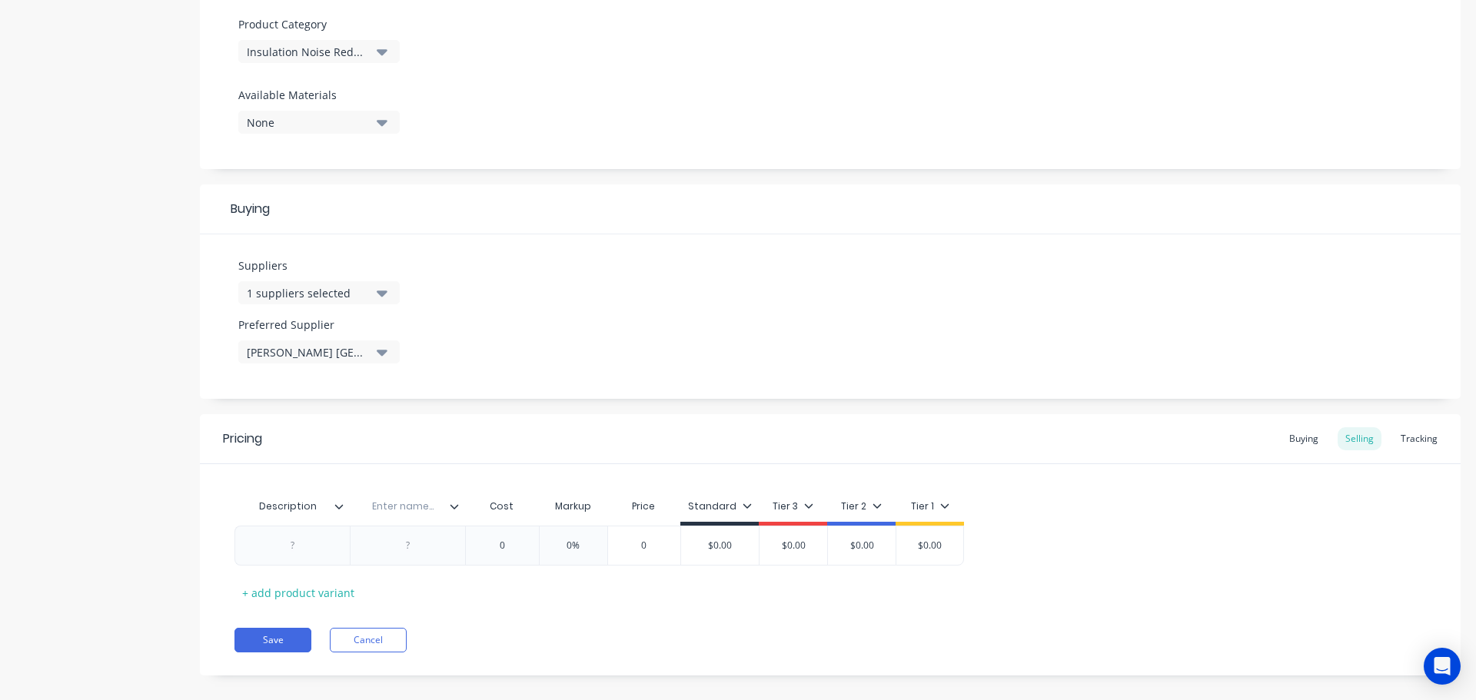
click at [457, 507] on icon at bounding box center [454, 506] width 9 height 9
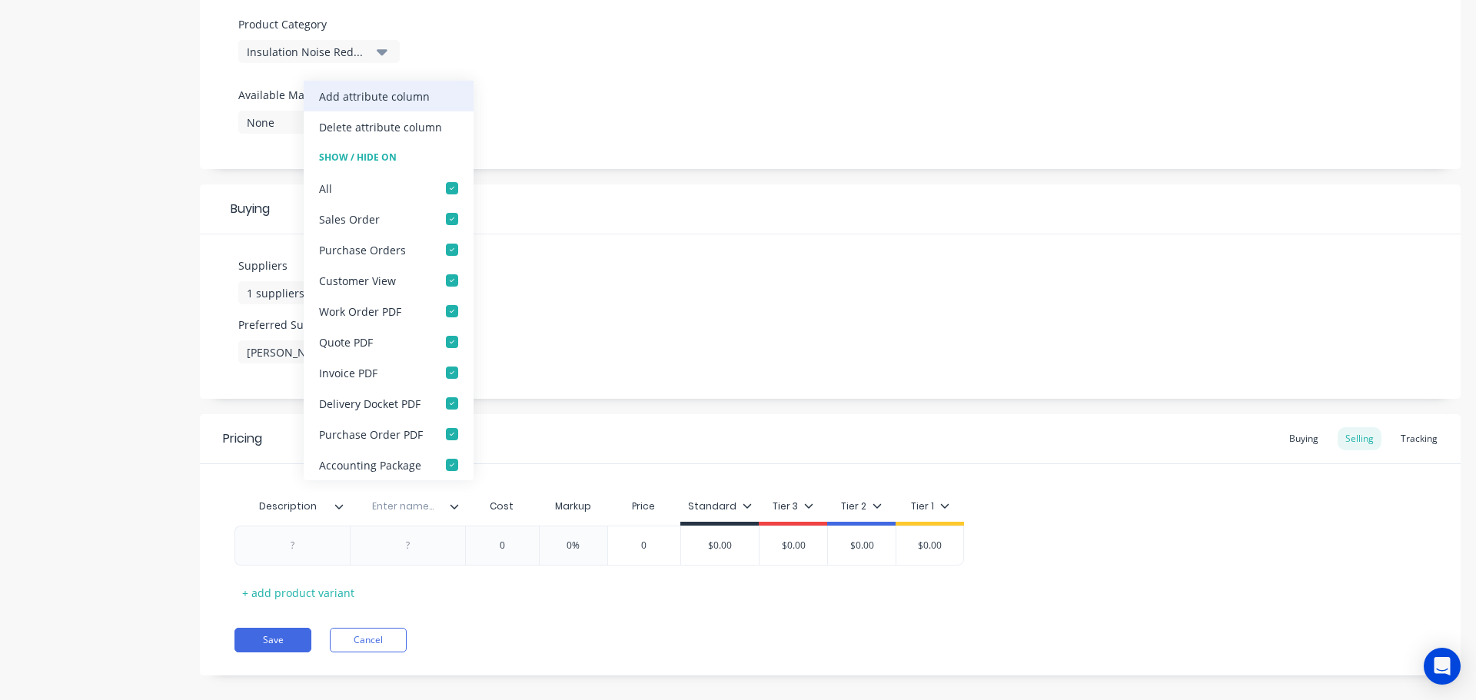
click at [411, 95] on div "Add attribute column" at bounding box center [374, 96] width 111 height 16
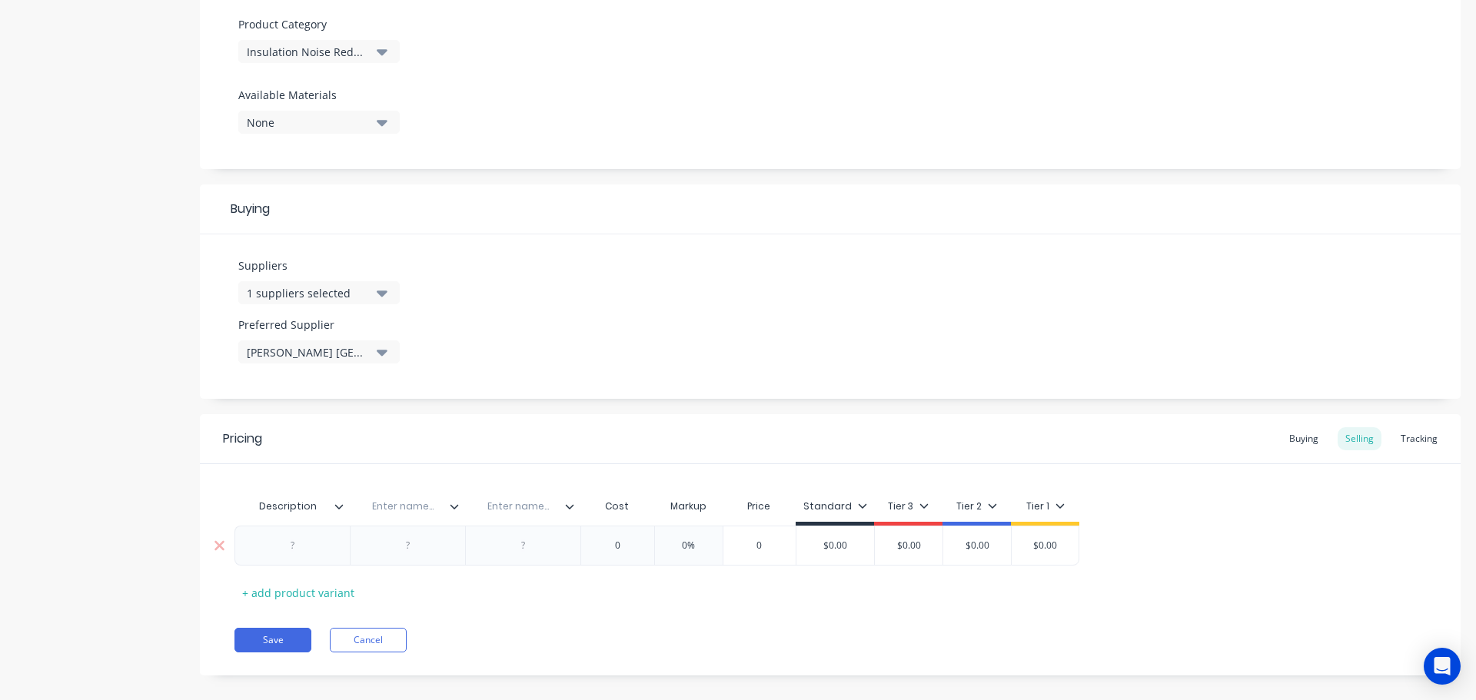
drag, startPoint x: 296, startPoint y: 548, endPoint x: 319, endPoint y: 554, distance: 23.9
click at [295, 548] on div at bounding box center [292, 546] width 77 height 20
paste div
click at [413, 513] on div "Enter name..." at bounding box center [403, 506] width 106 height 38
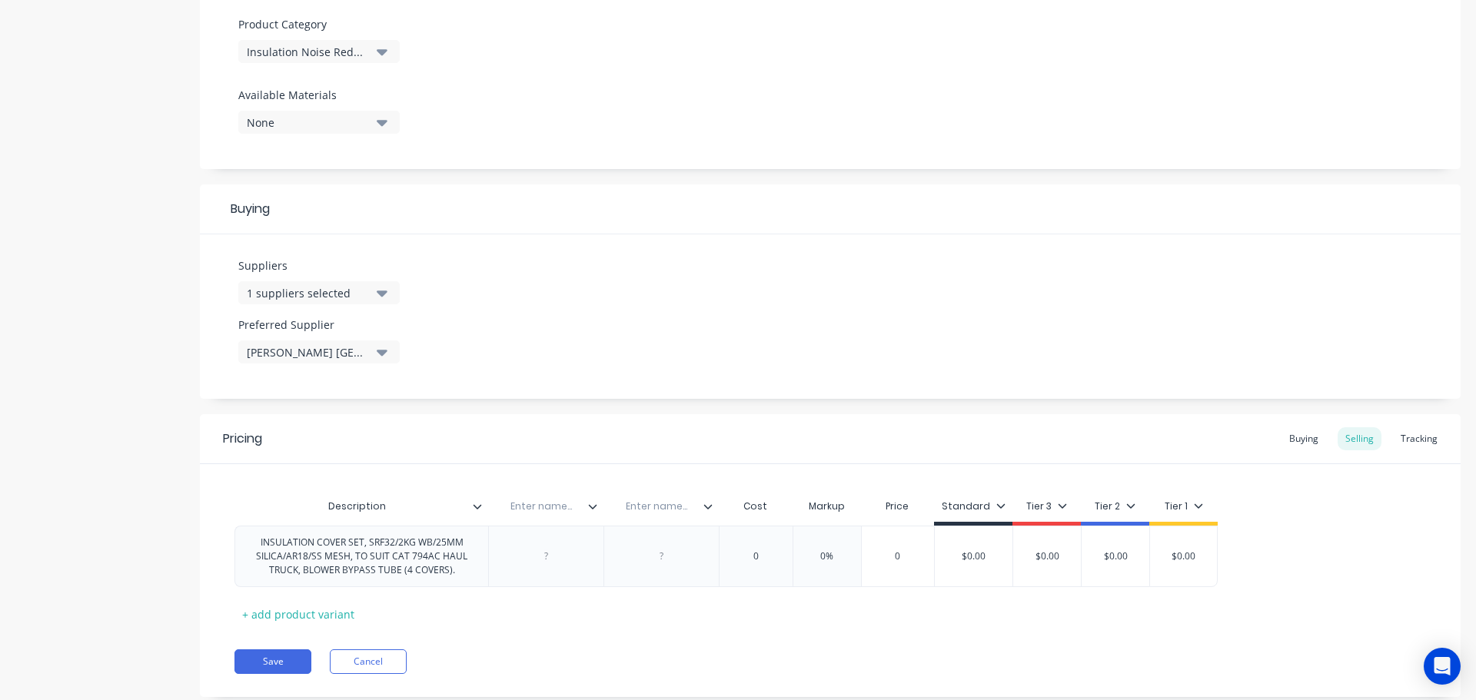
click at [536, 508] on input "text" at bounding box center [541, 507] width 106 height 14
click at [666, 509] on input "text" at bounding box center [656, 507] width 106 height 14
click at [666, 557] on div at bounding box center [661, 556] width 77 height 20
paste div
drag, startPoint x: 768, startPoint y: 558, endPoint x: 745, endPoint y: 554, distance: 22.6
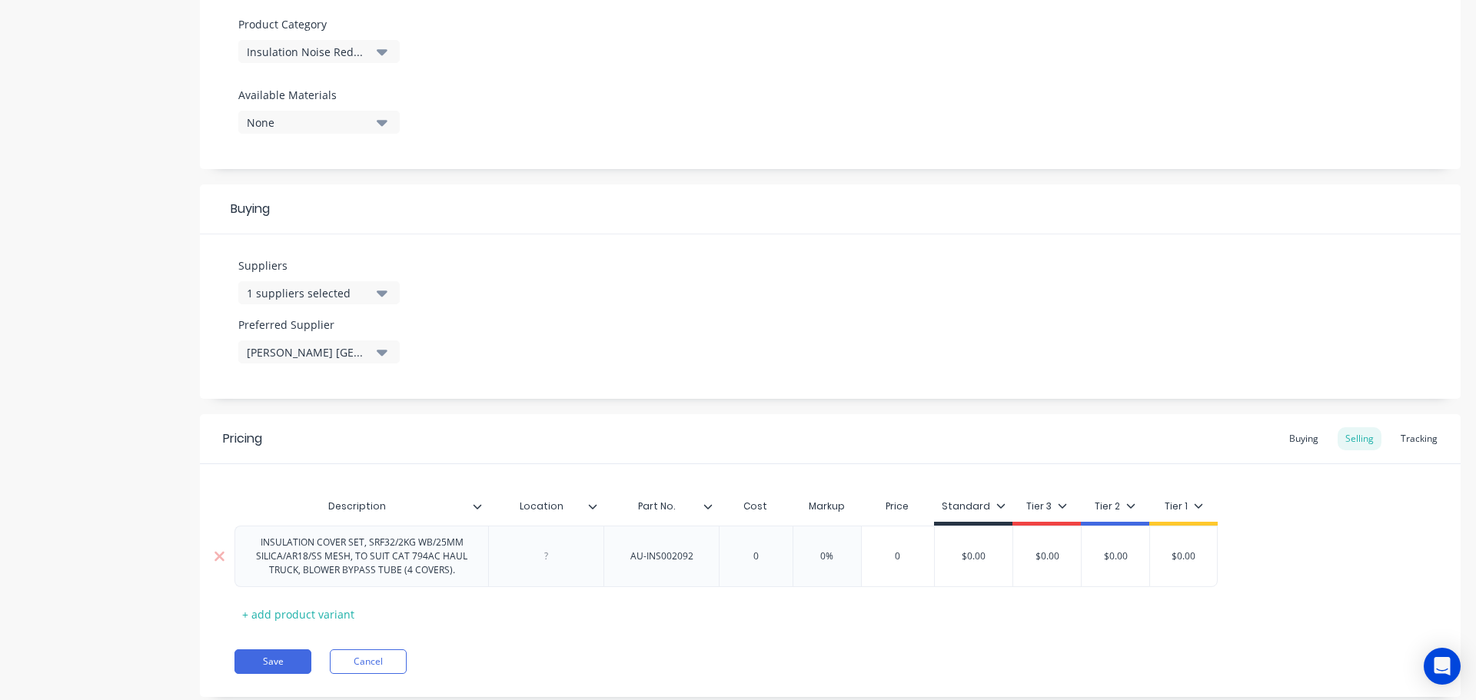
click at [745, 554] on input "0" at bounding box center [755, 556] width 77 height 14
paste input "1,604.17"
drag, startPoint x: 893, startPoint y: 559, endPoint x: 848, endPoint y: 553, distance: 45.0
click at [848, 553] on div "INSULATION COVER SET, SRF32/2KG WB/25MM SILICA/AR18/SS MESH, TO SUIT CAT 794AC …" at bounding box center [755, 556] width 1043 height 61
drag, startPoint x: 848, startPoint y: 553, endPoint x: 868, endPoint y: 559, distance: 20.9
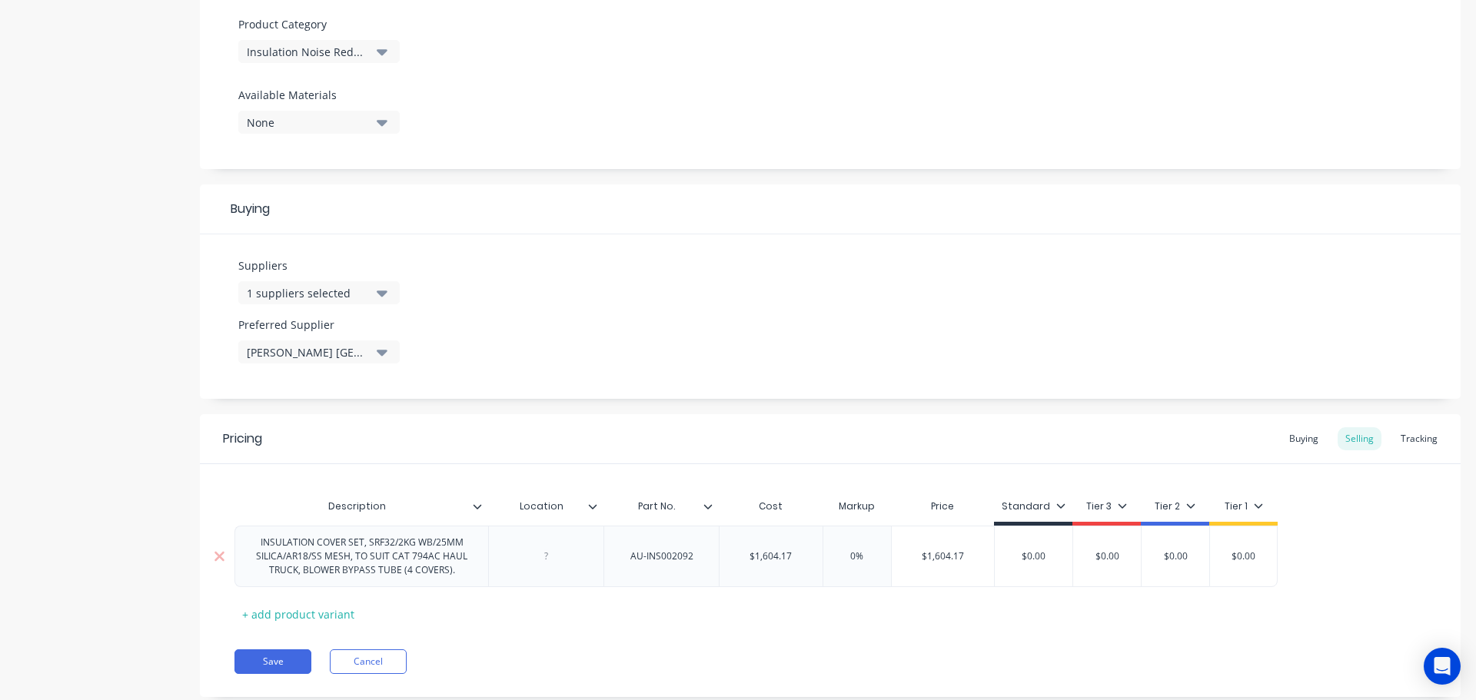
click at [868, 559] on input "0%" at bounding box center [856, 556] width 77 height 14
click at [1287, 438] on div "Buying" at bounding box center [1303, 438] width 45 height 23
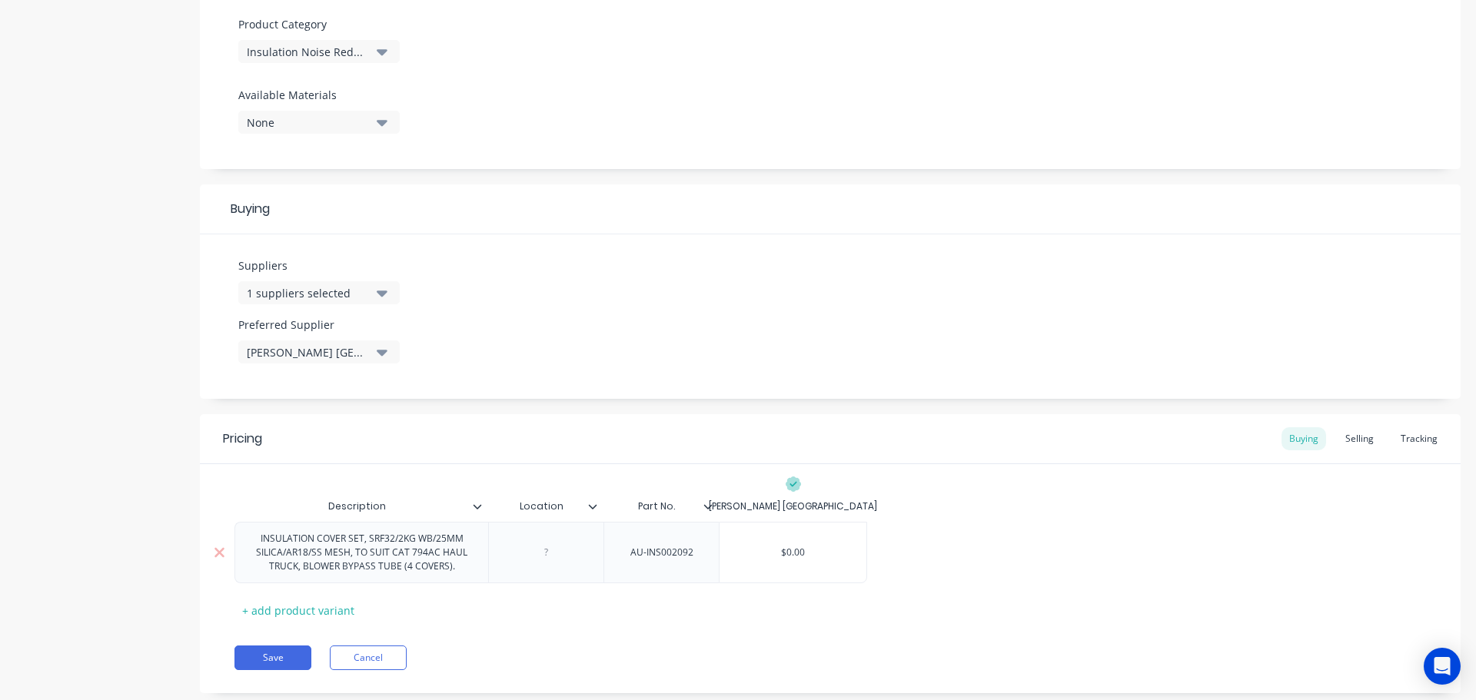
drag, startPoint x: 778, startPoint y: 552, endPoint x: 818, endPoint y: 554, distance: 40.8
click at [818, 554] on input "$0.00" at bounding box center [792, 553] width 147 height 14
paste input "1,604.17"
click at [277, 661] on button "Save" at bounding box center [272, 658] width 77 height 25
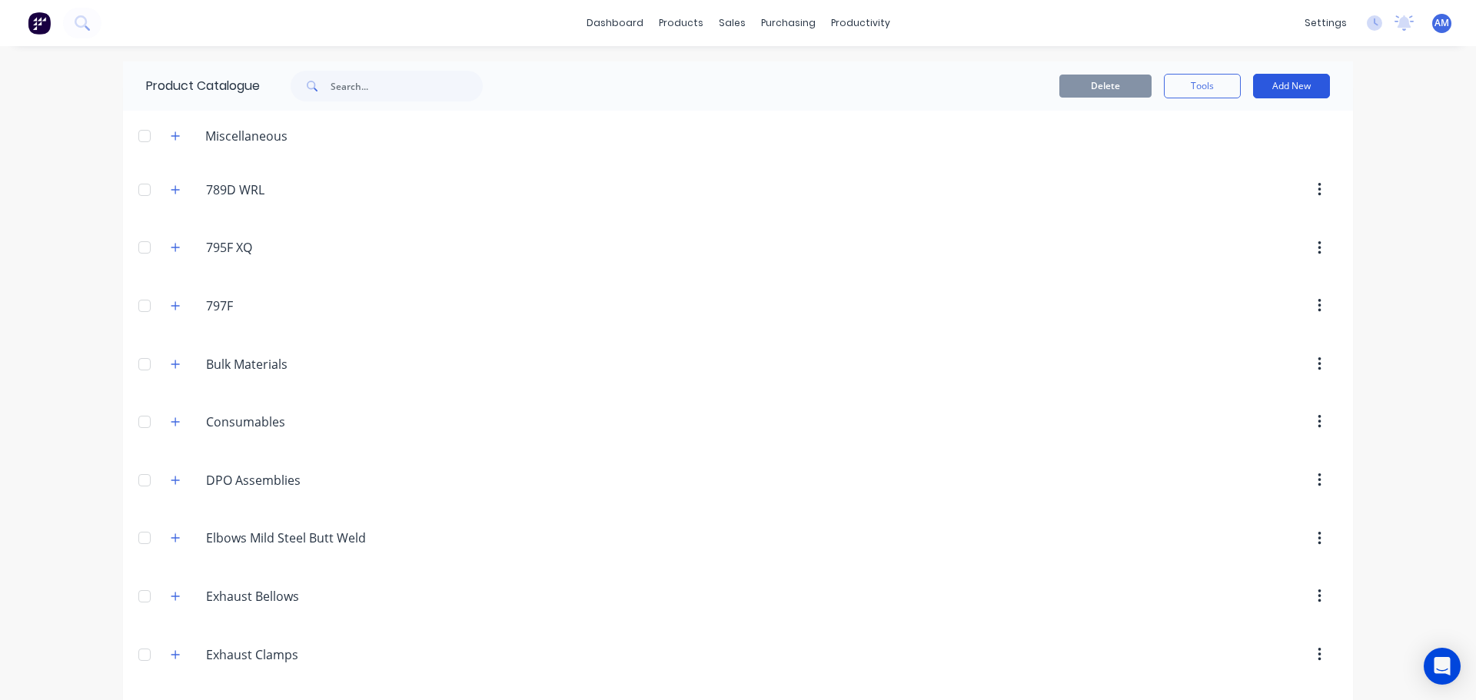
click at [1280, 88] on button "Add New" at bounding box center [1291, 86] width 77 height 25
click at [1226, 151] on div "Product" at bounding box center [1256, 156] width 118 height 22
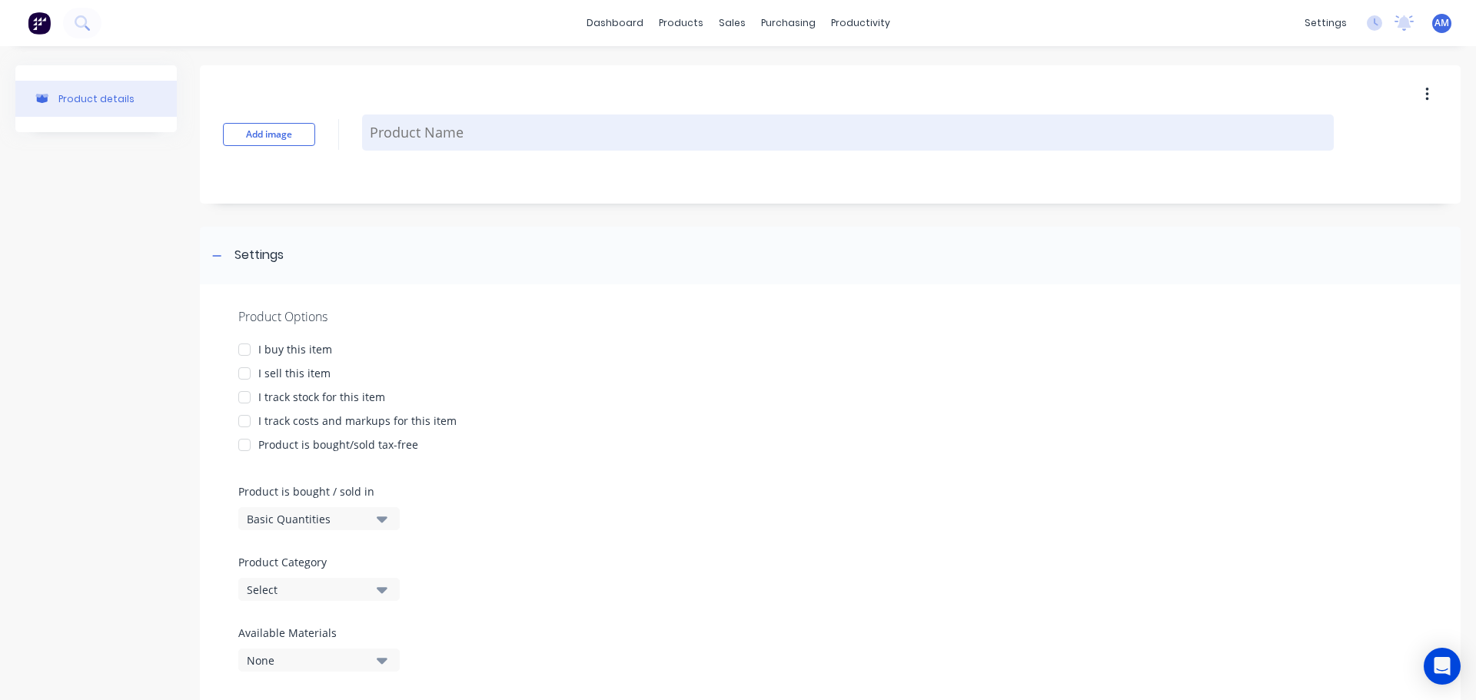
click at [466, 133] on textarea at bounding box center [847, 133] width 971 height 36
paste textarea "EXPANSION JOINT WRAP, SRF32/25MM SILICA MAT. TO SUIT 794AC HAUL TRUCK XPJ"
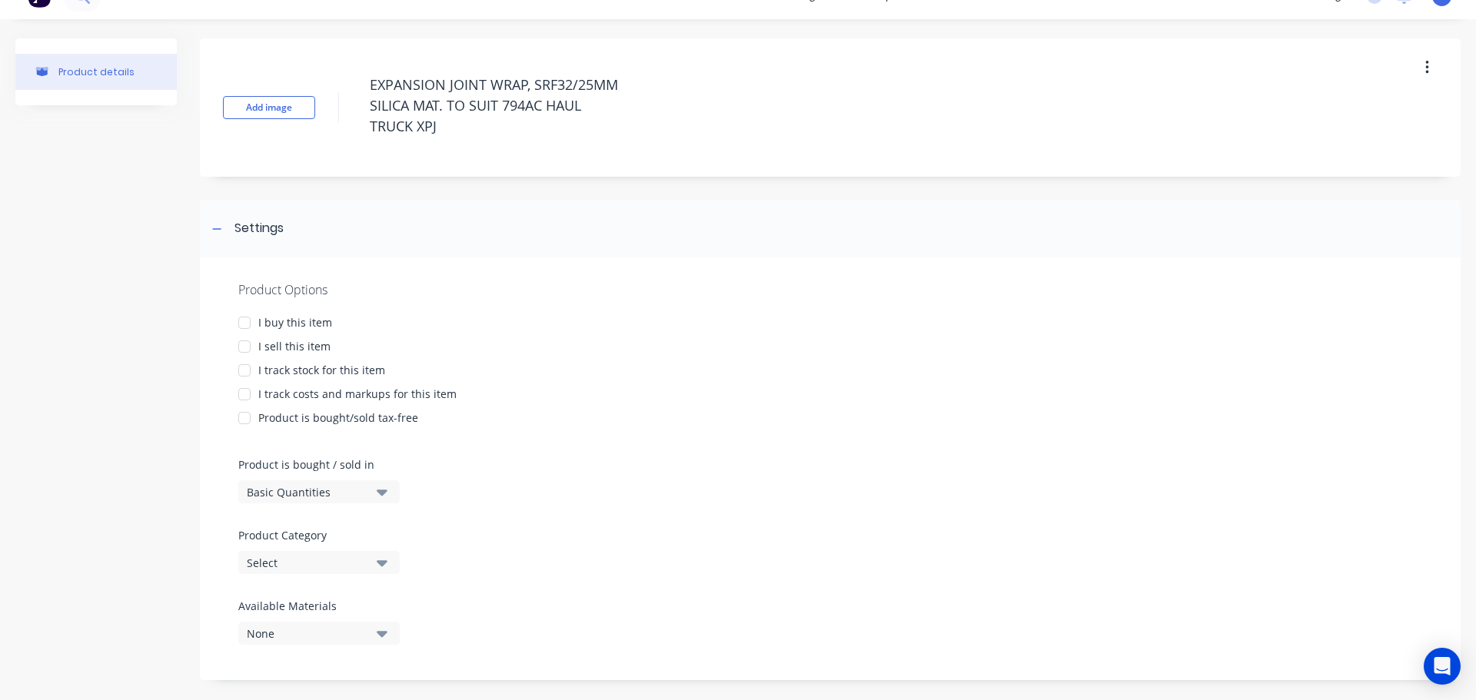
scroll to position [42, 0]
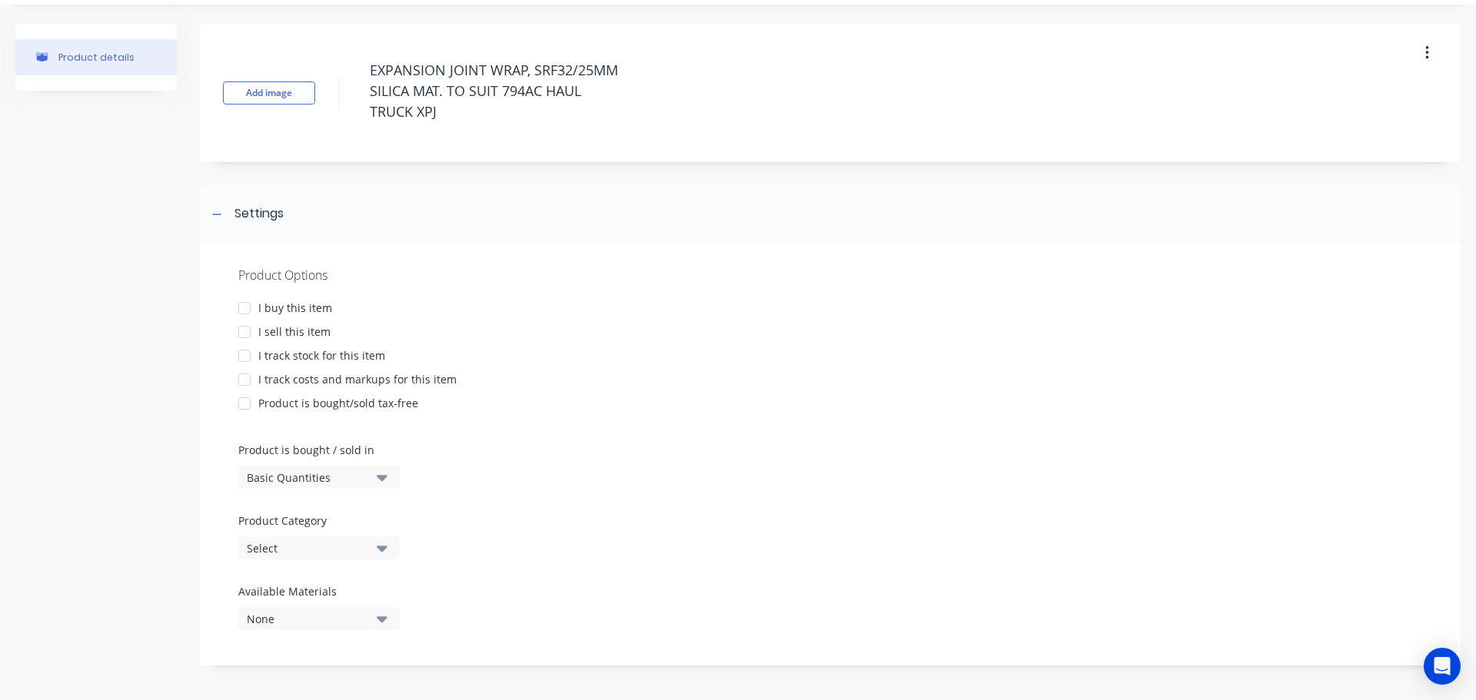
drag, startPoint x: 247, startPoint y: 307, endPoint x: 244, endPoint y: 326, distance: 19.5
click at [247, 307] on div at bounding box center [244, 308] width 31 height 31
click at [244, 330] on div at bounding box center [244, 332] width 31 height 31
drag, startPoint x: 244, startPoint y: 351, endPoint x: 242, endPoint y: 360, distance: 9.3
click at [243, 351] on div at bounding box center [244, 355] width 31 height 31
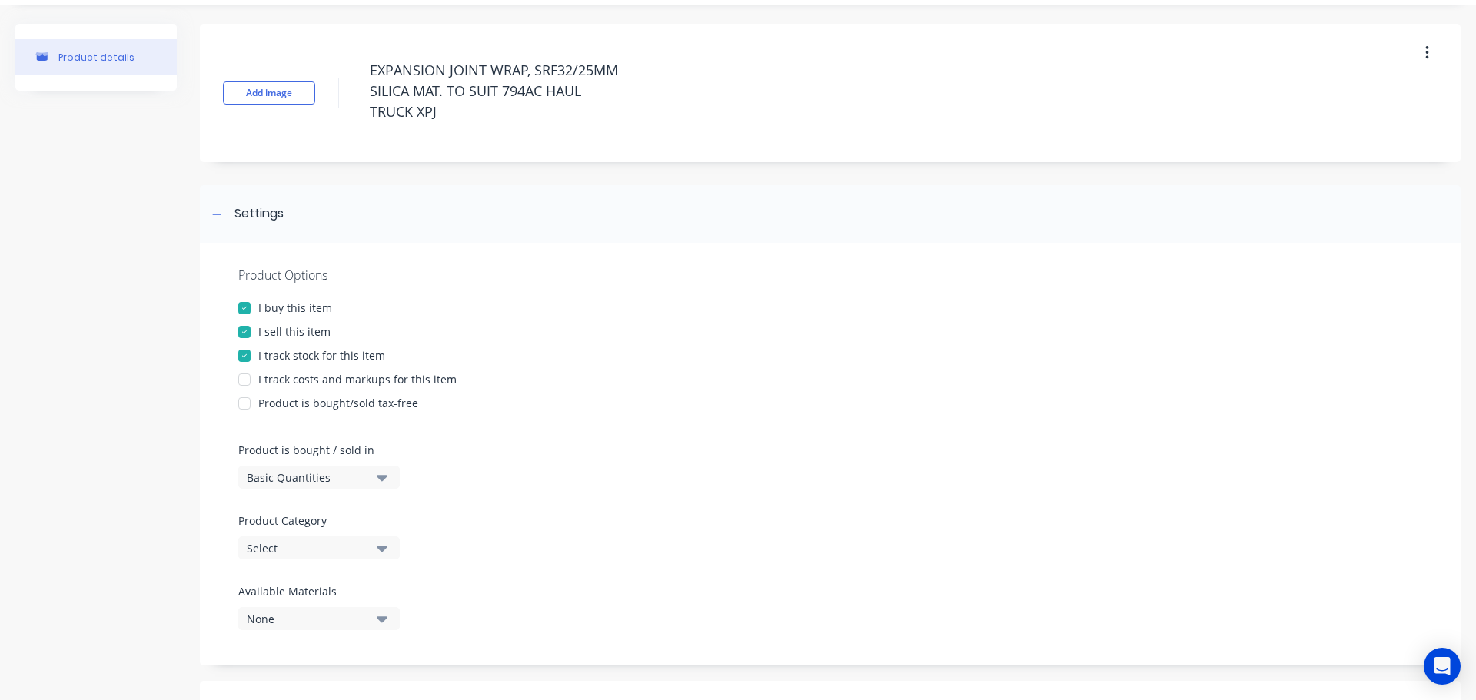
click at [242, 372] on div at bounding box center [244, 379] width 31 height 31
click at [378, 548] on icon "button" at bounding box center [382, 549] width 11 height 6
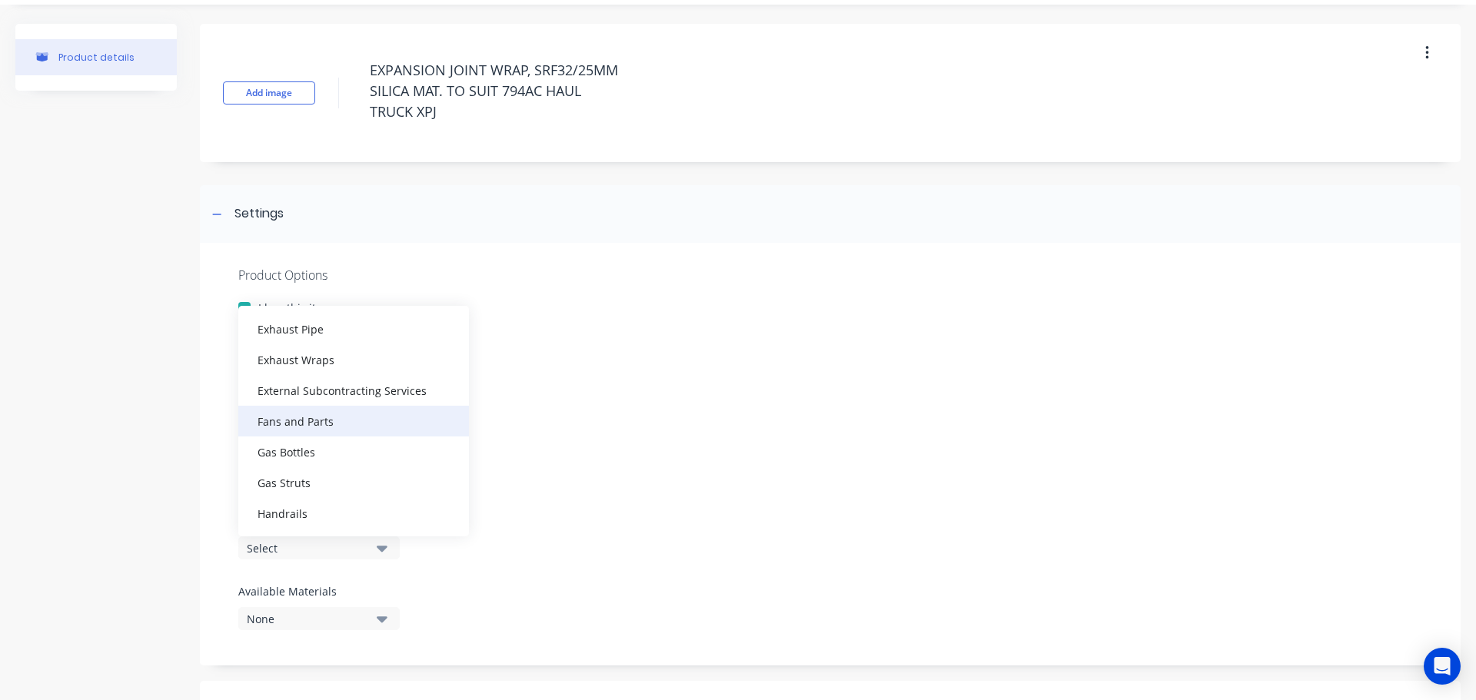
scroll to position [461, 0]
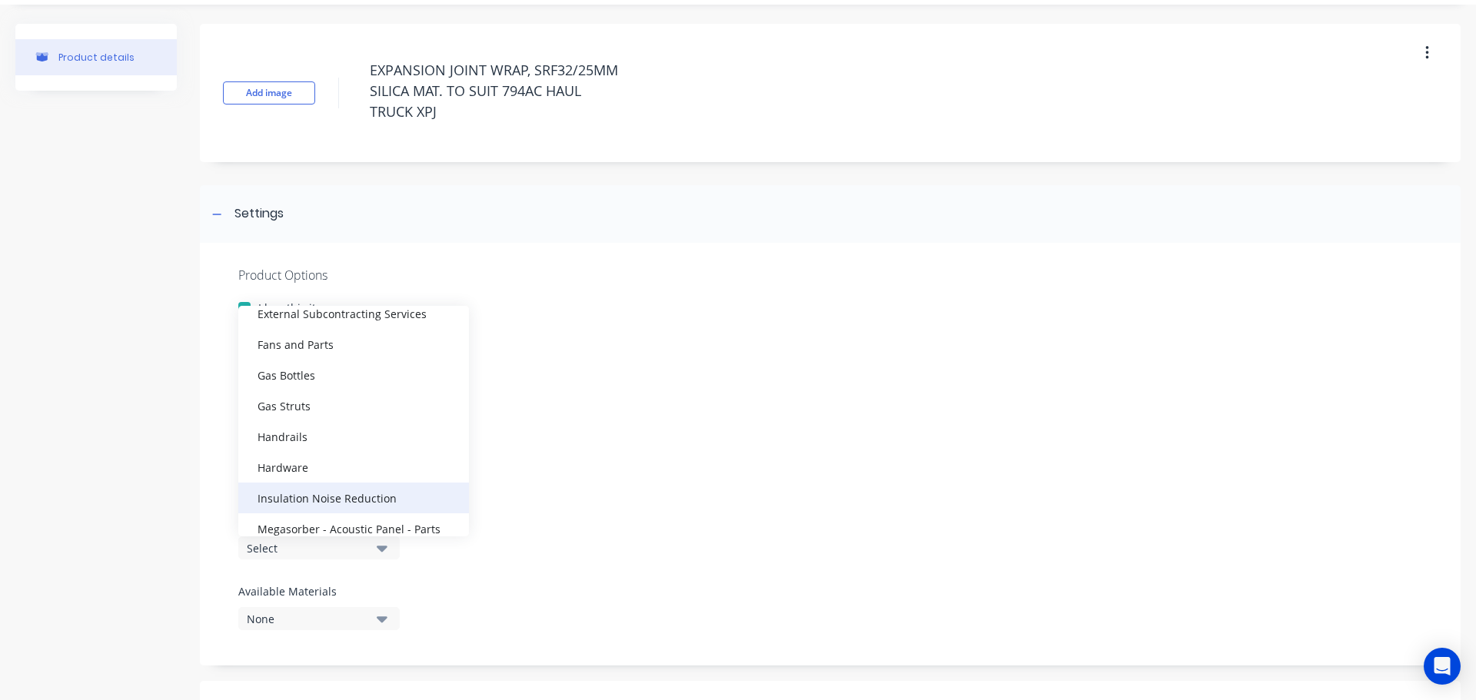
click at [344, 494] on div "Insulation Noise Reduction" at bounding box center [353, 498] width 231 height 31
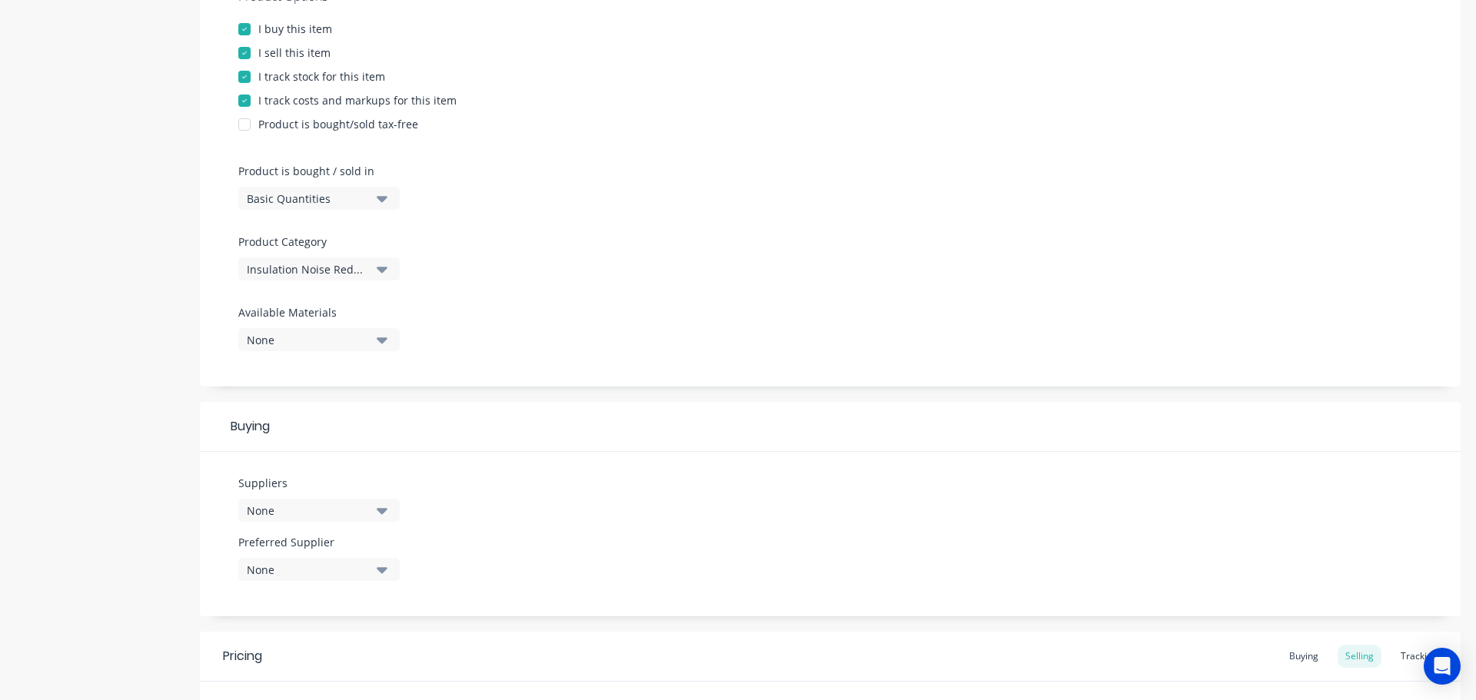
scroll to position [349, 0]
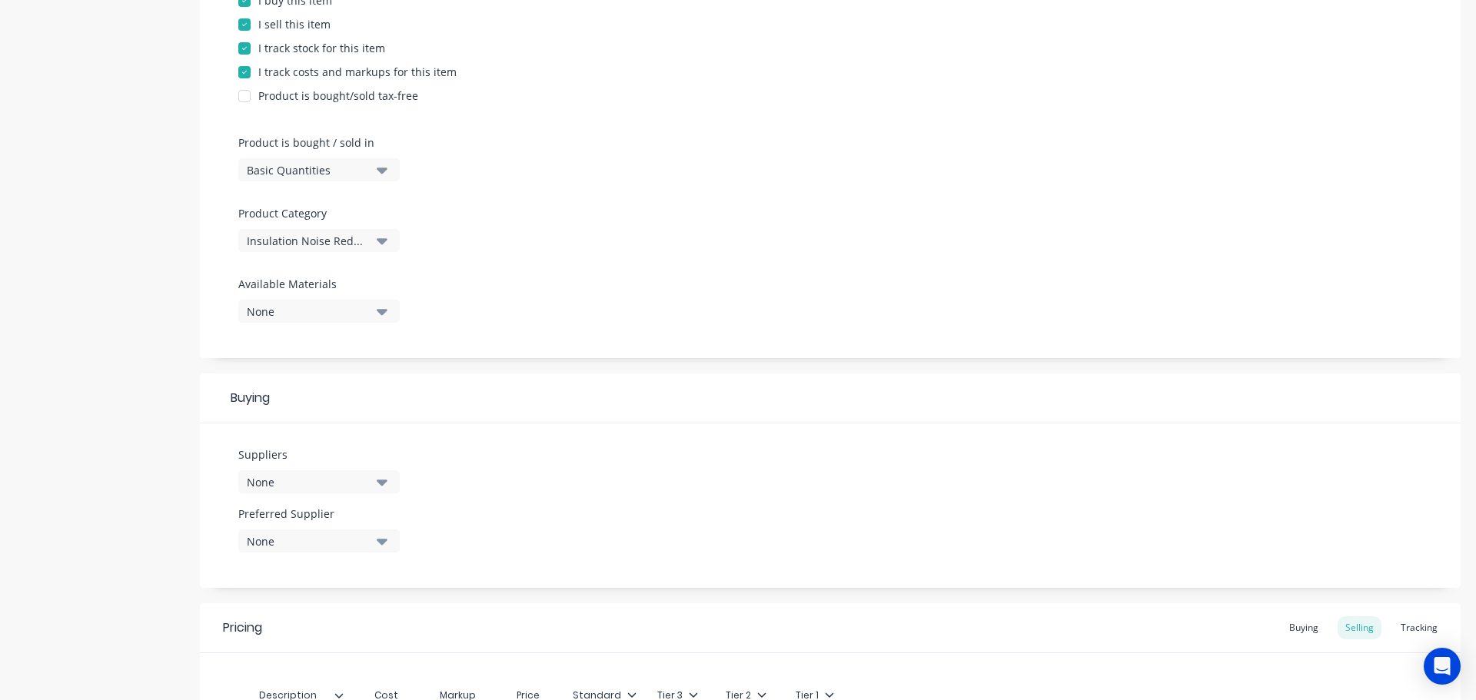
click at [382, 476] on icon "button" at bounding box center [382, 481] width 11 height 17
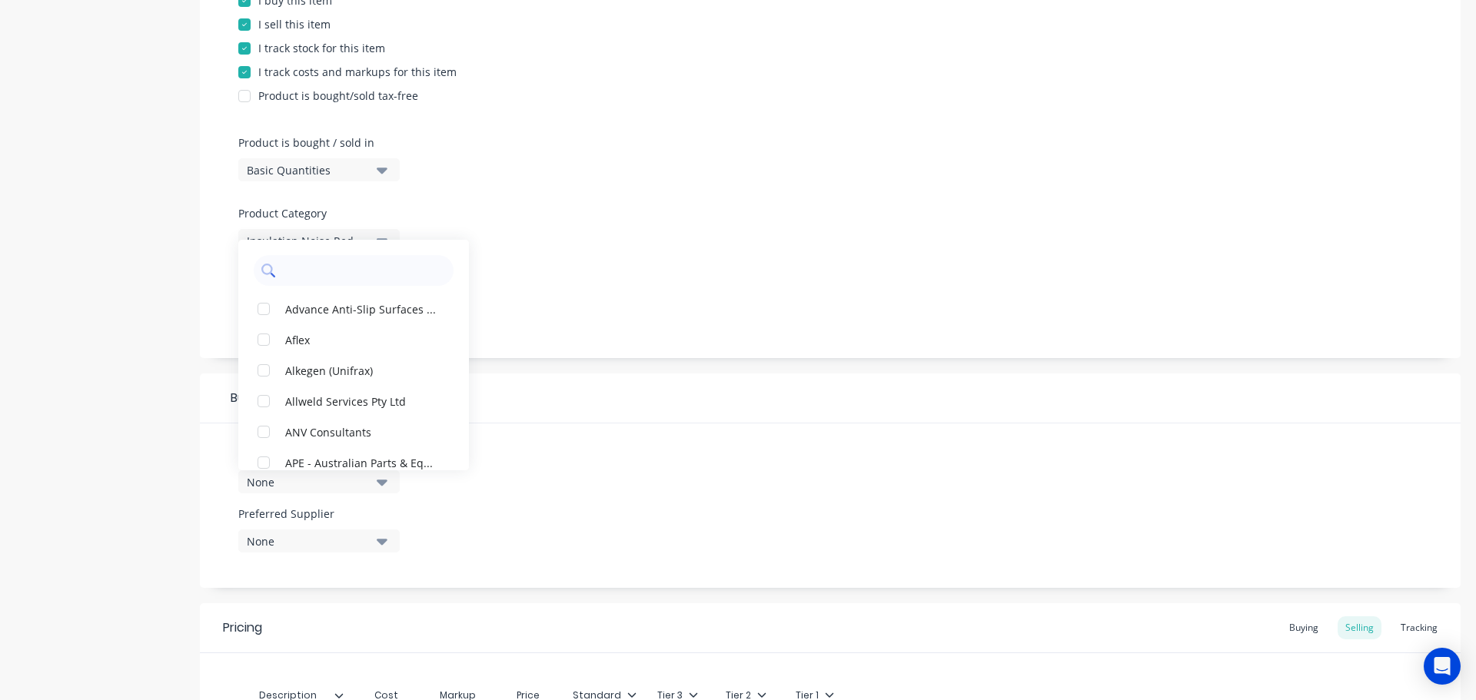
click at [345, 270] on input "text" at bounding box center [364, 270] width 163 height 31
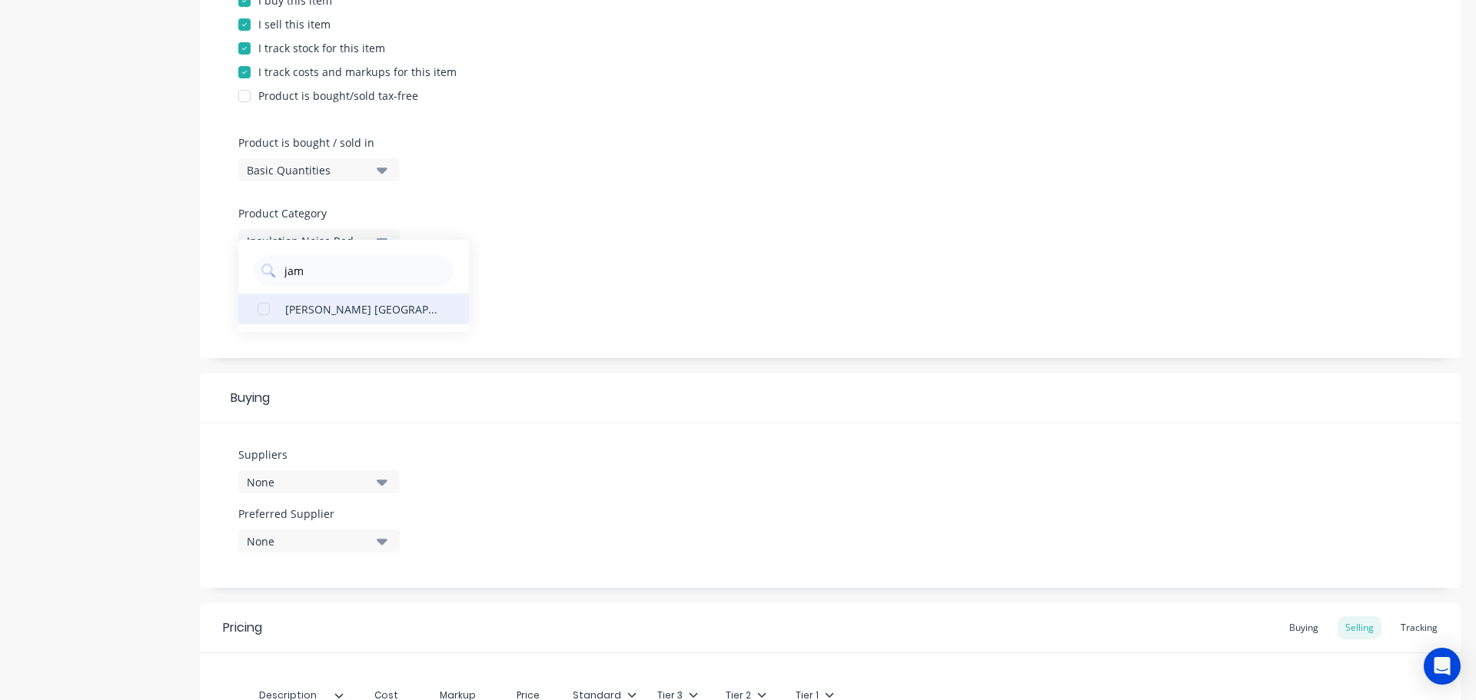
click at [363, 310] on div "James Walker Australia" at bounding box center [362, 308] width 154 height 16
click at [380, 542] on icon "button" at bounding box center [382, 542] width 11 height 6
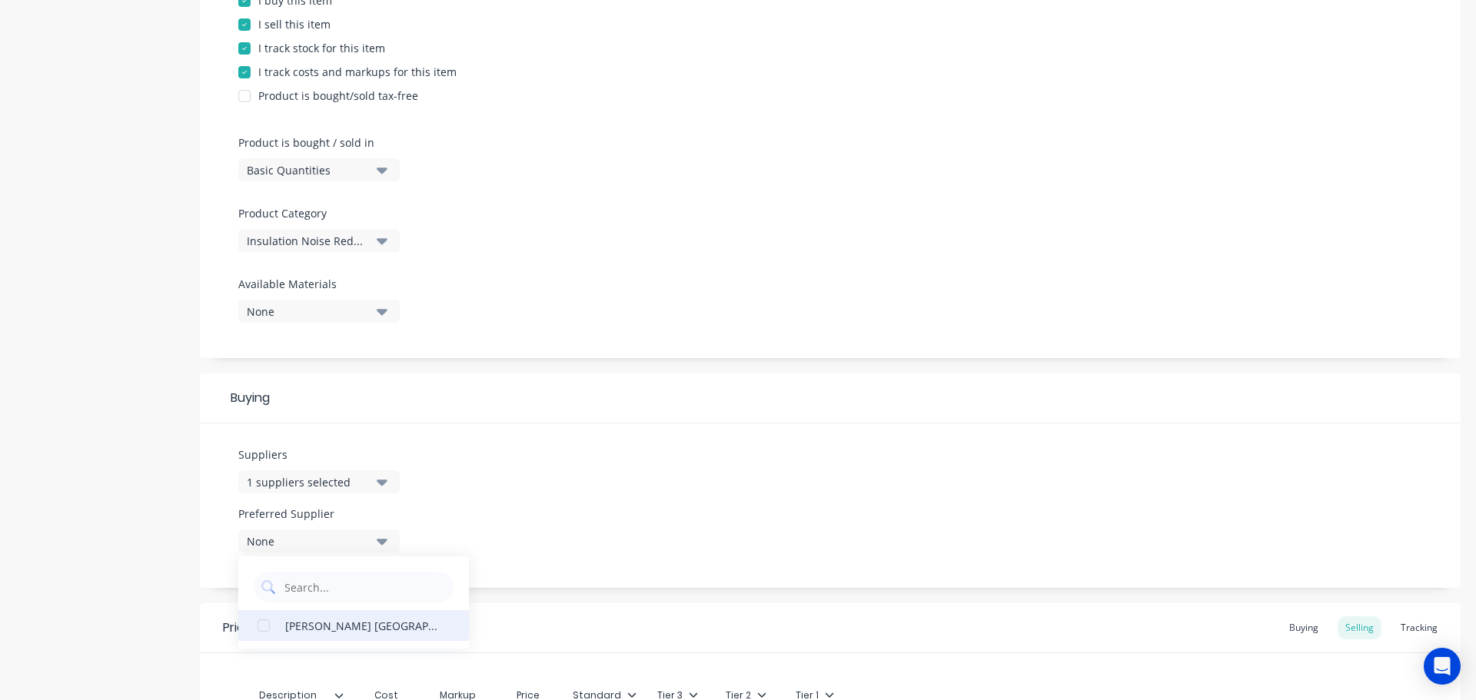
click at [374, 616] on button "James Walker Australia" at bounding box center [353, 625] width 231 height 31
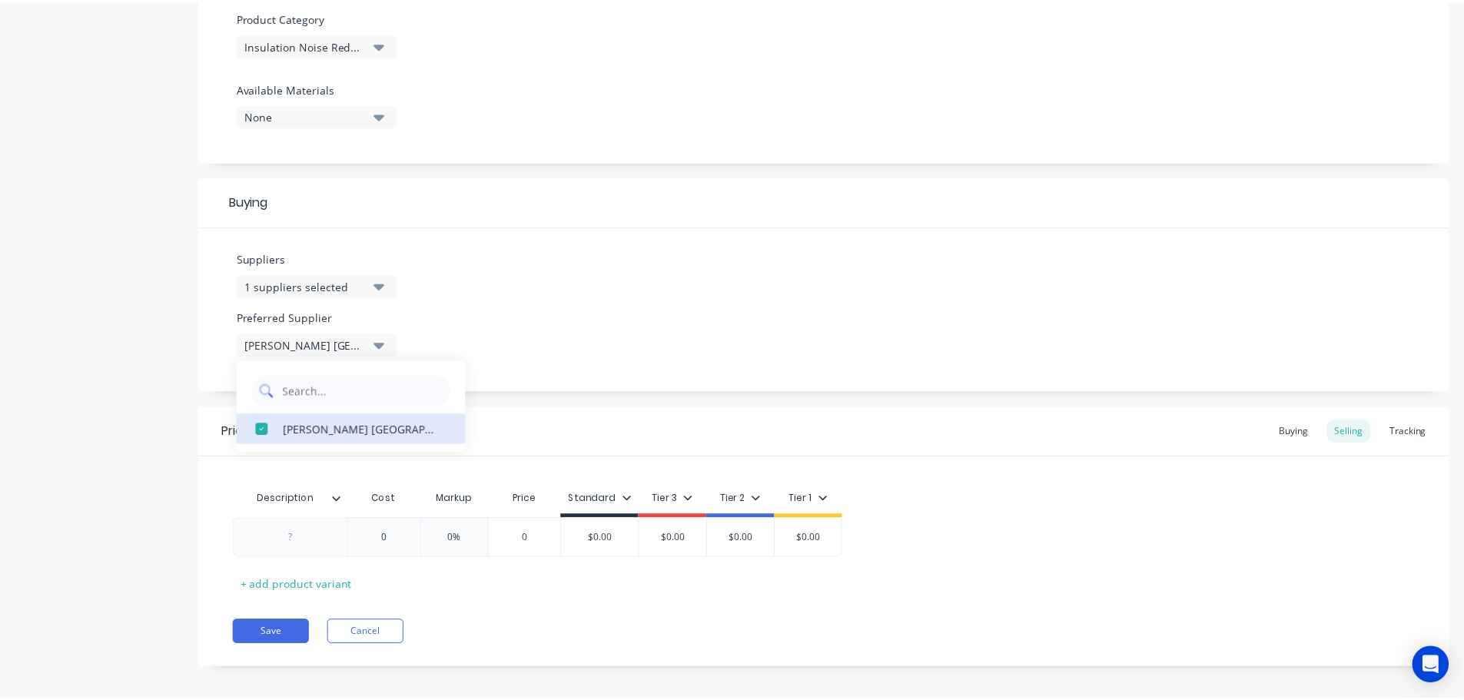
scroll to position [556, 0]
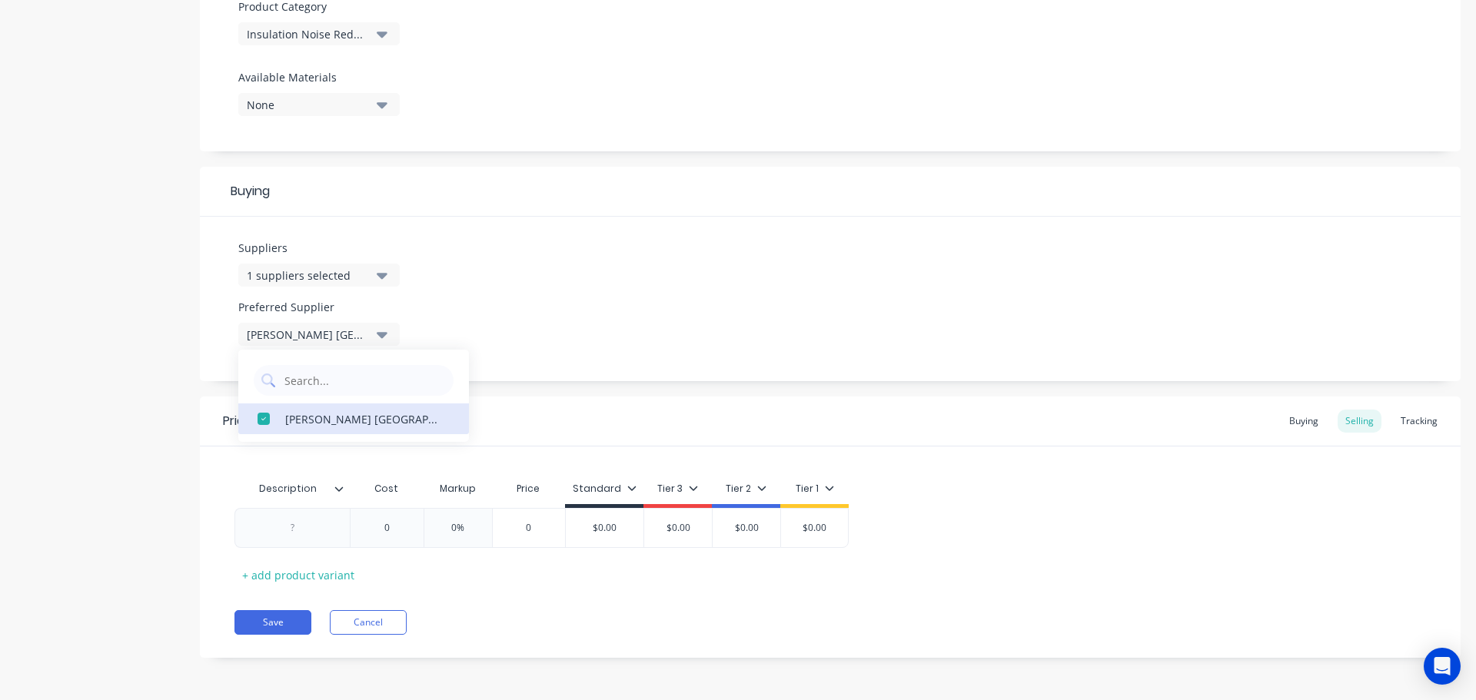
click at [336, 492] on icon at bounding box center [338, 488] width 9 height 9
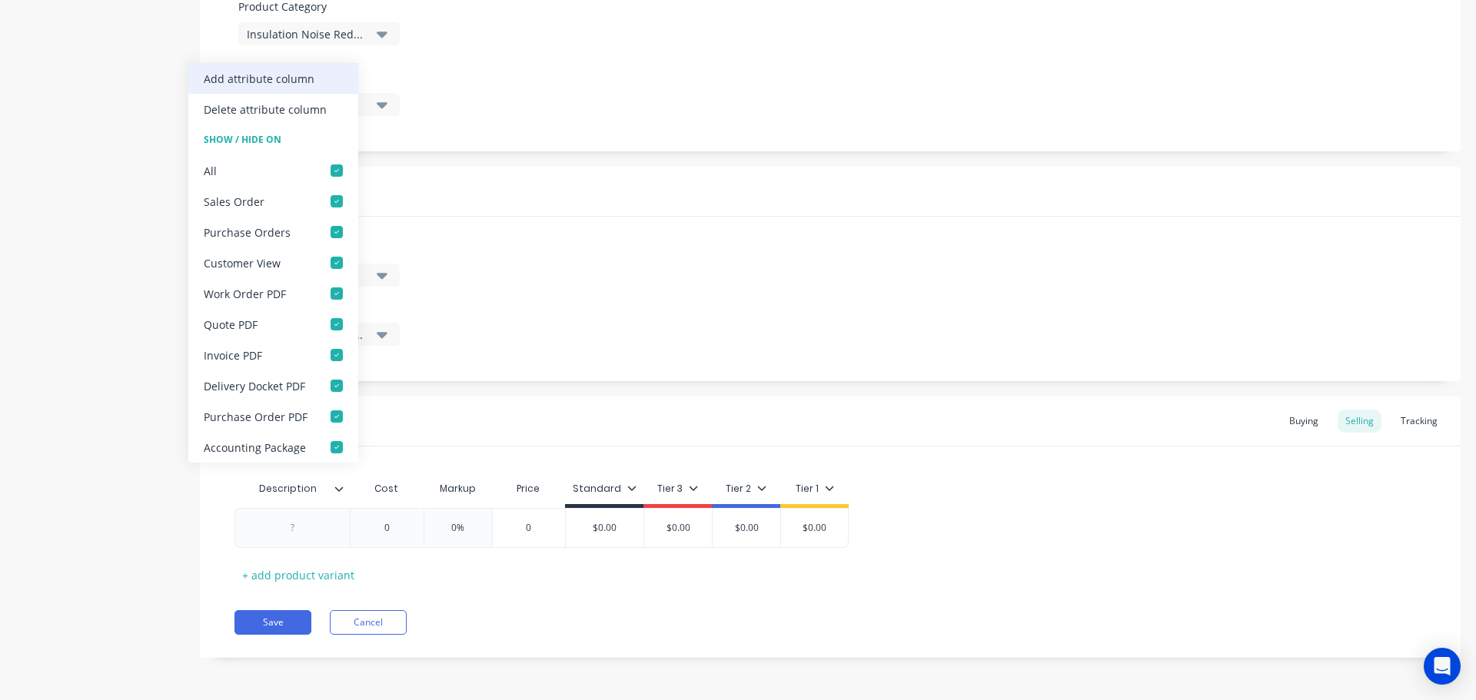
click at [295, 71] on div "Add attribute column" at bounding box center [259, 79] width 111 height 16
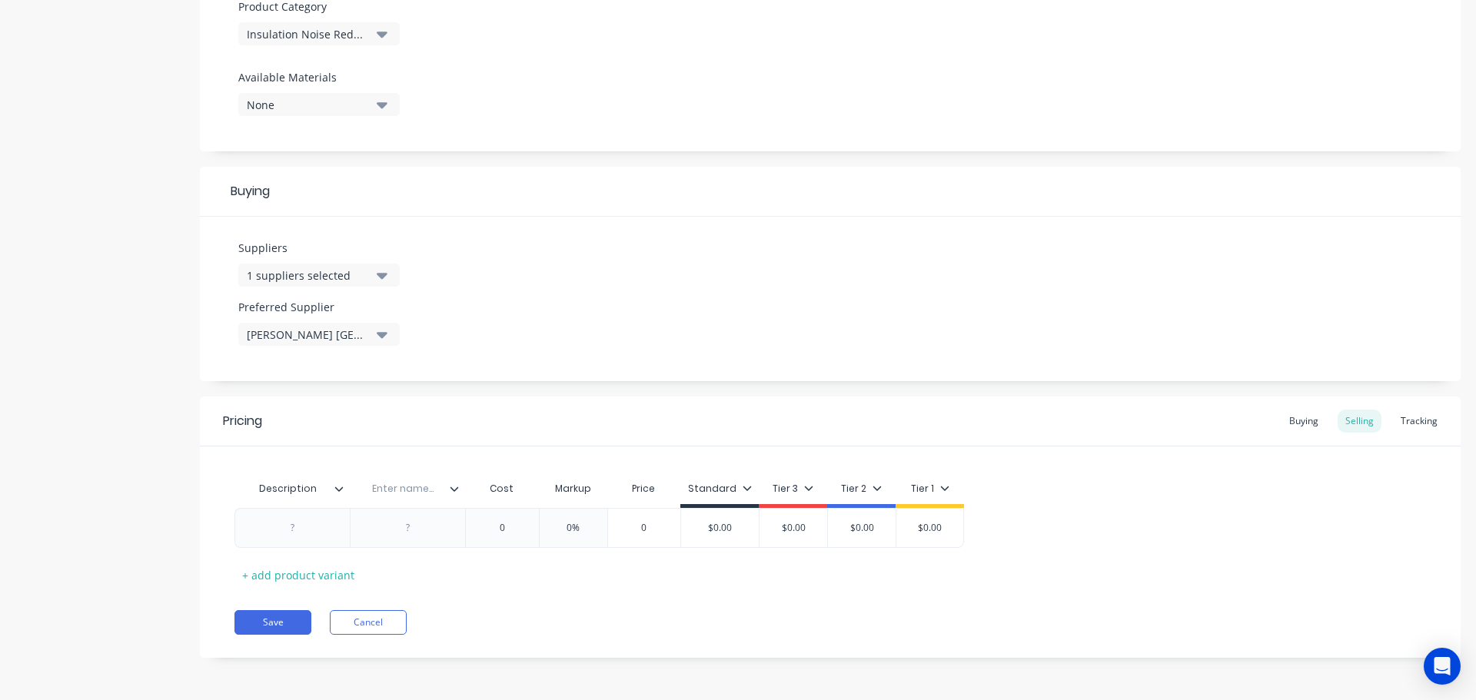
click at [453, 494] on input "text" at bounding box center [403, 489] width 106 height 14
click at [452, 490] on icon at bounding box center [454, 488] width 9 height 9
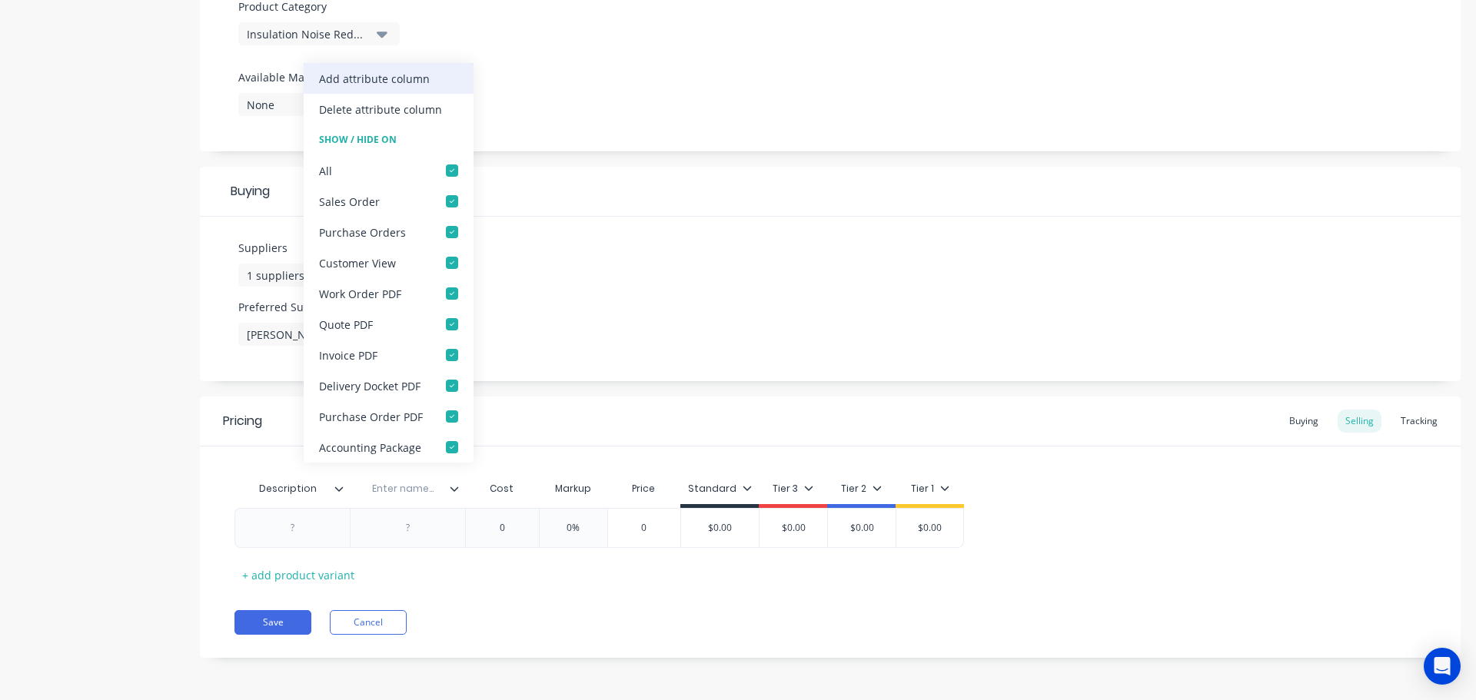
click at [367, 80] on div "Add attribute column" at bounding box center [374, 79] width 111 height 16
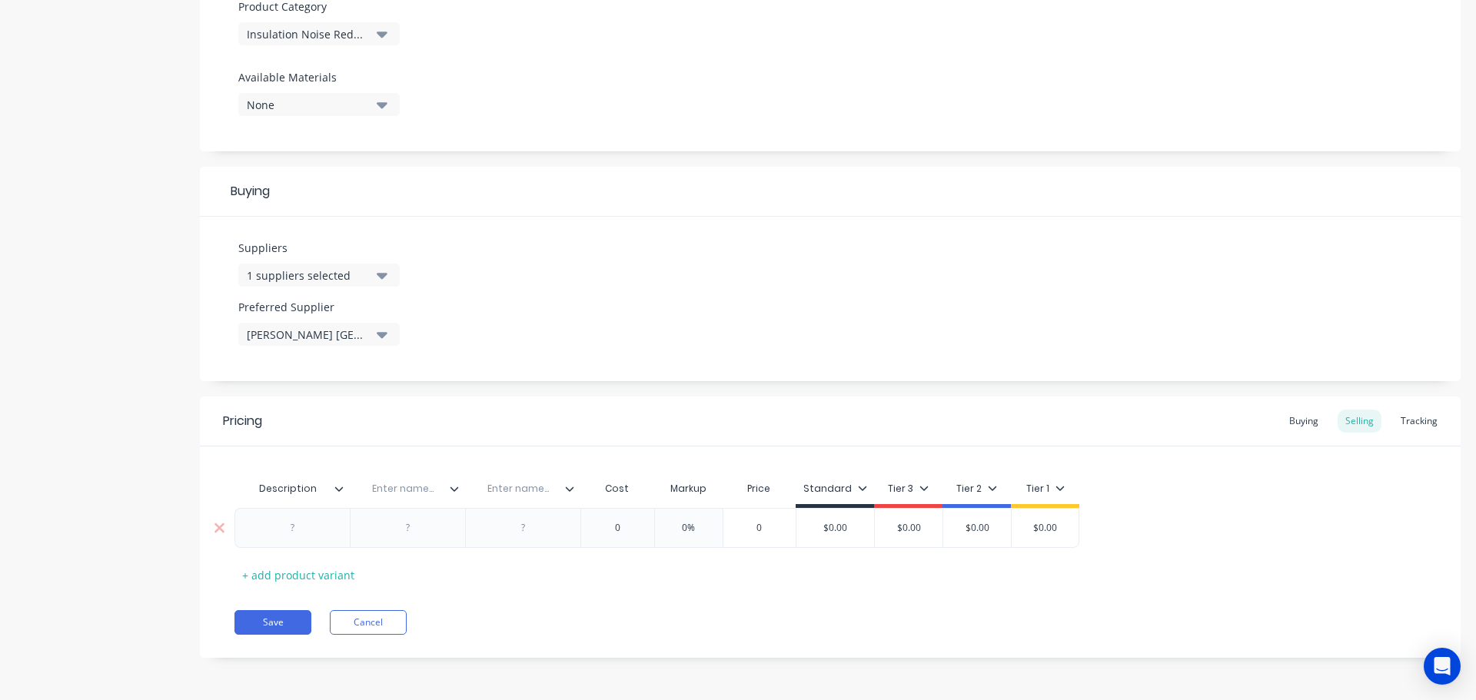
click at [288, 530] on div at bounding box center [292, 528] width 77 height 20
paste div
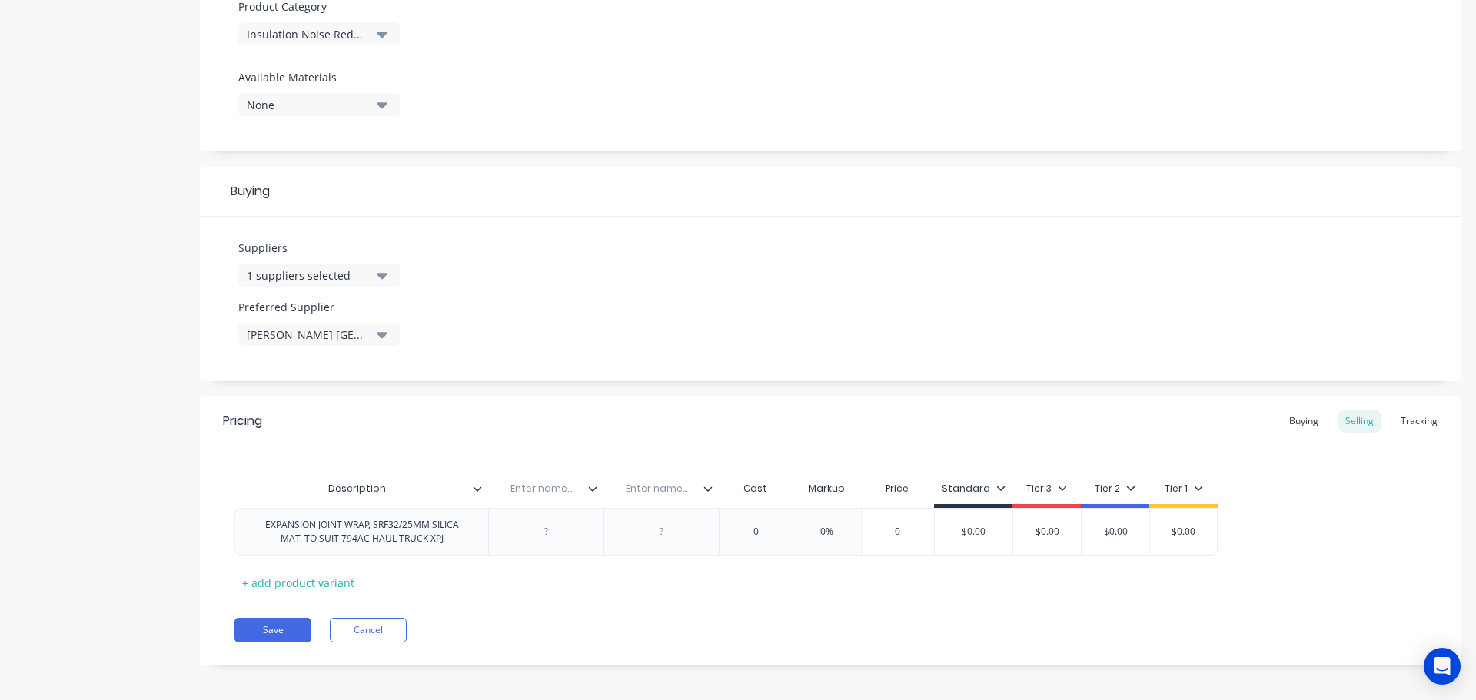
click at [550, 488] on input "text" at bounding box center [541, 489] width 106 height 14
click at [539, 490] on input "Loction" at bounding box center [541, 489] width 106 height 14
click at [666, 489] on input "text" at bounding box center [656, 489] width 106 height 14
drag, startPoint x: 765, startPoint y: 530, endPoint x: 715, endPoint y: 546, distance: 52.5
click at [736, 527] on input "0" at bounding box center [755, 532] width 77 height 14
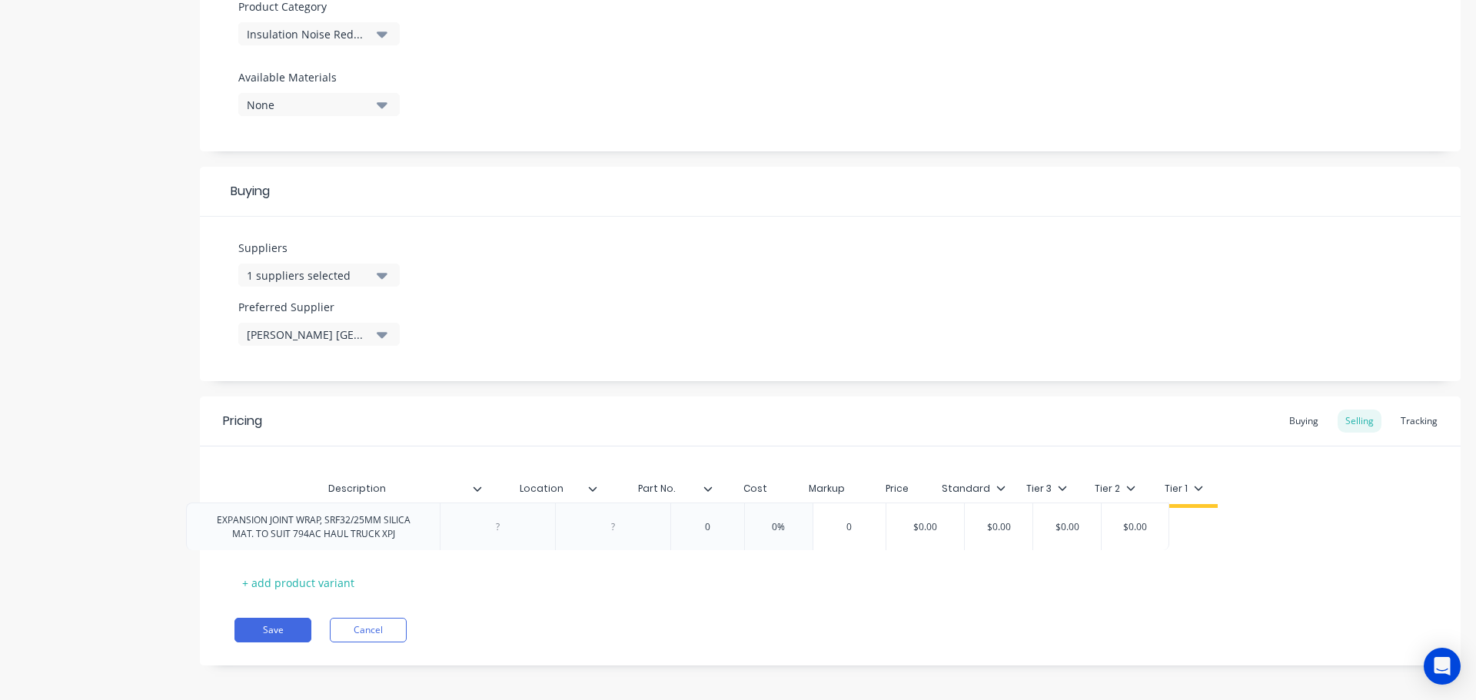
drag, startPoint x: 715, startPoint y: 536, endPoint x: 661, endPoint y: 538, distance: 53.8
click at [663, 530] on div "EXPANSION JOINT WRAP, SRF32/25MM SILICA MAT. TO SUIT 794AC HAUL TRUCK XPJ 0 0 0…" at bounding box center [829, 532] width 1191 height 48
drag, startPoint x: 672, startPoint y: 527, endPoint x: 656, endPoint y: 527, distance: 15.4
click at [656, 527] on div at bounding box center [661, 532] width 77 height 20
paste div
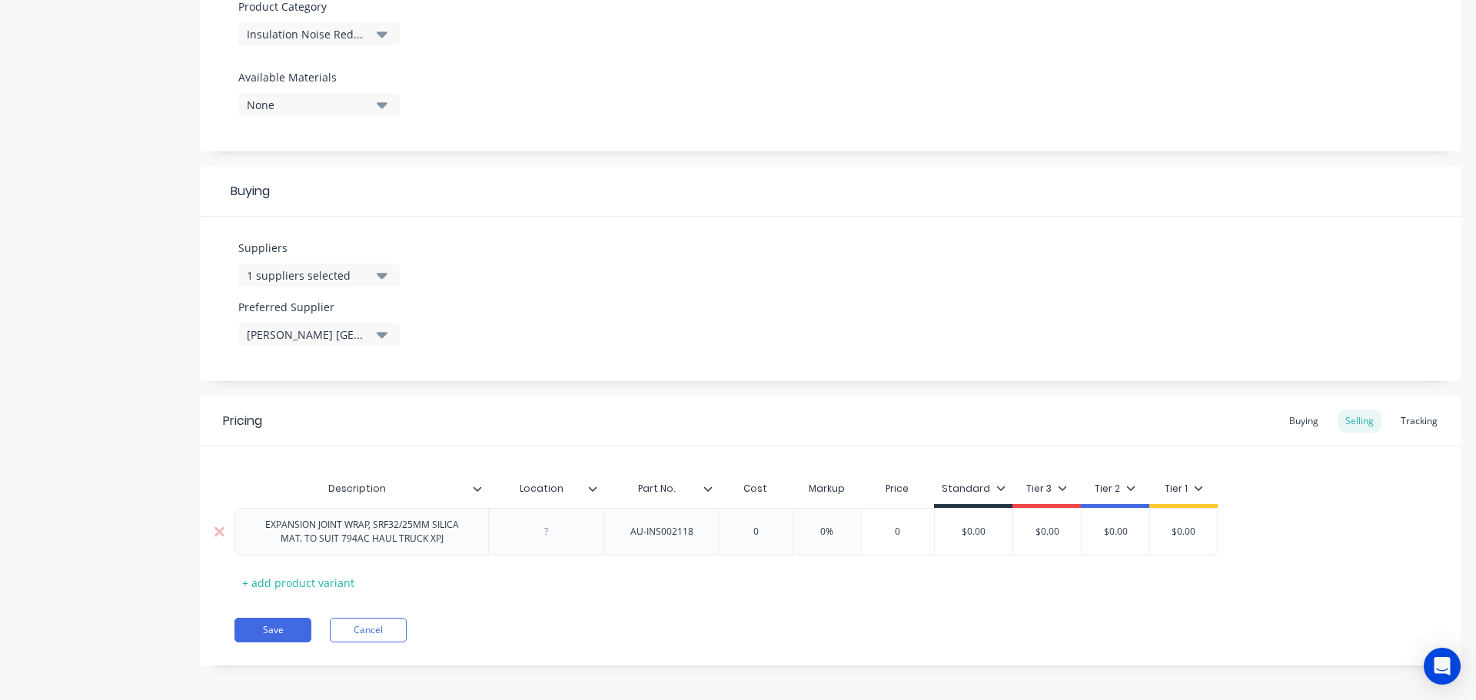
drag, startPoint x: 772, startPoint y: 529, endPoint x: 743, endPoint y: 529, distance: 29.2
click at [743, 529] on input "0" at bounding box center [755, 532] width 77 height 14
paste input "710.39"
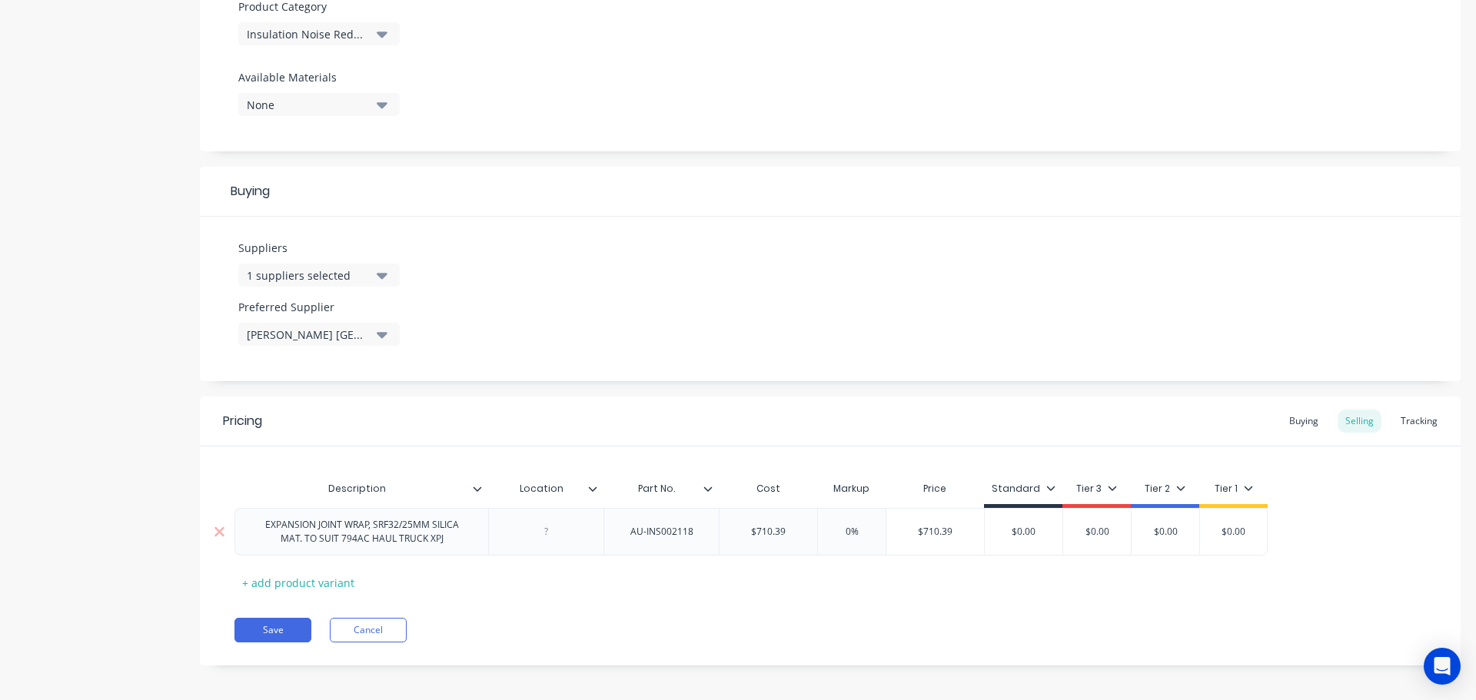
drag, startPoint x: 877, startPoint y: 533, endPoint x: 839, endPoint y: 530, distance: 37.9
click at [839, 530] on input "0%" at bounding box center [851, 532] width 77 height 14
click at [1290, 422] on div "Buying" at bounding box center [1303, 421] width 45 height 23
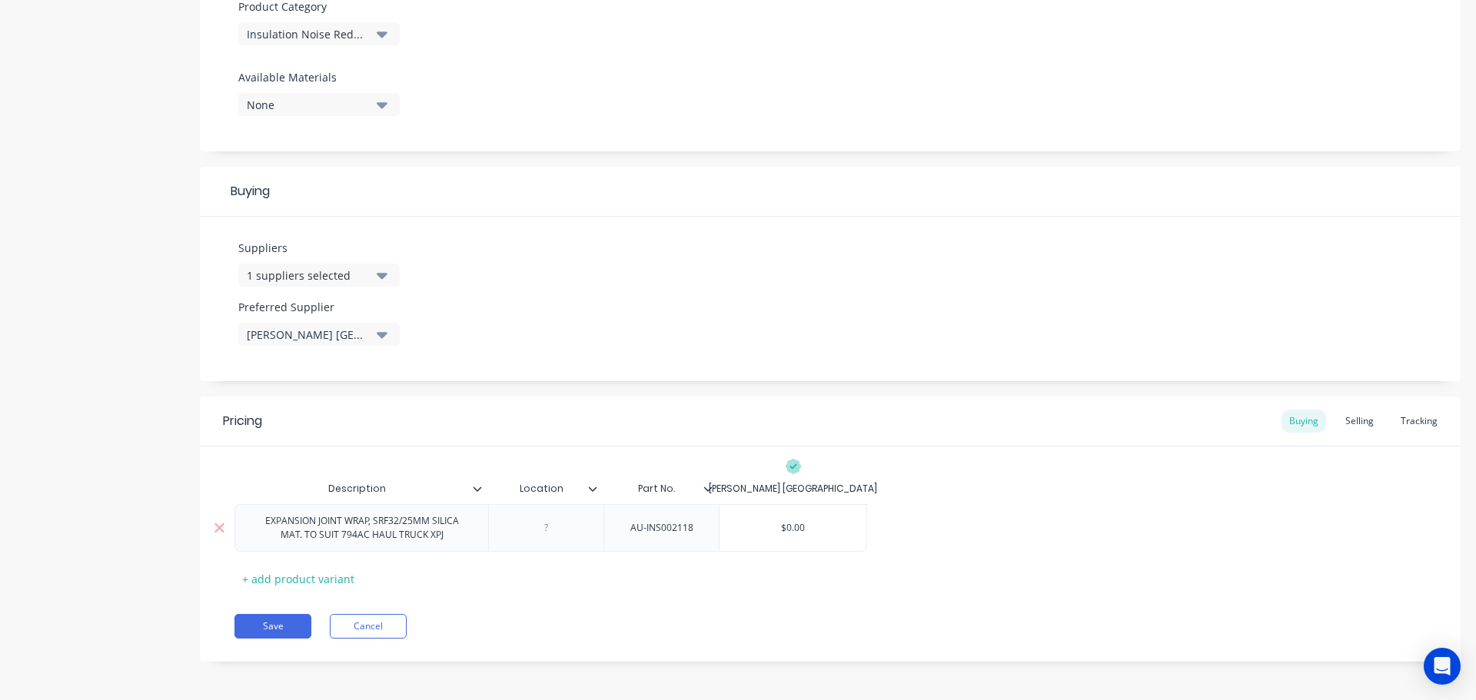
drag, startPoint x: 777, startPoint y: 531, endPoint x: 817, endPoint y: 528, distance: 40.1
click at [817, 527] on input "$0.00" at bounding box center [792, 528] width 147 height 14
paste input "710.39"
click at [271, 625] on button "Save" at bounding box center [272, 626] width 77 height 25
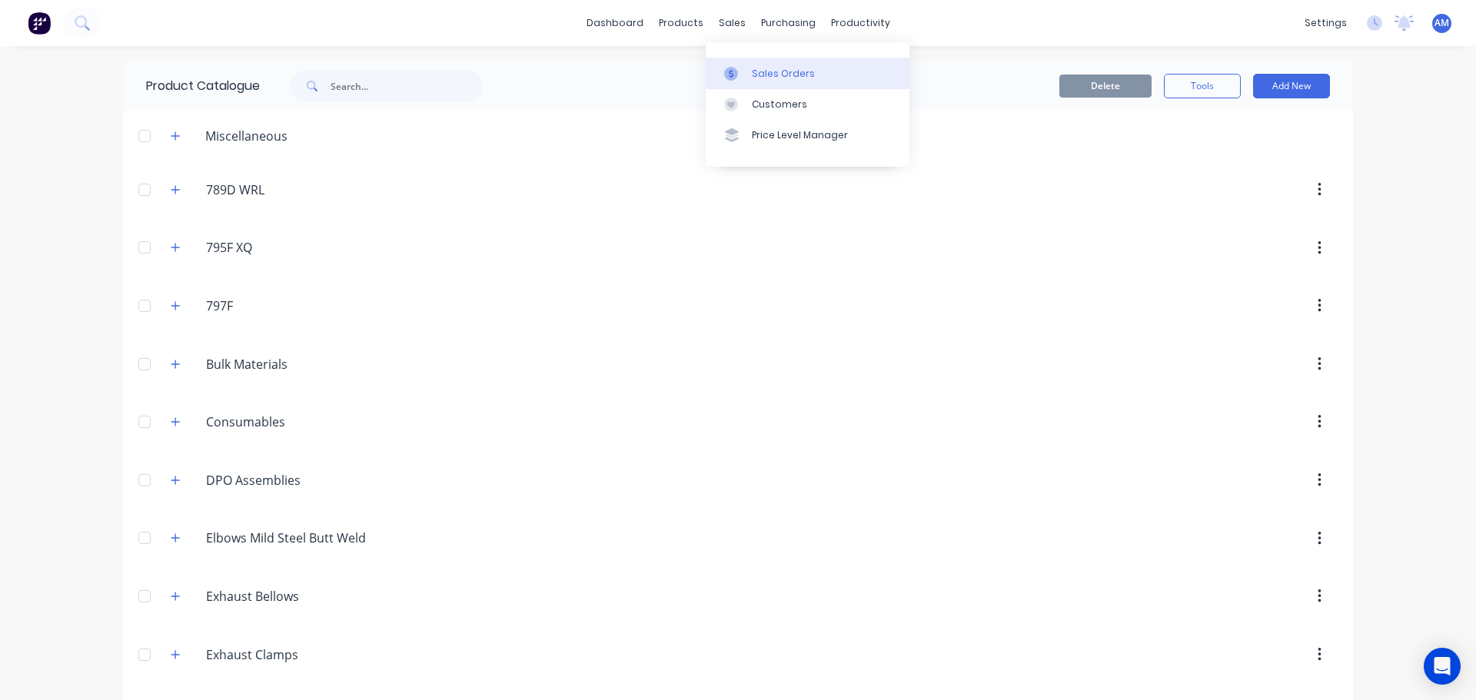
click at [752, 69] on div "Sales Orders" at bounding box center [783, 74] width 63 height 14
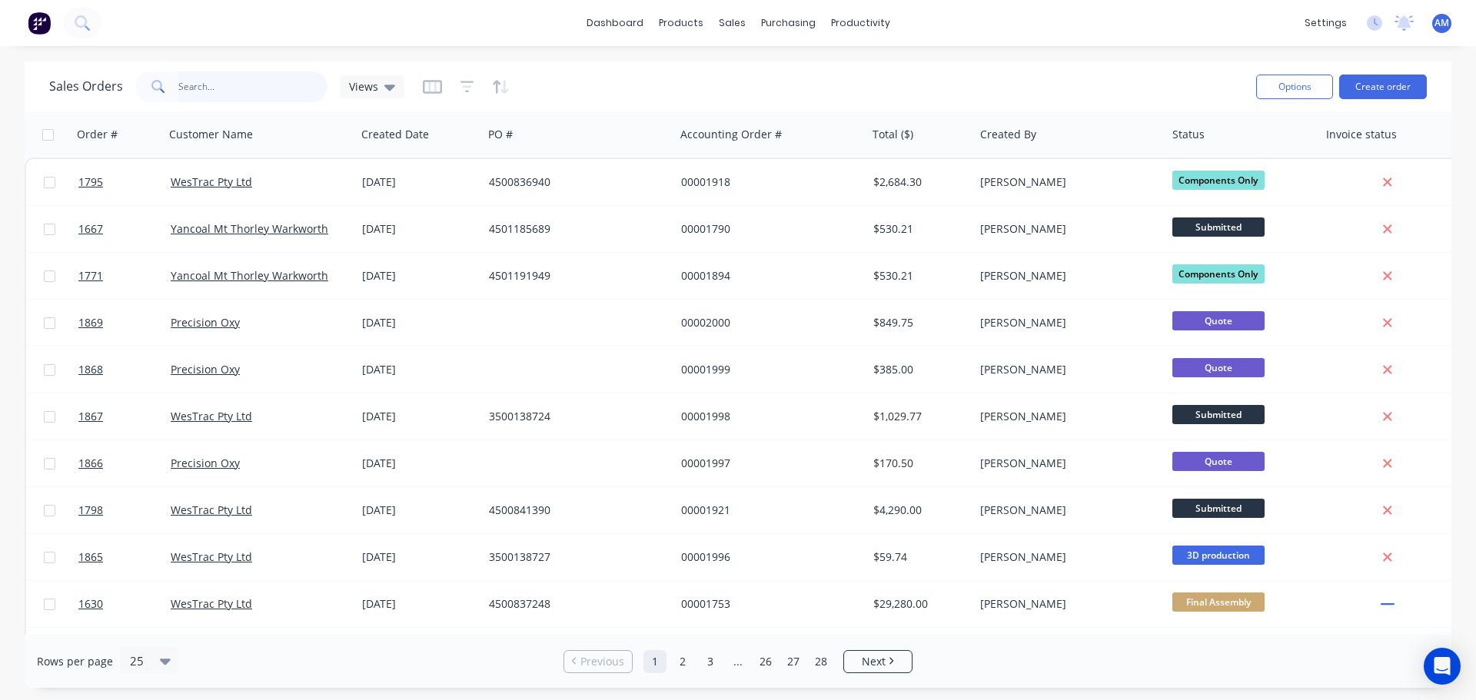
click at [222, 86] on input "text" at bounding box center [253, 86] width 150 height 31
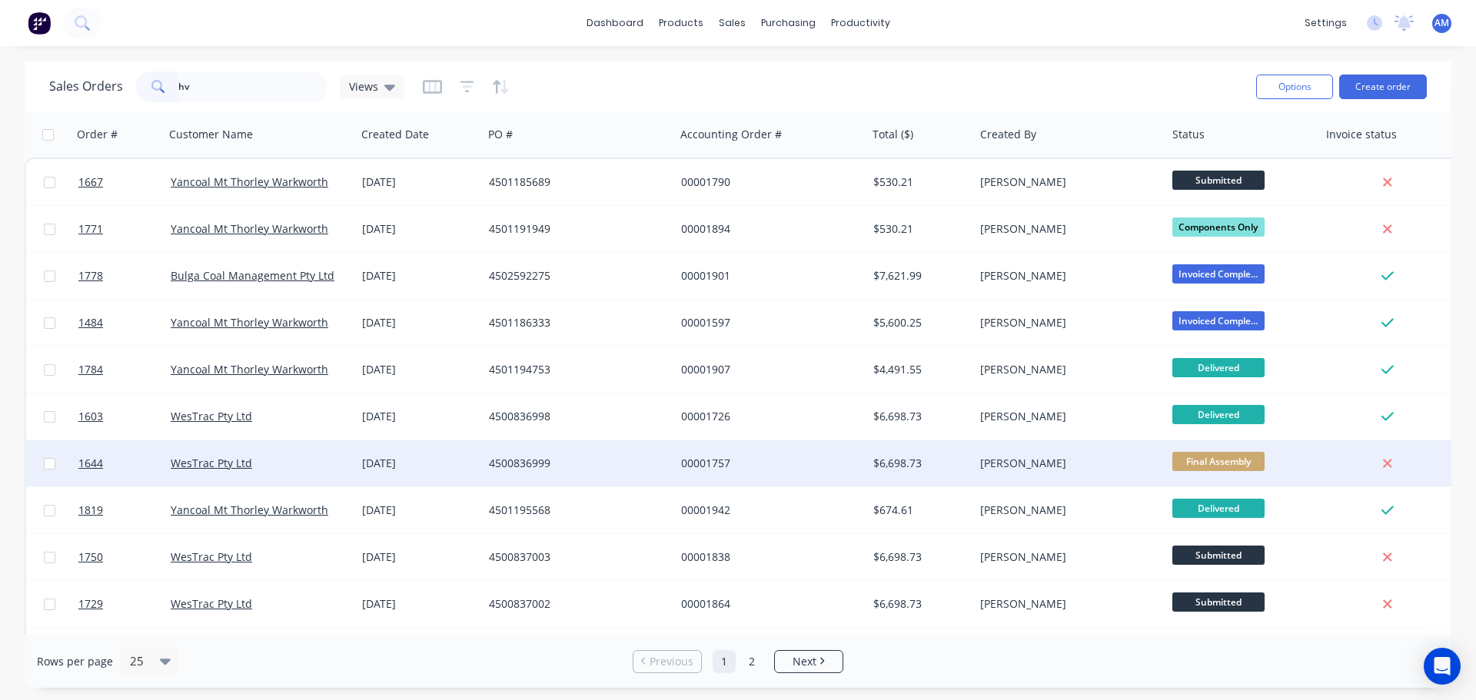
click at [511, 463] on div "4500836999" at bounding box center [574, 463] width 171 height 15
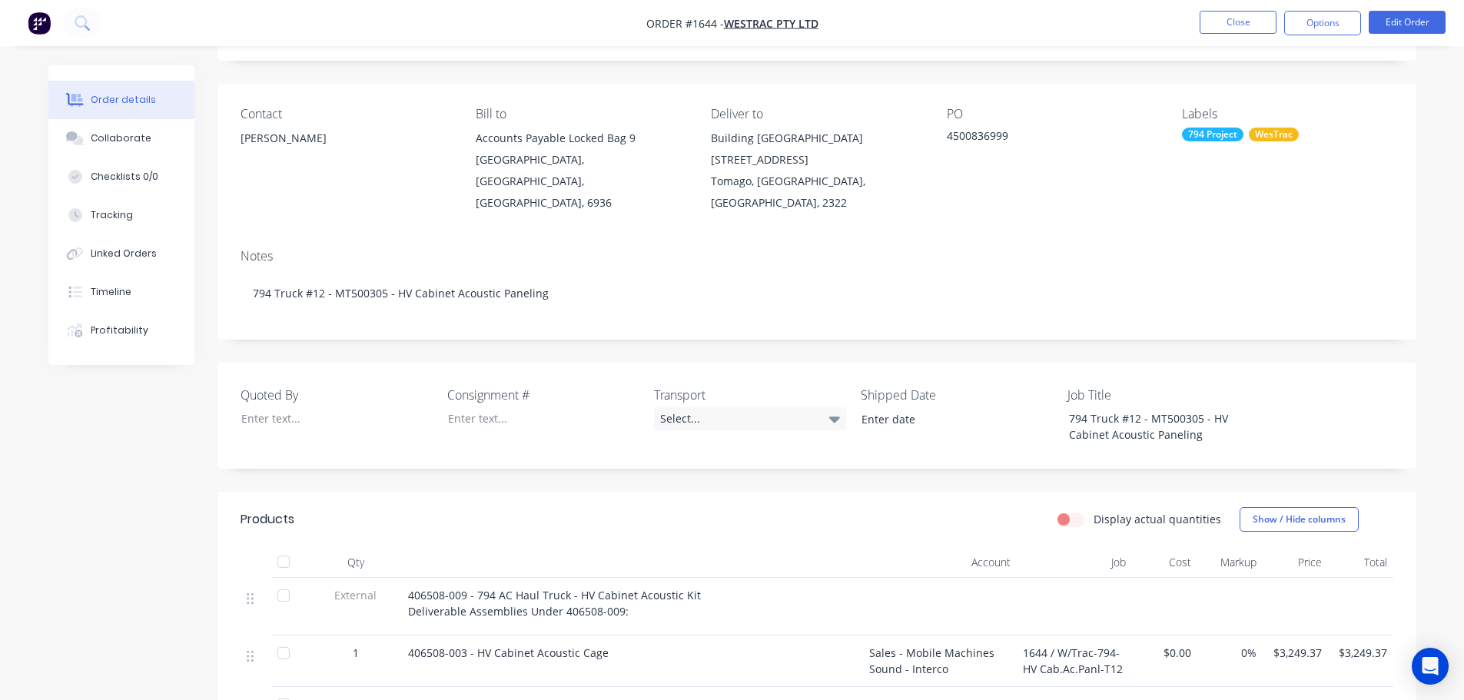
scroll to position [77, 0]
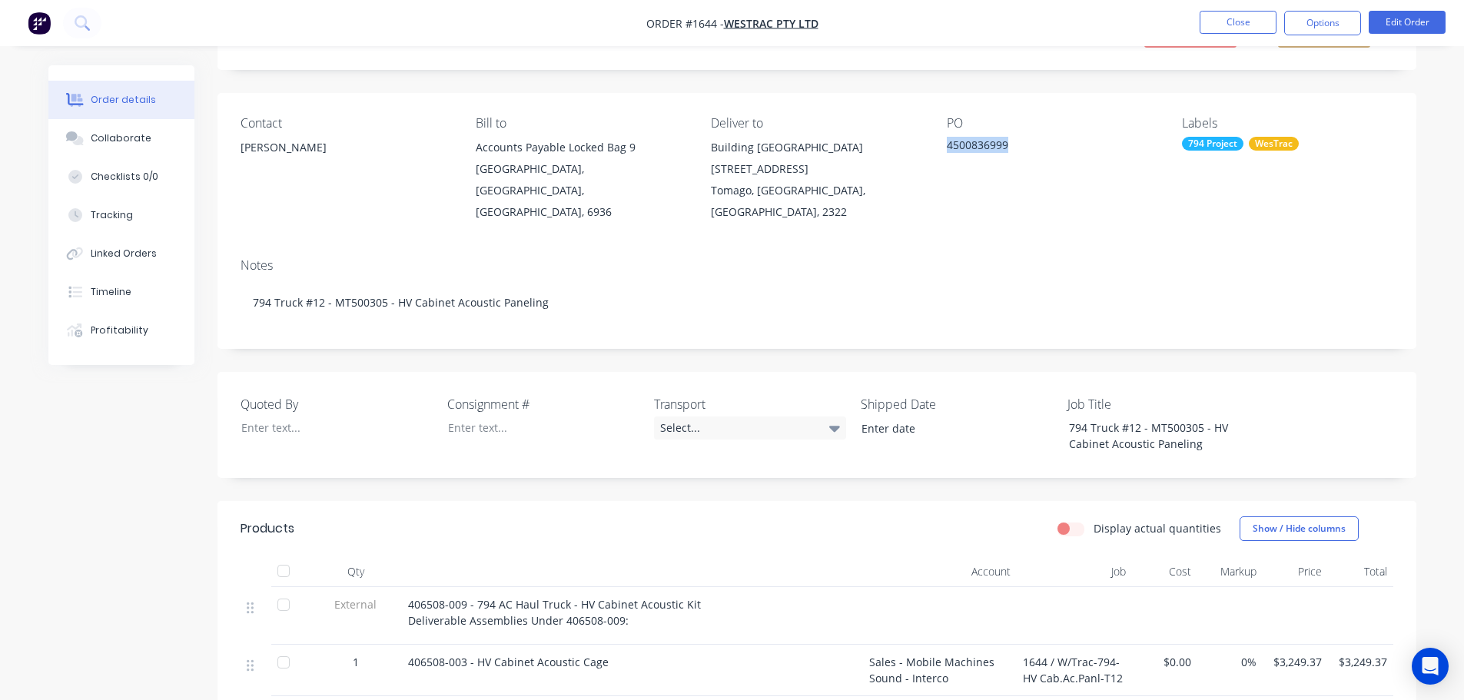
drag, startPoint x: 935, startPoint y: 139, endPoint x: 1022, endPoint y: 144, distance: 87.0
click at [1022, 144] on div "Contact Richard Lofberg Bill to Accounts Payable Locked Bag 9 MIDLAND, Western …" at bounding box center [816, 169] width 1199 height 153
copy div "4500836999"
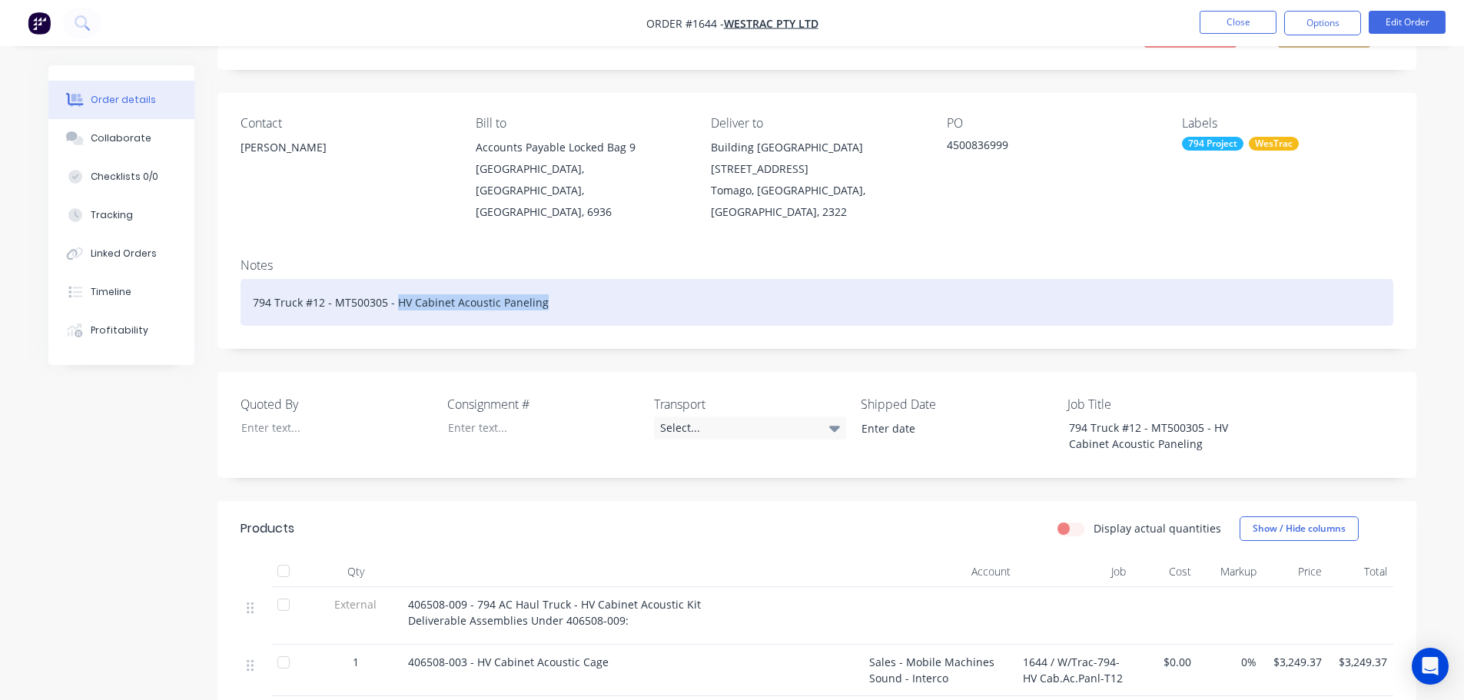
drag, startPoint x: 540, startPoint y: 283, endPoint x: 396, endPoint y: 288, distance: 144.6
click at [396, 288] on div "794 Truck #12 - MT500305 - HV Cabinet Acoustic Paneling" at bounding box center [817, 302] width 1153 height 47
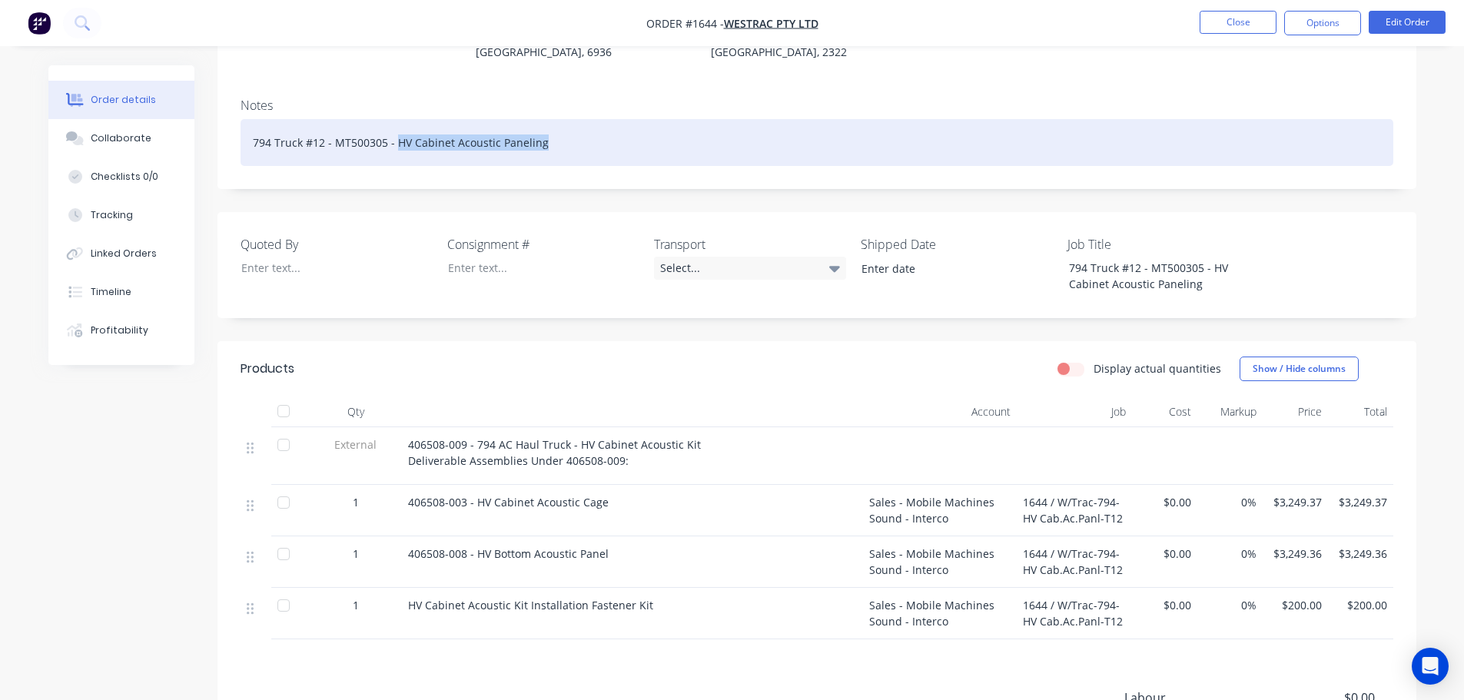
scroll to position [307, 0]
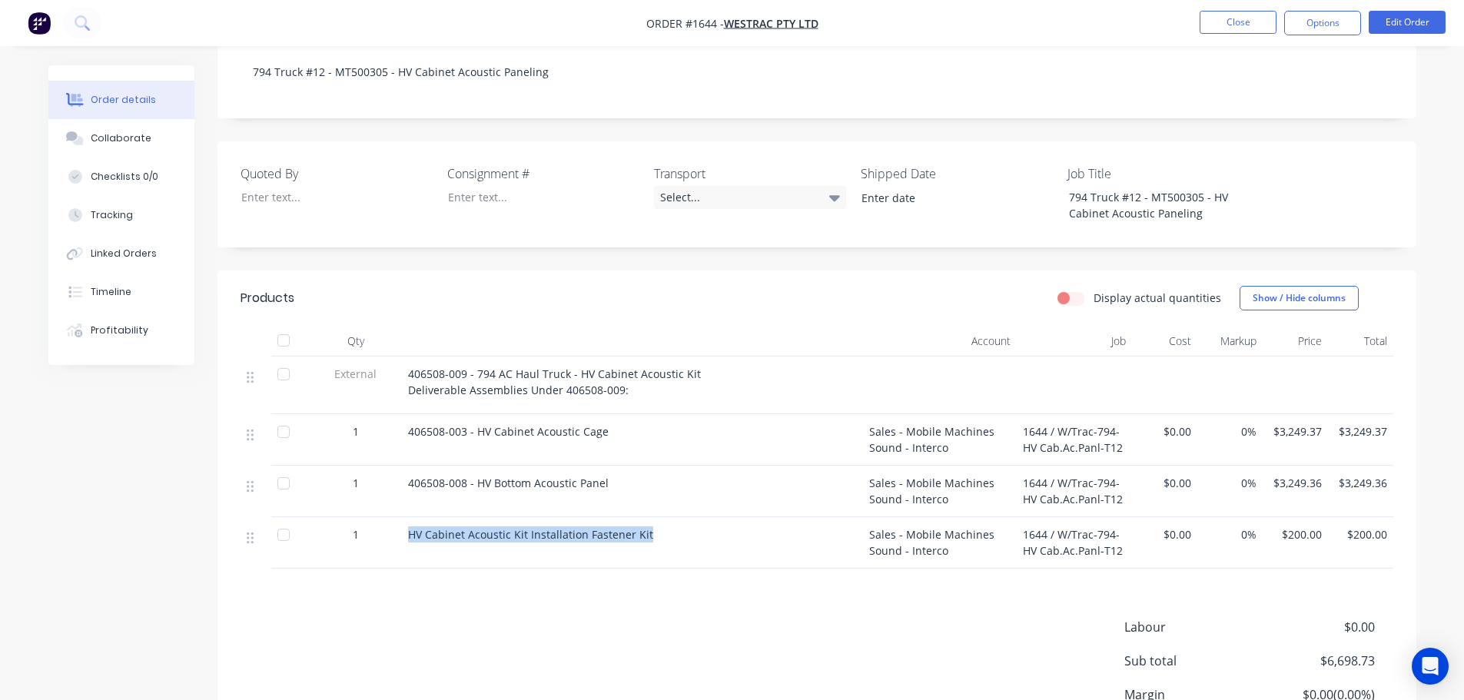
drag, startPoint x: 653, startPoint y: 509, endPoint x: 408, endPoint y: 502, distance: 245.3
click at [408, 517] on div "HV Cabinet Acoustic Kit Installation Fastener Kit" at bounding box center [632, 542] width 461 height 51
copy span "HV Cabinet Acoustic Kit Installation Fastener Kit"
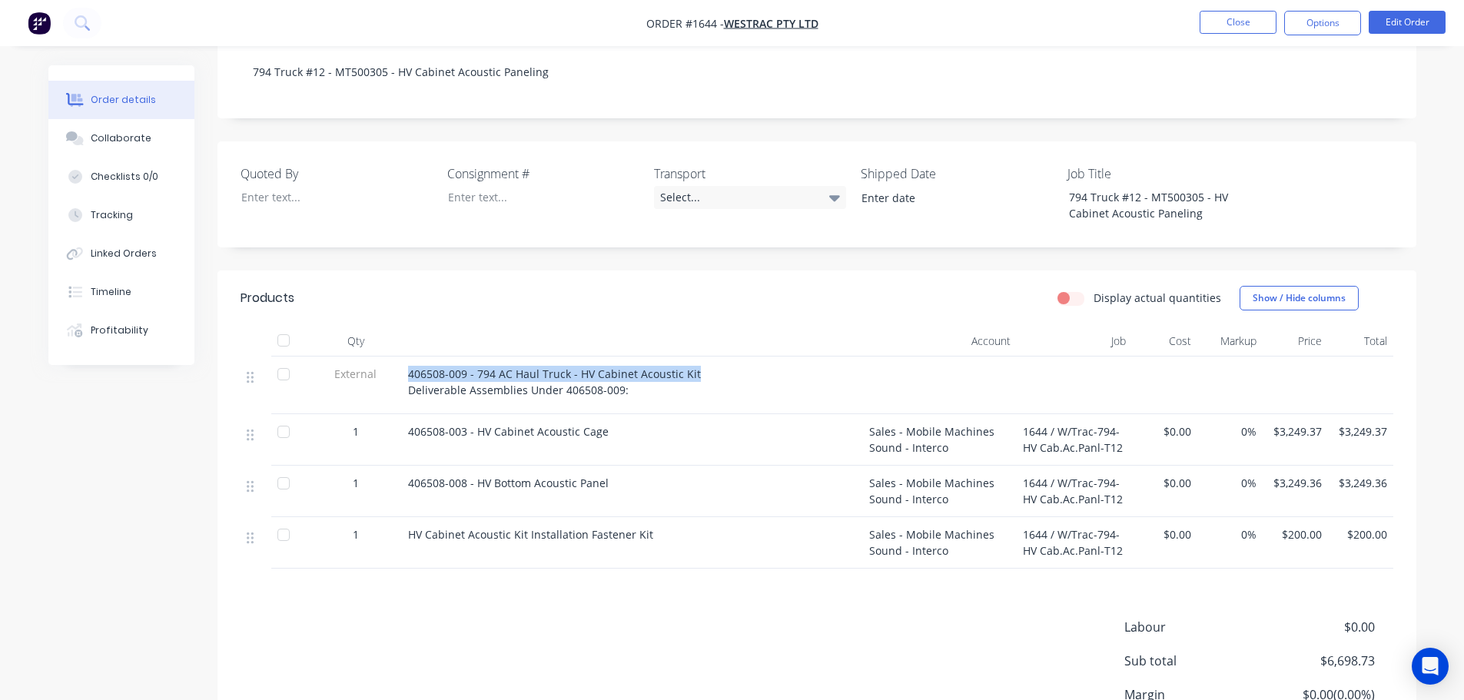
drag, startPoint x: 406, startPoint y: 352, endPoint x: 702, endPoint y: 350, distance: 295.9
click at [702, 357] on div "406508-009 - 794 AC Haul Truck - HV Cabinet Acoustic Kit Deliverable Assemblies…" at bounding box center [632, 386] width 461 height 58
copy span "406508-009 - 794 AC Haul Truck - HV Cabinet Acoustic Kit"
drag, startPoint x: 1243, startPoint y: 15, endPoint x: 1241, endPoint y: 25, distance: 10.1
click at [1241, 25] on button "Close" at bounding box center [1238, 22] width 77 height 23
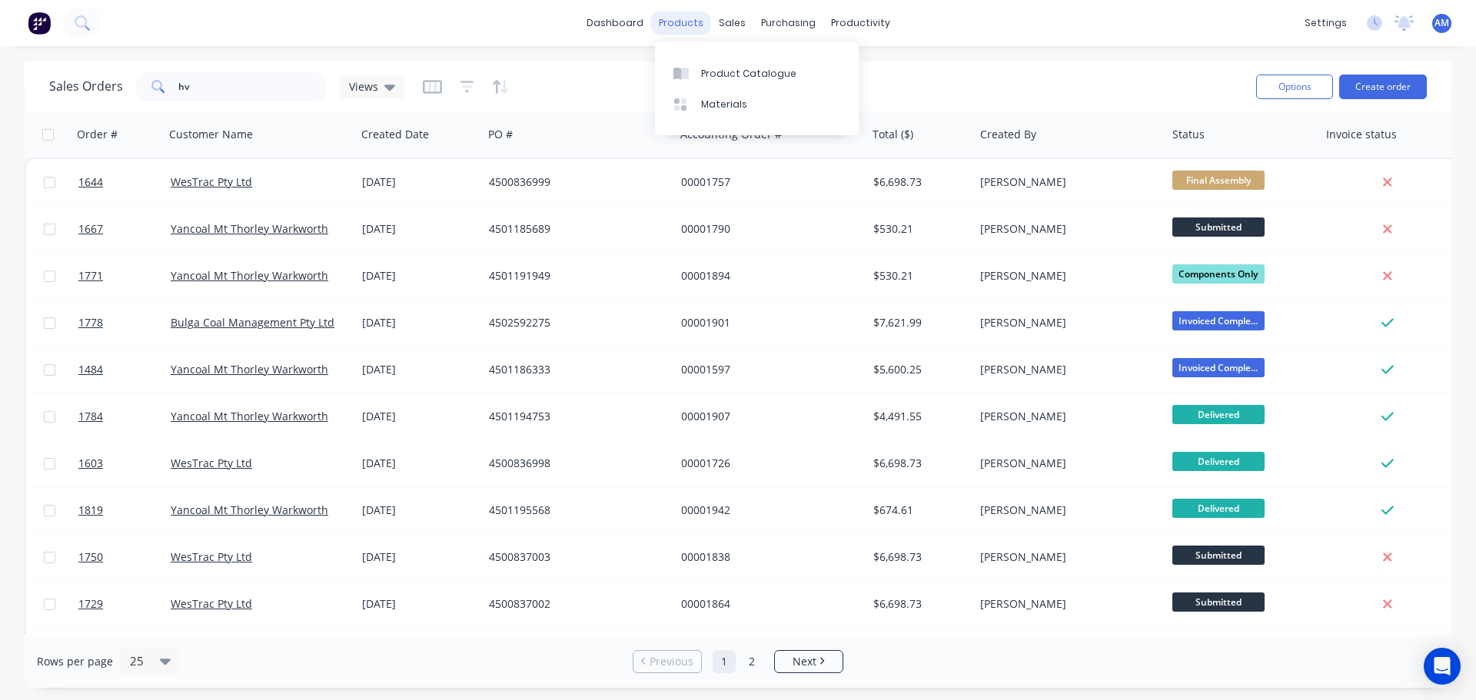
click at [679, 16] on div "products" at bounding box center [681, 23] width 60 height 23
click at [714, 74] on div "Product Catalogue" at bounding box center [748, 74] width 95 height 14
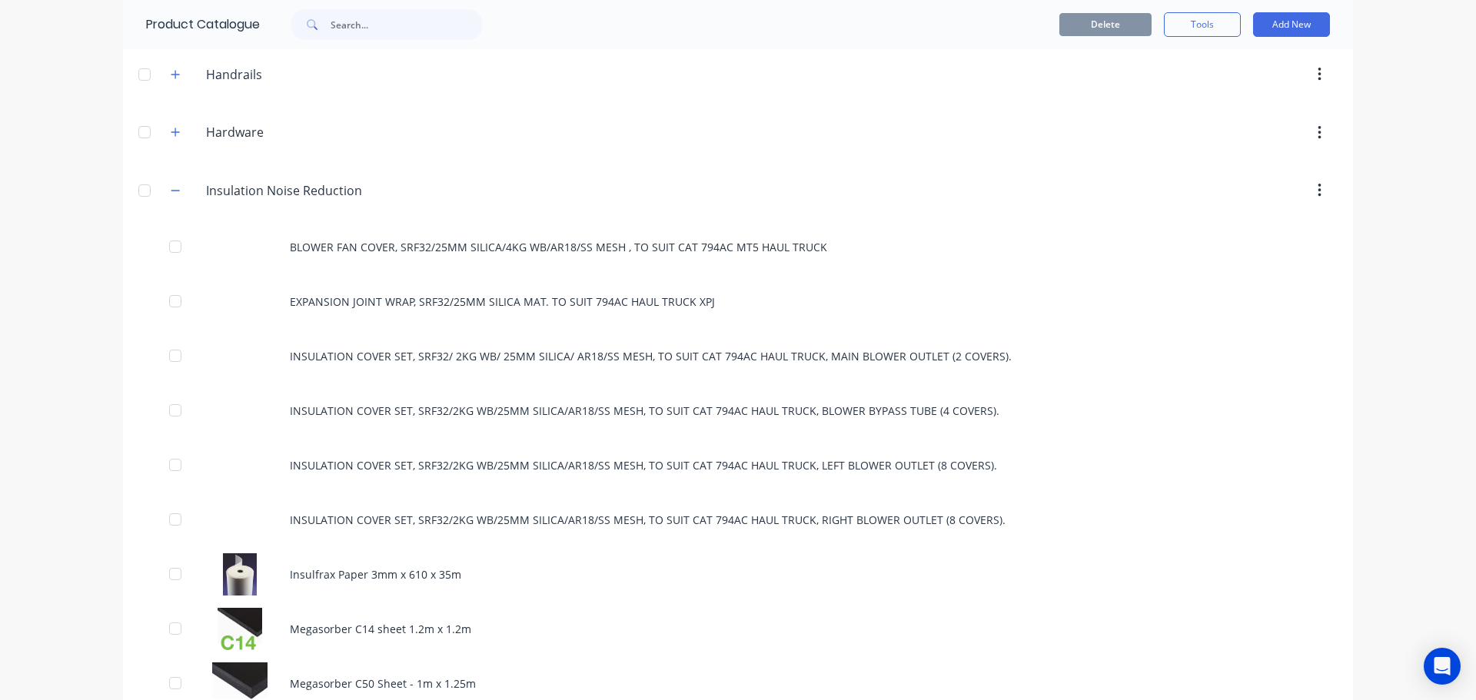
scroll to position [1153, 0]
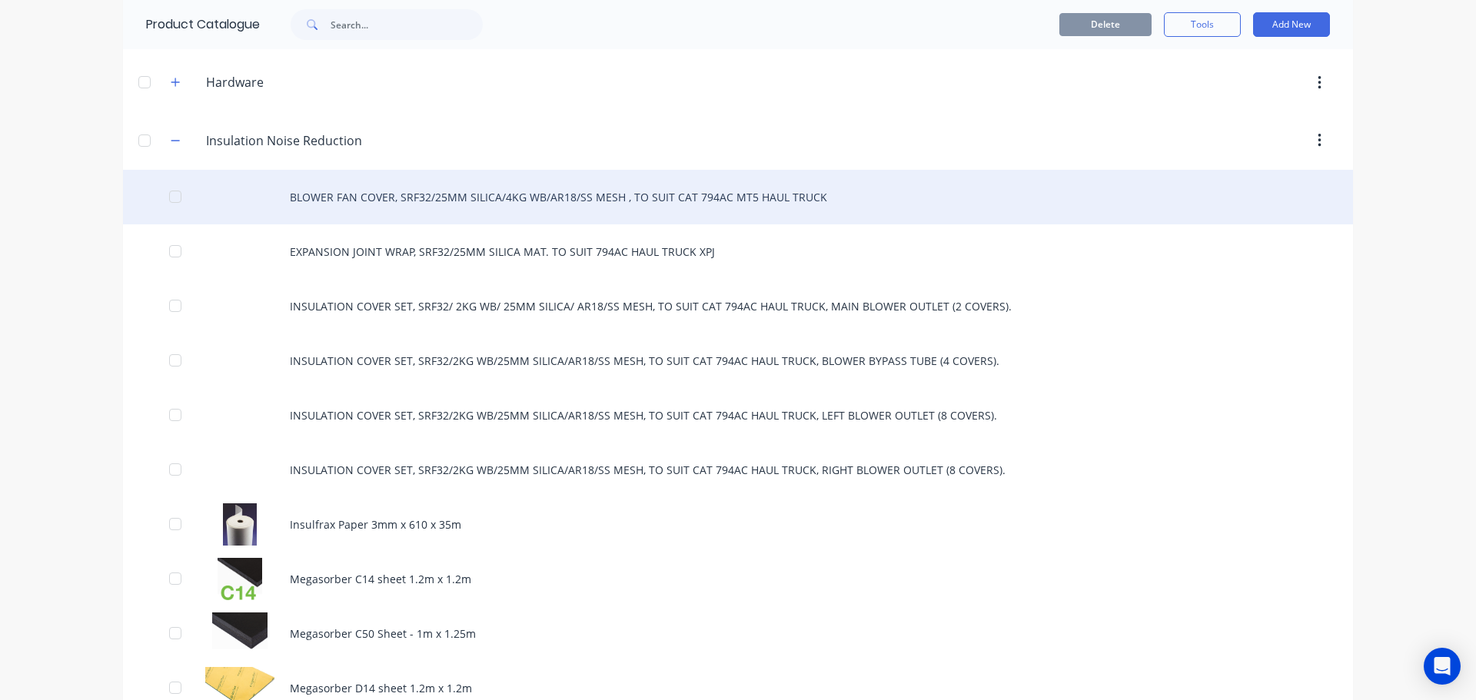
click at [458, 198] on div "BLOWER FAN COVER, SRF32/25MM SILICA/4KG WB/AR18/SS MESH , TO SUIT CAT 794AC MT5…" at bounding box center [738, 197] width 1230 height 55
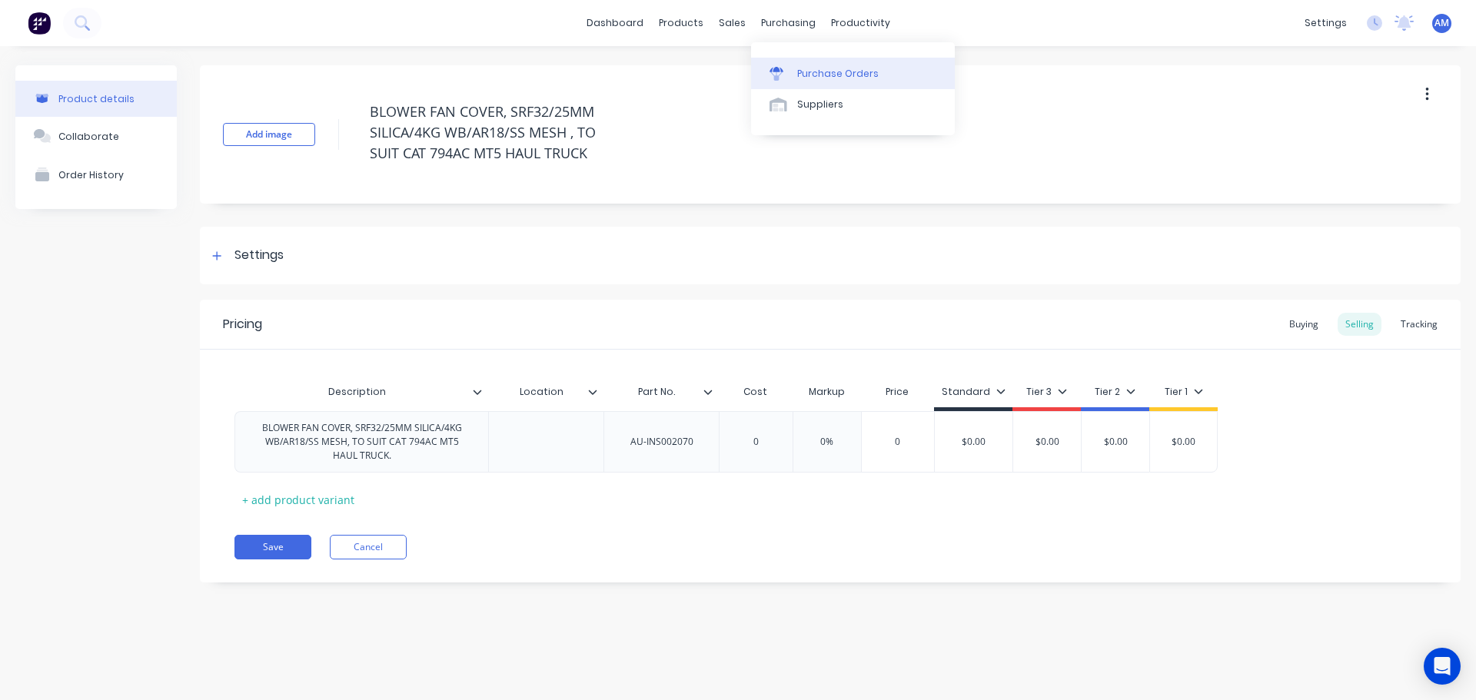
click at [805, 74] on div "Purchase Orders" at bounding box center [837, 74] width 81 height 14
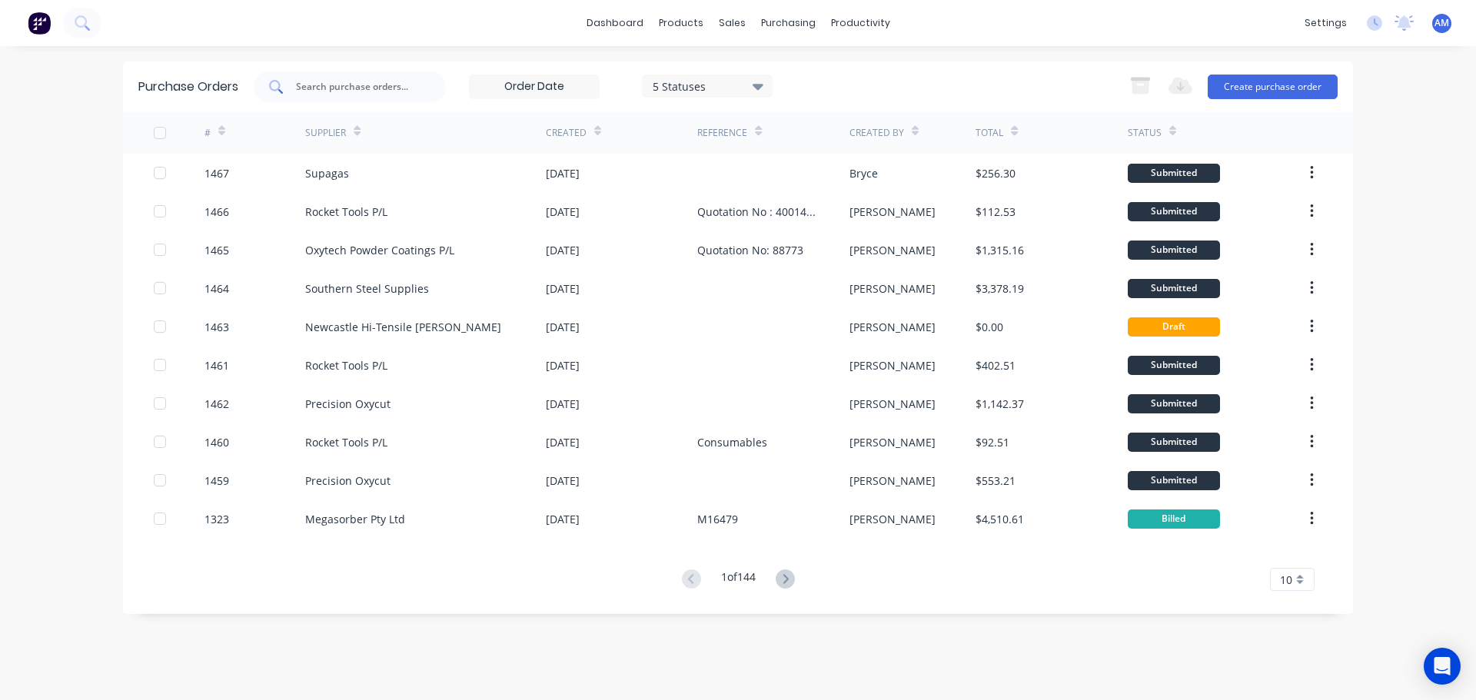
click at [377, 87] on input "text" at bounding box center [358, 86] width 128 height 15
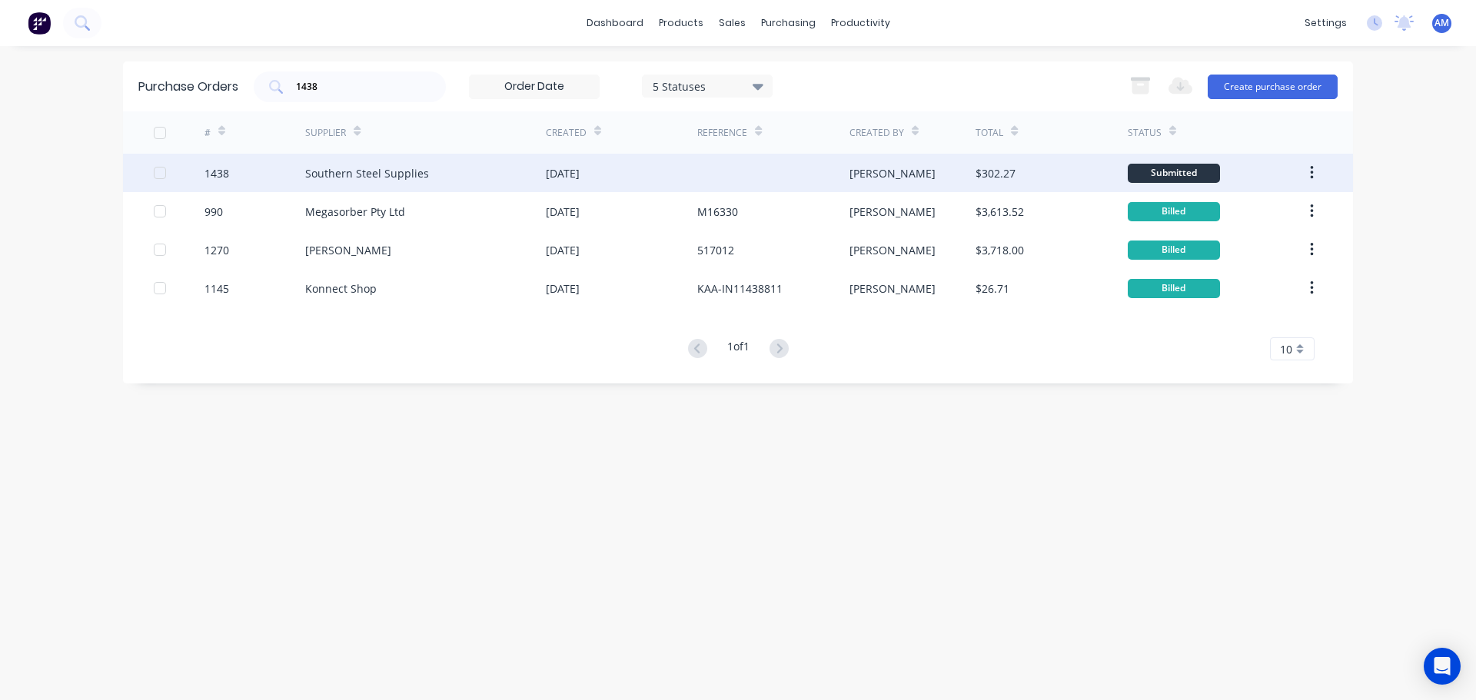
click at [421, 169] on div "Southern Steel Supplies" at bounding box center [367, 173] width 124 height 16
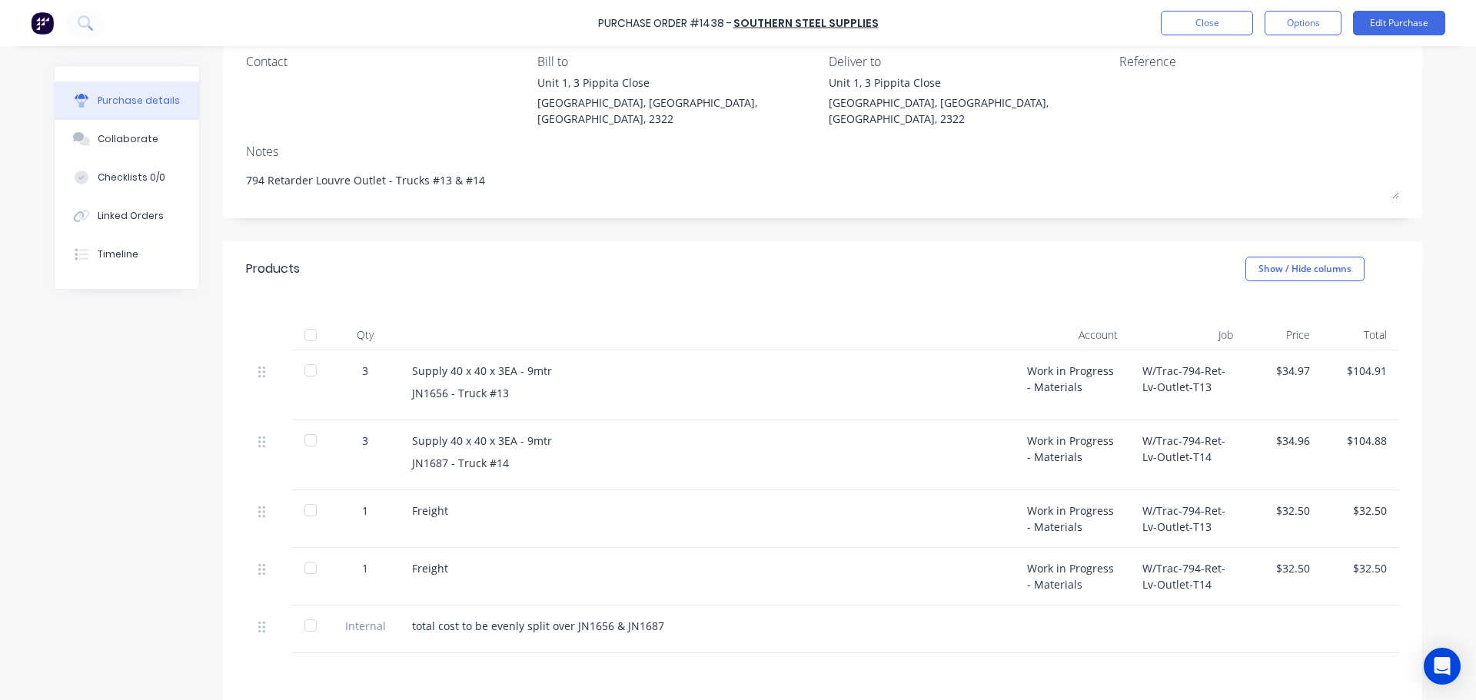
scroll to position [154, 0]
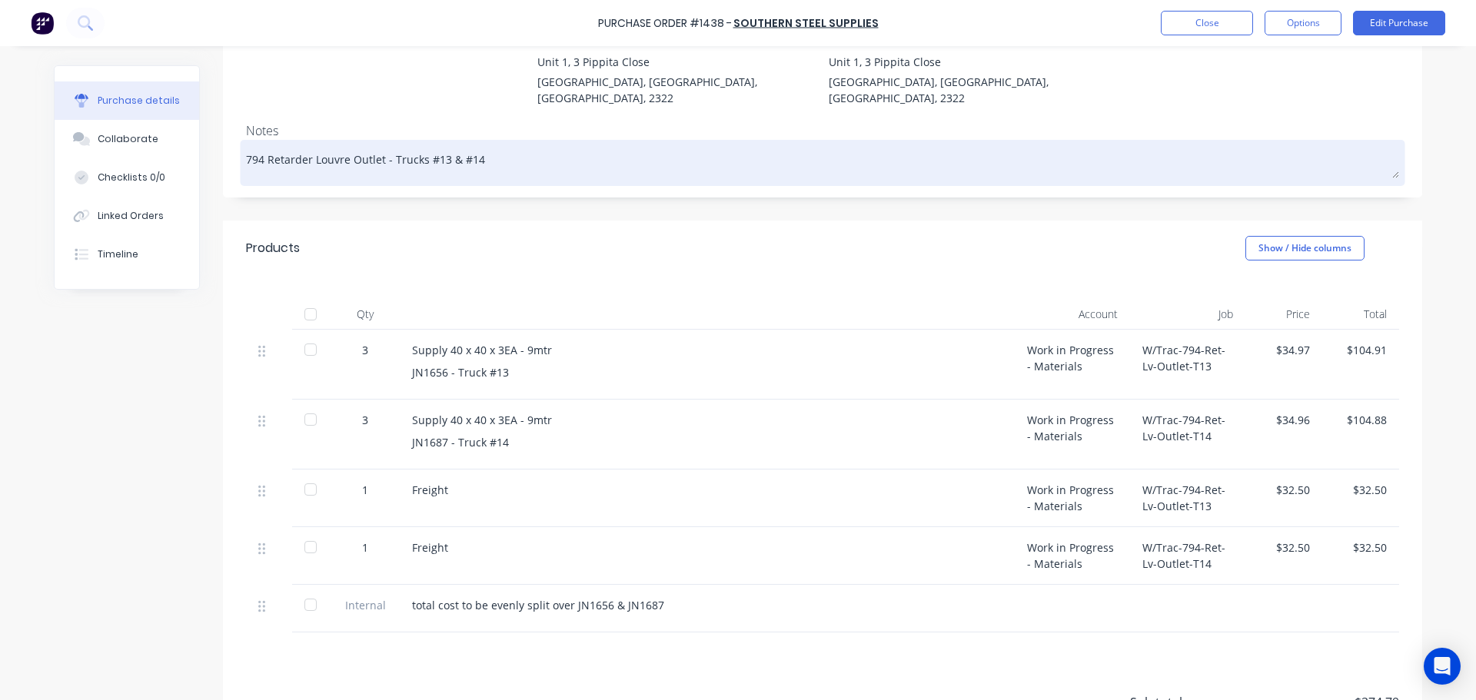
drag, startPoint x: 478, startPoint y: 148, endPoint x: 241, endPoint y: 139, distance: 236.9
click at [246, 144] on textarea "794 Retarder Louvre Outlet - Trucks #13 & #14" at bounding box center [822, 161] width 1153 height 35
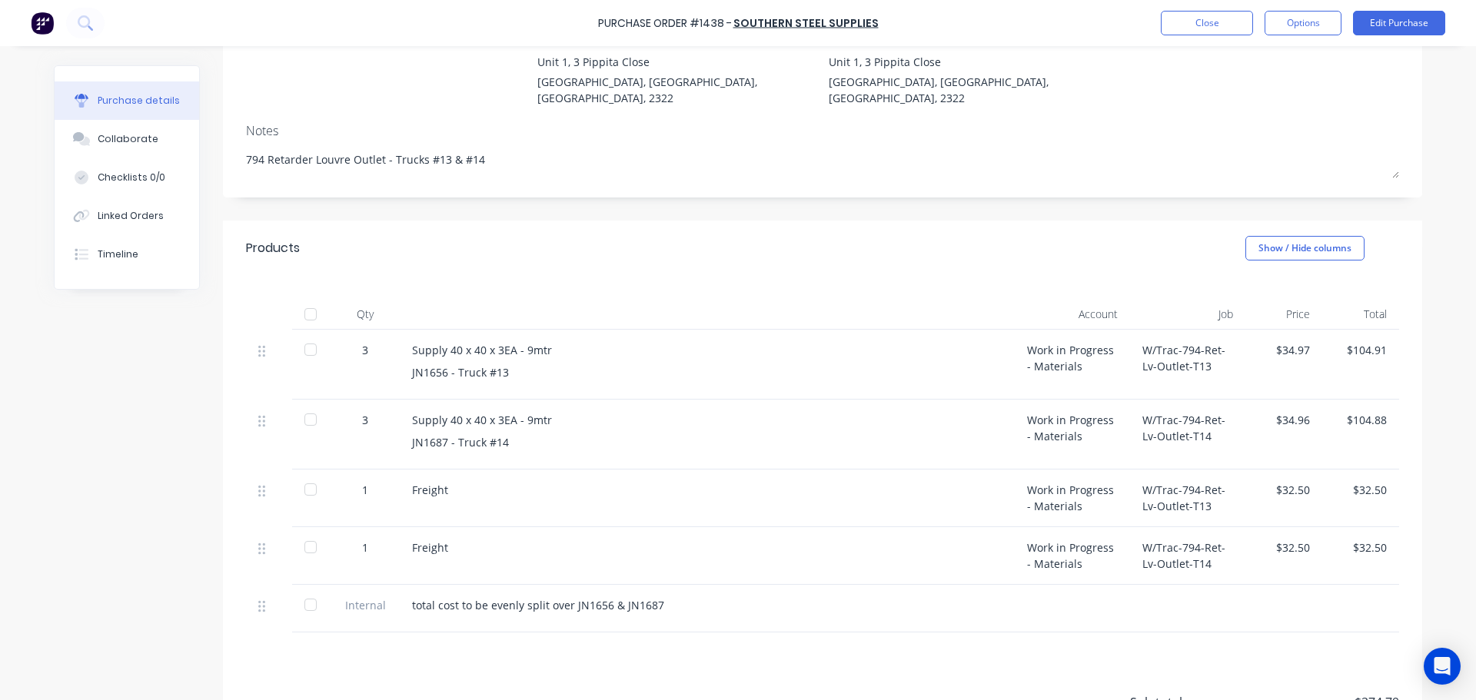
click at [310, 299] on div at bounding box center [310, 314] width 31 height 31
click at [1180, 31] on button "Close" at bounding box center [1206, 23] width 92 height 25
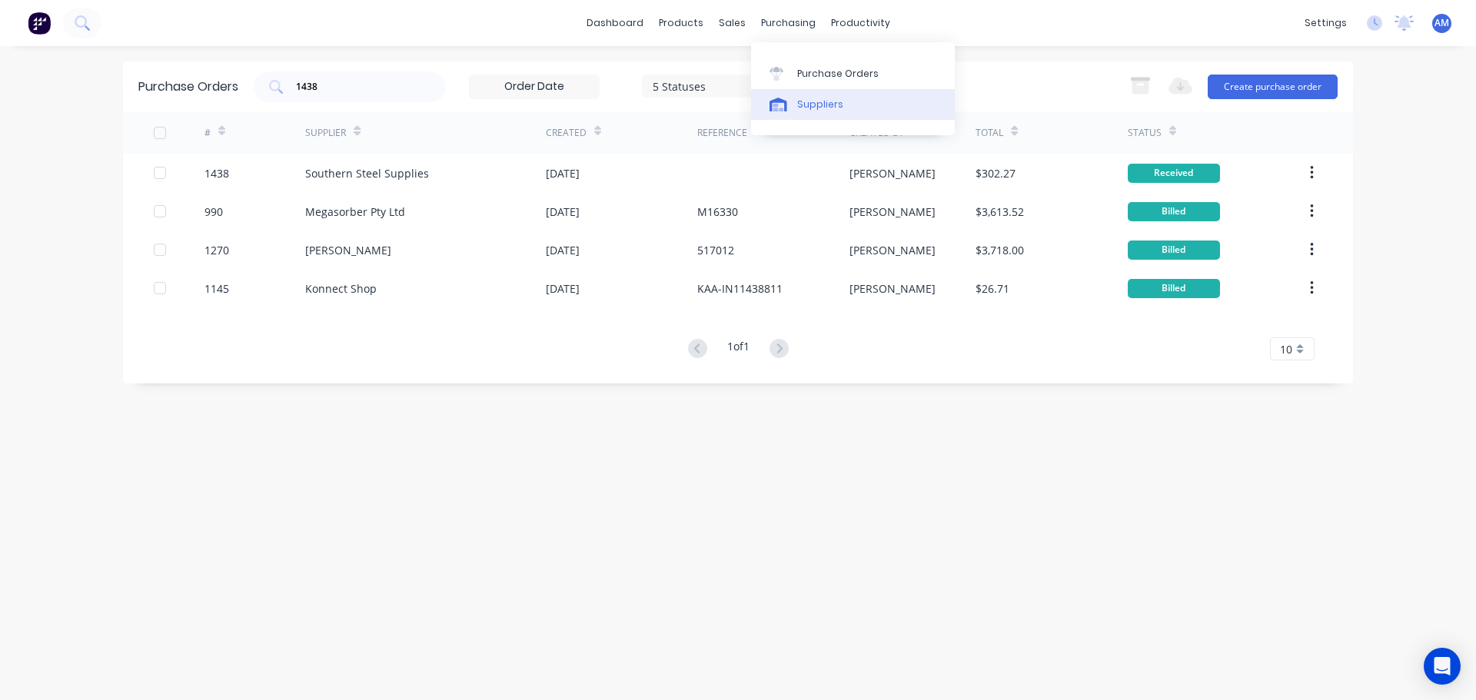
click at [818, 105] on div "Suppliers" at bounding box center [820, 105] width 46 height 14
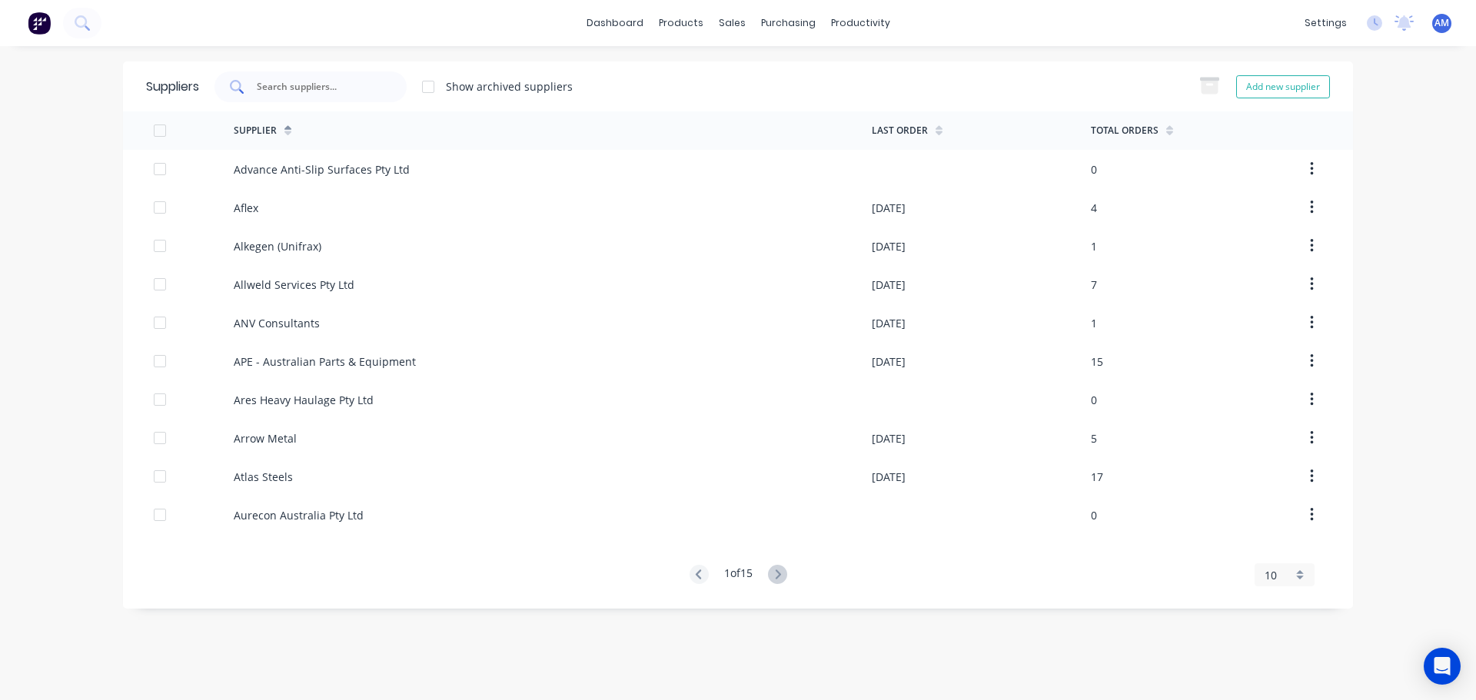
click at [331, 86] on input "text" at bounding box center [319, 86] width 128 height 15
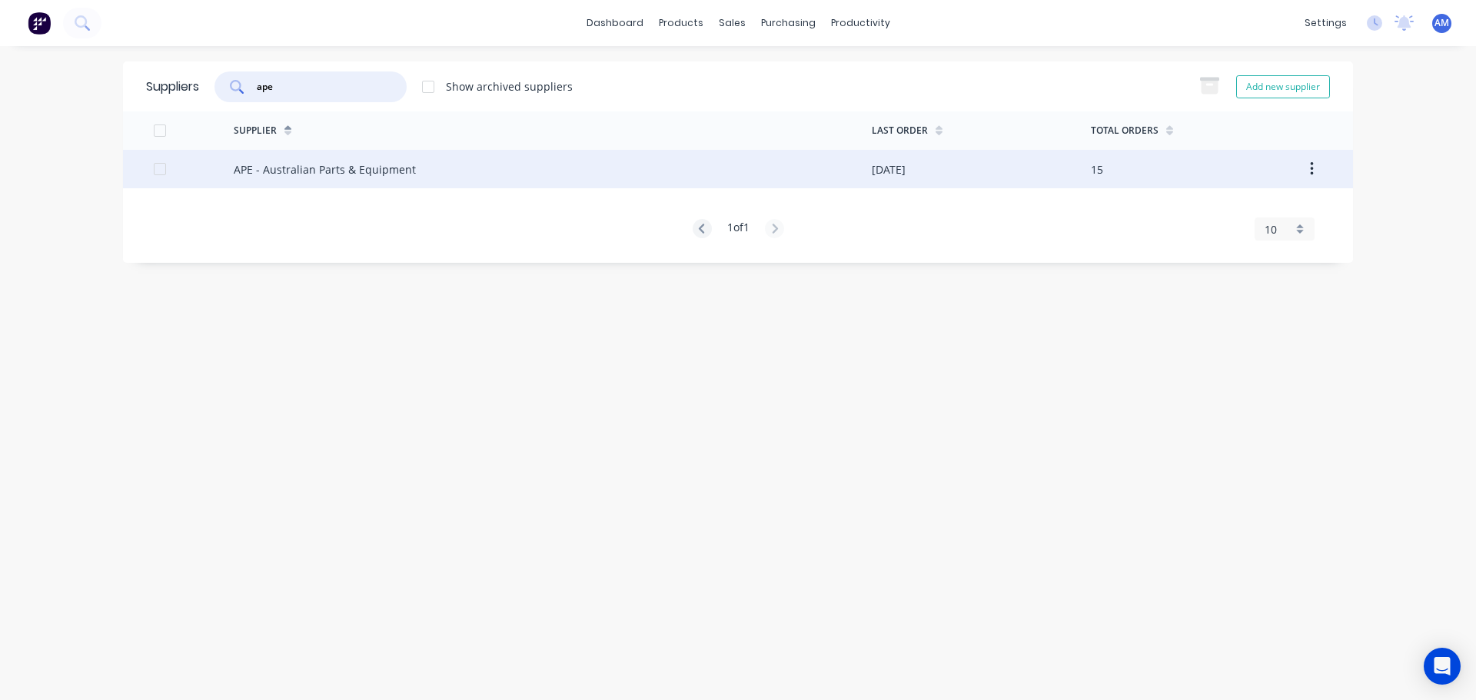
click at [350, 174] on div "APE - Australian Parts & Equipment" at bounding box center [325, 169] width 182 height 16
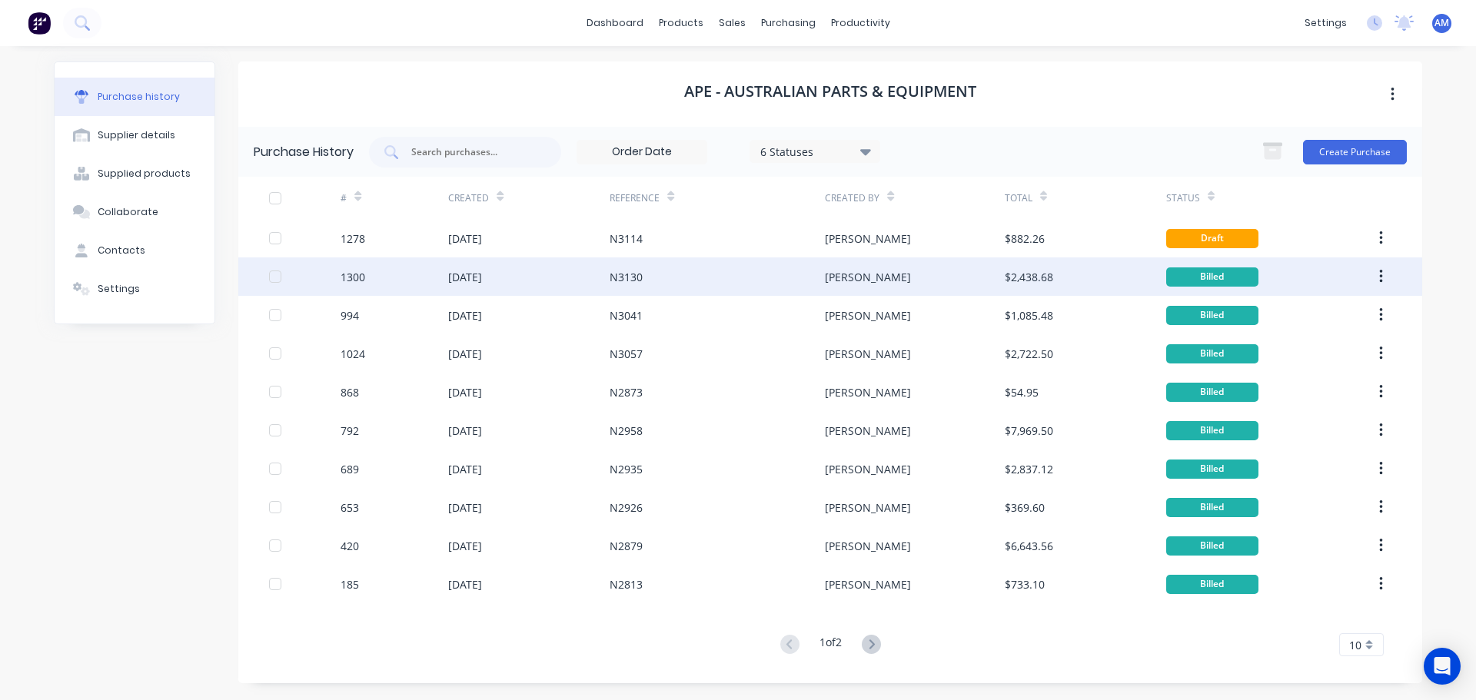
click at [847, 276] on div "[PERSON_NAME]" at bounding box center [868, 277] width 86 height 16
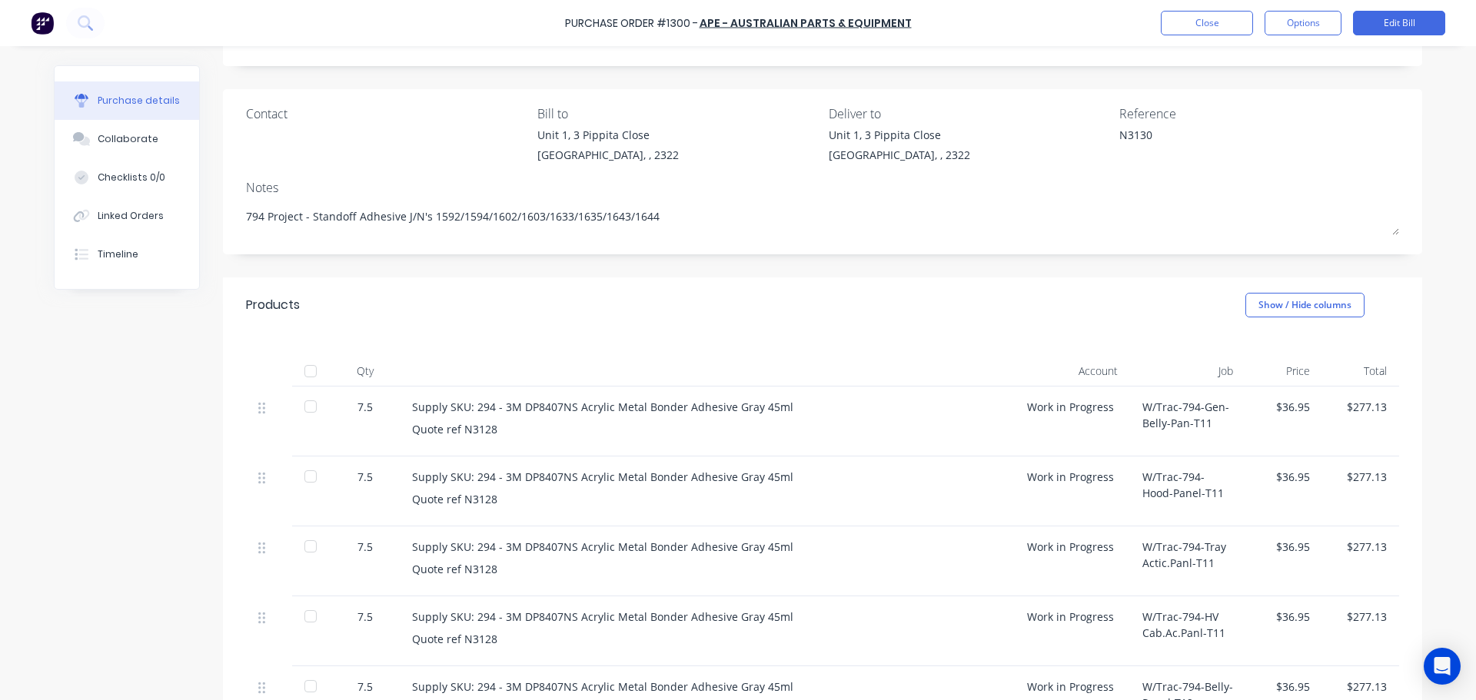
scroll to position [77, 0]
click at [1197, 29] on button "Close" at bounding box center [1206, 23] width 92 height 25
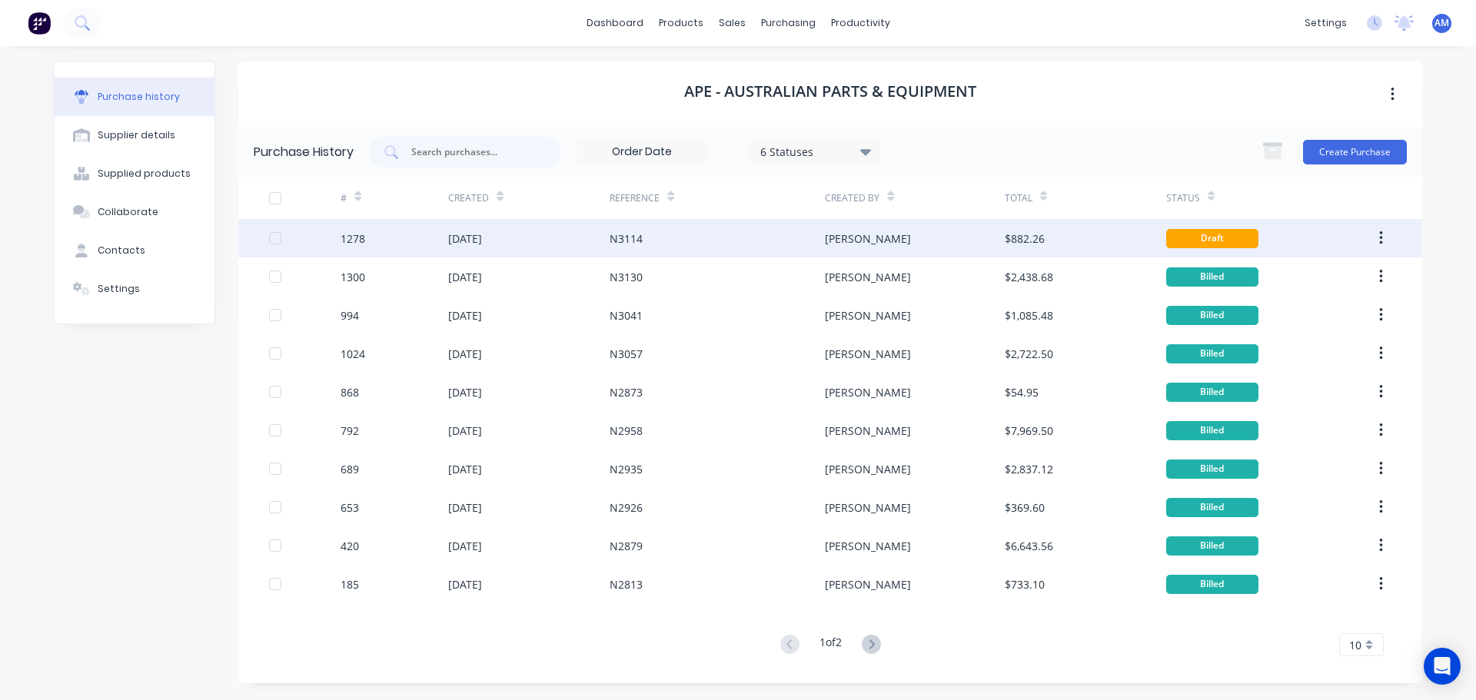
click at [842, 237] on div "[PERSON_NAME]" at bounding box center [868, 239] width 86 height 16
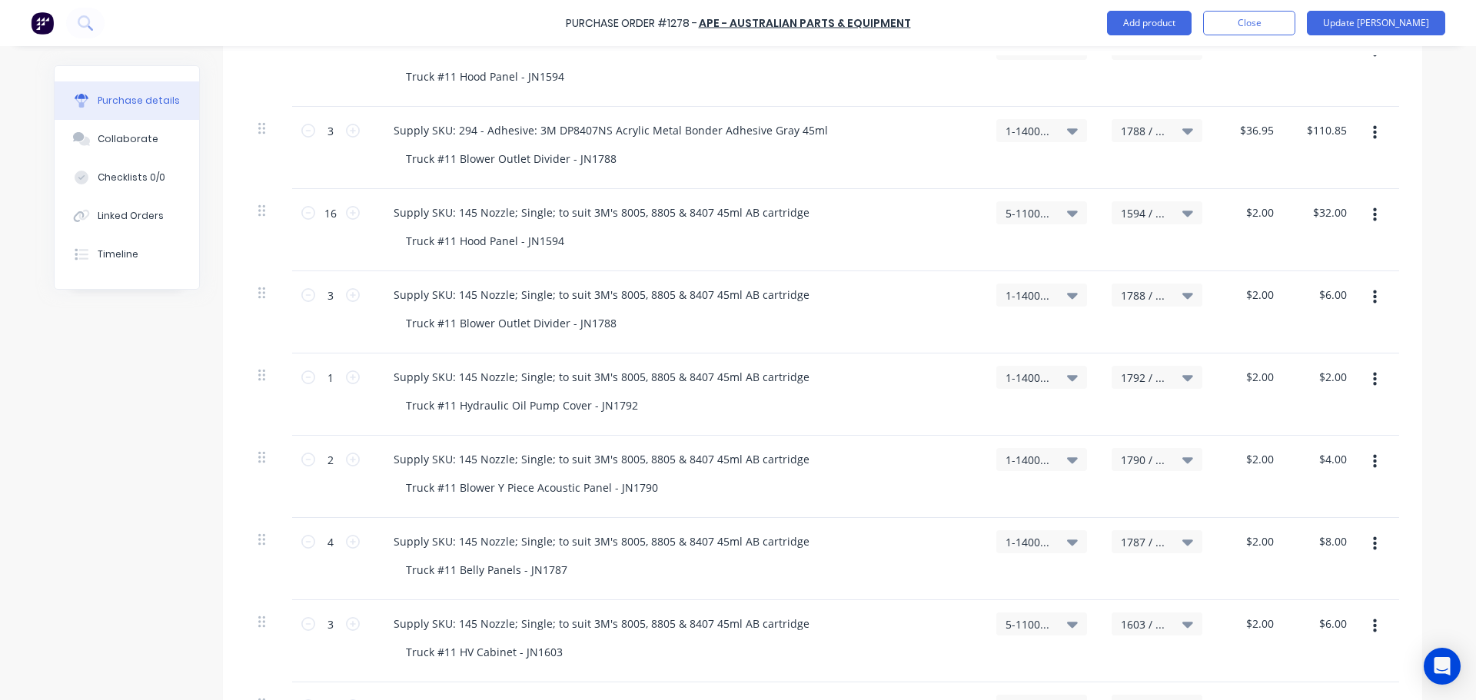
scroll to position [461, 0]
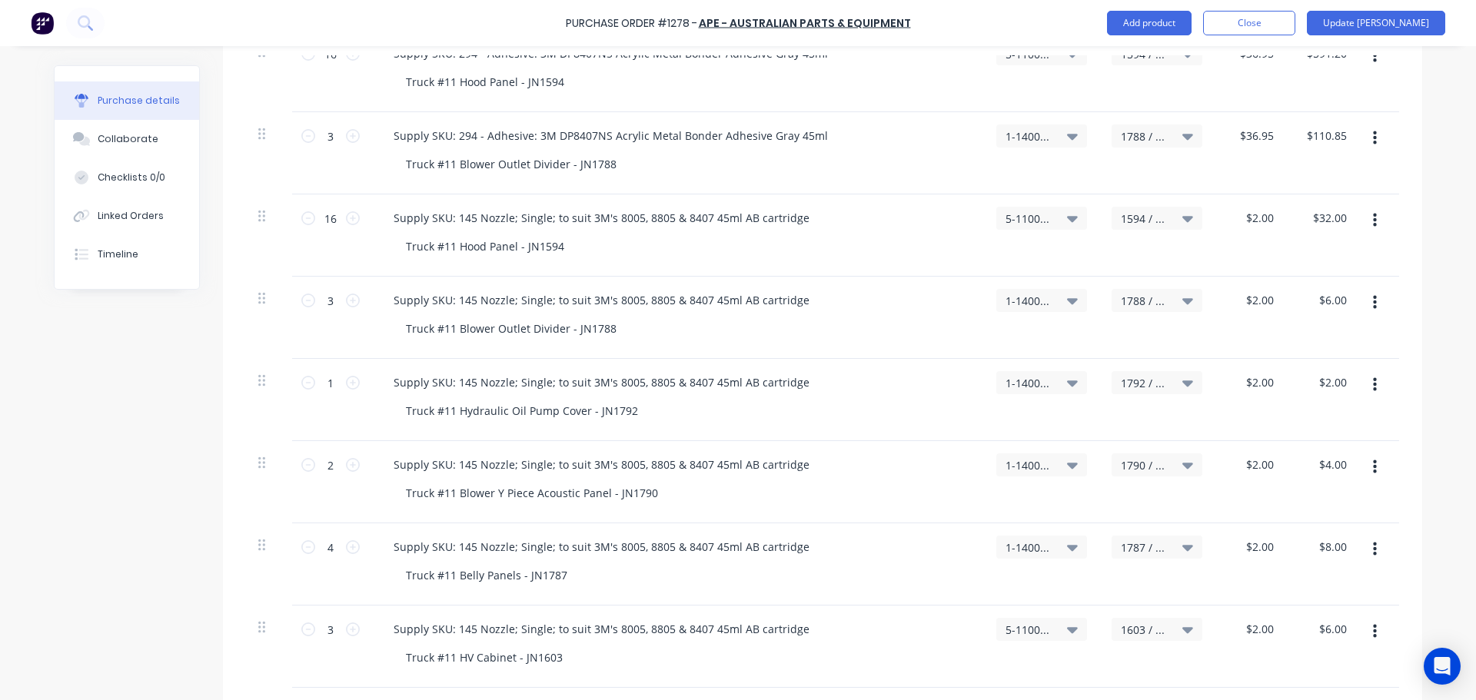
click at [880, 653] on div "Truck #11 HV Cabinet - JN1603" at bounding box center [682, 657] width 578 height 22
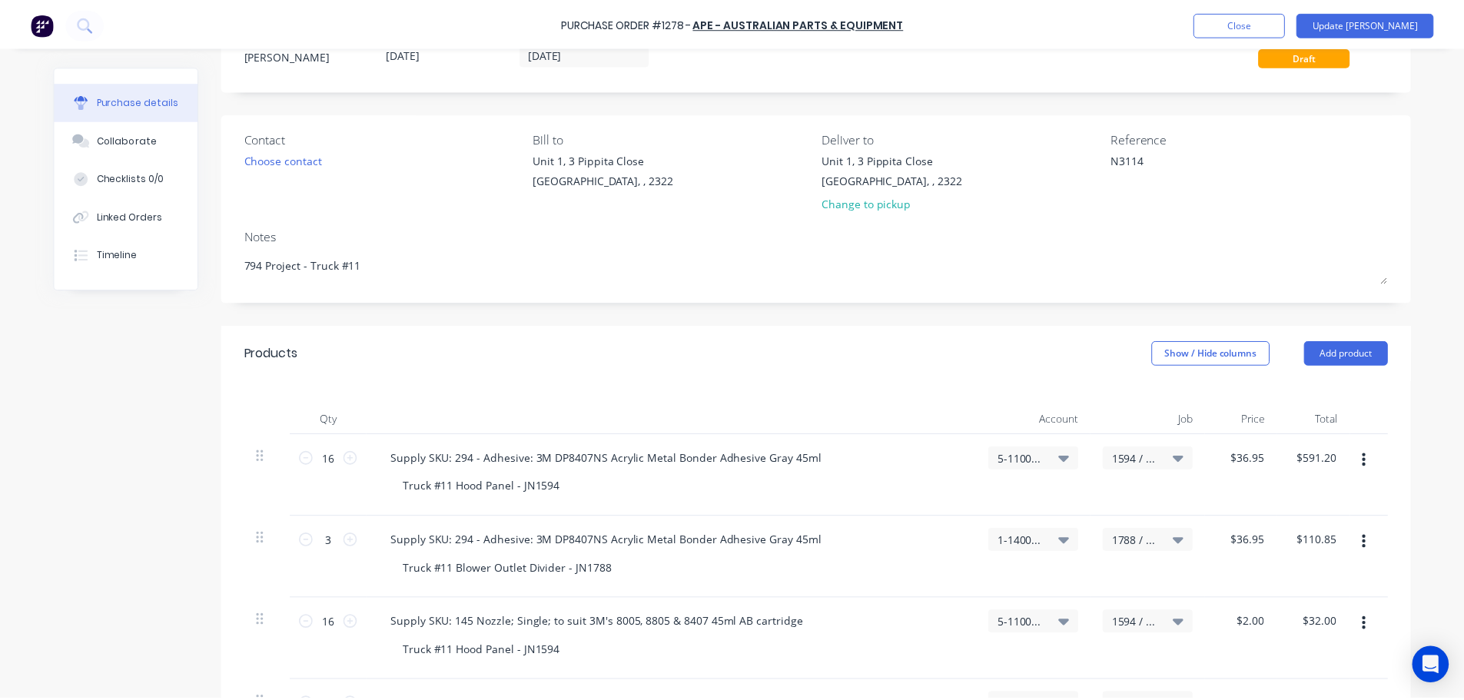
scroll to position [0, 0]
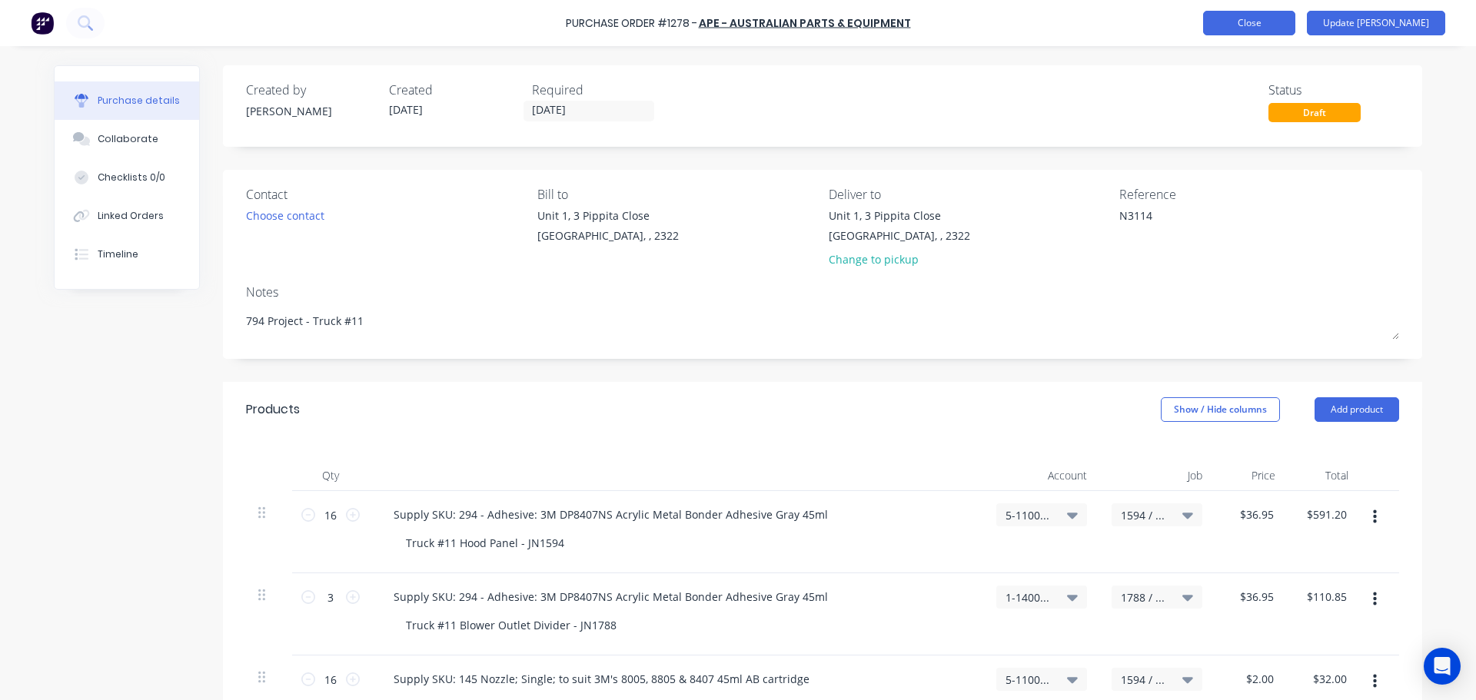
click at [1276, 21] on button "Close" at bounding box center [1249, 23] width 92 height 25
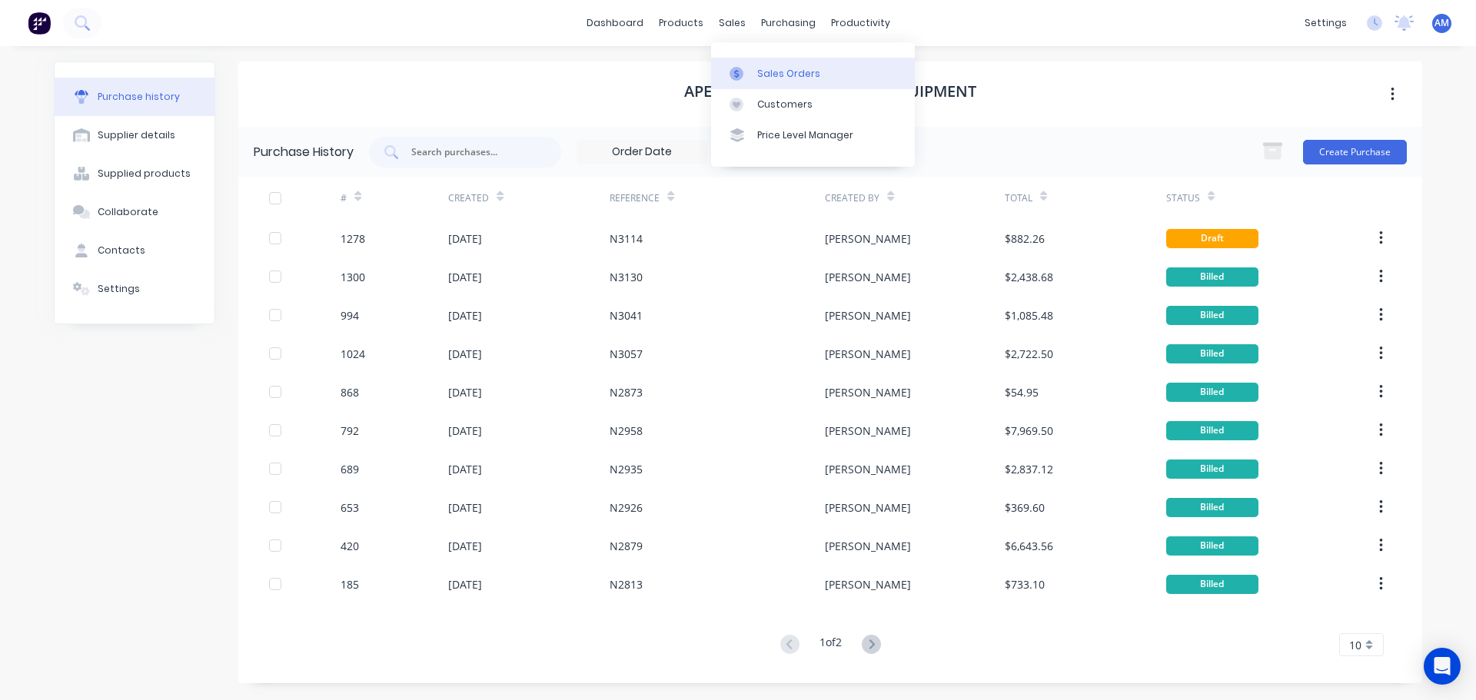
drag, startPoint x: 730, startPoint y: 20, endPoint x: 777, endPoint y: 68, distance: 67.4
click at [735, 29] on div "sales" at bounding box center [732, 23] width 42 height 23
click at [785, 71] on div "Sales Orders" at bounding box center [788, 74] width 63 height 14
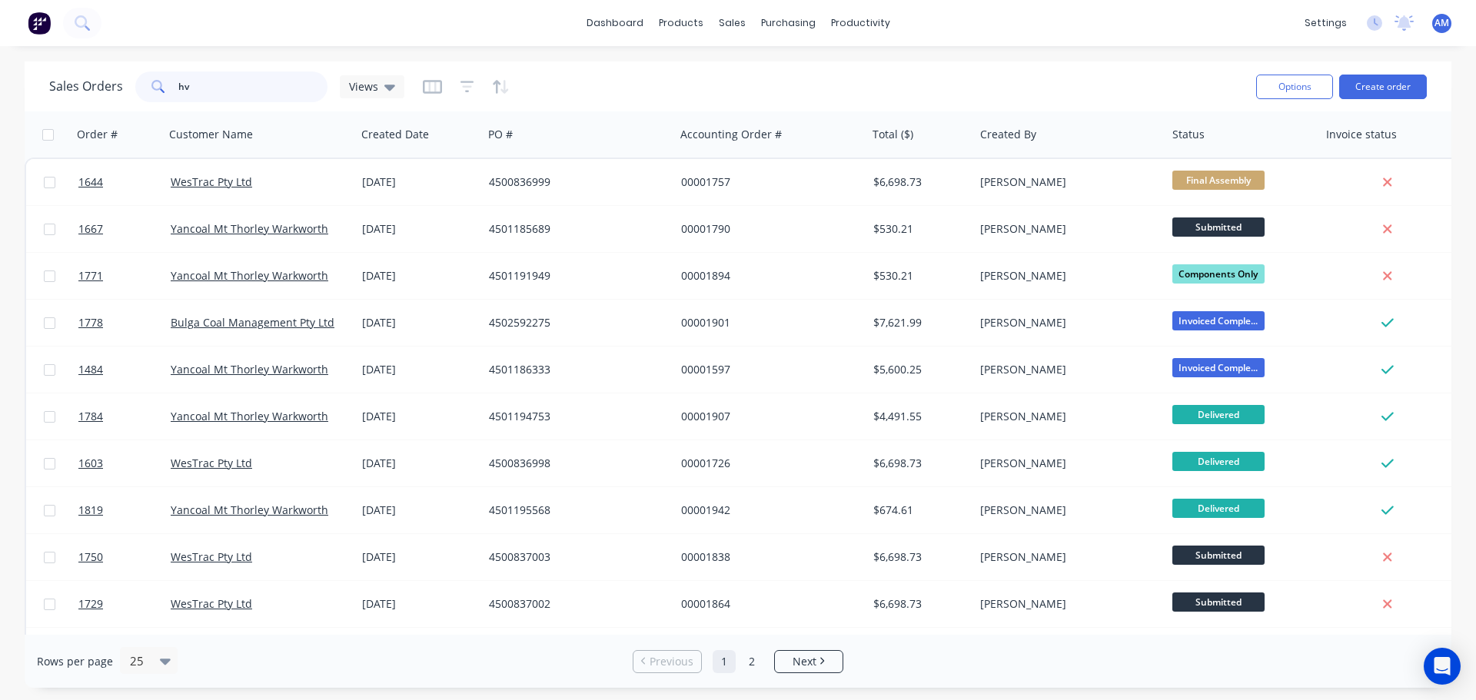
drag, startPoint x: 205, startPoint y: 99, endPoint x: 170, endPoint y: 80, distance: 40.2
click at [170, 80] on div "hv" at bounding box center [231, 86] width 192 height 31
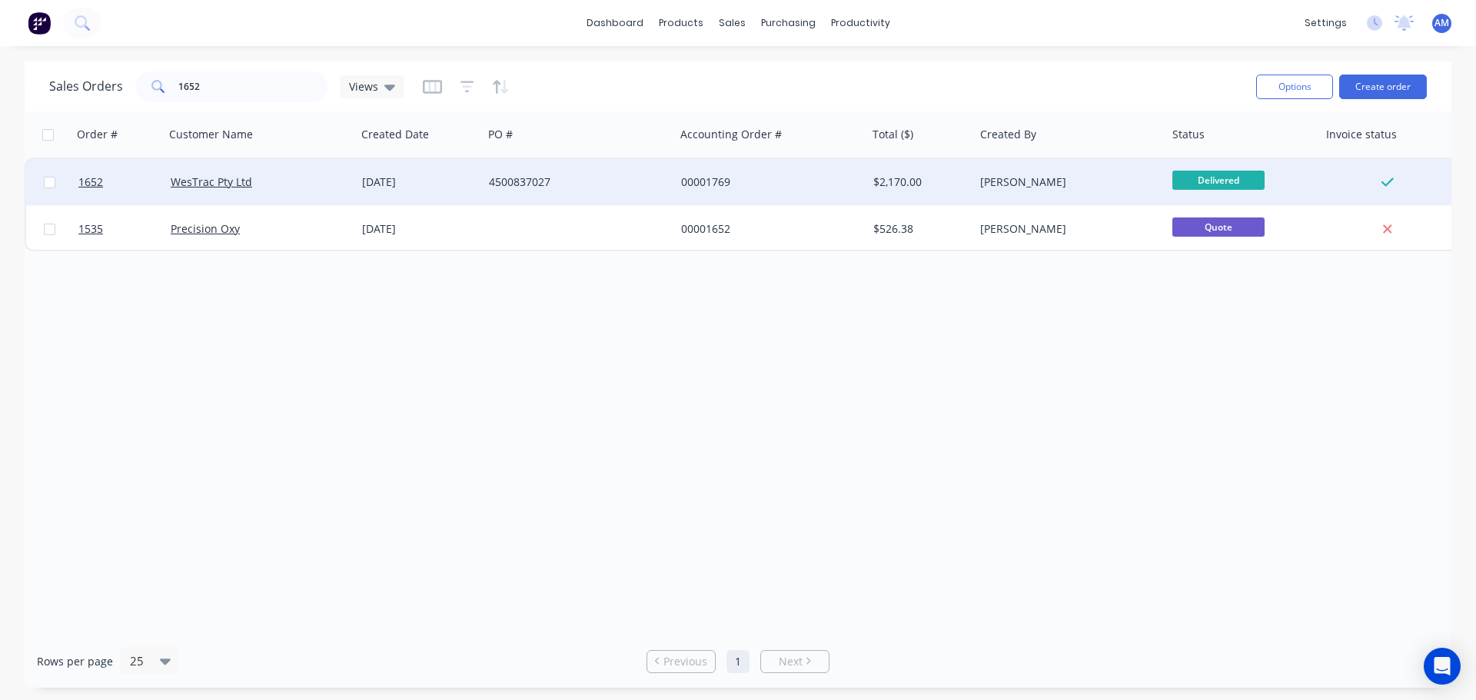
click at [683, 179] on div "00001769" at bounding box center [766, 181] width 171 height 15
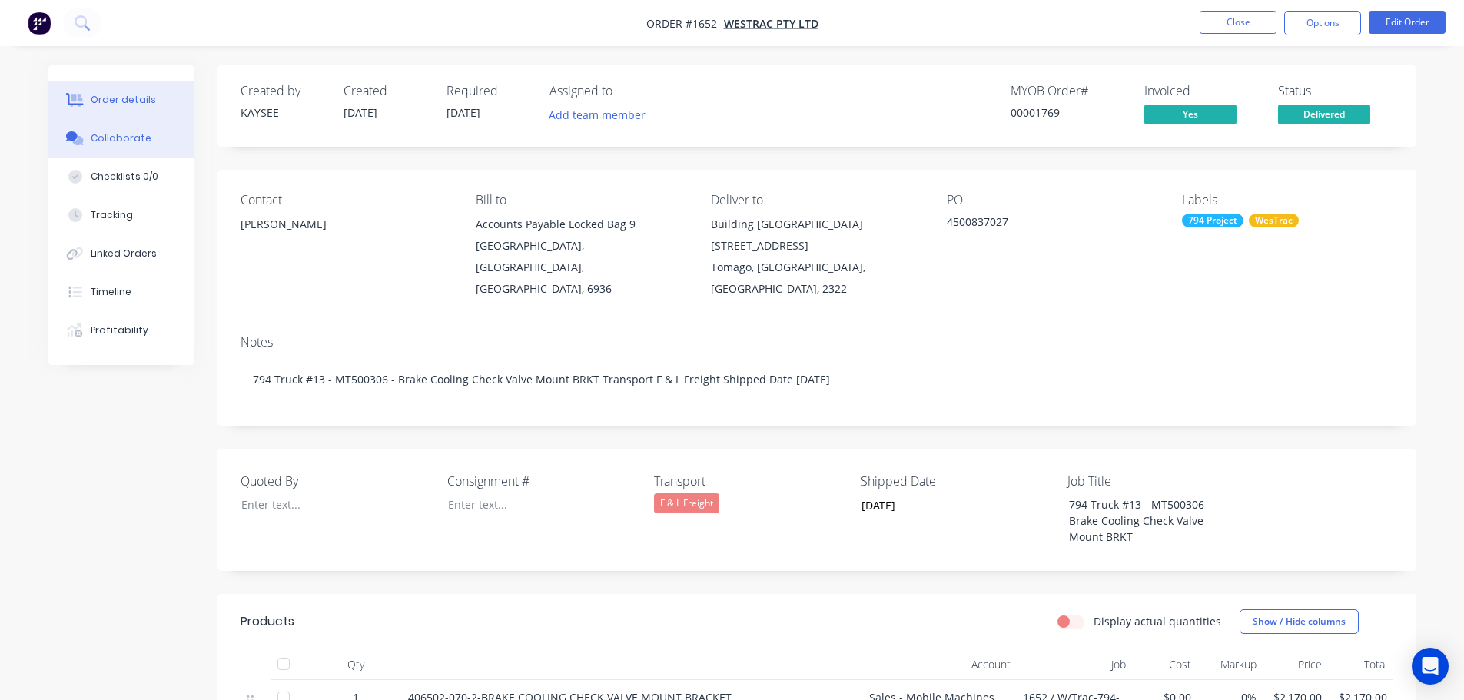
click at [122, 132] on div "Collaborate" at bounding box center [121, 138] width 61 height 14
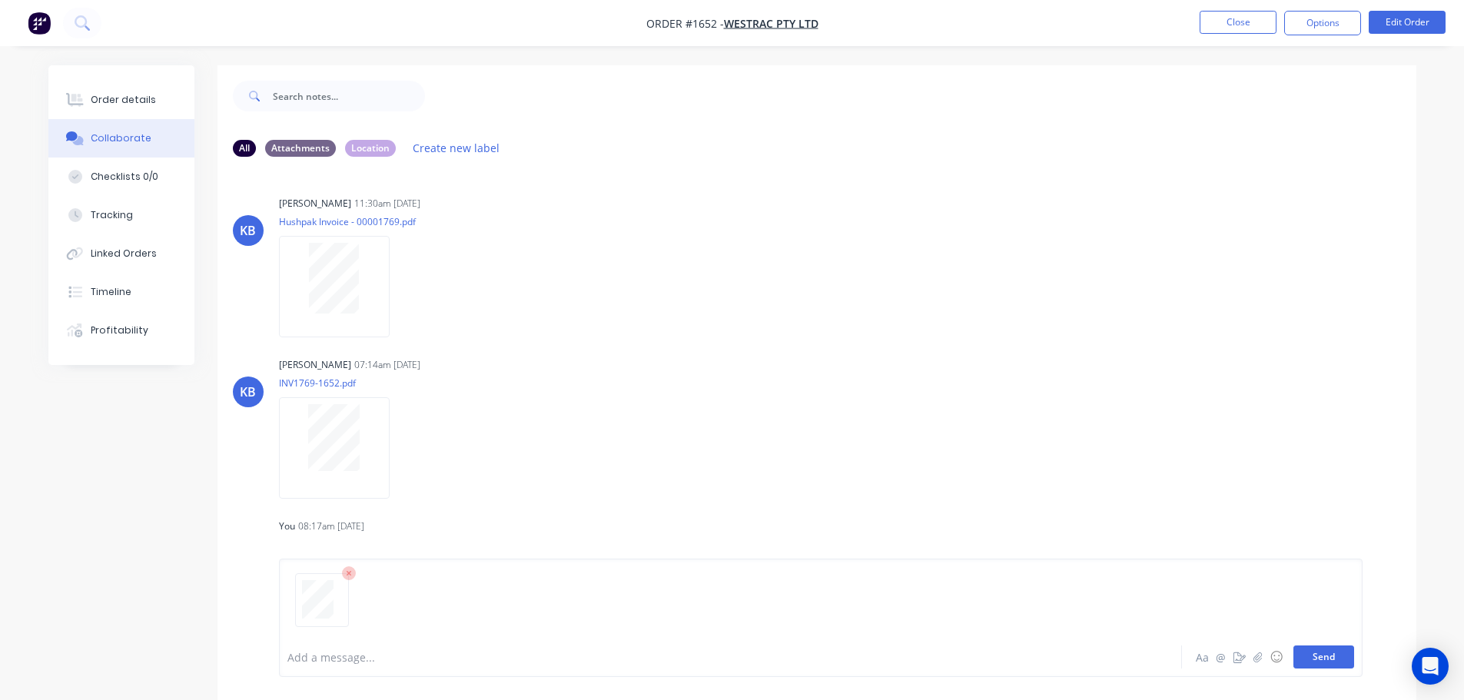
click at [1328, 652] on button "Send" at bounding box center [1323, 657] width 61 height 23
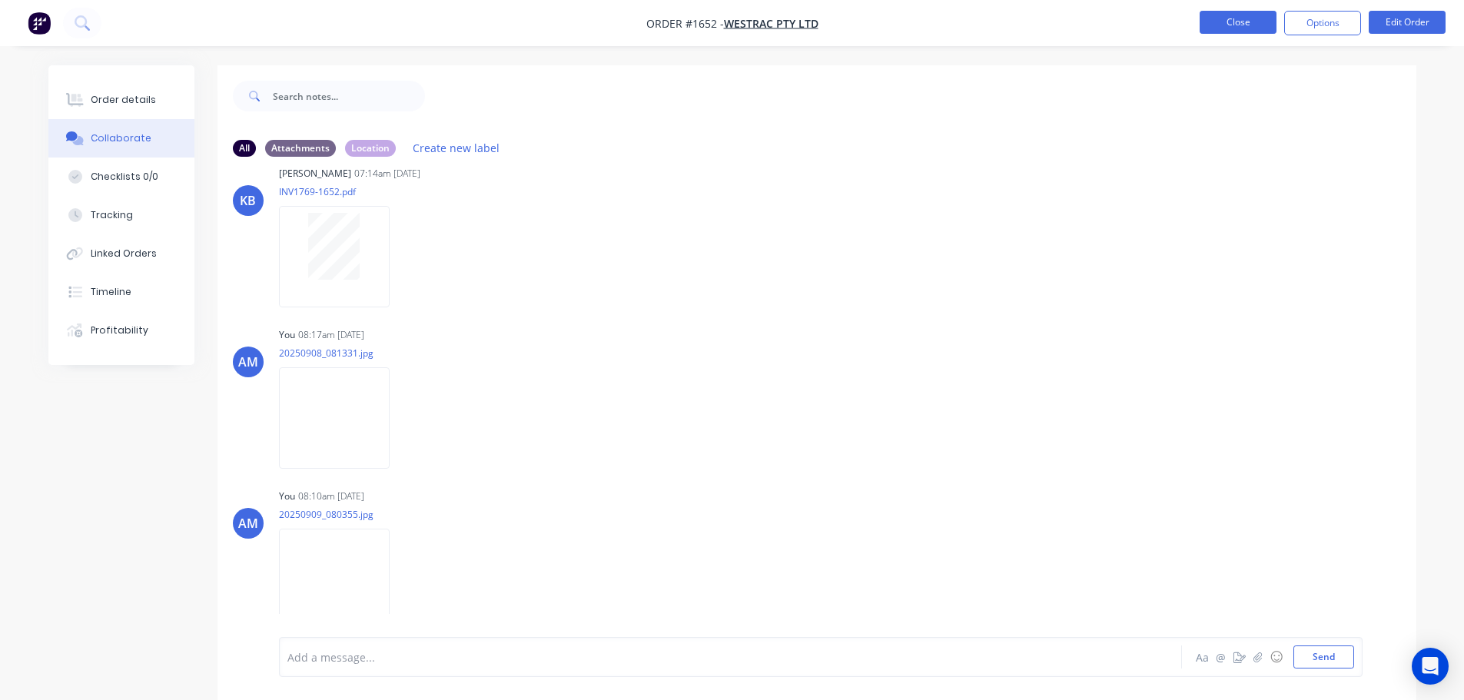
click at [1268, 24] on button "Close" at bounding box center [1238, 22] width 77 height 23
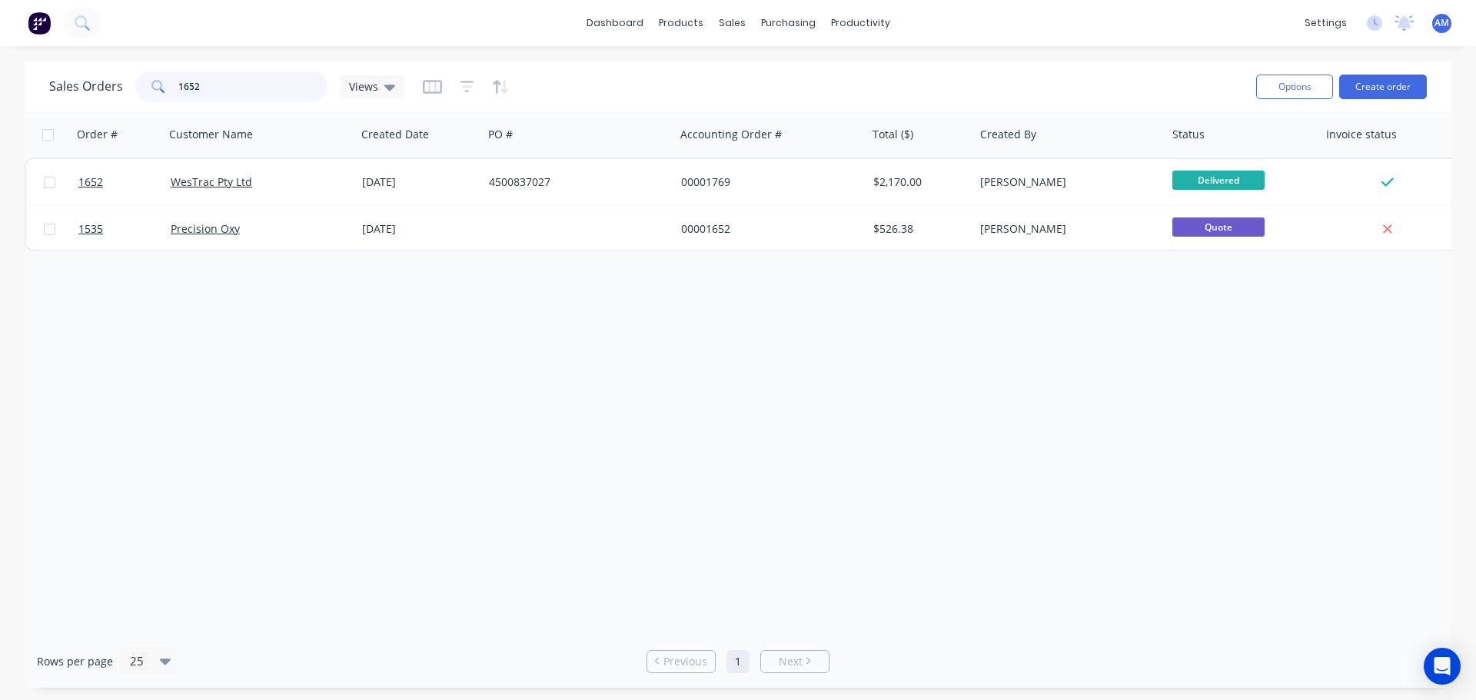
drag, startPoint x: 228, startPoint y: 88, endPoint x: 174, endPoint y: 87, distance: 53.8
click at [174, 87] on div "1652" at bounding box center [231, 86] width 192 height 31
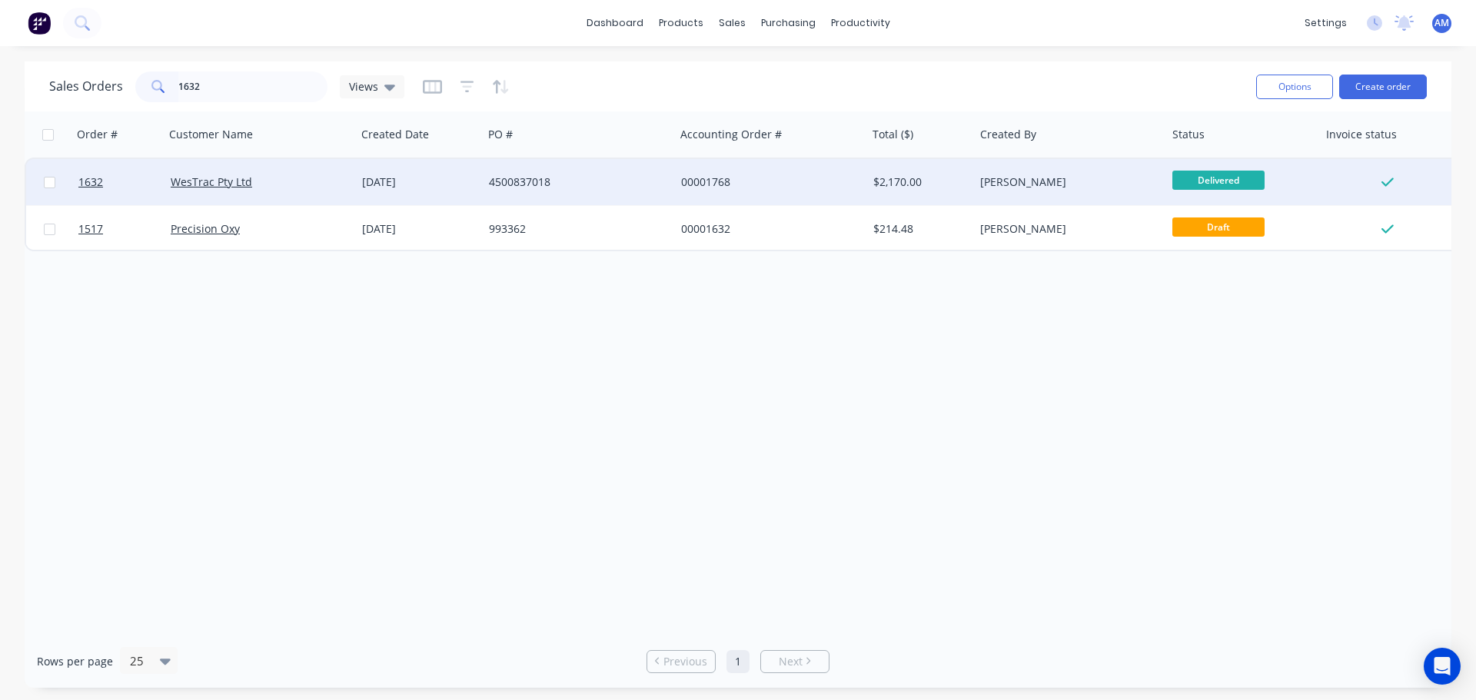
click at [542, 182] on div "4500837018" at bounding box center [574, 181] width 171 height 15
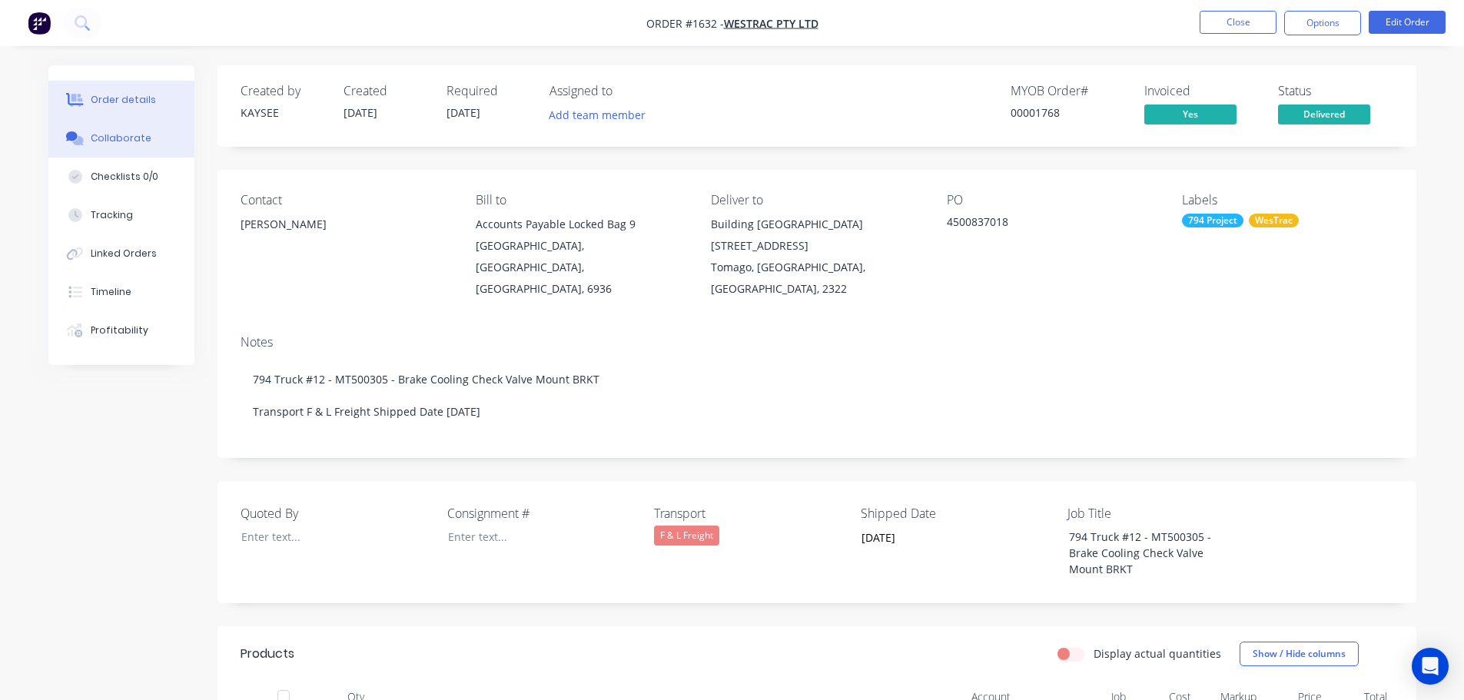
click at [132, 137] on div "Collaborate" at bounding box center [121, 138] width 61 height 14
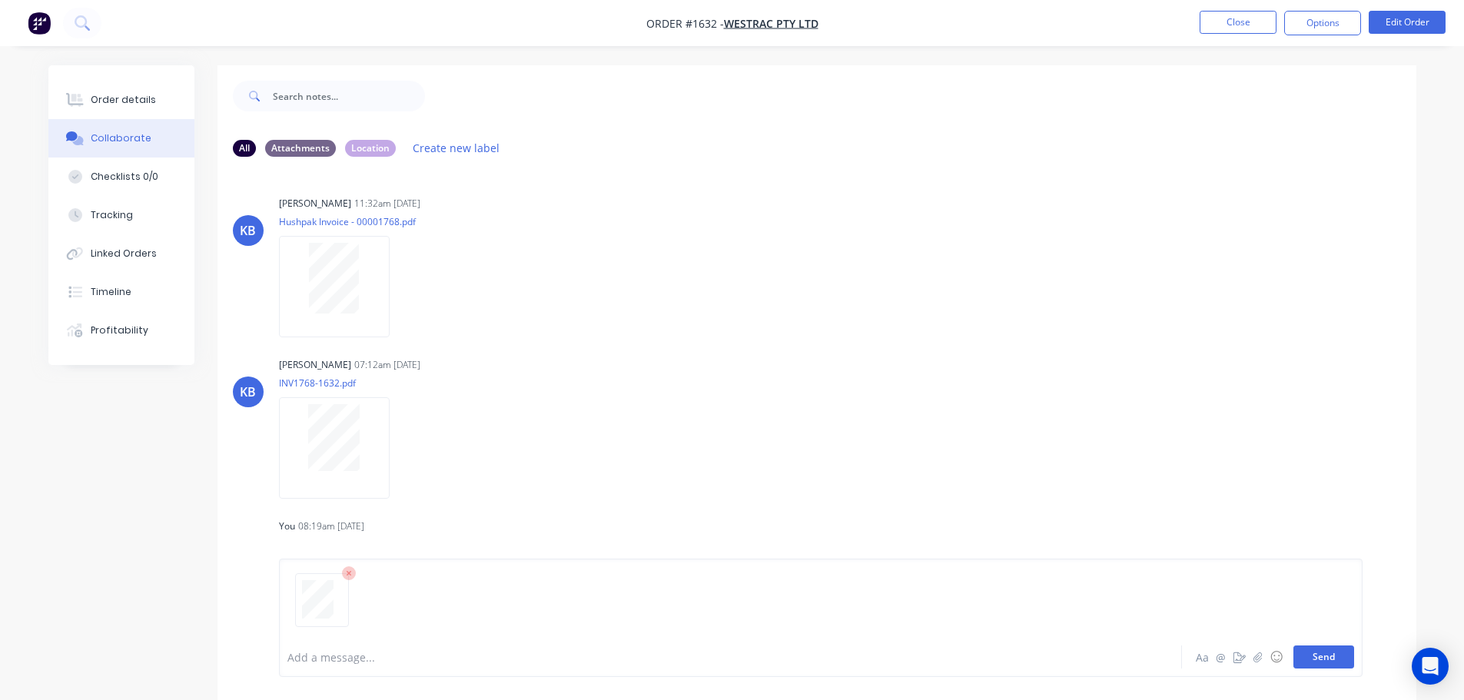
click at [1326, 664] on button "Send" at bounding box center [1323, 657] width 61 height 23
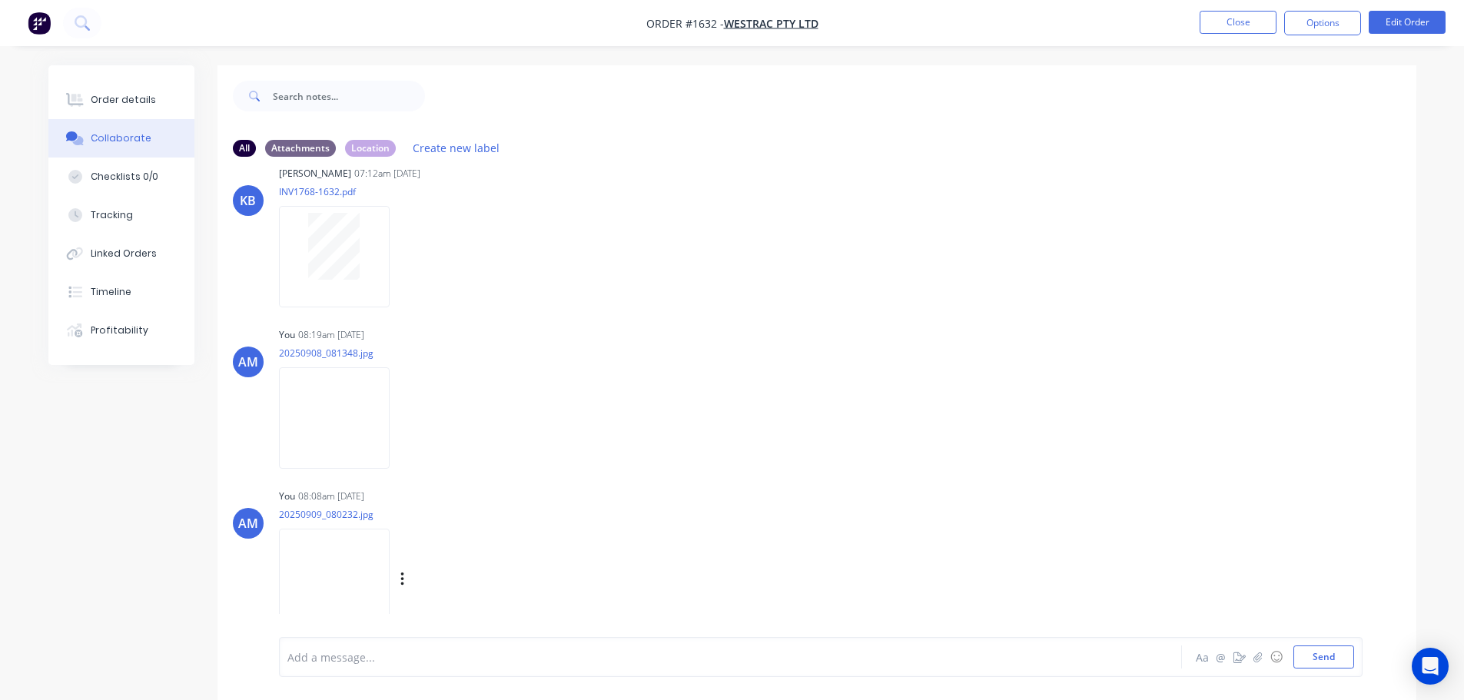
click at [1081, 546] on div "AM You 08:08am 09/09/25 20250909_080232.jpg Labels Download Delete" at bounding box center [816, 554] width 1199 height 138
click at [1242, 26] on button "Close" at bounding box center [1238, 22] width 77 height 23
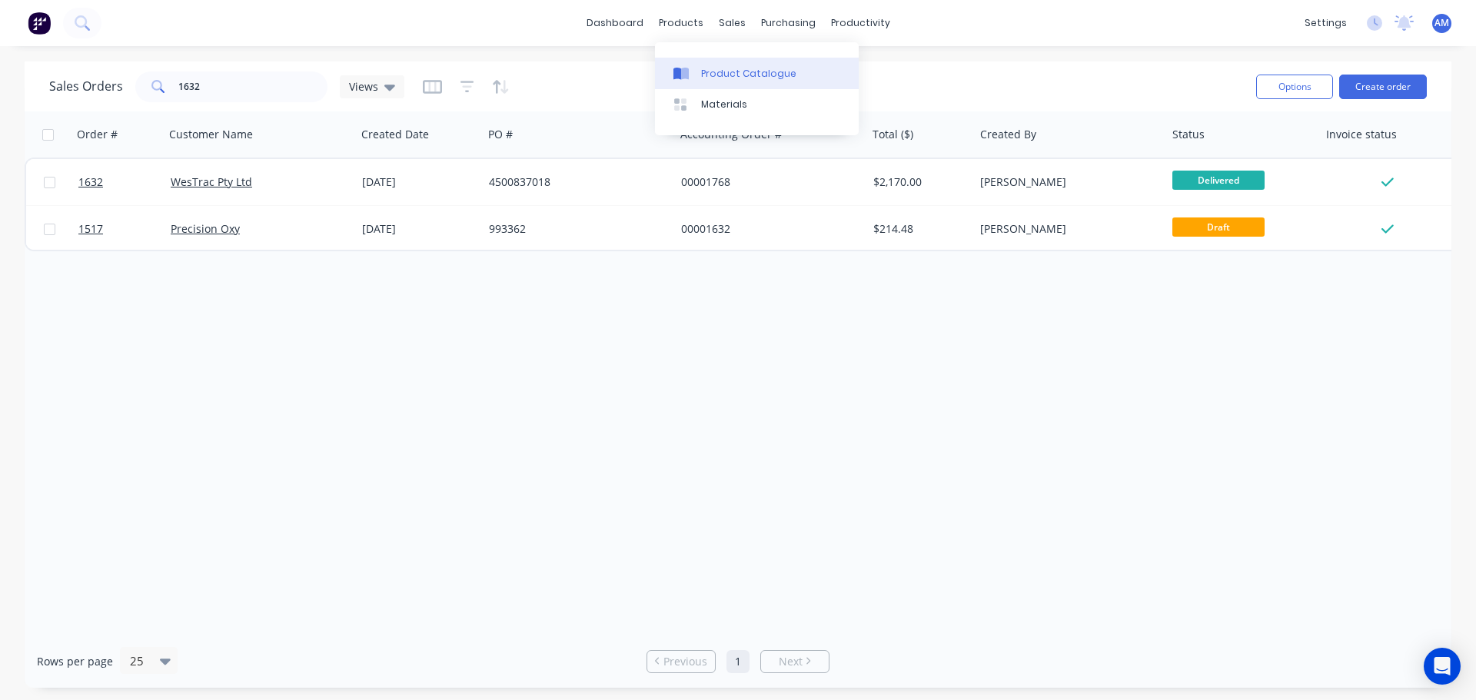
click at [709, 71] on div "Product Catalogue" at bounding box center [748, 74] width 95 height 14
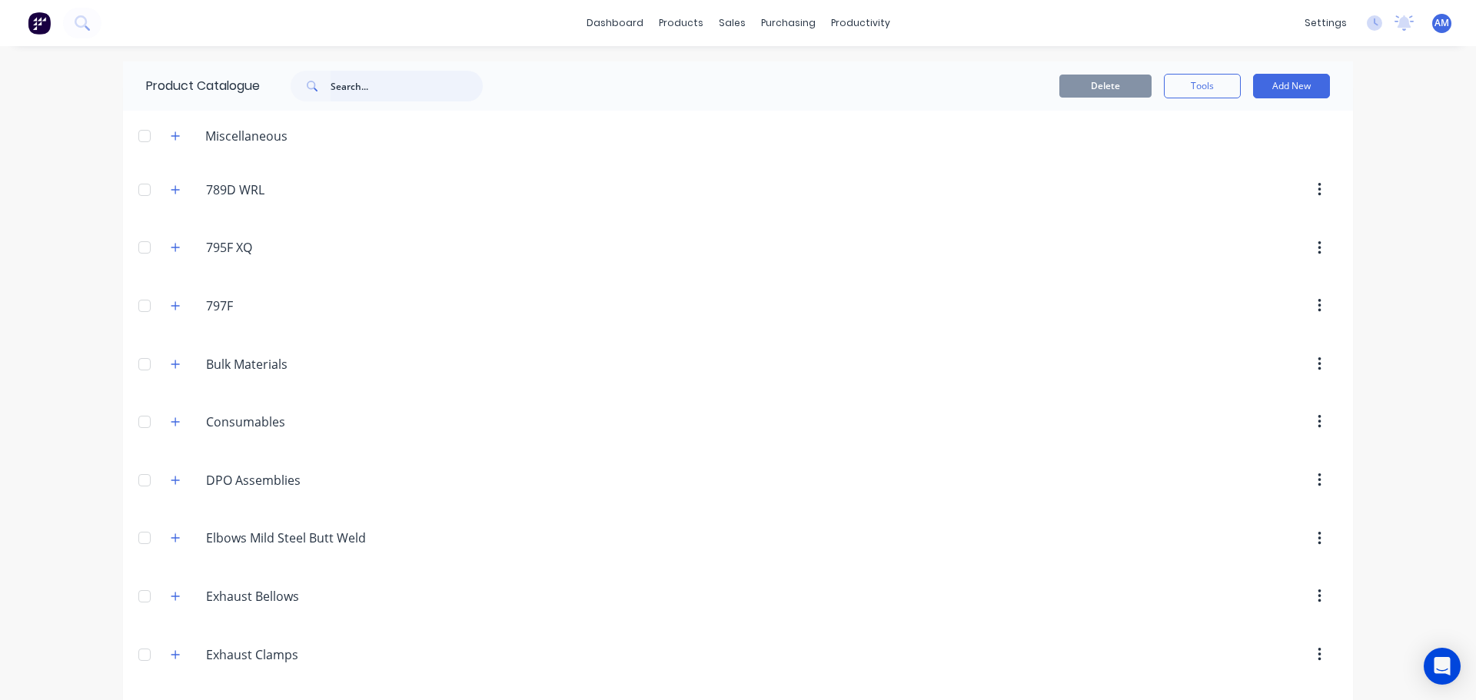
click at [368, 88] on input "text" at bounding box center [406, 86] width 152 height 31
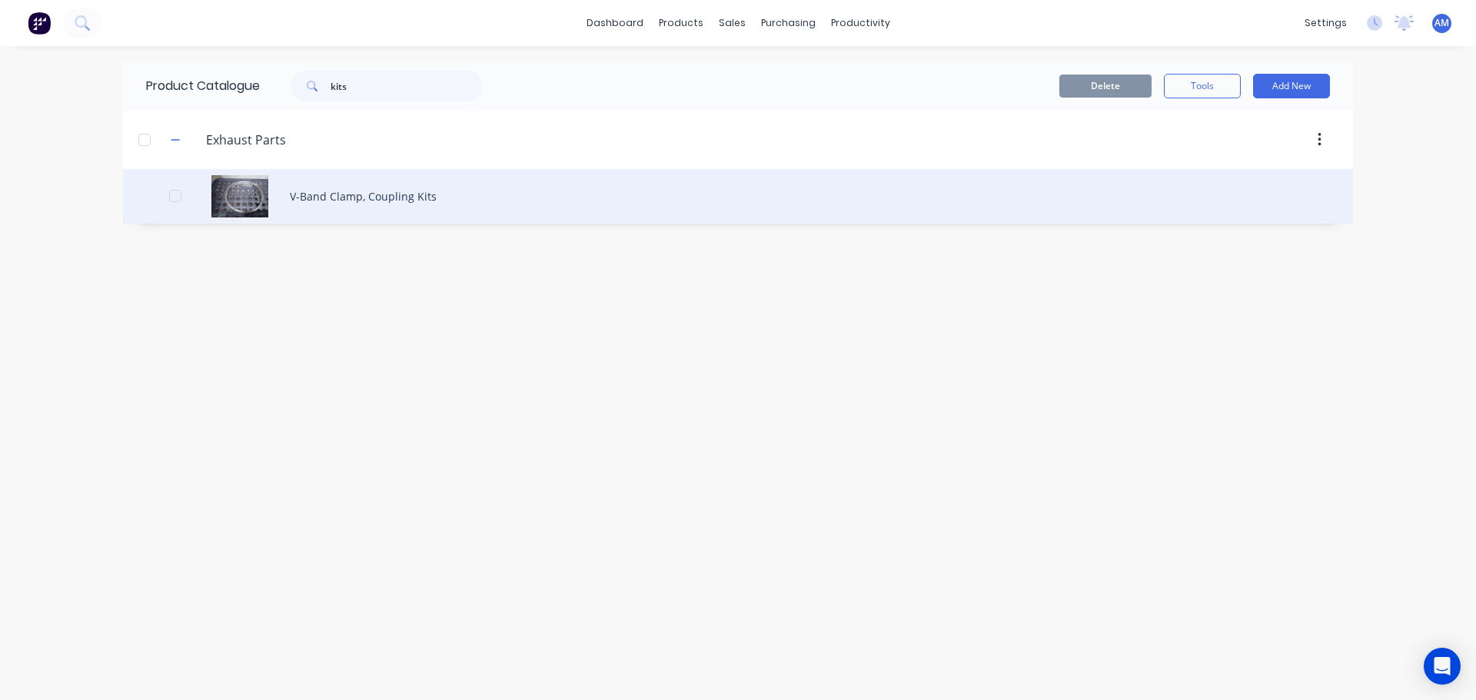
click at [415, 209] on div "V-Band Clamp, Coupling Kits" at bounding box center [738, 196] width 1230 height 55
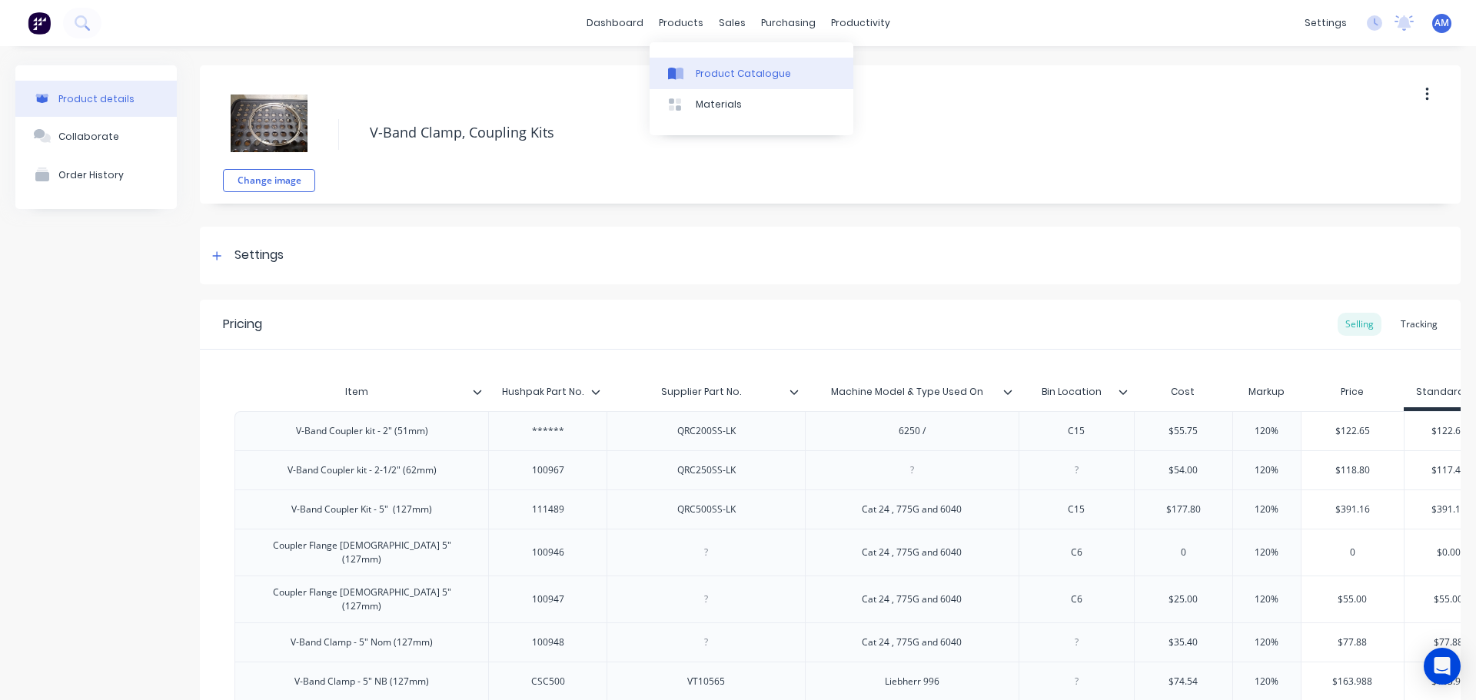
click at [714, 68] on div "Product Catalogue" at bounding box center [743, 74] width 95 height 14
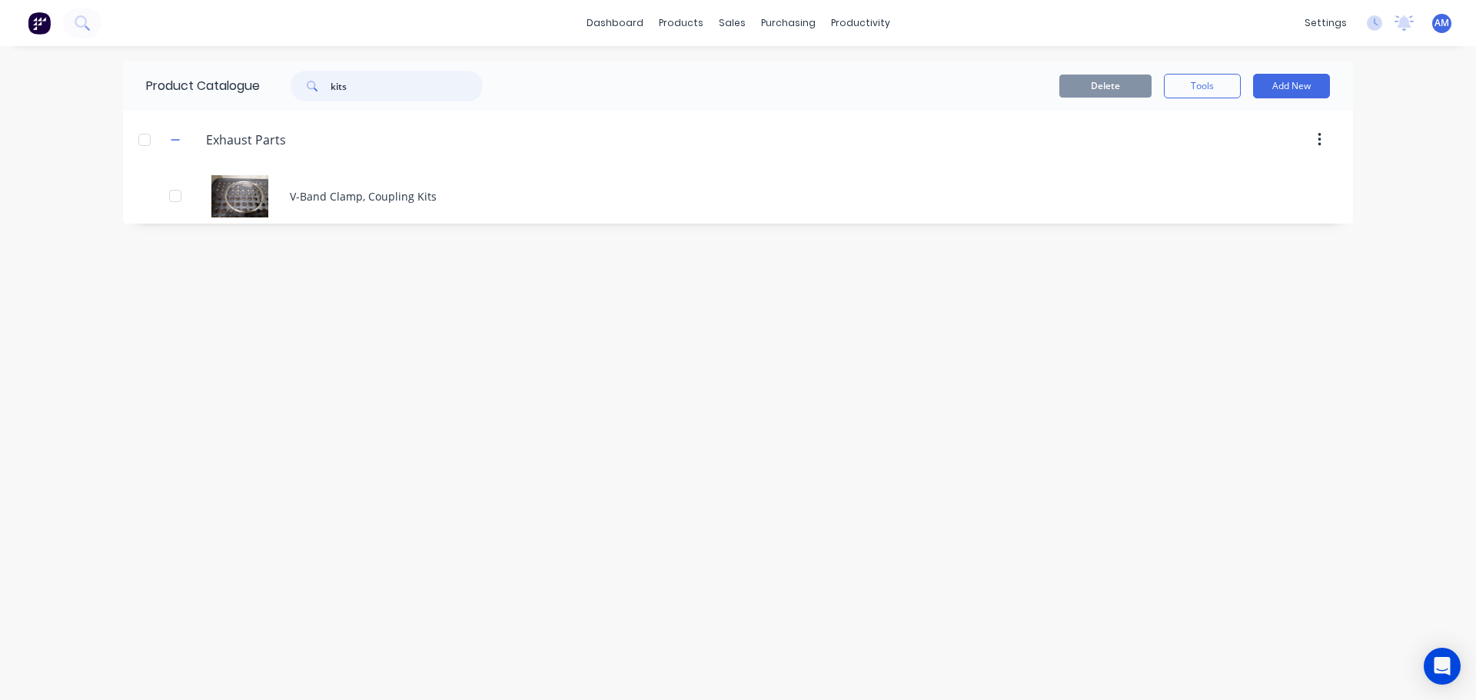
drag, startPoint x: 400, startPoint y: 82, endPoint x: 272, endPoint y: 85, distance: 128.4
click at [272, 85] on div "kits" at bounding box center [383, 86] width 246 height 31
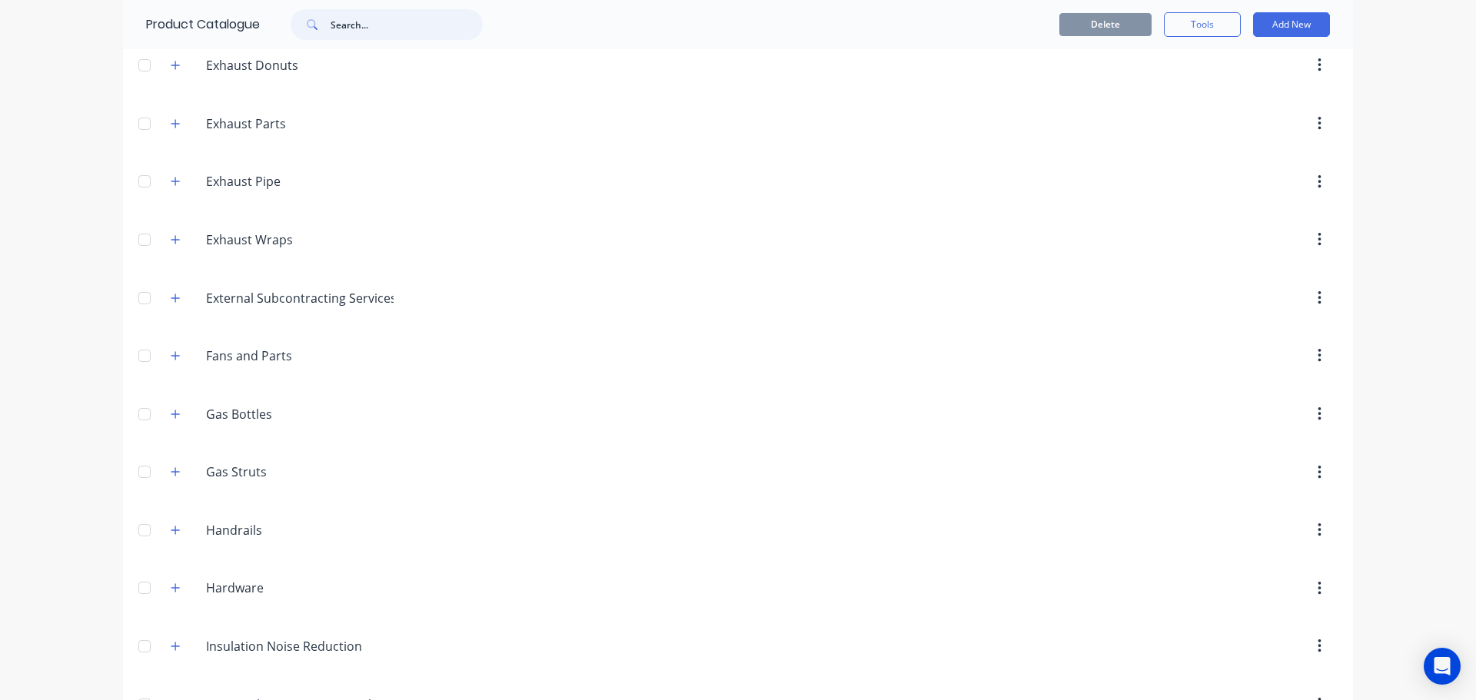
scroll to position [692, 0]
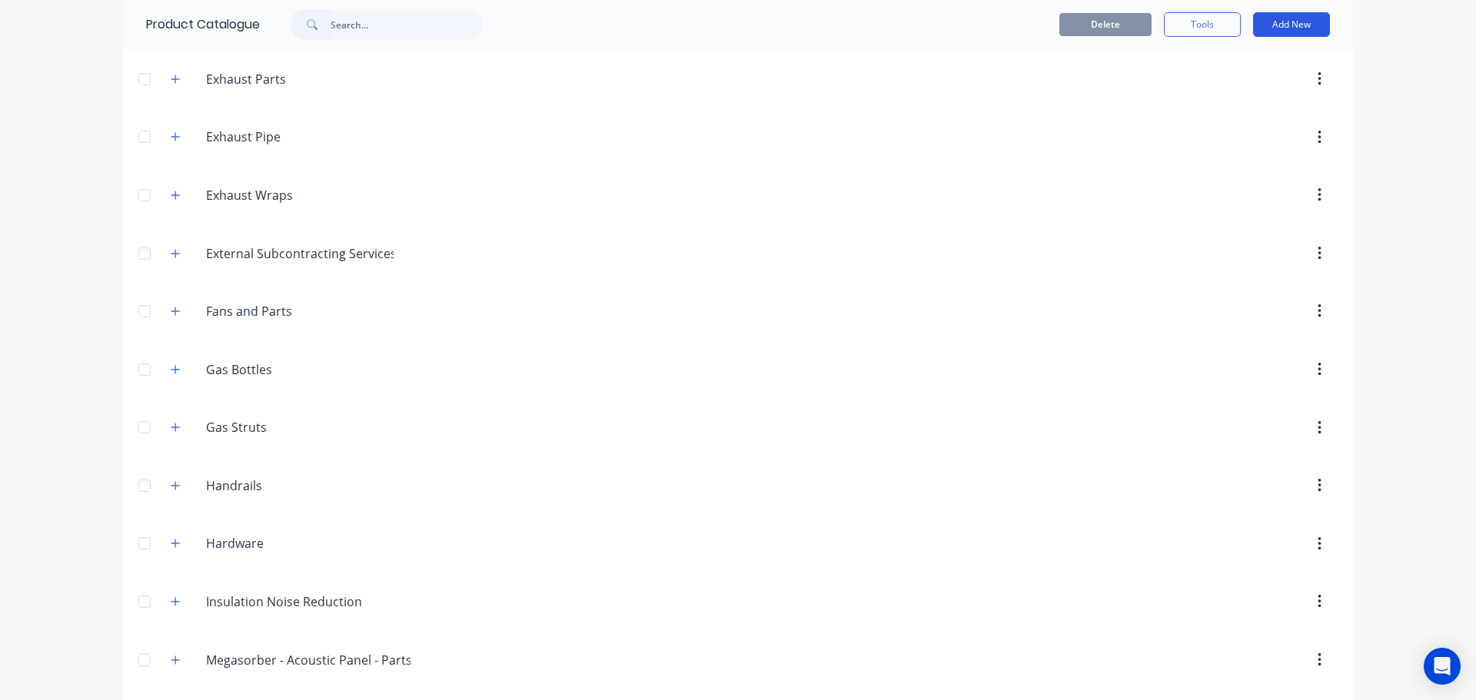
click at [1287, 26] on button "Add New" at bounding box center [1291, 24] width 77 height 25
click at [1217, 124] on div "Product Kit" at bounding box center [1256, 126] width 118 height 22
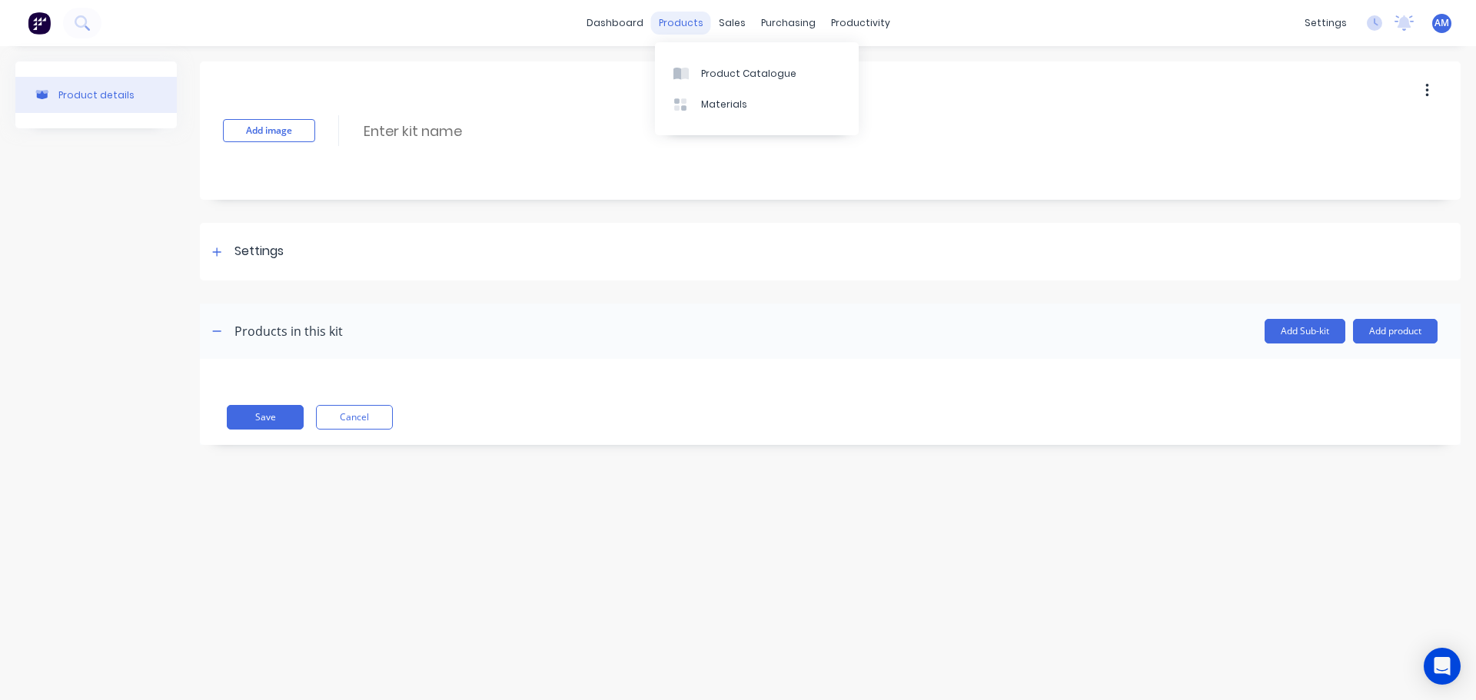
click at [677, 23] on div "products" at bounding box center [681, 23] width 60 height 23
click at [719, 74] on div "Product Catalogue" at bounding box center [748, 74] width 95 height 14
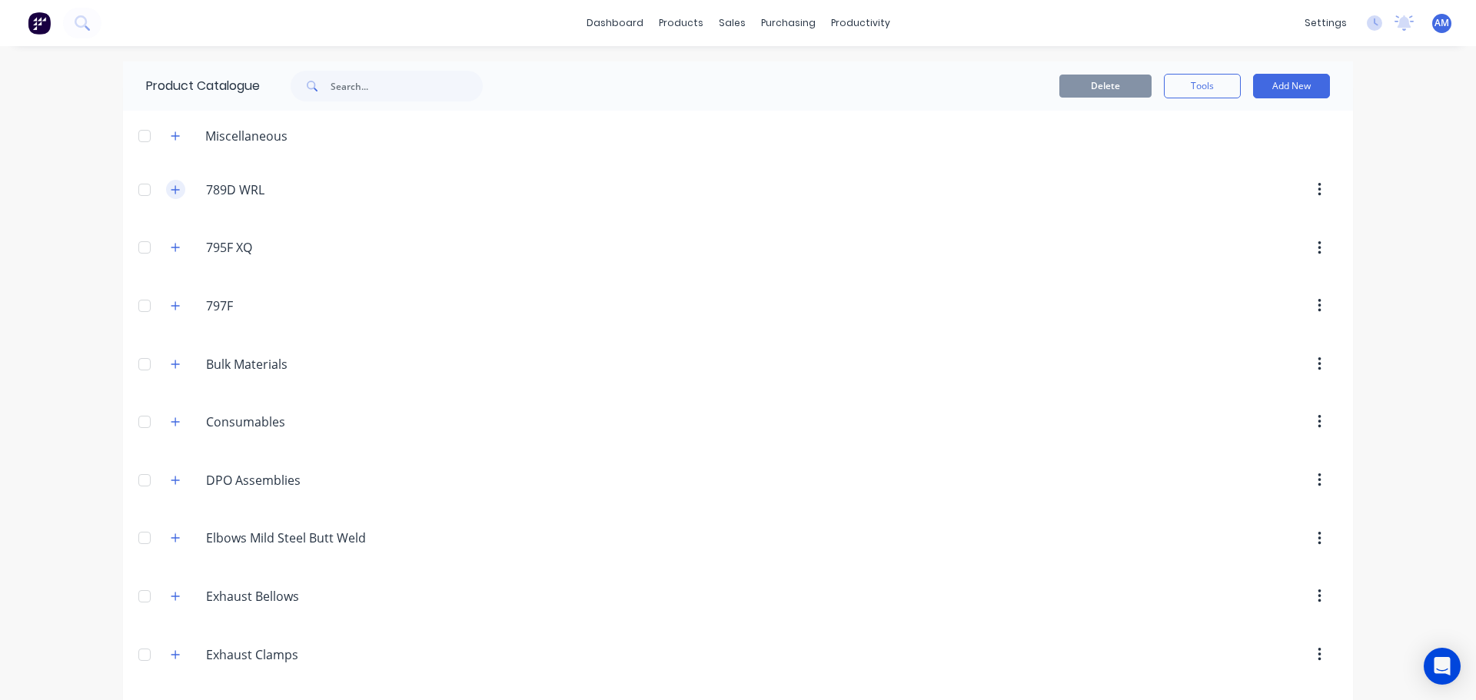
click at [171, 194] on icon "button" at bounding box center [175, 189] width 9 height 11
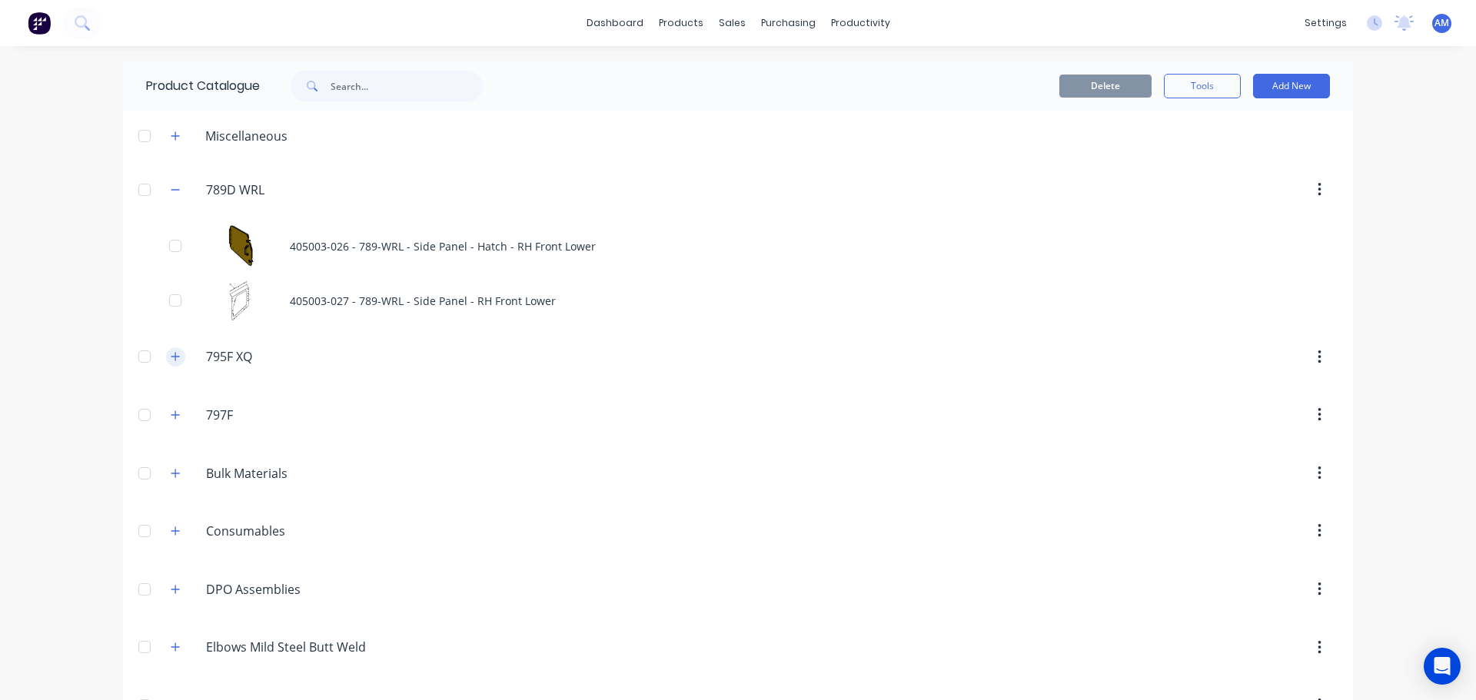
click at [166, 357] on button "button" at bounding box center [175, 356] width 19 height 19
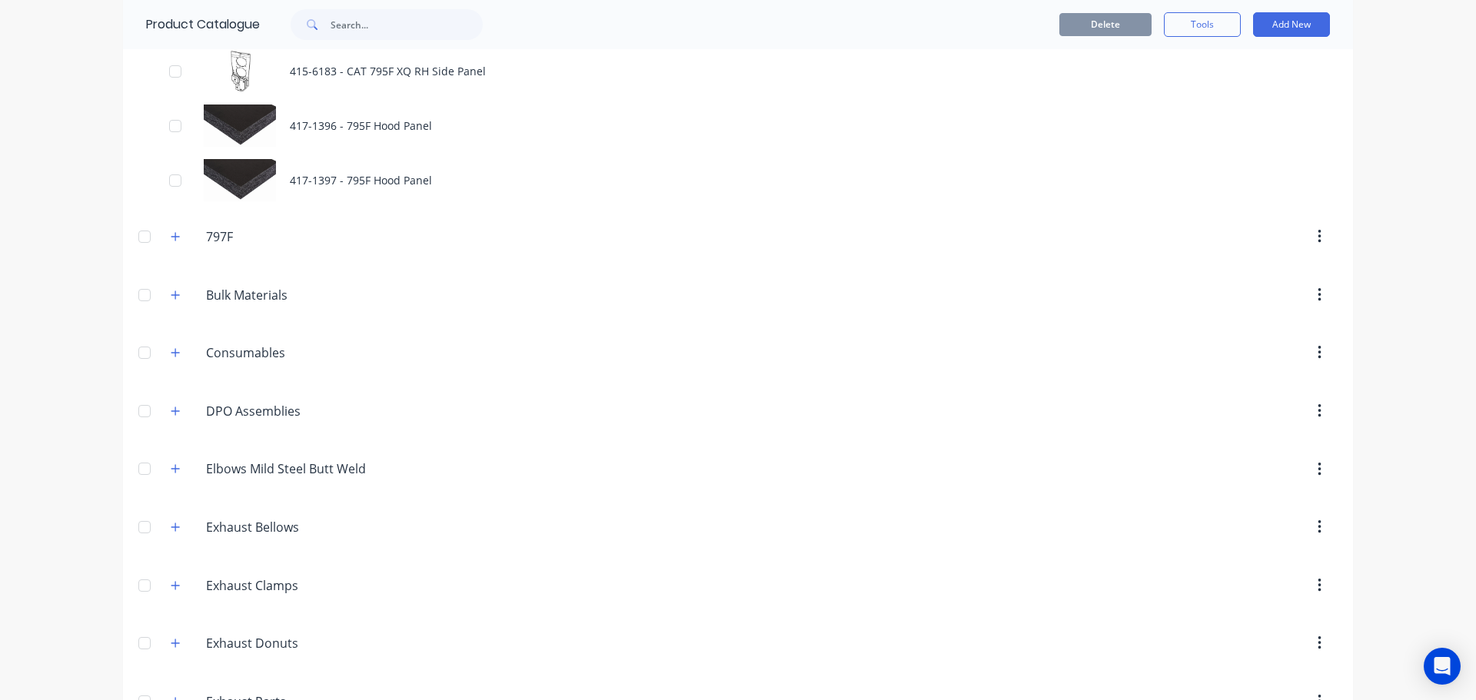
scroll to position [1921, 0]
click at [171, 241] on icon "button" at bounding box center [175, 239] width 9 height 11
click at [171, 351] on icon "button" at bounding box center [175, 352] width 8 height 8
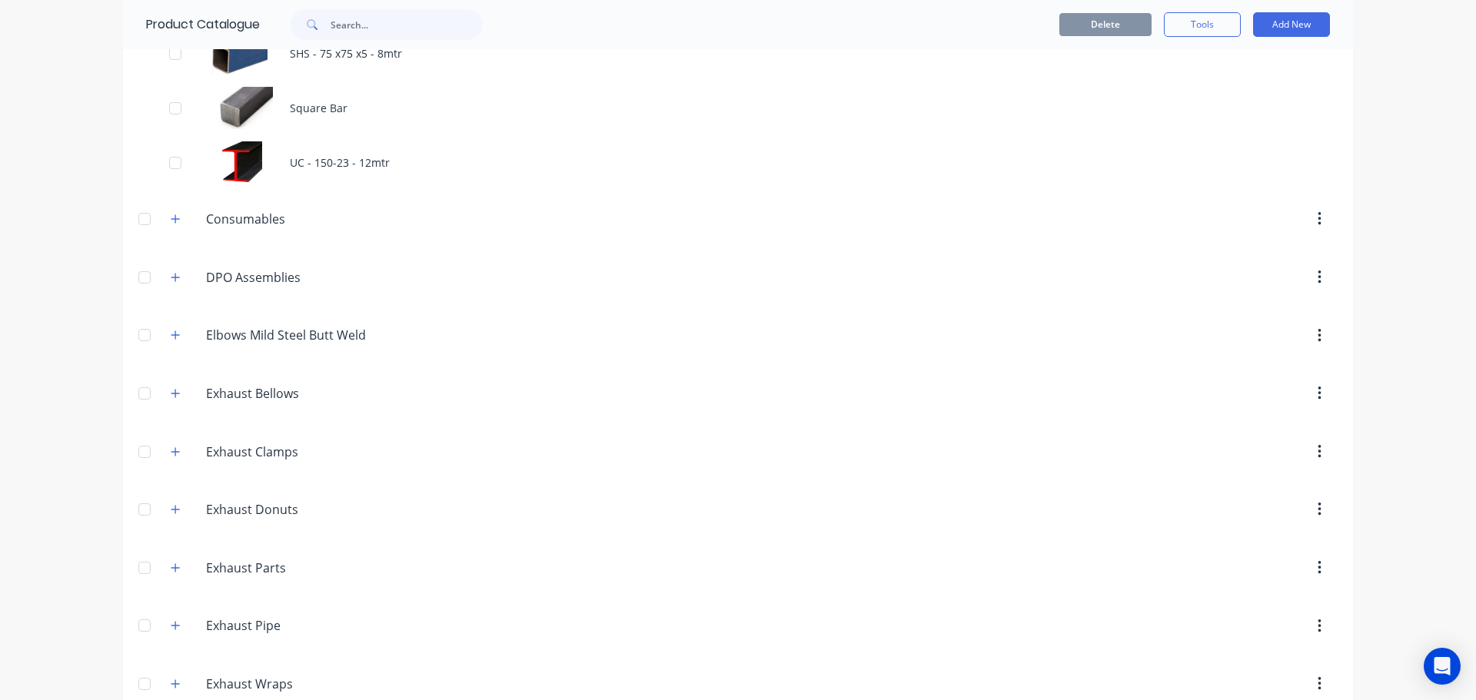
scroll to position [4227, 0]
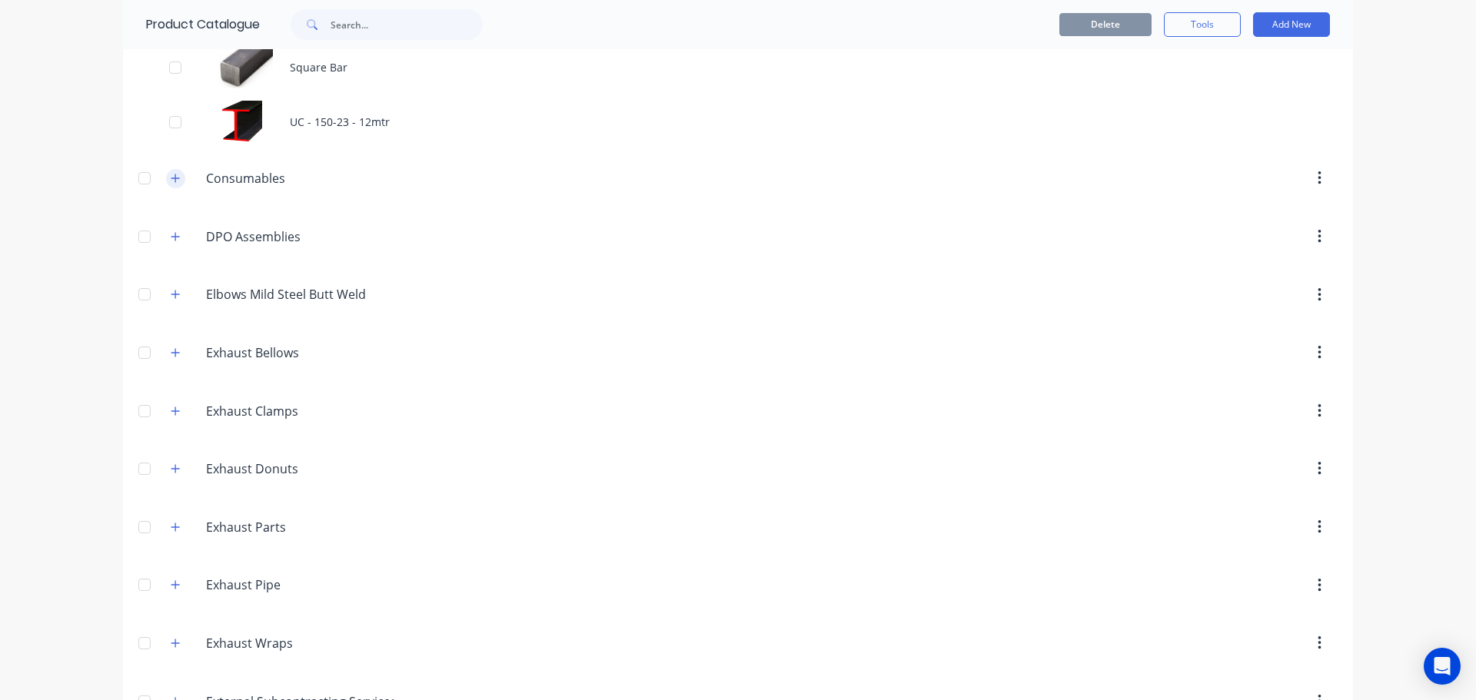
click at [172, 178] on icon "button" at bounding box center [175, 178] width 8 height 8
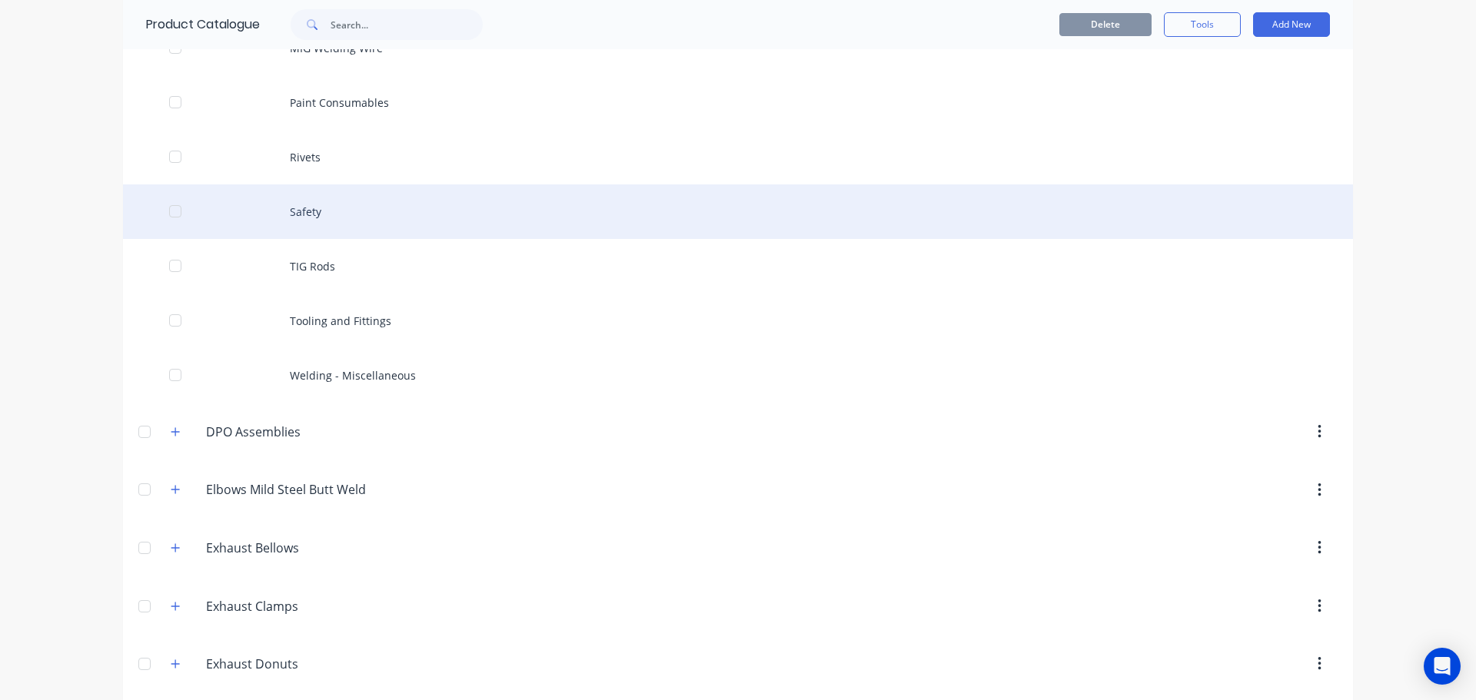
scroll to position [4688, 0]
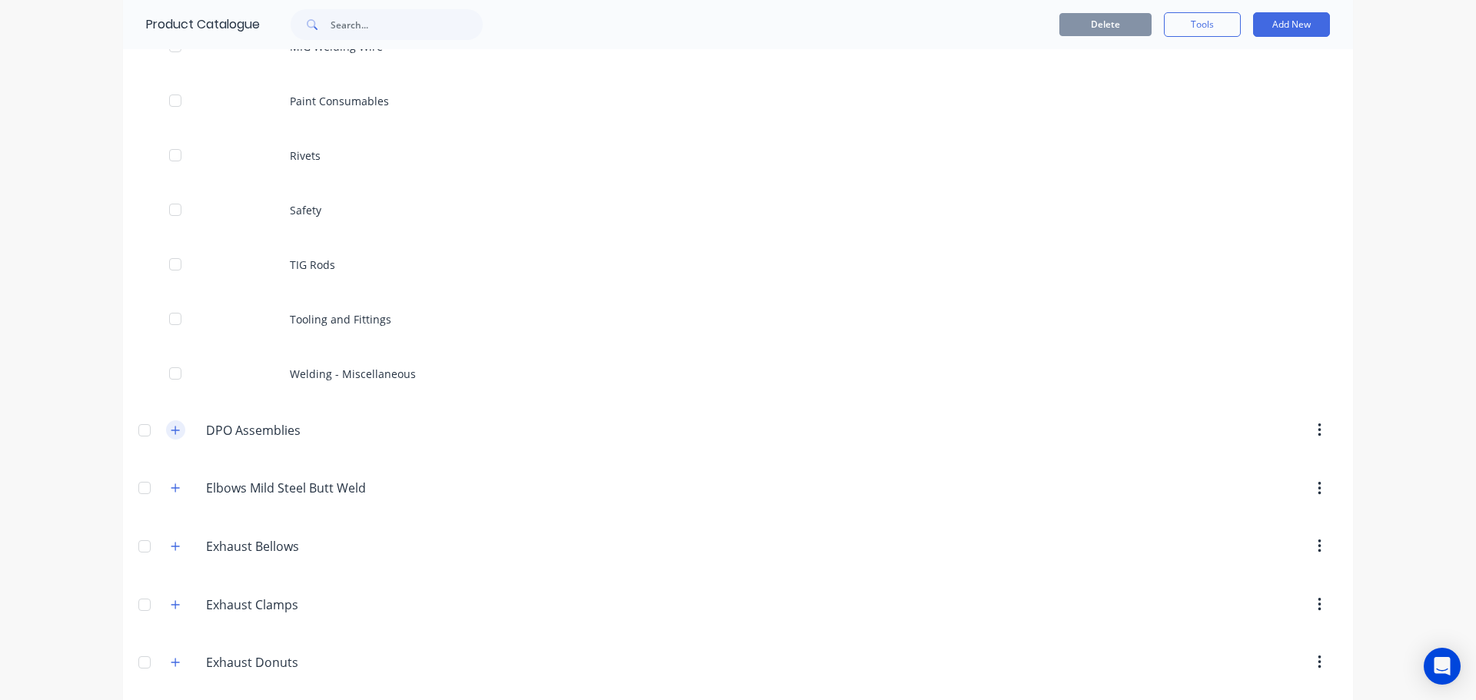
click at [172, 428] on icon "button" at bounding box center [175, 430] width 9 height 11
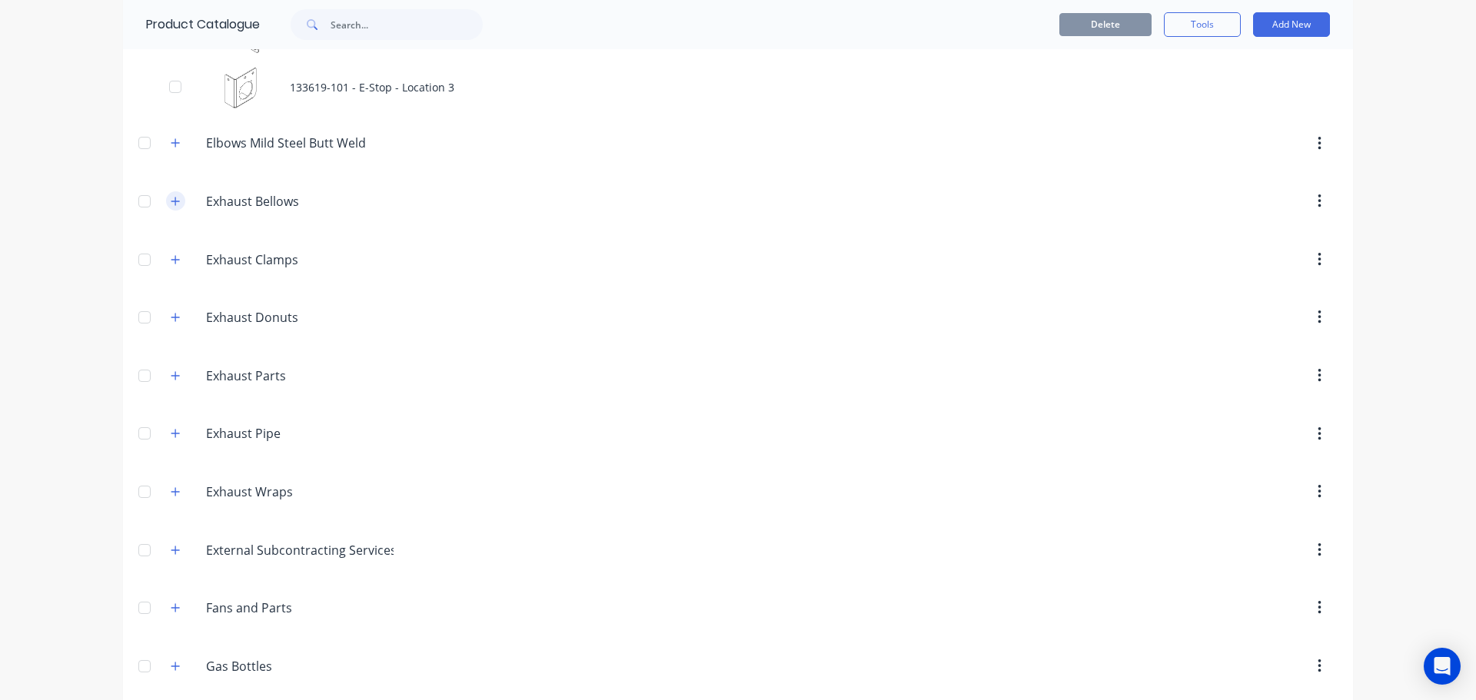
scroll to position [8761, 0]
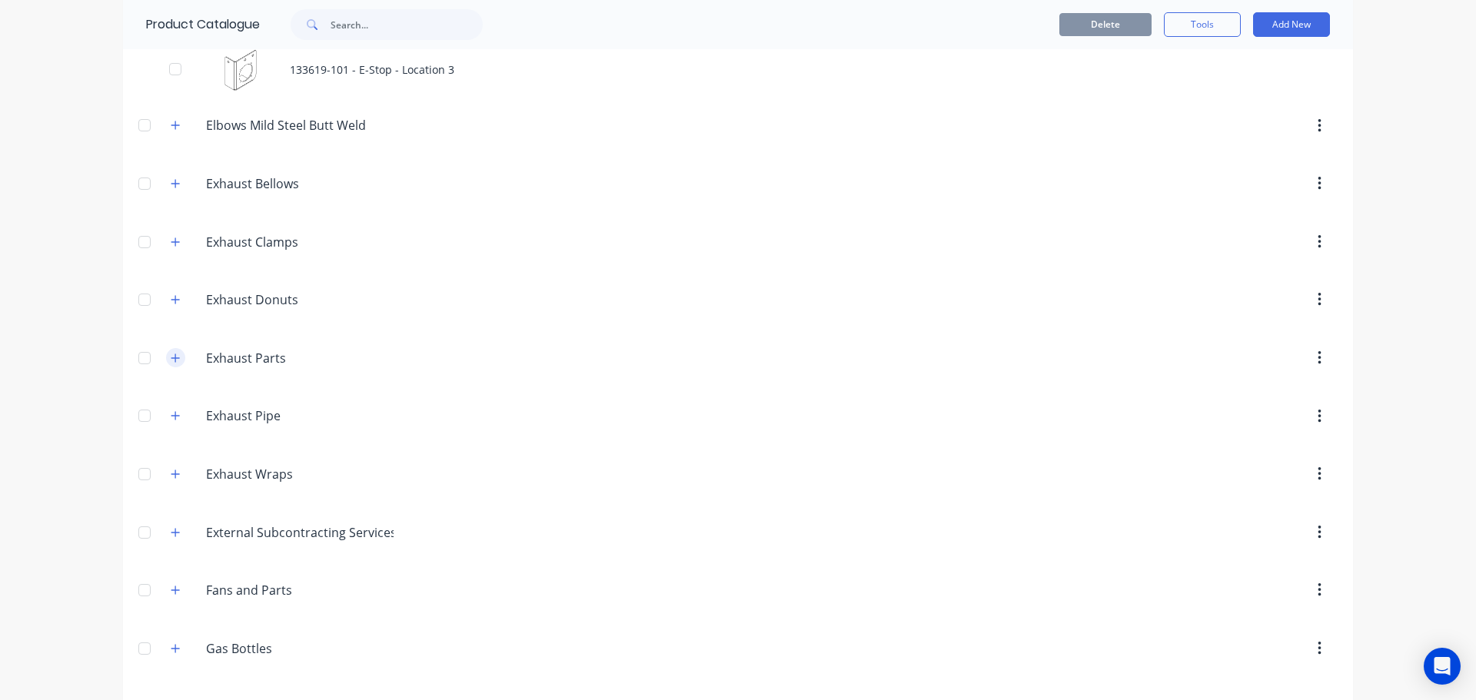
click at [171, 357] on icon "button" at bounding box center [175, 358] width 9 height 11
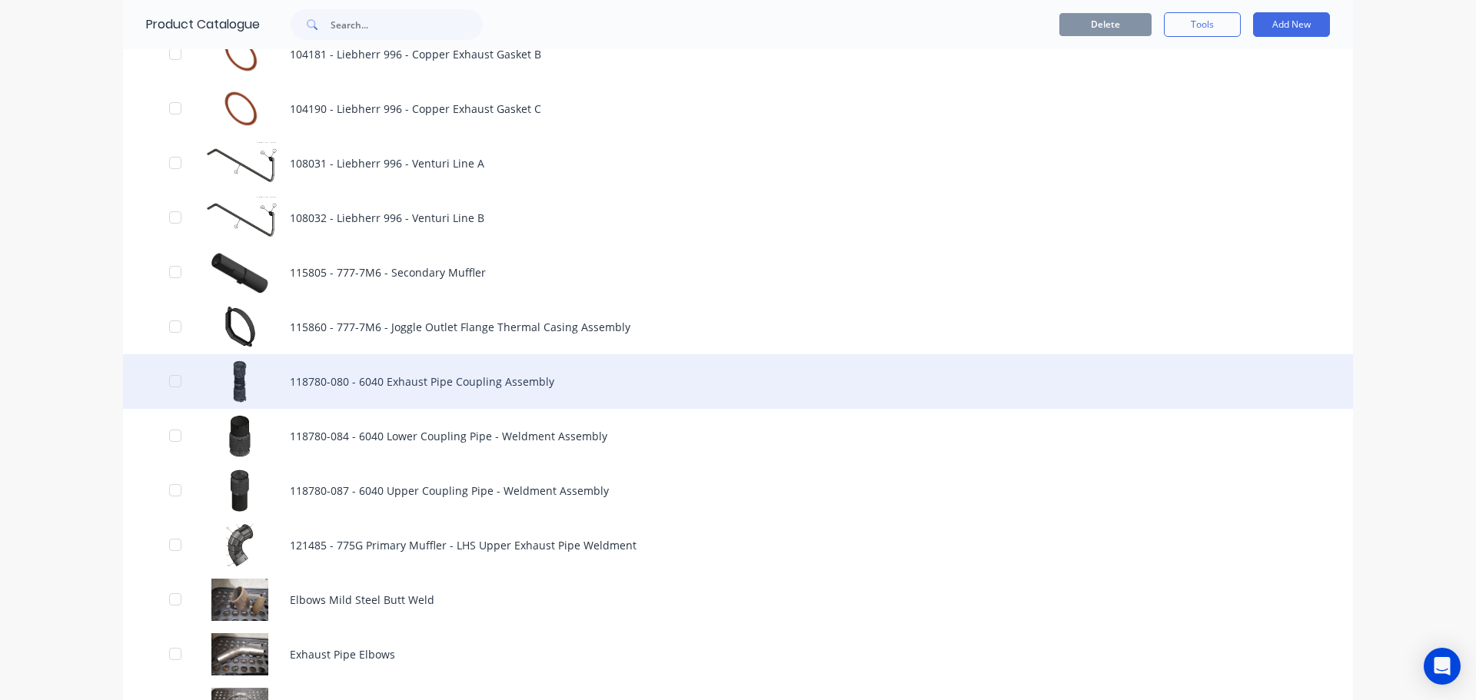
scroll to position [9299, 0]
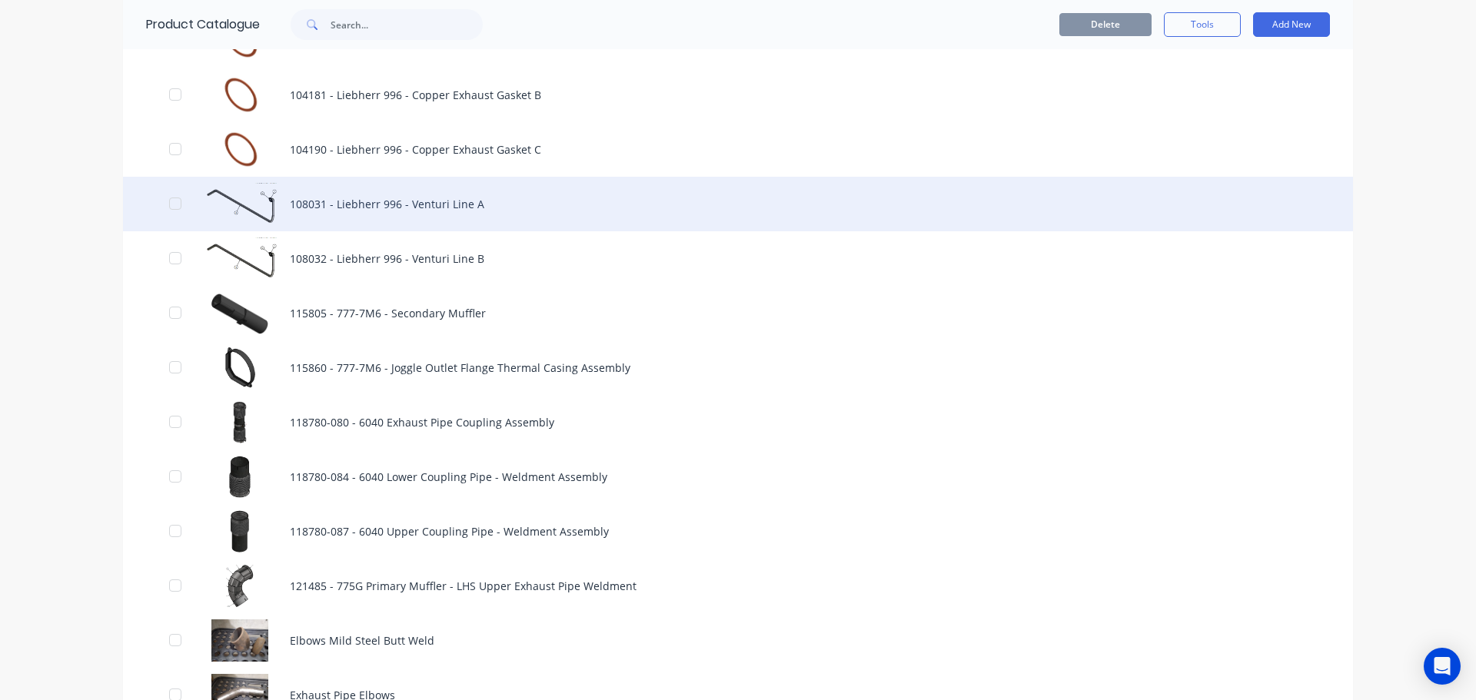
click at [342, 206] on div "108031 - Liebherr 996 - Venturi Line A" at bounding box center [738, 204] width 1230 height 55
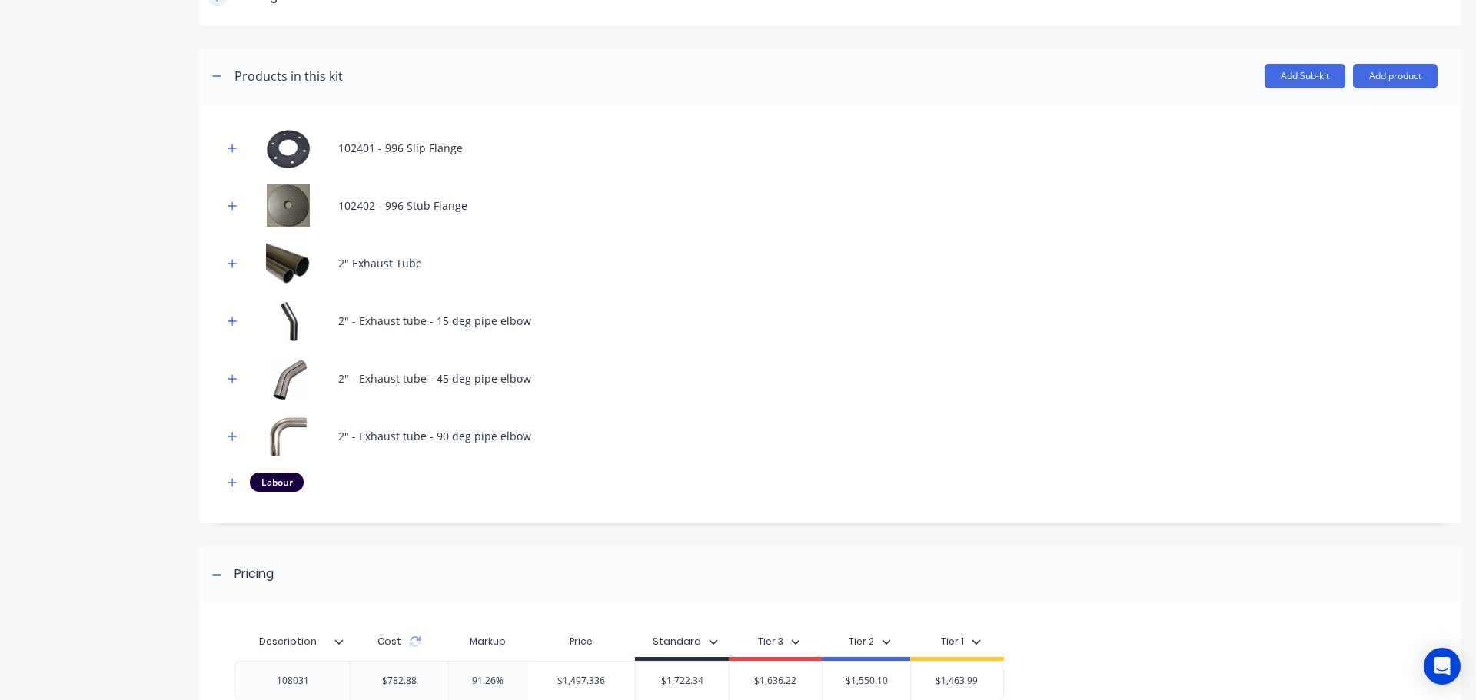
scroll to position [231, 0]
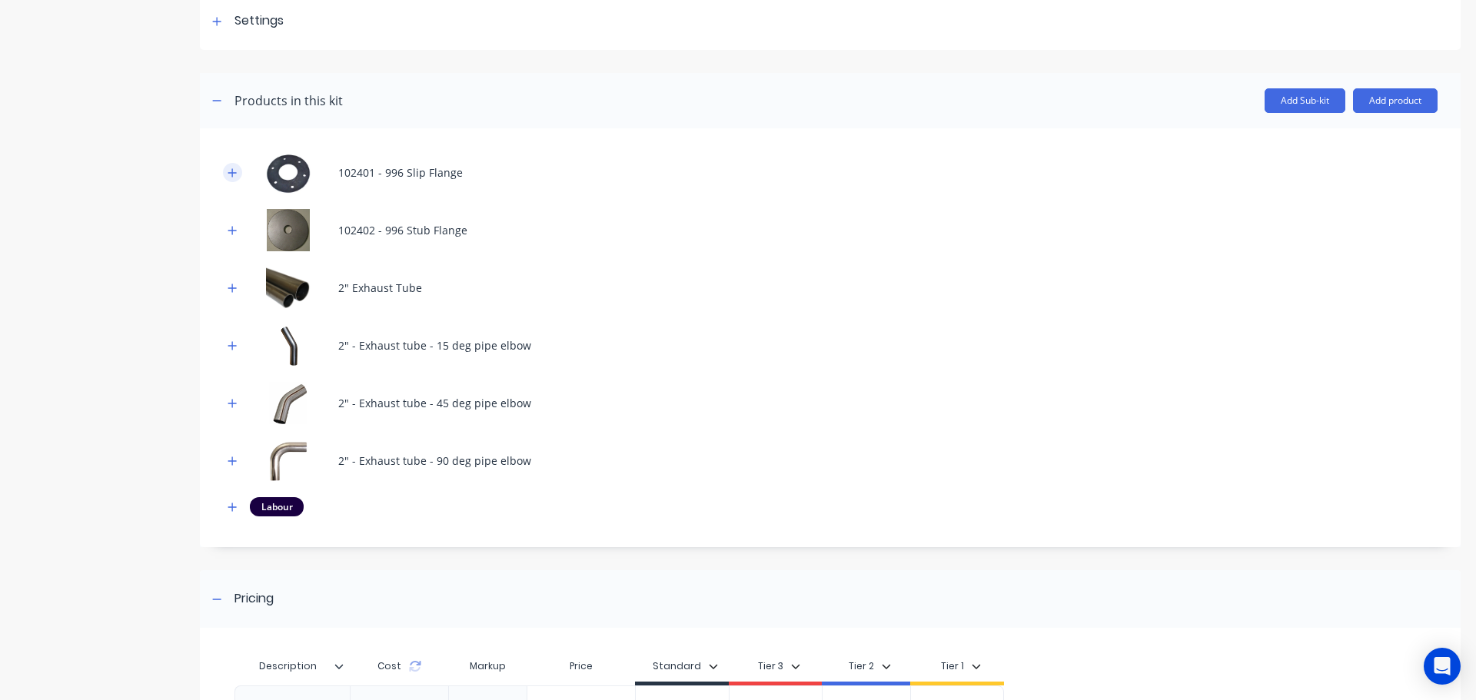
click at [228, 178] on icon "button" at bounding box center [231, 173] width 9 height 11
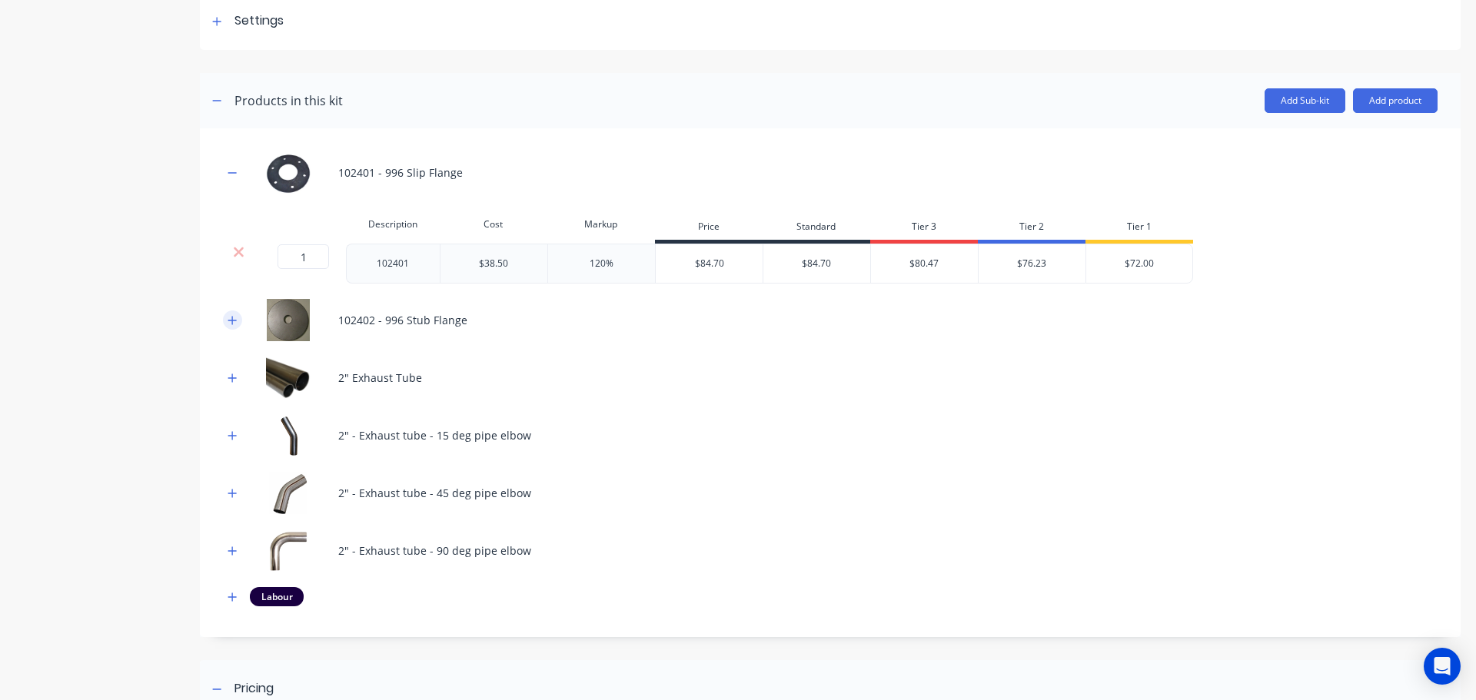
click at [230, 319] on icon "button" at bounding box center [231, 320] width 9 height 11
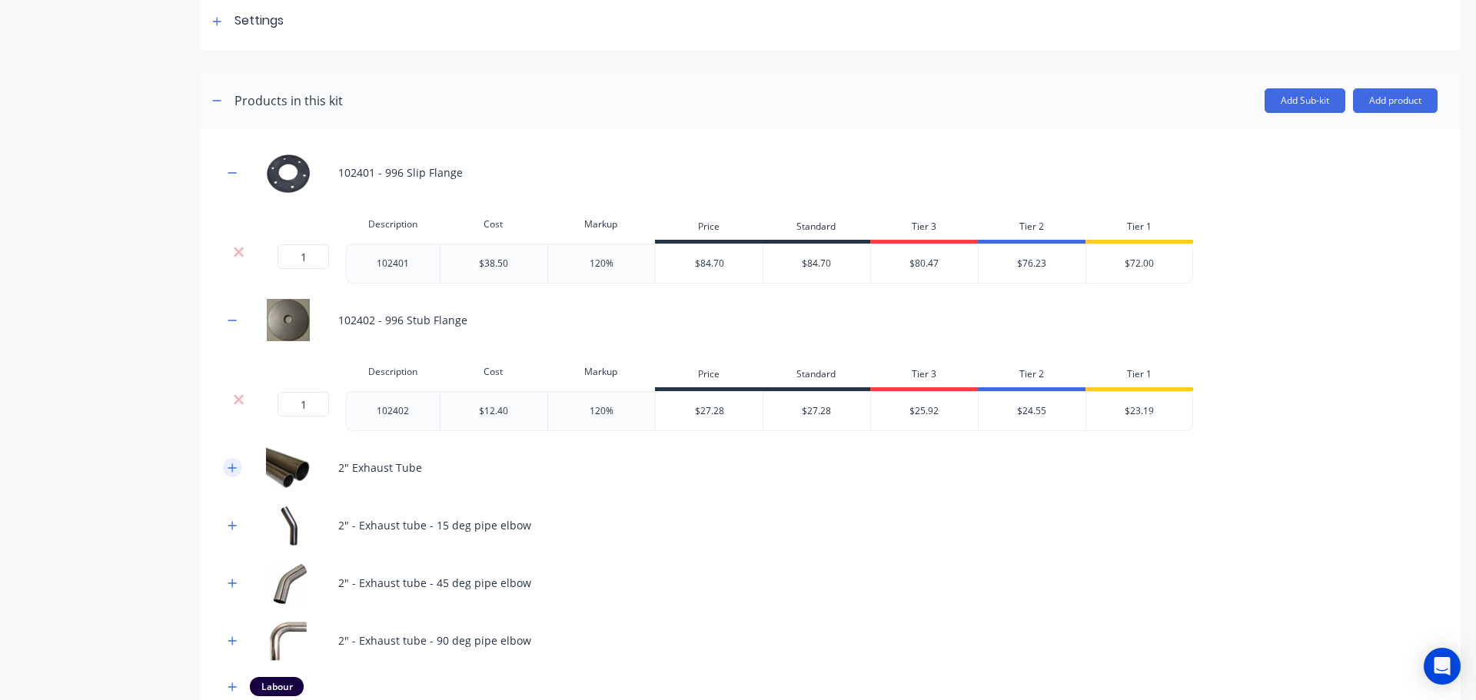
click at [231, 467] on icon "button" at bounding box center [232, 467] width 8 height 8
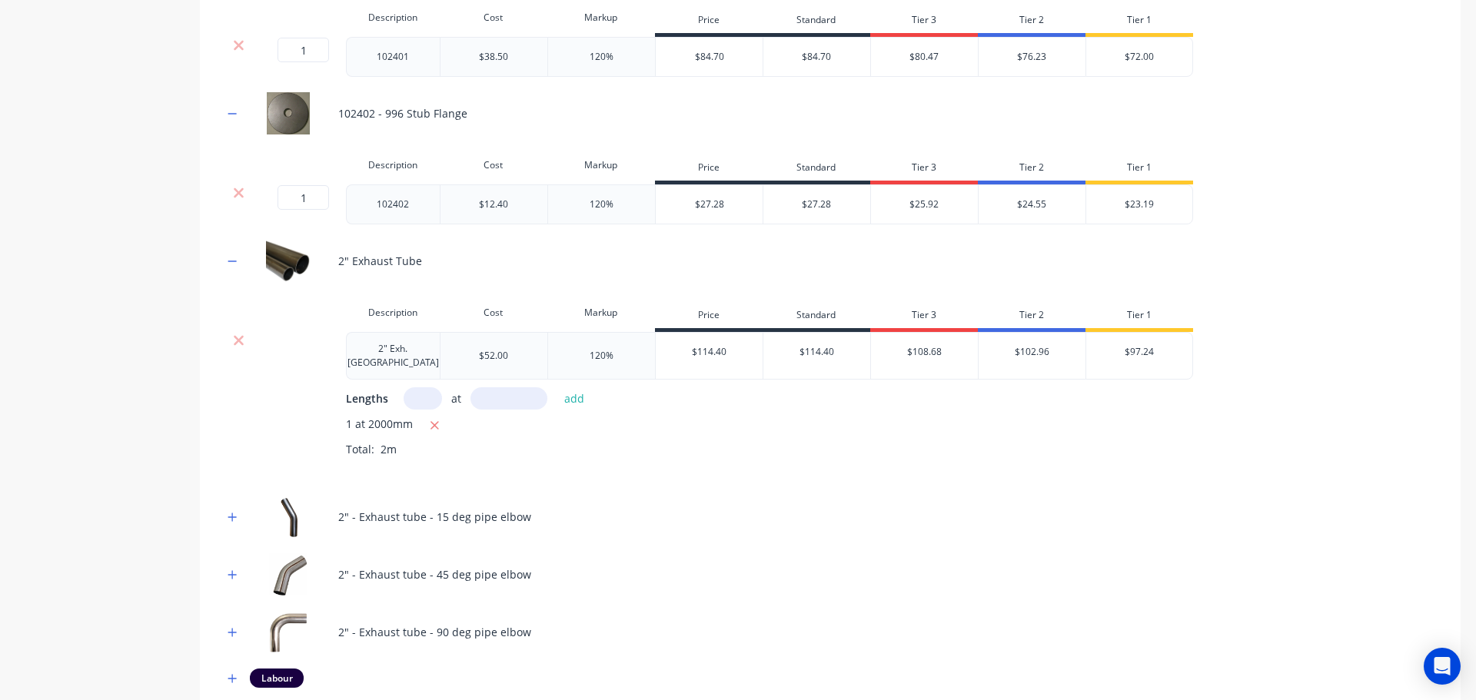
scroll to position [461, 0]
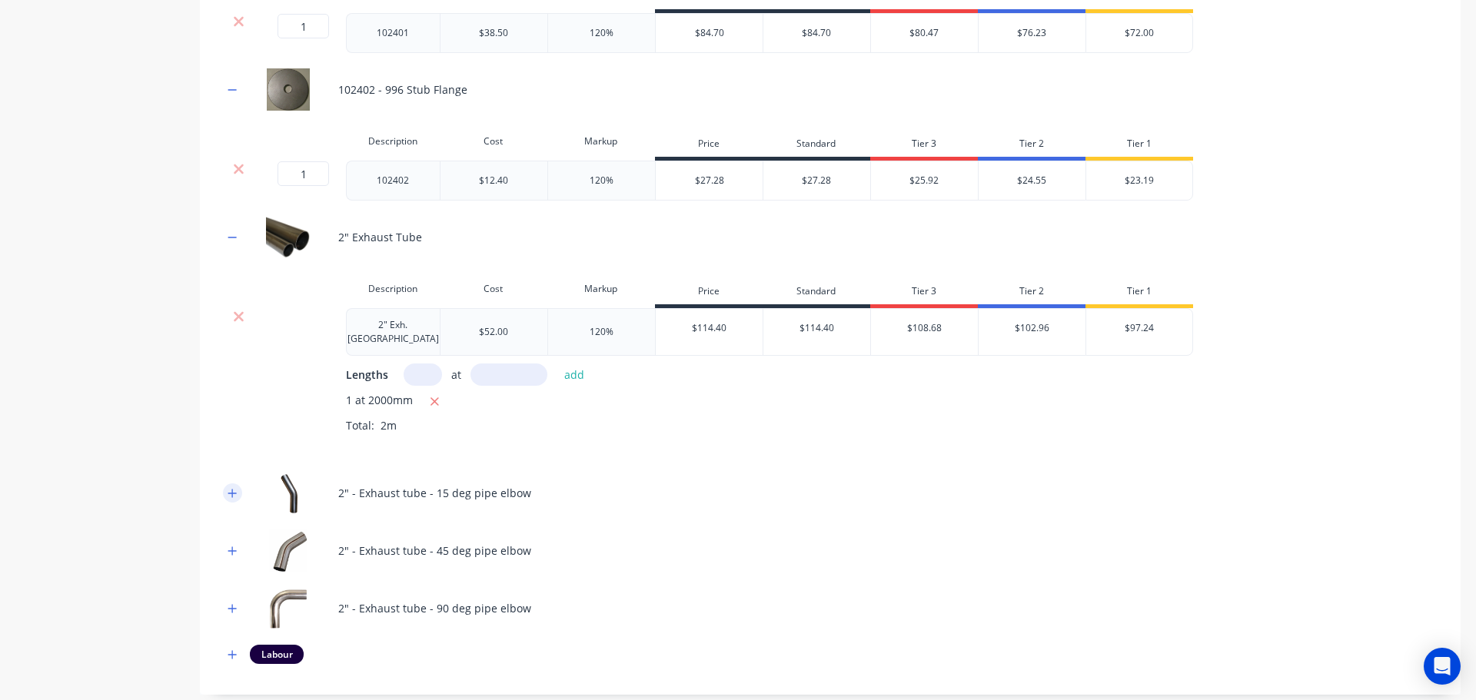
click at [228, 488] on icon "button" at bounding box center [231, 493] width 9 height 11
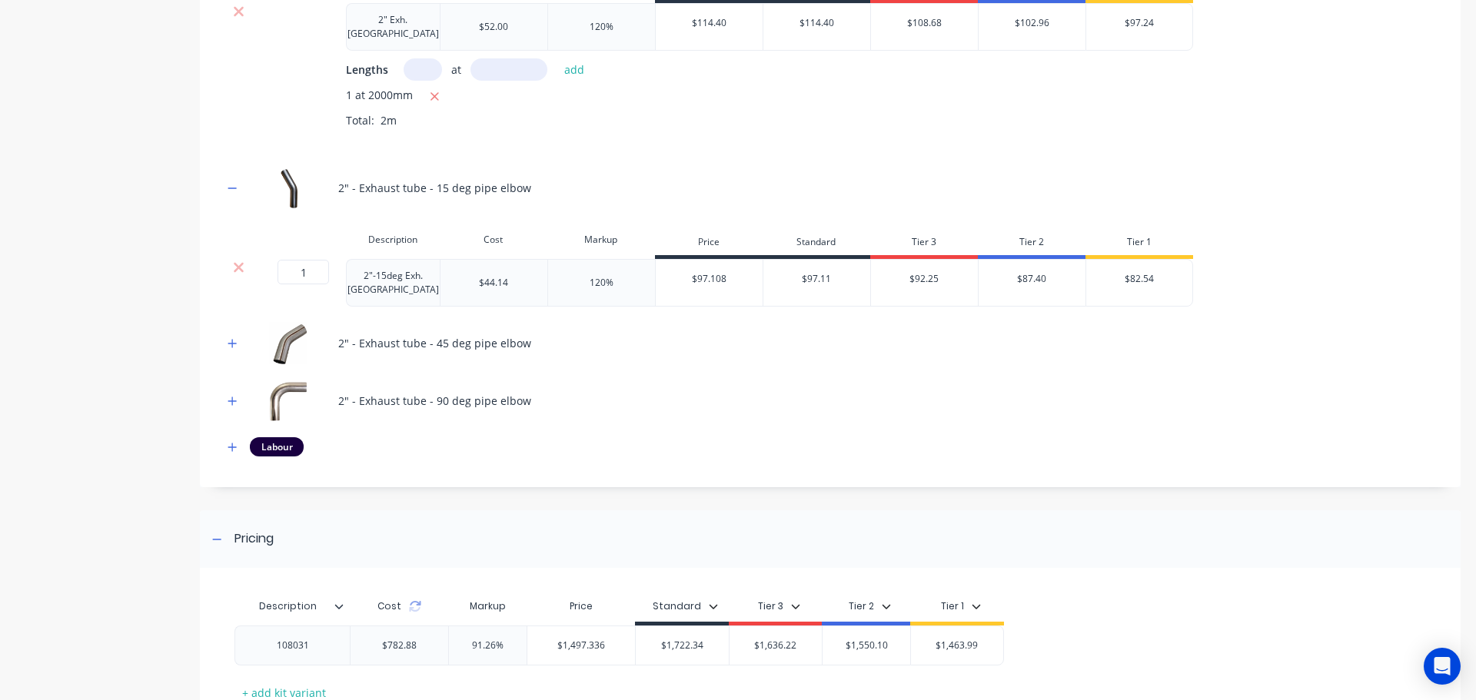
scroll to position [769, 0]
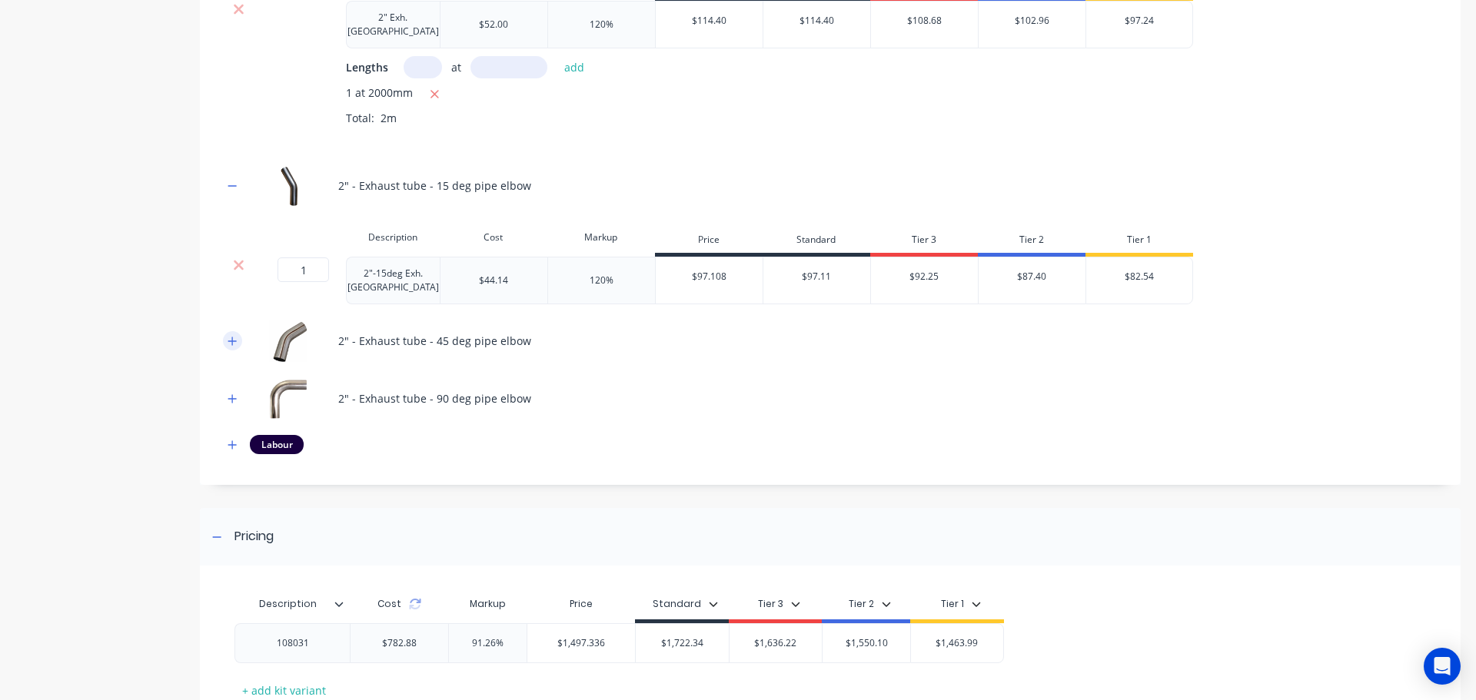
click at [231, 338] on icon "button" at bounding box center [231, 341] width 9 height 11
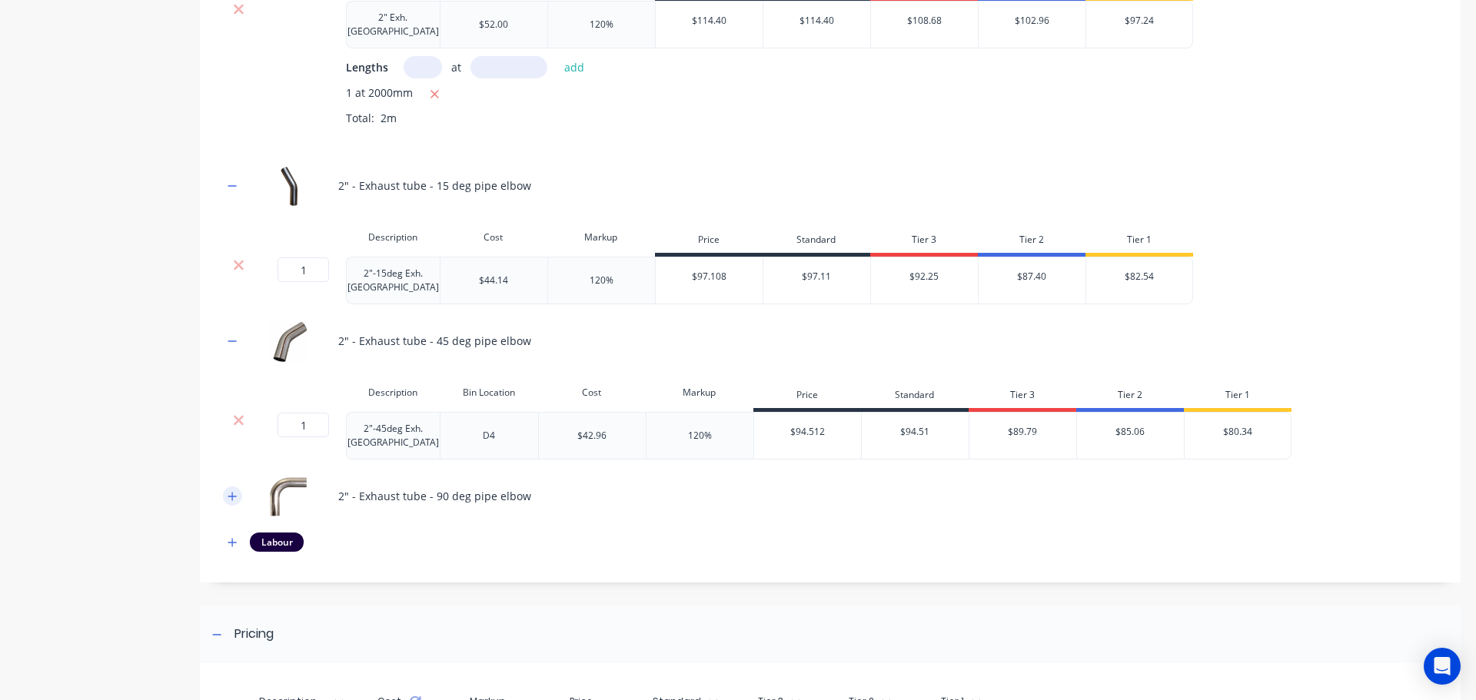
click at [227, 491] on icon "button" at bounding box center [231, 496] width 9 height 11
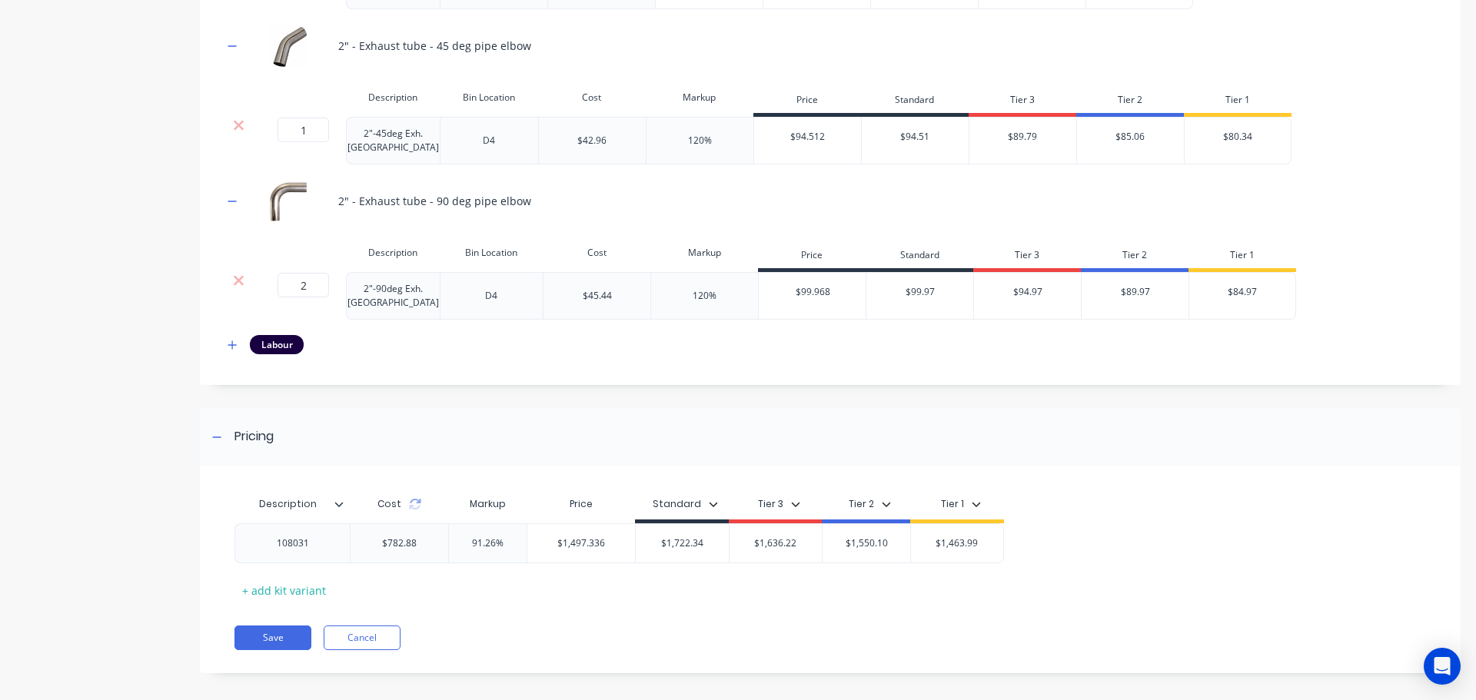
scroll to position [1067, 0]
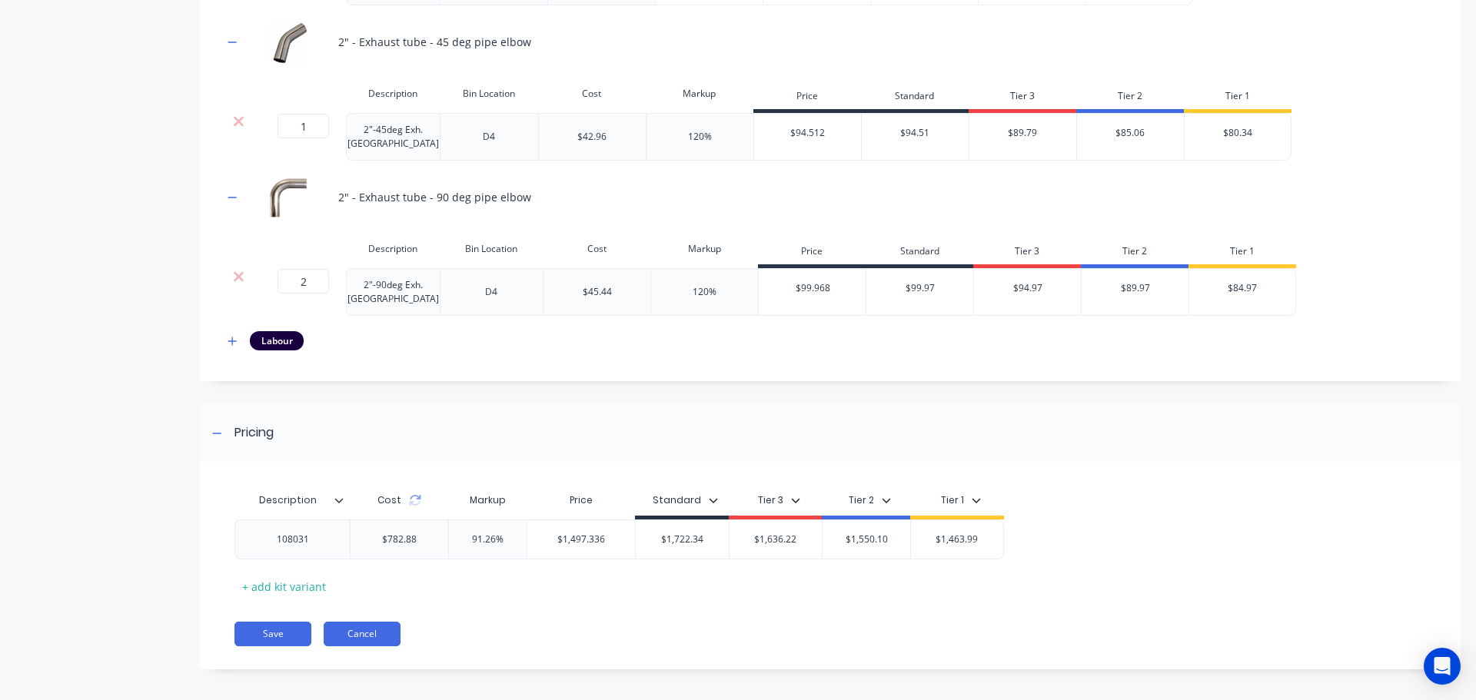
click at [370, 626] on button "Cancel" at bounding box center [362, 634] width 77 height 25
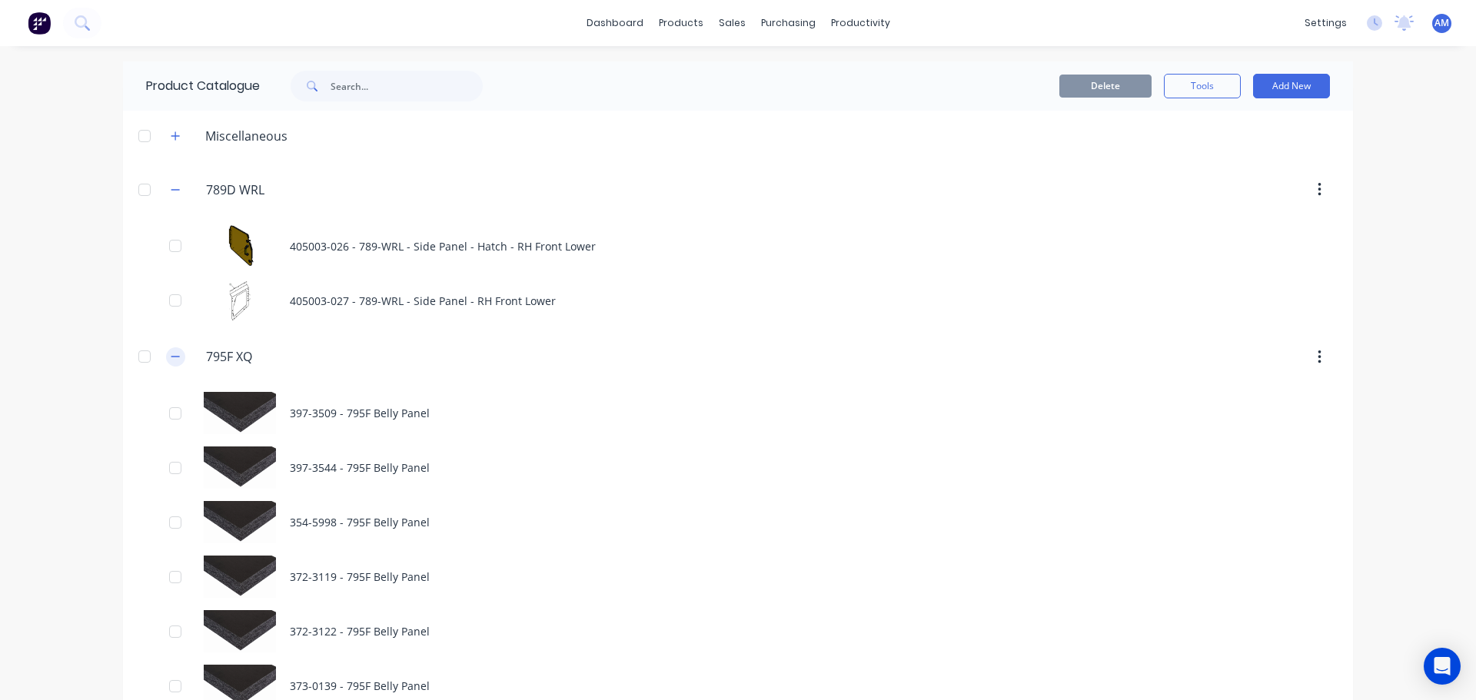
click at [174, 354] on icon "button" at bounding box center [175, 356] width 9 height 11
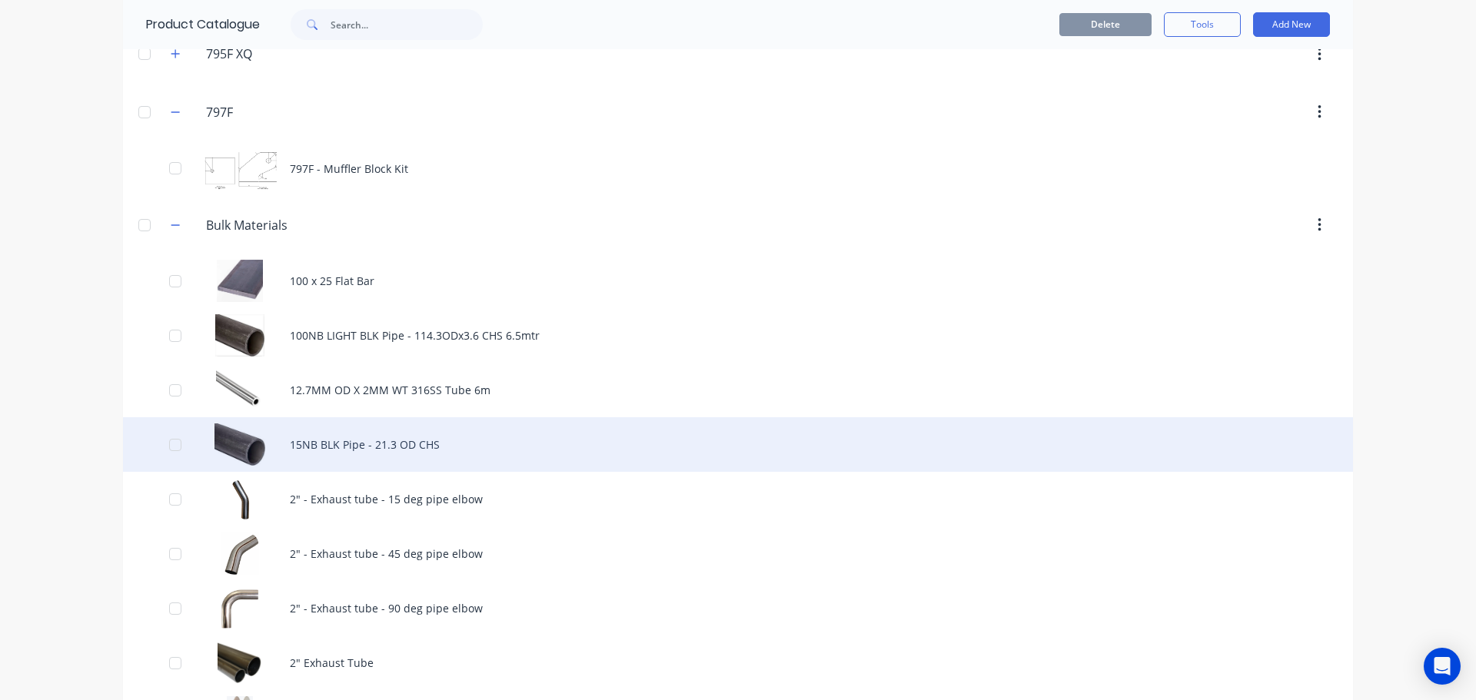
scroll to position [384, 0]
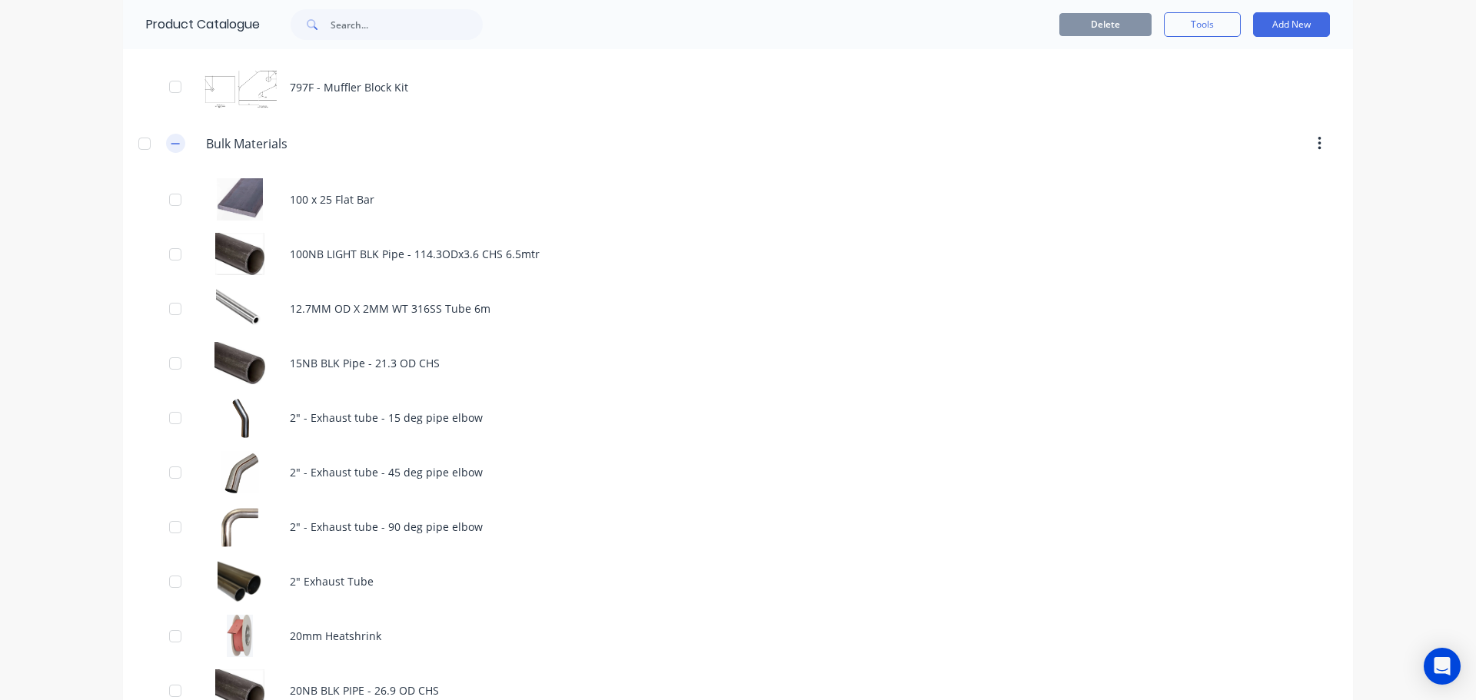
click at [166, 146] on button "button" at bounding box center [175, 143] width 19 height 19
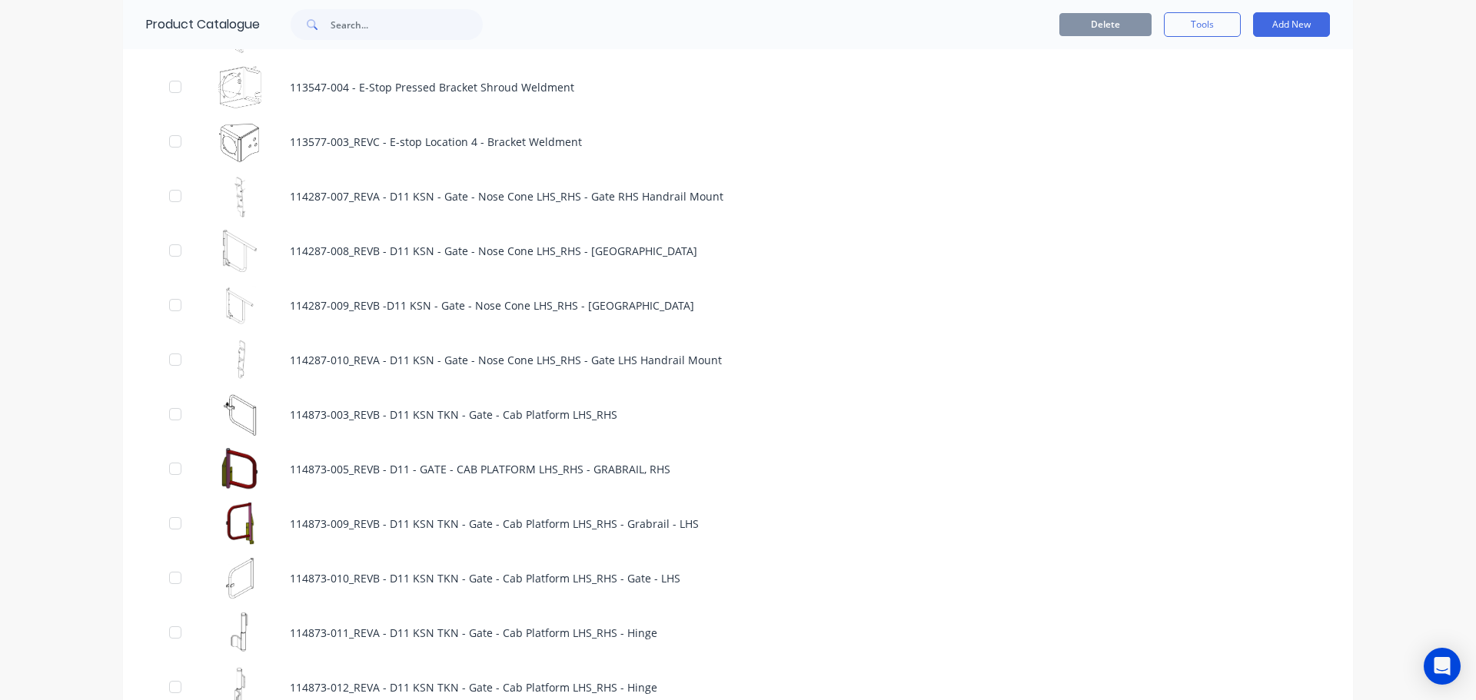
scroll to position [2536, 0]
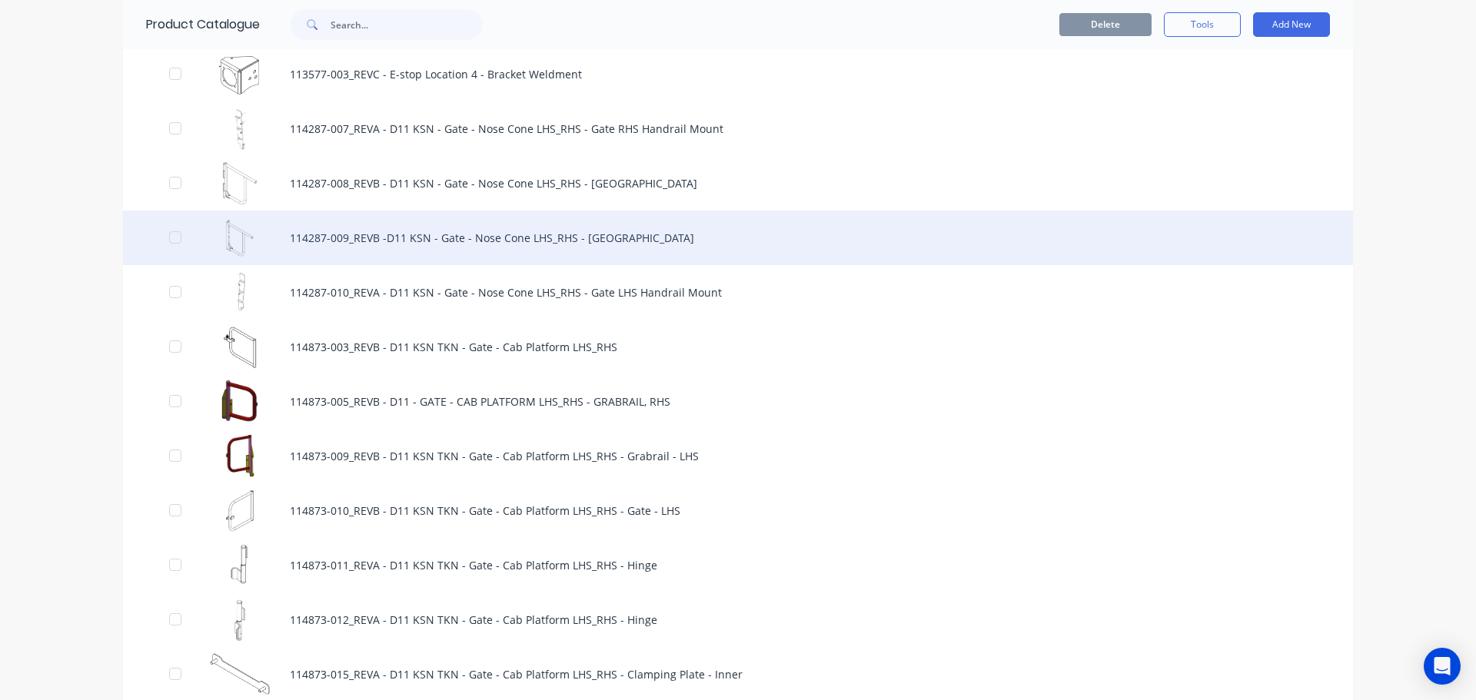
click at [452, 242] on div "114287-009_REVB -D11 KSN - Gate - Nose Cone LHS_RHS - LHS Gate" at bounding box center [738, 238] width 1230 height 55
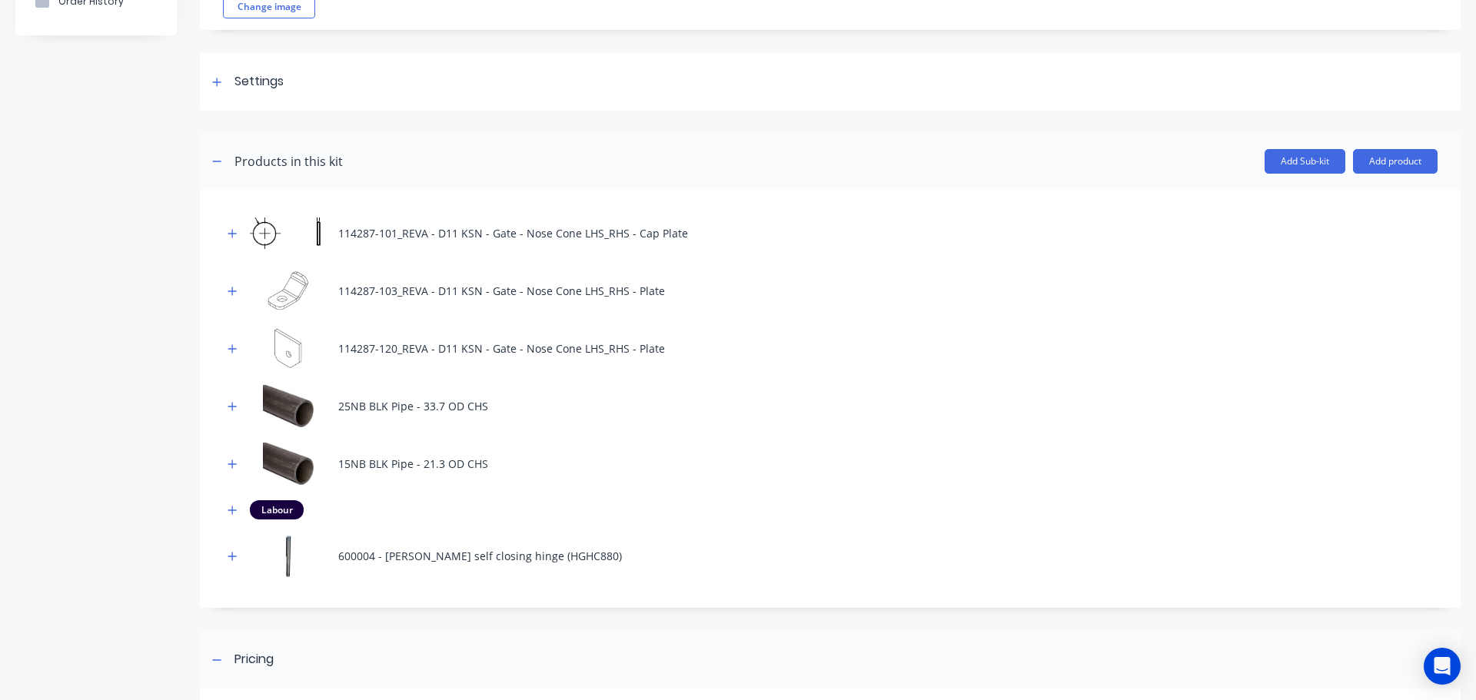
scroll to position [384, 0]
